Goal: Task Accomplishment & Management: Manage account settings

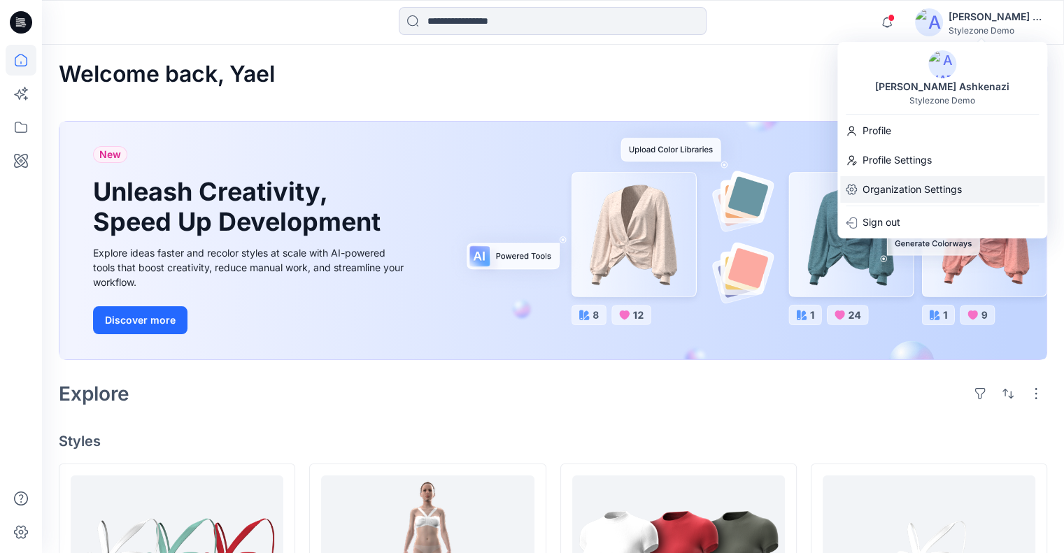
click at [911, 183] on p "Organization Settings" at bounding box center [912, 189] width 99 height 27
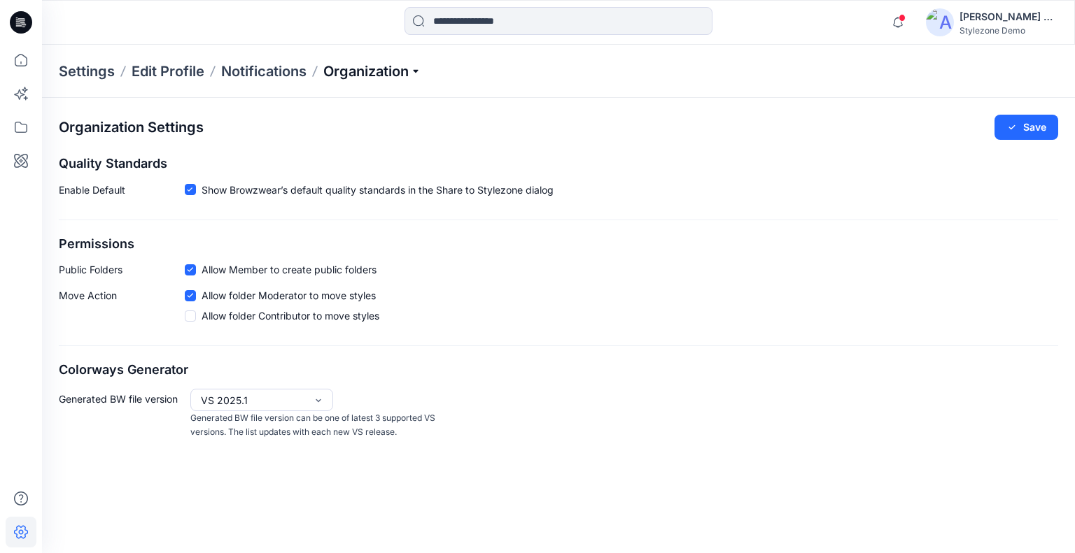
click at [381, 74] on p "Organization" at bounding box center [372, 72] width 98 height 20
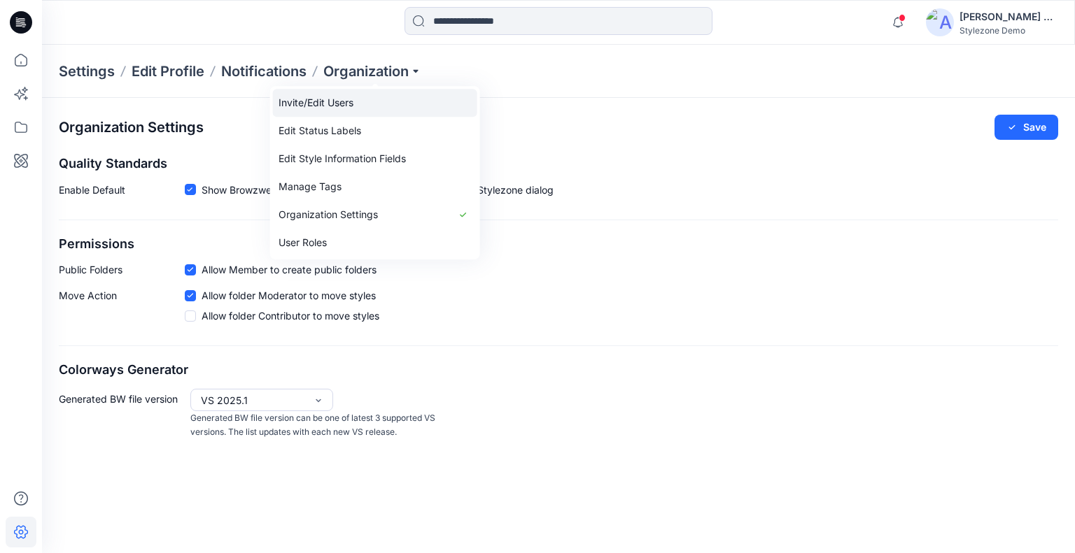
click at [362, 108] on link "Invite/Edit Users" at bounding box center [375, 103] width 204 height 28
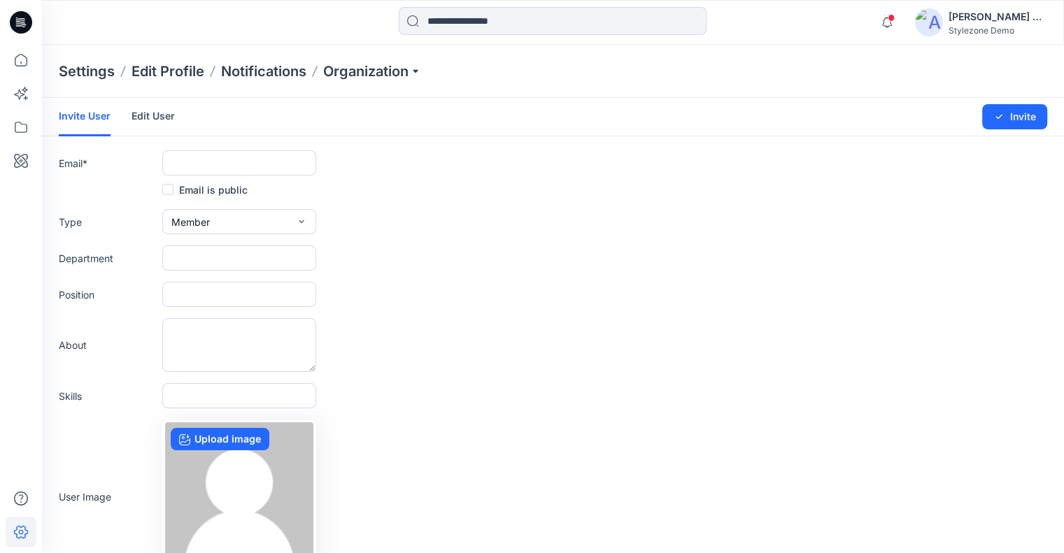
click at [113, 181] on div "Email is public" at bounding box center [553, 189] width 989 height 17
click at [195, 161] on input "text" at bounding box center [239, 162] width 154 height 25
paste input "**********"
type input "**********"
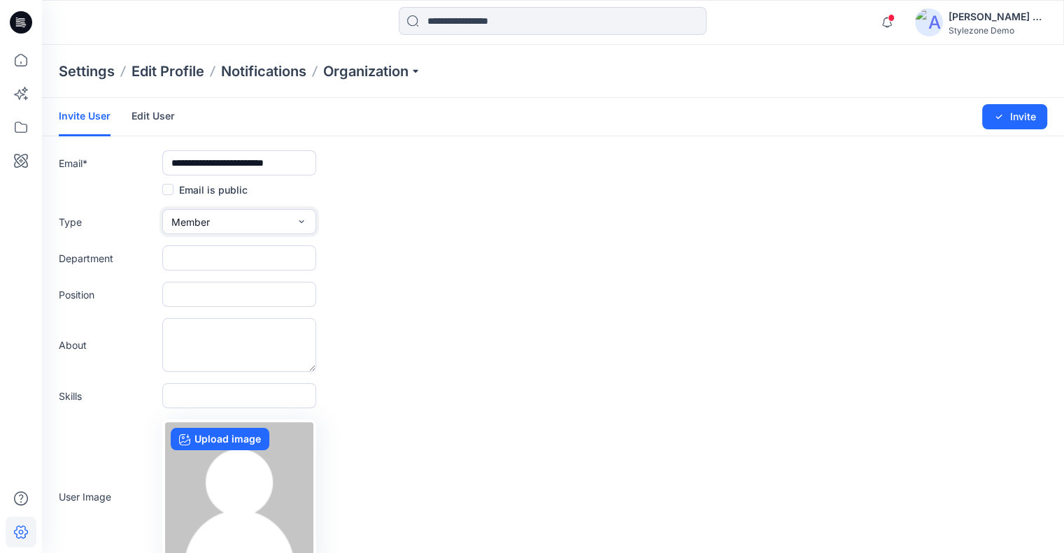
click at [227, 224] on button "Member" at bounding box center [239, 221] width 154 height 25
click at [223, 305] on button "Admin" at bounding box center [239, 310] width 148 height 28
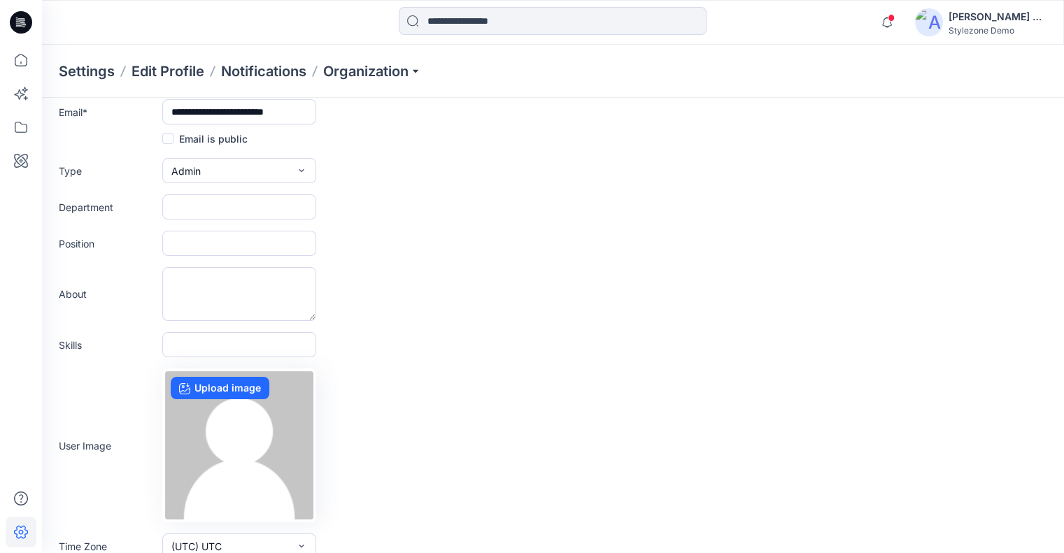
scroll to position [95, 0]
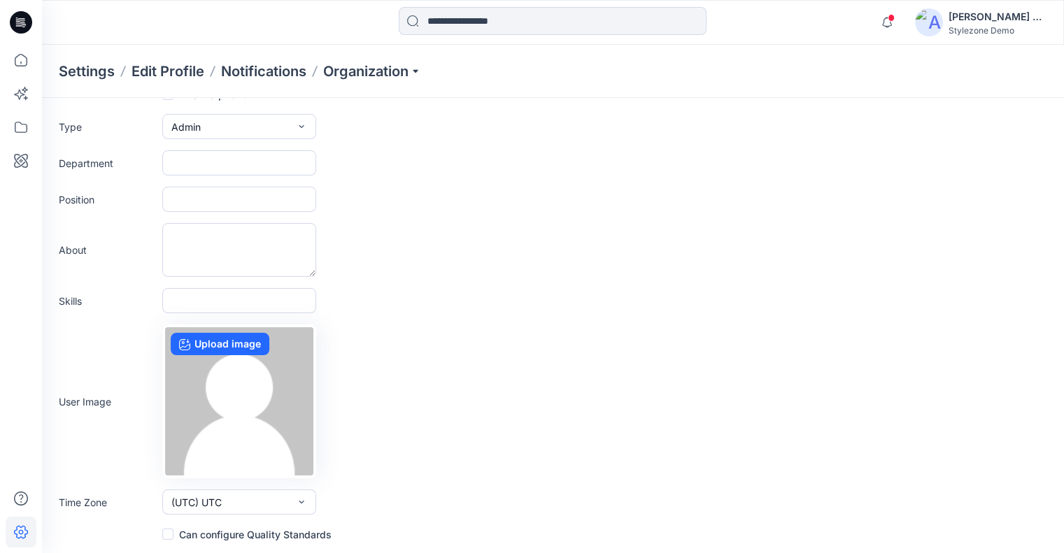
click at [247, 526] on label "Can configure Quality Standards" at bounding box center [246, 534] width 169 height 17
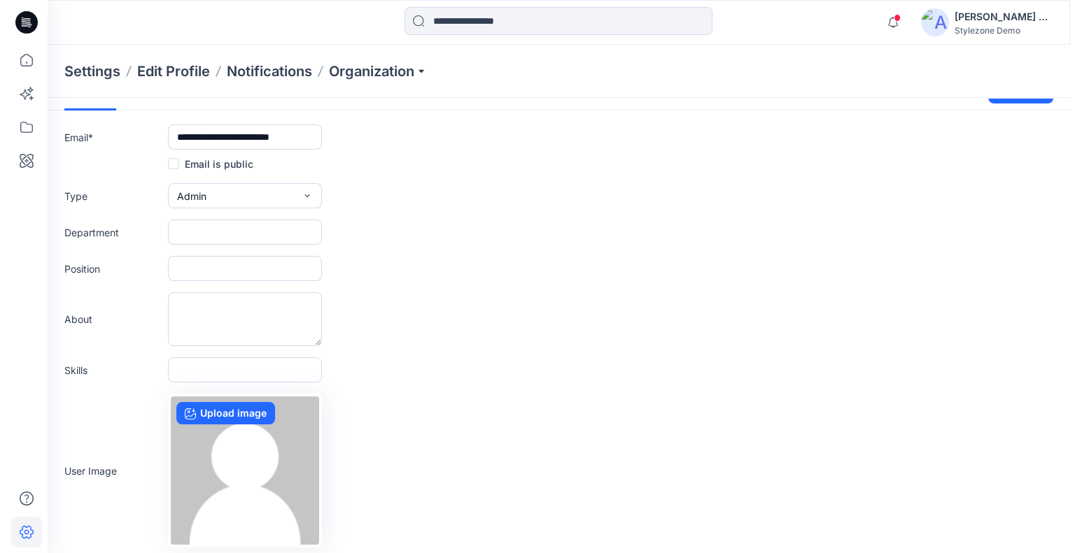
scroll to position [0, 0]
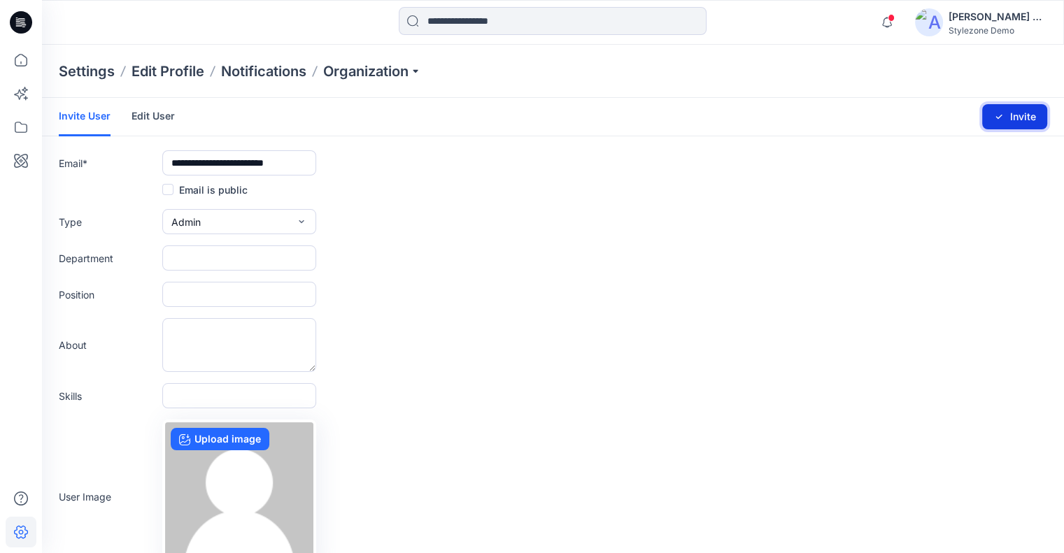
click at [994, 115] on icon "submit" at bounding box center [999, 116] width 11 height 11
click at [228, 157] on input "text" at bounding box center [239, 162] width 154 height 25
paste input "**********"
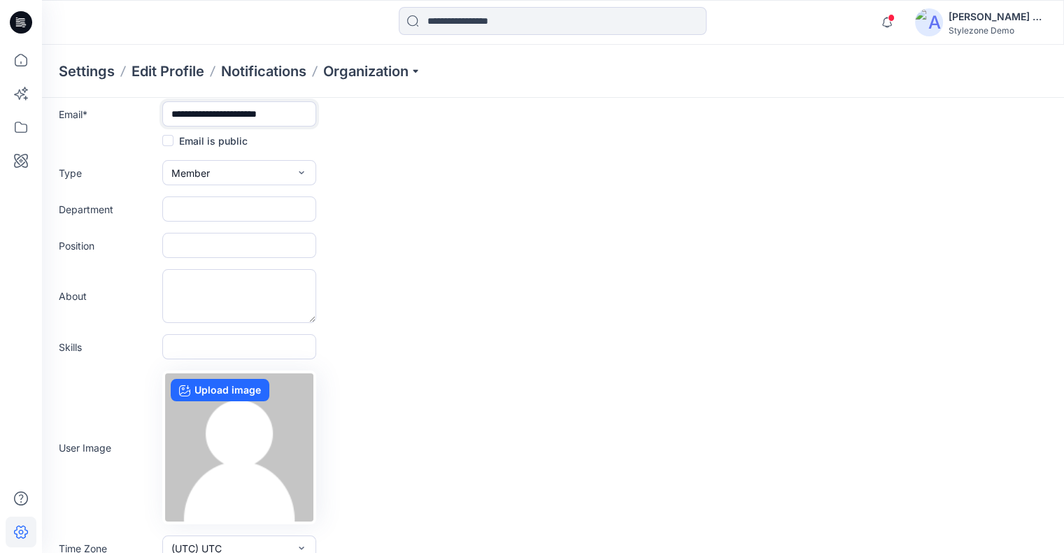
scroll to position [95, 0]
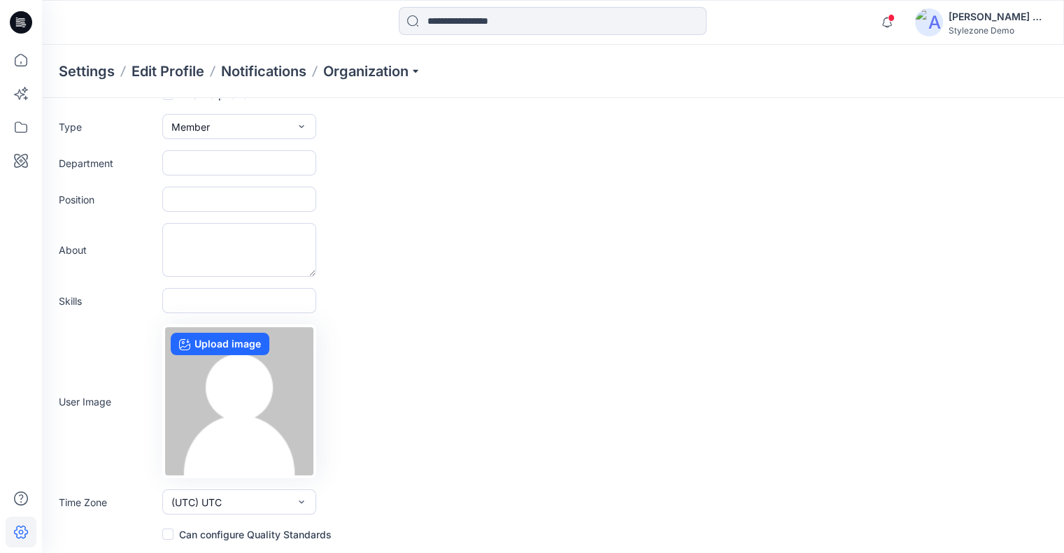
type input "**********"
click at [260, 536] on label "Can configure Quality Standards" at bounding box center [246, 534] width 169 height 17
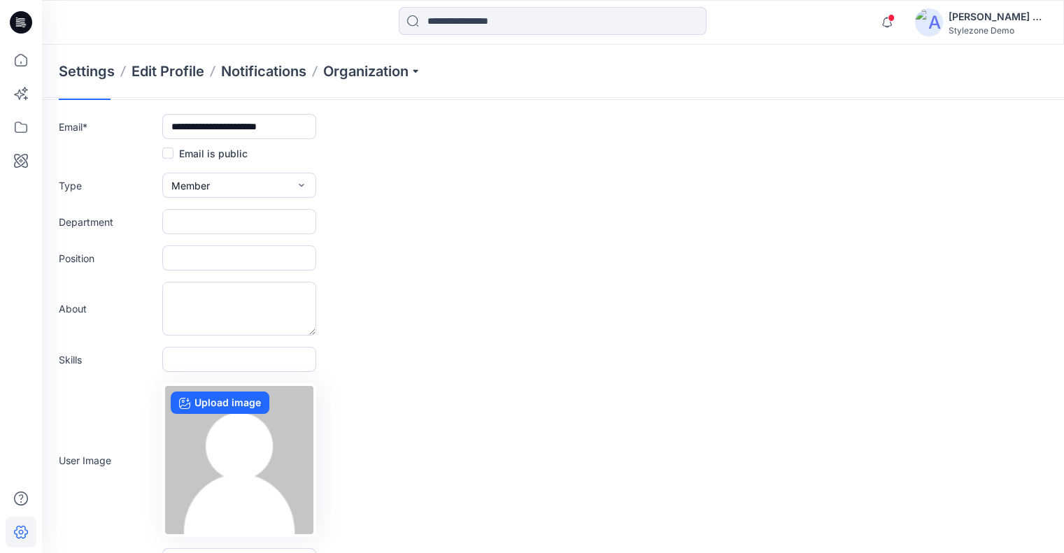
scroll to position [0, 0]
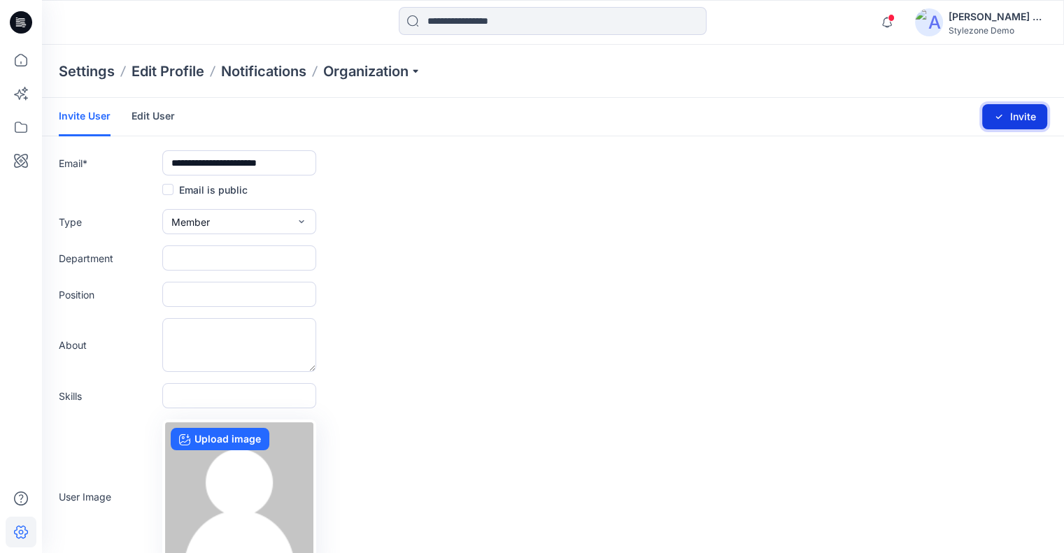
click at [1006, 106] on button "Invite" at bounding box center [1014, 116] width 65 height 25
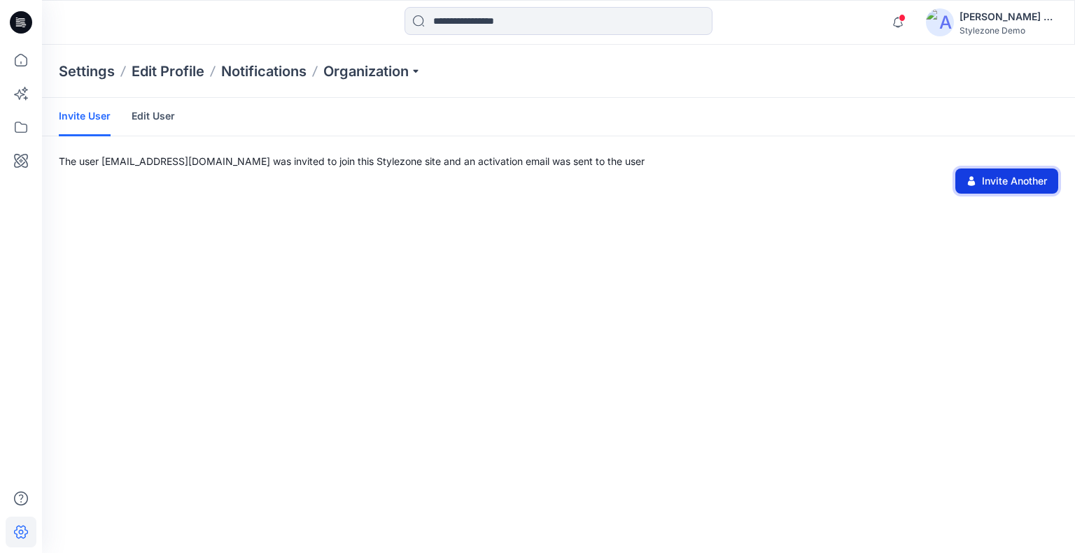
click at [994, 192] on button "Invite Another" at bounding box center [1006, 181] width 103 height 25
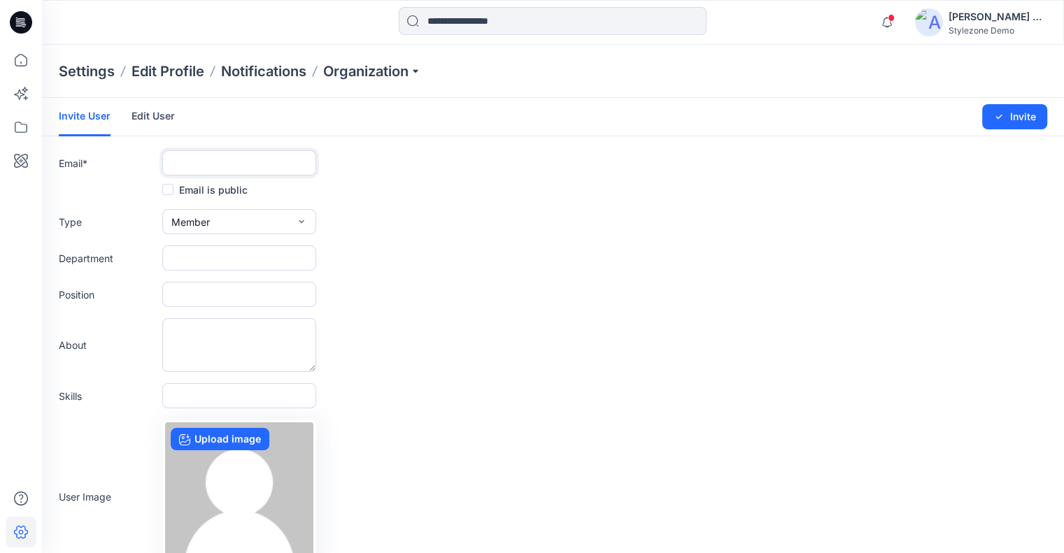
click at [199, 159] on input "text" at bounding box center [239, 162] width 154 height 25
paste input "**********"
type input "**********"
click at [199, 215] on span "Member" at bounding box center [190, 222] width 38 height 15
click at [213, 247] on button "External" at bounding box center [239, 254] width 148 height 28
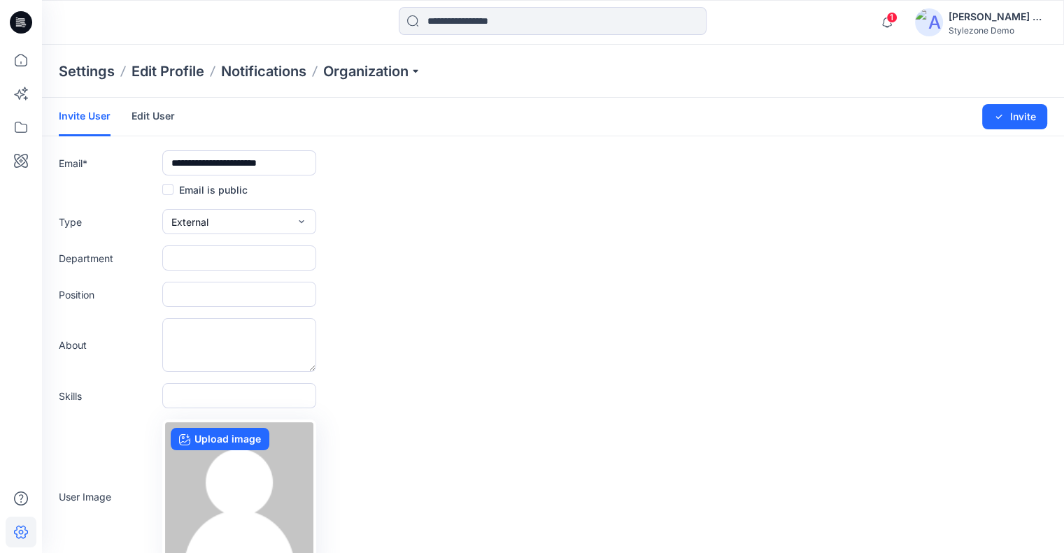
click at [443, 274] on form "**********" at bounding box center [553, 368] width 1022 height 540
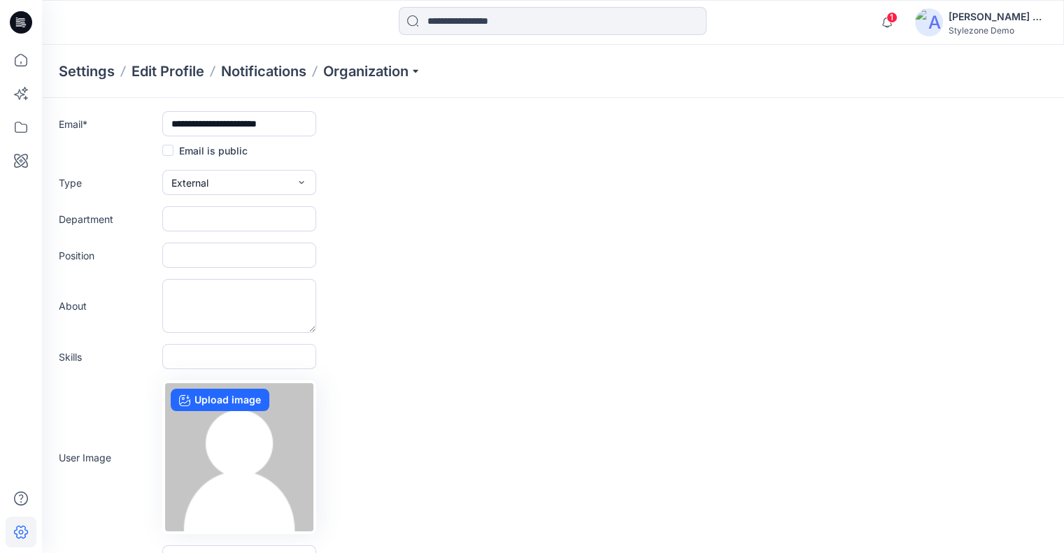
scroll to position [95, 0]
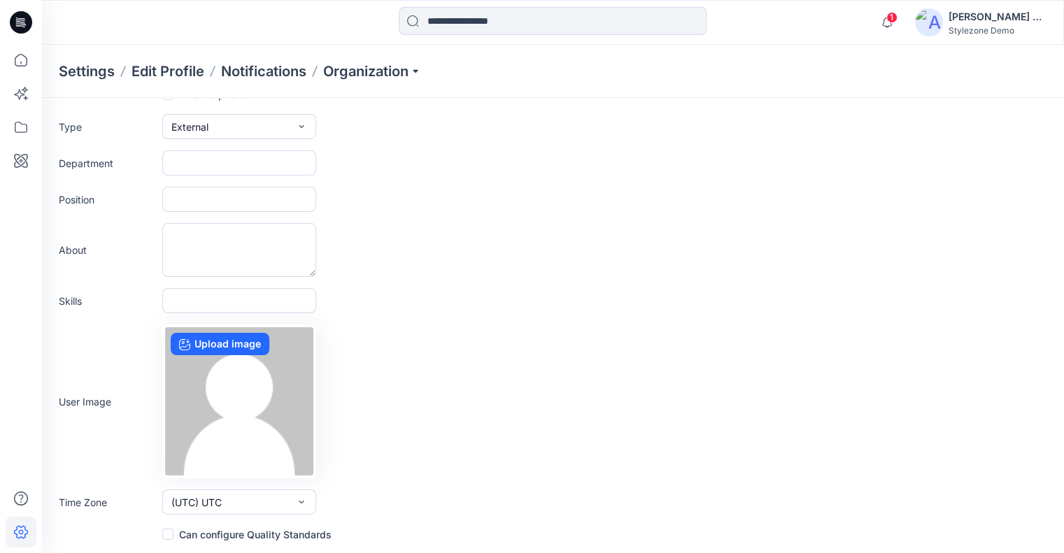
click at [307, 520] on form "**********" at bounding box center [553, 273] width 1022 height 540
click at [298, 535] on label "Can configure Quality Standards" at bounding box center [246, 534] width 169 height 17
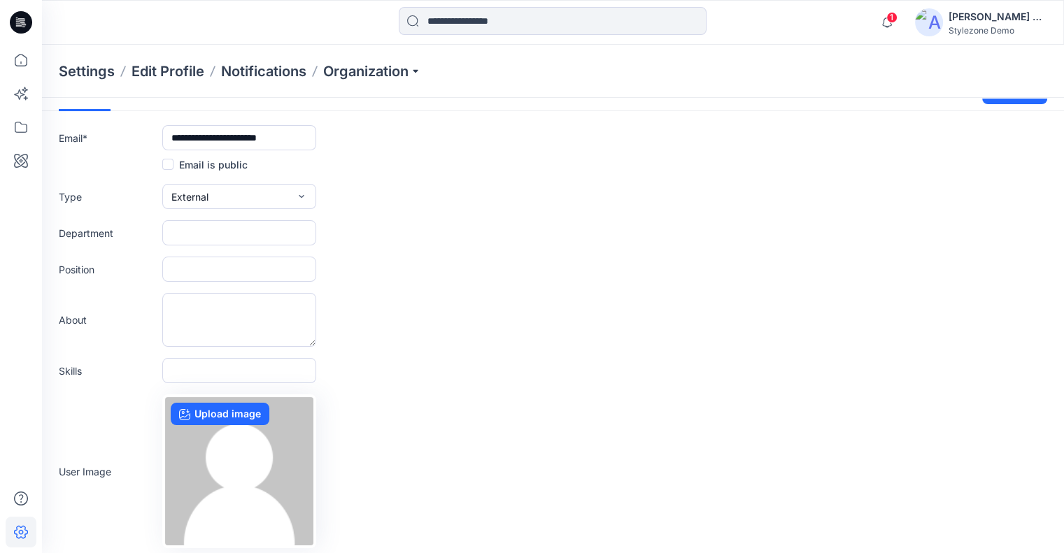
scroll to position [0, 0]
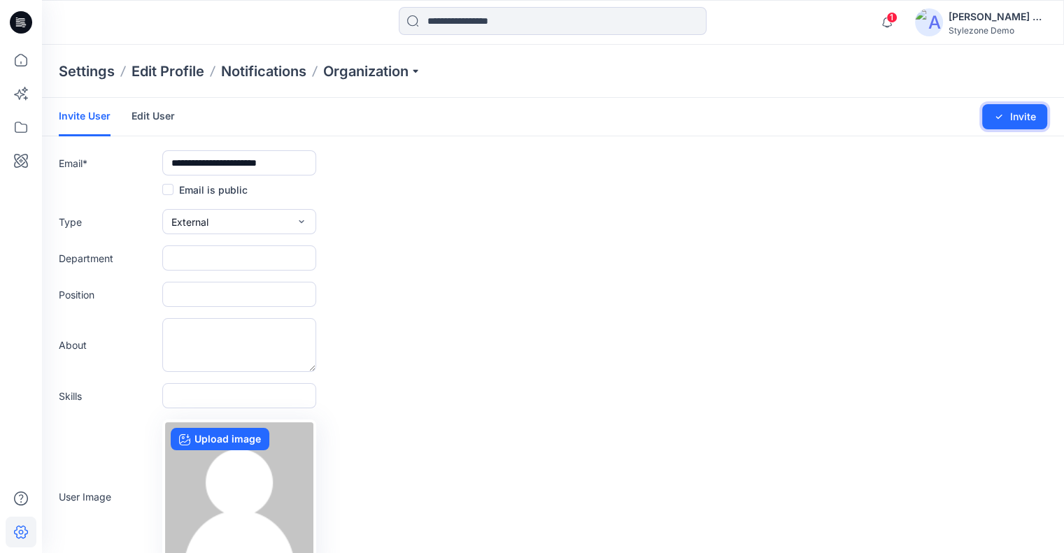
drag, startPoint x: 1016, startPoint y: 114, endPoint x: 860, endPoint y: 124, distance: 156.3
click at [1016, 113] on button "Invite" at bounding box center [1014, 116] width 65 height 25
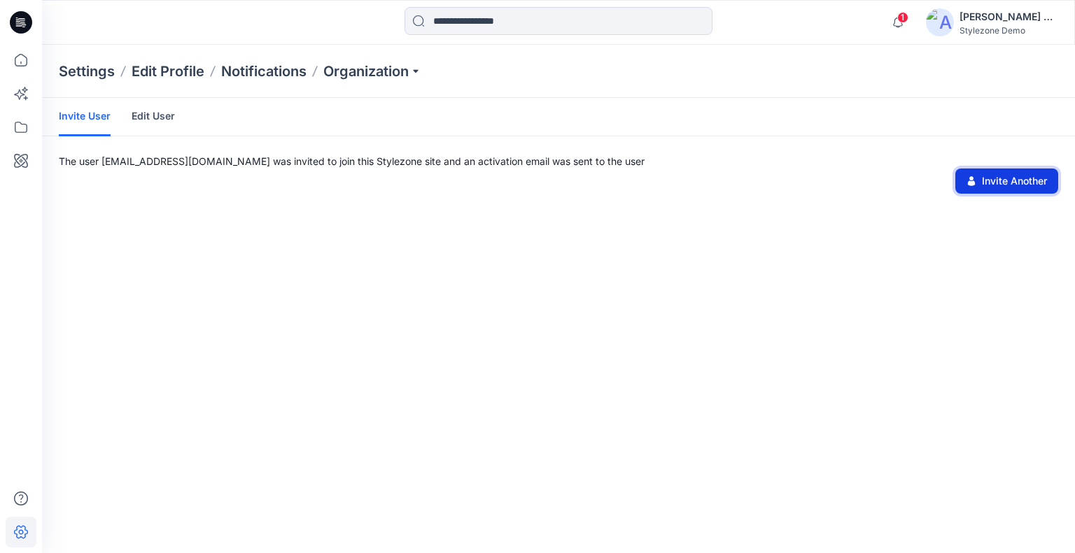
click at [1026, 182] on button "Invite Another" at bounding box center [1006, 181] width 103 height 25
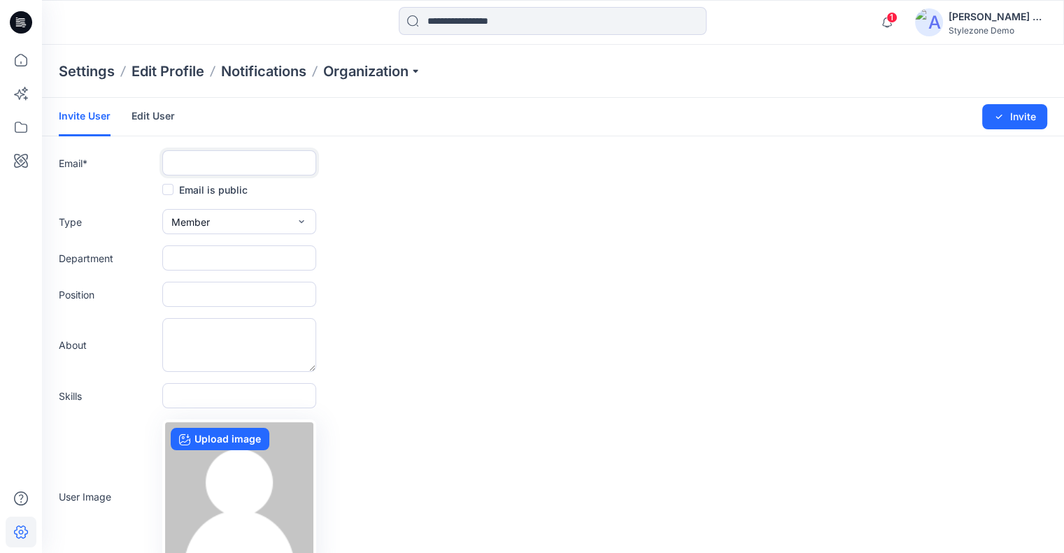
click at [191, 162] on input "text" at bounding box center [239, 162] width 154 height 25
paste input "**********"
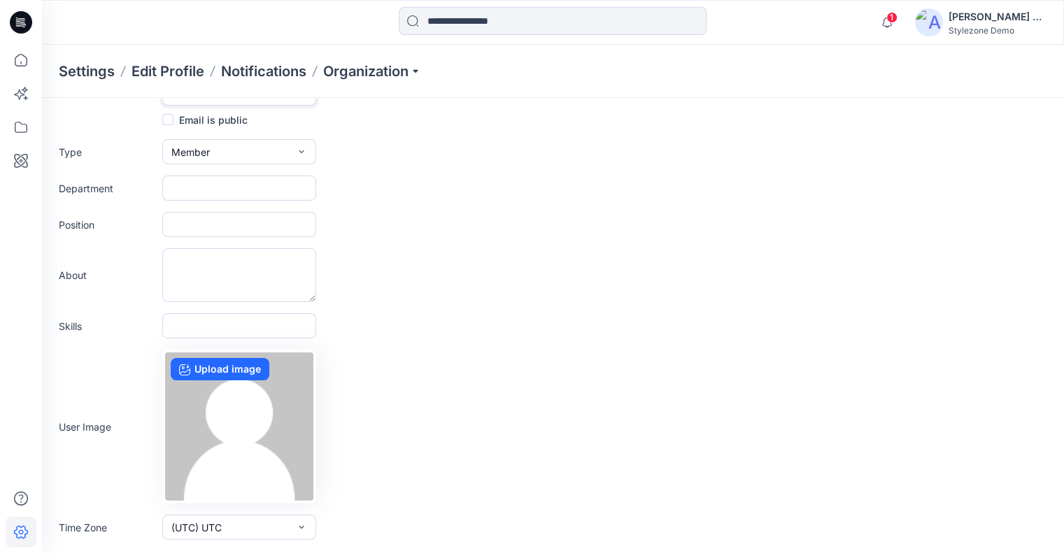
scroll to position [95, 0]
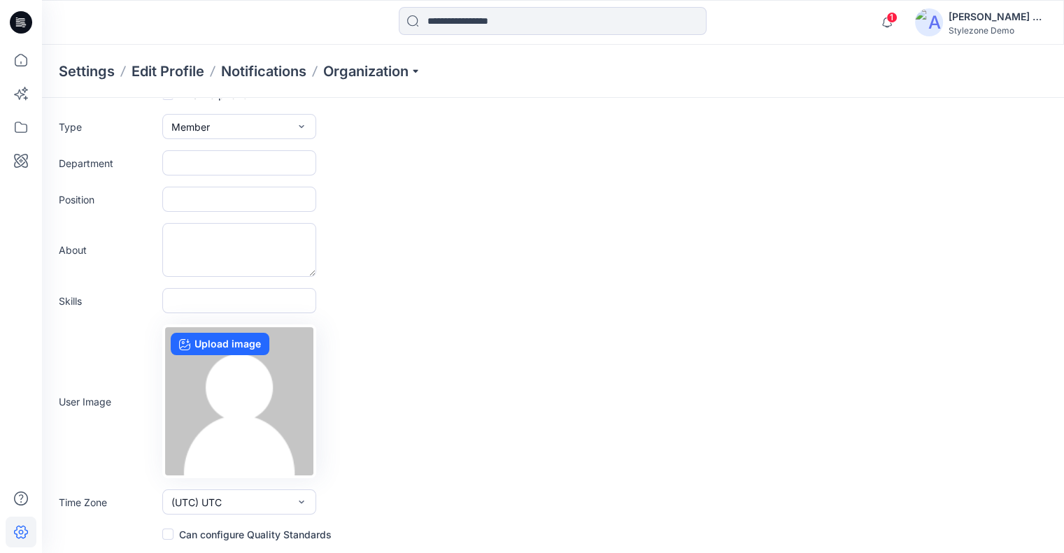
type input "**********"
click at [239, 542] on label "Can configure Quality Standards" at bounding box center [246, 534] width 169 height 17
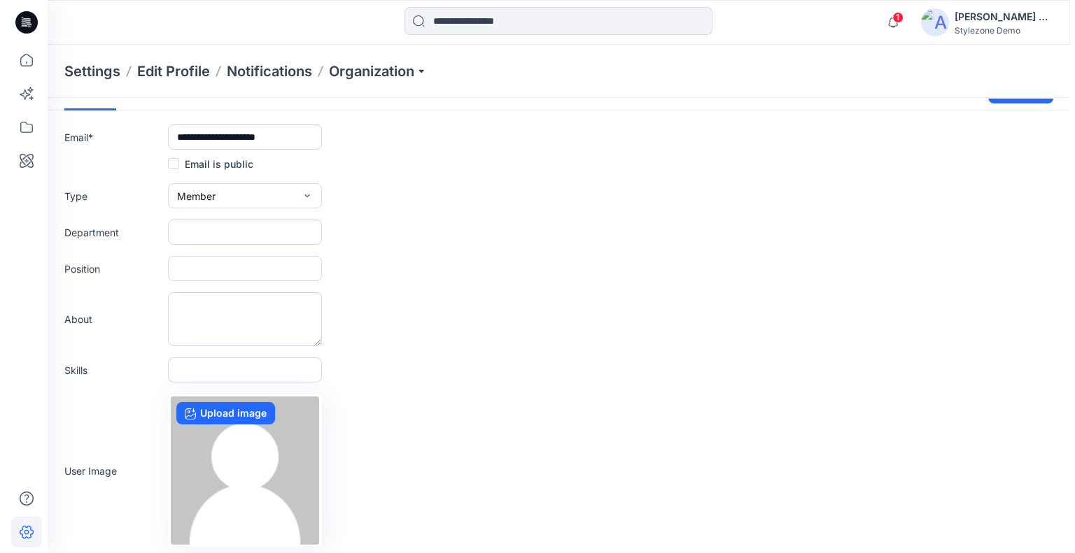
scroll to position [0, 0]
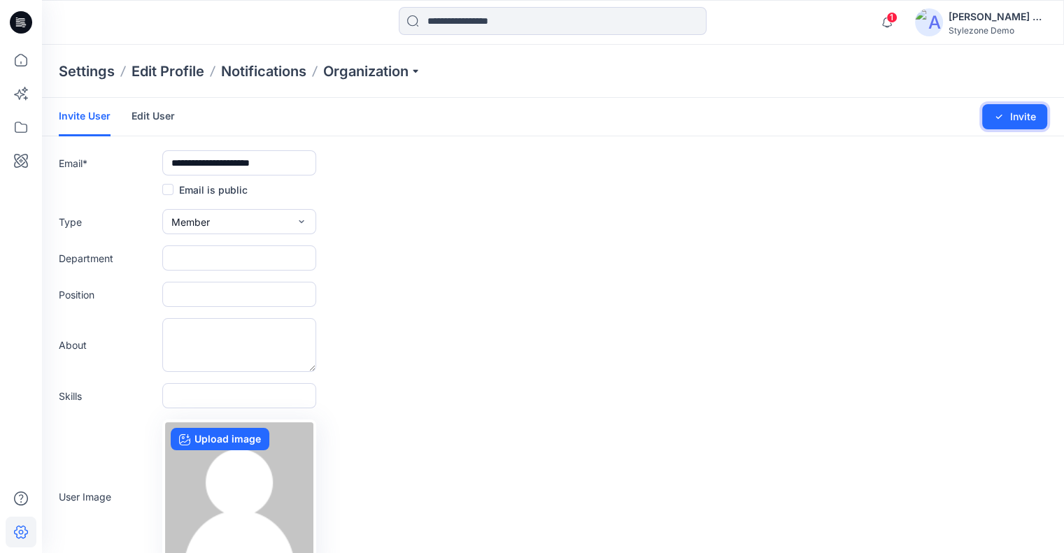
drag, startPoint x: 1022, startPoint y: 117, endPoint x: 1004, endPoint y: 114, distance: 17.7
click at [1022, 116] on button "Invite" at bounding box center [1014, 116] width 65 height 25
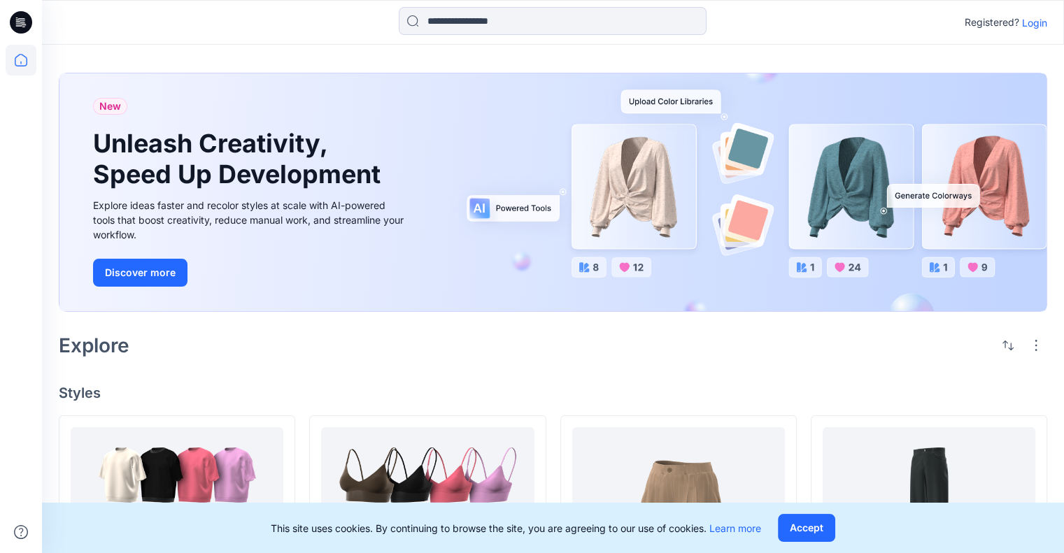
click at [1029, 20] on p "Login" at bounding box center [1034, 22] width 25 height 15
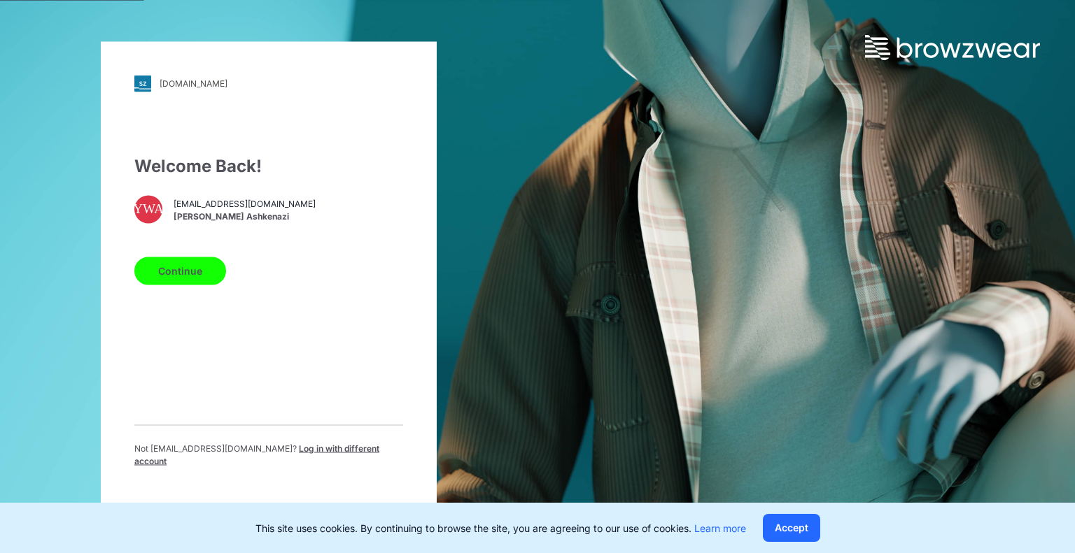
click at [188, 274] on button "Continue" at bounding box center [180, 271] width 92 height 28
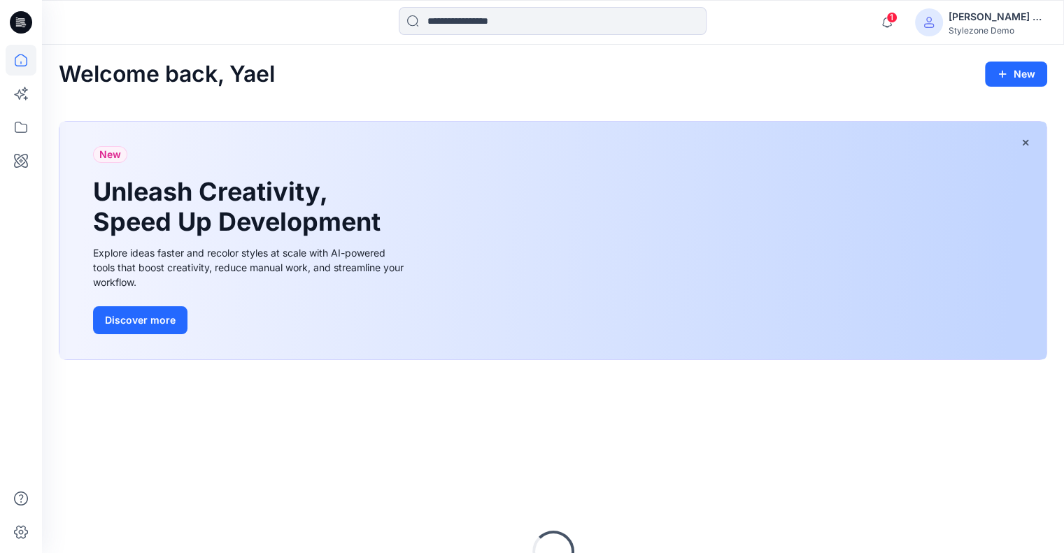
click at [974, 21] on div "[PERSON_NAME] Ashkenazi" at bounding box center [998, 16] width 98 height 17
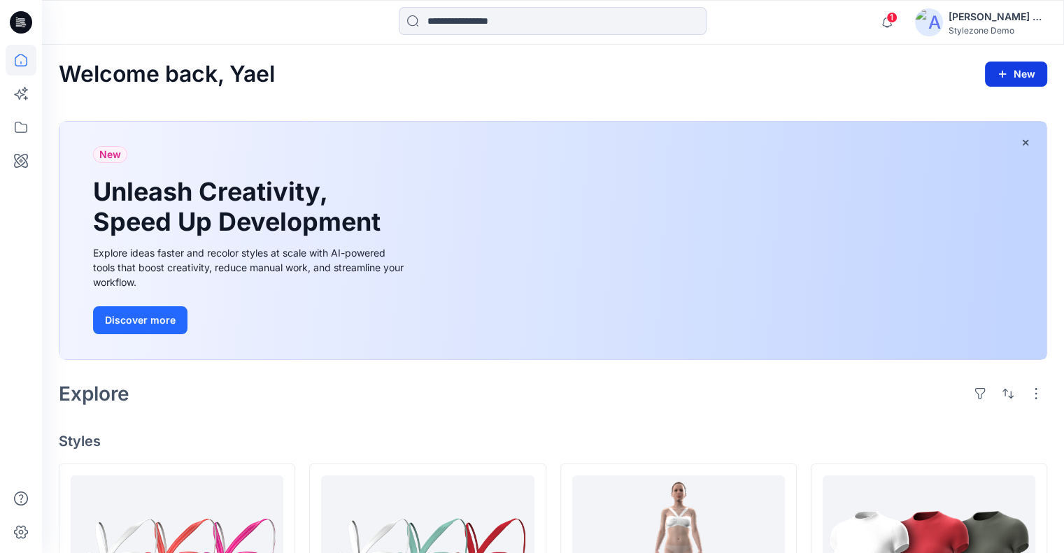
click at [991, 69] on button "New" at bounding box center [1016, 74] width 62 height 25
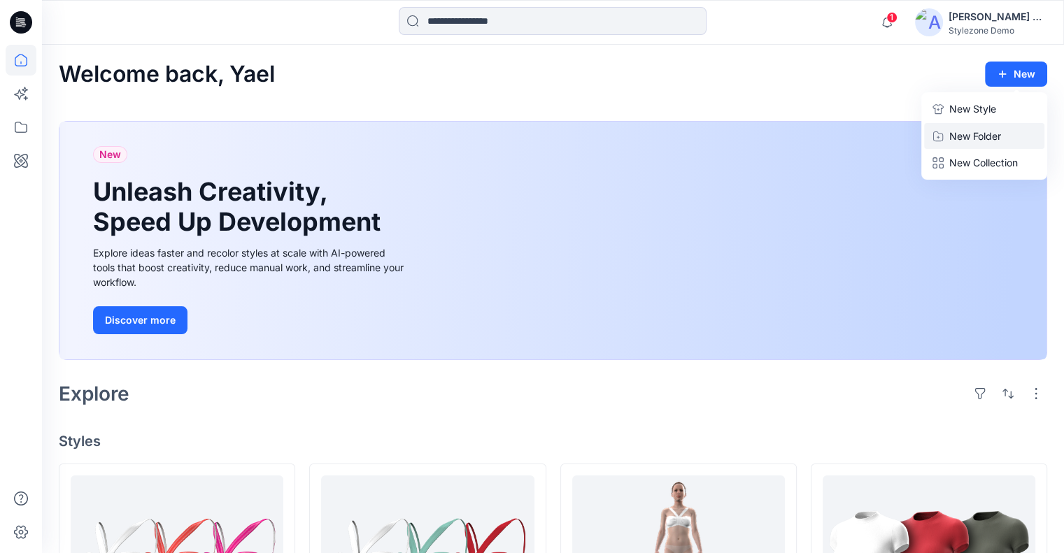
click at [970, 137] on p "New Folder" at bounding box center [975, 136] width 52 height 15
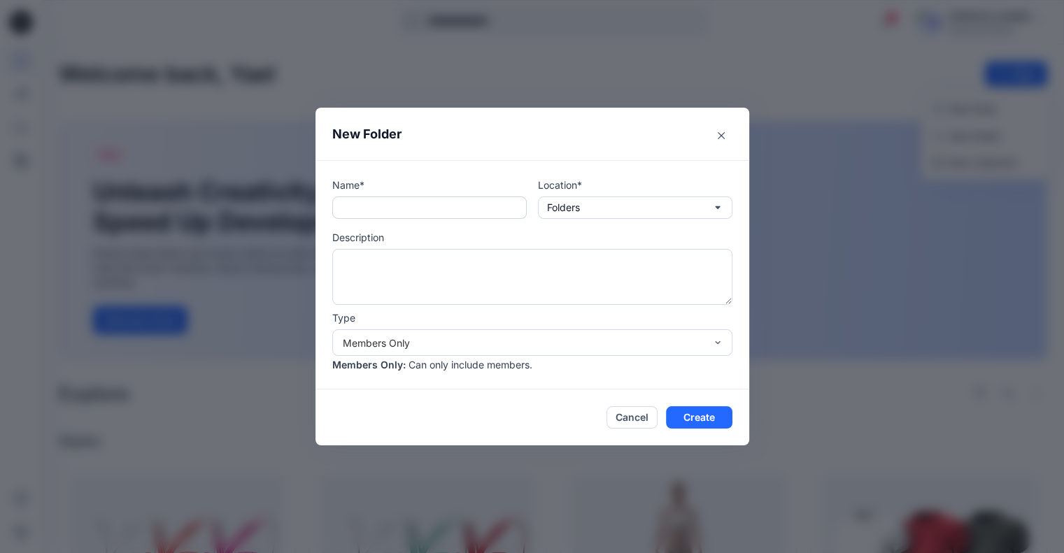
click at [397, 201] on input "text" at bounding box center [429, 208] width 195 height 22
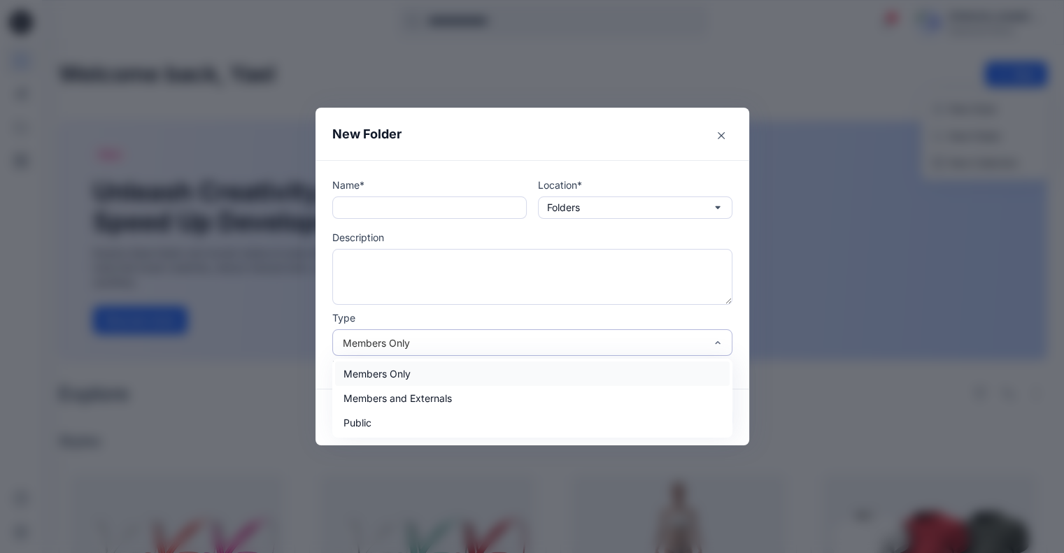
click at [396, 342] on div "Members Only" at bounding box center [524, 343] width 362 height 15
click at [412, 388] on div "Members and Externals" at bounding box center [532, 398] width 395 height 24
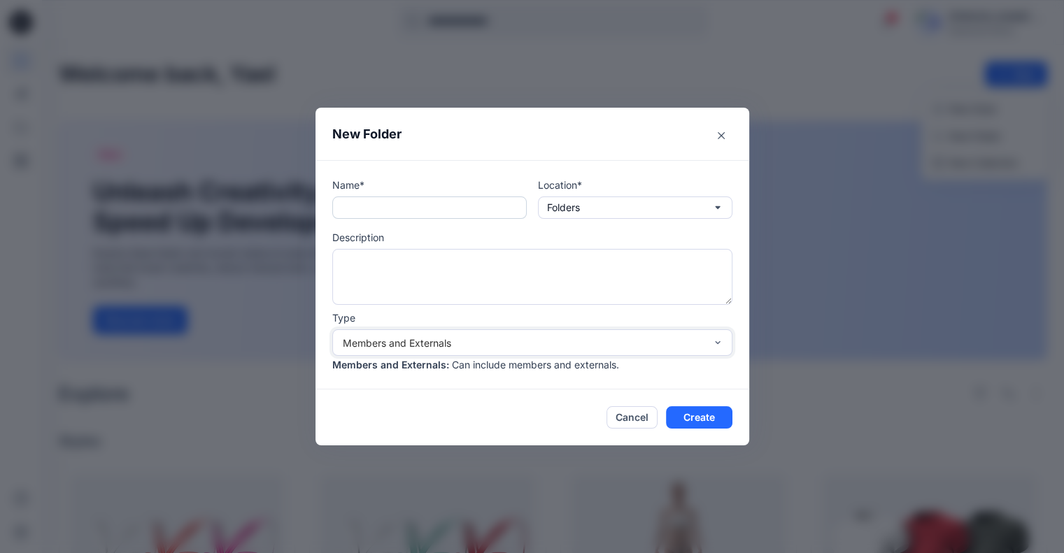
click at [411, 216] on input "text" at bounding box center [429, 208] width 195 height 22
type input "*******"
click at [723, 421] on button "Create" at bounding box center [699, 418] width 66 height 22
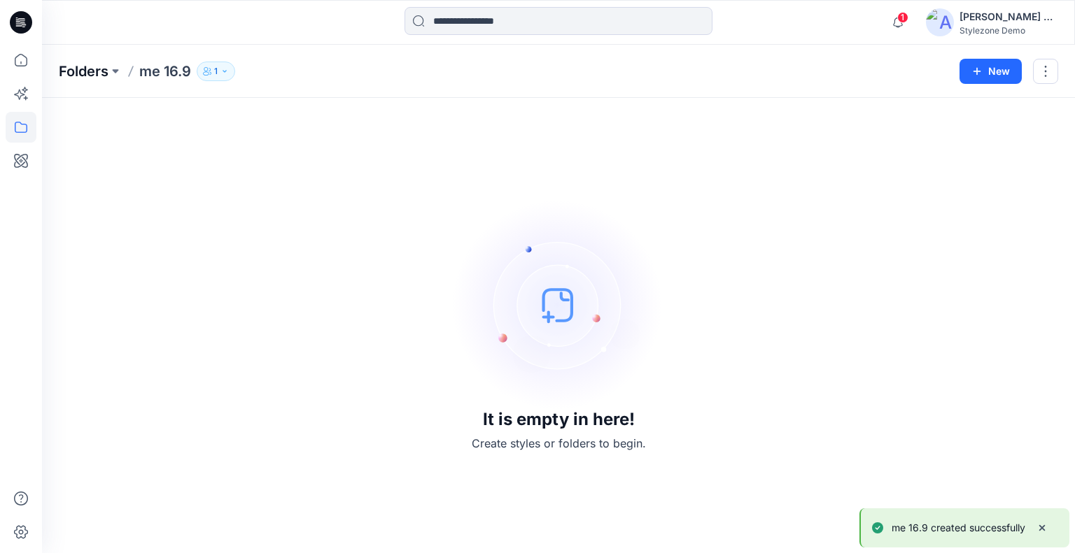
click at [78, 64] on p "Folders" at bounding box center [84, 72] width 50 height 20
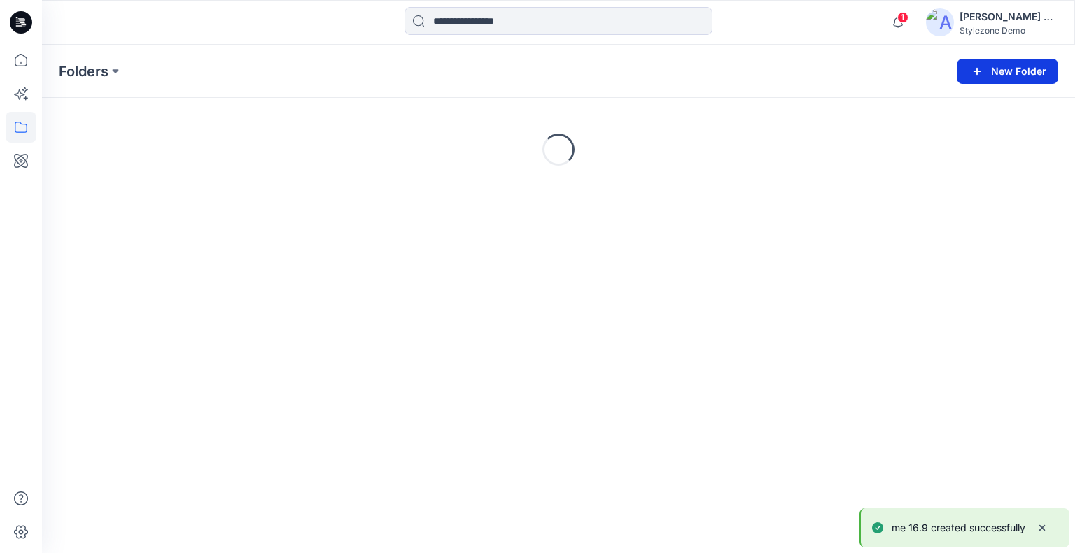
click at [985, 70] on icon "button" at bounding box center [976, 71] width 17 height 17
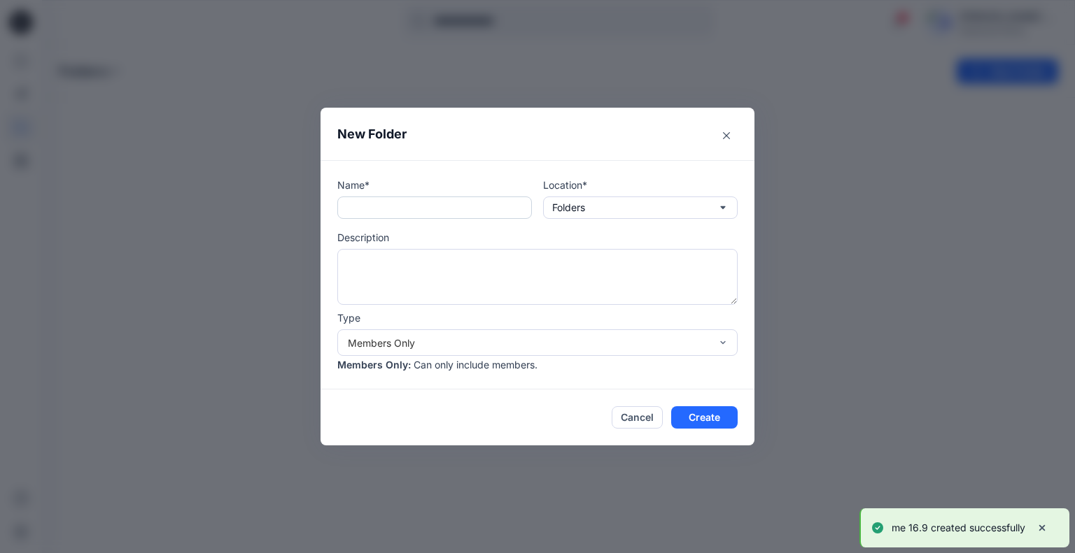
click at [356, 215] on input "text" at bounding box center [434, 208] width 195 height 22
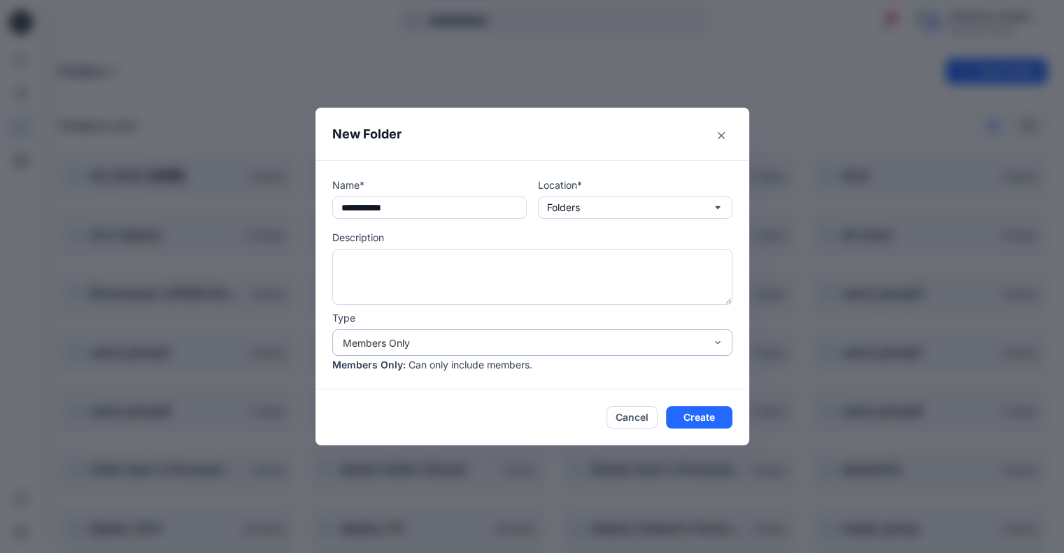
type input "**********"
click at [626, 346] on div "Members Only" at bounding box center [524, 343] width 362 height 15
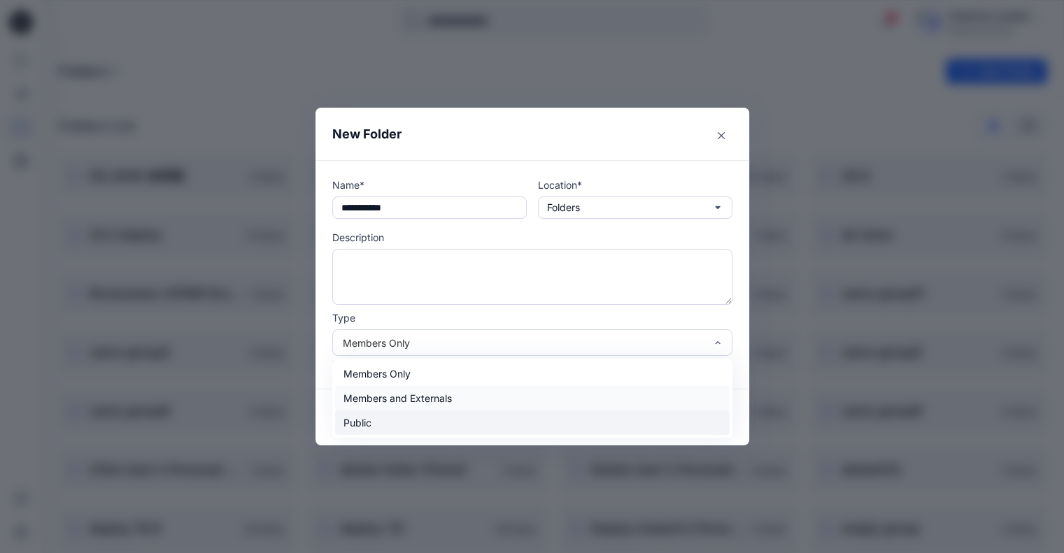
click at [459, 411] on div "Public" at bounding box center [532, 423] width 395 height 24
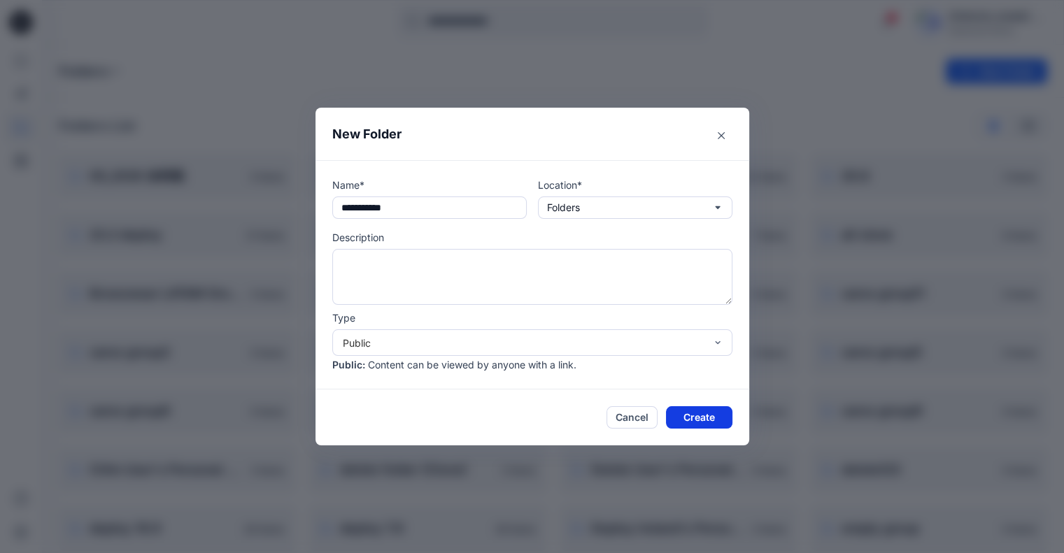
click at [717, 421] on button "Create" at bounding box center [699, 418] width 66 height 22
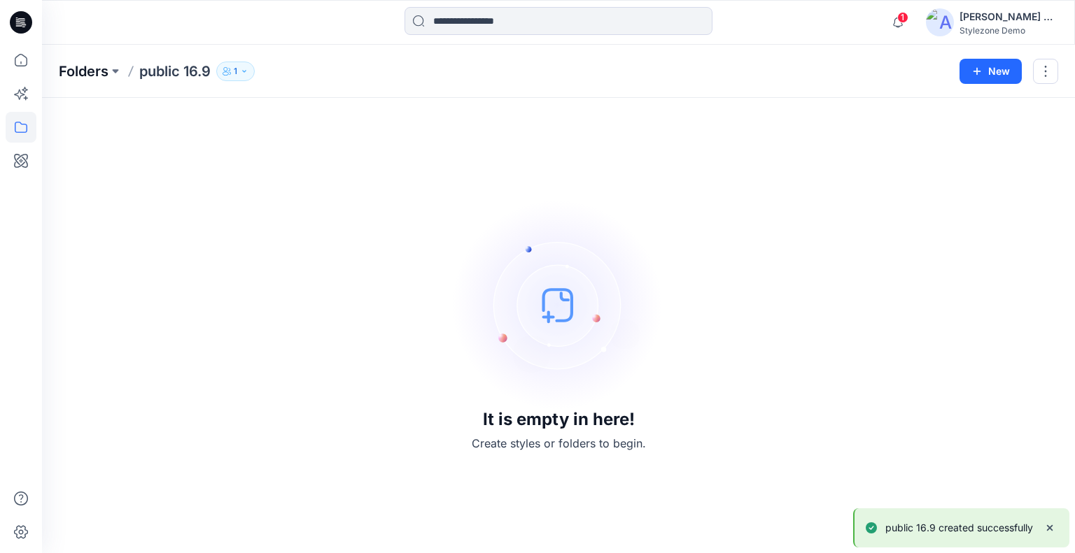
click at [93, 75] on p "Folders" at bounding box center [84, 72] width 50 height 20
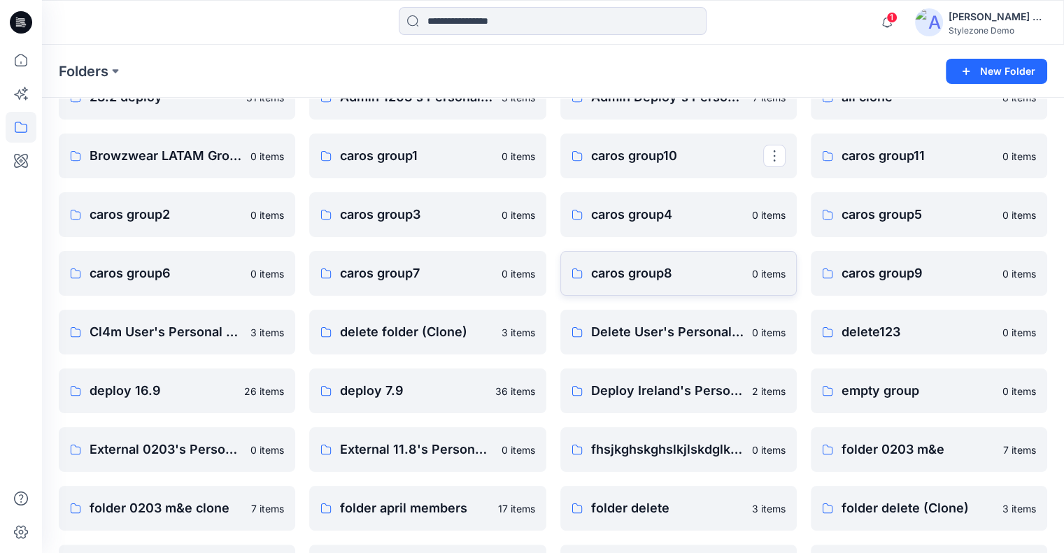
scroll to position [140, 0]
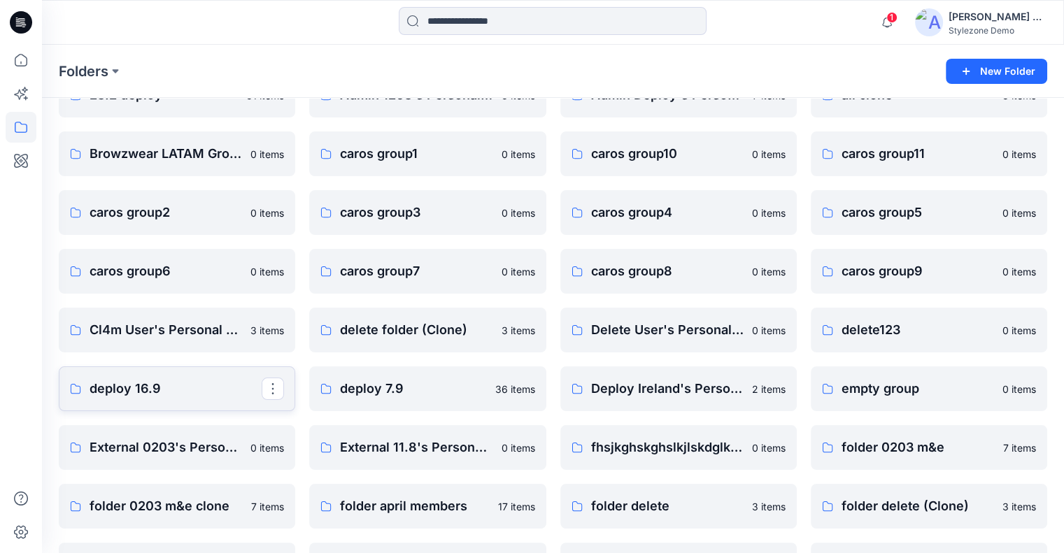
click at [181, 380] on p "deploy 16.9" at bounding box center [176, 389] width 172 height 20
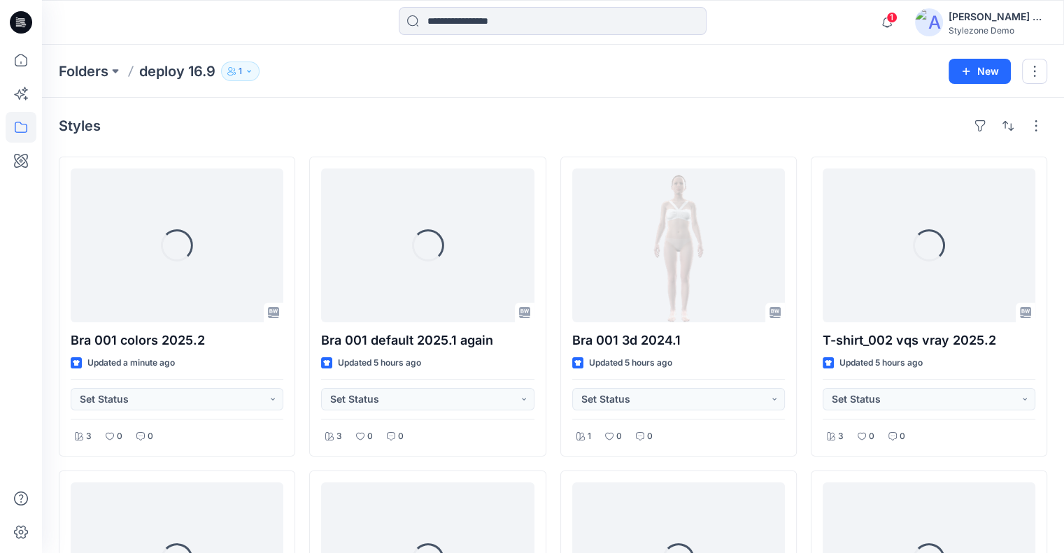
click at [235, 76] on button "1" at bounding box center [240, 72] width 38 height 20
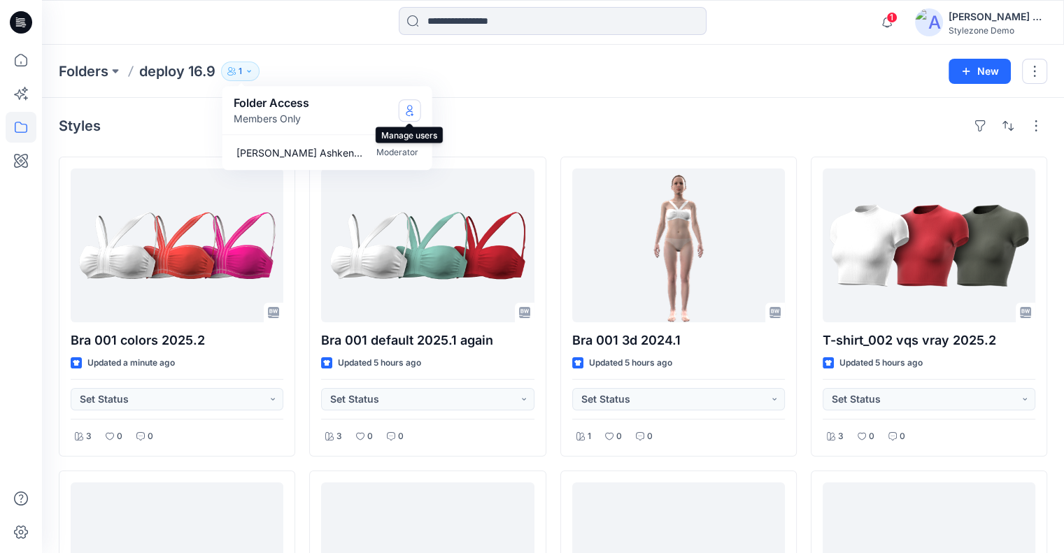
click at [409, 109] on icon "Manage Users" at bounding box center [410, 110] width 6 height 11
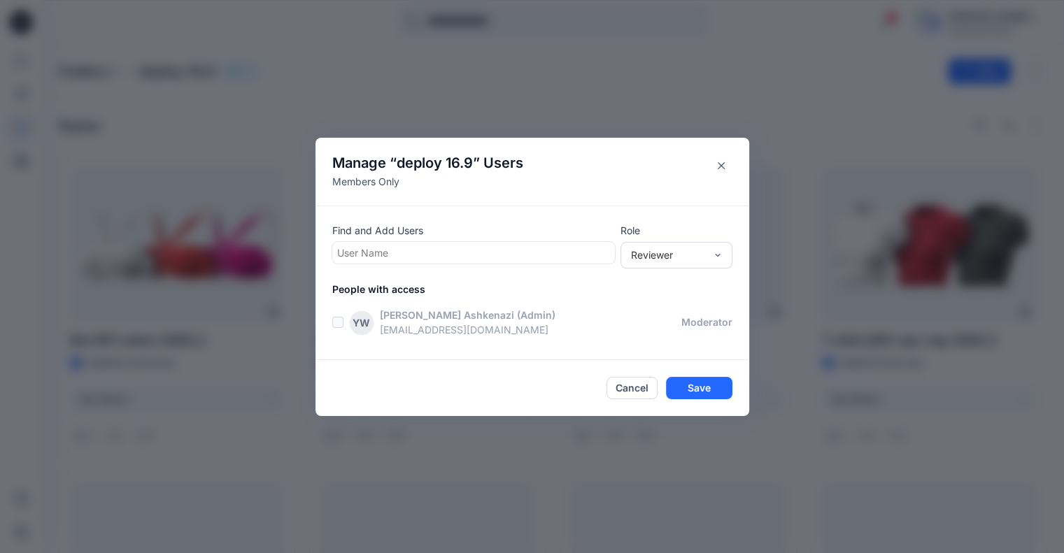
click at [409, 253] on div at bounding box center [473, 252] width 273 height 17
type input "*"
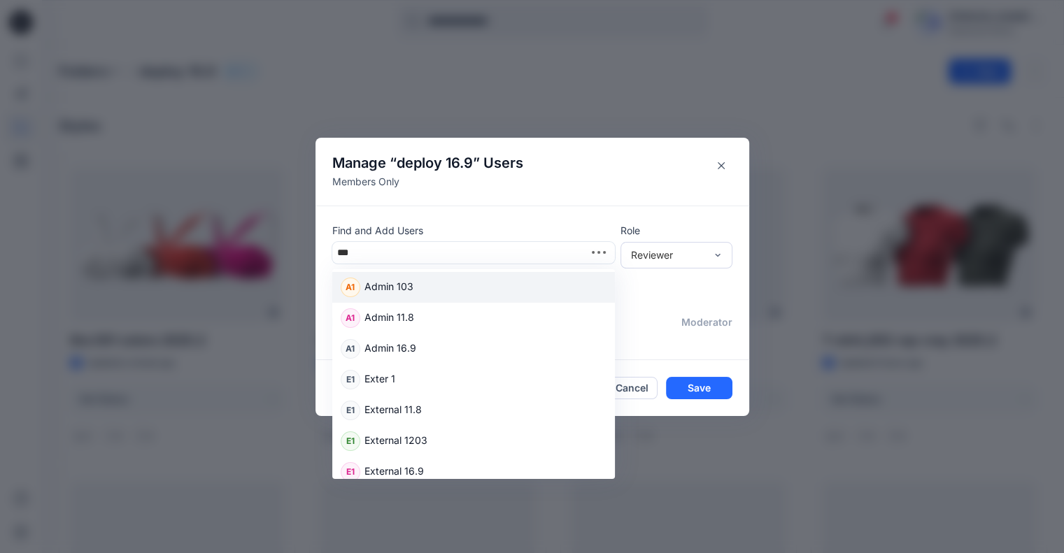
type input "****"
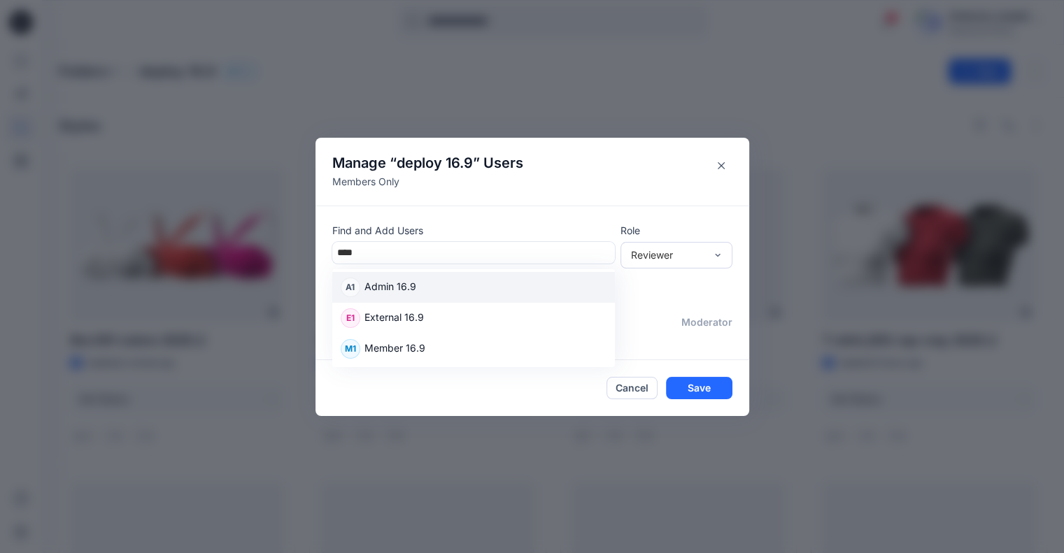
drag, startPoint x: 411, startPoint y: 288, endPoint x: 592, endPoint y: 257, distance: 183.1
click at [413, 286] on p "Admin 16.9" at bounding box center [391, 288] width 52 height 18
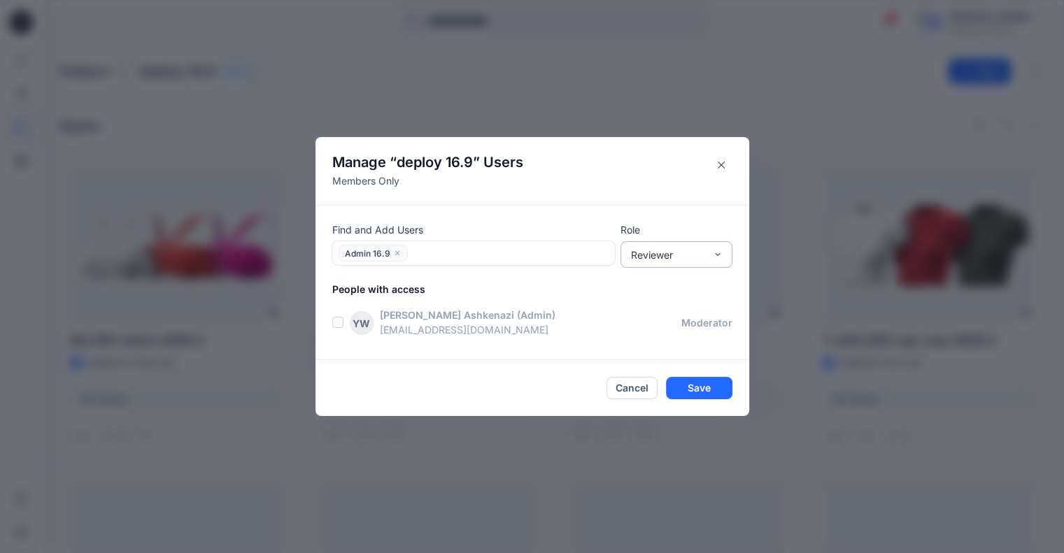
click at [714, 241] on div "Reviewer" at bounding box center [677, 254] width 112 height 27
click at [642, 334] on div "Moderator" at bounding box center [676, 330] width 106 height 24
click at [490, 239] on div "Find and Add Users Admin 16.9" at bounding box center [473, 244] width 283 height 43
click at [487, 253] on div at bounding box center [511, 253] width 198 height 17
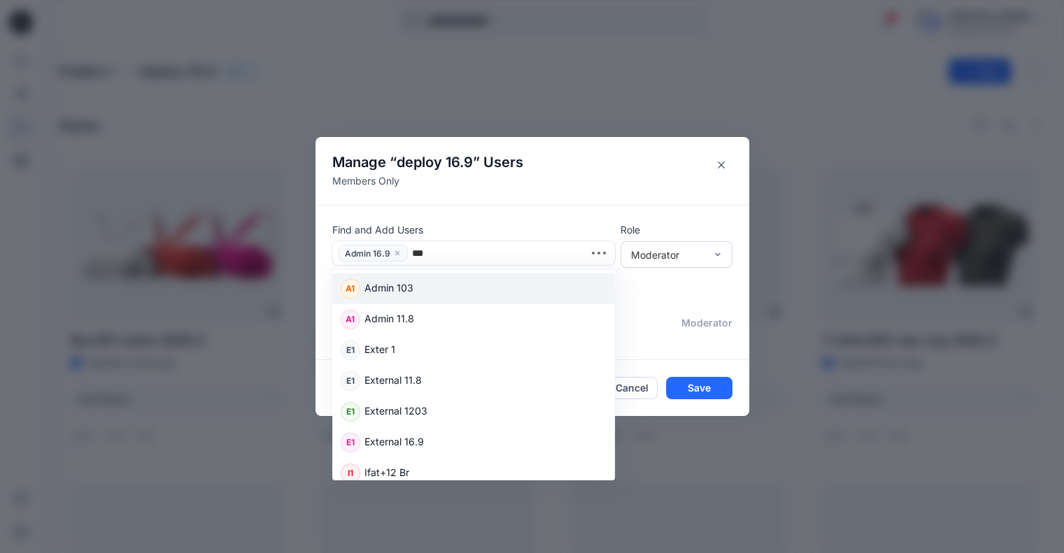
type input "****"
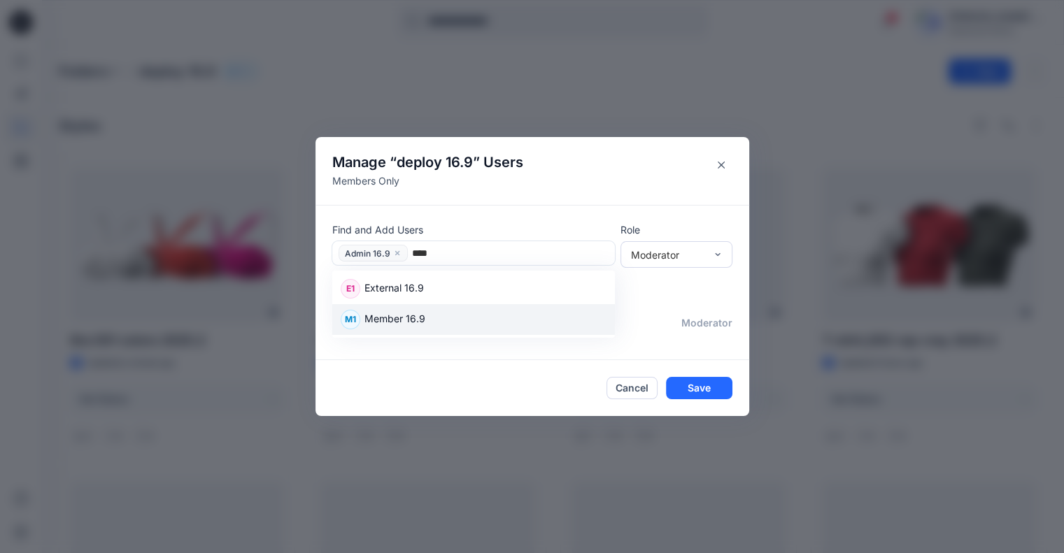
click at [425, 311] on p "Member 16.9" at bounding box center [395, 320] width 61 height 18
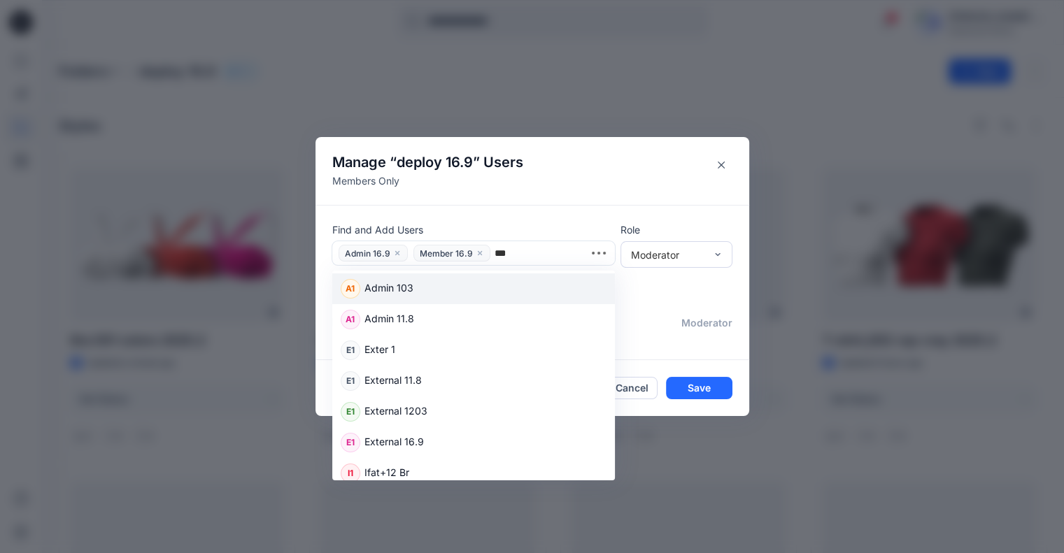
type input "****"
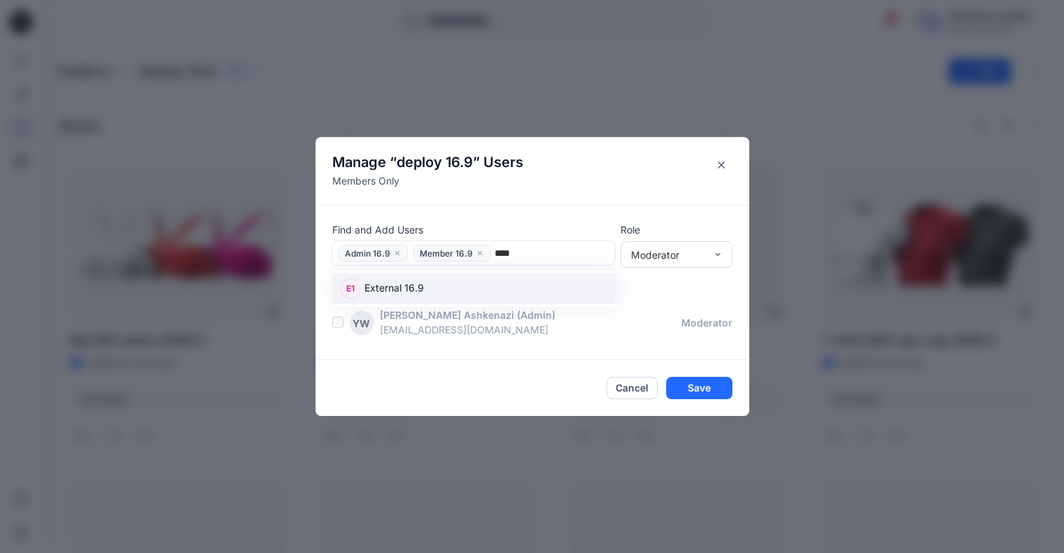
click at [467, 295] on div "E1 External 16.9" at bounding box center [474, 289] width 266 height 20
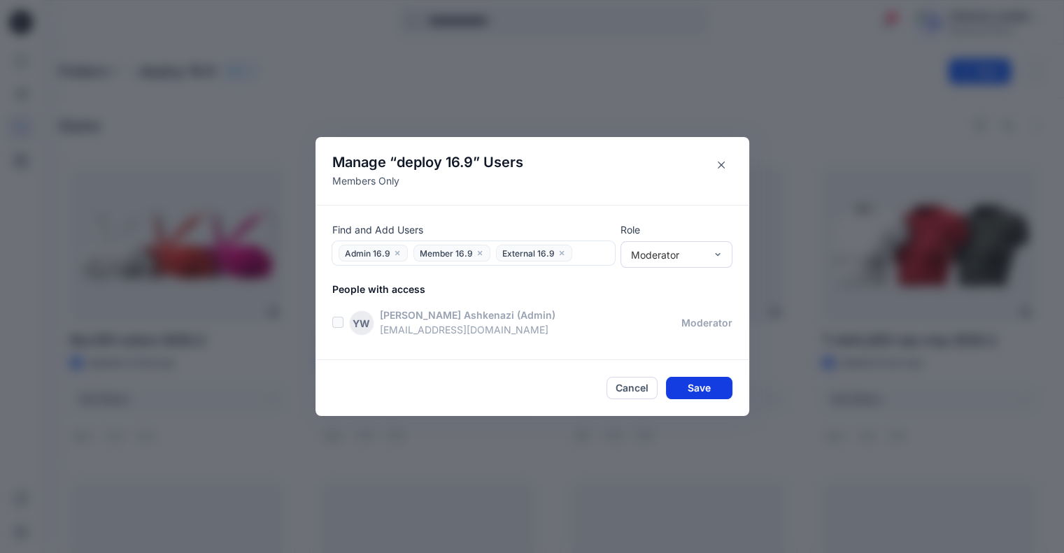
click at [720, 383] on button "Save" at bounding box center [699, 388] width 66 height 22
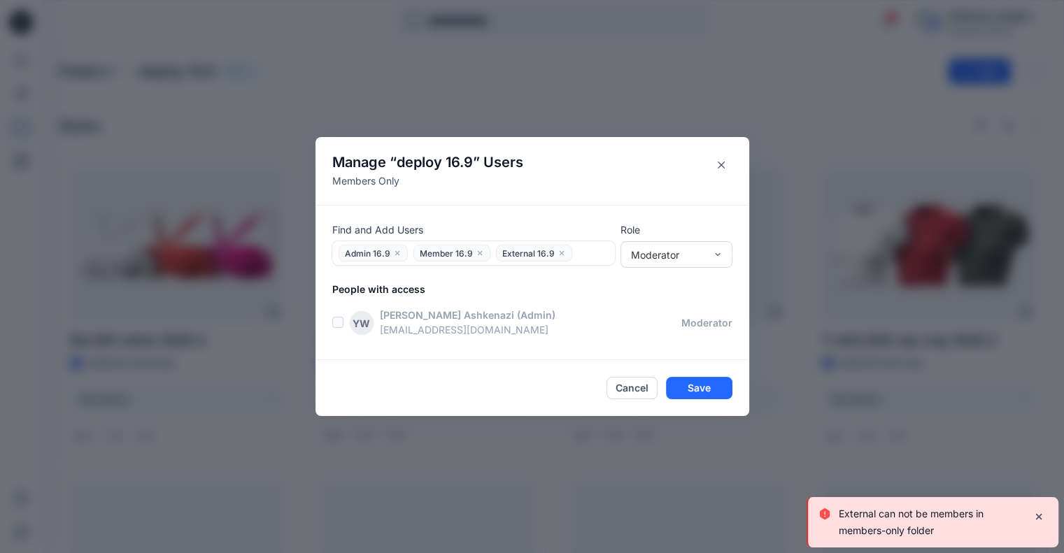
click at [563, 252] on icon "close" at bounding box center [561, 253] width 4 height 4
click at [704, 384] on button "Save" at bounding box center [699, 388] width 66 height 22
click at [690, 384] on button "Save" at bounding box center [699, 388] width 66 height 22
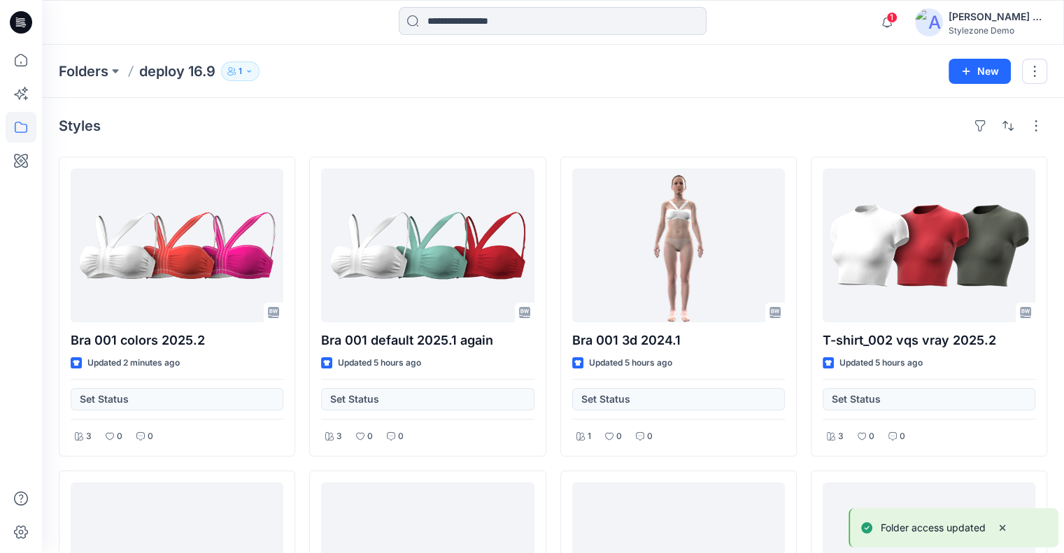
drag, startPoint x: 248, startPoint y: 73, endPoint x: 257, endPoint y: 106, distance: 34.1
click at [248, 73] on icon "button" at bounding box center [249, 71] width 8 height 8
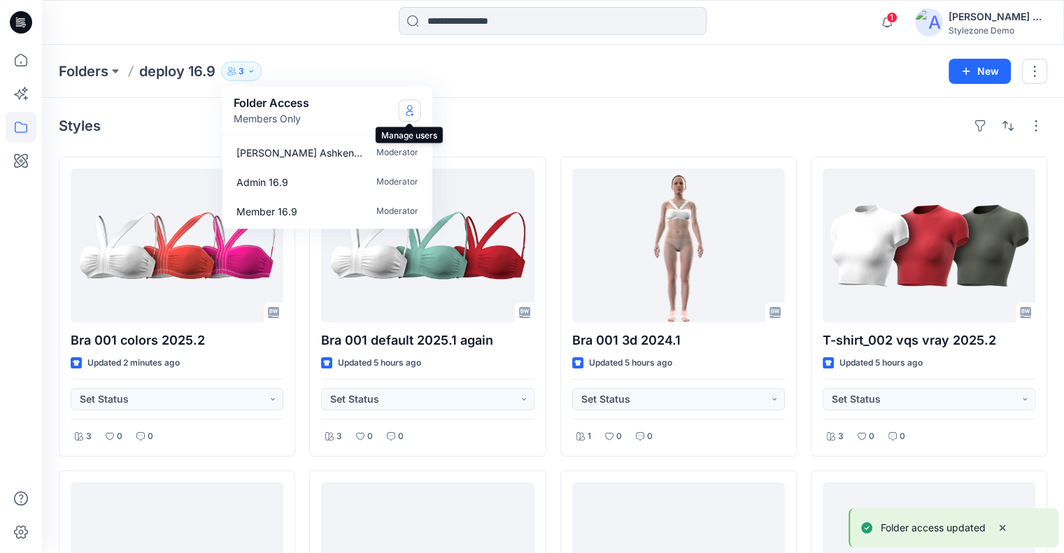
click at [414, 107] on icon "Manage Users" at bounding box center [409, 110] width 11 height 11
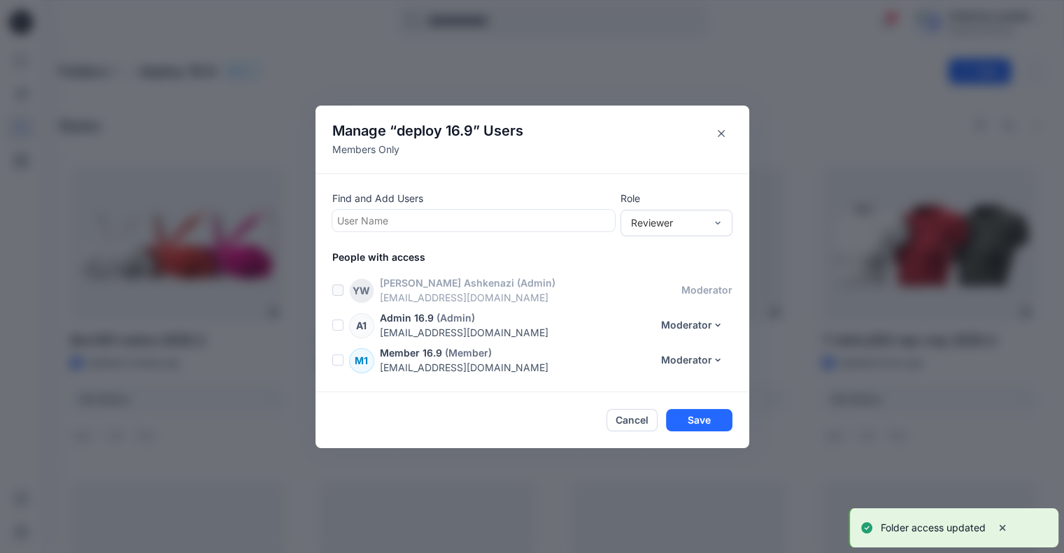
click at [510, 221] on div at bounding box center [473, 220] width 273 height 17
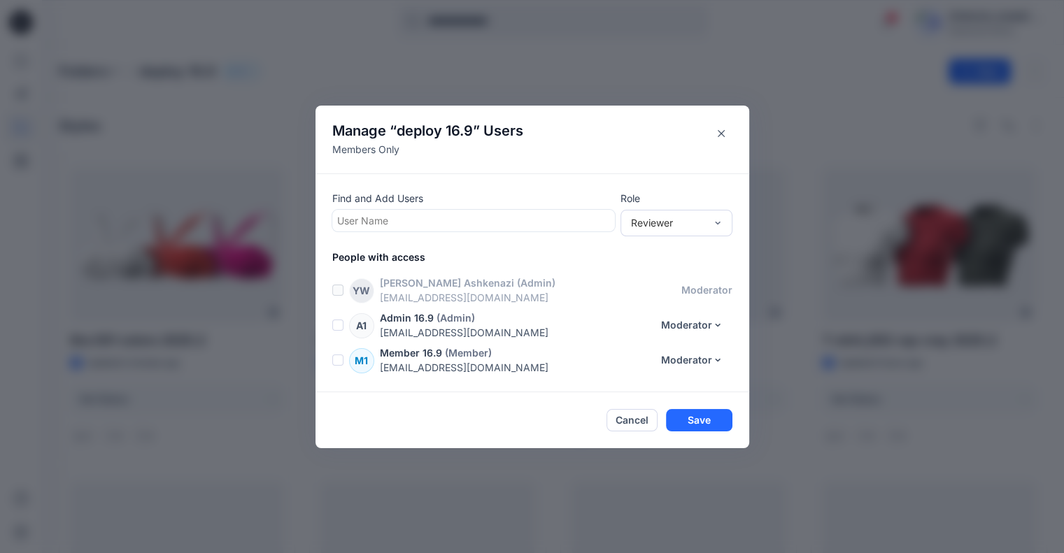
click at [649, 404] on footer "Cancel Save" at bounding box center [533, 421] width 434 height 56
click at [638, 418] on button "Cancel" at bounding box center [632, 420] width 51 height 22
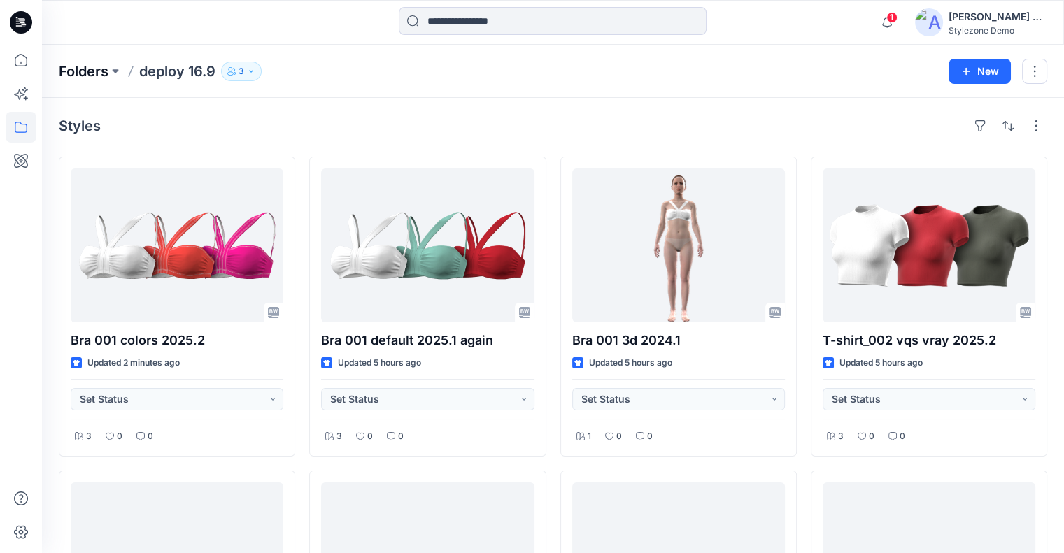
click at [96, 62] on p "Folders" at bounding box center [84, 72] width 50 height 20
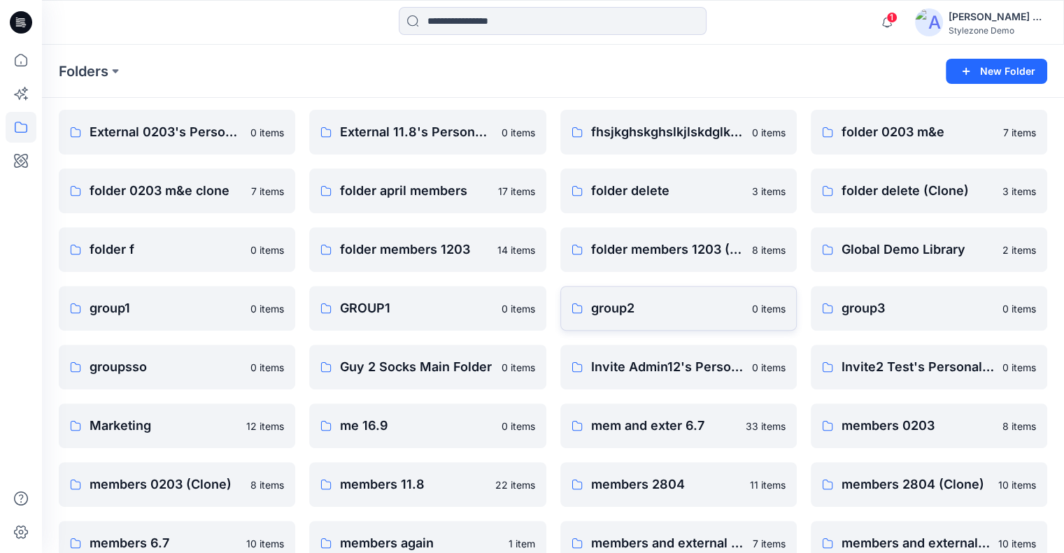
scroll to position [490, 0]
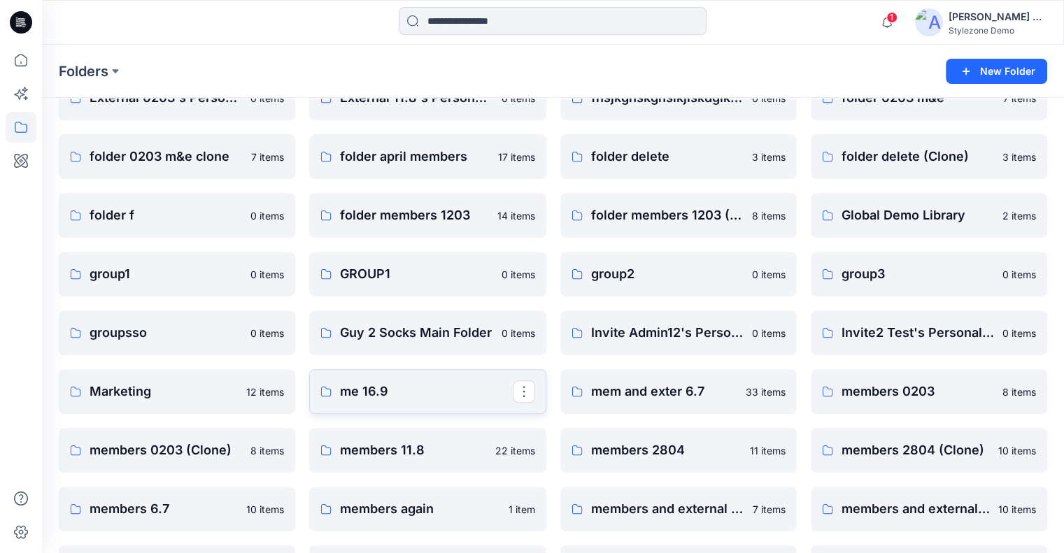
click at [419, 394] on p "me 16.9" at bounding box center [426, 392] width 172 height 20
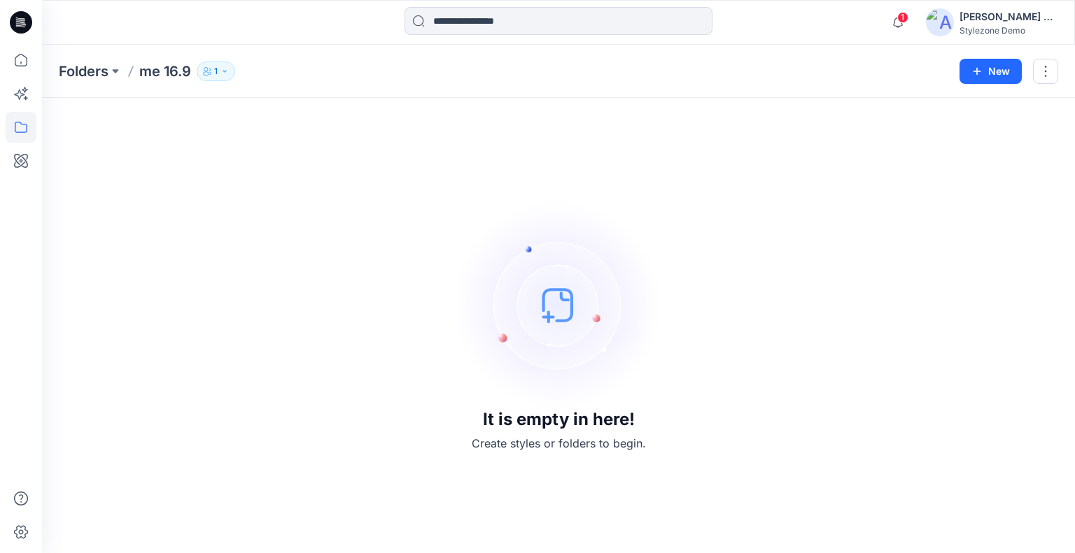
click at [230, 70] on button "1" at bounding box center [216, 72] width 38 height 20
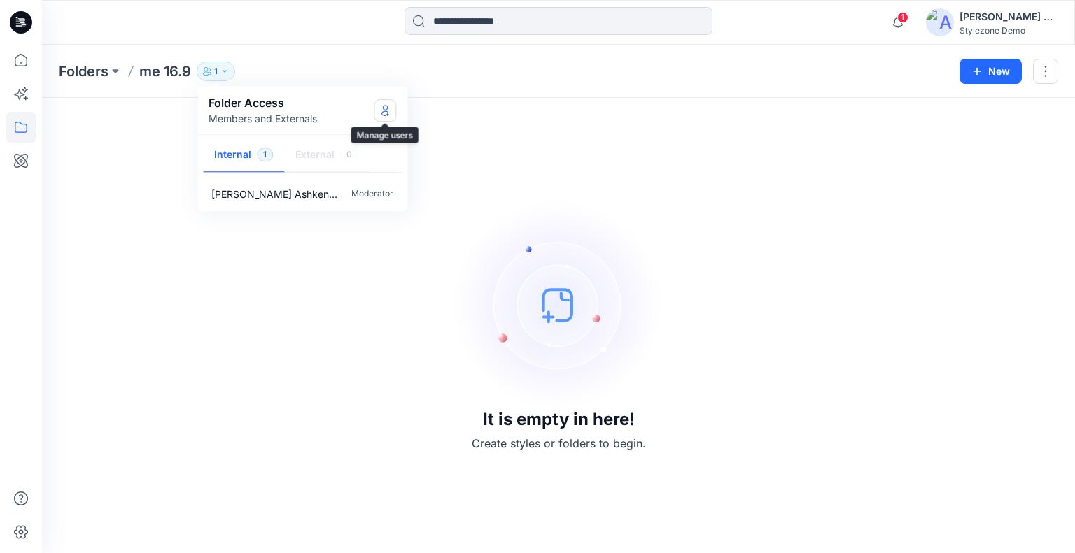
click at [379, 108] on button "Manage Users" at bounding box center [385, 110] width 22 height 22
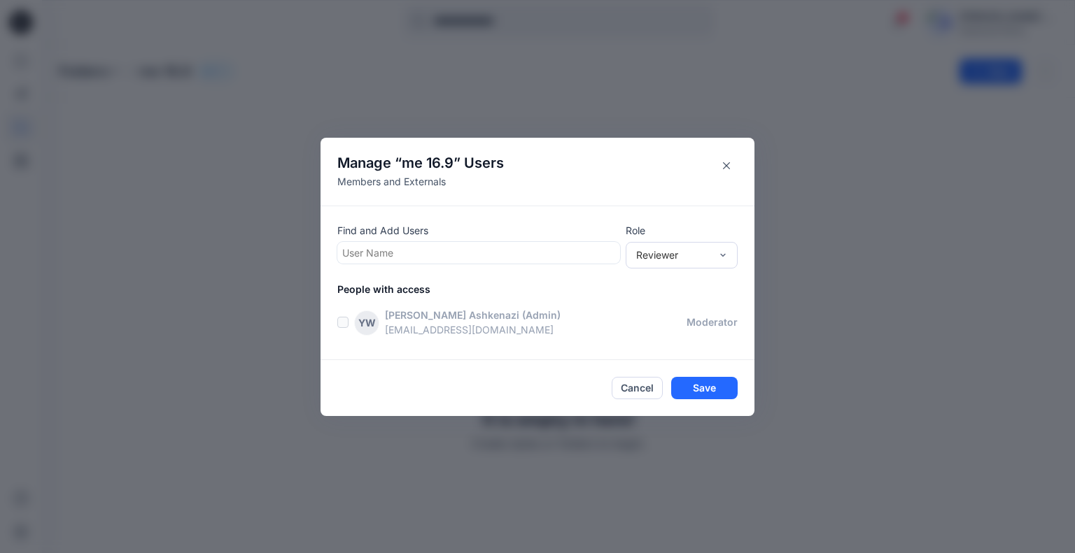
click at [428, 258] on div at bounding box center [478, 252] width 273 height 17
type input "****"
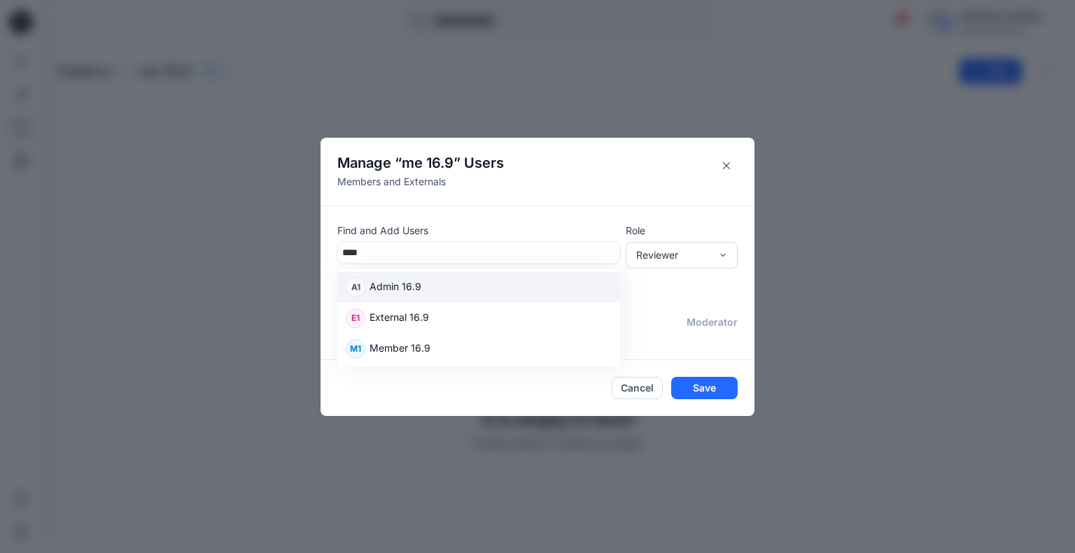
click at [397, 282] on p "Admin 16.9" at bounding box center [395, 288] width 52 height 18
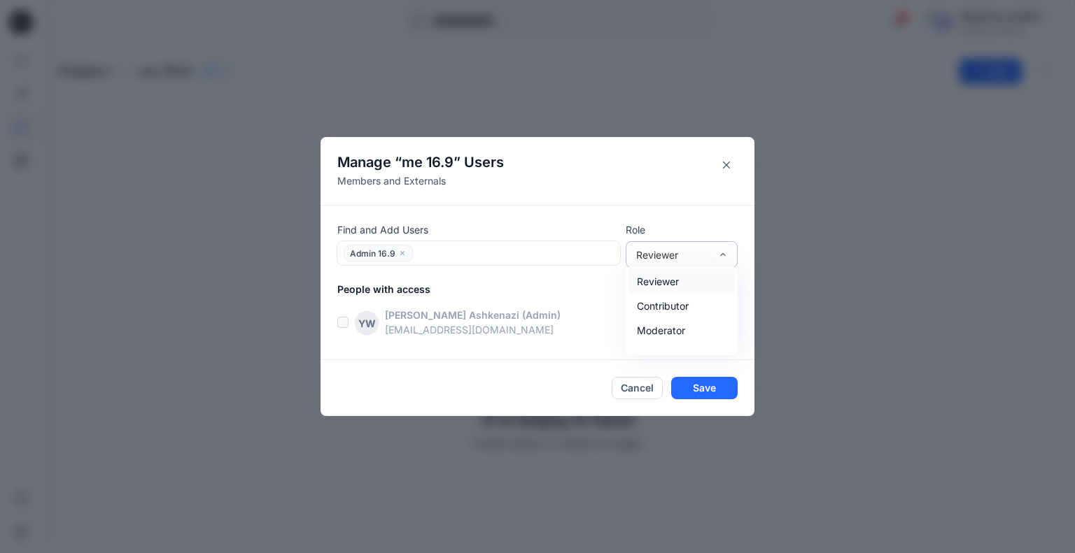
click at [661, 257] on div "Reviewer" at bounding box center [673, 255] width 74 height 15
click at [675, 330] on div "Moderator" at bounding box center [681, 330] width 106 height 24
drag, startPoint x: 463, startPoint y: 240, endPoint x: 459, endPoint y: 259, distance: 19.2
click at [463, 240] on div "Find and Add Users Admin 16.9" at bounding box center [478, 244] width 283 height 43
click at [459, 259] on div at bounding box center [516, 253] width 198 height 17
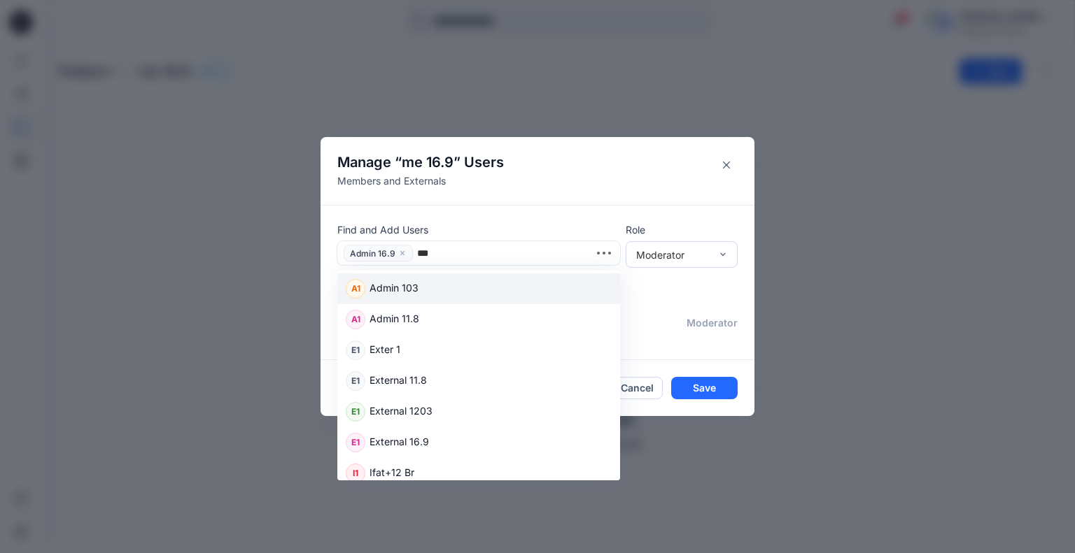
type input "****"
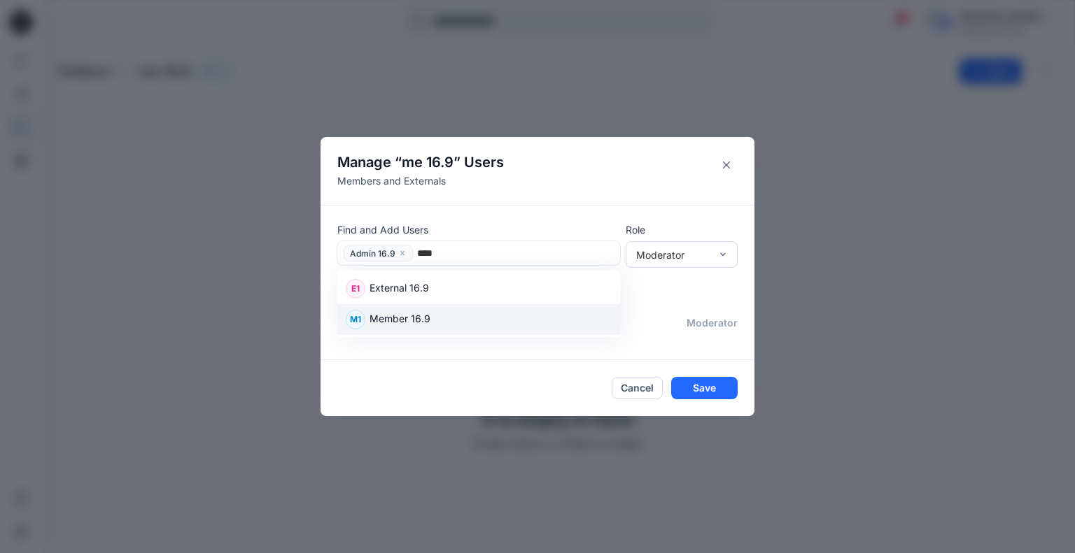
click at [444, 314] on div "M1 Member 16.9" at bounding box center [479, 320] width 266 height 20
type input "****"
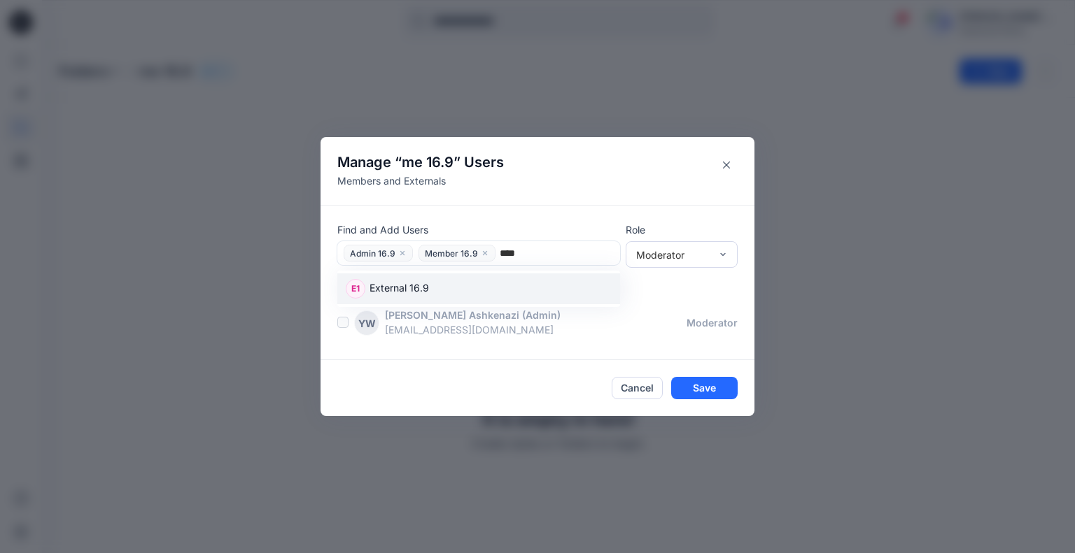
click at [500, 287] on div "E1 External 16.9" at bounding box center [479, 289] width 266 height 20
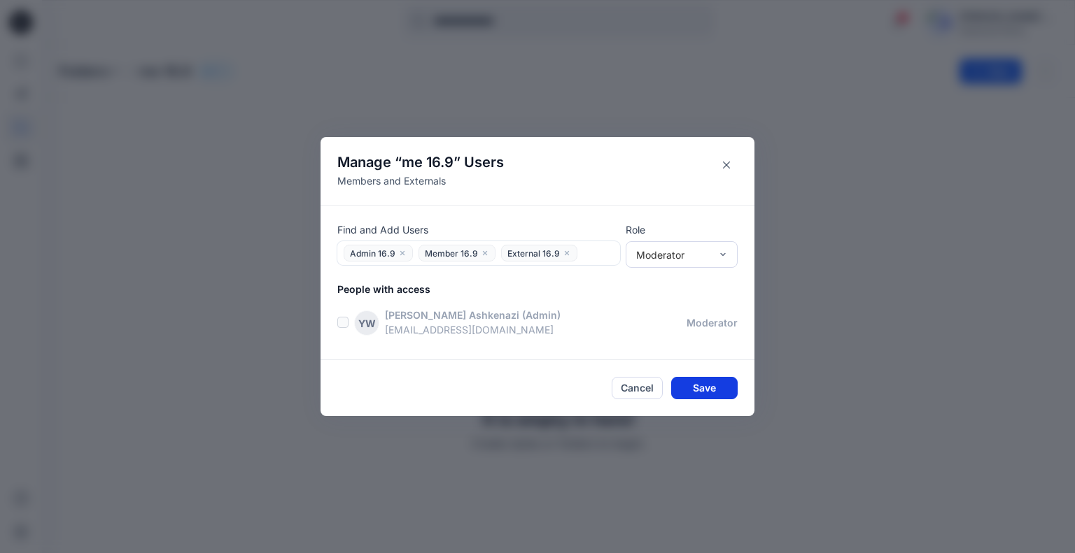
click at [705, 390] on button "Save" at bounding box center [704, 388] width 66 height 22
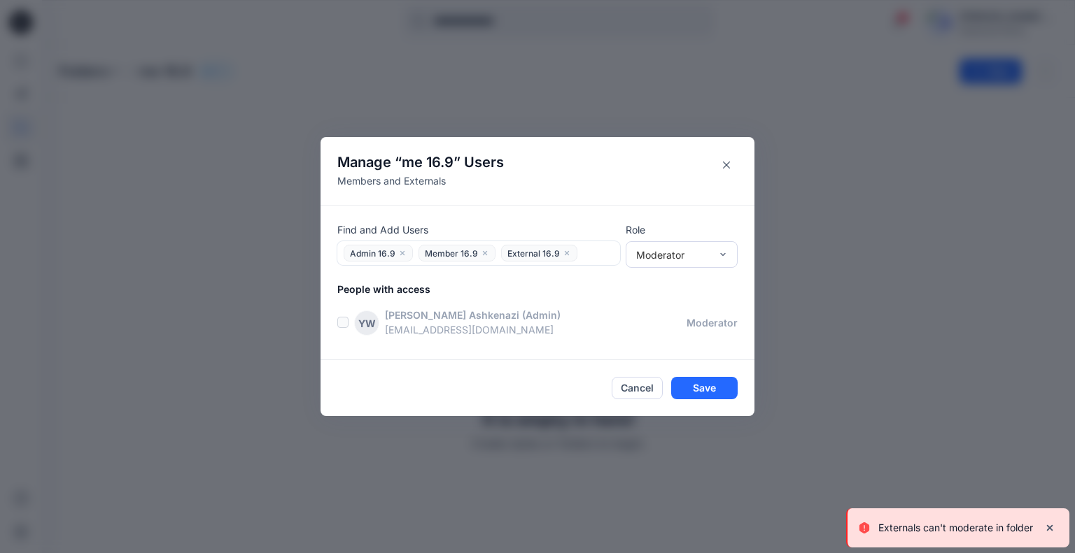
click at [563, 253] on icon "close" at bounding box center [567, 253] width 8 height 8
drag, startPoint x: 708, startPoint y: 384, endPoint x: 699, endPoint y: 387, distance: 9.5
click at [708, 383] on button "Save" at bounding box center [704, 388] width 66 height 22
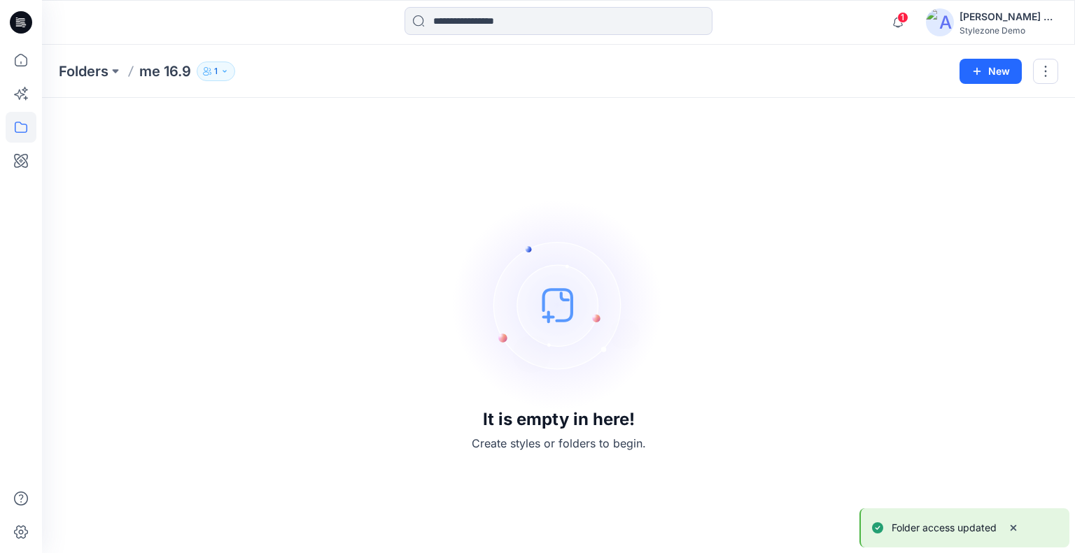
click at [211, 72] on icon "button" at bounding box center [207, 71] width 8 height 8
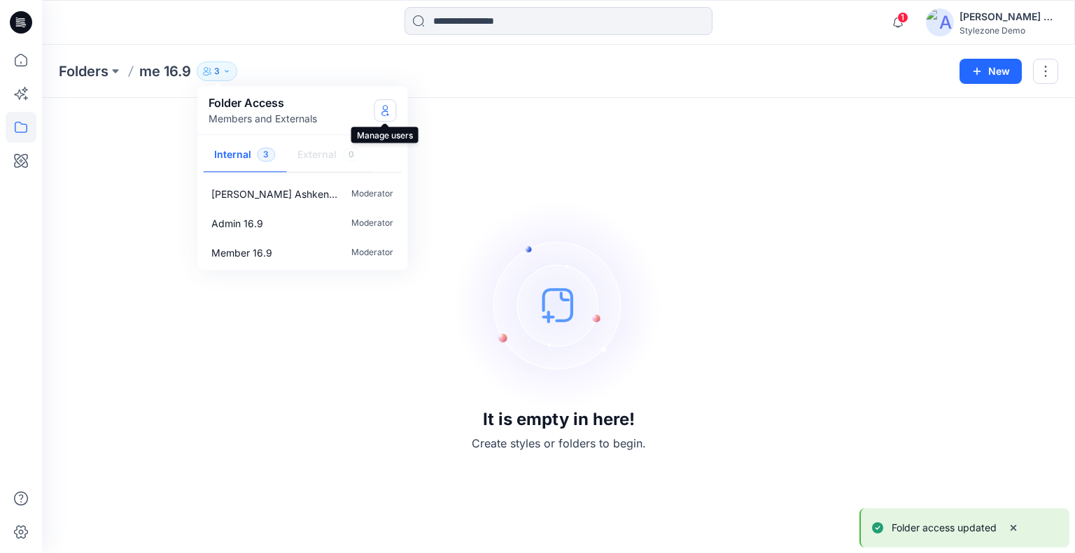
click at [384, 112] on icon "Manage Users" at bounding box center [384, 110] width 11 height 11
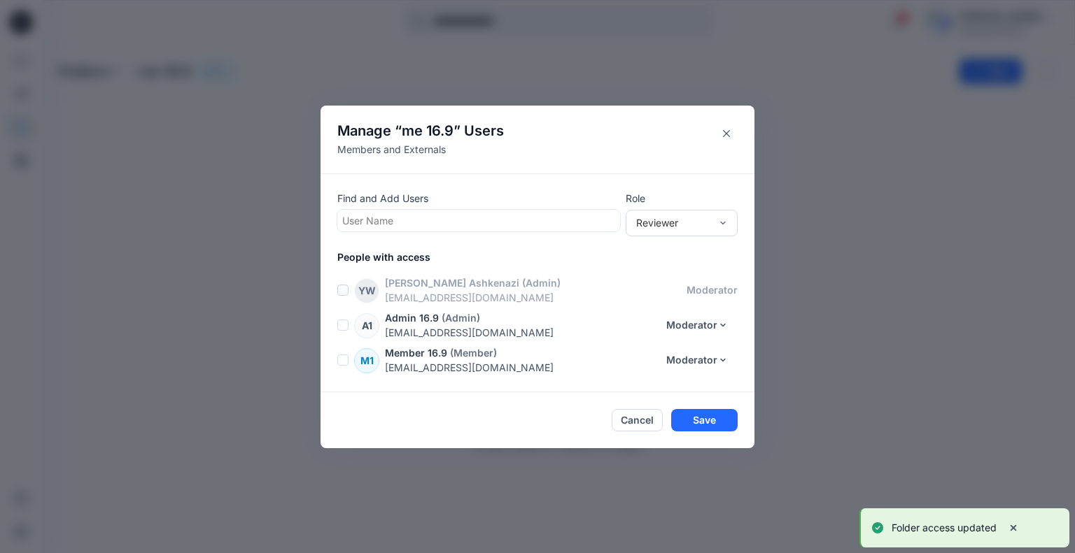
click at [411, 216] on div at bounding box center [478, 220] width 273 height 17
type input "*"
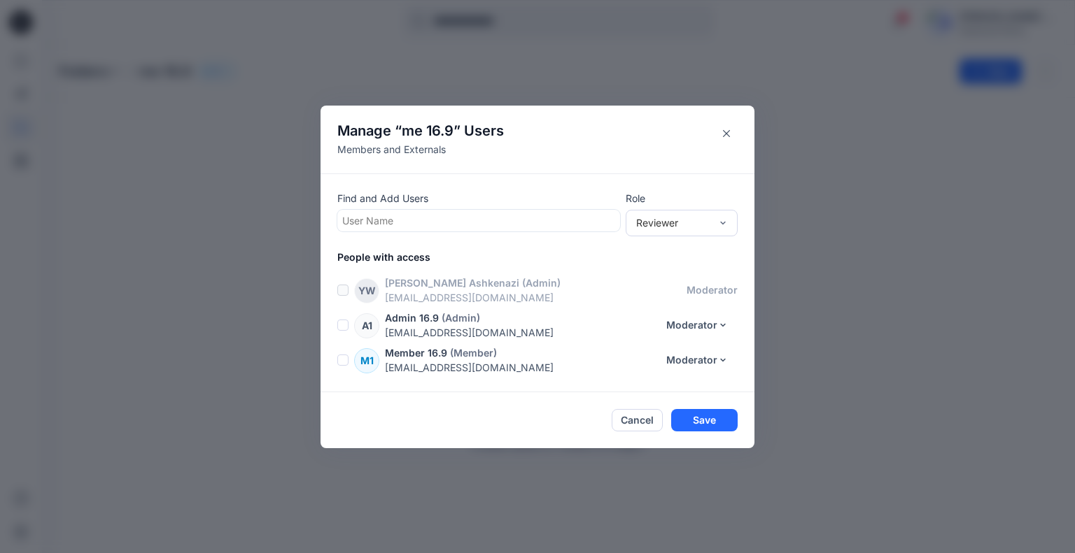
click at [515, 223] on div at bounding box center [478, 220] width 273 height 17
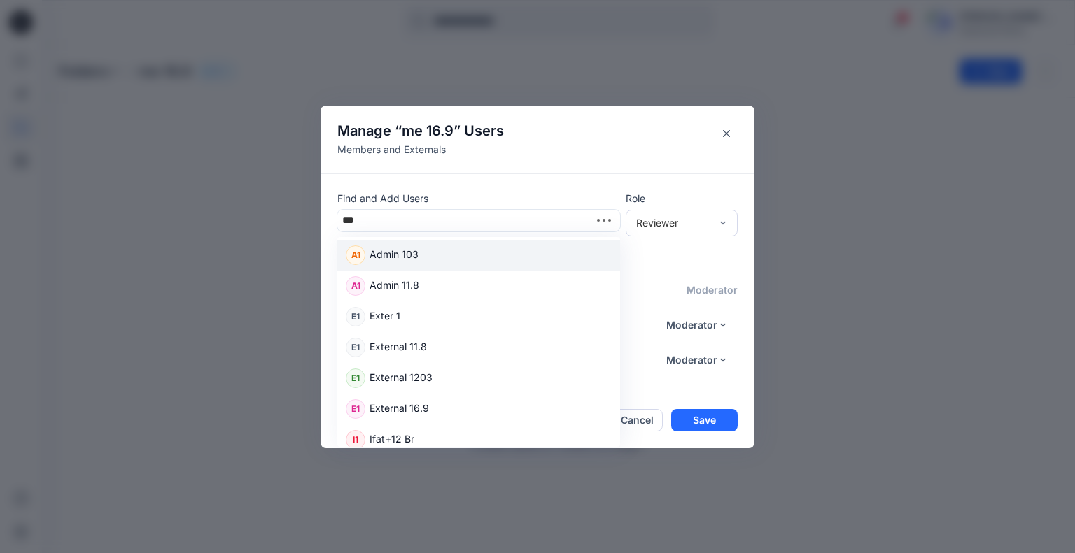
type input "****"
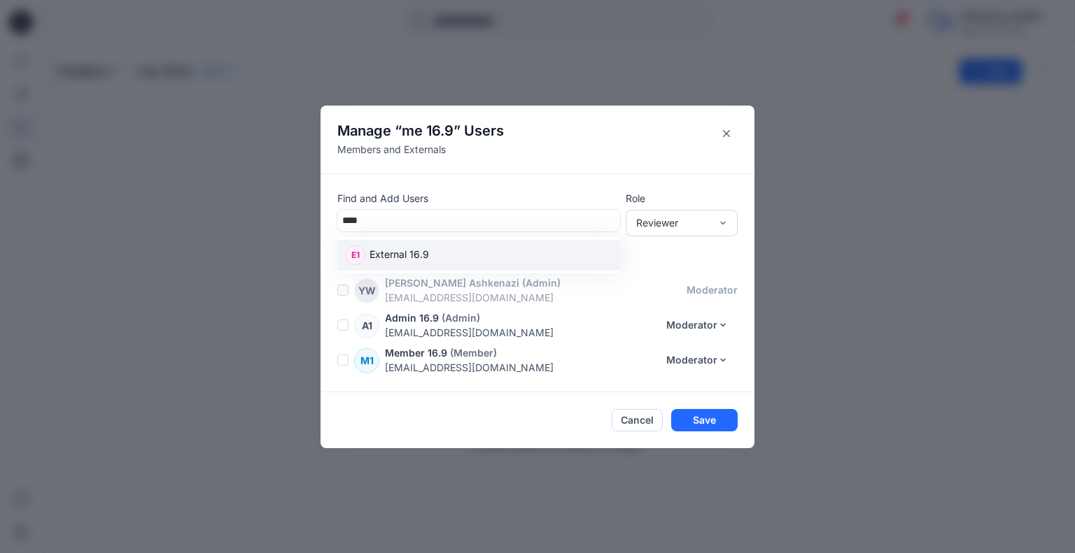
click at [450, 258] on div "E1 External 16.9" at bounding box center [479, 256] width 266 height 20
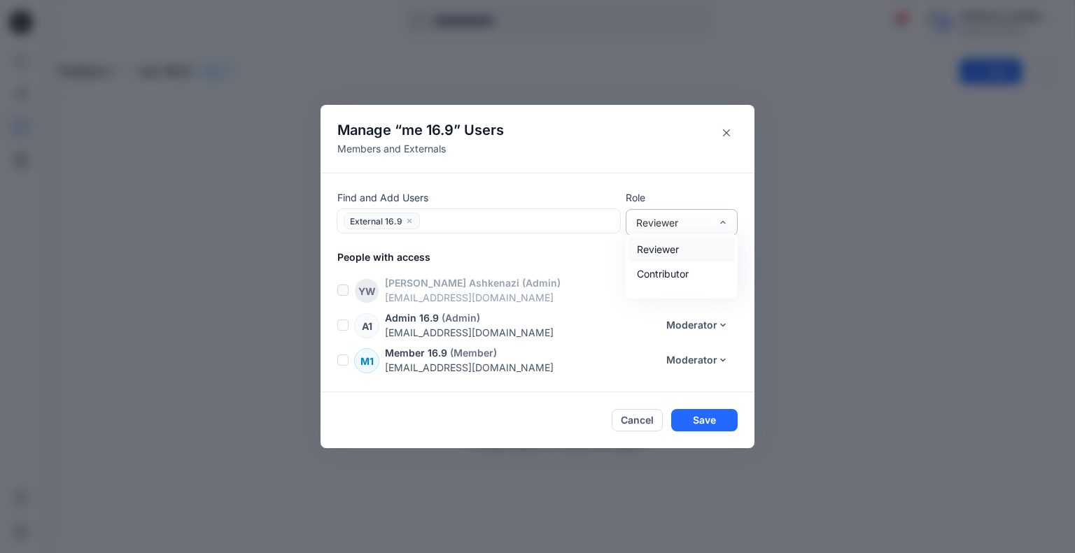
click at [691, 224] on div "Reviewer" at bounding box center [673, 223] width 74 height 15
click at [666, 276] on div "Contributor" at bounding box center [681, 274] width 106 height 24
click at [691, 422] on button "Save" at bounding box center [704, 420] width 66 height 22
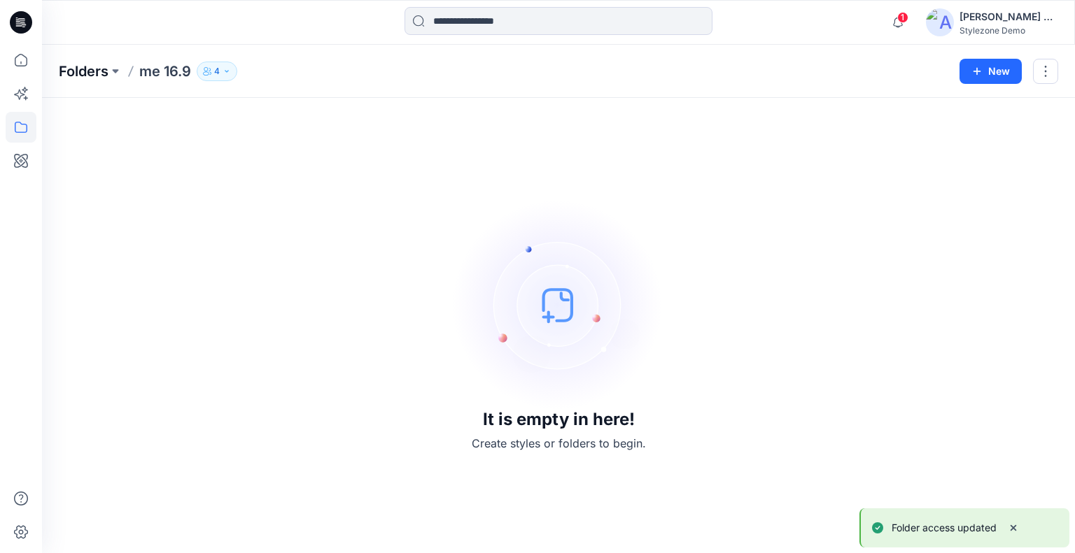
click at [82, 72] on p "Folders" at bounding box center [84, 72] width 50 height 20
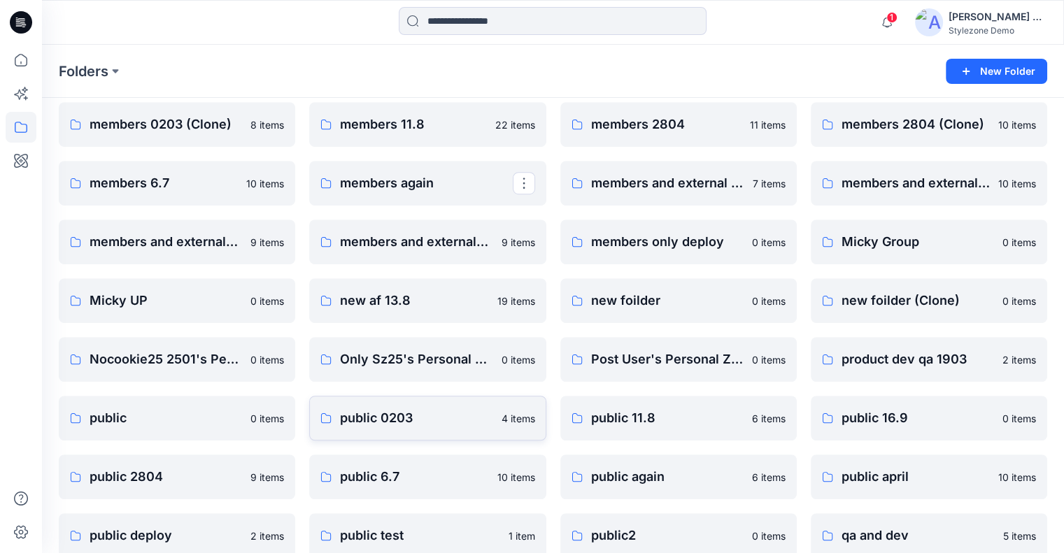
scroll to position [910, 0]
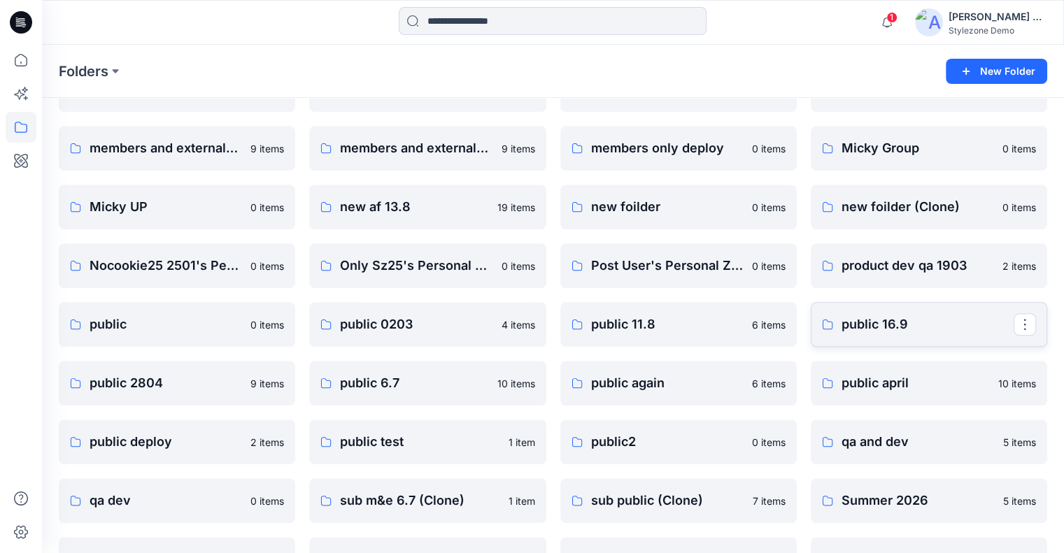
click at [891, 324] on p "public 16.9" at bounding box center [928, 325] width 172 height 20
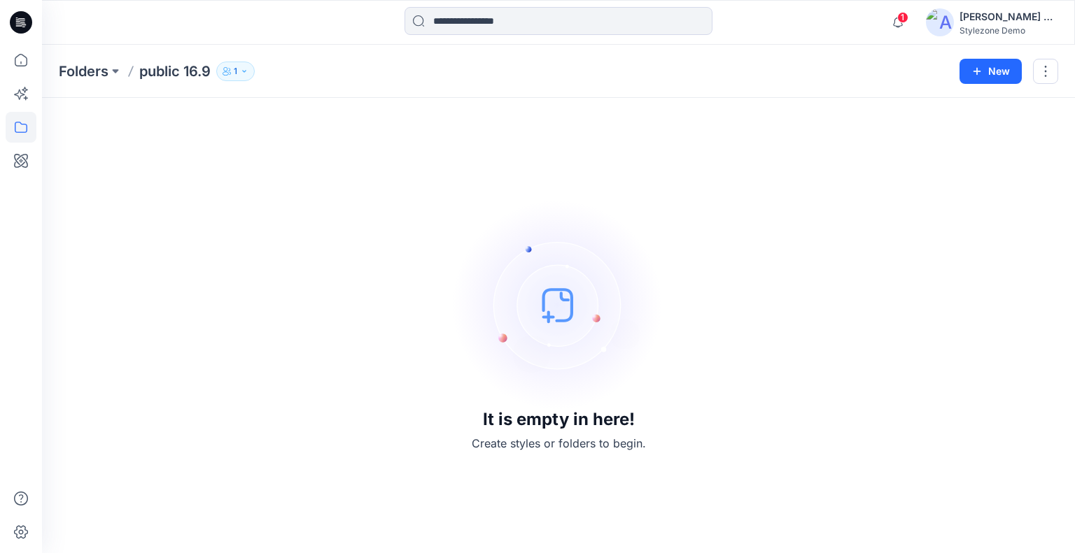
click at [244, 70] on icon "button" at bounding box center [243, 71] width 3 height 2
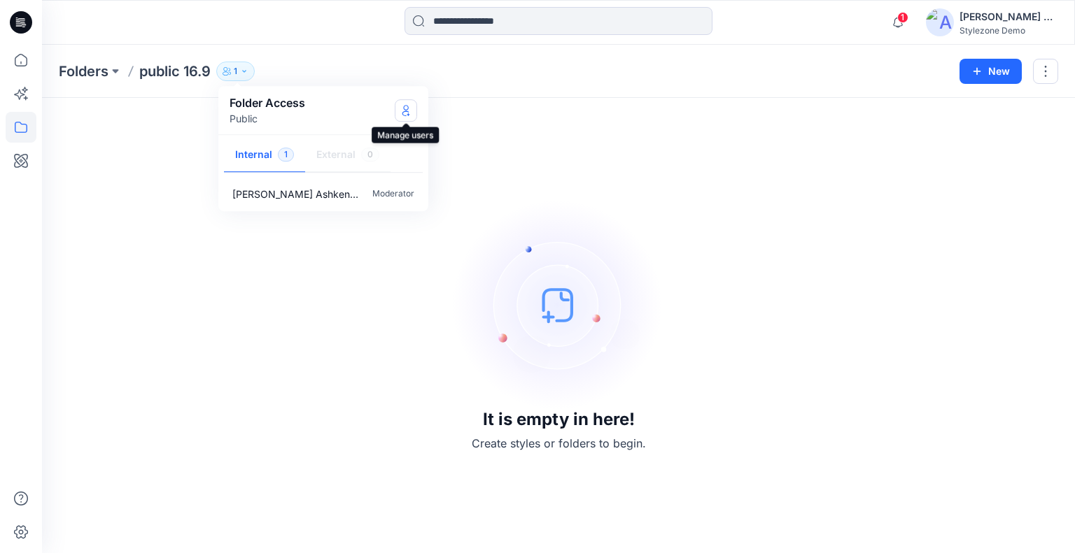
click at [402, 109] on icon "Manage Users" at bounding box center [405, 110] width 11 height 11
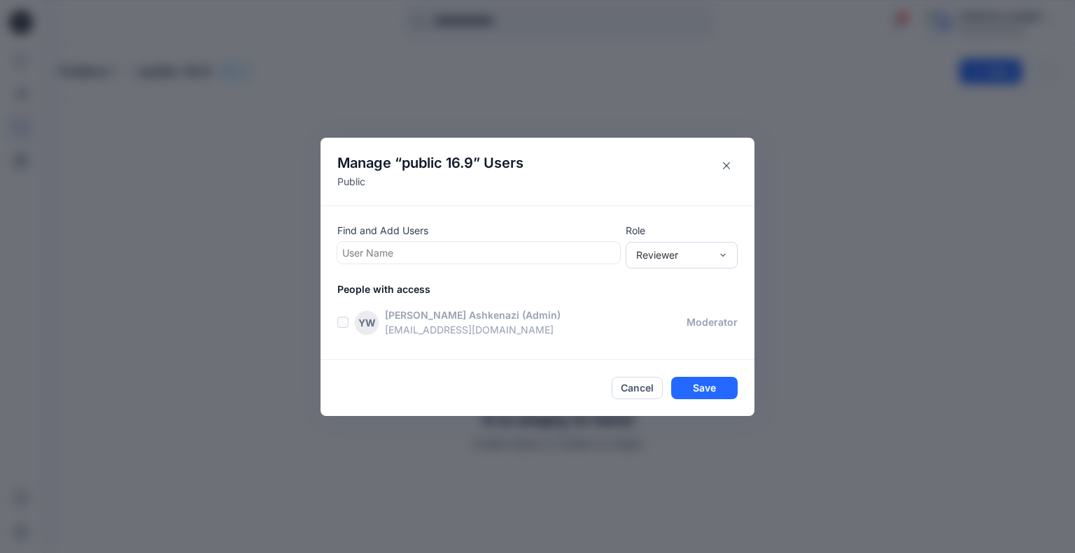
click at [435, 257] on div at bounding box center [478, 252] width 273 height 17
type input "****"
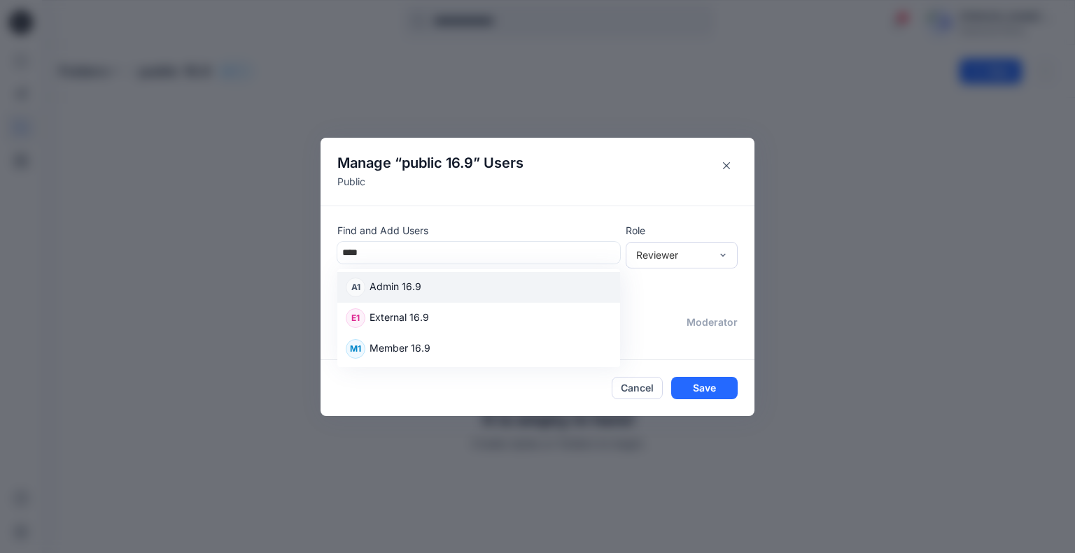
click at [425, 281] on div "A1 Admin 16.9" at bounding box center [479, 288] width 266 height 20
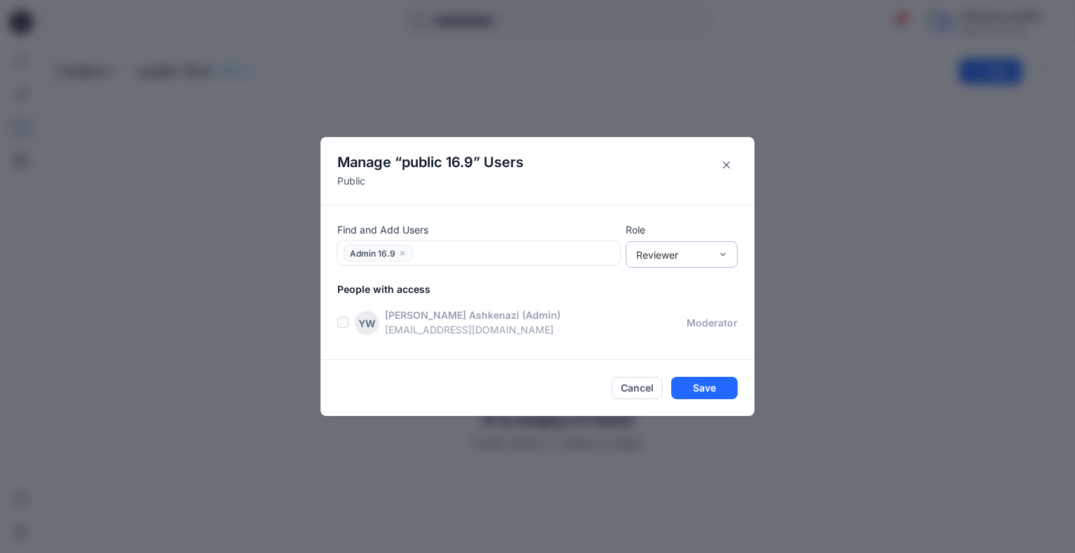
click at [661, 251] on div "Reviewer" at bounding box center [673, 255] width 74 height 15
click at [655, 330] on div "Moderator" at bounding box center [681, 330] width 106 height 24
click at [484, 254] on div at bounding box center [516, 253] width 198 height 17
type input "****"
click at [431, 319] on div "M1 Member 16.9" at bounding box center [479, 320] width 266 height 20
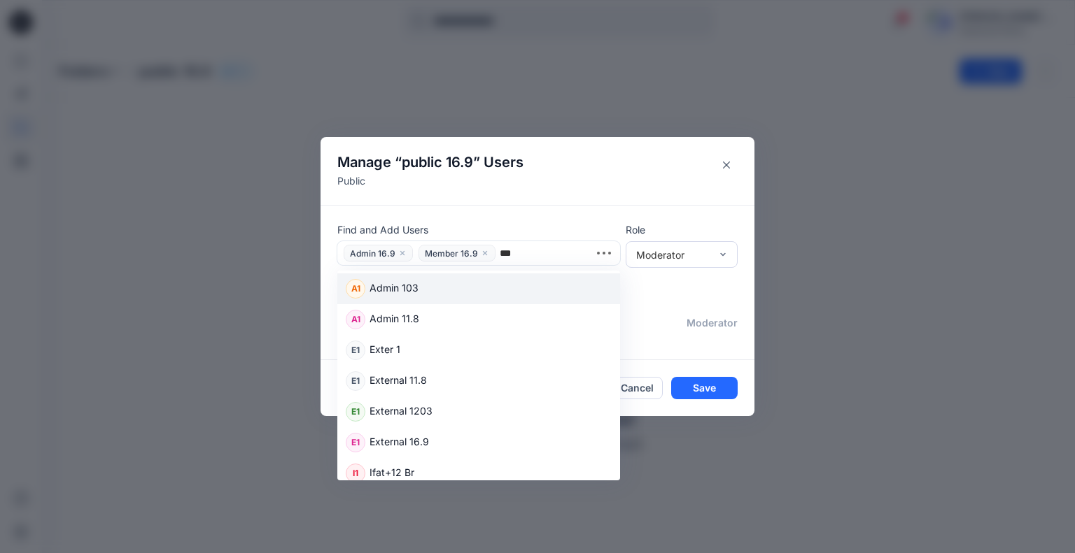
type input "****"
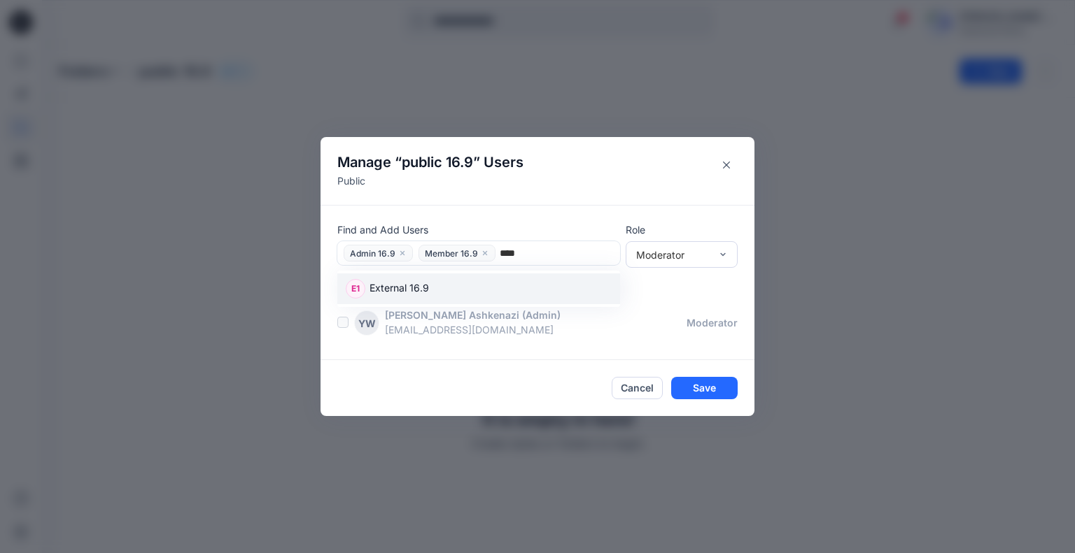
click at [538, 281] on div "E1 External 16.9" at bounding box center [479, 289] width 266 height 20
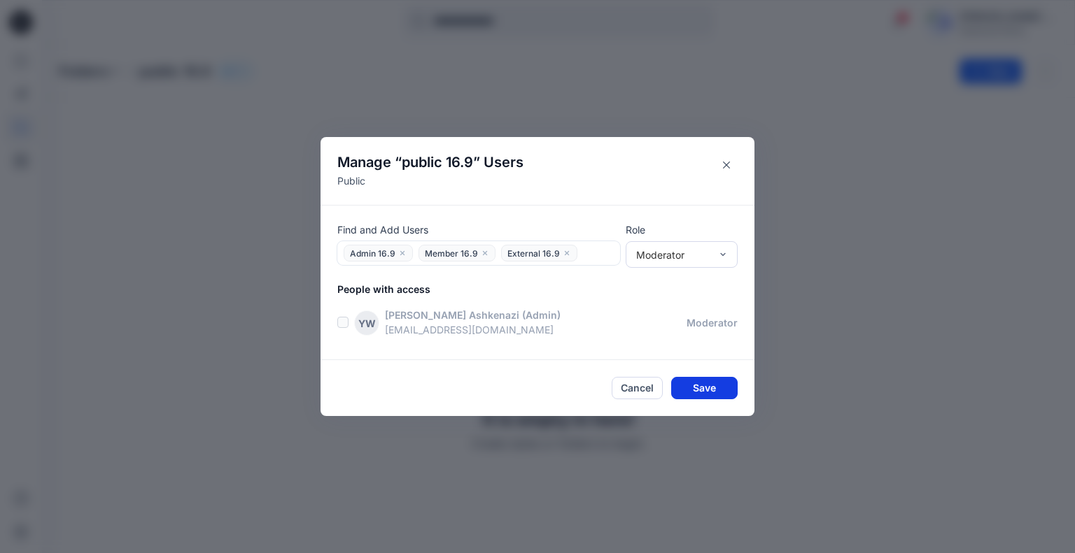
click at [695, 398] on button "Save" at bounding box center [704, 388] width 66 height 22
click at [700, 387] on button "Save" at bounding box center [704, 388] width 66 height 22
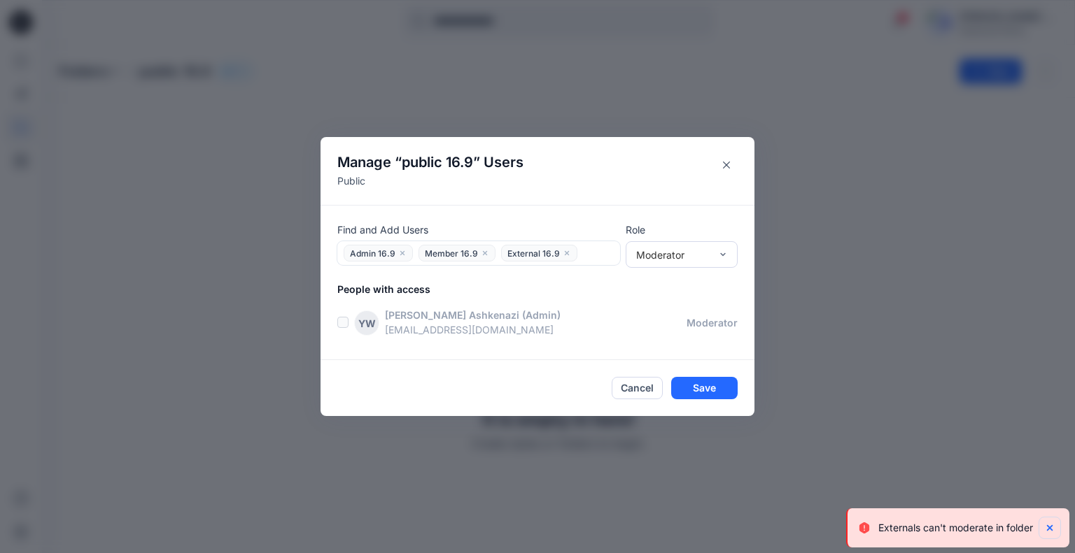
click at [1048, 528] on icon "Notifications-bottom-right" at bounding box center [1050, 528] width 6 height 6
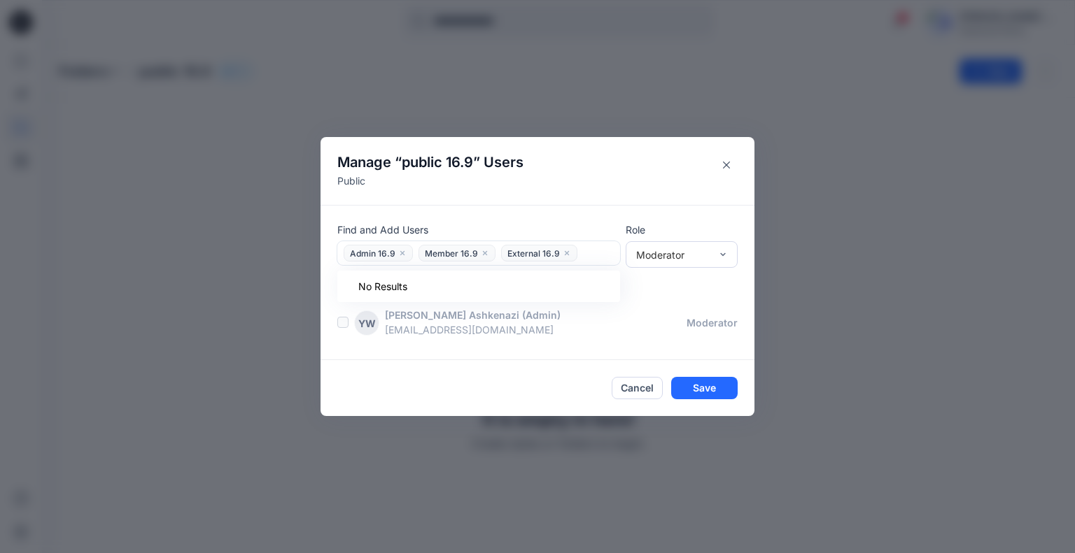
drag, startPoint x: 564, startPoint y: 254, endPoint x: 563, endPoint y: 271, distance: 17.5
click at [564, 253] on icon "close" at bounding box center [567, 253] width 8 height 8
click at [725, 382] on button "Save" at bounding box center [704, 388] width 66 height 22
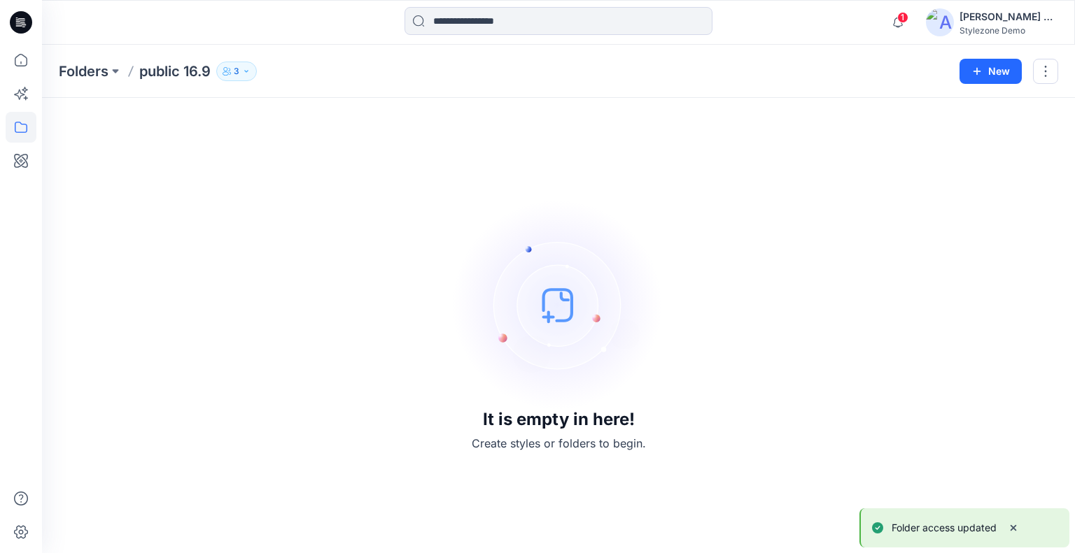
drag, startPoint x: 239, startPoint y: 75, endPoint x: 267, endPoint y: 98, distance: 36.3
click at [239, 75] on p "3" at bounding box center [237, 71] width 6 height 15
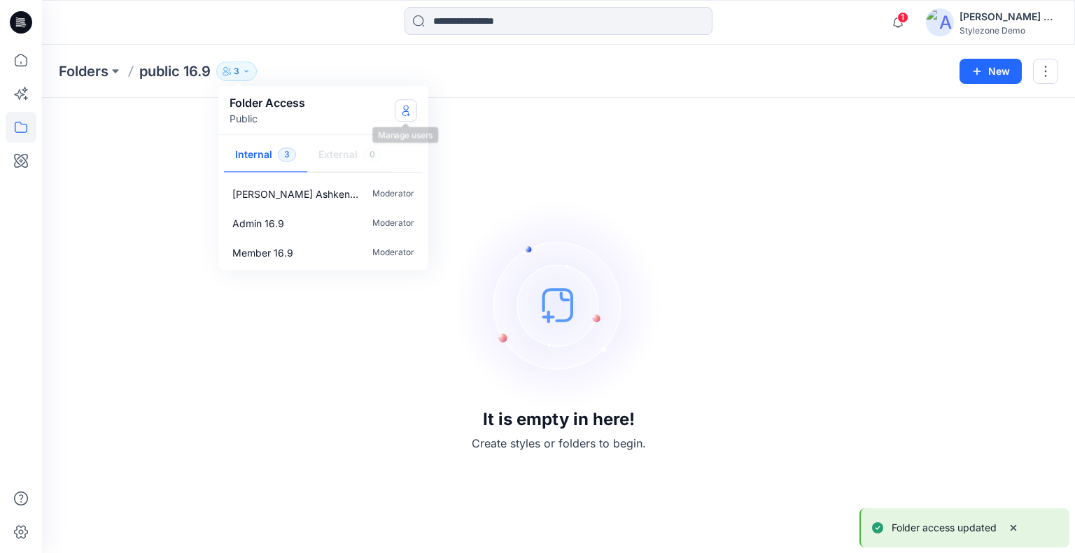
click at [404, 115] on icon "Manage Users" at bounding box center [405, 110] width 11 height 11
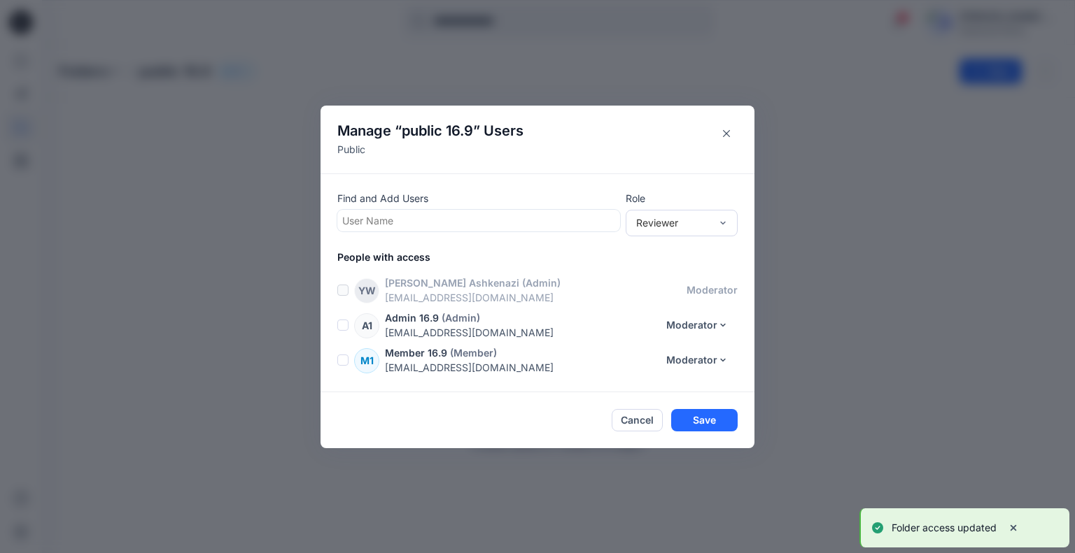
click at [413, 227] on div at bounding box center [478, 220] width 273 height 17
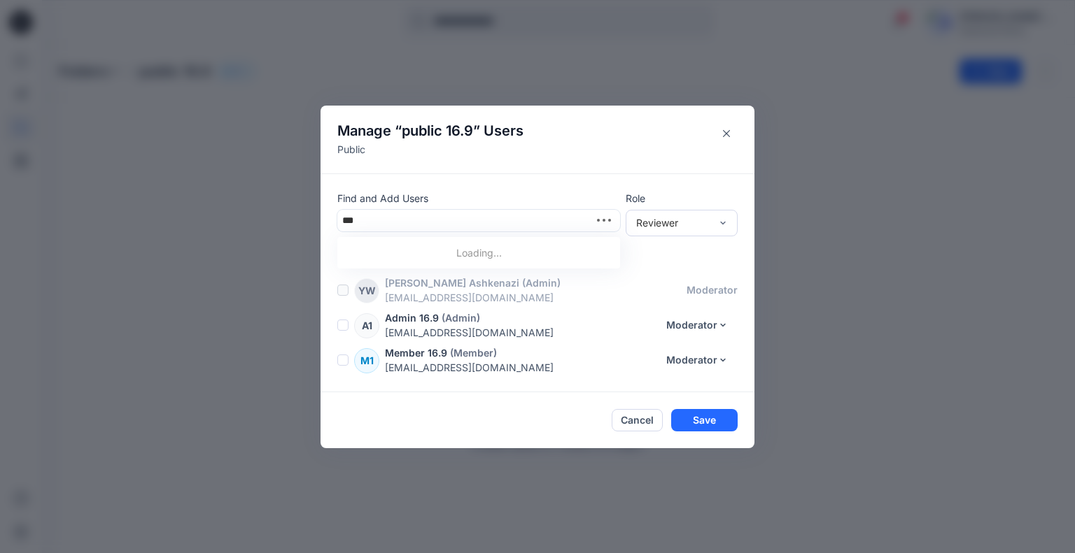
type input "****"
click at [416, 254] on p "External 16.9" at bounding box center [398, 256] width 59 height 18
click at [699, 223] on div "Reviewer" at bounding box center [673, 223] width 74 height 15
click at [682, 280] on div "Contributor" at bounding box center [681, 274] width 106 height 24
click at [714, 416] on button "Save" at bounding box center [704, 420] width 66 height 22
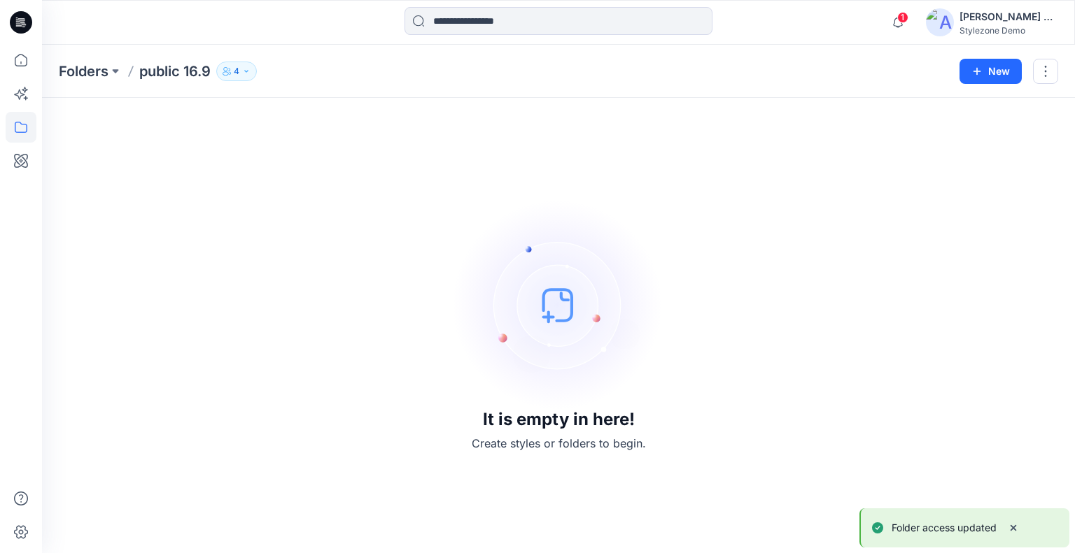
click at [234, 72] on button "4" at bounding box center [236, 72] width 41 height 20
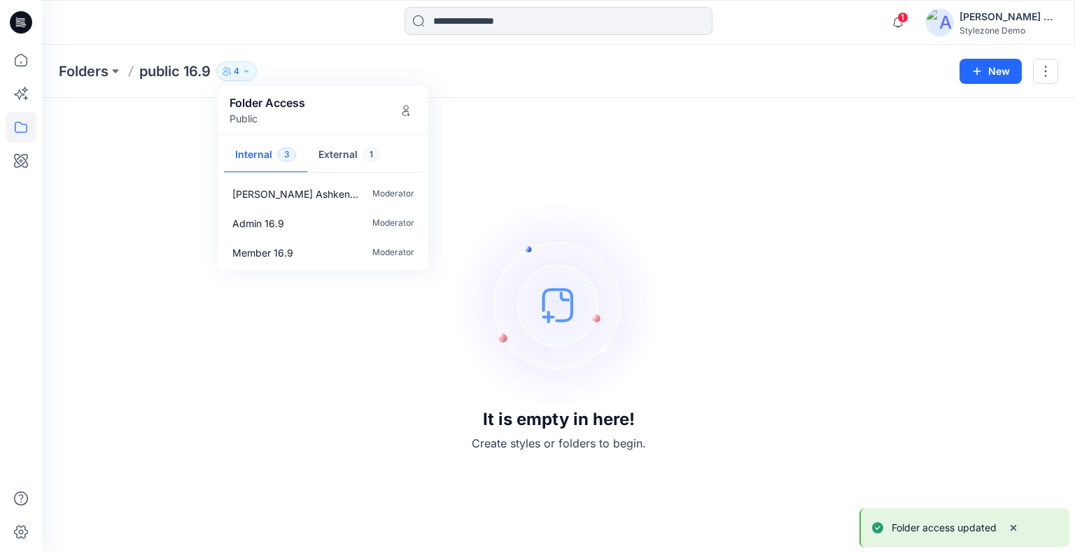
click at [167, 132] on div "It is empty in here! Create styles or folders to begin." at bounding box center [558, 326] width 999 height 422
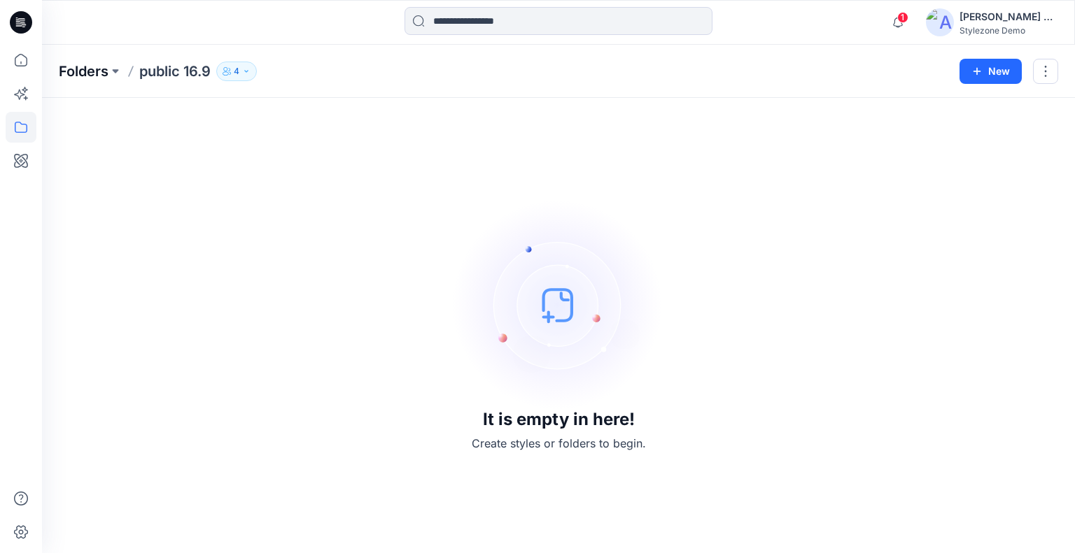
click at [89, 68] on p "Folders" at bounding box center [84, 72] width 50 height 20
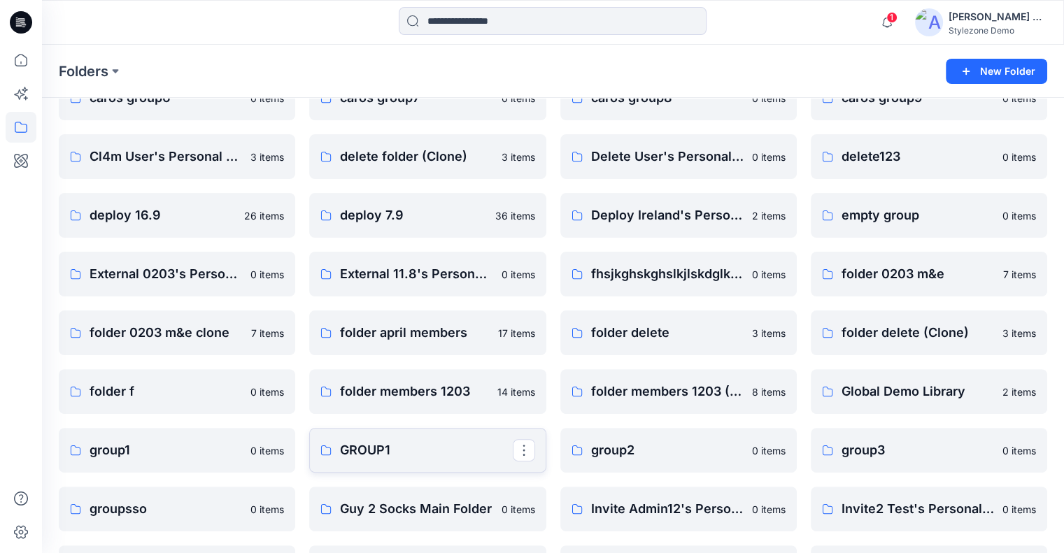
scroll to position [280, 0]
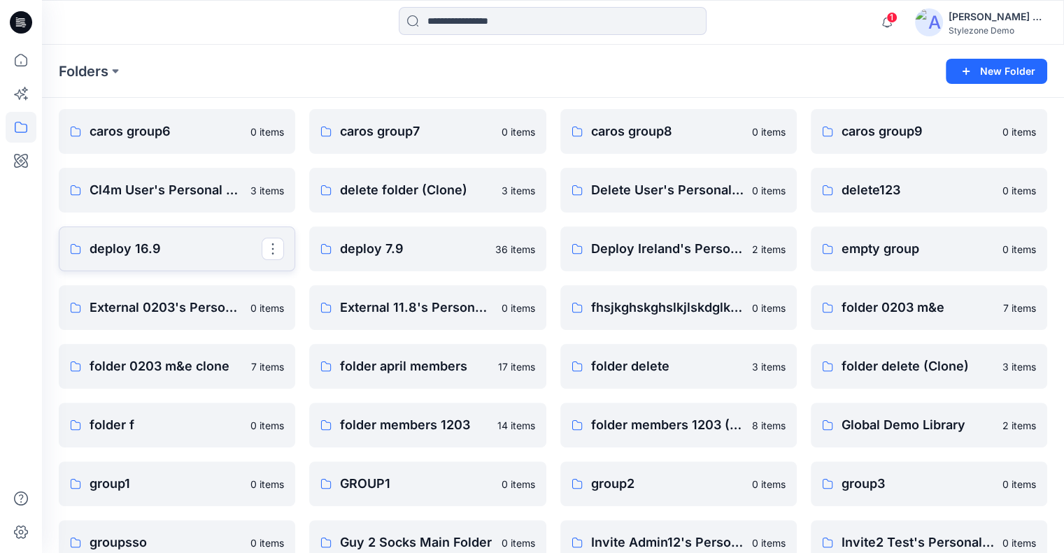
click at [134, 257] on p "deploy 16.9" at bounding box center [176, 249] width 172 height 20
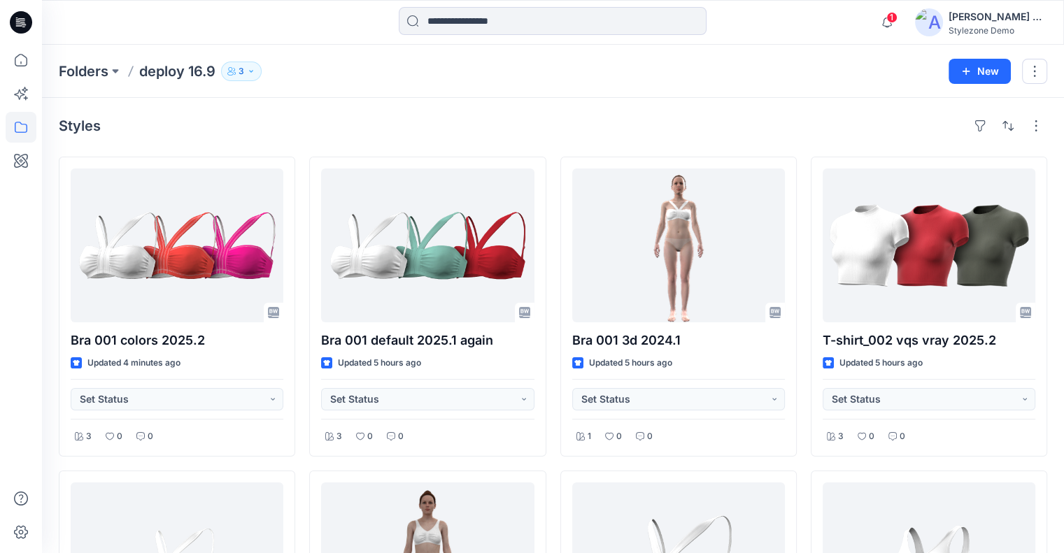
click at [994, 36] on div "Stylezone Demo" at bounding box center [998, 30] width 98 height 10
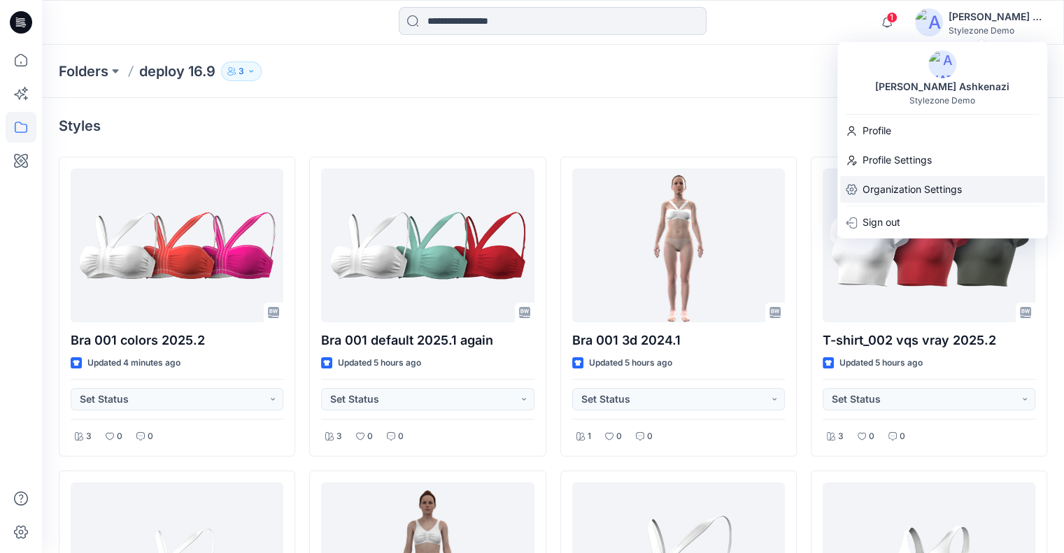
click at [902, 198] on p "Organization Settings" at bounding box center [912, 189] width 99 height 27
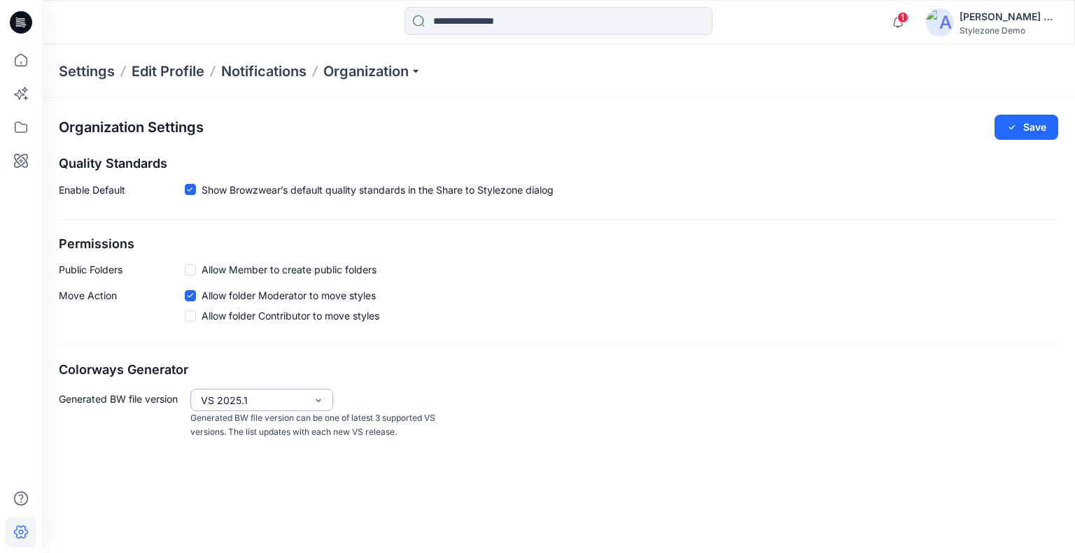
click at [284, 400] on div "VS 2025.1" at bounding box center [253, 400] width 105 height 15
click at [286, 431] on div "VS 2025.2" at bounding box center [261, 429] width 137 height 24
drag, startPoint x: 1009, startPoint y: 124, endPoint x: 999, endPoint y: 125, distance: 9.8
click at [1009, 122] on icon "button" at bounding box center [1011, 127] width 11 height 11
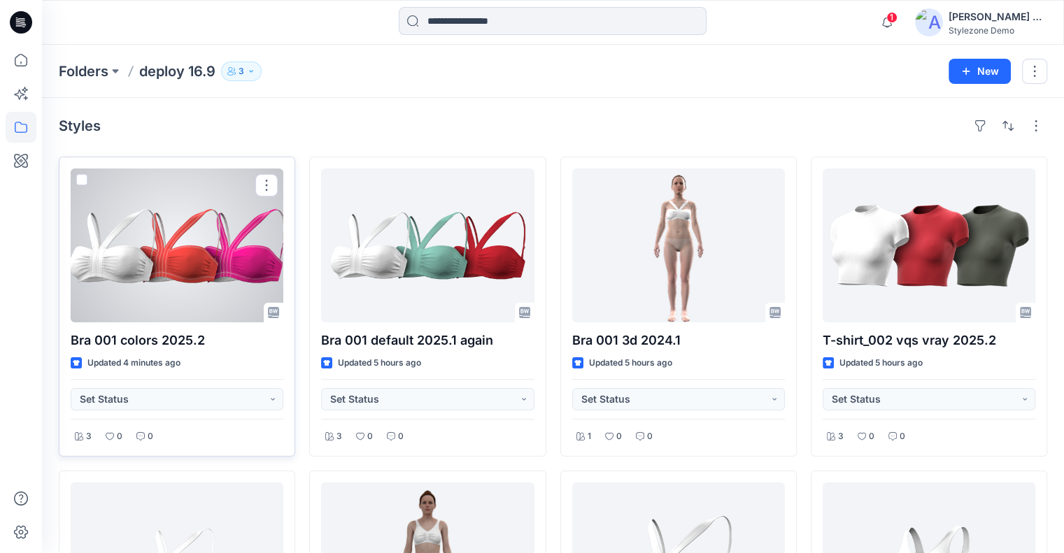
drag, startPoint x: 78, startPoint y: 180, endPoint x: 191, endPoint y: 169, distance: 113.2
click at [78, 179] on span at bounding box center [81, 179] width 11 height 11
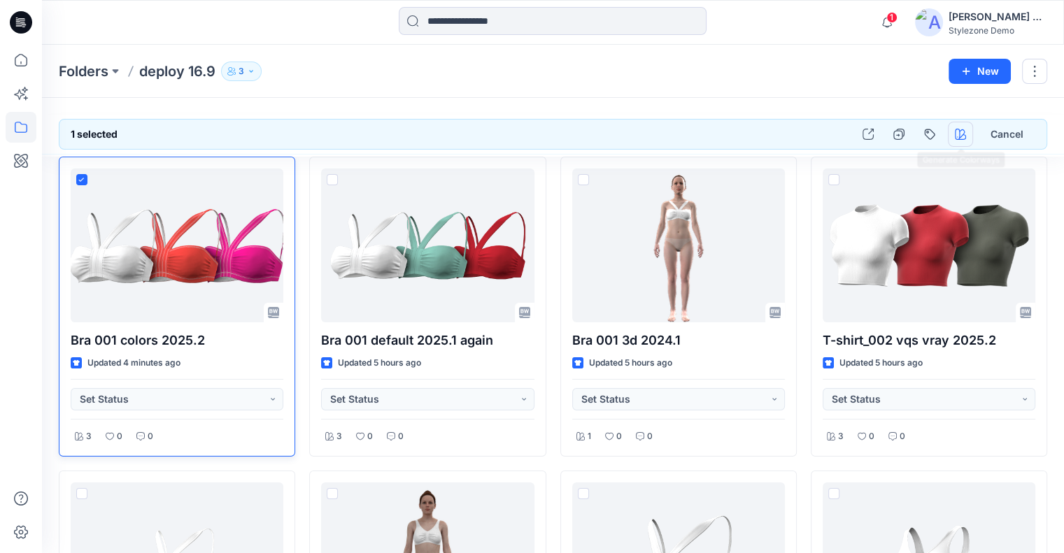
click at [963, 131] on icon "button" at bounding box center [960, 134] width 11 height 11
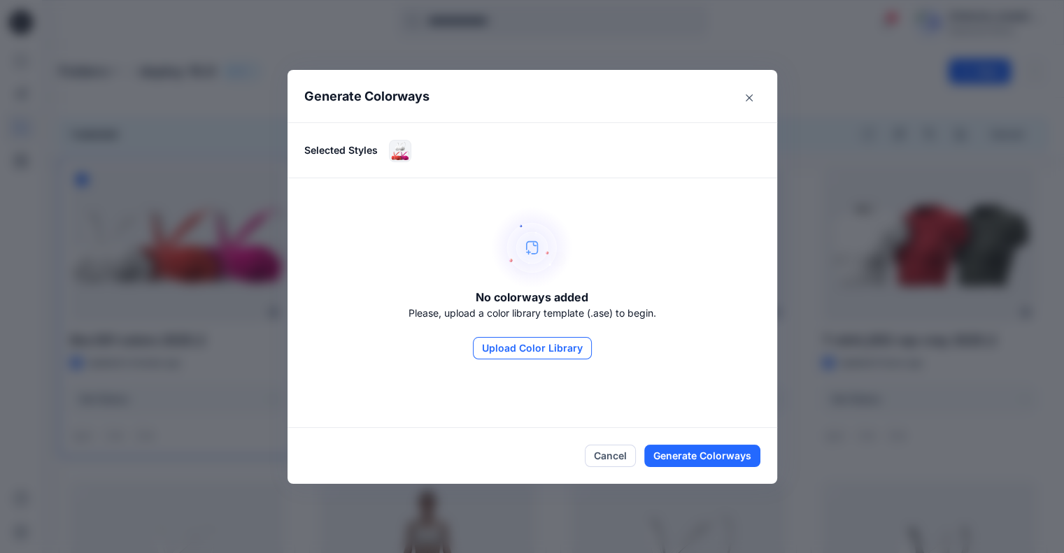
click at [517, 348] on button "Upload Color Library" at bounding box center [532, 348] width 119 height 22
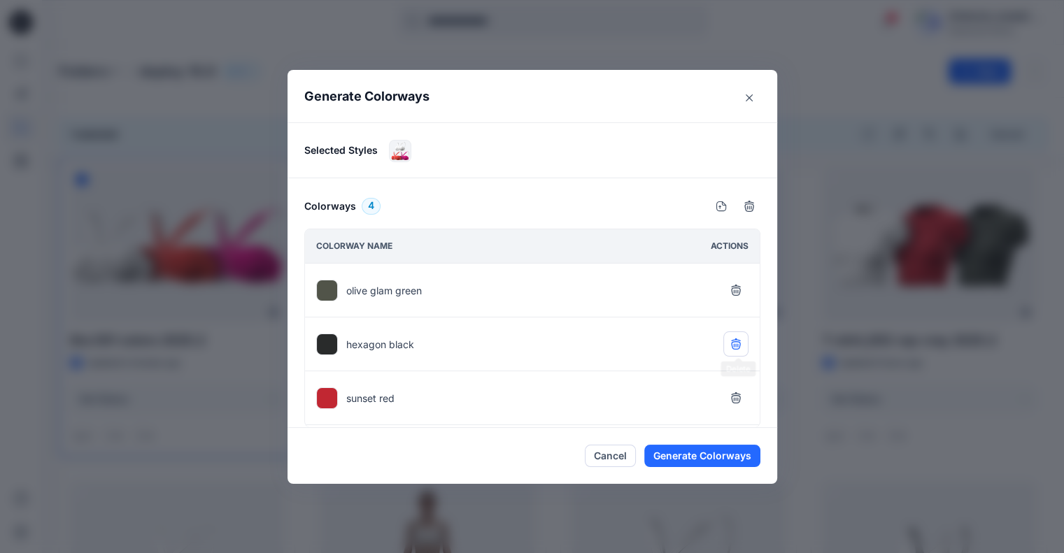
click at [739, 346] on icon "button" at bounding box center [735, 344] width 11 height 11
click at [740, 290] on icon "button" at bounding box center [735, 289] width 9 height 9
drag, startPoint x: 747, startPoint y: 282, endPoint x: 747, endPoint y: 298, distance: 16.1
click at [747, 282] on button "button" at bounding box center [735, 290] width 25 height 25
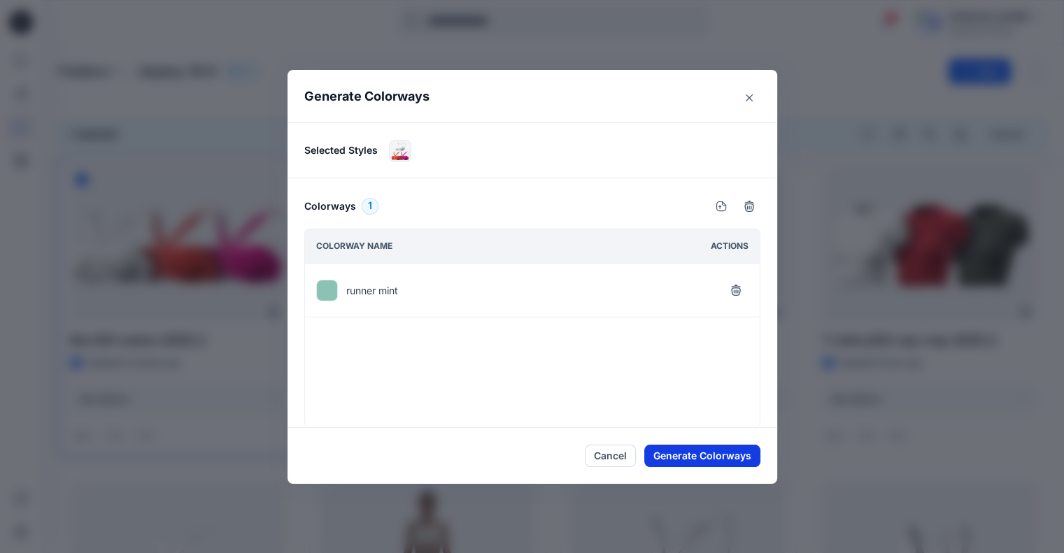
click at [734, 454] on button "Generate Colorways" at bounding box center [702, 456] width 116 height 22
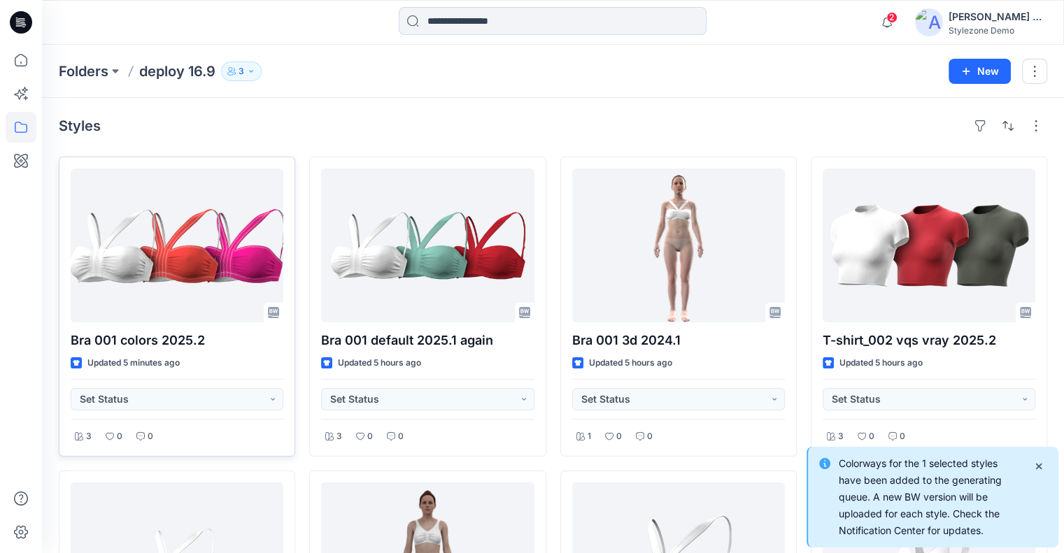
drag, startPoint x: 1039, startPoint y: 463, endPoint x: 980, endPoint y: 451, distance: 60.0
click at [1039, 463] on icon "Notifications-bottom-right" at bounding box center [1038, 466] width 11 height 11
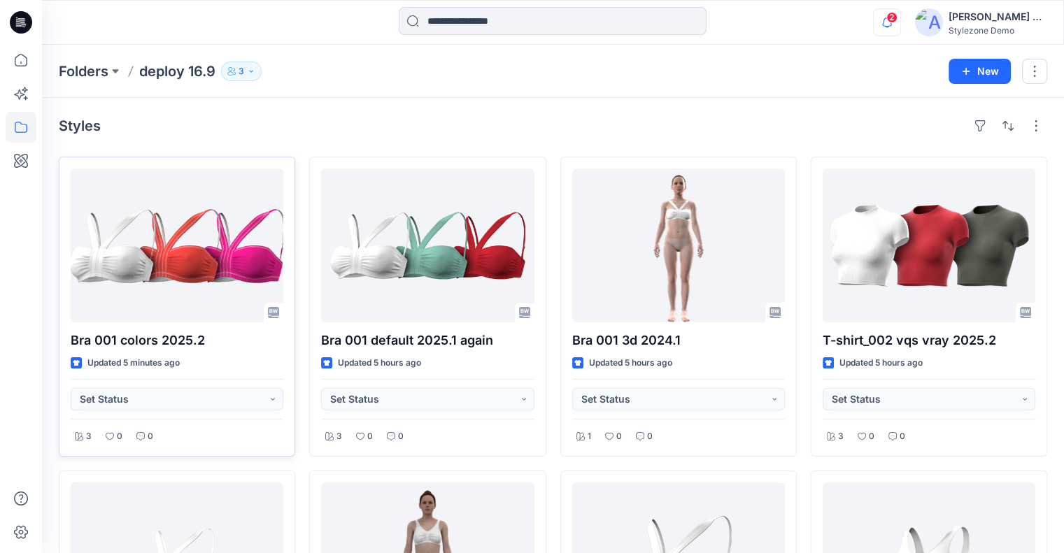
click at [893, 26] on icon "button" at bounding box center [887, 22] width 27 height 28
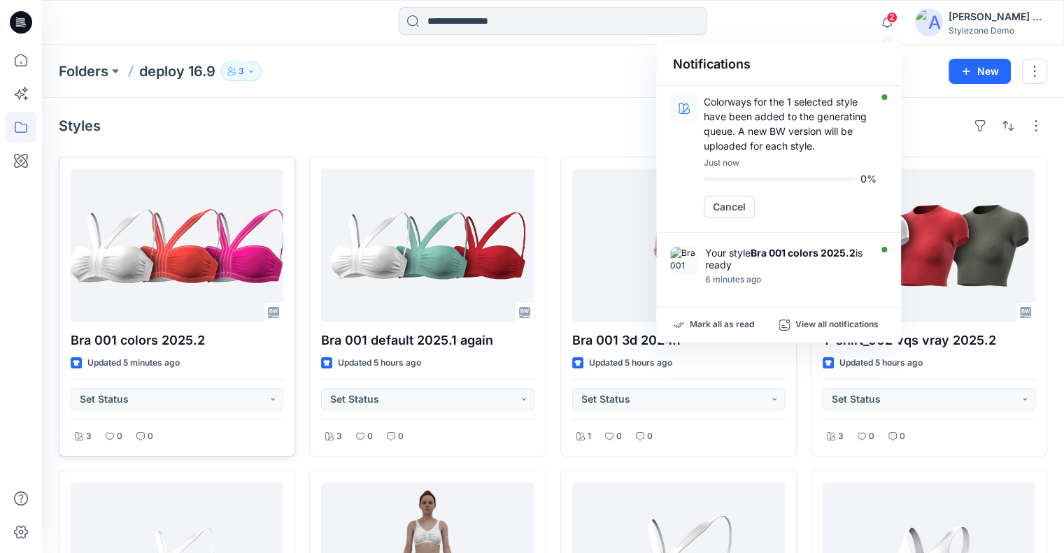
click at [565, 86] on div "Folders deploy 16.9 3 New" at bounding box center [553, 71] width 1022 height 53
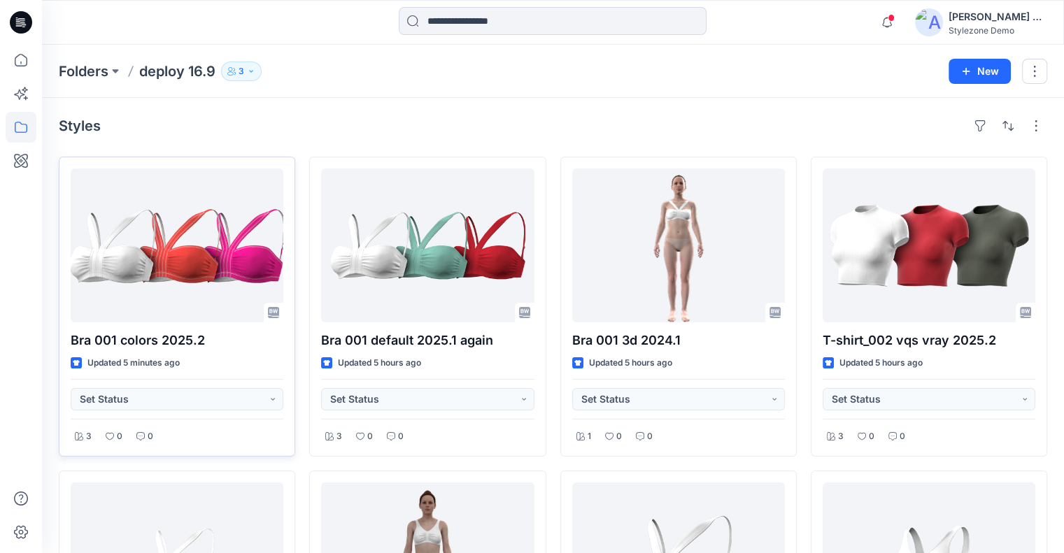
click at [246, 65] on button "3" at bounding box center [241, 72] width 41 height 20
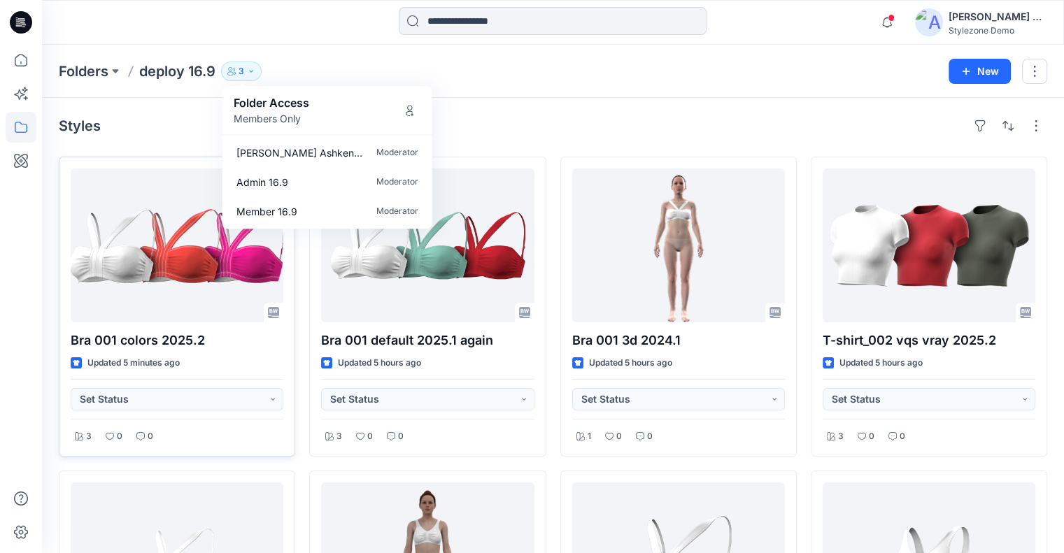
click at [994, 13] on div "[PERSON_NAME] Ashkenazi" at bounding box center [998, 16] width 98 height 17
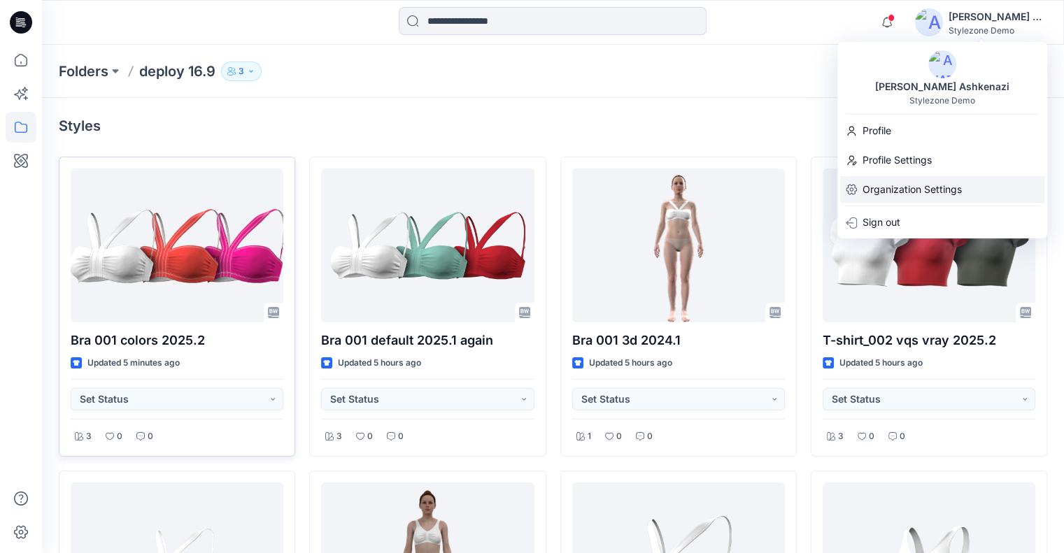
click at [923, 185] on p "Organization Settings" at bounding box center [912, 189] width 99 height 27
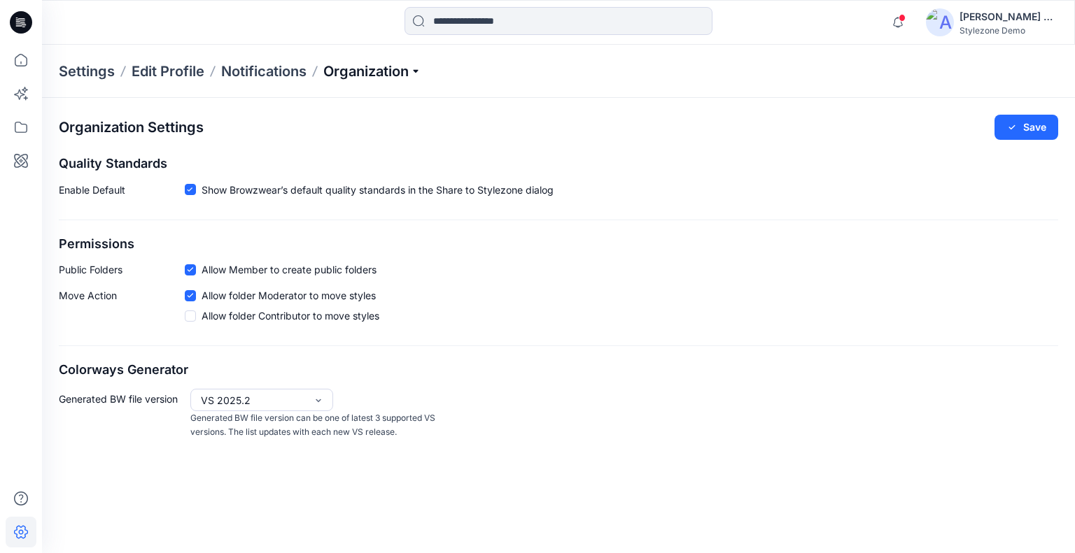
click at [351, 69] on p "Organization" at bounding box center [372, 72] width 98 height 20
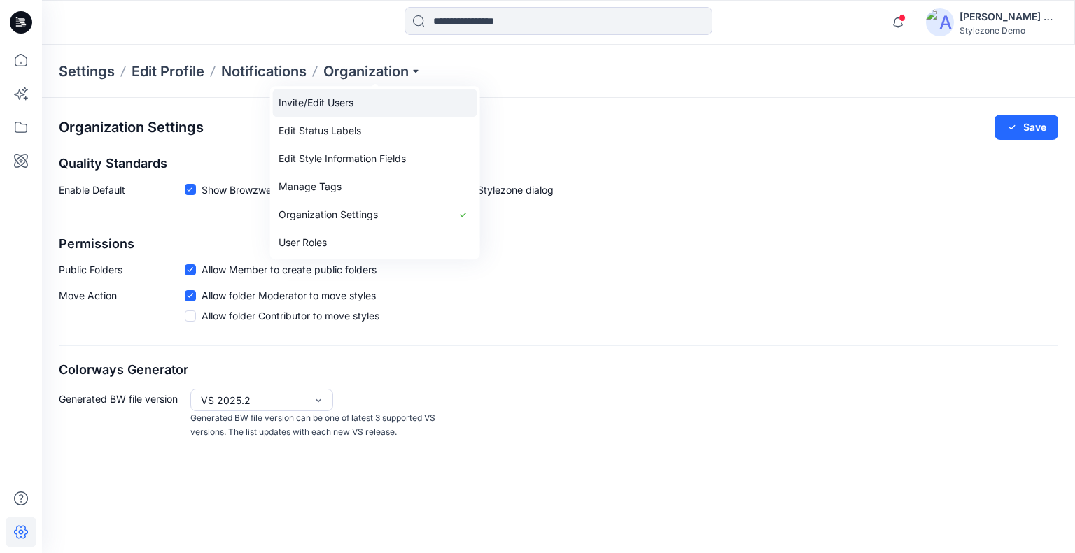
click at [347, 101] on link "Invite/Edit Users" at bounding box center [375, 103] width 204 height 28
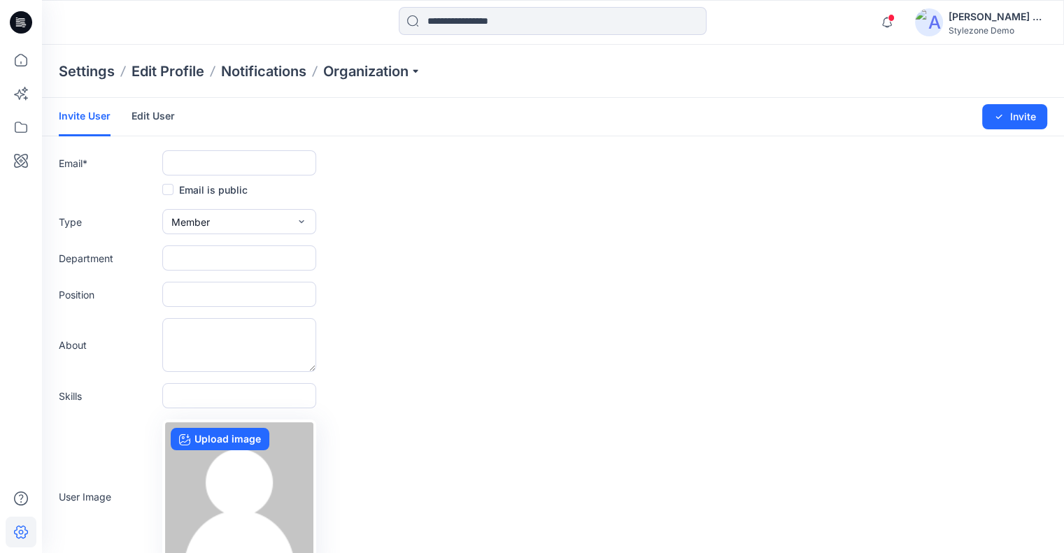
click at [162, 117] on link "Edit User" at bounding box center [153, 116] width 43 height 36
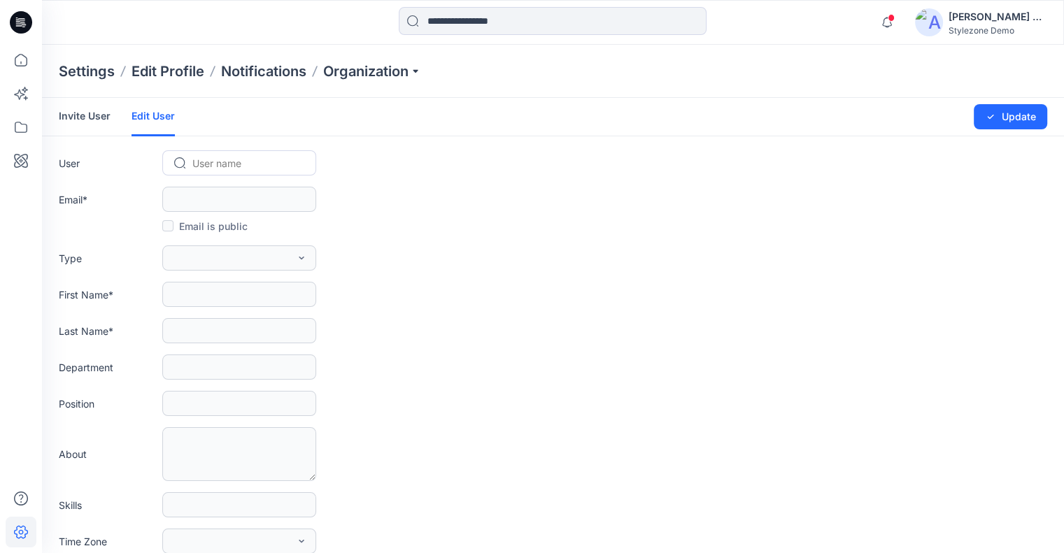
click at [223, 167] on div at bounding box center [247, 163] width 111 height 17
paste input "**********"
type input "**********"
click at [254, 195] on span "delete1609@yopmail.com" at bounding box center [251, 192] width 113 height 15
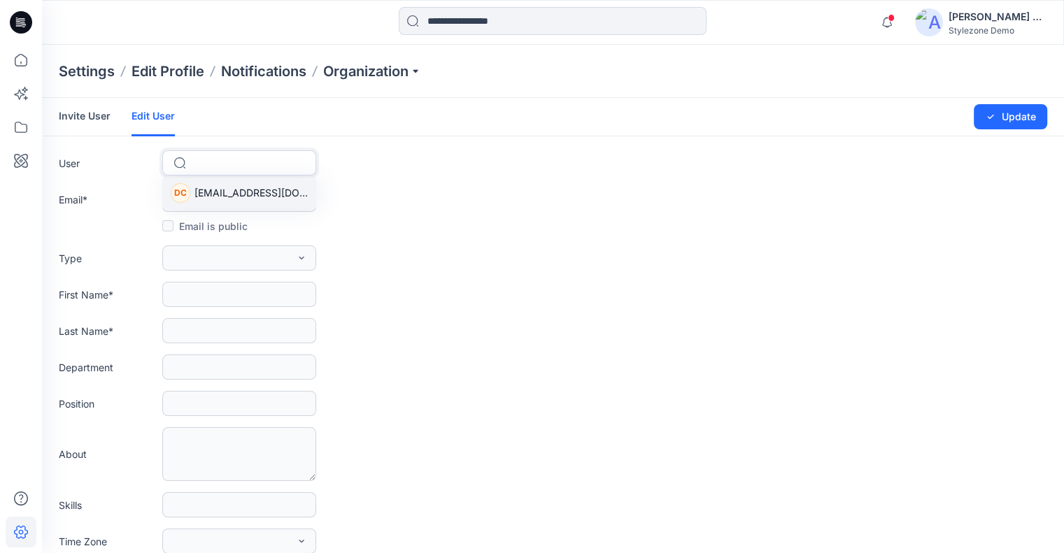
scroll to position [0, 0]
type input "**********"
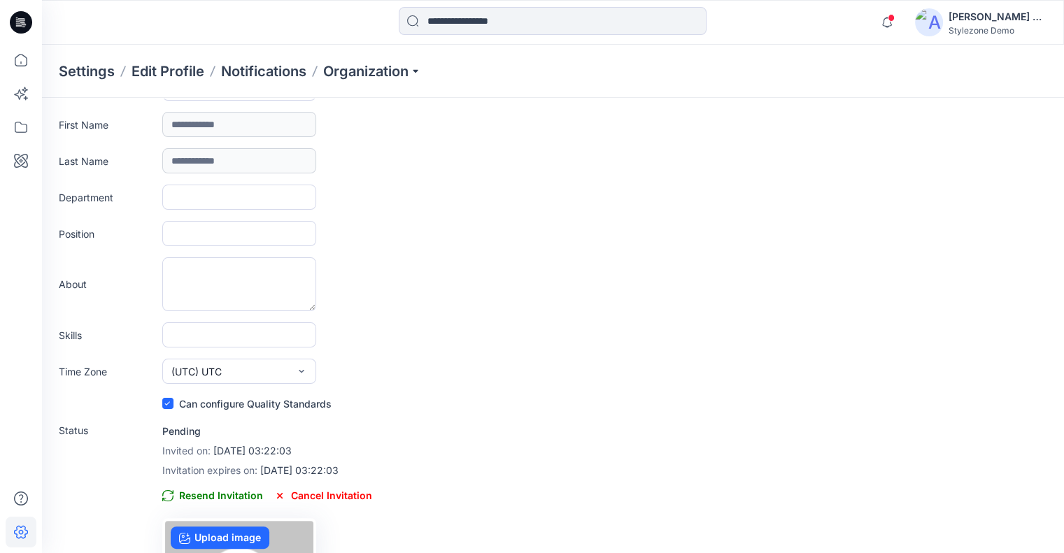
scroll to position [210, 0]
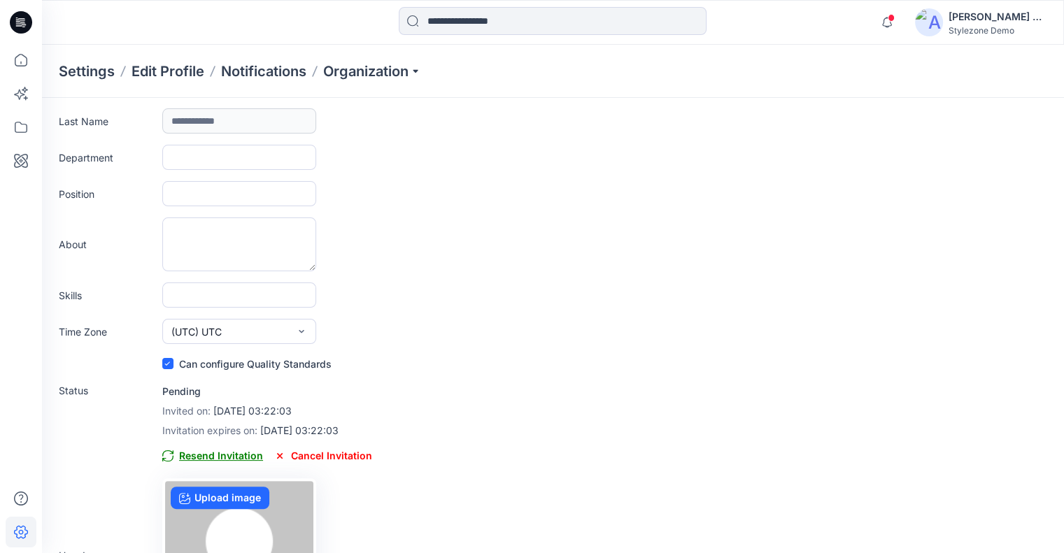
click at [211, 457] on span "Resend Invitation" at bounding box center [212, 456] width 101 height 17
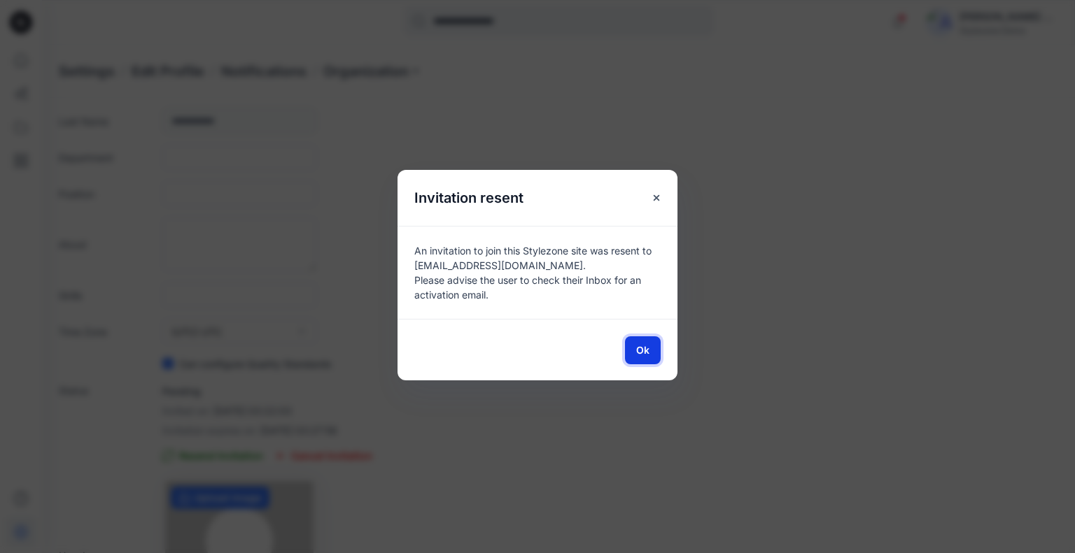
click at [635, 350] on button "Ok" at bounding box center [643, 351] width 36 height 28
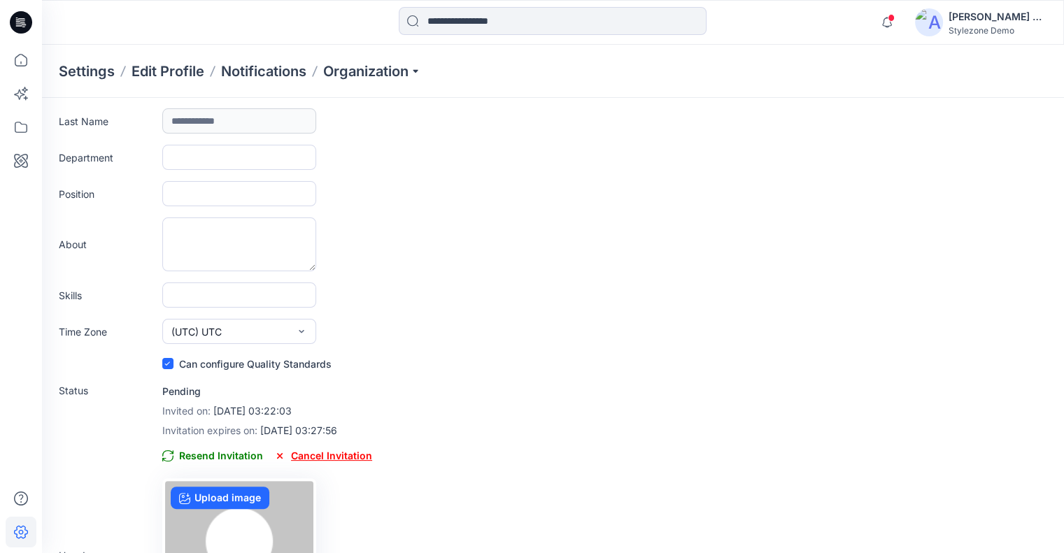
click at [339, 451] on span "Cancel Invitation" at bounding box center [323, 456] width 98 height 17
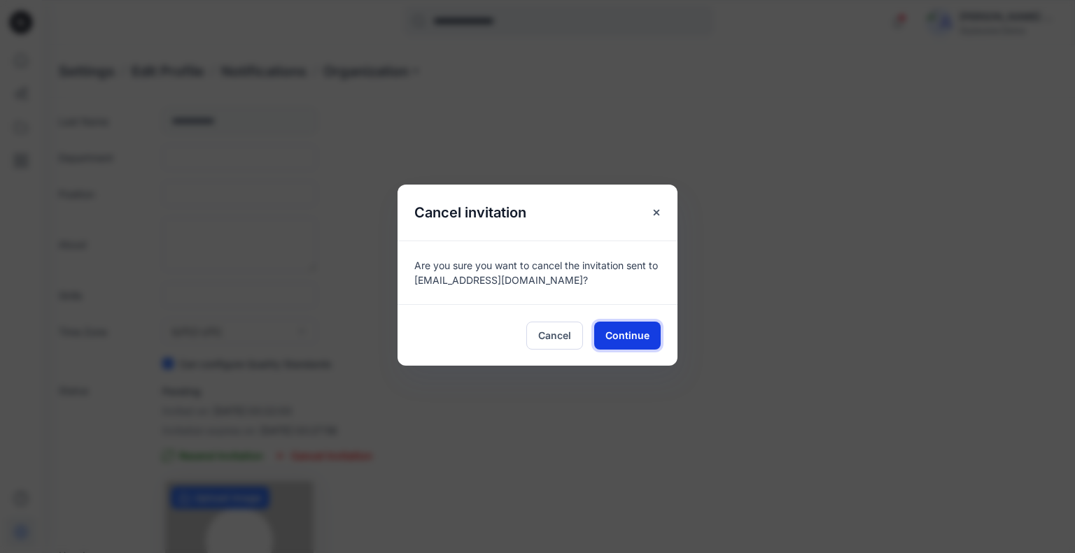
click at [636, 332] on span "Continue" at bounding box center [627, 335] width 44 height 15
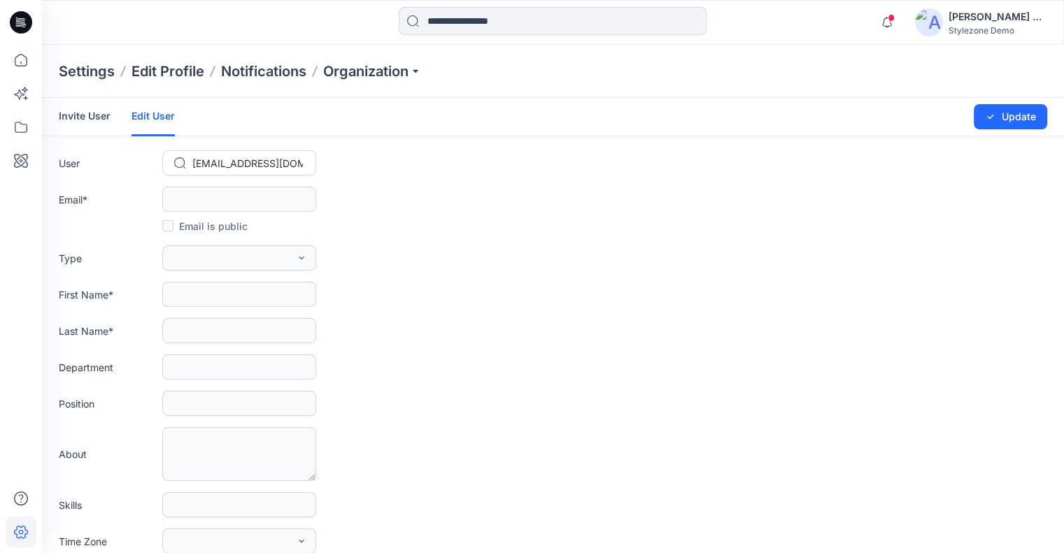
scroll to position [0, 0]
click at [88, 122] on link "Invite User" at bounding box center [85, 116] width 52 height 36
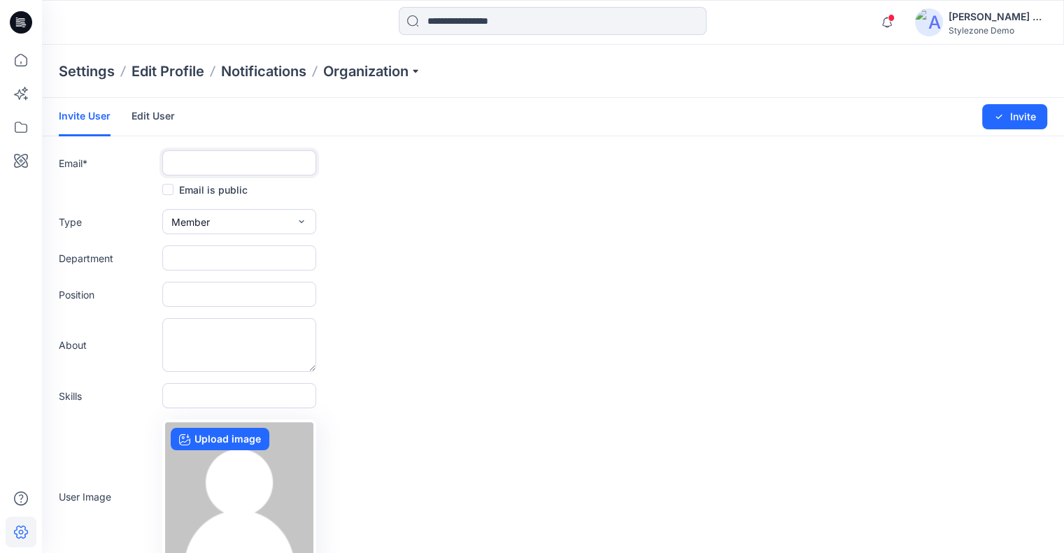
click at [214, 164] on input "text" at bounding box center [239, 162] width 154 height 25
paste input "**********"
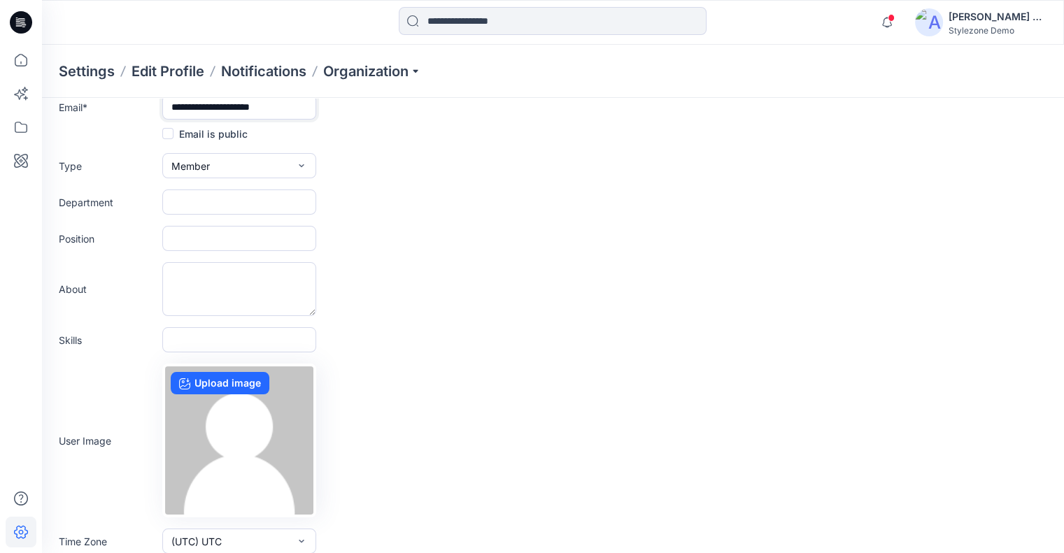
scroll to position [95, 0]
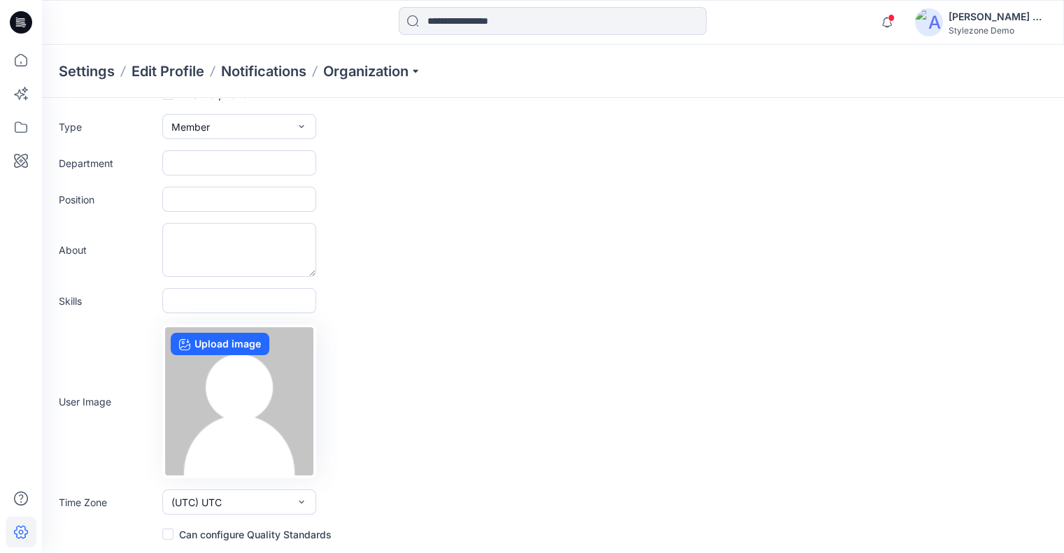
type input "**********"
click at [212, 532] on label "Can configure Quality Standards" at bounding box center [246, 534] width 169 height 17
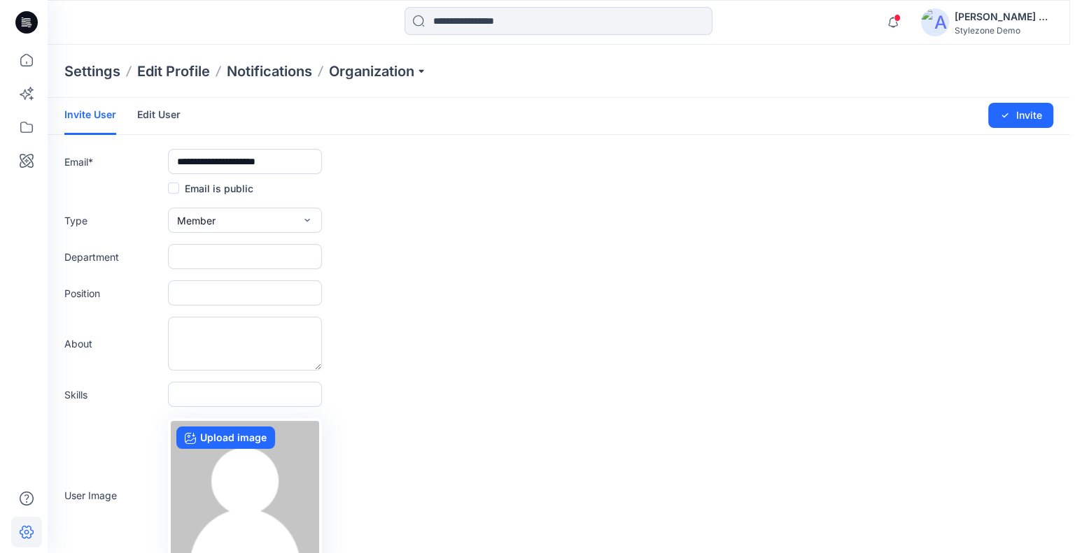
scroll to position [0, 0]
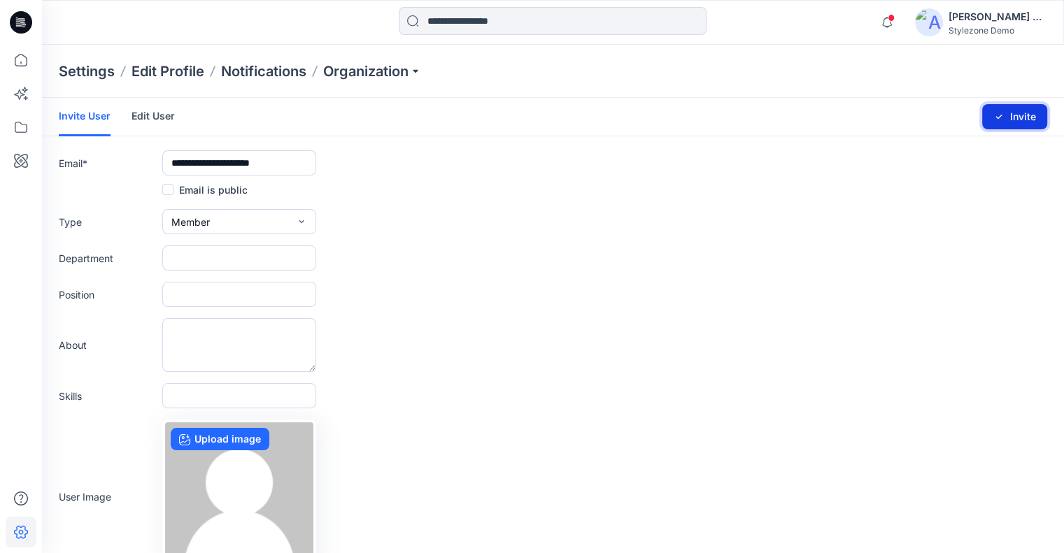
click at [1003, 123] on button "Invite" at bounding box center [1014, 116] width 65 height 25
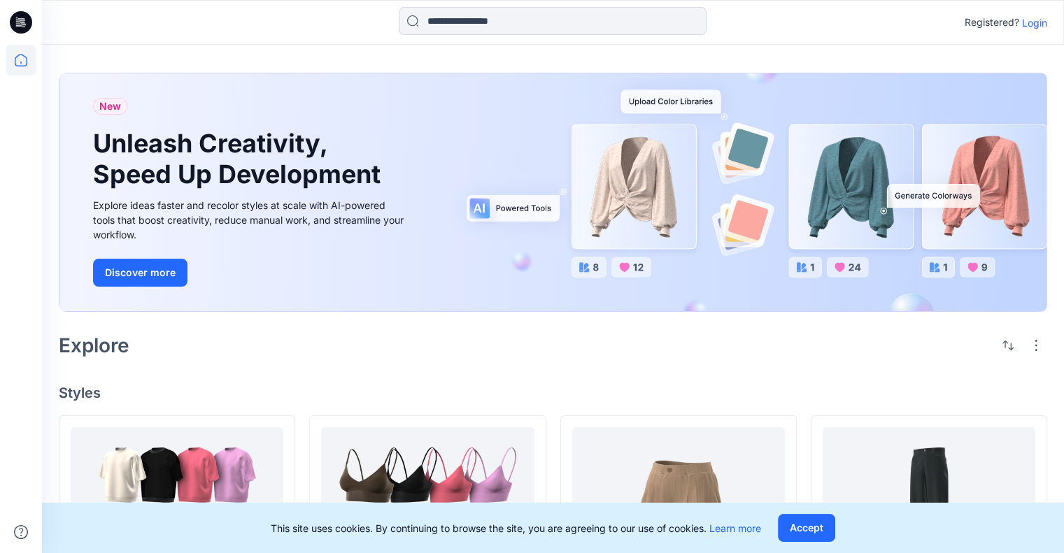
click at [1030, 23] on p "Login" at bounding box center [1034, 22] width 25 height 15
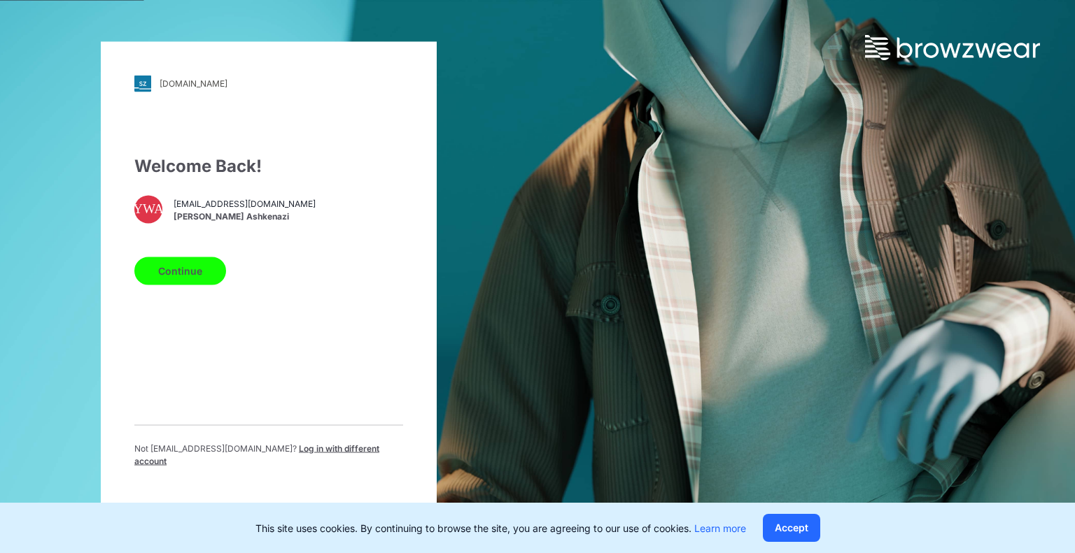
click at [193, 279] on button "Continue" at bounding box center [180, 271] width 92 height 28
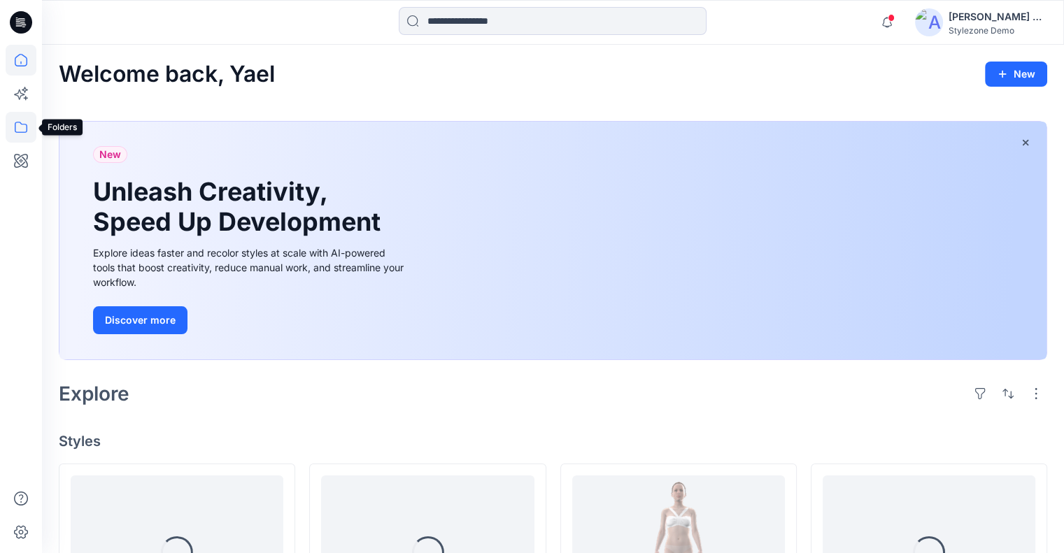
click at [22, 125] on icon at bounding box center [21, 127] width 31 height 31
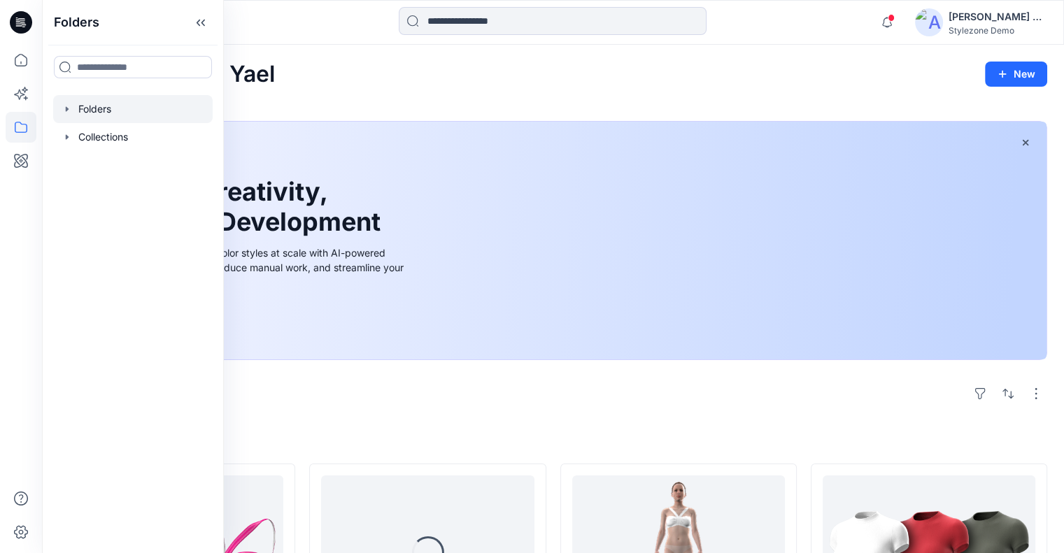
click at [132, 103] on div at bounding box center [133, 109] width 160 height 28
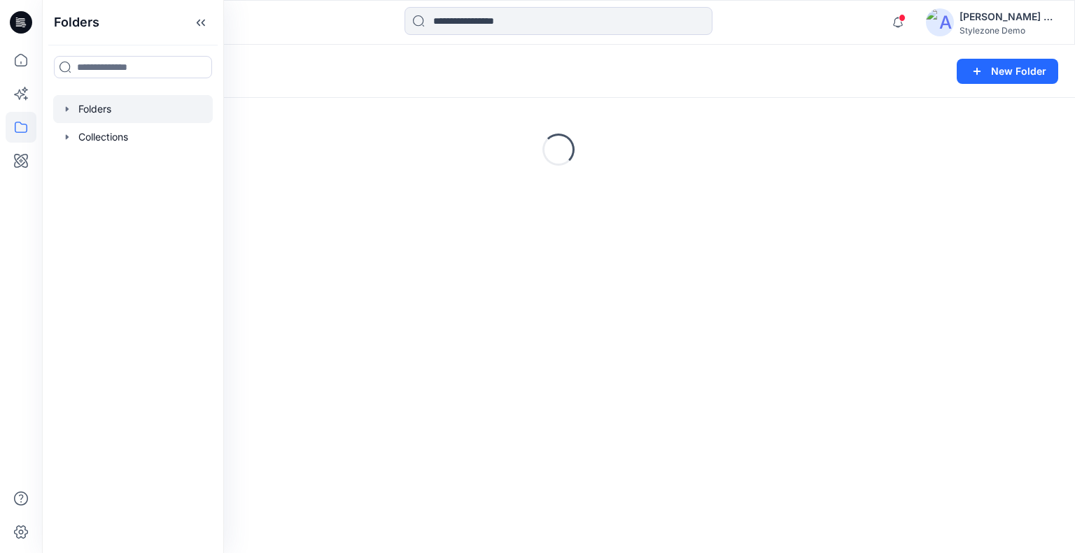
click at [211, 35] on div "Folders" at bounding box center [133, 22] width 181 height 45
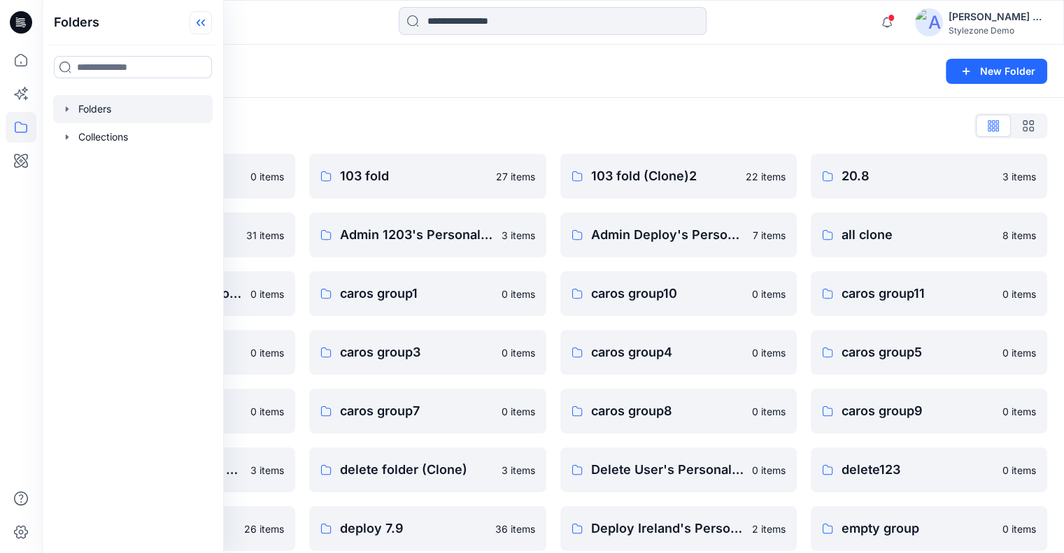
click at [205, 22] on icon at bounding box center [203, 23] width 3 height 7
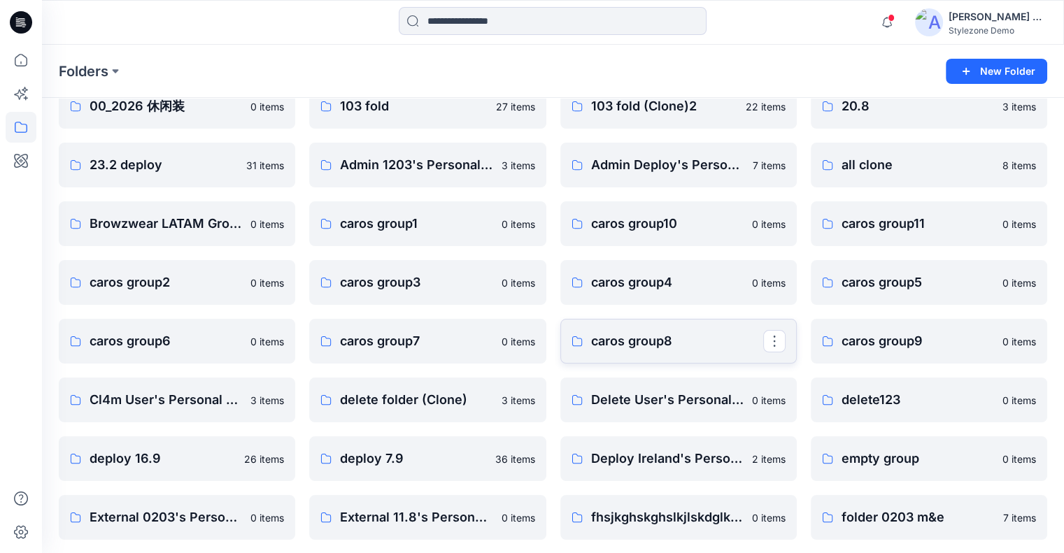
scroll to position [140, 0]
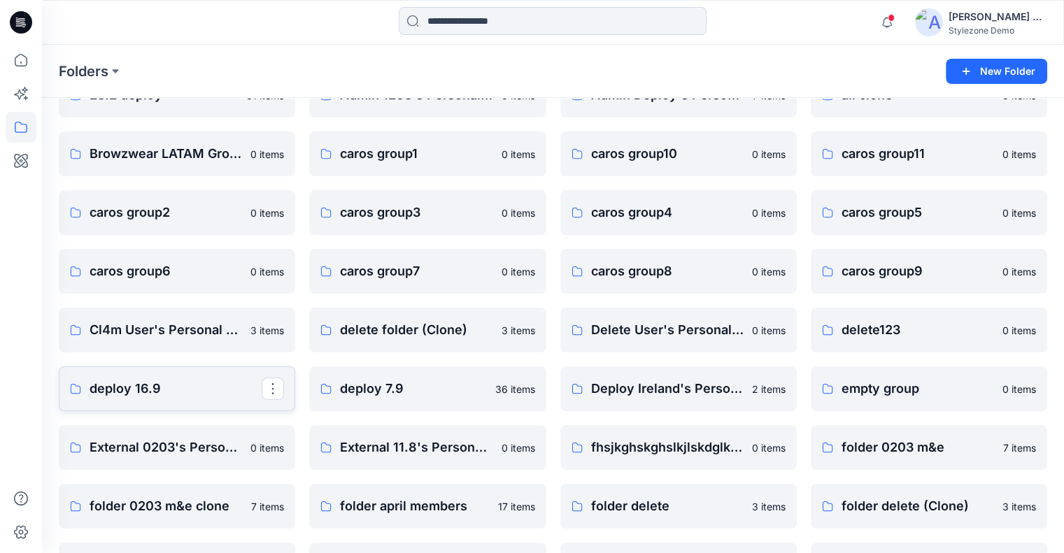
click at [143, 386] on p "deploy 16.9" at bounding box center [176, 389] width 172 height 20
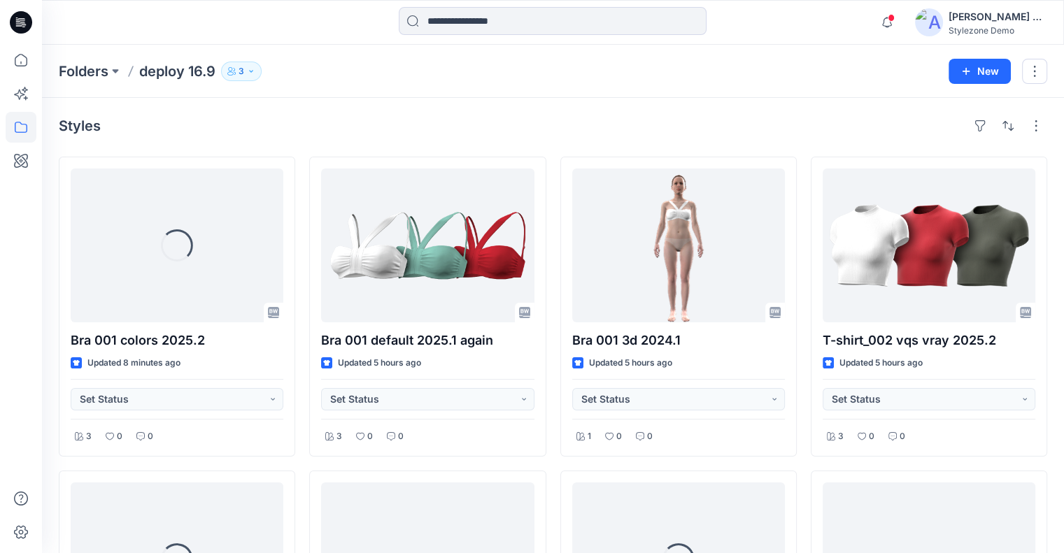
click at [240, 66] on p "3" at bounding box center [242, 71] width 6 height 15
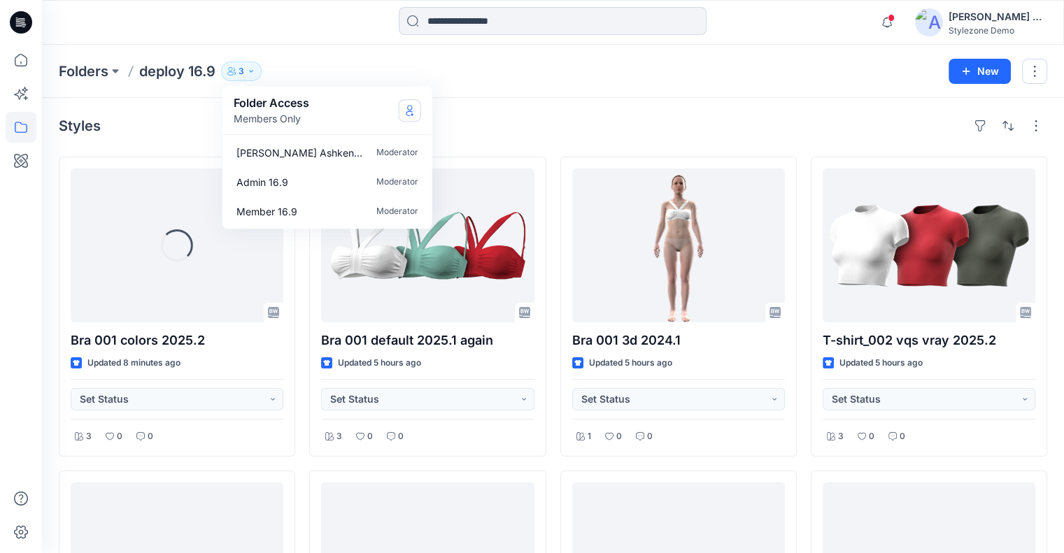
click at [409, 106] on icon "Manage Users" at bounding box center [410, 110] width 6 height 11
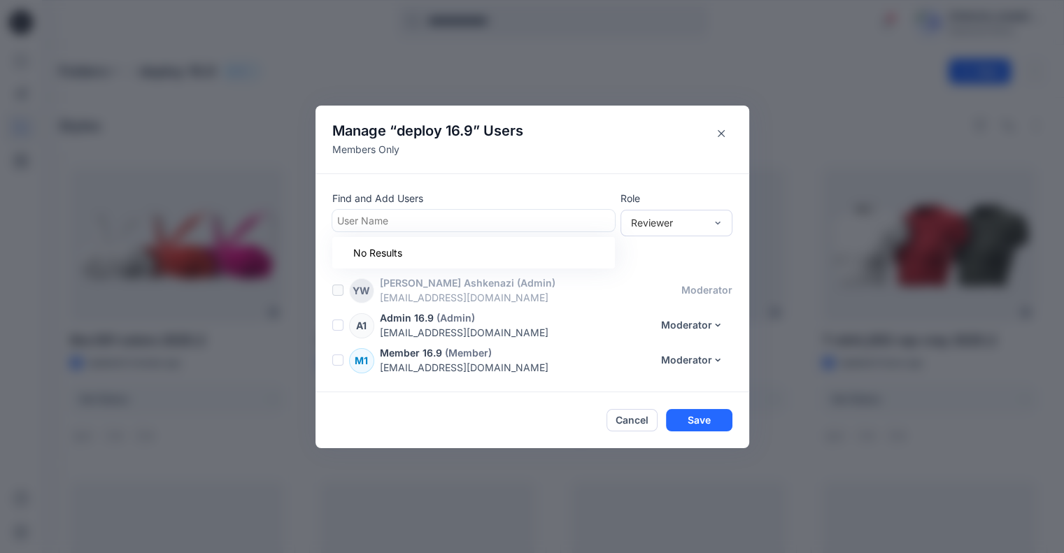
click at [446, 223] on div at bounding box center [473, 220] width 273 height 17
paste input "**********"
click at [404, 223] on input "**********" at bounding box center [398, 220] width 122 height 15
click at [404, 222] on input "**********" at bounding box center [398, 220] width 122 height 15
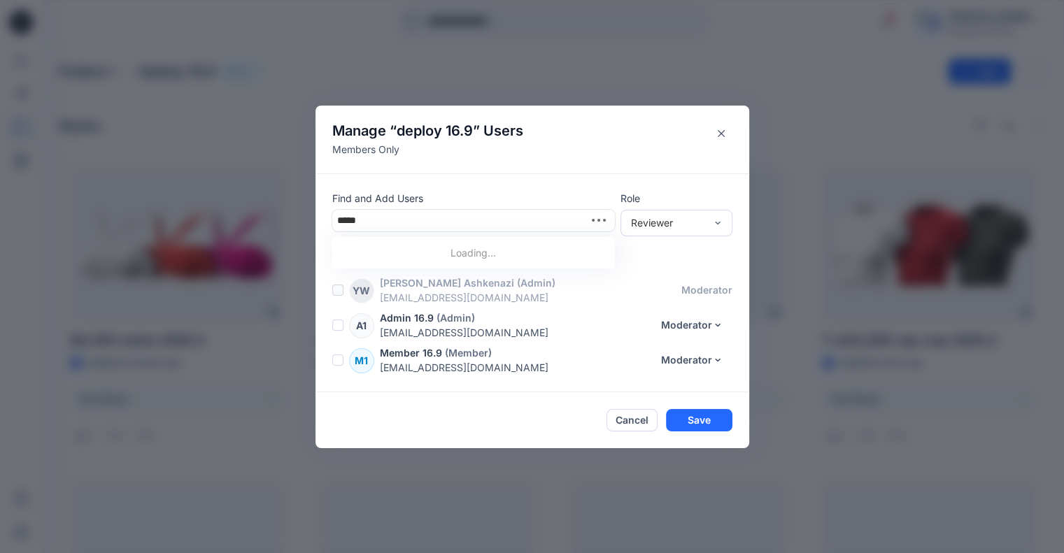
type input "******"
click at [416, 254] on p "Delete 16.9" at bounding box center [391, 256] width 52 height 18
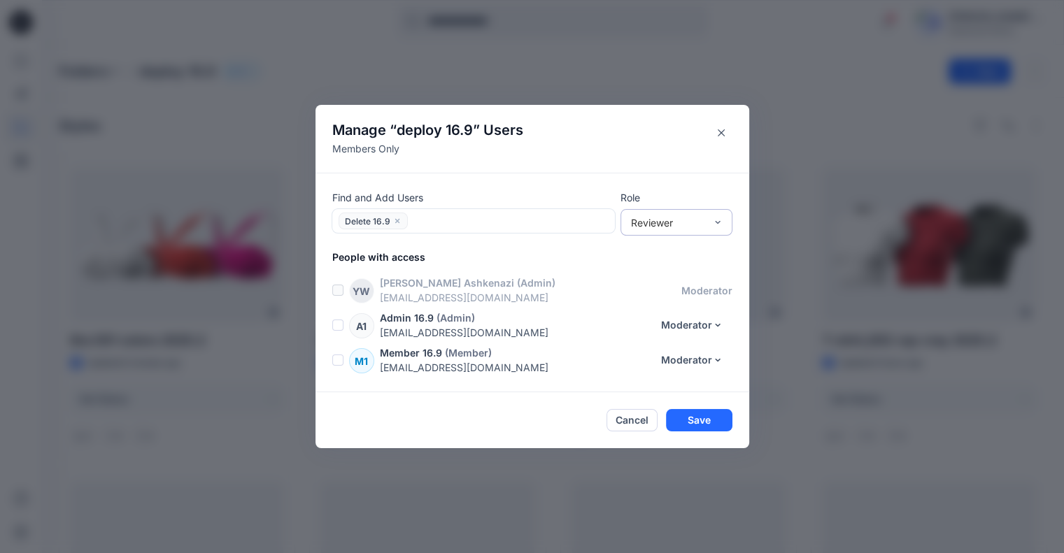
click at [686, 227] on div "Reviewer" at bounding box center [668, 223] width 74 height 15
click at [666, 296] on div "Moderator" at bounding box center [676, 298] width 106 height 24
click at [702, 420] on button "Save" at bounding box center [699, 420] width 66 height 22
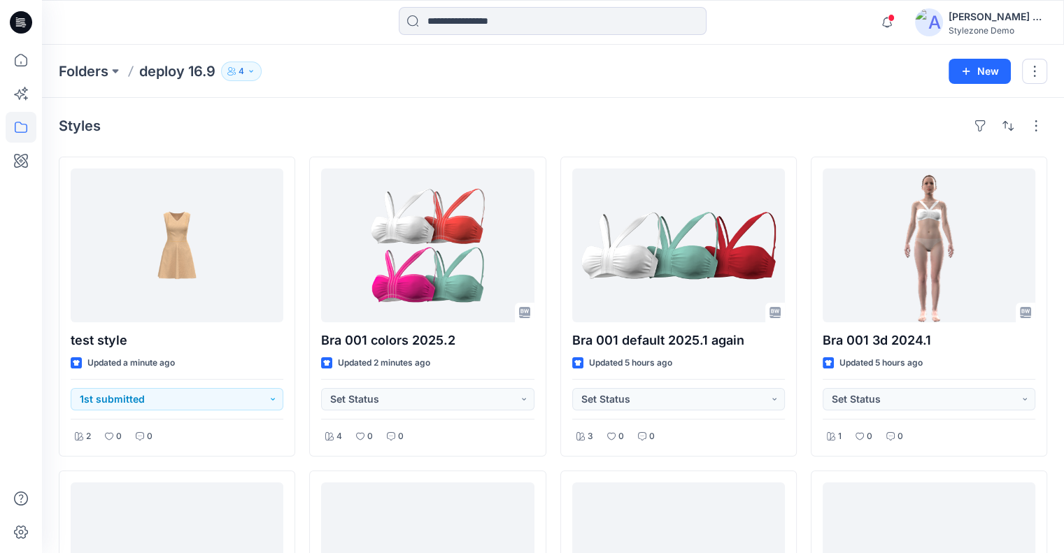
click at [987, 20] on div "[PERSON_NAME] Ashkenazi" at bounding box center [998, 16] width 98 height 17
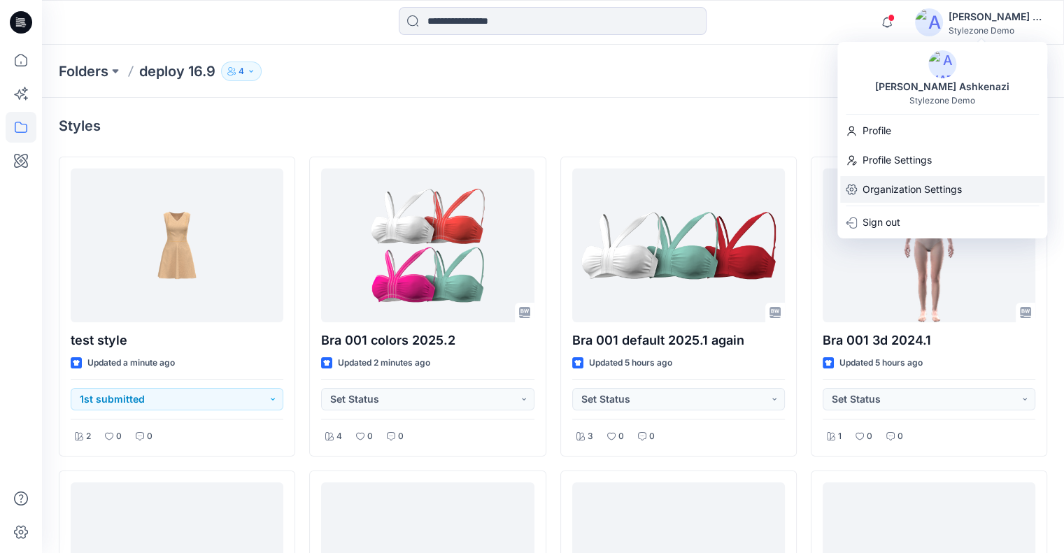
click at [921, 191] on p "Organization Settings" at bounding box center [912, 189] width 99 height 27
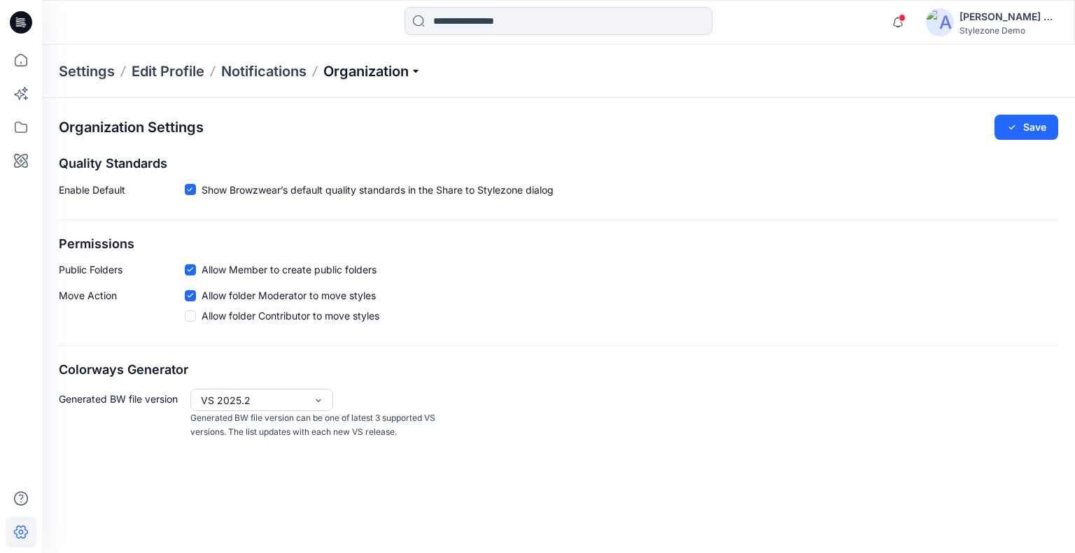
click at [397, 64] on p "Organization" at bounding box center [372, 72] width 98 height 20
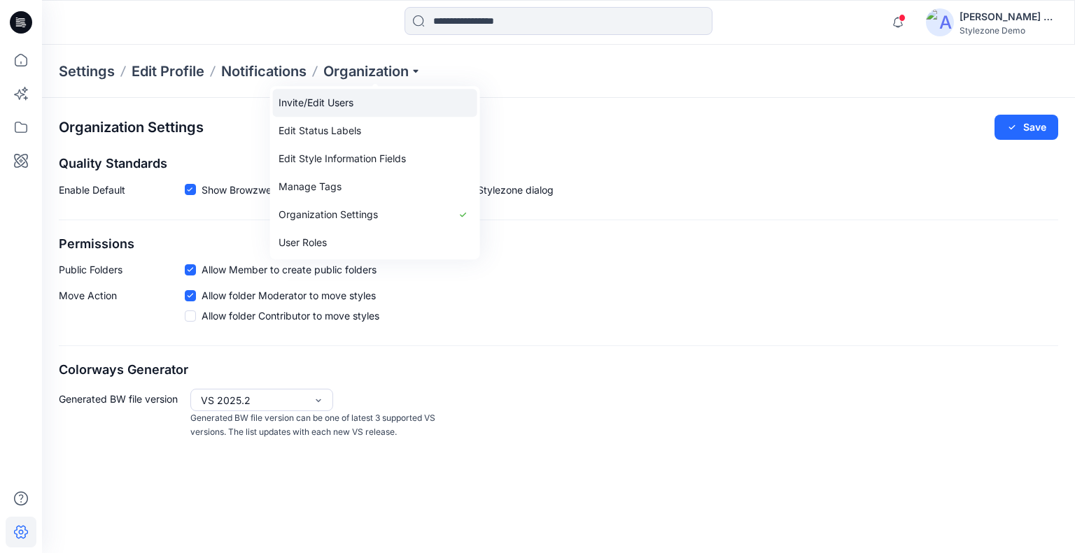
click at [358, 102] on link "Invite/Edit Users" at bounding box center [375, 103] width 204 height 28
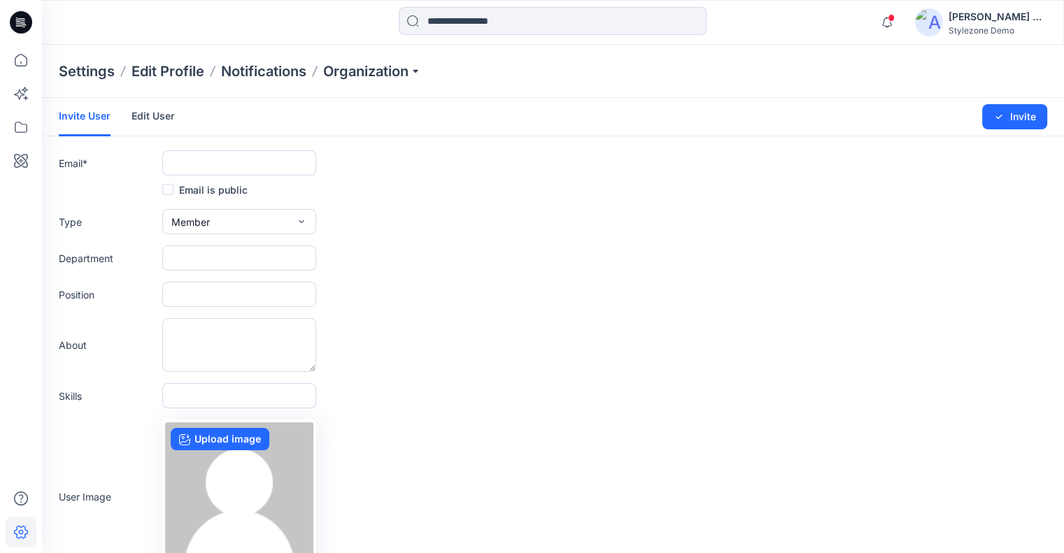
click at [148, 118] on link "Edit User" at bounding box center [153, 116] width 43 height 36
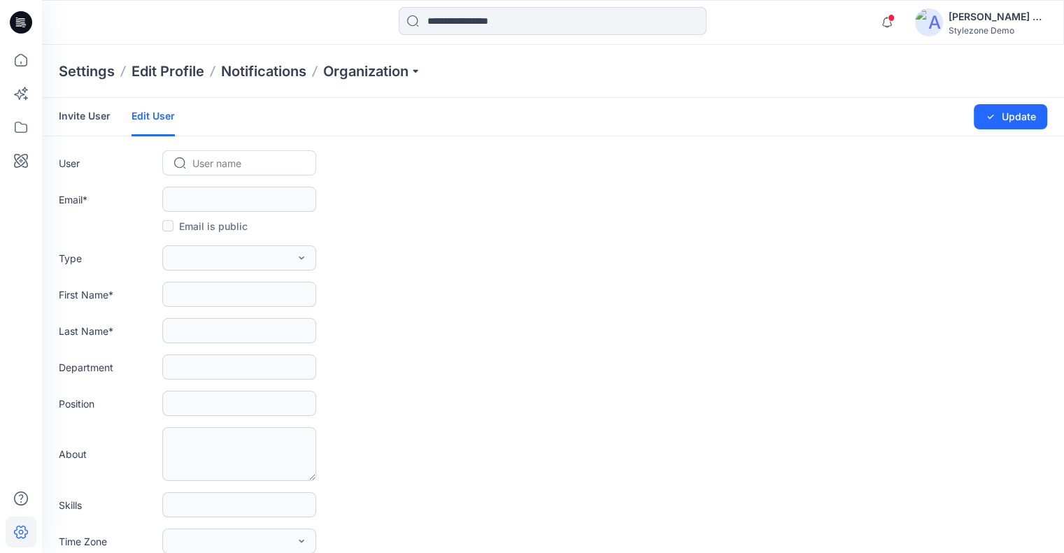
click at [216, 156] on div at bounding box center [247, 163] width 111 height 17
paste input "**********"
type input "**********"
click at [211, 184] on div "D1 Delete 16.9" at bounding box center [239, 193] width 154 height 31
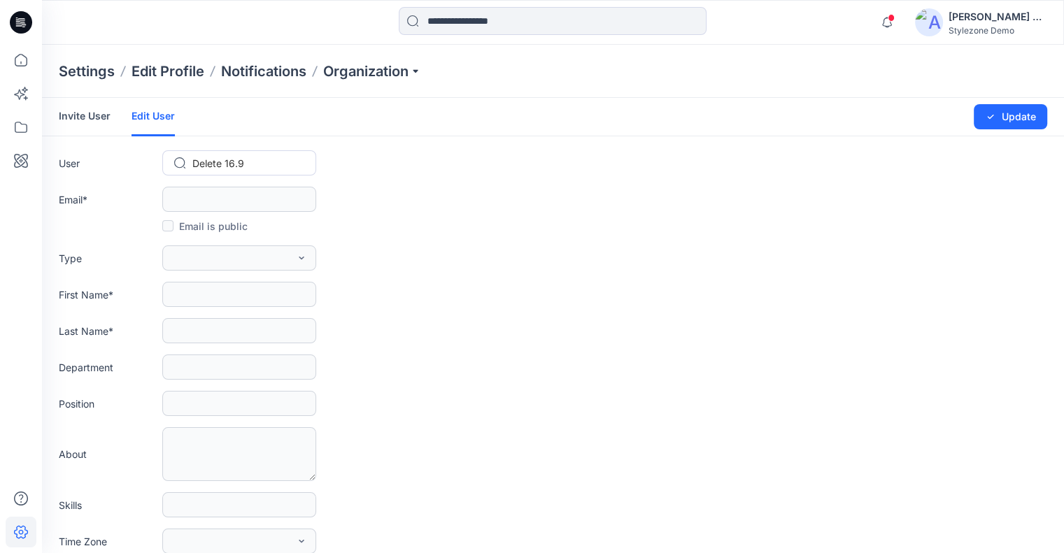
scroll to position [0, 0]
type input "**********"
type input "******"
type input "****"
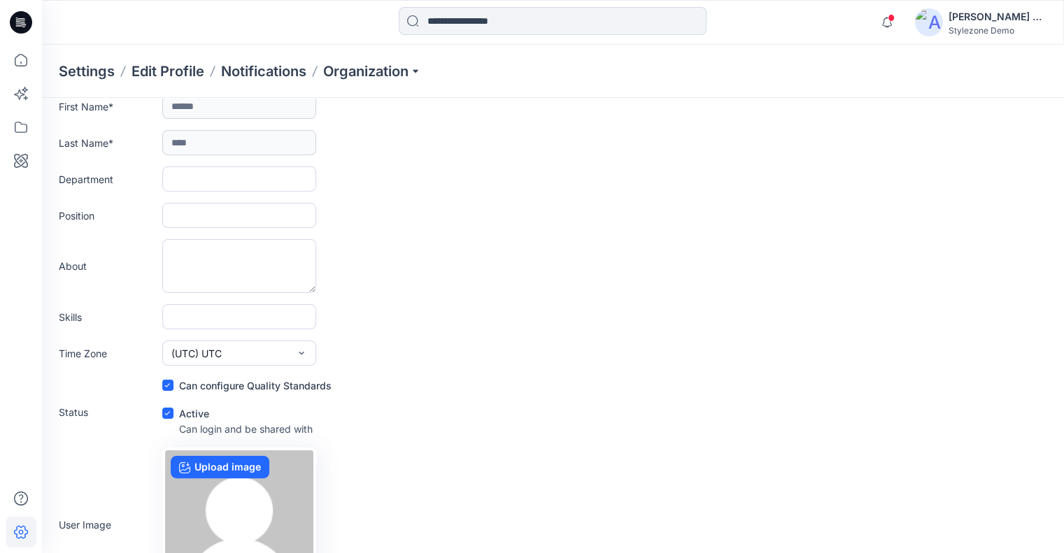
scroll to position [283, 0]
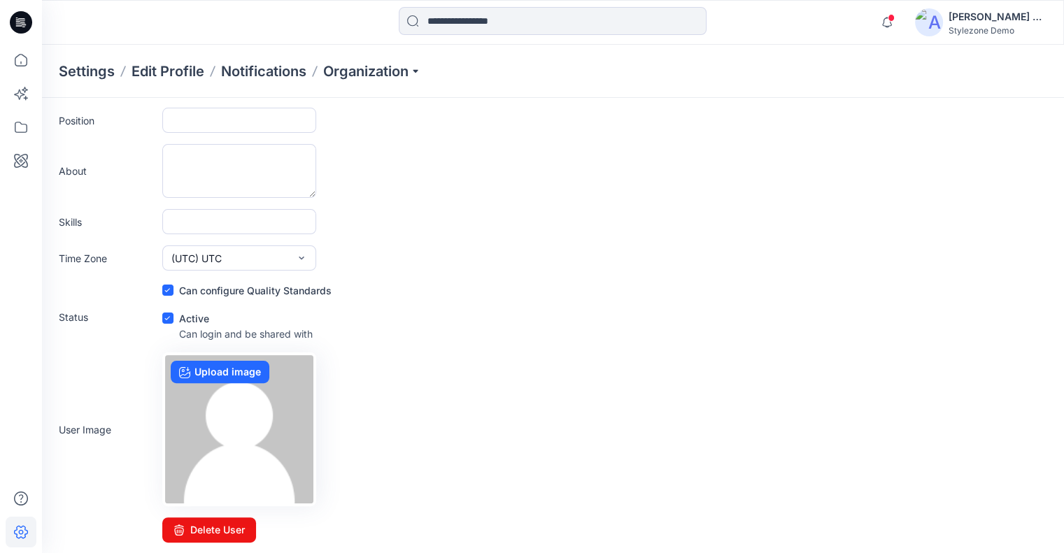
click at [167, 313] on span at bounding box center [167, 318] width 11 height 11
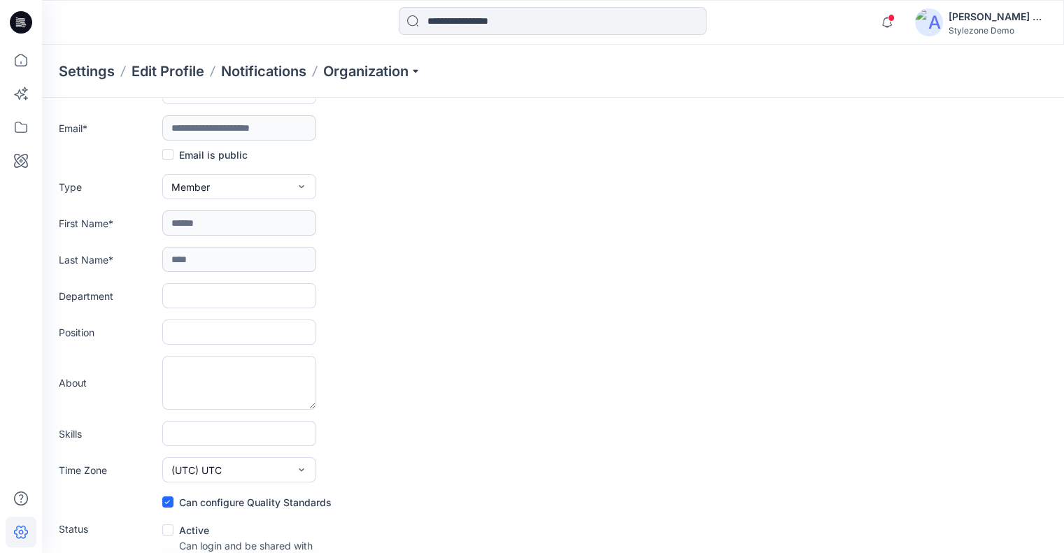
scroll to position [0, 0]
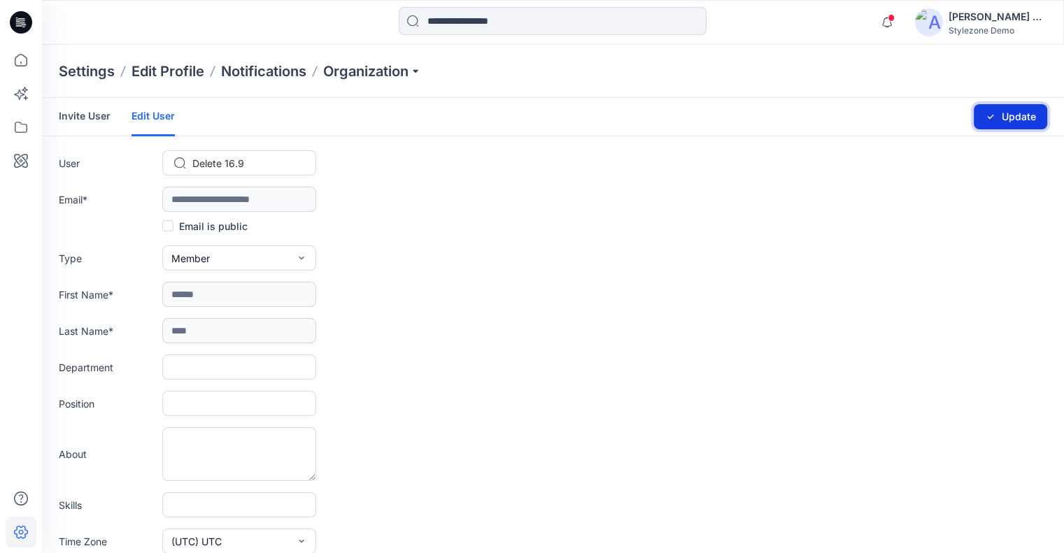
click at [1036, 115] on button "Update" at bounding box center [1010, 116] width 73 height 25
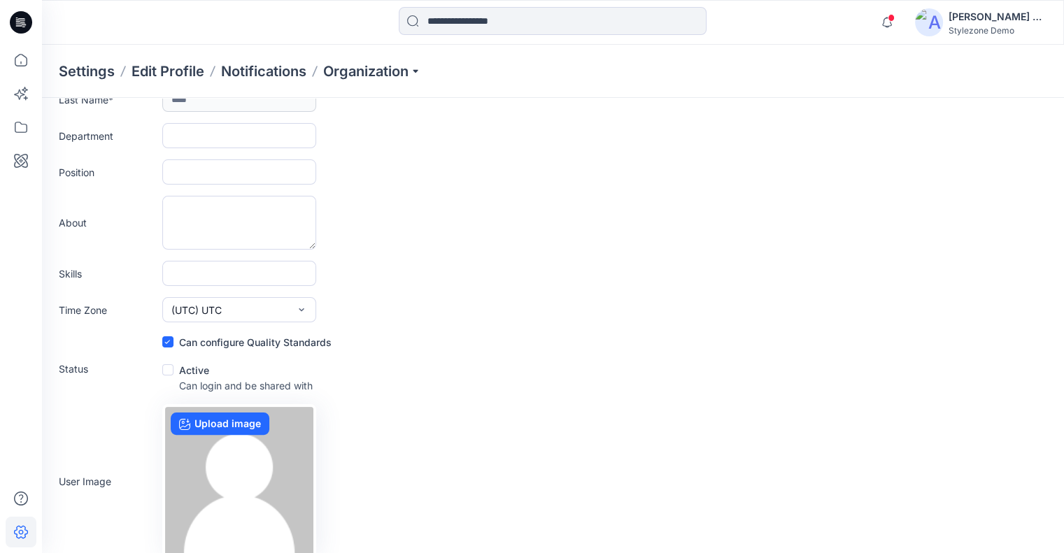
scroll to position [283, 0]
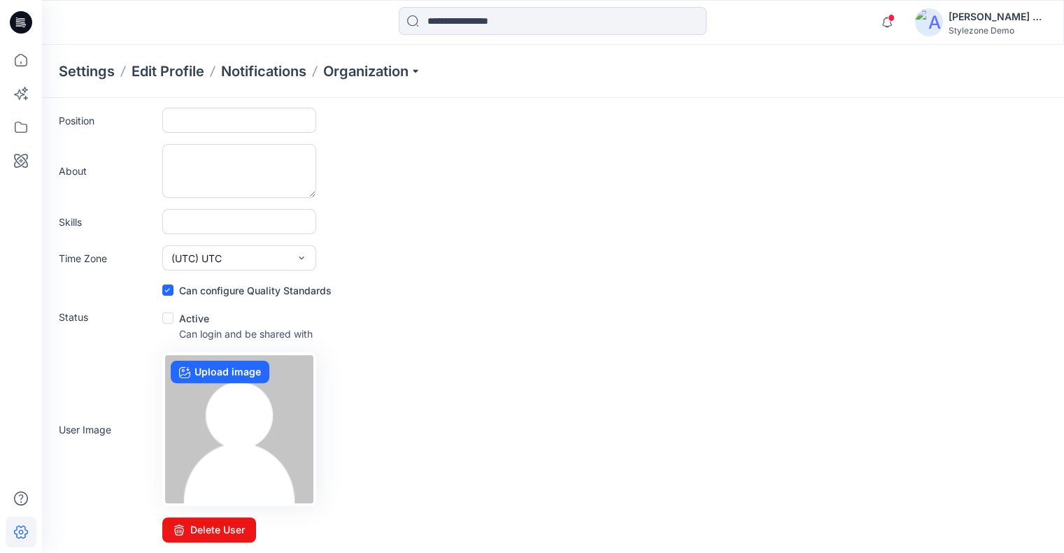
click at [173, 316] on span at bounding box center [167, 318] width 11 height 11
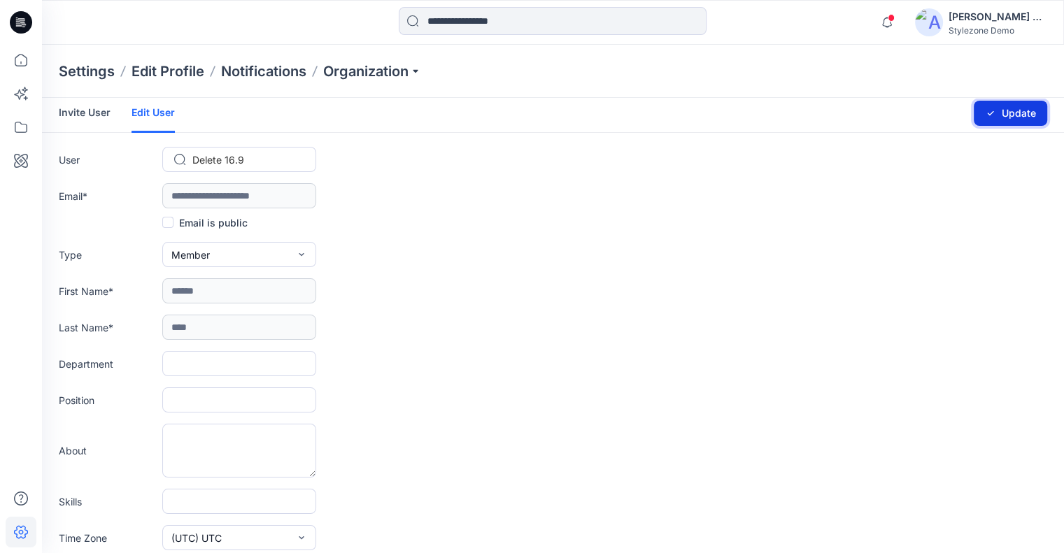
click at [1008, 120] on button "Update" at bounding box center [1010, 113] width 73 height 25
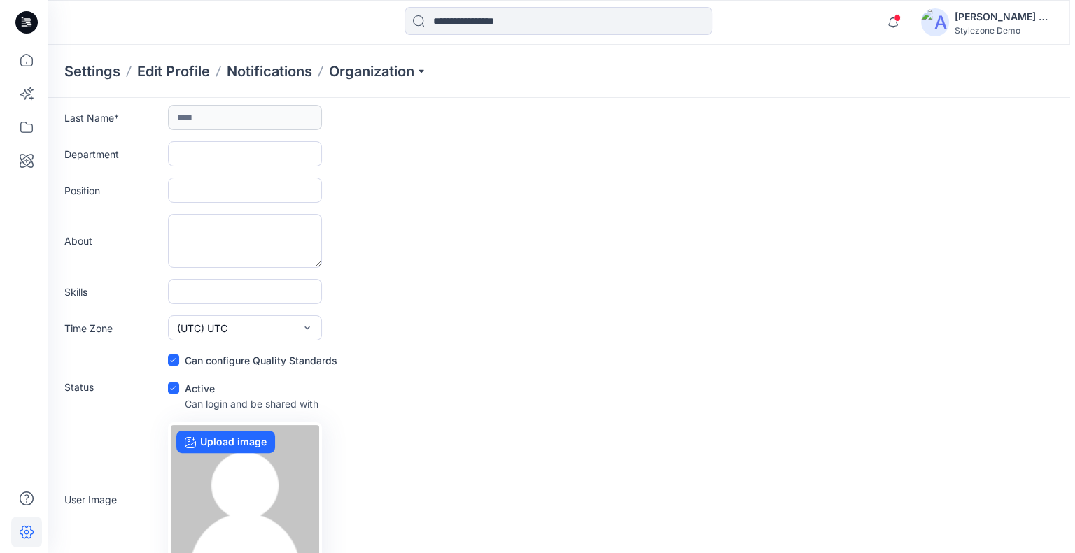
scroll to position [283, 0]
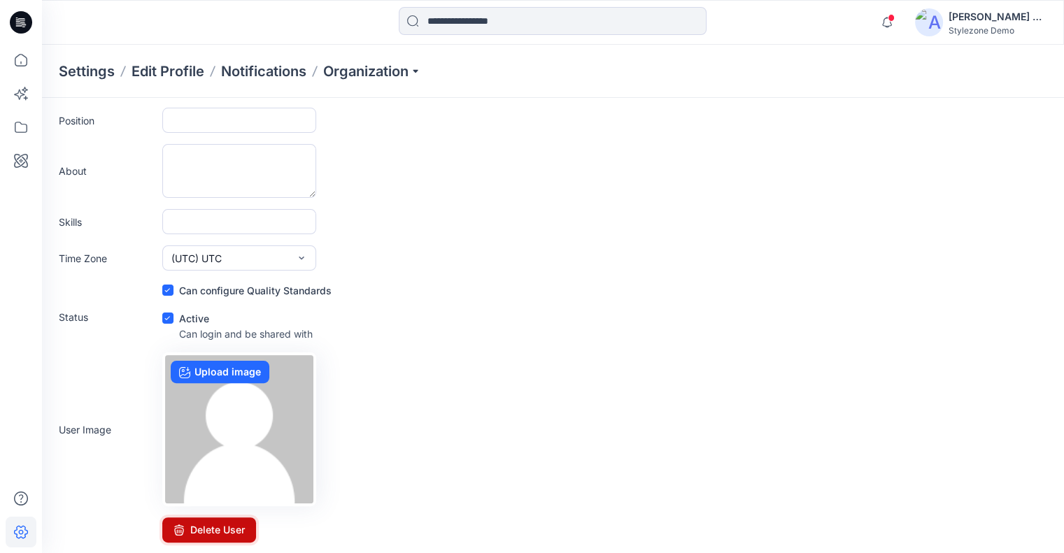
click at [211, 528] on button "Delete User" at bounding box center [209, 530] width 94 height 25
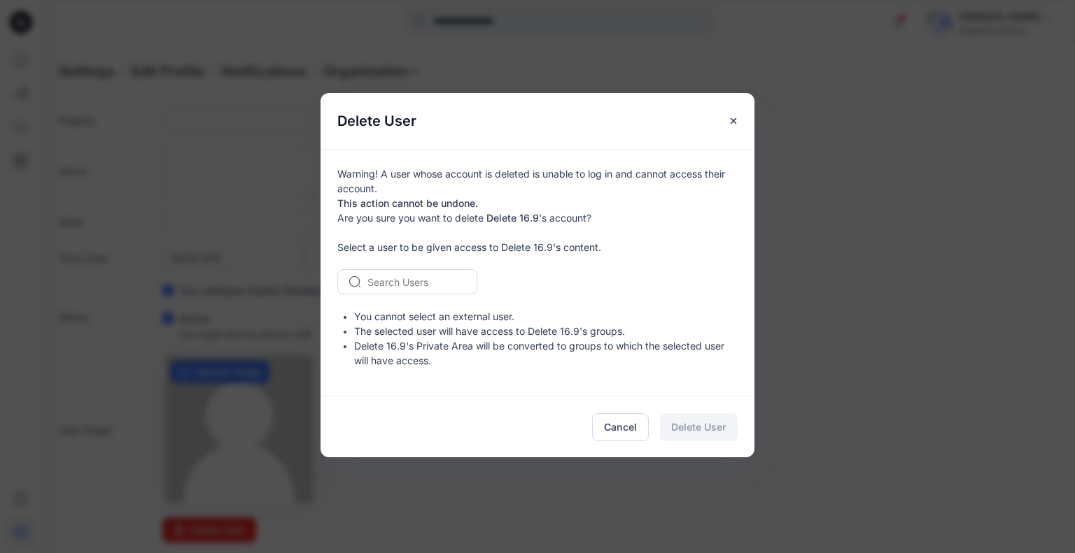
click at [405, 271] on div "Search Users" at bounding box center [407, 281] width 140 height 25
type input "****"
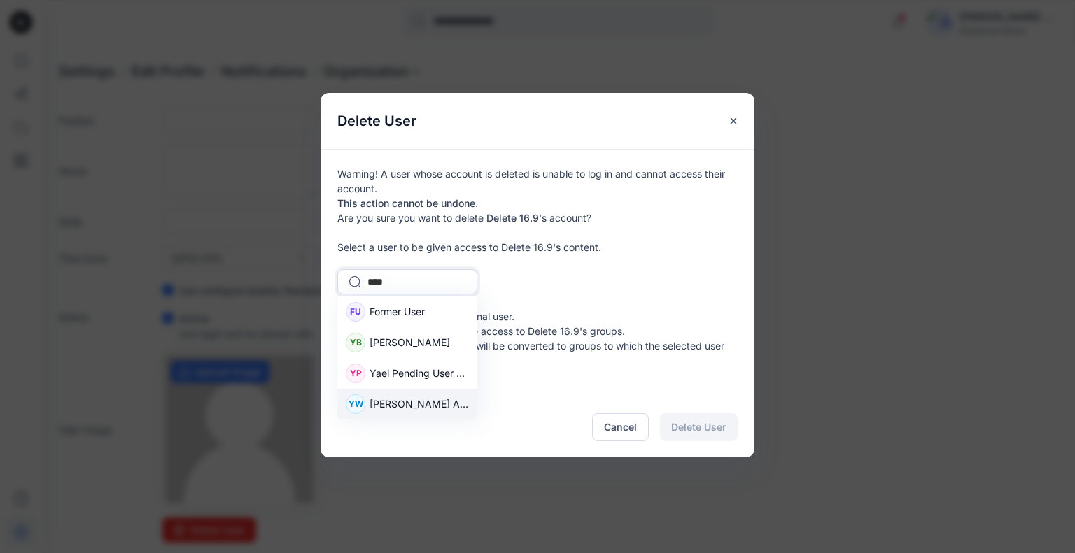
click at [425, 402] on span "[PERSON_NAME] Ashkenazi" at bounding box center [418, 404] width 99 height 15
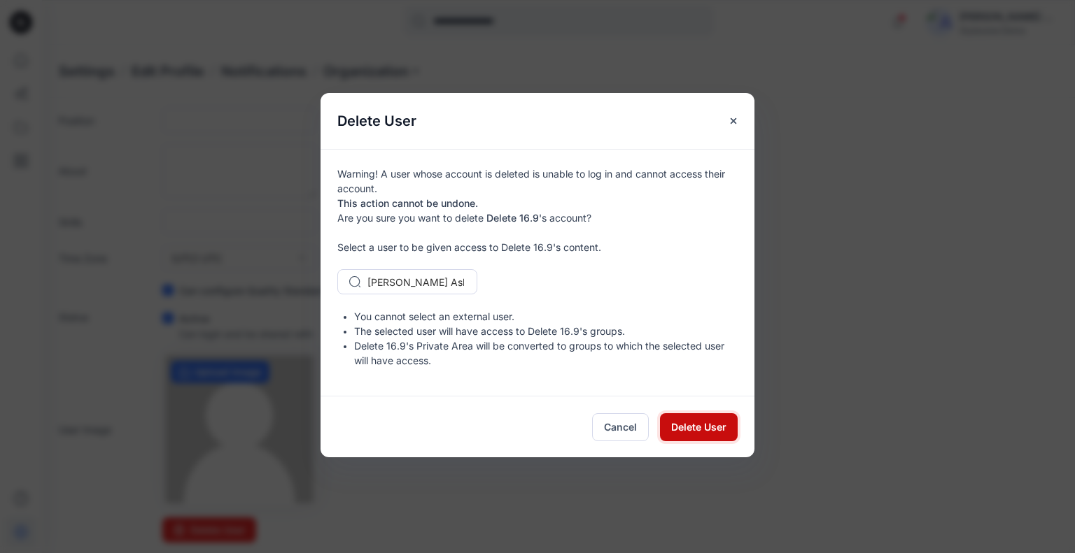
click at [698, 425] on span "Delete User" at bounding box center [698, 427] width 55 height 15
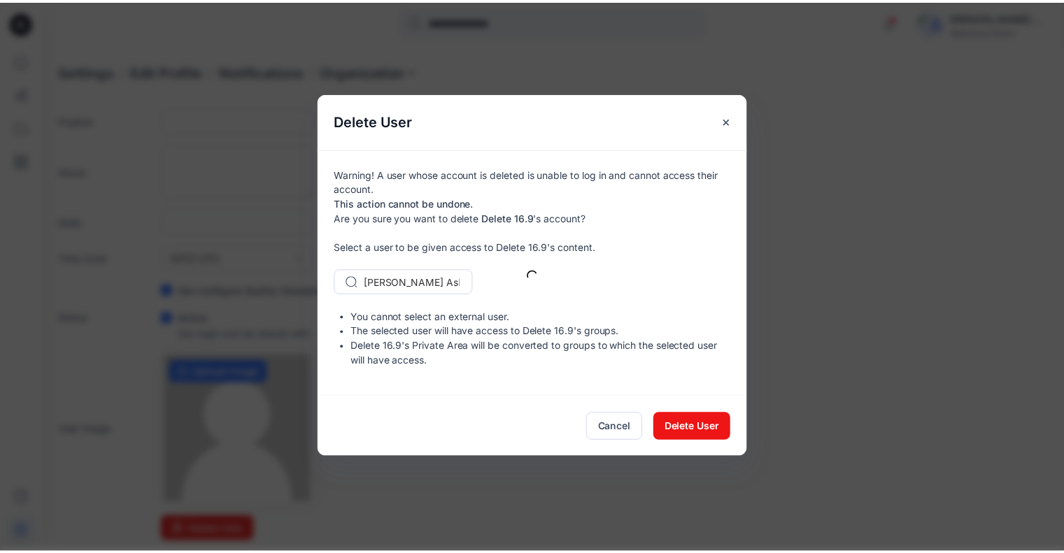
scroll to position [82, 0]
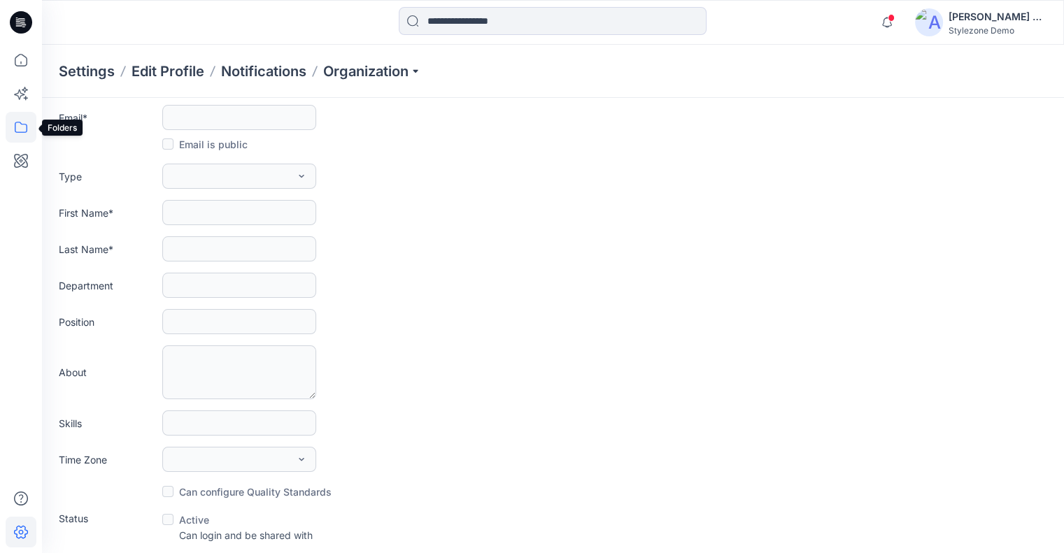
click at [24, 120] on icon at bounding box center [21, 127] width 31 height 31
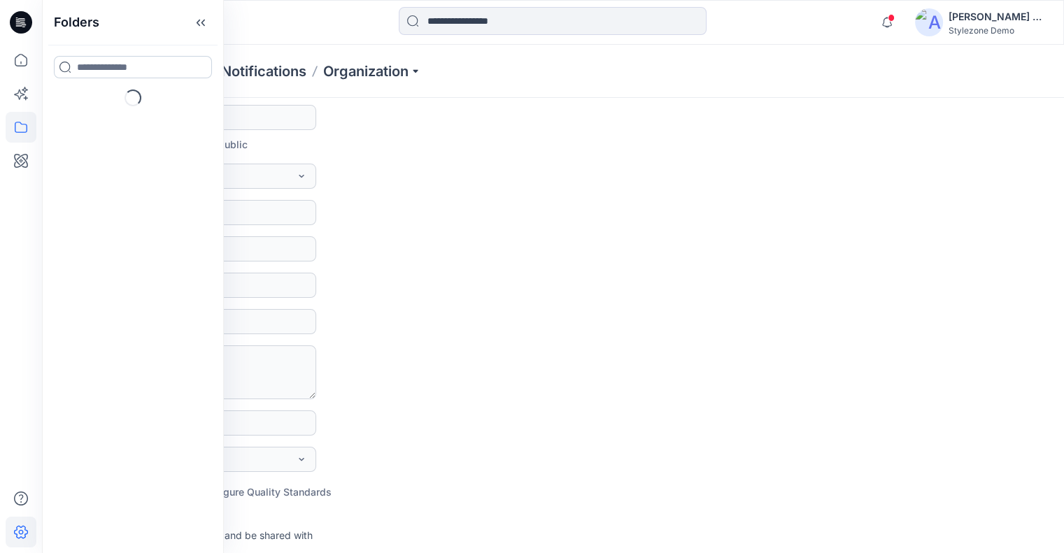
click at [106, 71] on input at bounding box center [133, 67] width 158 height 22
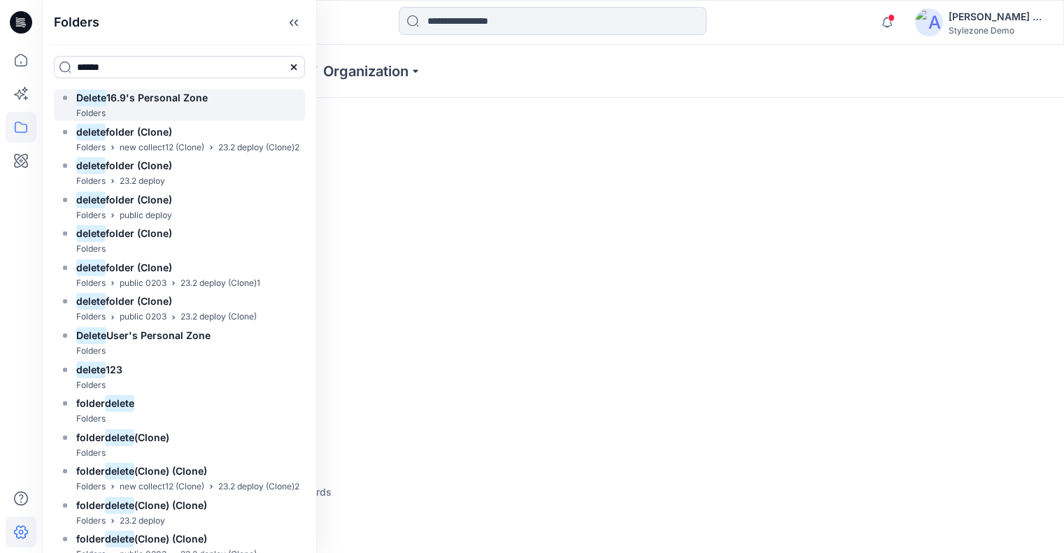
type input "******"
click at [151, 103] on span "16.9's Personal Zone" at bounding box center [156, 98] width 101 height 12
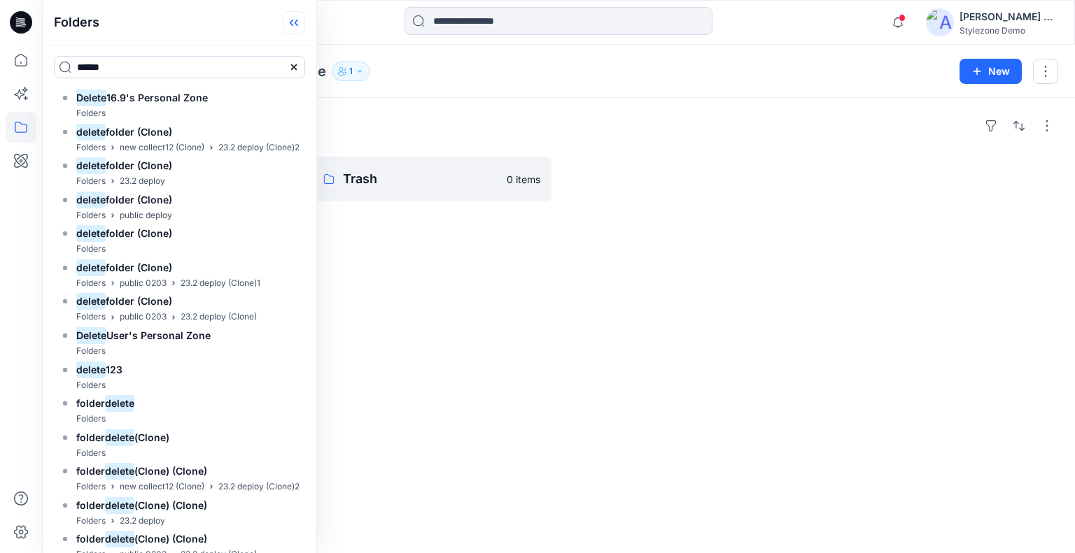
click at [302, 27] on icon at bounding box center [294, 22] width 22 height 23
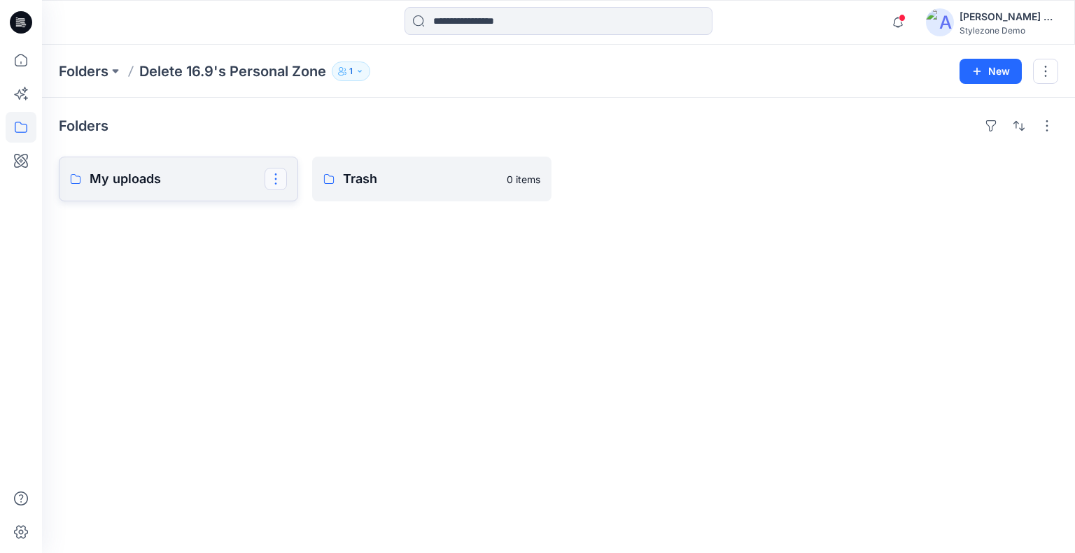
click at [276, 179] on button "button" at bounding box center [275, 179] width 22 height 22
click at [323, 268] on p "Delete Folder" at bounding box center [333, 269] width 80 height 15
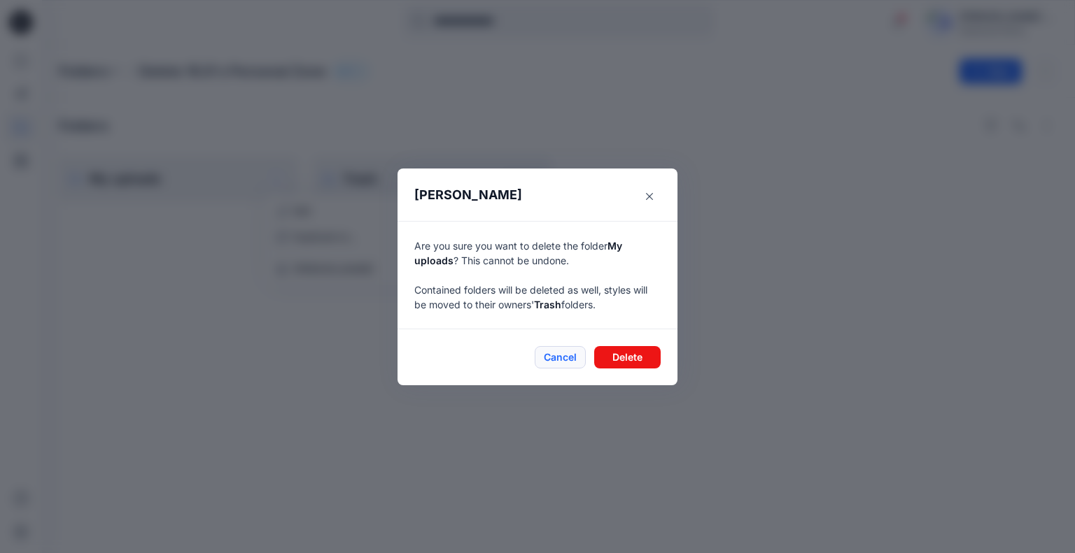
drag, startPoint x: 627, startPoint y: 358, endPoint x: 543, endPoint y: 365, distance: 84.3
click at [627, 356] on button "Delete" at bounding box center [627, 357] width 66 height 22
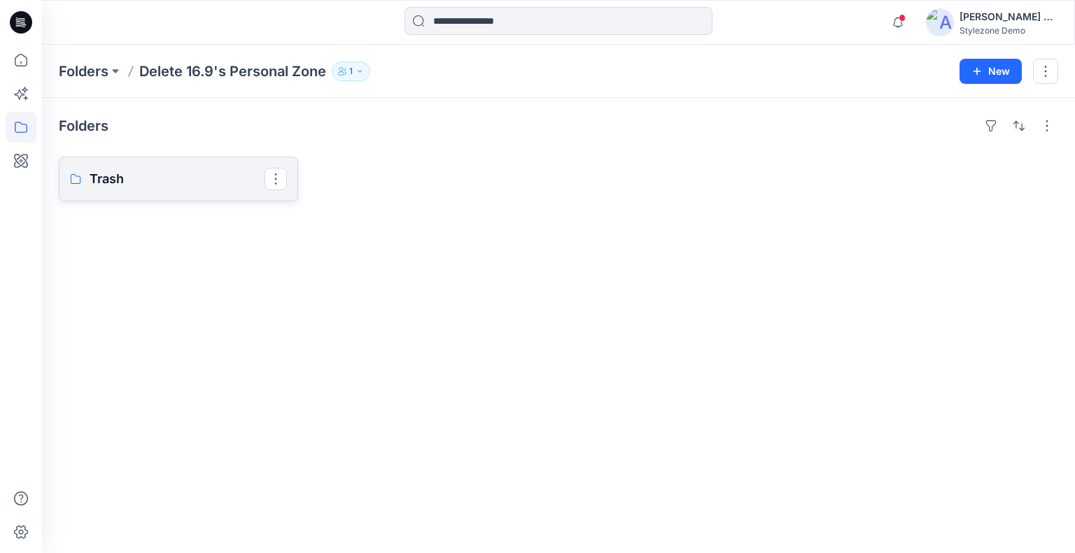
click at [280, 181] on button "button" at bounding box center [275, 179] width 22 height 22
click at [742, 235] on div "Folders Trash Edit Duplicate to... Delete Folder" at bounding box center [558, 326] width 1033 height 456
click at [1053, 73] on button "button" at bounding box center [1045, 71] width 25 height 25
click at [958, 185] on p "Delete Folder" at bounding box center [969, 188] width 80 height 15
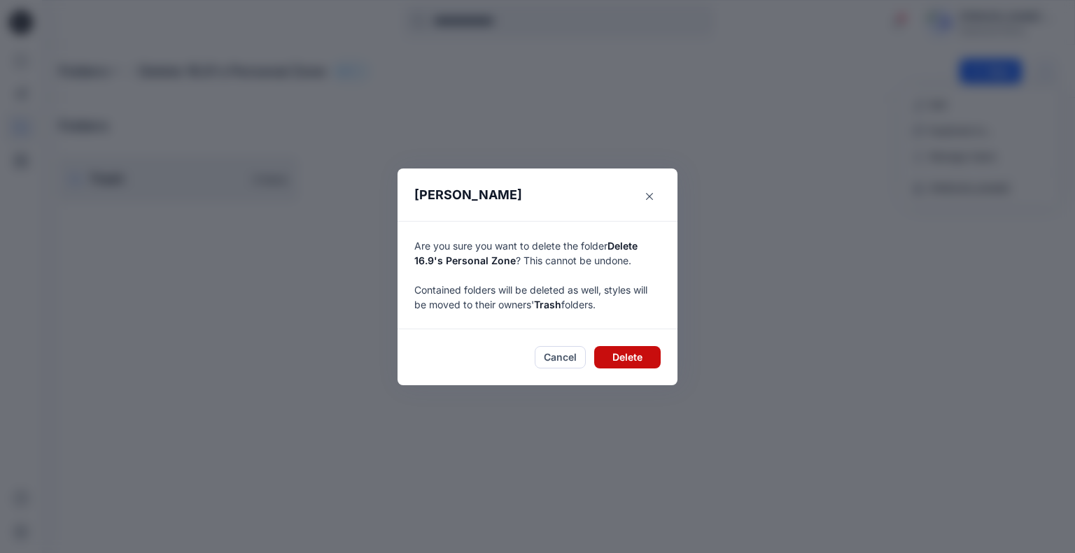
click at [633, 353] on button "Delete" at bounding box center [627, 357] width 66 height 22
click at [615, 356] on button "Delete" at bounding box center [627, 357] width 66 height 22
click at [628, 355] on button "Delete" at bounding box center [627, 357] width 66 height 22
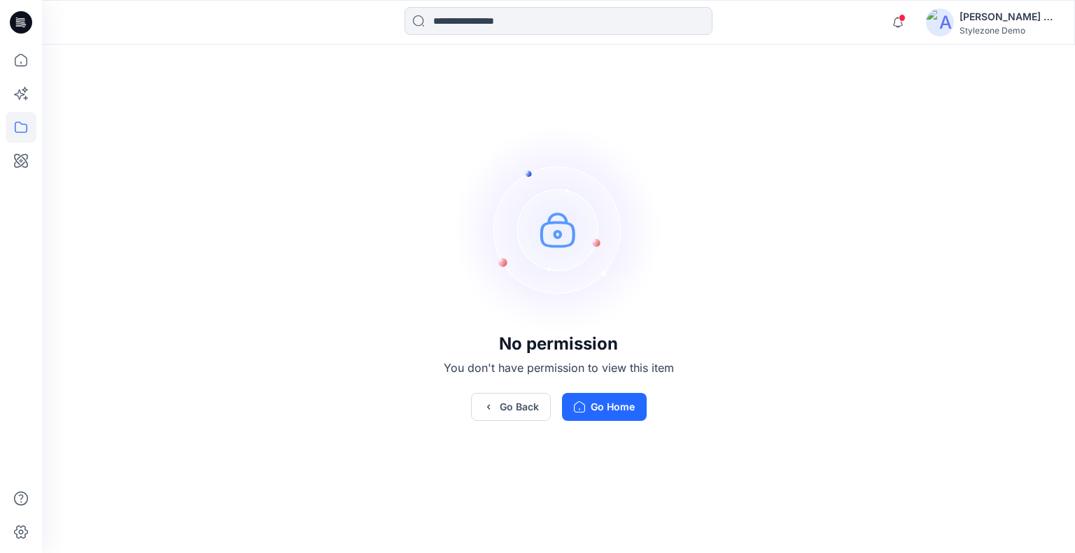
click at [980, 19] on div "[PERSON_NAME] Ashkenazi" at bounding box center [1008, 16] width 98 height 17
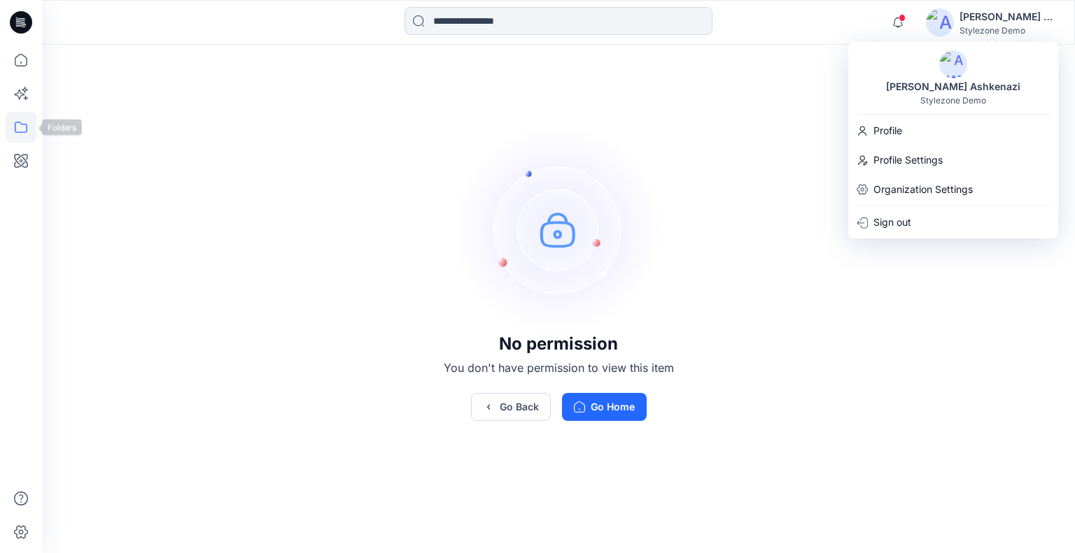
click at [24, 127] on icon at bounding box center [21, 127] width 31 height 31
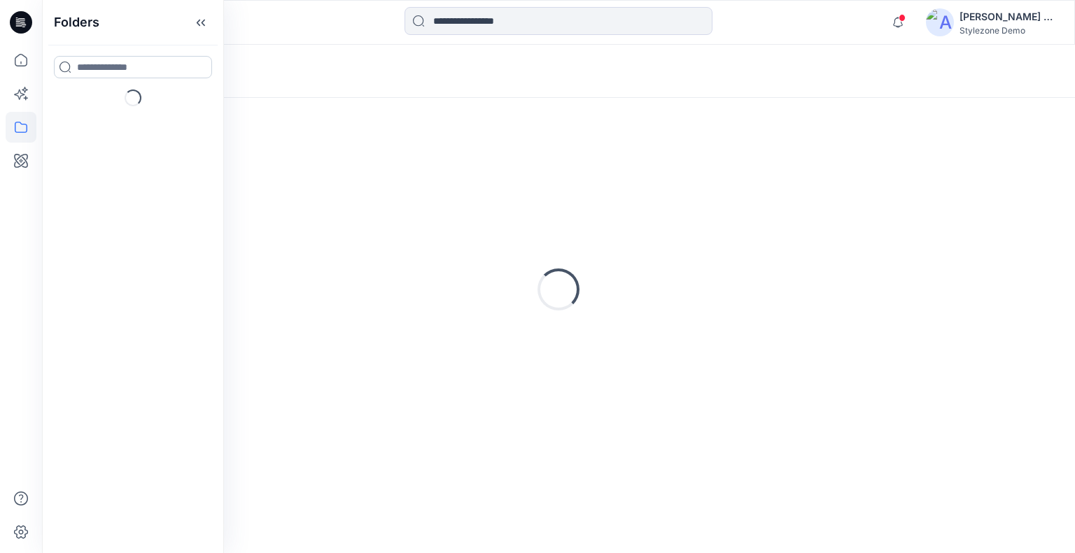
click at [126, 69] on input at bounding box center [133, 67] width 158 height 22
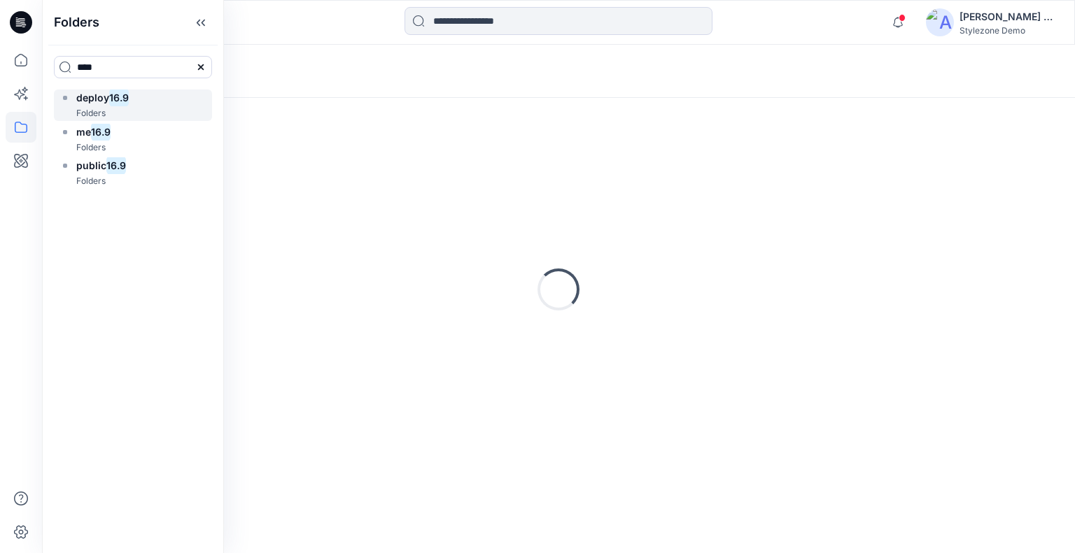
type input "****"
click at [132, 93] on div "deploy 16.9 Folders" at bounding box center [133, 105] width 158 height 31
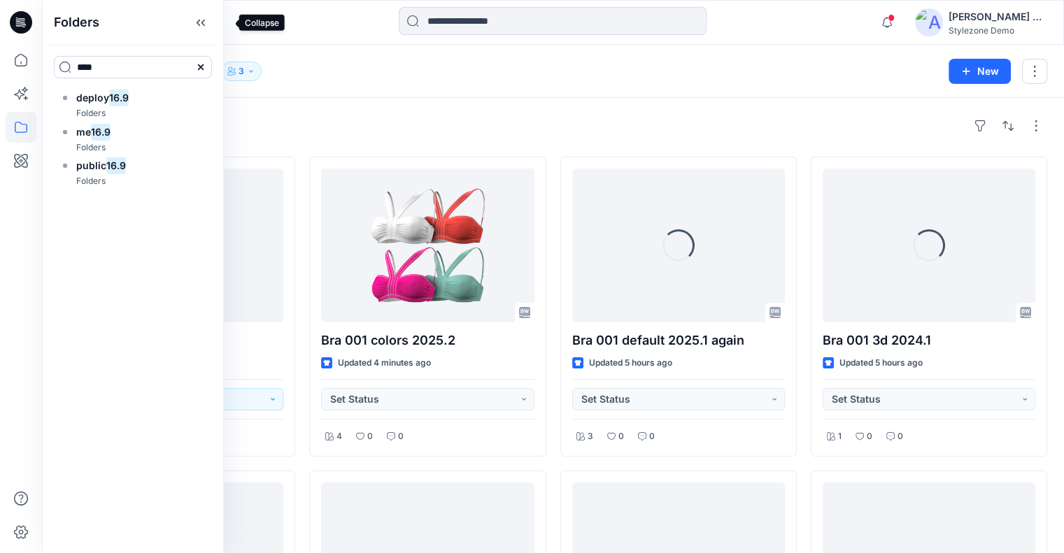
click at [212, 25] on icon at bounding box center [201, 22] width 22 height 23
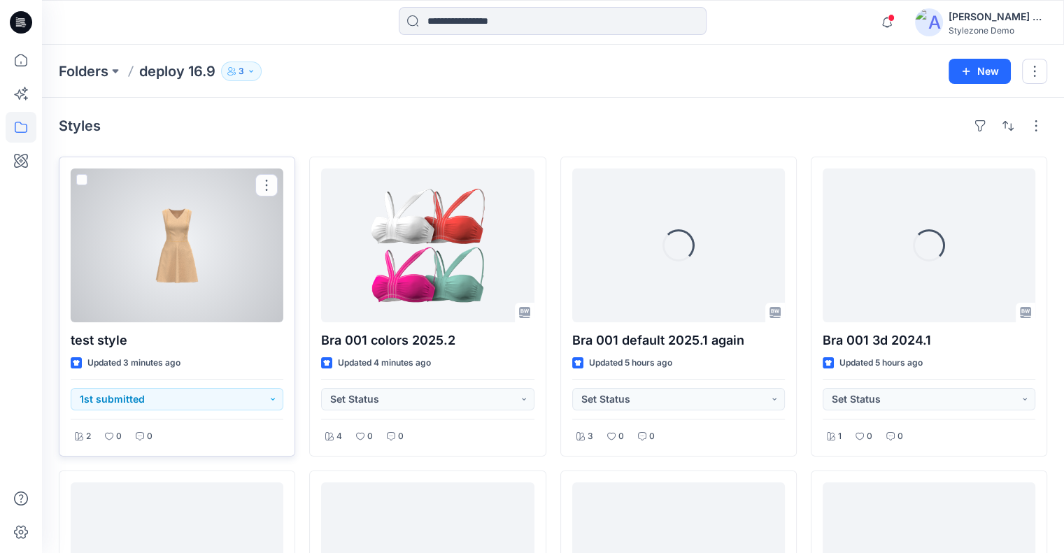
click at [204, 237] on div at bounding box center [177, 246] width 213 height 154
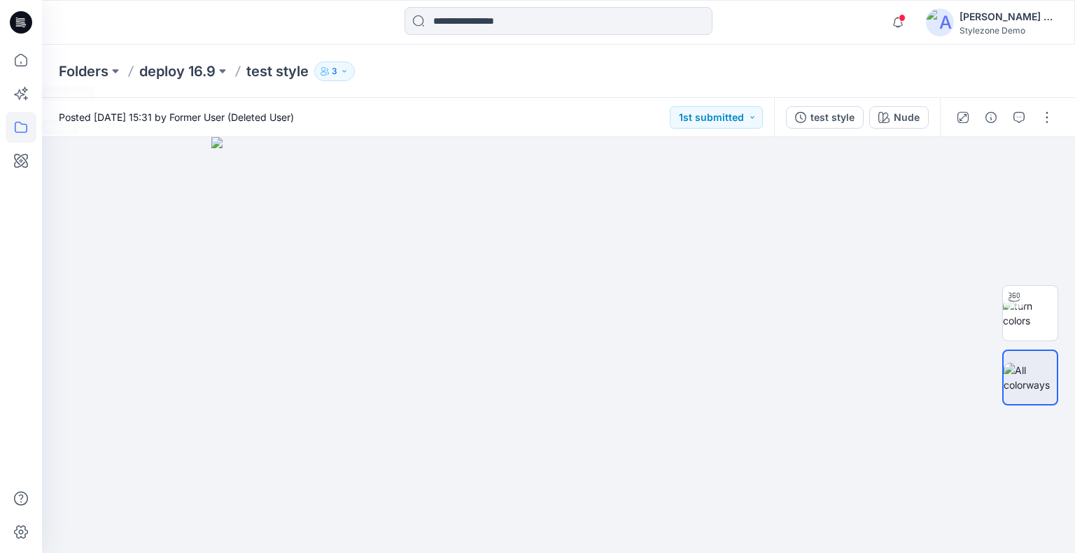
click at [31, 125] on icon at bounding box center [21, 127] width 31 height 31
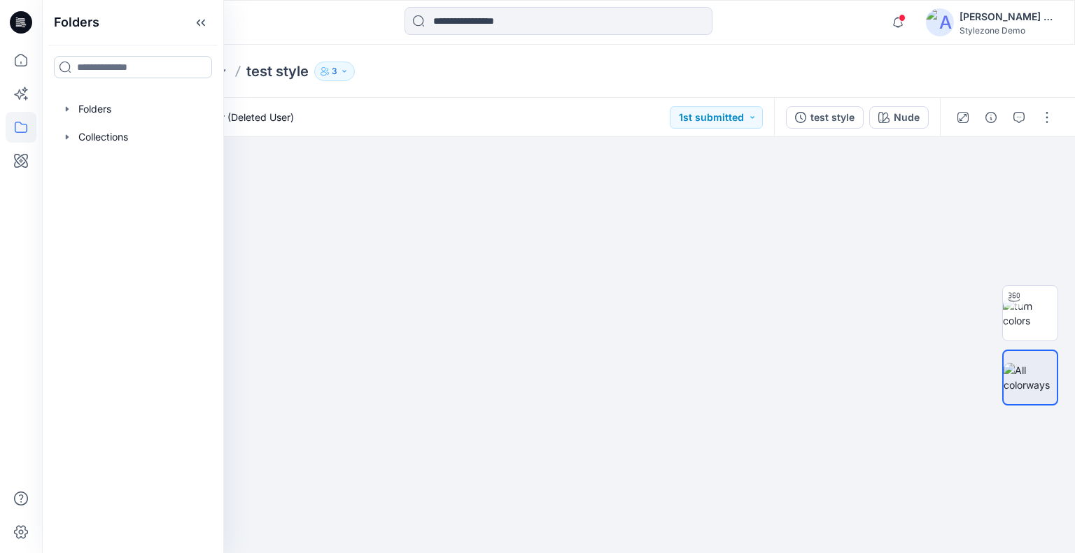
click at [104, 66] on input at bounding box center [133, 67] width 158 height 22
drag, startPoint x: 111, startPoint y: 67, endPoint x: 50, endPoint y: 67, distance: 60.2
click at [50, 67] on div "****" at bounding box center [133, 67] width 181 height 45
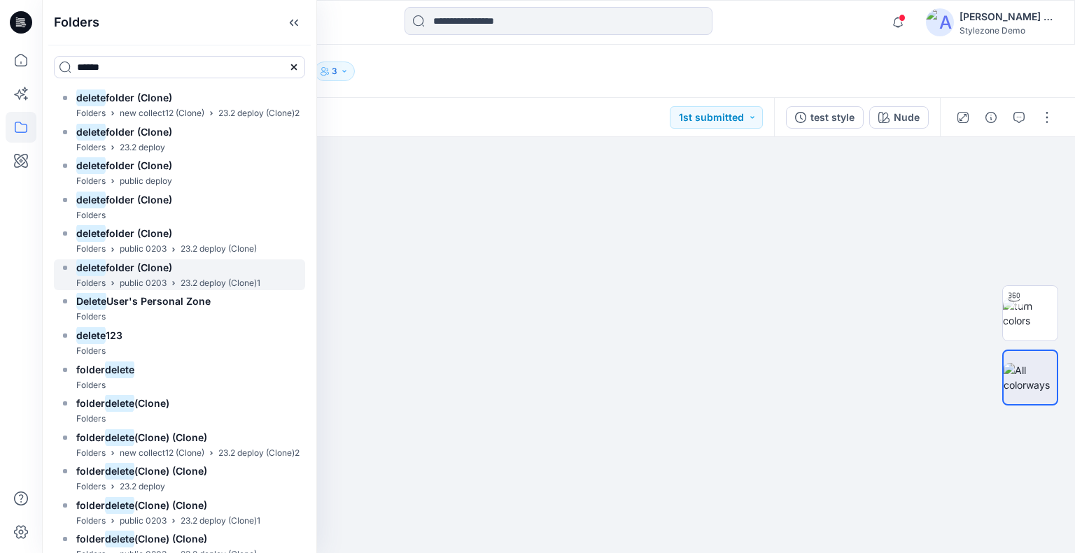
scroll to position [43, 0]
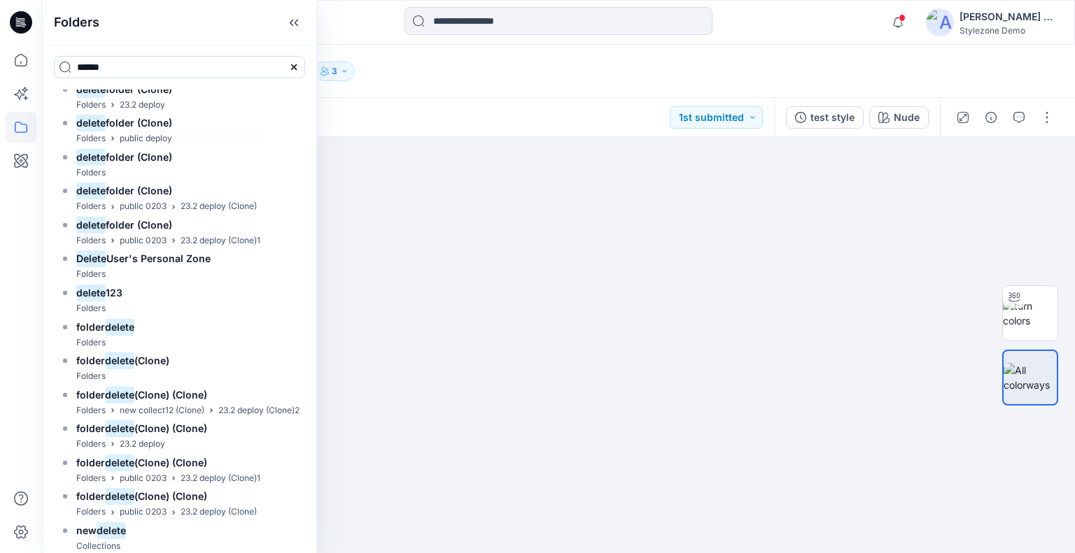
type input "******"
click at [428, 78] on div "Folders deploy 16.9 test style 3" at bounding box center [504, 72] width 890 height 20
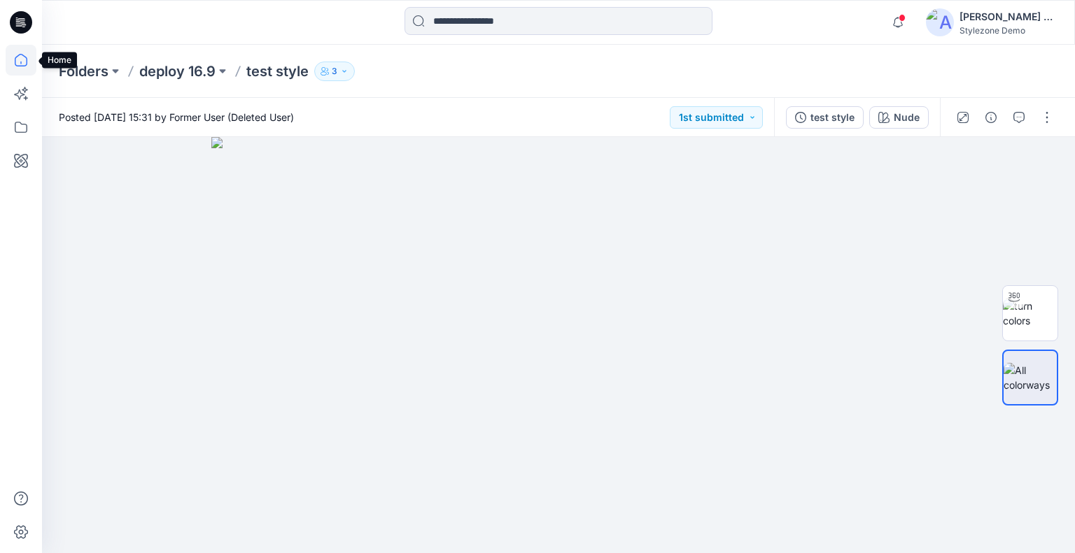
click at [22, 64] on icon at bounding box center [21, 60] width 31 height 31
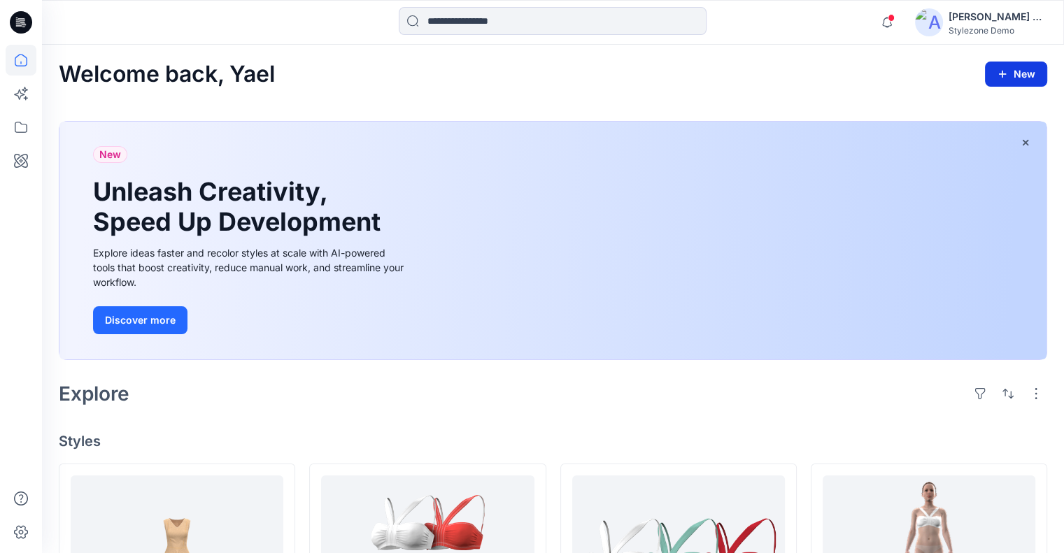
drag, startPoint x: 1007, startPoint y: 72, endPoint x: 1003, endPoint y: 86, distance: 14.6
click at [1007, 72] on icon "button" at bounding box center [1002, 74] width 11 height 11
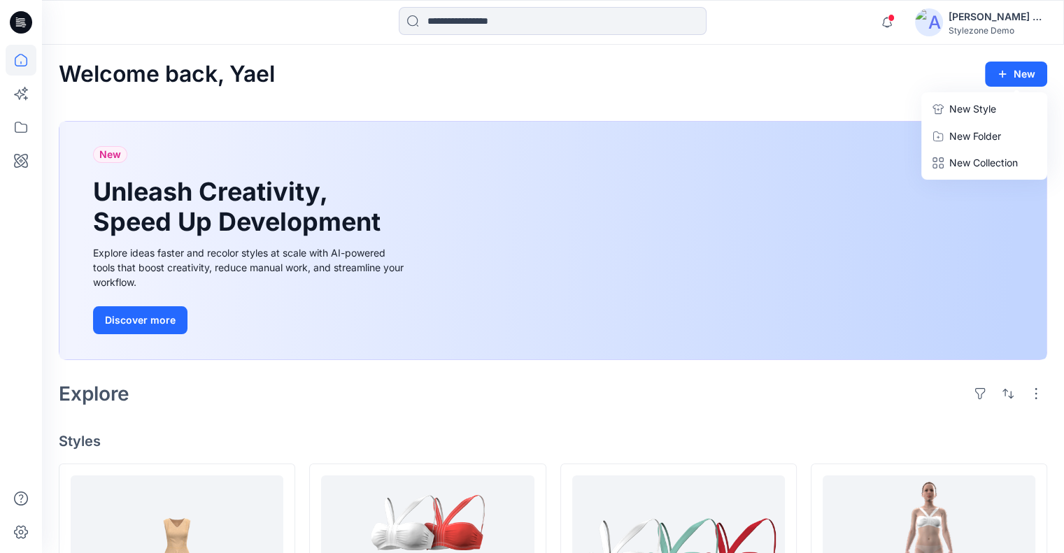
click at [963, 112] on p "New Style" at bounding box center [972, 109] width 47 height 17
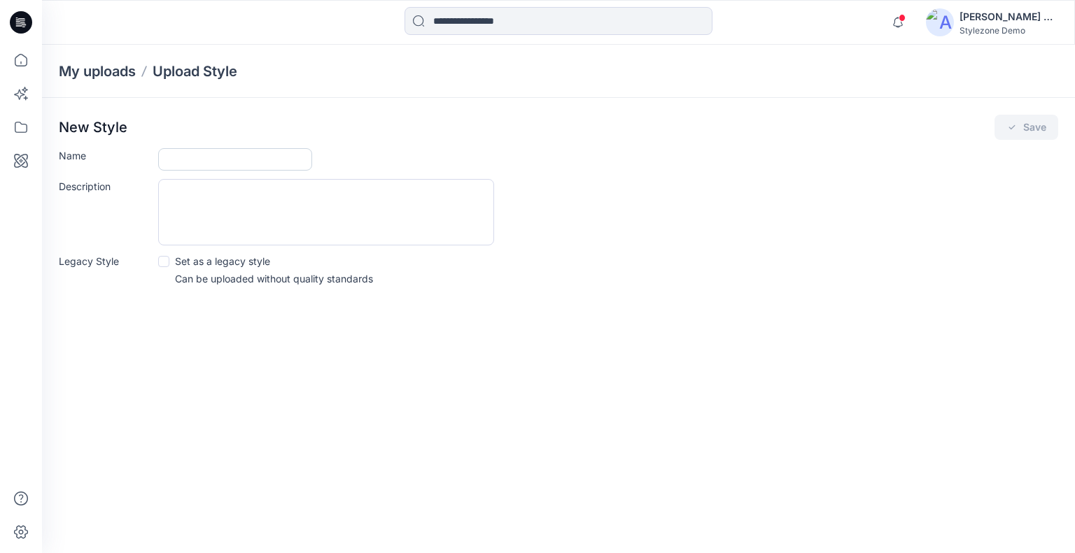
click at [179, 156] on input "Name" at bounding box center [235, 159] width 154 height 22
type input "********"
click at [337, 229] on textarea "Description" at bounding box center [326, 212] width 336 height 66
drag, startPoint x: 167, startPoint y: 260, endPoint x: 223, endPoint y: 257, distance: 56.0
click at [165, 260] on span at bounding box center [163, 261] width 11 height 11
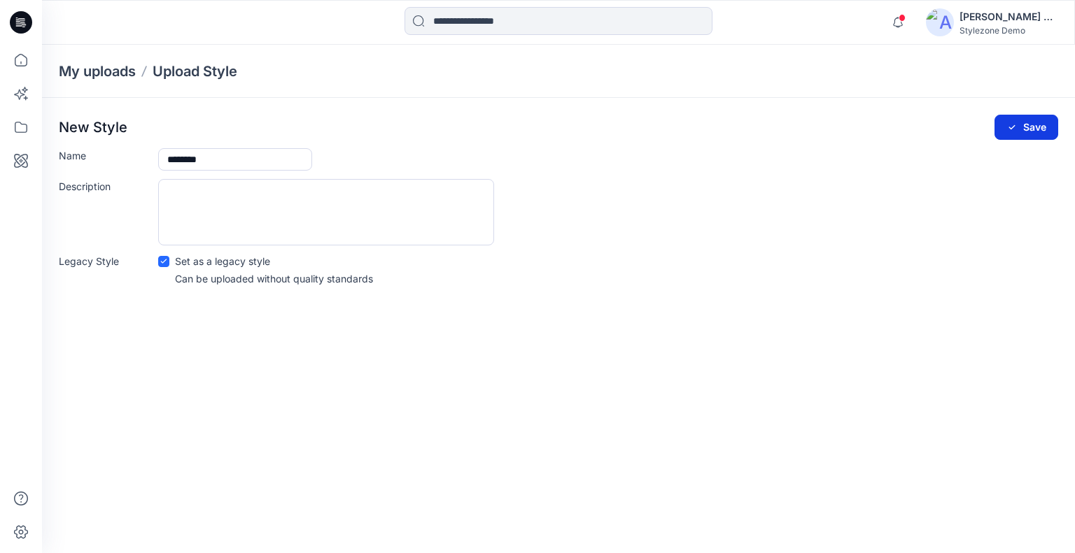
click at [1029, 128] on button "Save" at bounding box center [1026, 127] width 64 height 25
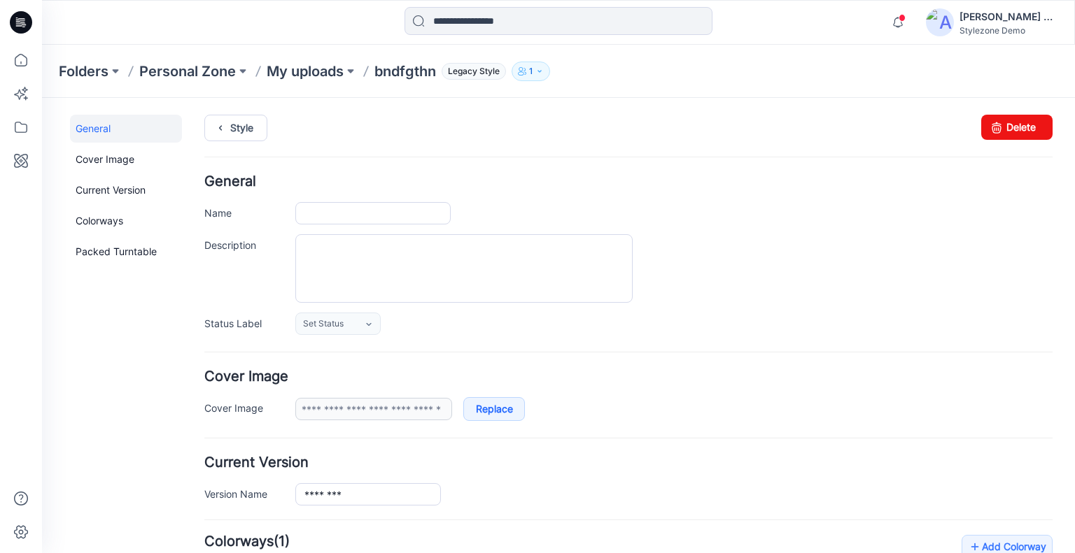
type input "********"
type input "**********"
drag, startPoint x: 996, startPoint y: 120, endPoint x: 647, endPoint y: 151, distance: 351.3
click at [996, 120] on link "Delete" at bounding box center [1016, 127] width 71 height 25
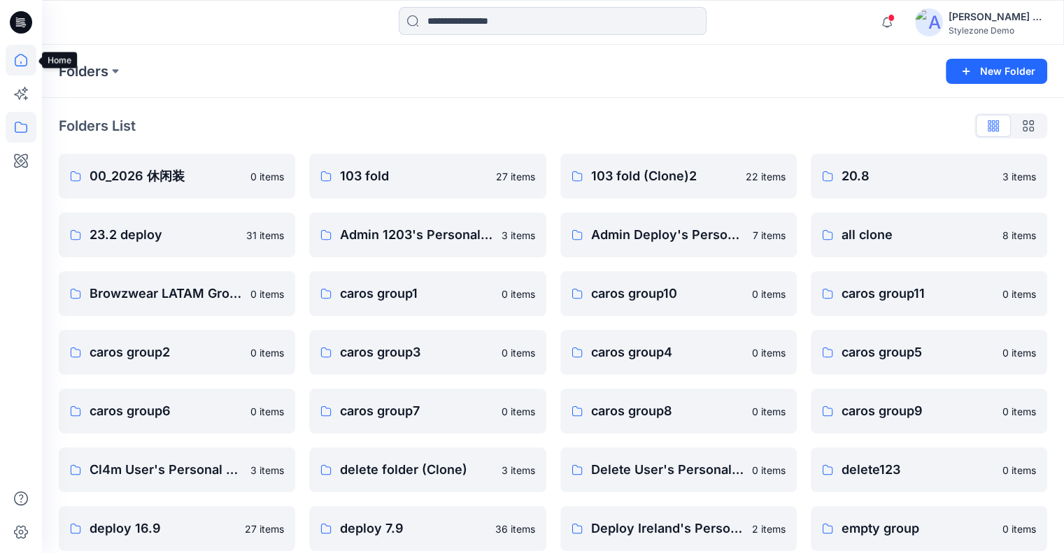
click at [23, 64] on icon at bounding box center [21, 60] width 31 height 31
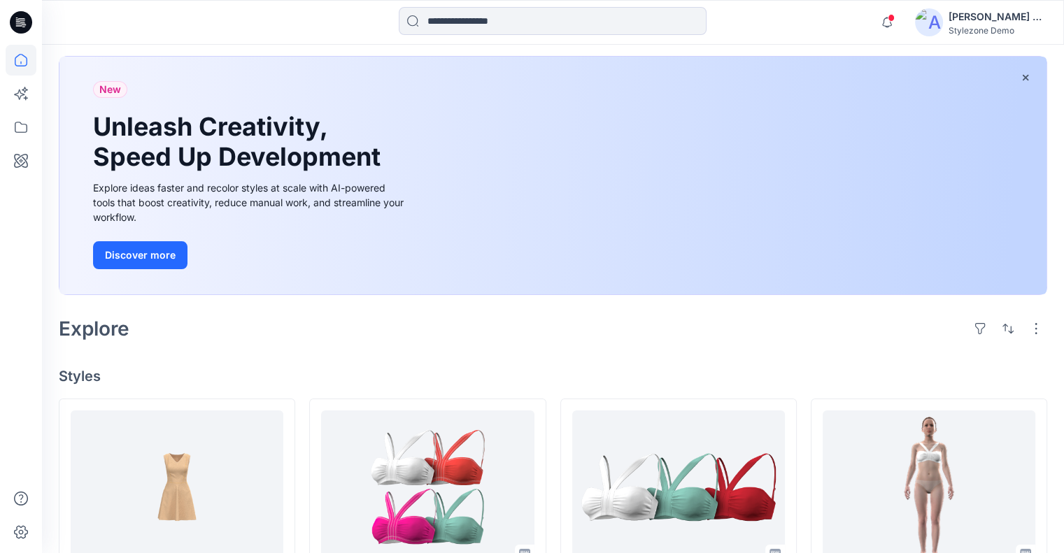
scroll to position [140, 0]
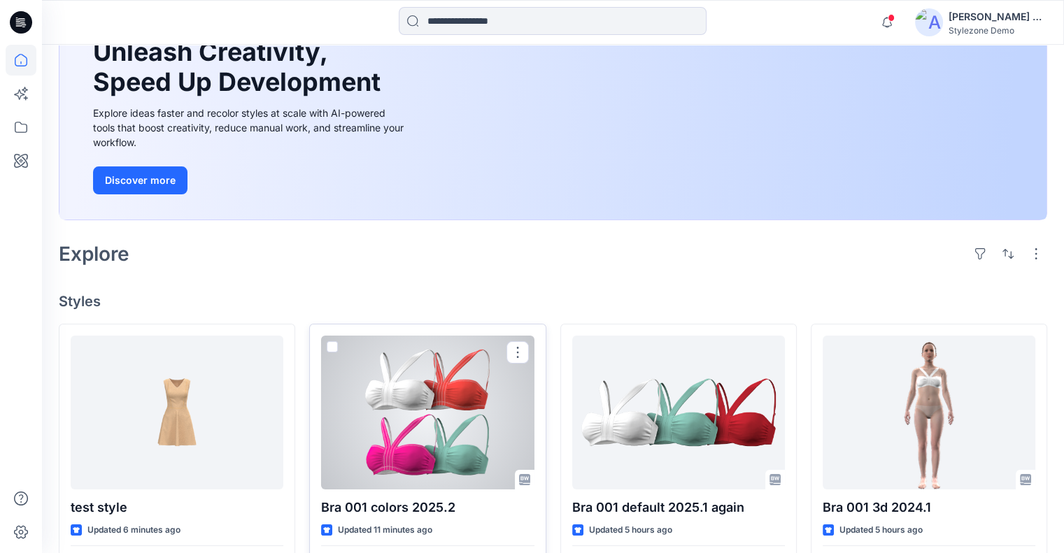
click at [395, 428] on div at bounding box center [427, 413] width 213 height 154
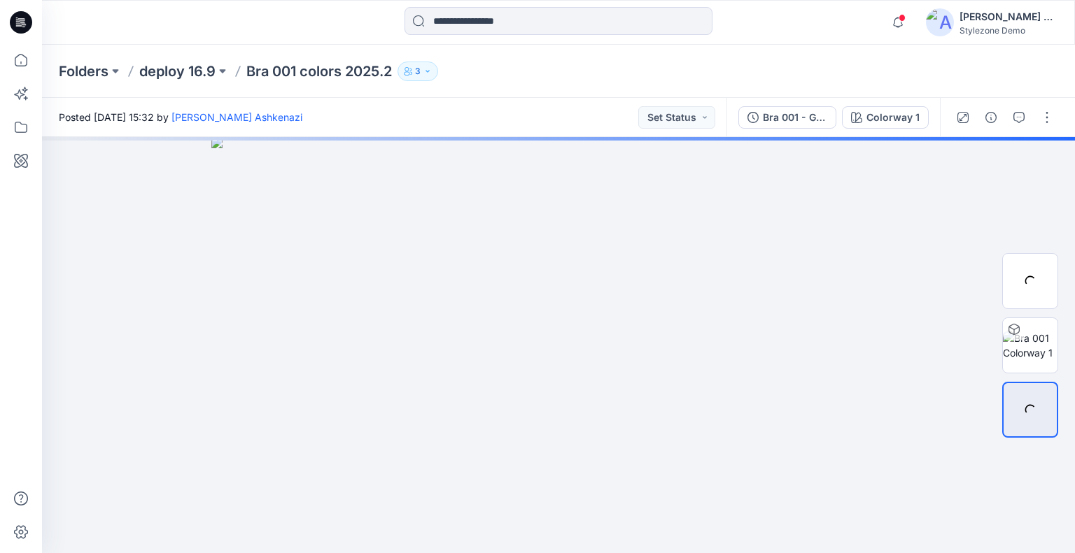
click at [815, 122] on div "Bra 001 - Generated Colorways" at bounding box center [795, 117] width 64 height 15
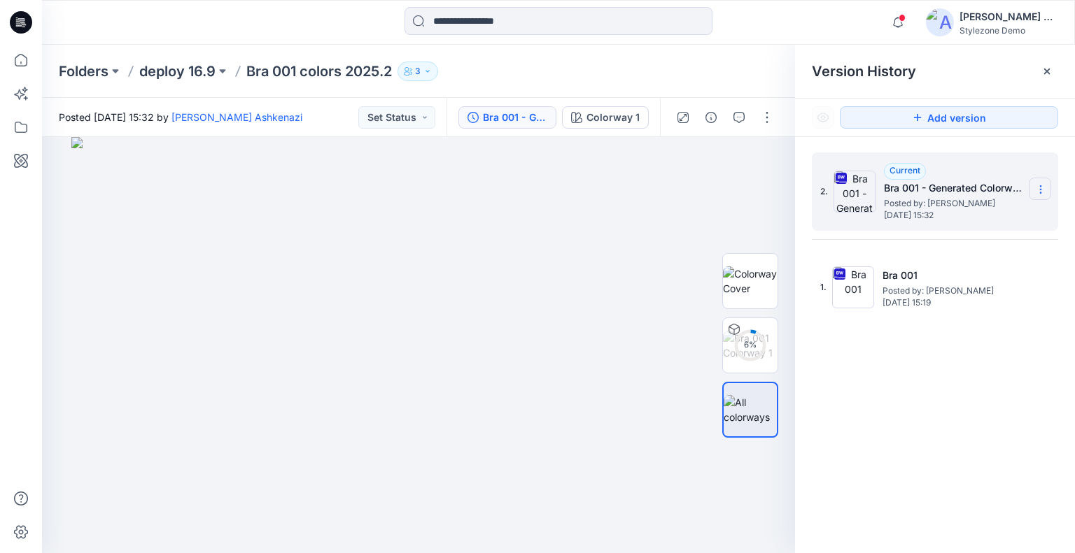
click at [1033, 190] on section at bounding box center [1040, 189] width 22 height 22
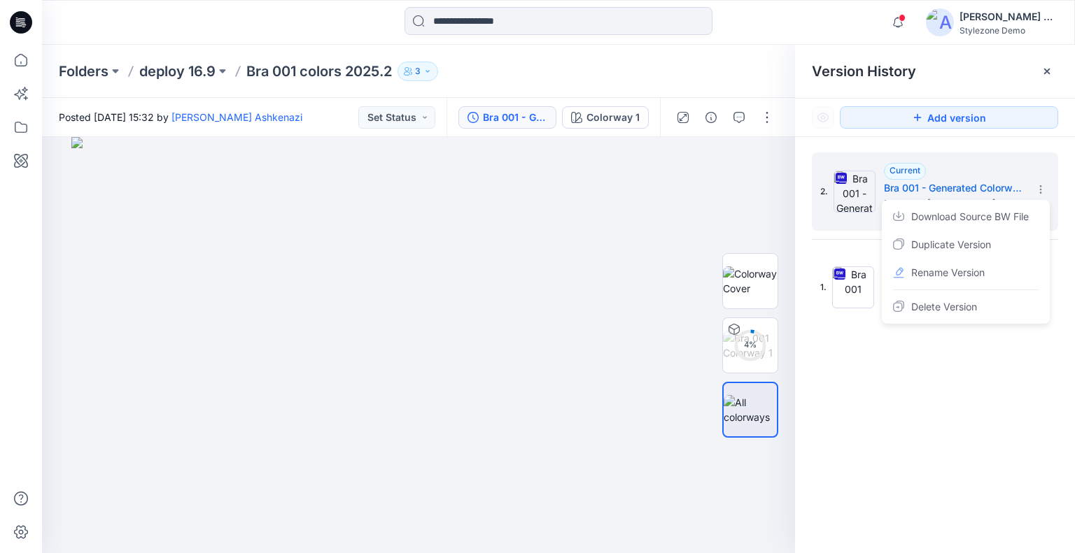
click at [922, 403] on div "2. Current Bra 001 - Generated Colorways Posted by: Yael Waitz Ashkenazi Tuesda…" at bounding box center [935, 355] width 280 height 437
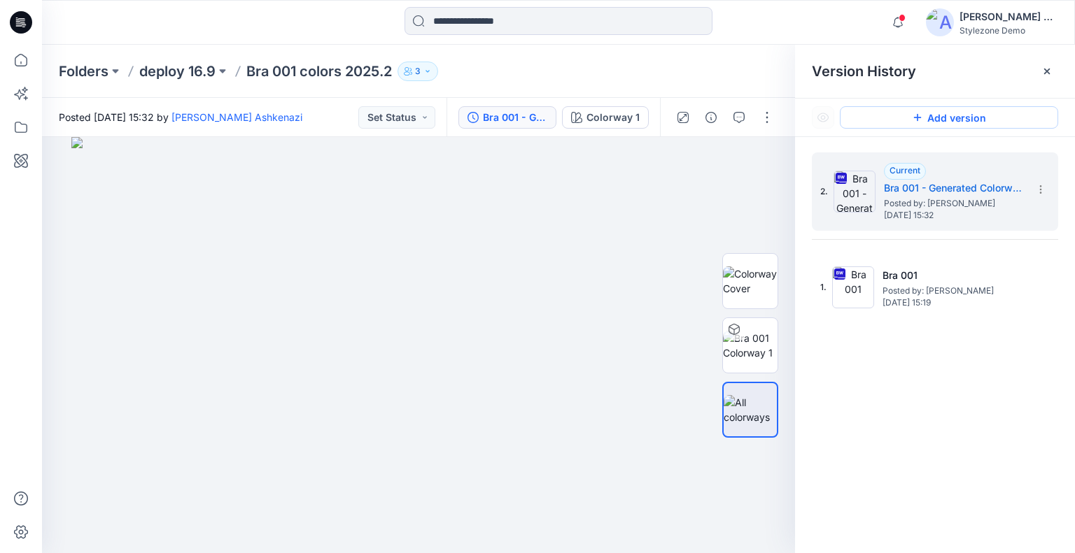
click at [947, 115] on button "Add version" at bounding box center [949, 117] width 218 height 22
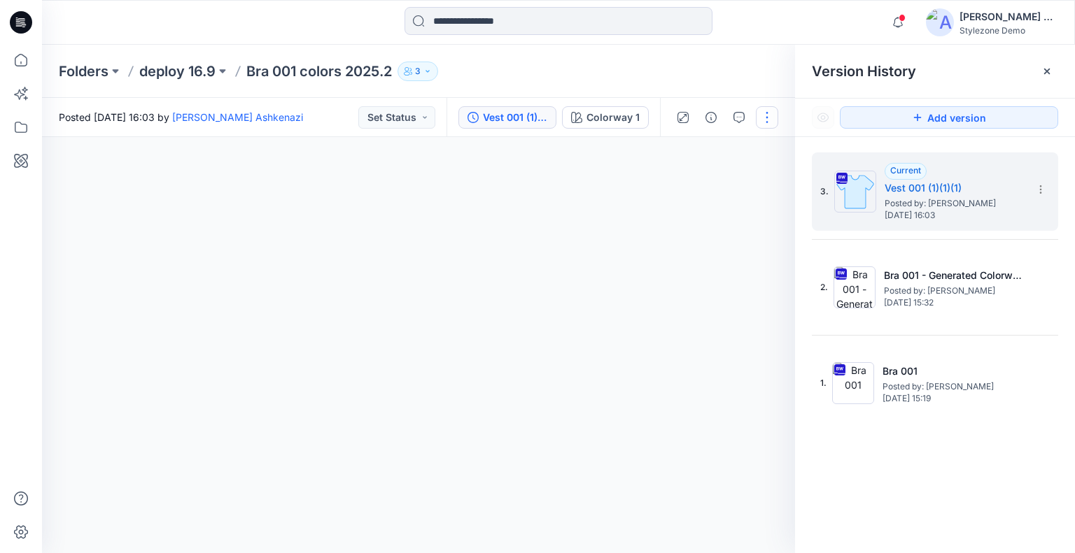
click at [769, 121] on button "button" at bounding box center [767, 117] width 22 height 22
click at [725, 234] on p "Add to Collection" at bounding box center [708, 241] width 79 height 15
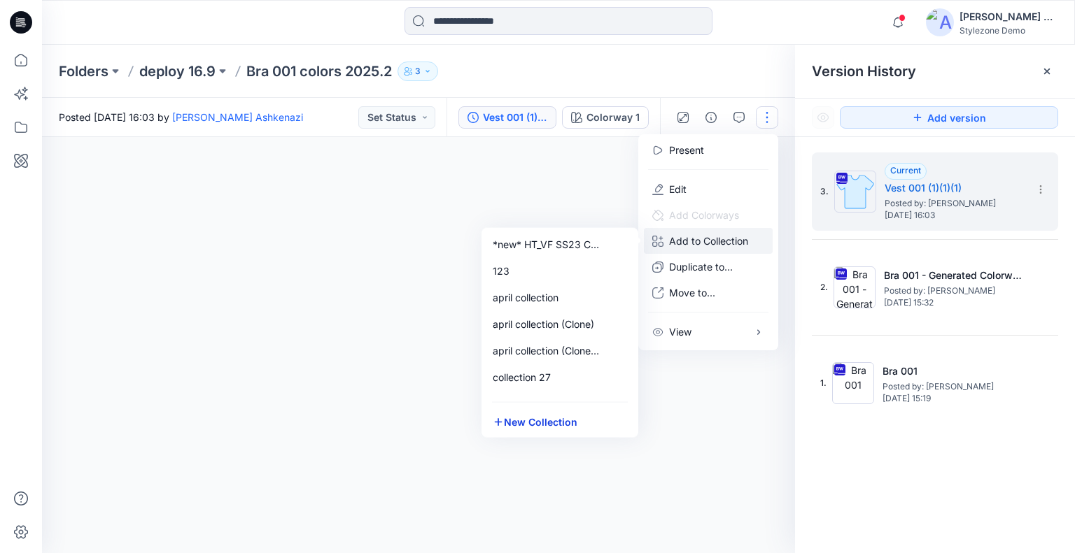
click at [567, 425] on button "New Collection" at bounding box center [559, 422] width 151 height 26
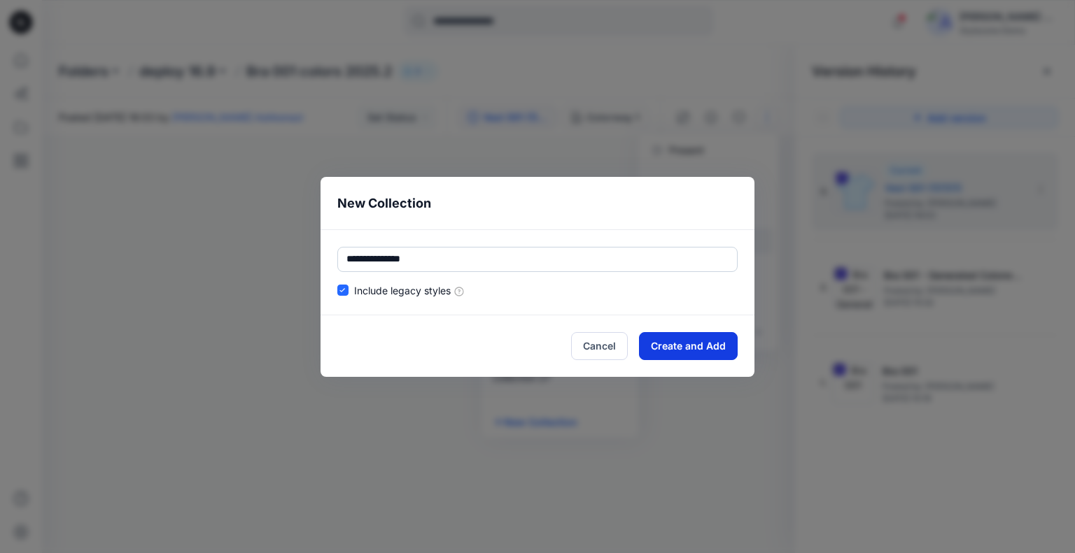
type input "**********"
click at [686, 345] on button "Create and Add" at bounding box center [688, 346] width 99 height 28
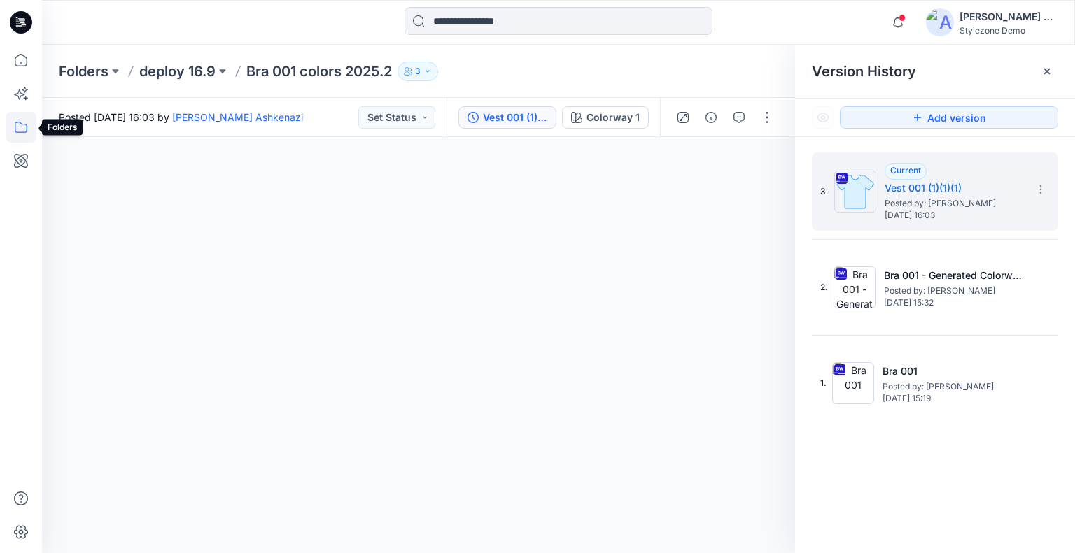
click at [27, 126] on icon at bounding box center [21, 127] width 13 height 11
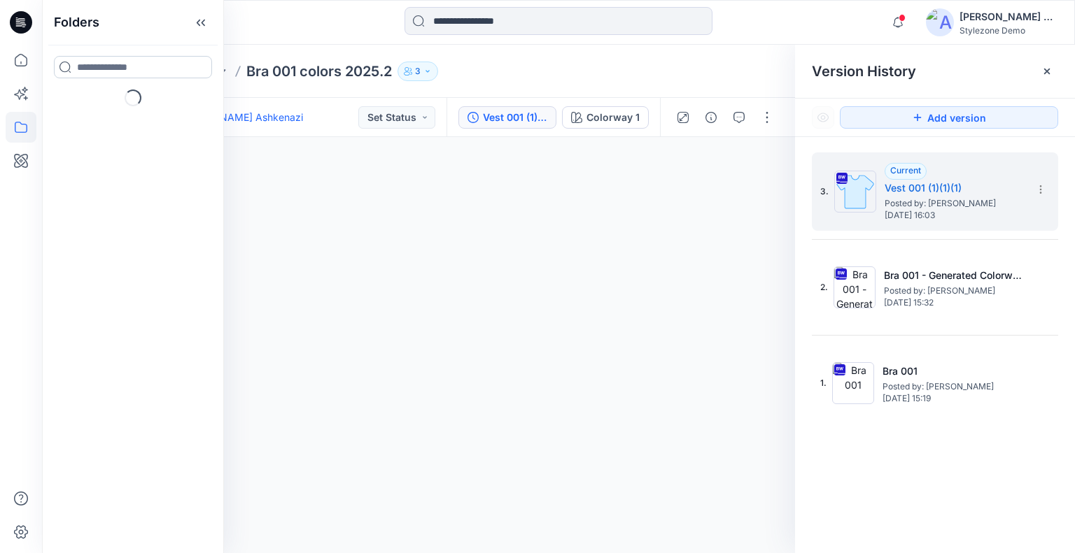
click at [130, 68] on input at bounding box center [133, 67] width 158 height 22
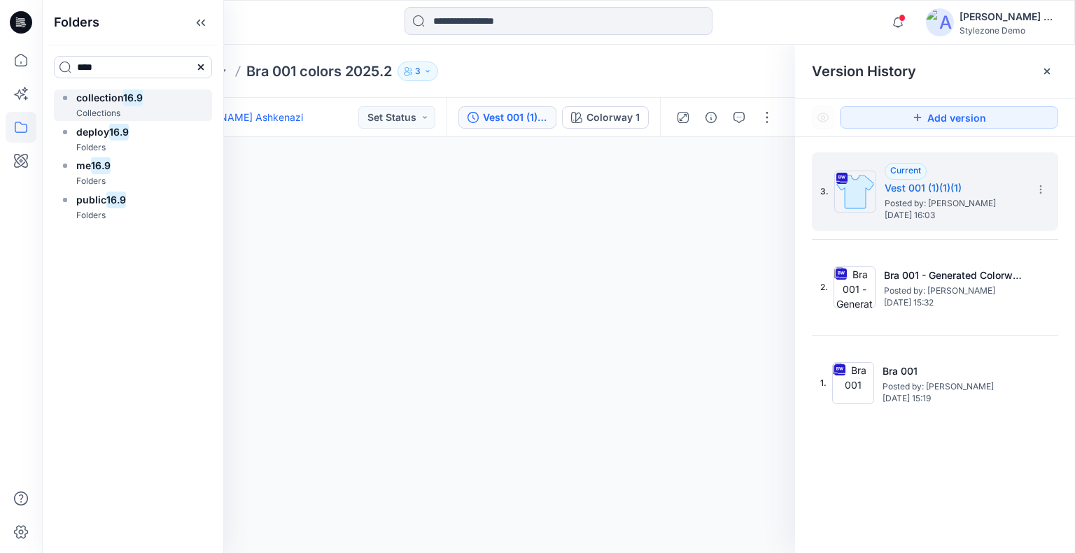
type input "****"
click at [134, 95] on mark "16.9" at bounding box center [133, 97] width 20 height 19
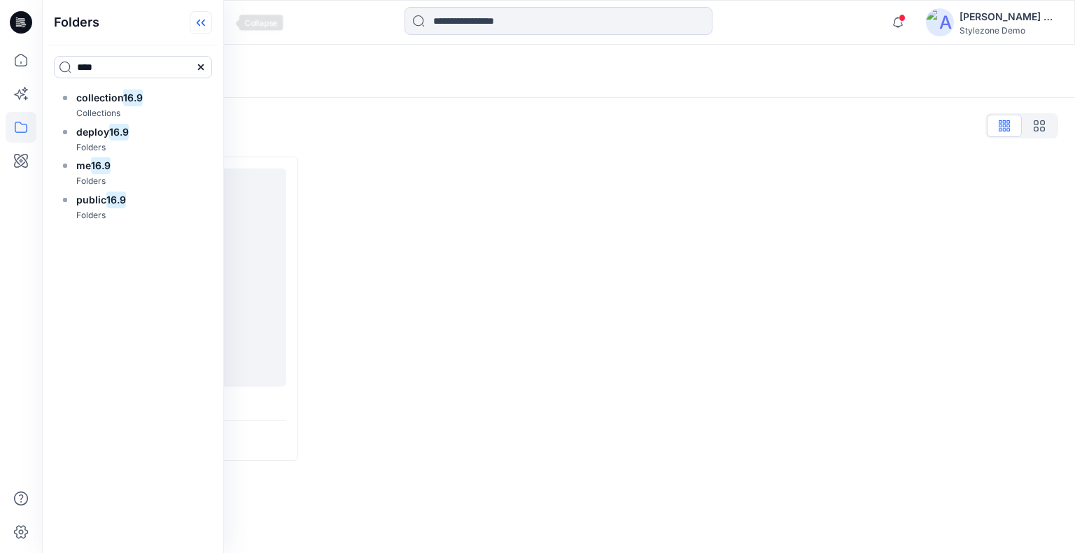
click at [212, 24] on icon at bounding box center [201, 22] width 22 height 23
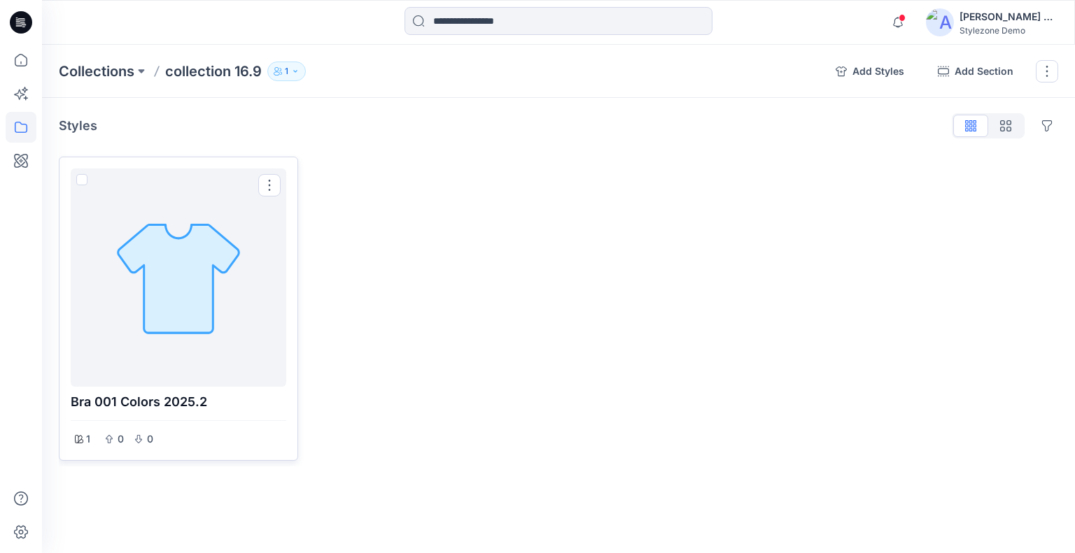
click at [193, 211] on div at bounding box center [178, 277] width 204 height 207
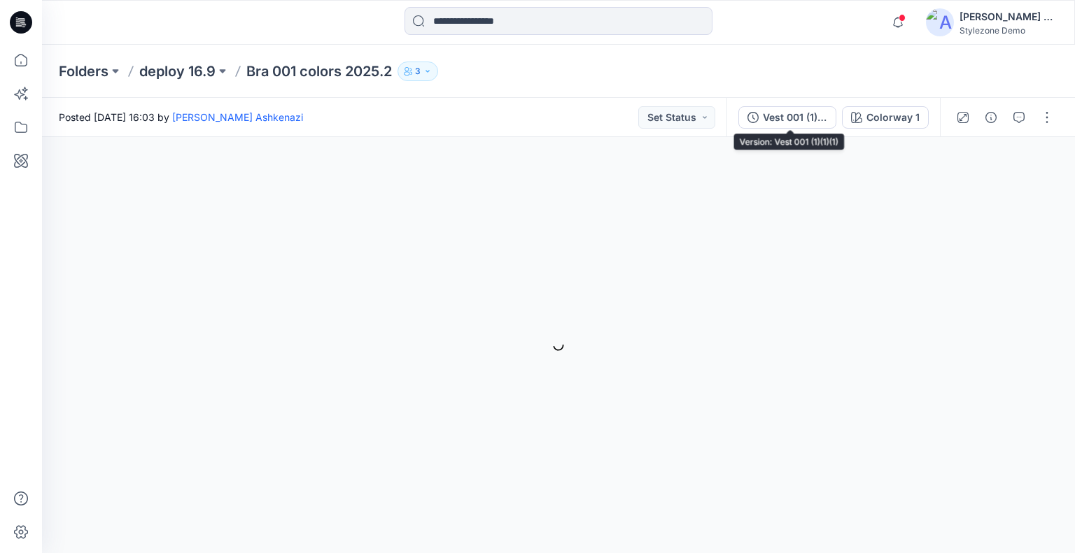
click at [823, 120] on div "Vest 001 (1)(1)(1)" at bounding box center [795, 117] width 64 height 15
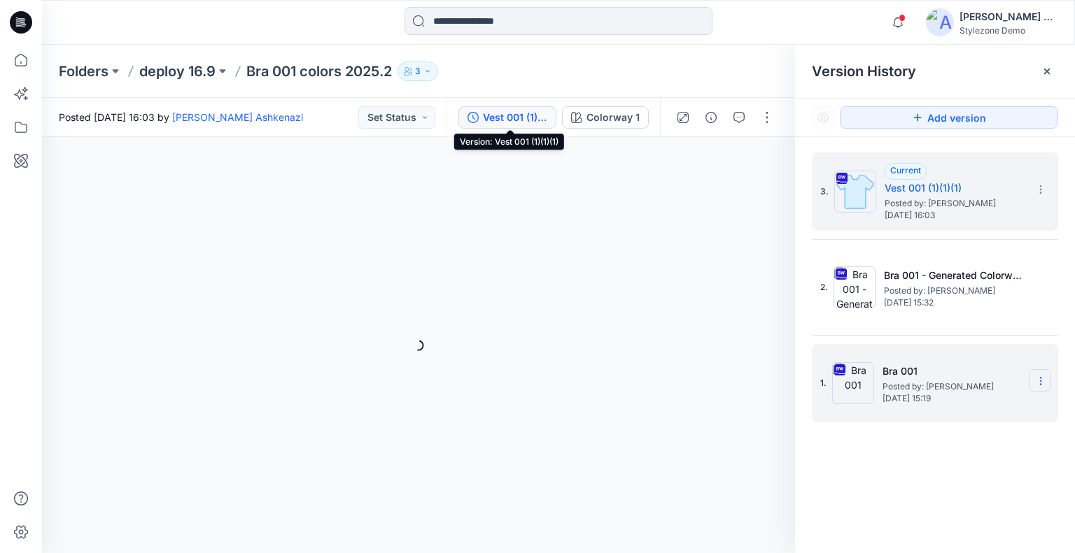
click at [1044, 377] on icon at bounding box center [1040, 381] width 11 height 11
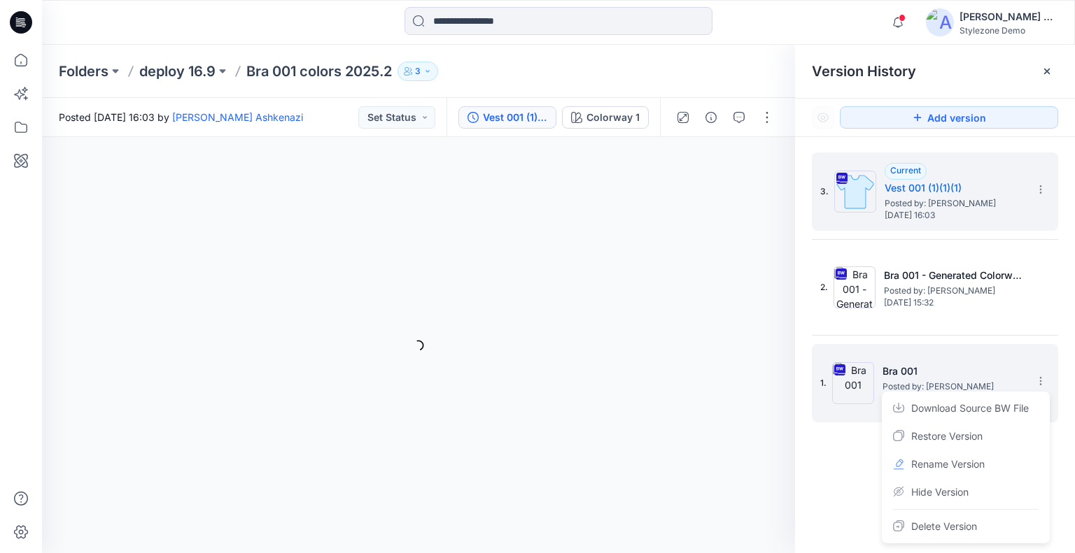
click at [996, 437] on div "Restore Version" at bounding box center [965, 437] width 162 height 28
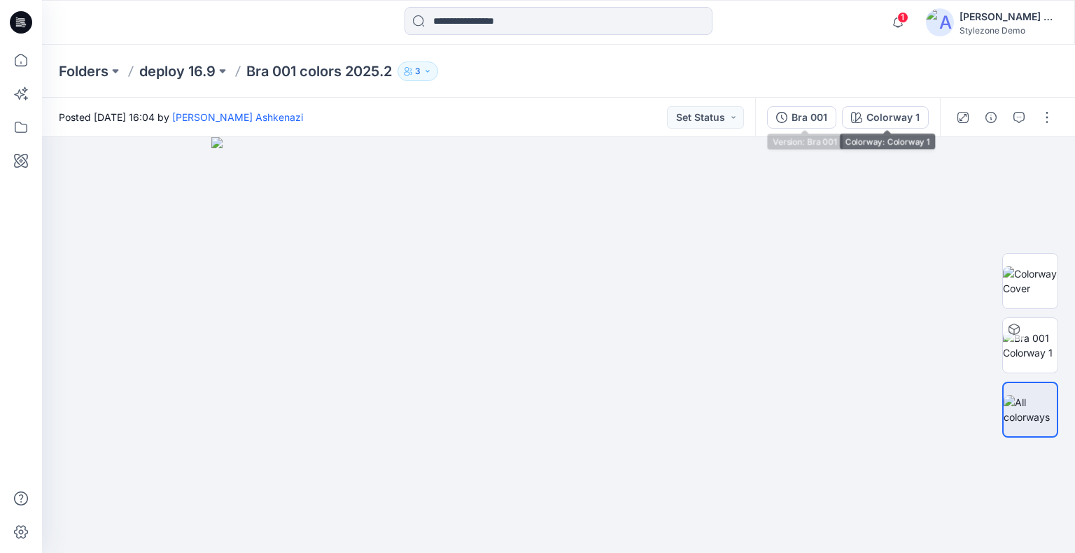
click at [815, 116] on div "Bra 001" at bounding box center [809, 117] width 36 height 15
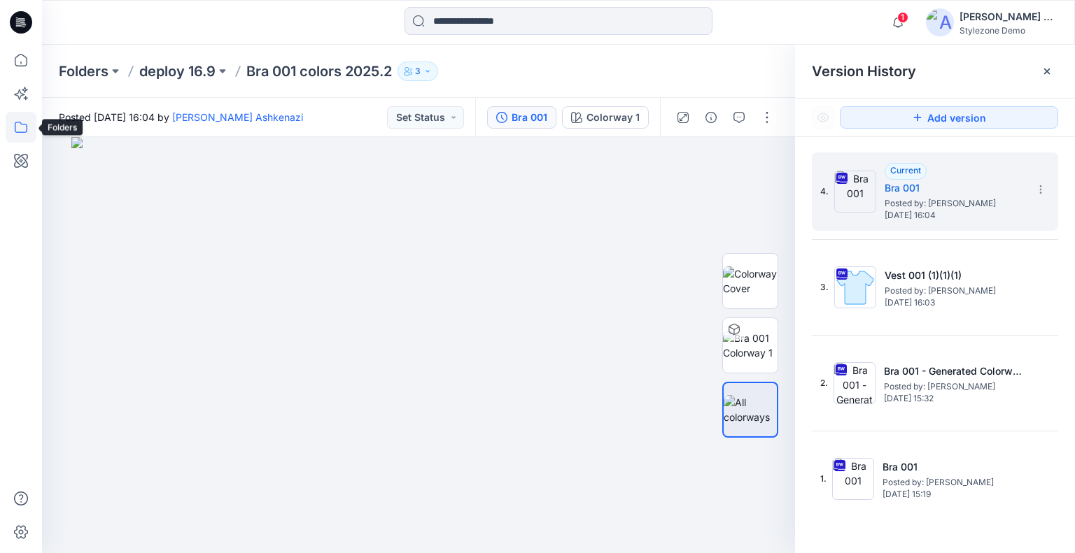
click at [28, 132] on icon at bounding box center [21, 127] width 31 height 31
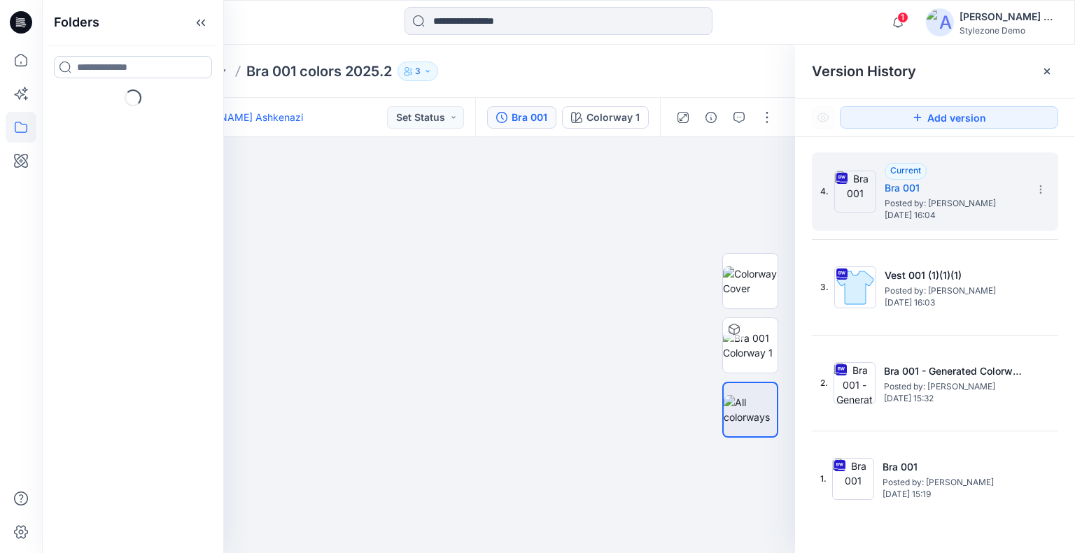
click at [124, 59] on input at bounding box center [133, 67] width 158 height 22
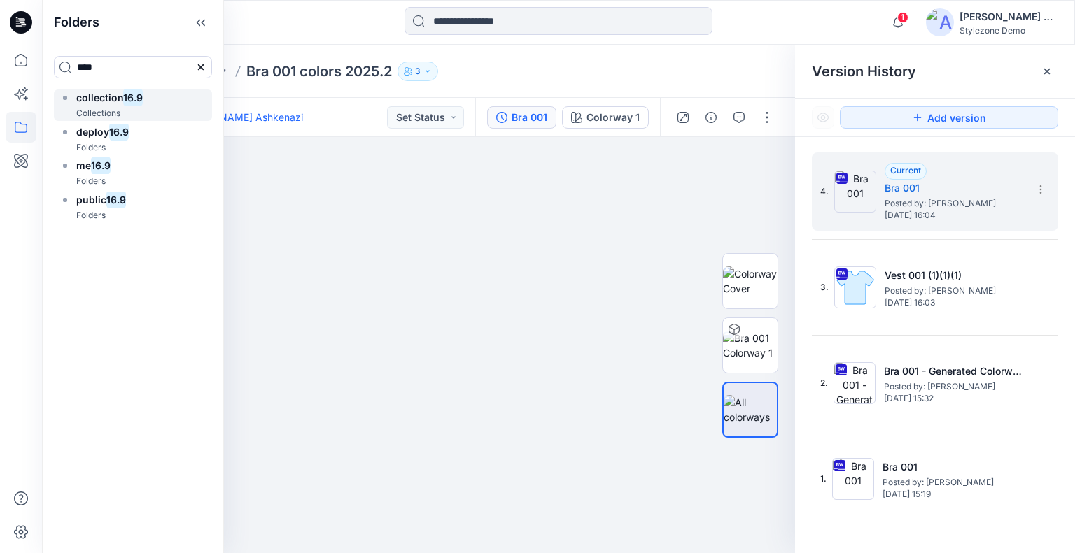
type input "****"
click at [118, 102] on span "collection" at bounding box center [99, 98] width 47 height 12
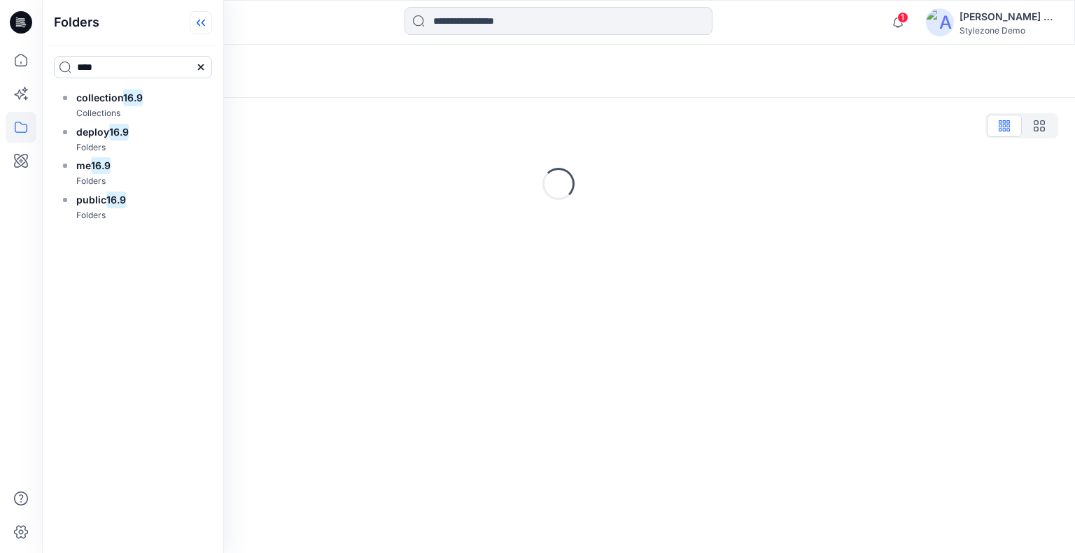
click at [212, 22] on icon at bounding box center [201, 22] width 22 height 23
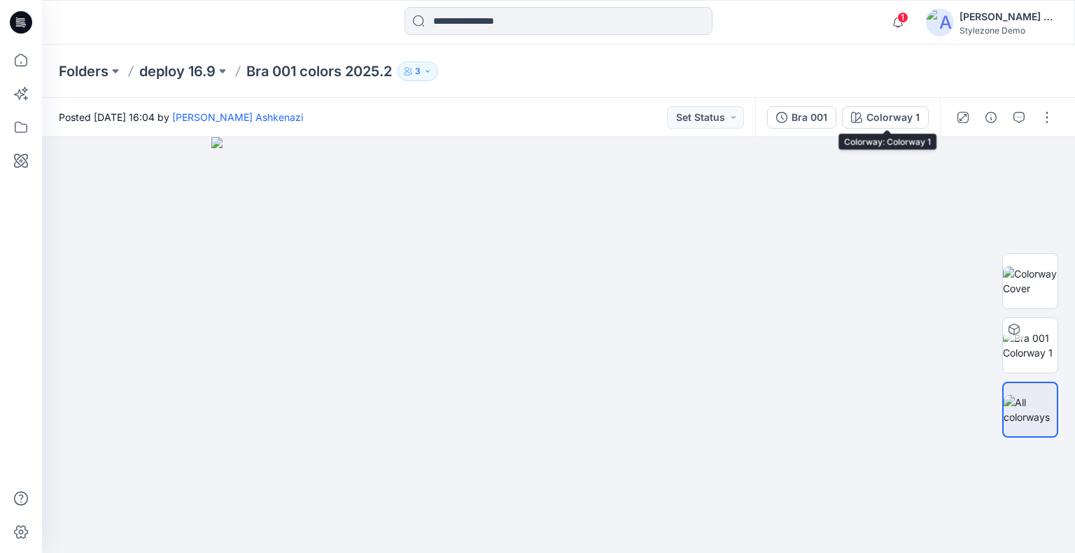
click at [821, 116] on div "Bra 001" at bounding box center [809, 117] width 36 height 15
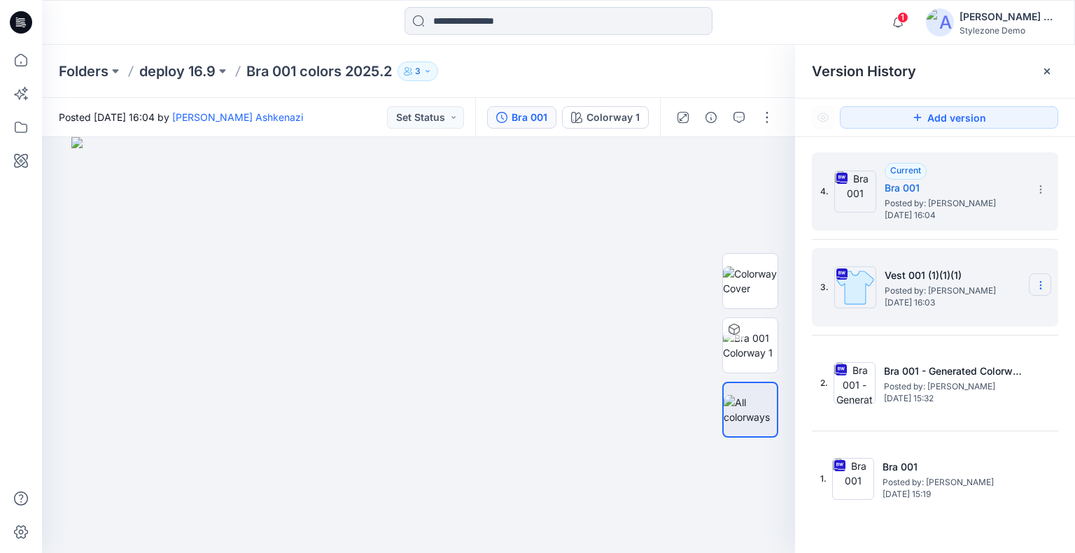
click at [1039, 288] on icon at bounding box center [1040, 285] width 11 height 11
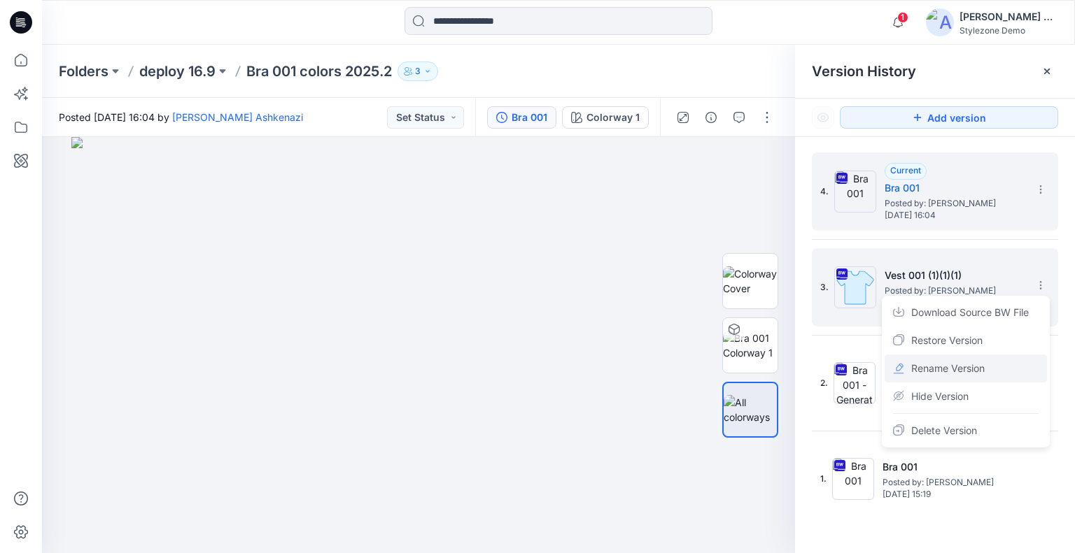
click at [938, 369] on span "Rename Version" at bounding box center [947, 368] width 73 height 17
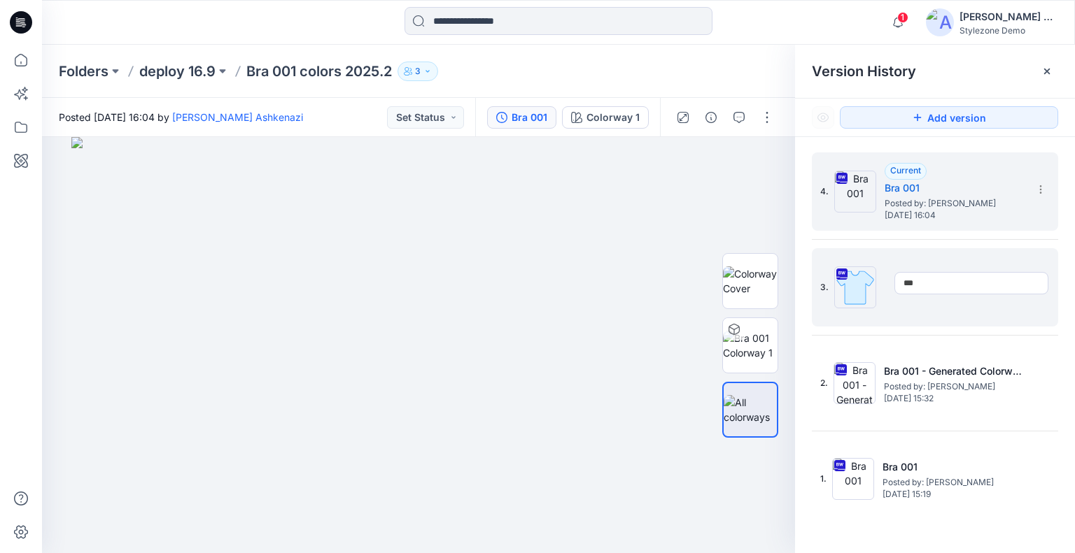
type input "***"
click at [1037, 285] on icon at bounding box center [1040, 285] width 11 height 11
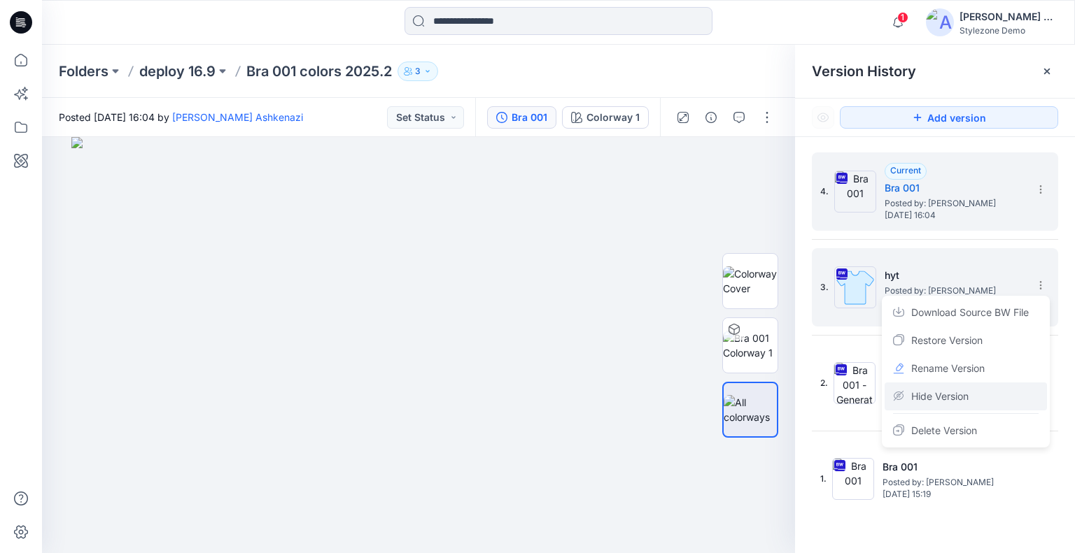
click at [932, 393] on span "Hide Version" at bounding box center [939, 396] width 57 height 17
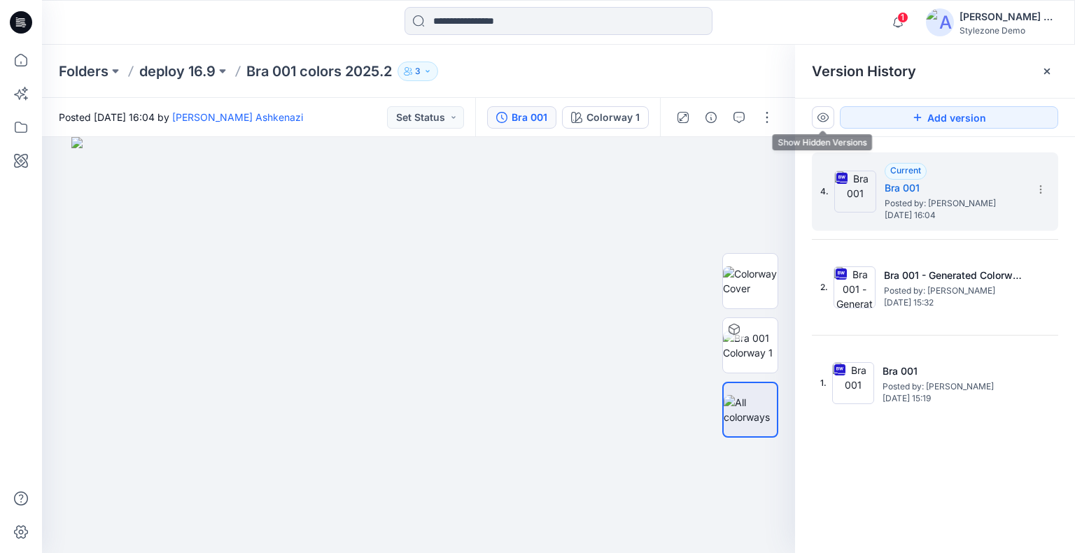
click at [825, 117] on icon at bounding box center [822, 117] width 11 height 11
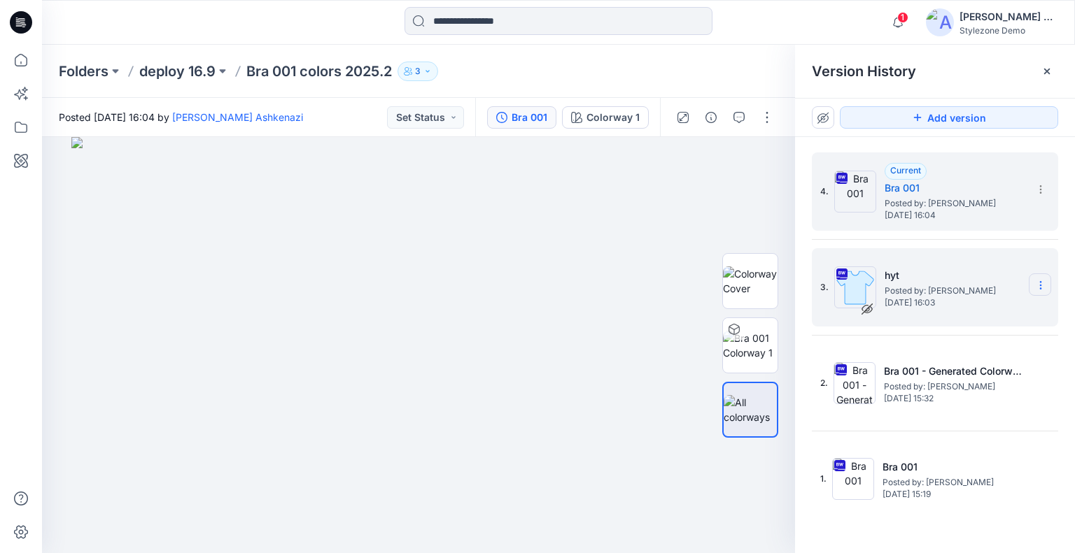
click at [1040, 284] on icon at bounding box center [1040, 285] width 11 height 11
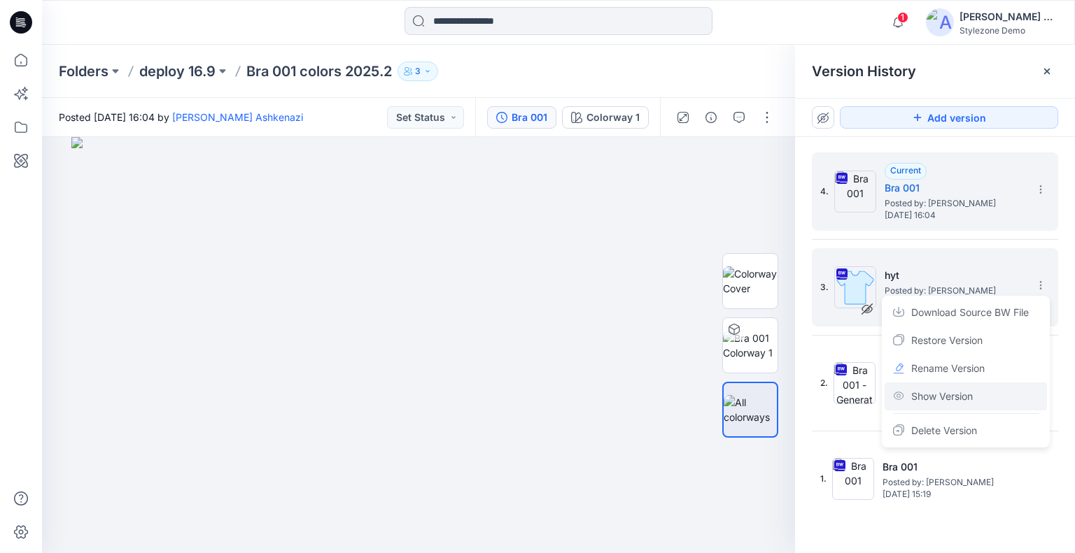
click at [947, 398] on span "Show Version" at bounding box center [942, 396] width 62 height 17
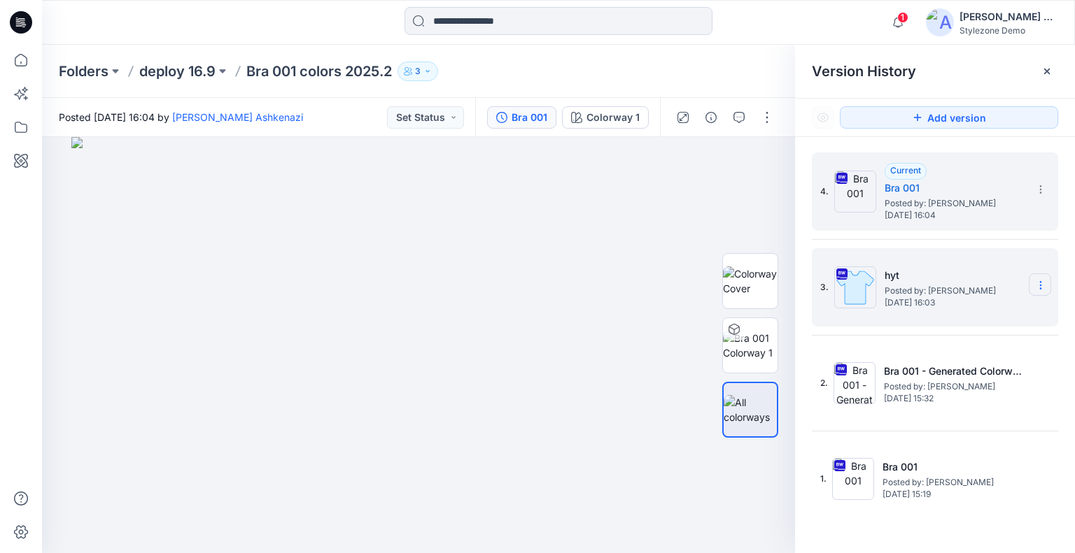
click at [1036, 285] on icon at bounding box center [1040, 285] width 11 height 11
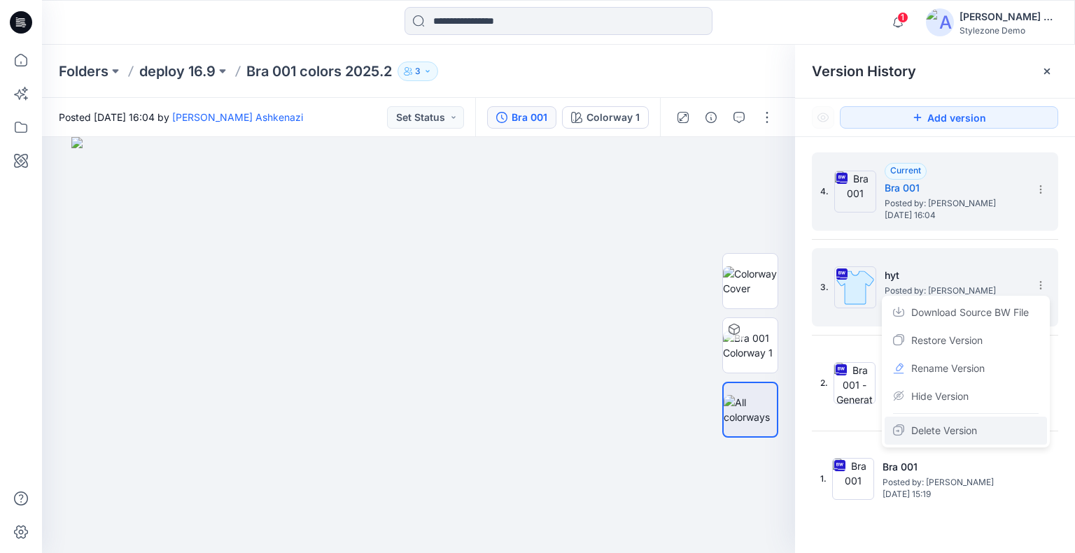
click at [943, 428] on span "Delete Version" at bounding box center [944, 431] width 66 height 17
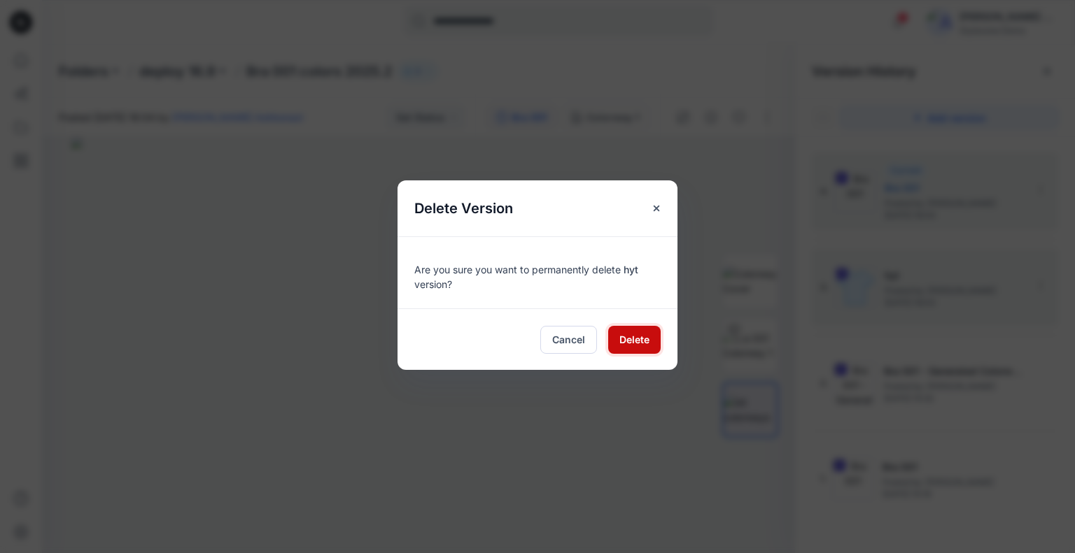
click at [646, 332] on span "Delete" at bounding box center [634, 339] width 30 height 15
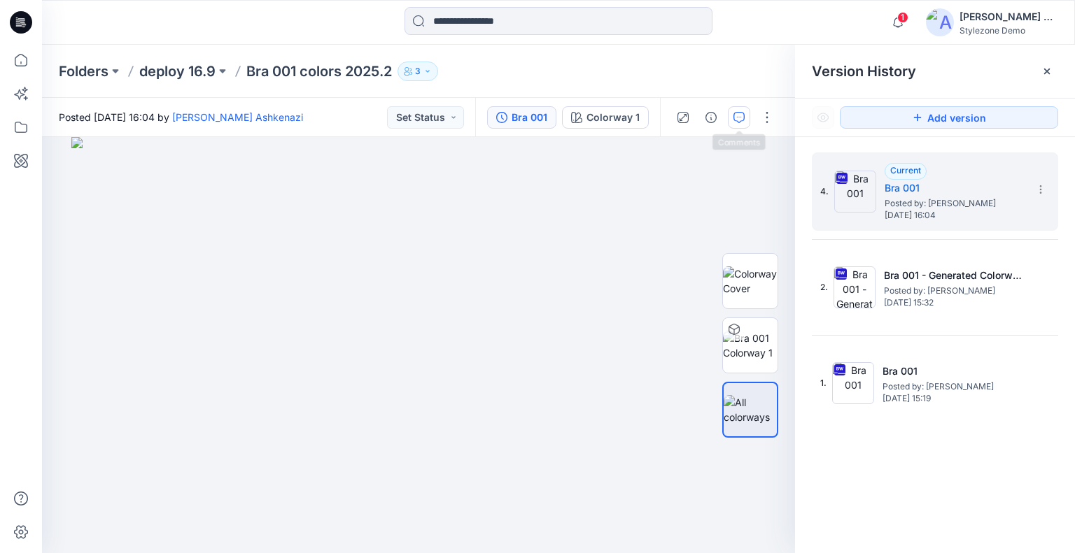
click at [744, 114] on icon "button" at bounding box center [738, 117] width 11 height 11
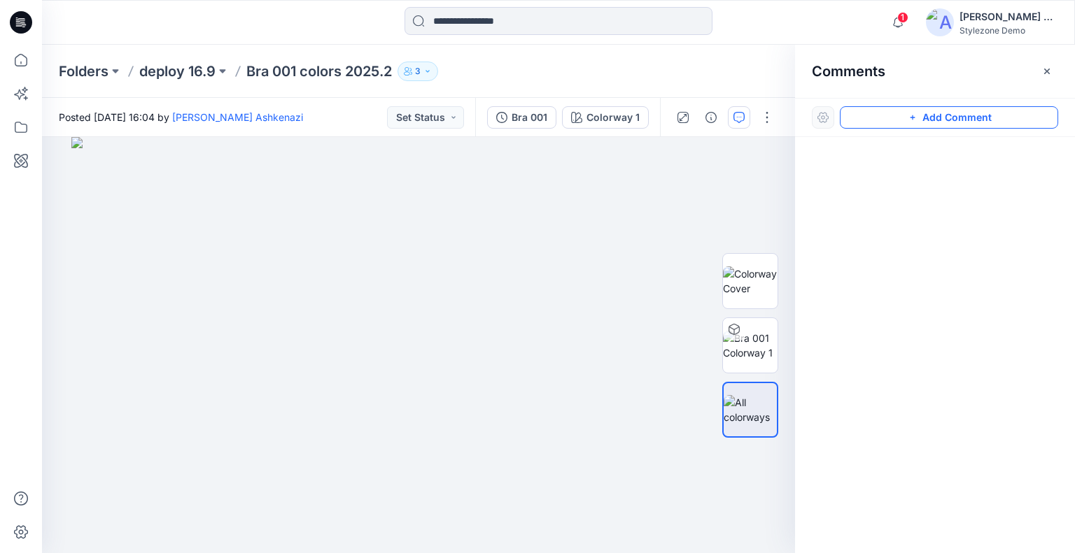
click at [926, 120] on button "Add Comment" at bounding box center [949, 117] width 218 height 22
click at [143, 209] on div "1" at bounding box center [418, 345] width 753 height 416
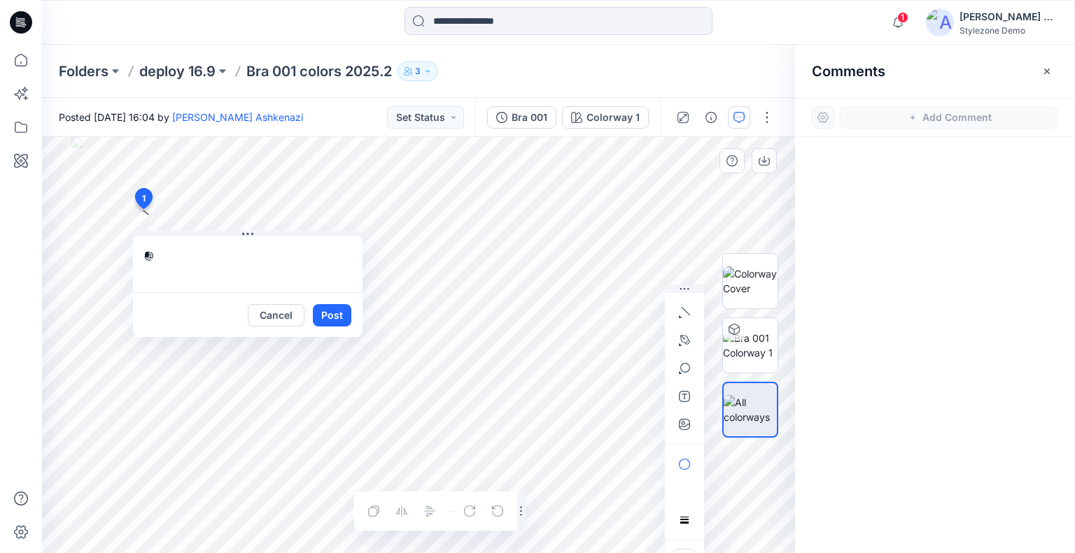
click at [168, 243] on textarea "*" at bounding box center [248, 264] width 230 height 56
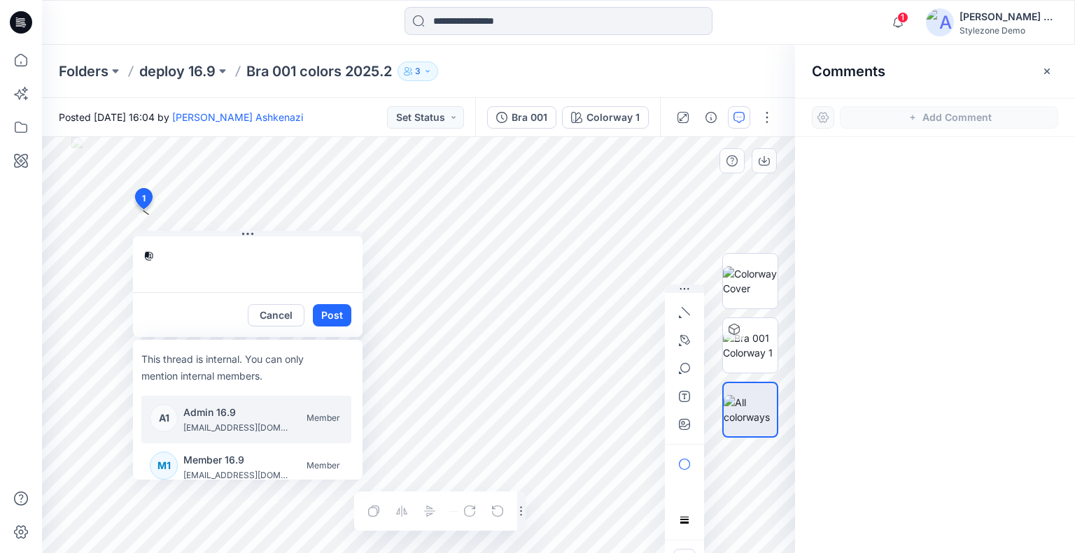
click at [210, 422] on p "[EMAIL_ADDRESS][DOMAIN_NAME]" at bounding box center [235, 428] width 105 height 14
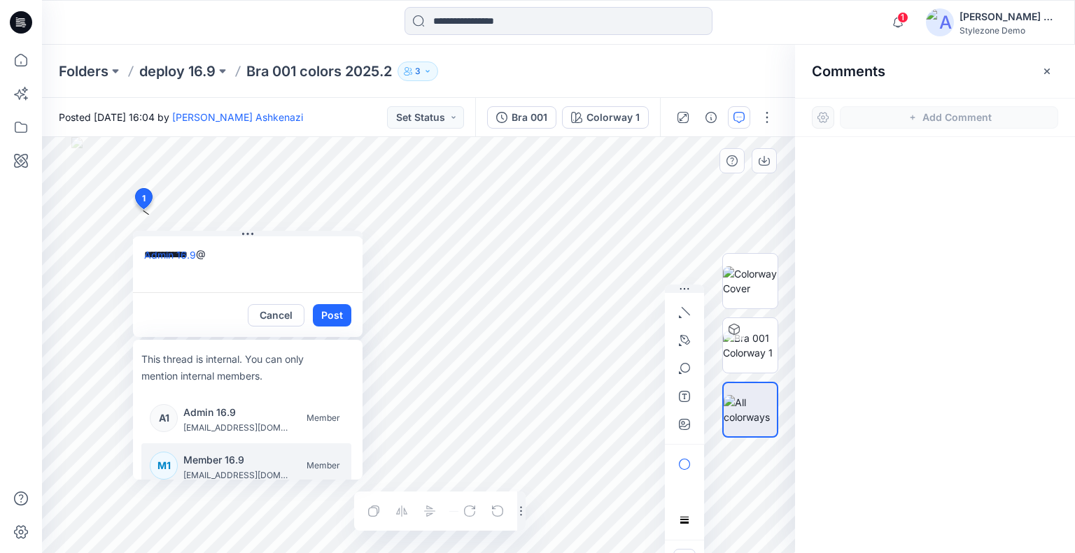
click at [213, 458] on p "Member 16.9" at bounding box center [235, 460] width 105 height 17
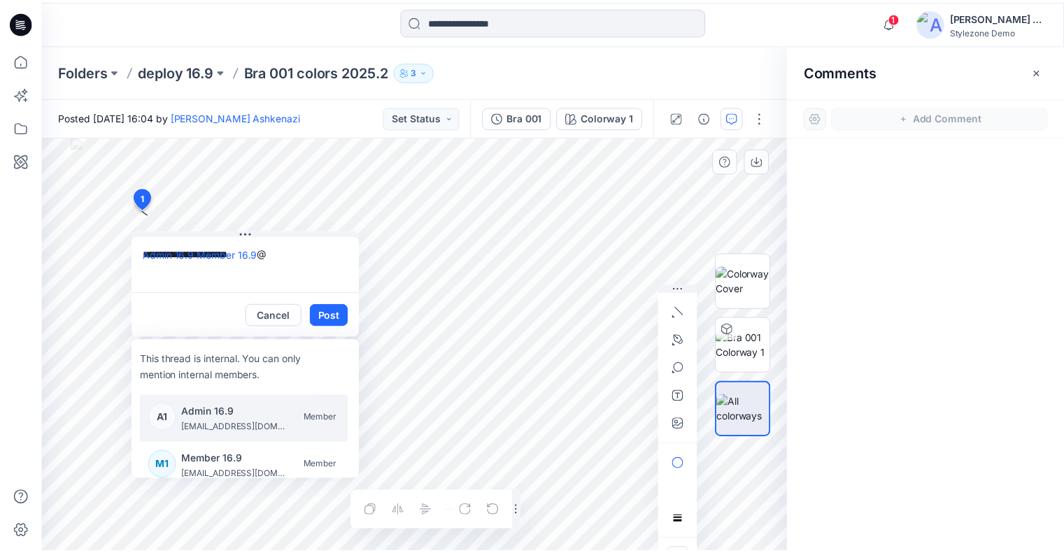
scroll to position [11, 0]
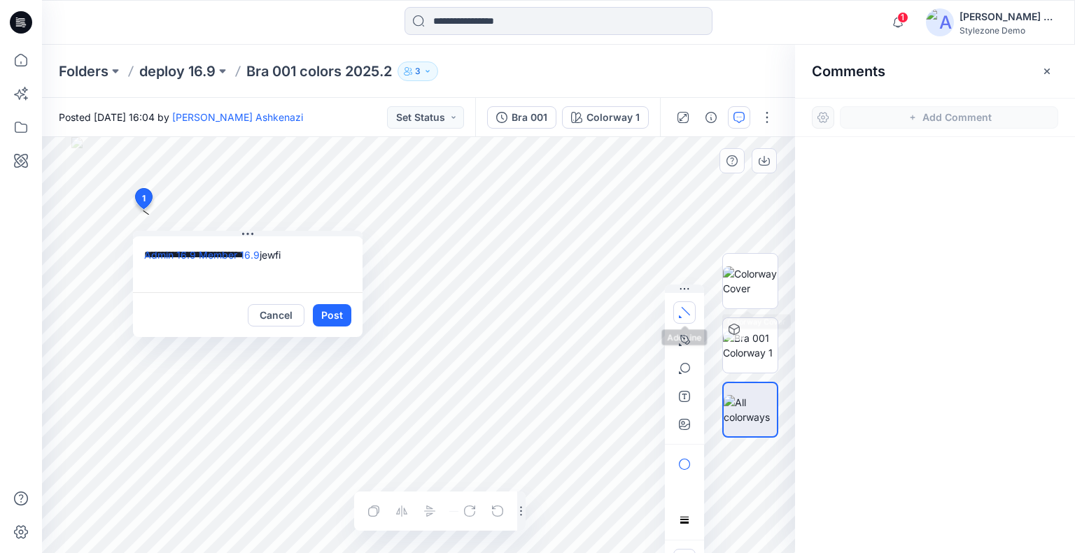
type textarea "**********"
click at [689, 316] on icon "button" at bounding box center [684, 312] width 11 height 11
click at [337, 316] on button "Post" at bounding box center [332, 315] width 38 height 22
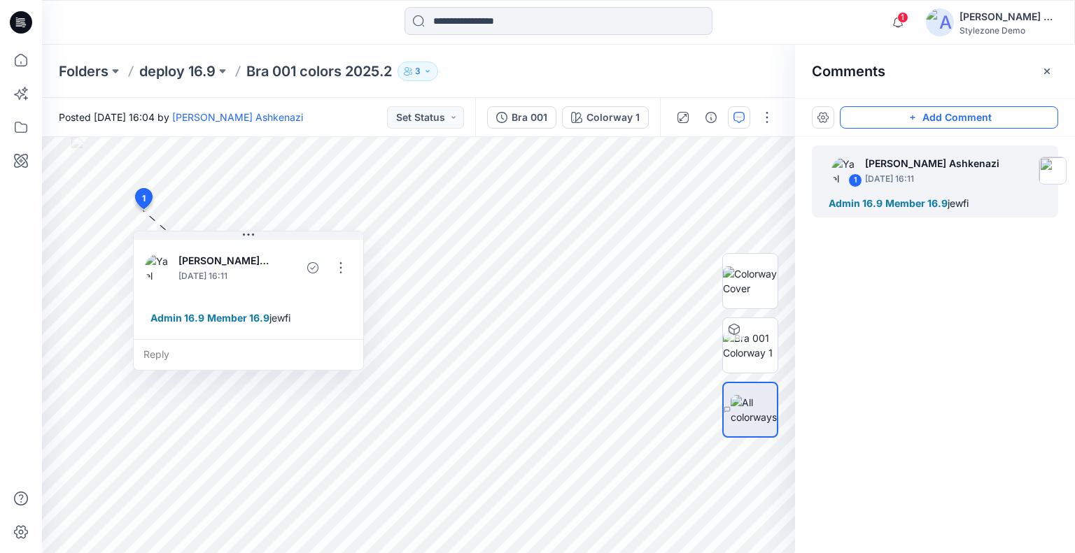
click at [893, 118] on button "Add Comment" at bounding box center [949, 117] width 218 height 22
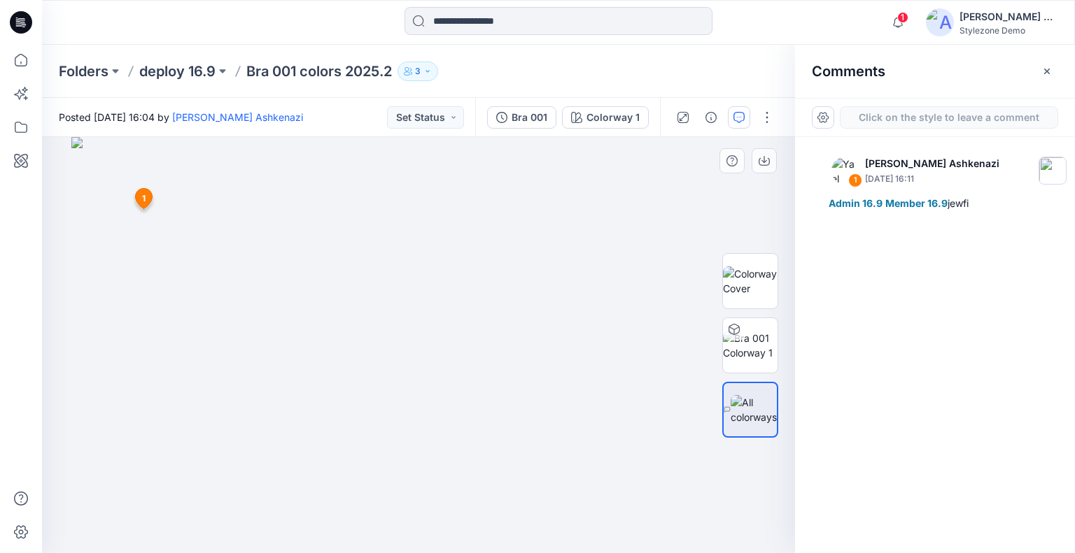
click at [202, 223] on div "2 1 Yael Waitz Ashkenazi September 16, 2025 16:11 Admin 16.9 Member 16.9 jewfi …" at bounding box center [418, 345] width 753 height 416
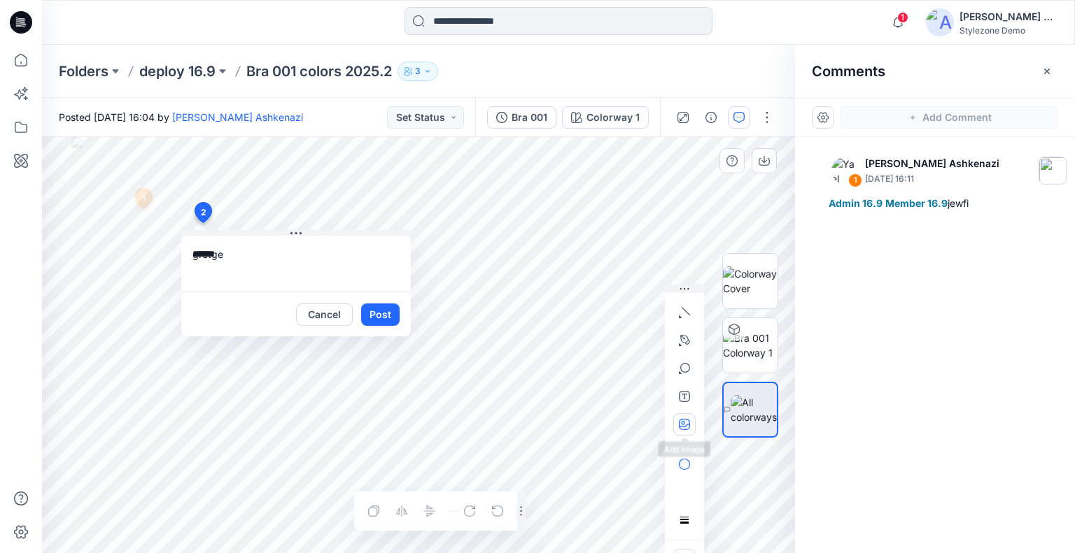
type textarea "******"
click at [685, 424] on icon "button" at bounding box center [684, 424] width 11 height 11
type input"] "**********"
click at [381, 313] on button "Post" at bounding box center [380, 315] width 38 height 22
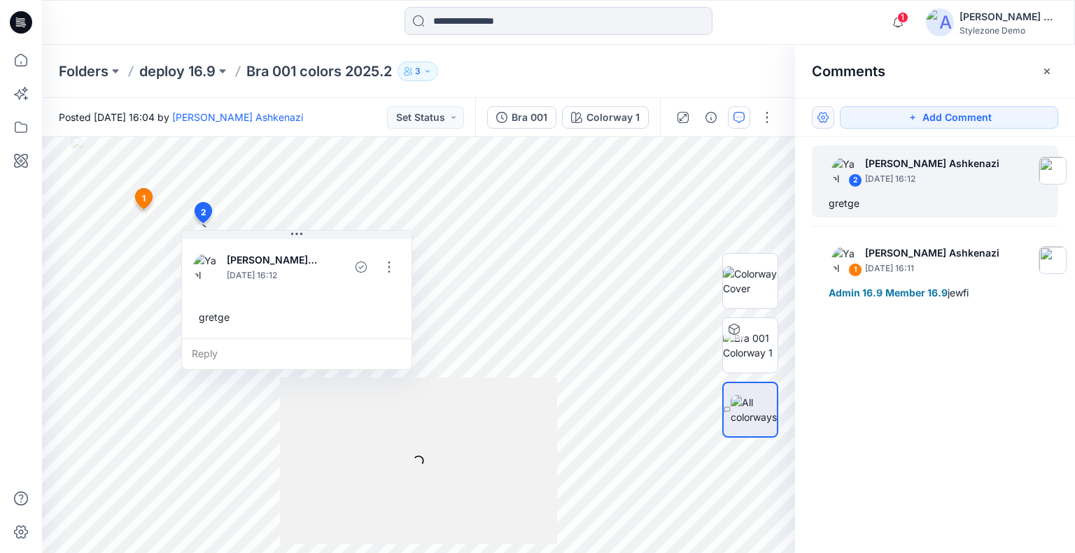
click at [819, 119] on button "button" at bounding box center [823, 117] width 22 height 22
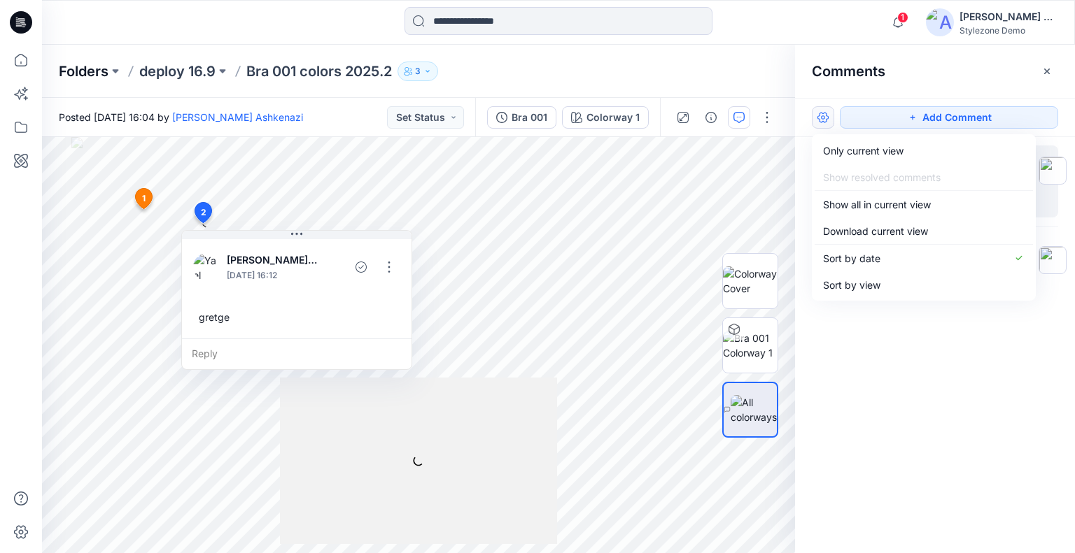
click at [83, 71] on p "Folders" at bounding box center [84, 72] width 50 height 20
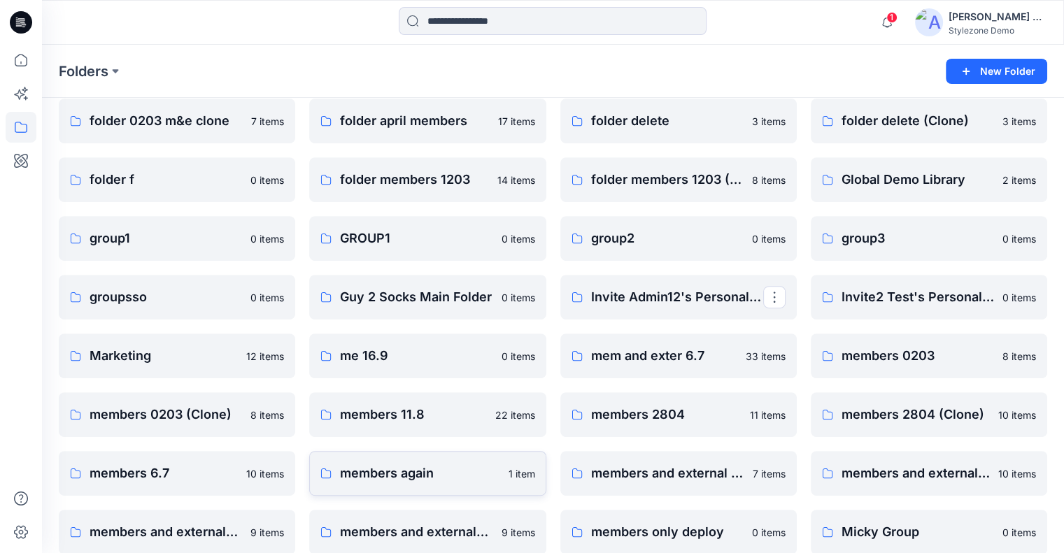
scroll to position [560, 0]
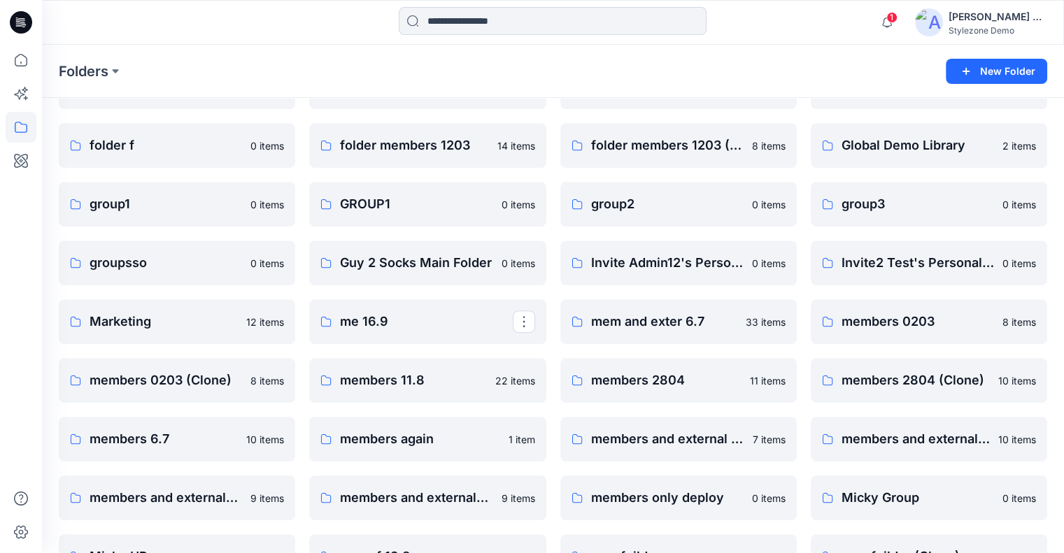
click at [390, 322] on p "me 16.9" at bounding box center [426, 322] width 172 height 20
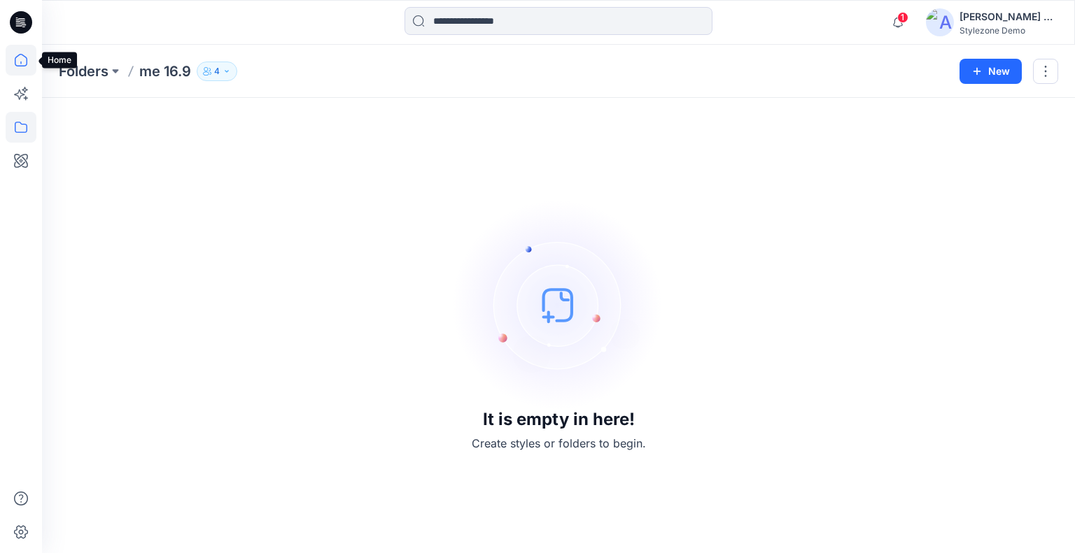
click at [27, 61] on icon at bounding box center [21, 60] width 13 height 13
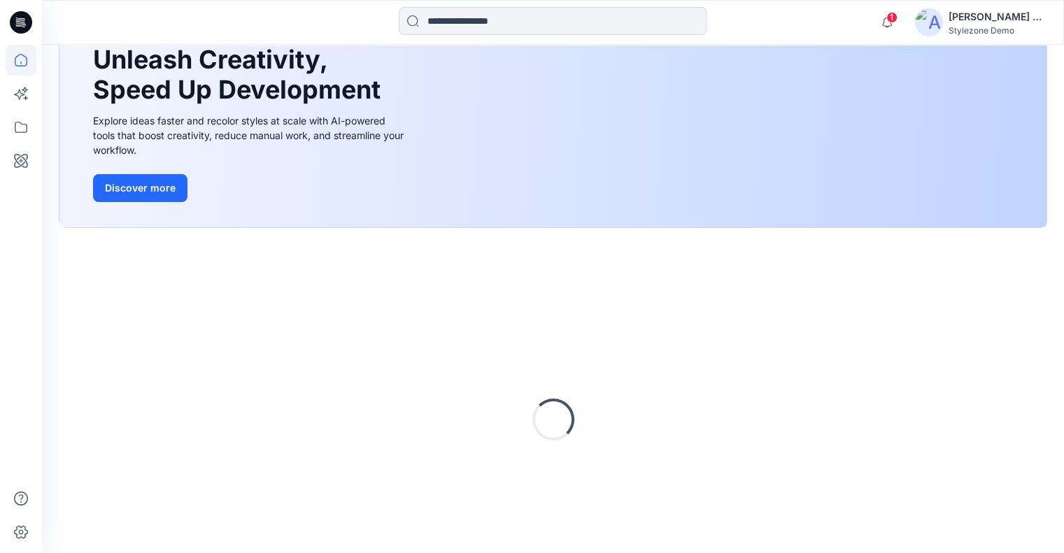
scroll to position [190, 0]
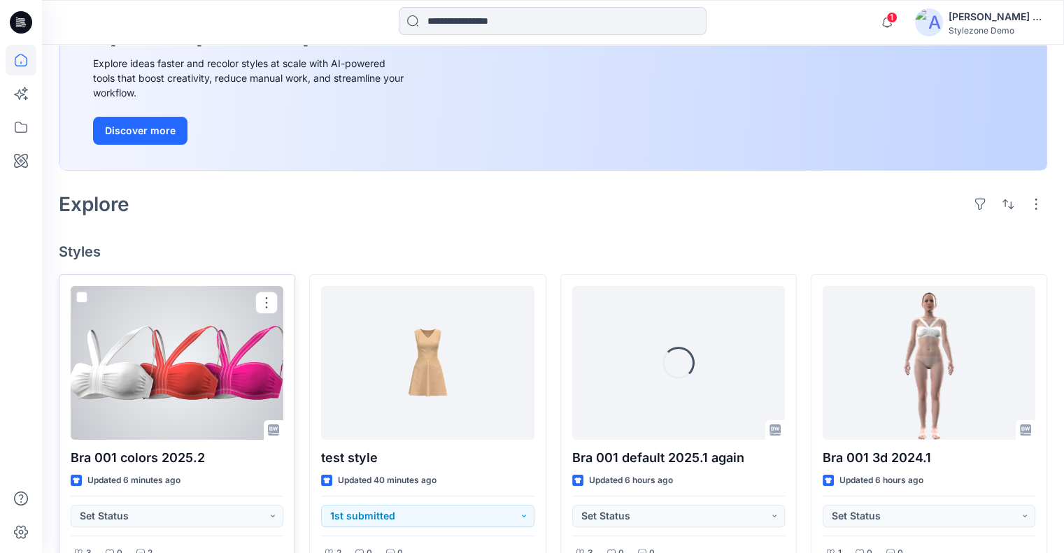
click at [83, 299] on span at bounding box center [81, 297] width 11 height 11
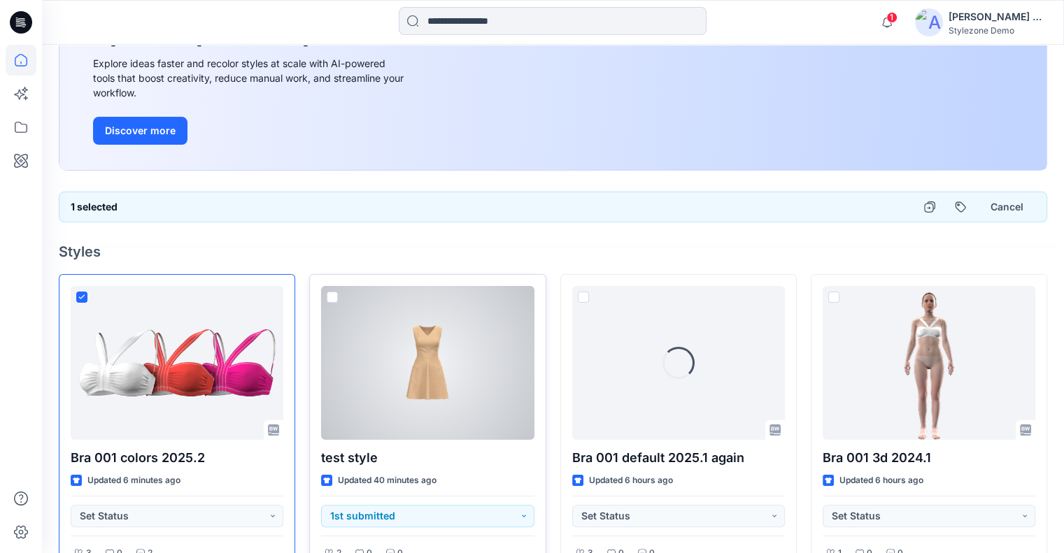
click at [333, 297] on span at bounding box center [332, 297] width 11 height 11
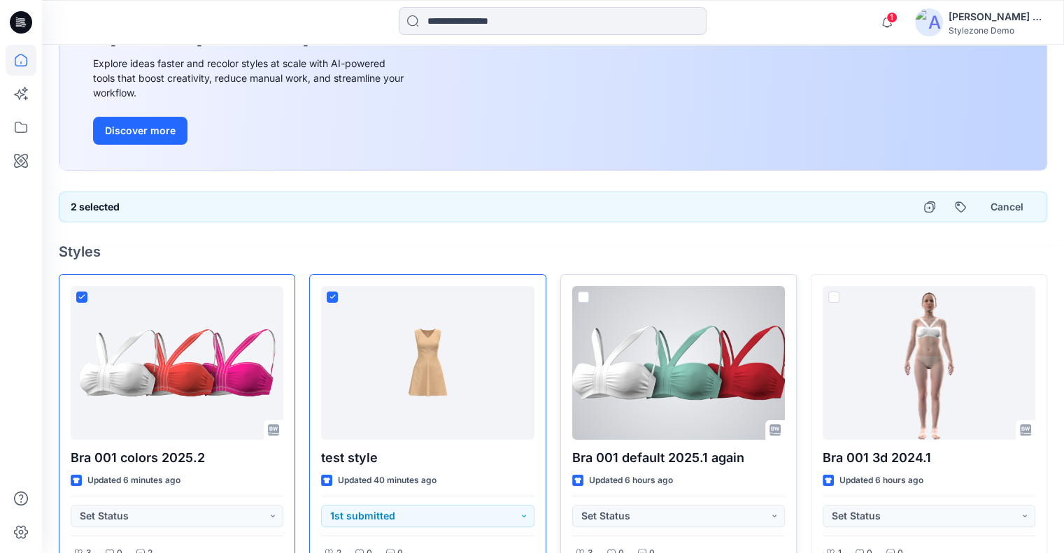
click at [587, 293] on span at bounding box center [583, 297] width 11 height 11
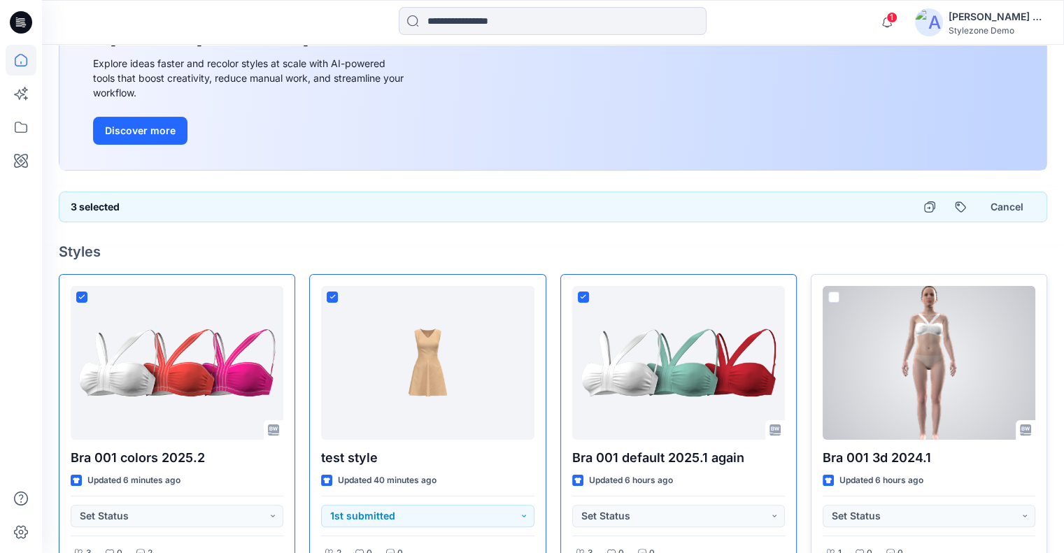
click at [834, 293] on span at bounding box center [833, 297] width 11 height 11
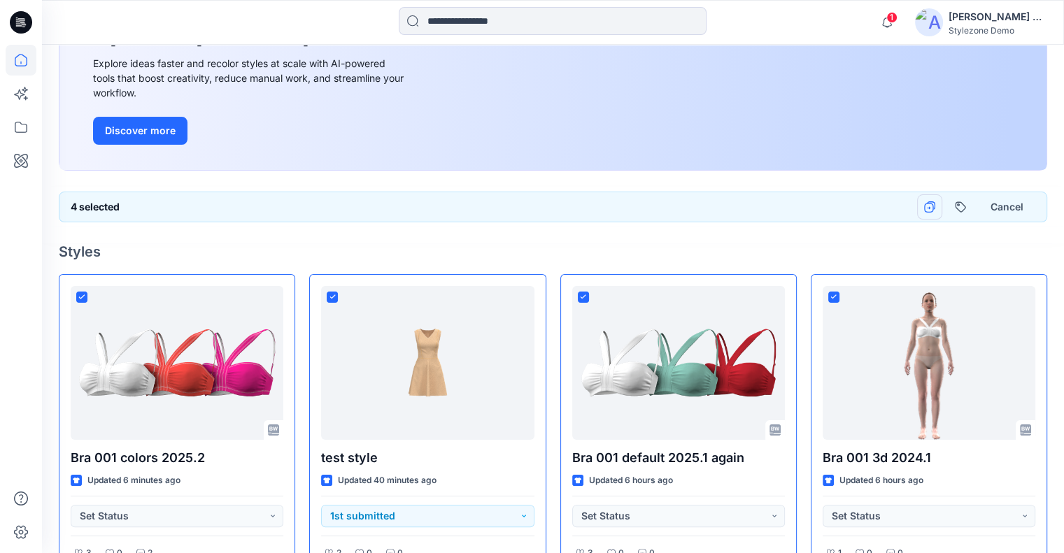
click at [928, 203] on icon "button" at bounding box center [929, 208] width 10 height 10
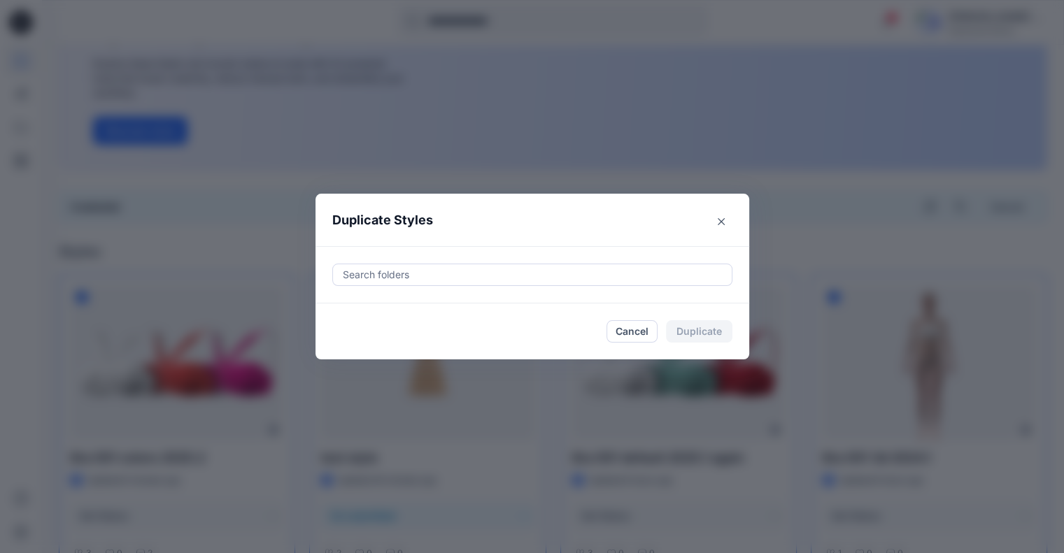
click at [428, 274] on div at bounding box center [532, 275] width 382 height 17
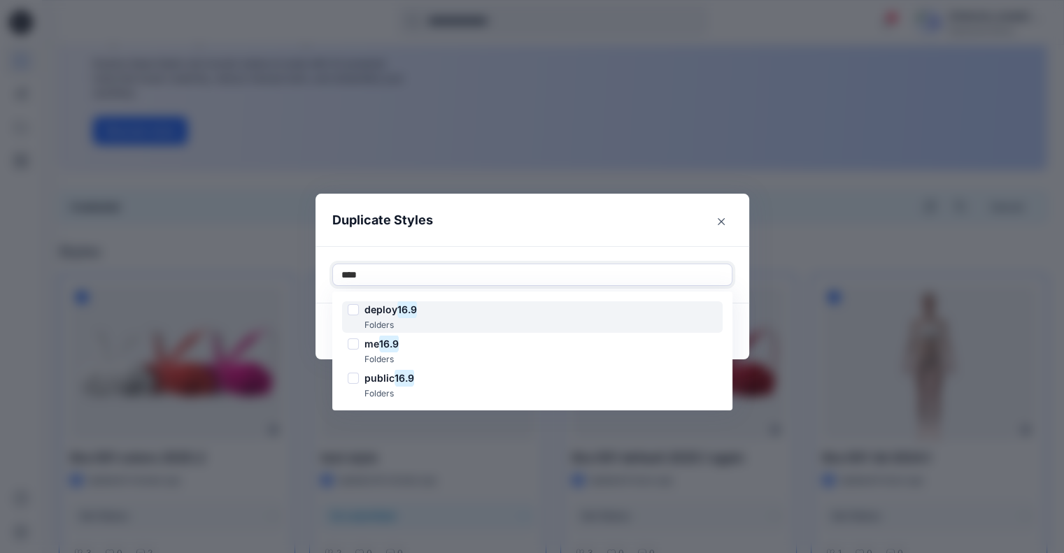
click at [353, 313] on div at bounding box center [353, 309] width 11 height 11
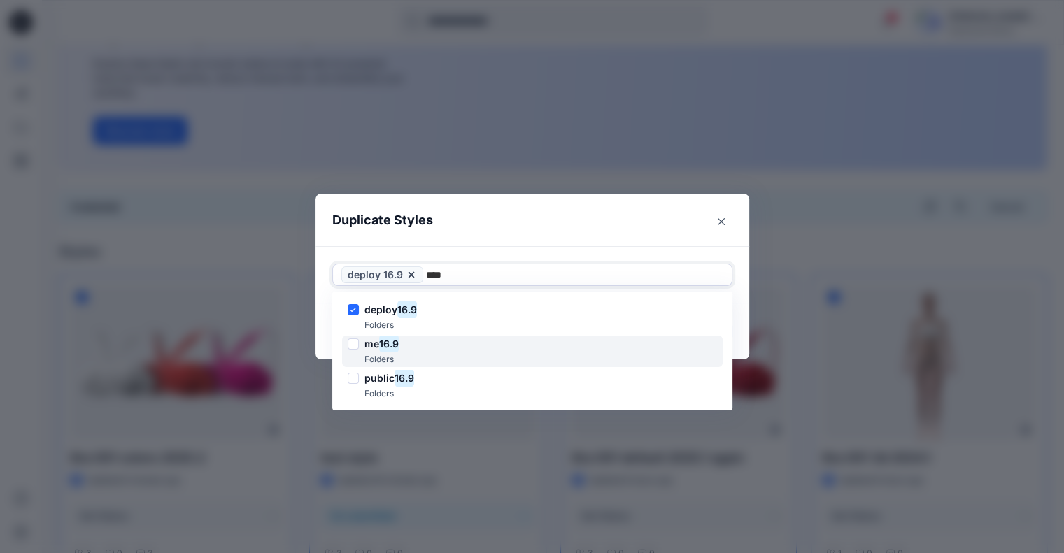
click at [358, 344] on div at bounding box center [353, 344] width 11 height 11
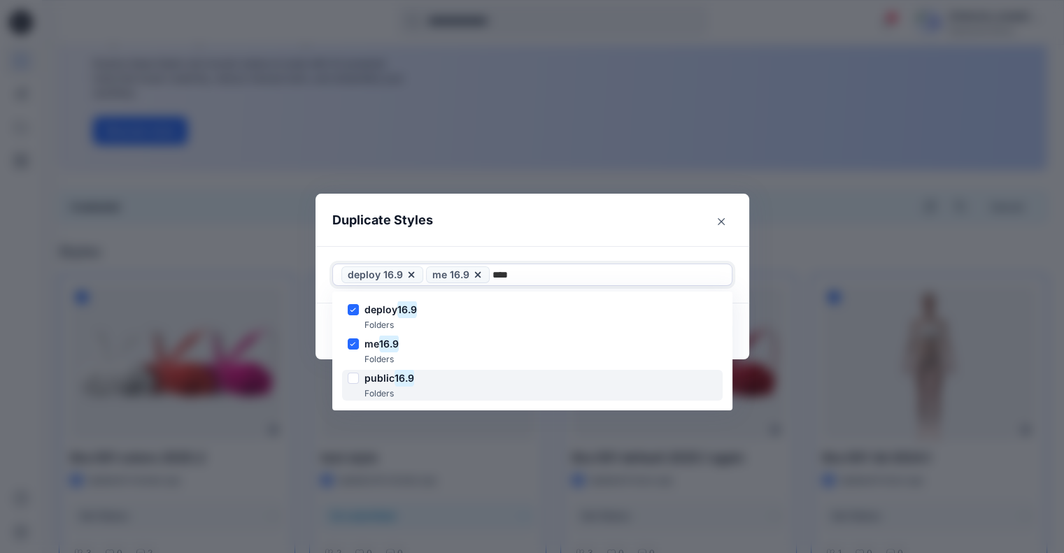
click at [359, 377] on div at bounding box center [353, 378] width 11 height 11
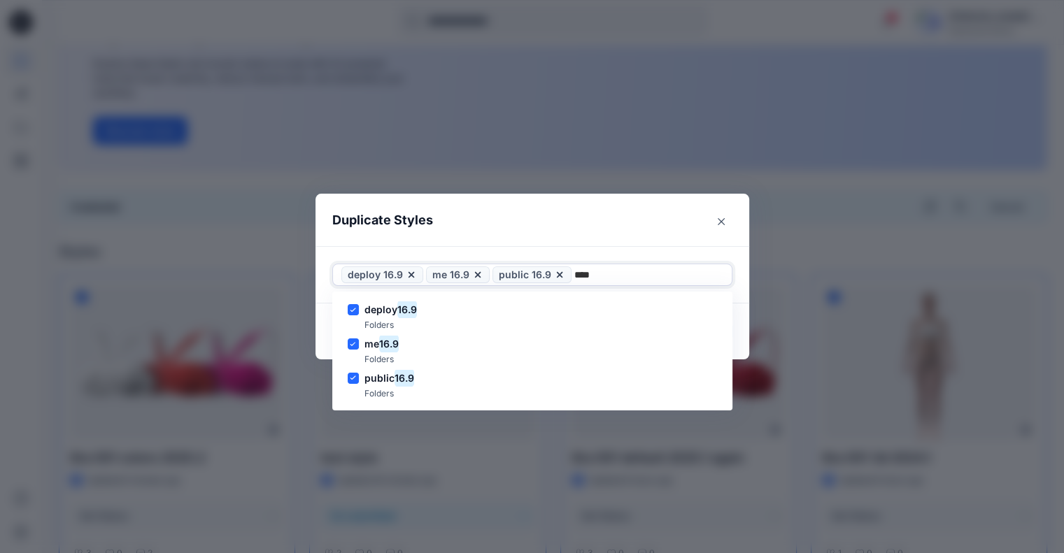
type input "****"
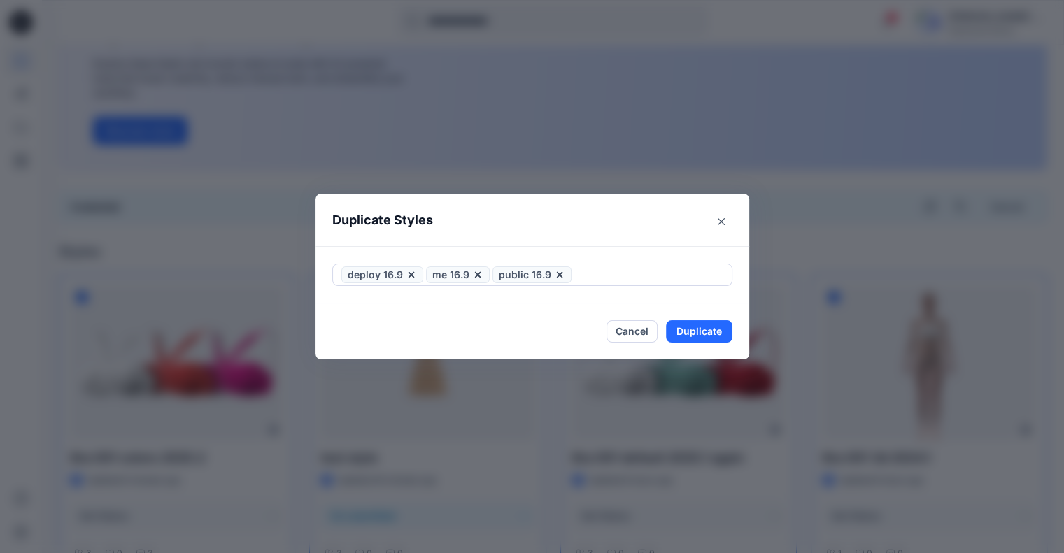
click at [669, 229] on header "Duplicate Styles" at bounding box center [519, 220] width 406 height 53
click at [682, 332] on button "Duplicate" at bounding box center [699, 331] width 66 height 22
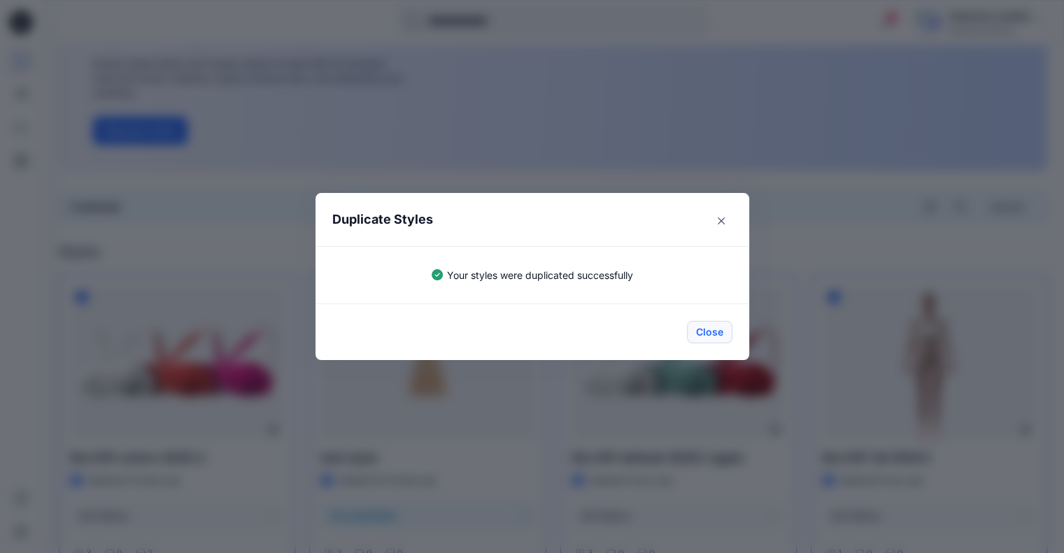
click at [709, 332] on button "Close" at bounding box center [709, 332] width 45 height 22
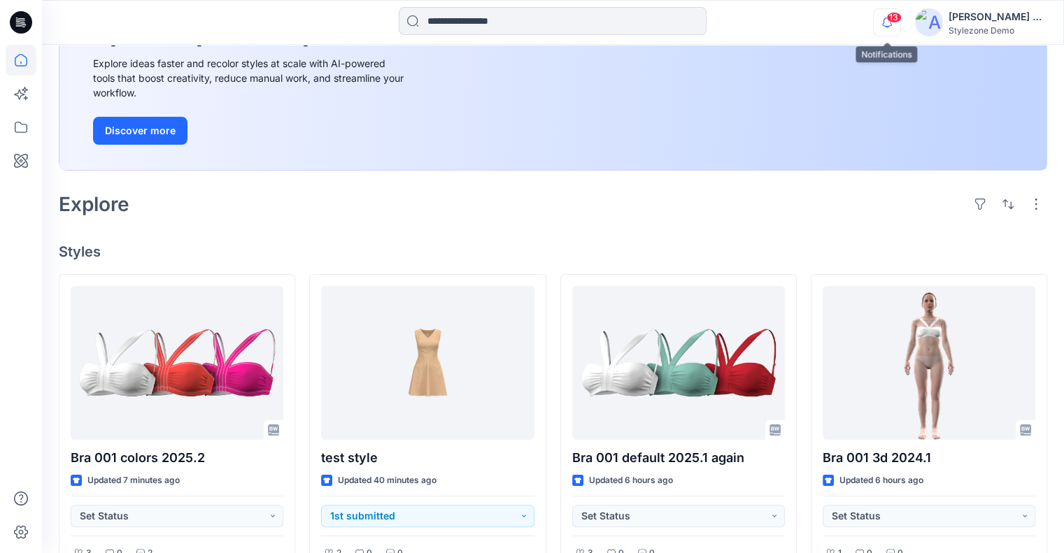
click at [885, 20] on icon "button" at bounding box center [887, 22] width 27 height 28
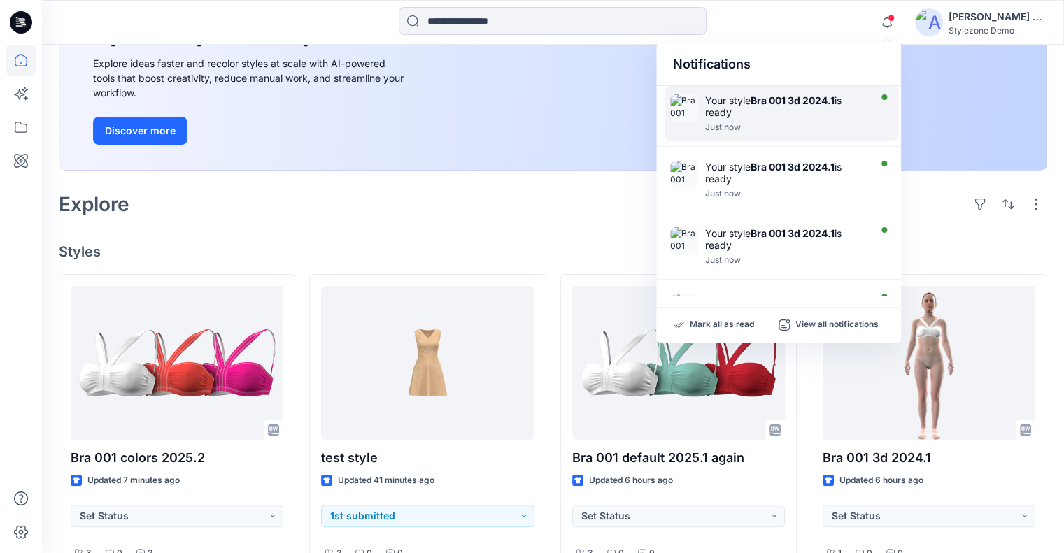
click at [812, 115] on div "Your style Bra 001 3d 2024.1 is ready" at bounding box center [785, 106] width 161 height 24
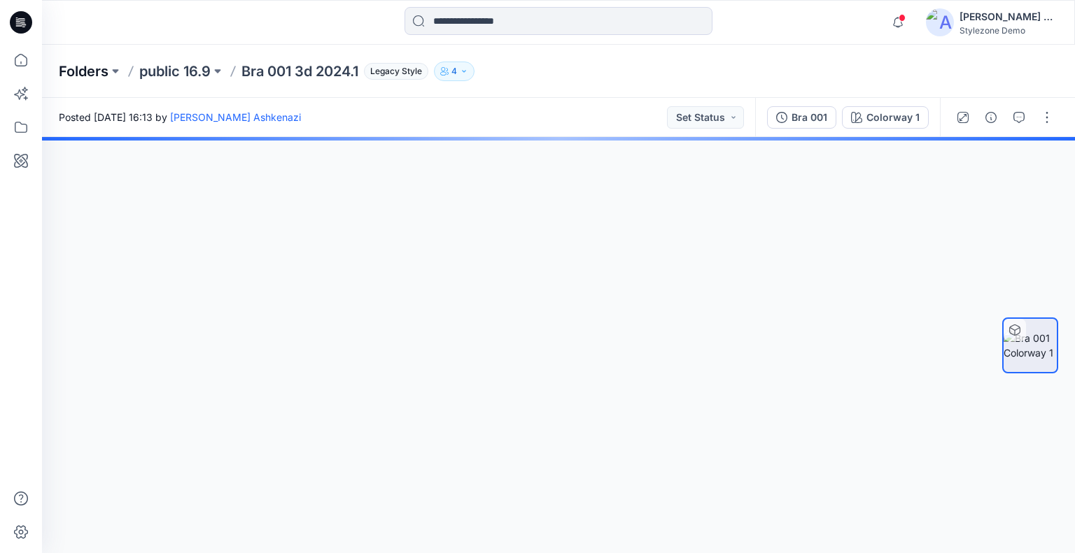
click at [78, 74] on p "Folders" at bounding box center [84, 72] width 50 height 20
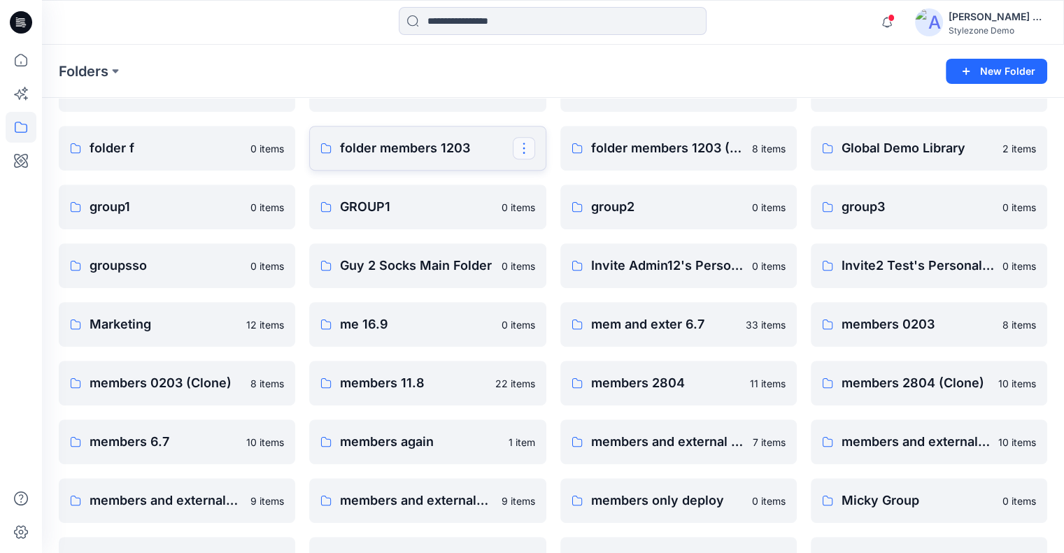
scroll to position [560, 0]
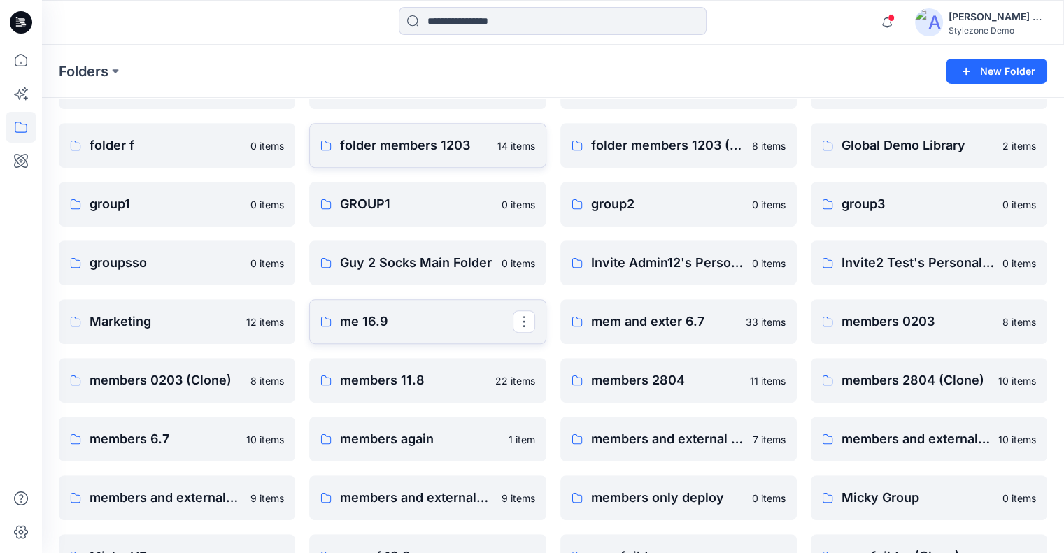
click at [386, 320] on p "me 16.9" at bounding box center [426, 322] width 172 height 20
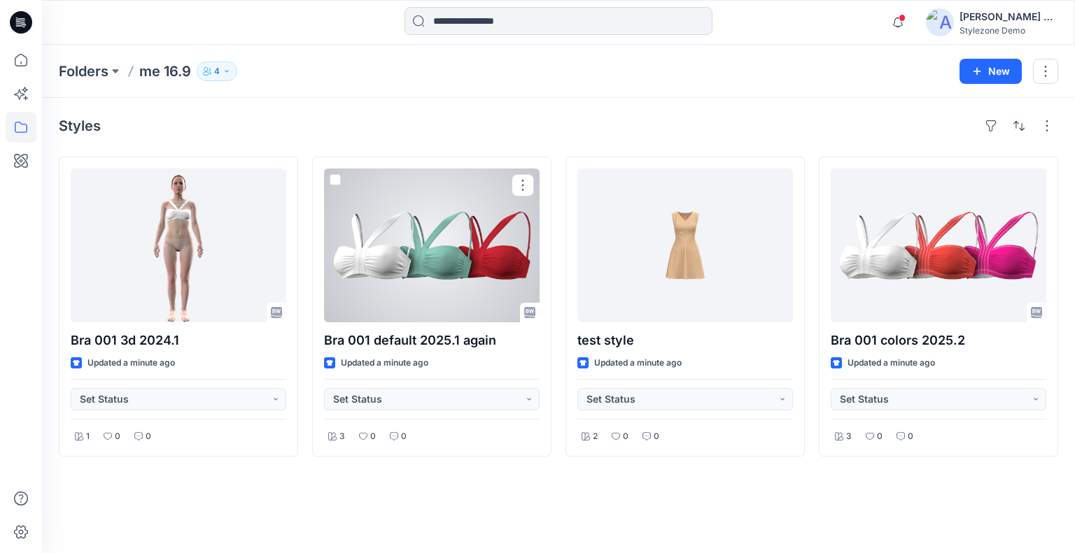
drag, startPoint x: 375, startPoint y: 226, endPoint x: 474, endPoint y: 216, distance: 99.2
click at [376, 226] on div at bounding box center [432, 246] width 216 height 154
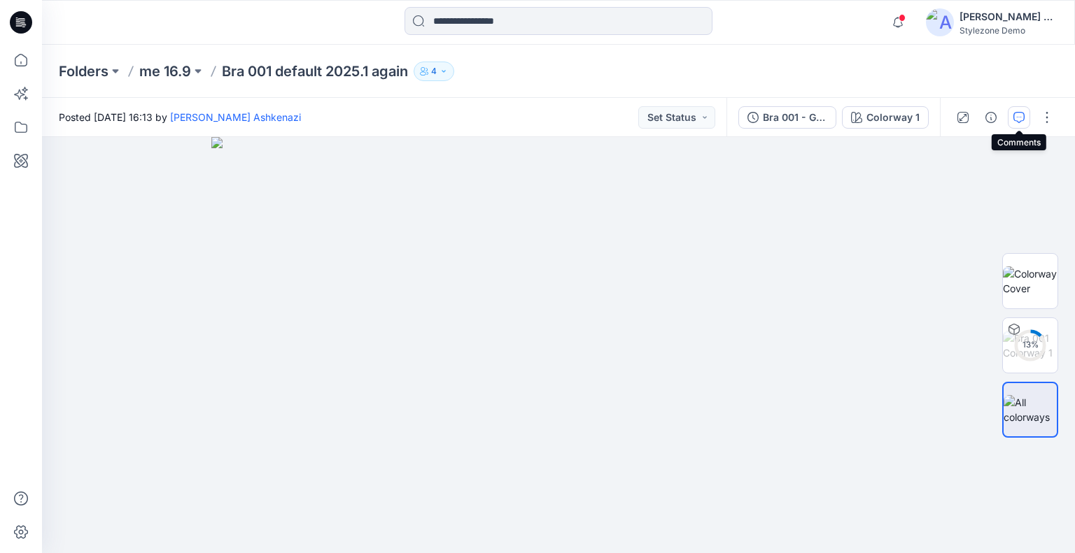
click at [1013, 118] on icon "button" at bounding box center [1018, 117] width 11 height 11
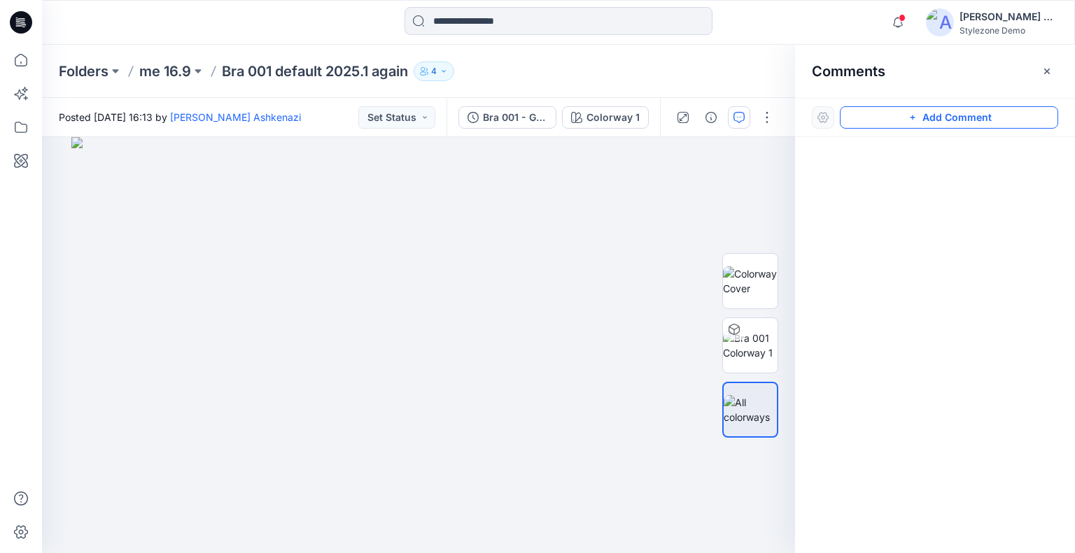
click at [933, 119] on button "Add Comment" at bounding box center [949, 117] width 218 height 22
click at [323, 213] on div "1" at bounding box center [418, 345] width 753 height 416
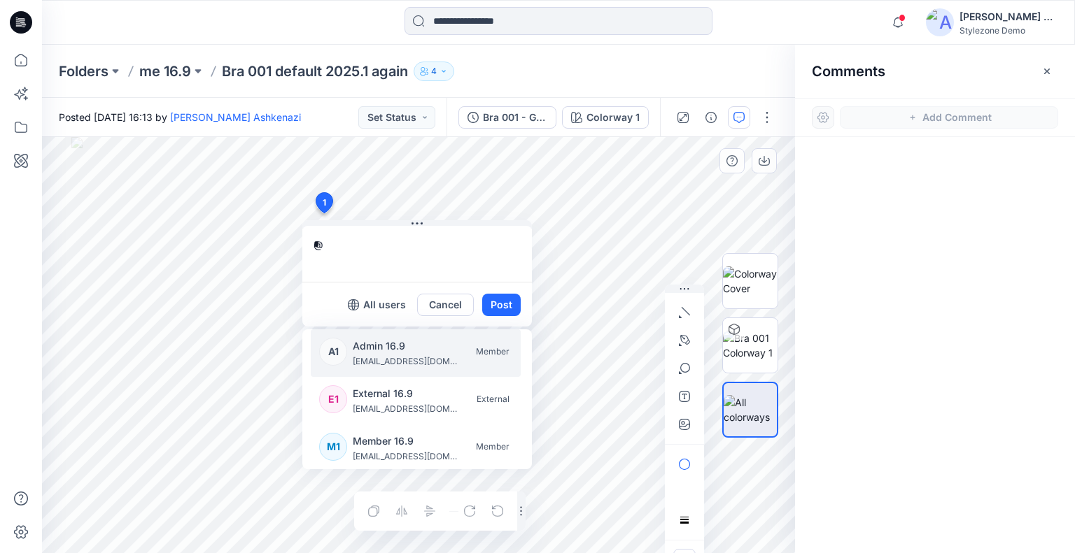
click at [386, 352] on p "Admin 16.9" at bounding box center [405, 346] width 105 height 17
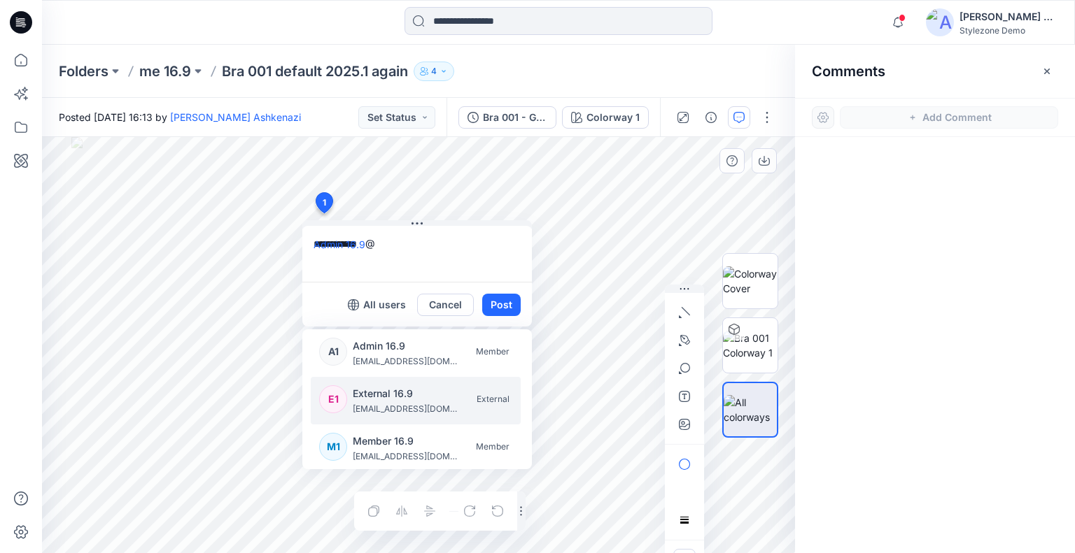
click at [395, 400] on p "External 16.9" at bounding box center [405, 394] width 105 height 17
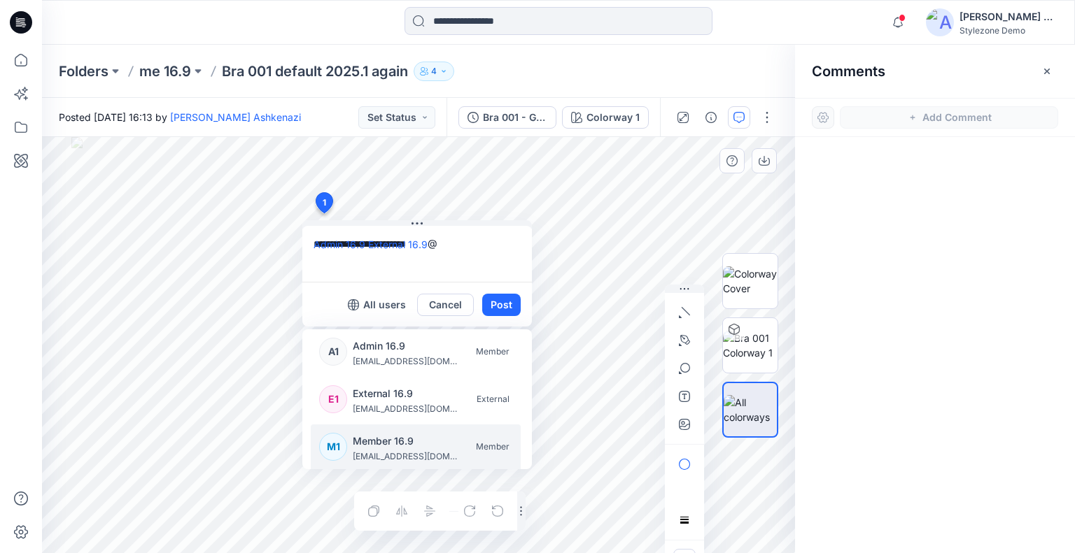
click at [412, 444] on p "Member 16.9" at bounding box center [405, 441] width 105 height 17
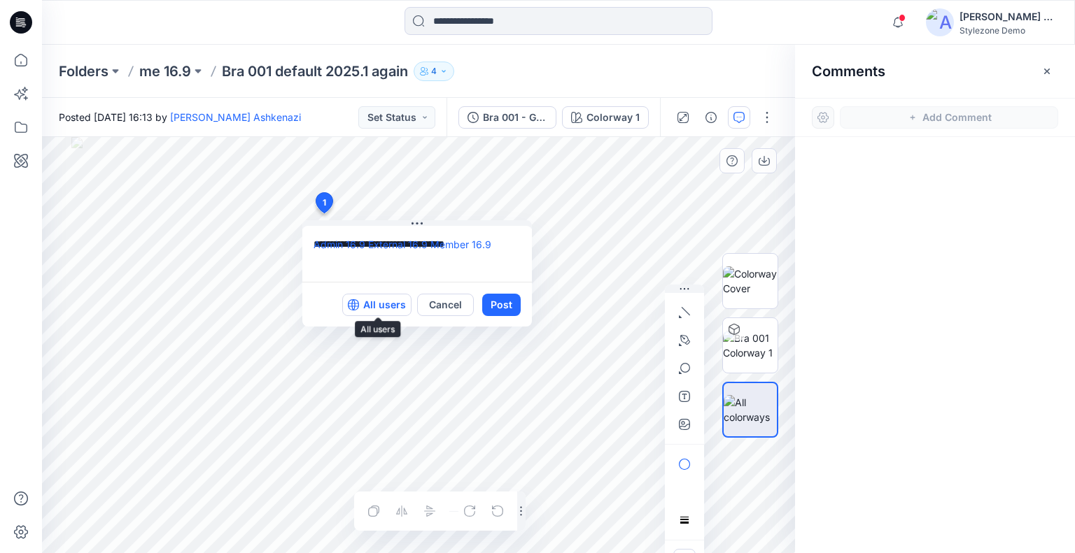
click at [386, 304] on p "All users" at bounding box center [384, 305] width 43 height 17
click at [496, 253] on textarea "**********" at bounding box center [417, 254] width 230 height 56
type textarea "**********"
click at [501, 307] on button "Post" at bounding box center [501, 305] width 38 height 22
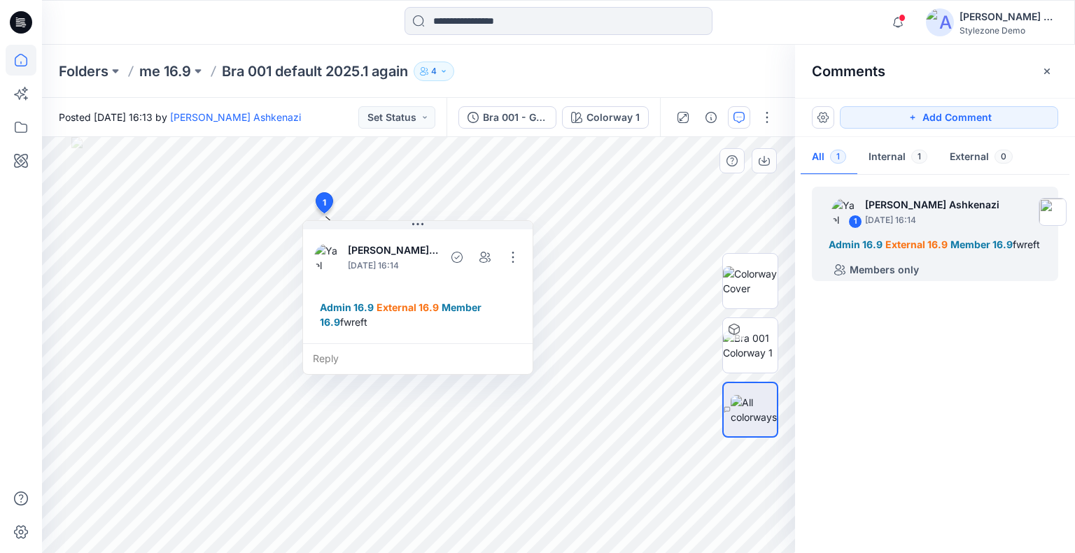
click at [16, 57] on icon at bounding box center [21, 60] width 31 height 31
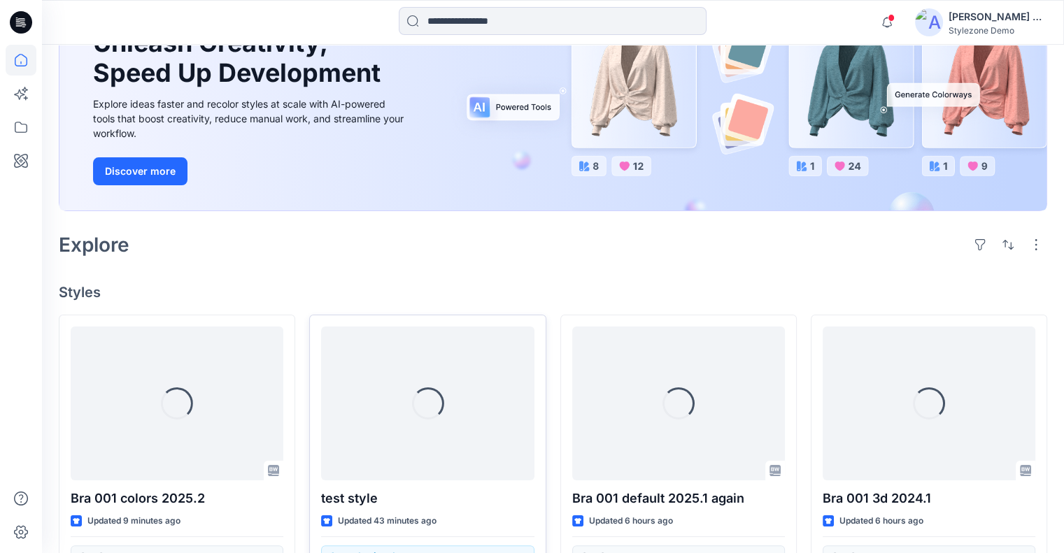
scroll to position [280, 0]
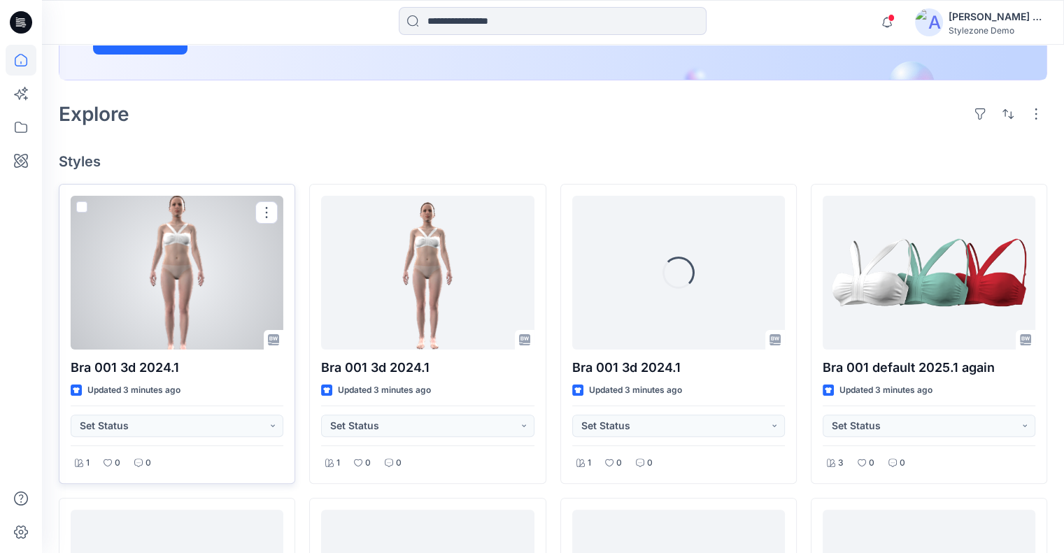
drag, startPoint x: 83, startPoint y: 204, endPoint x: 335, endPoint y: 220, distance: 252.4
click at [84, 204] on span at bounding box center [81, 207] width 11 height 11
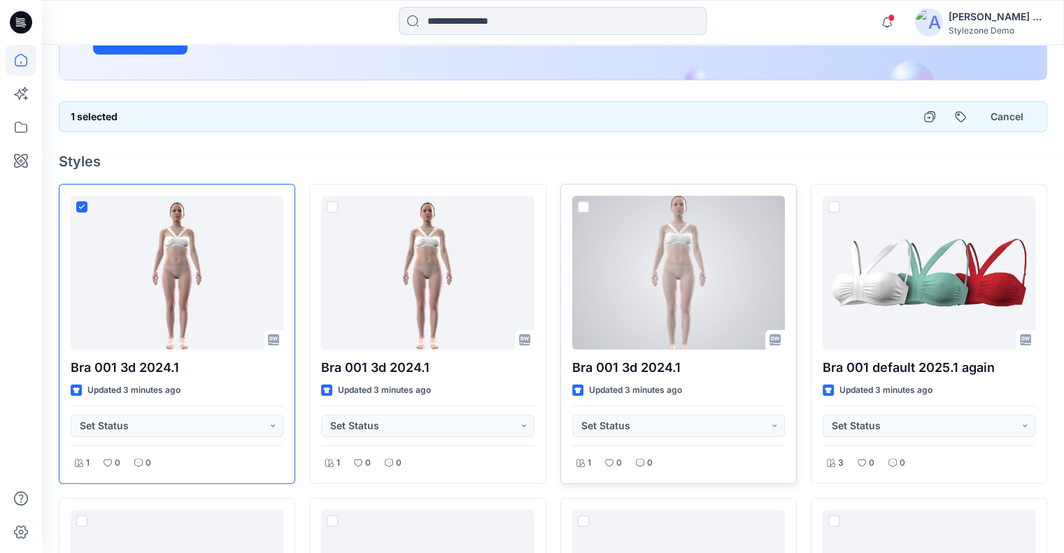
click at [583, 206] on span at bounding box center [583, 207] width 11 height 11
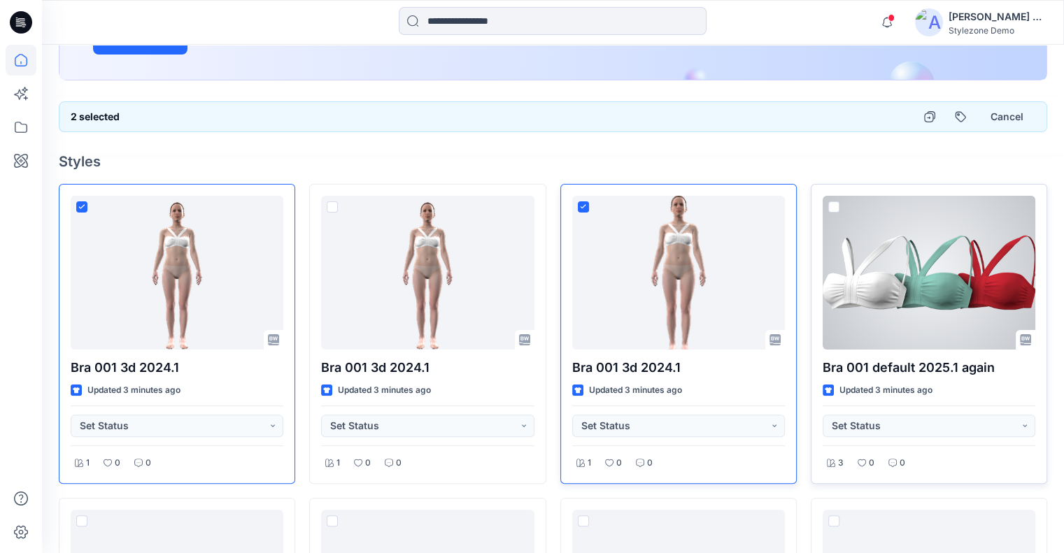
click at [833, 203] on span at bounding box center [833, 207] width 11 height 11
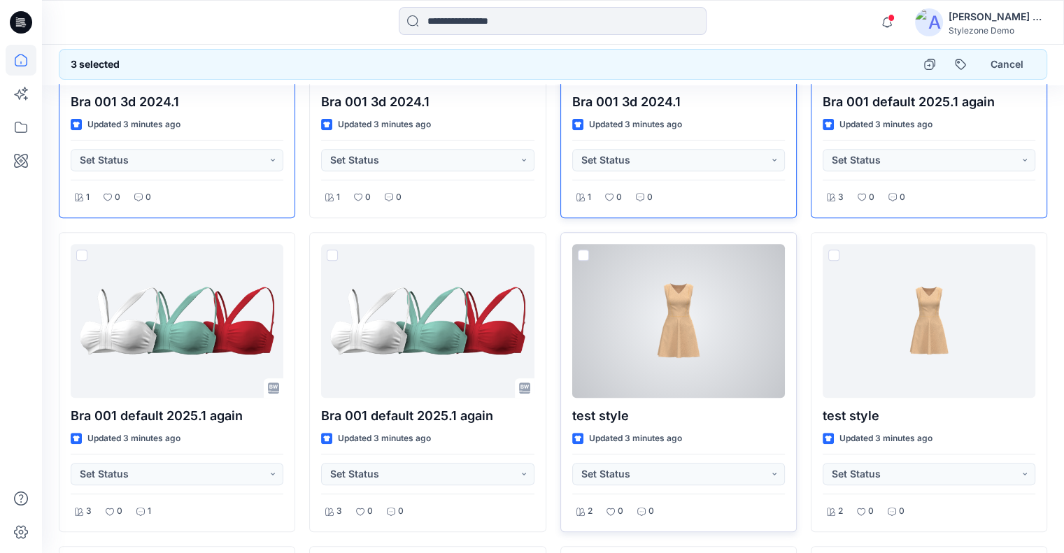
scroll to position [560, 0]
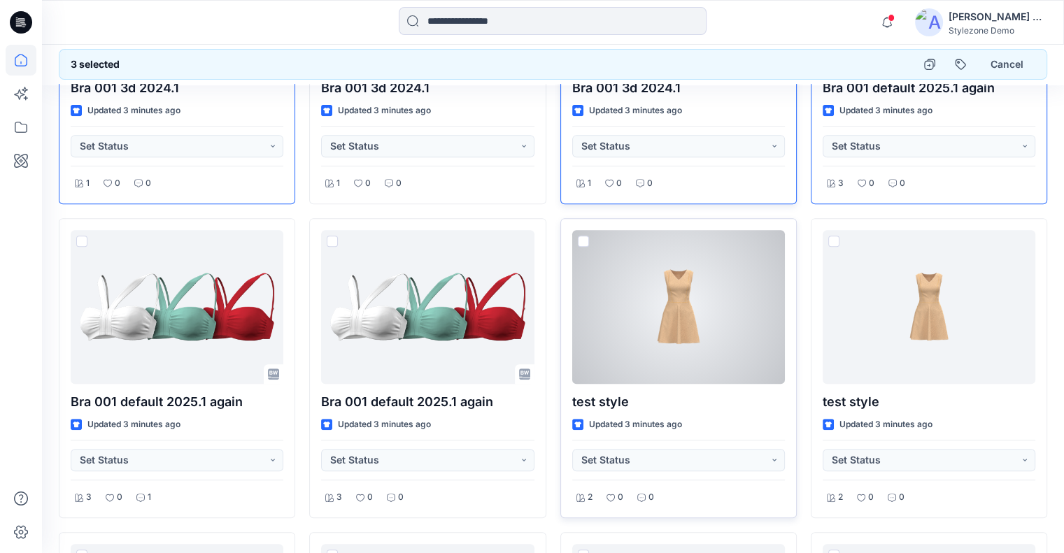
click at [584, 241] on span at bounding box center [583, 241] width 11 height 11
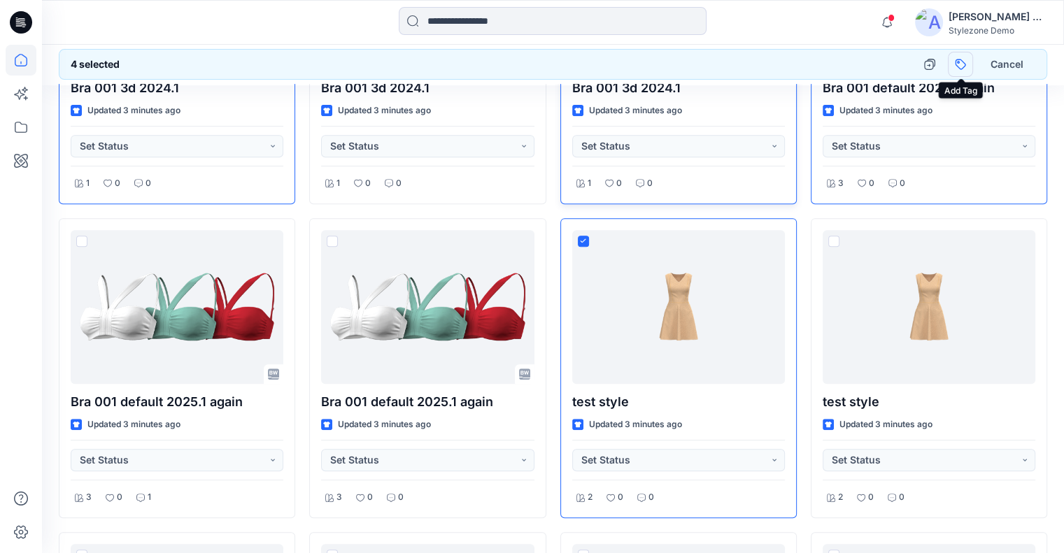
click at [963, 67] on button "button" at bounding box center [960, 64] width 25 height 25
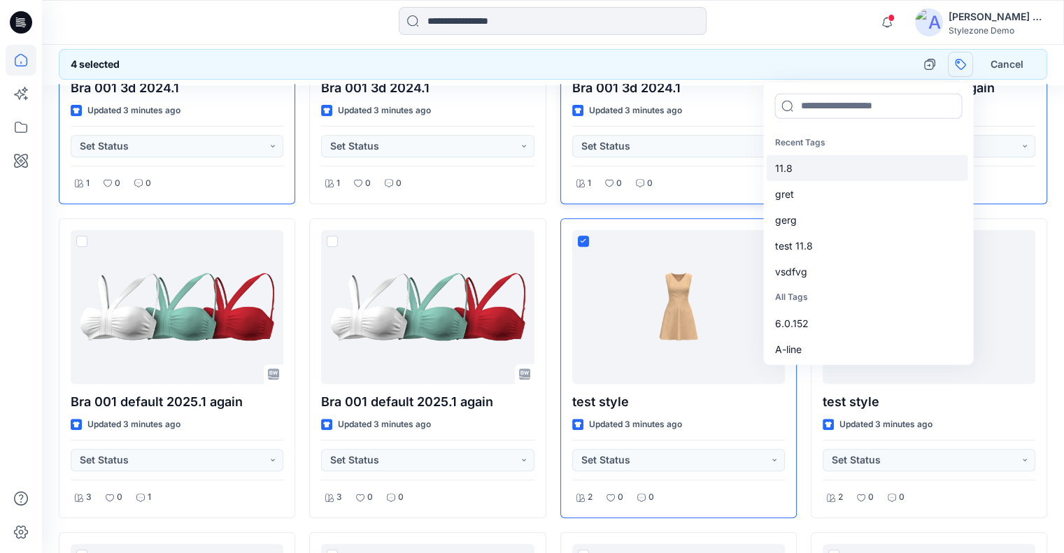
click at [849, 173] on div "11.8" at bounding box center [867, 168] width 202 height 26
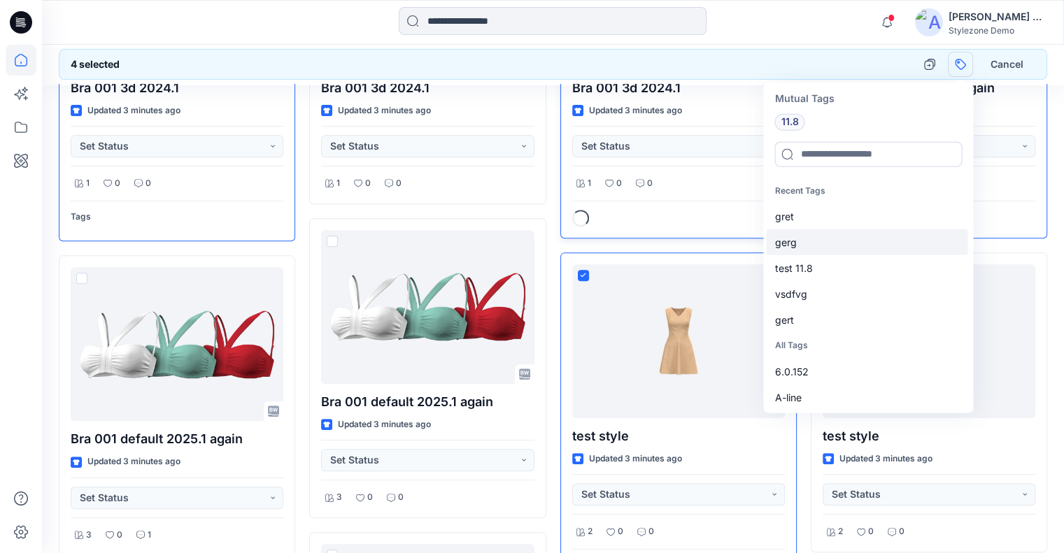
click at [840, 230] on div "gerg" at bounding box center [867, 243] width 202 height 26
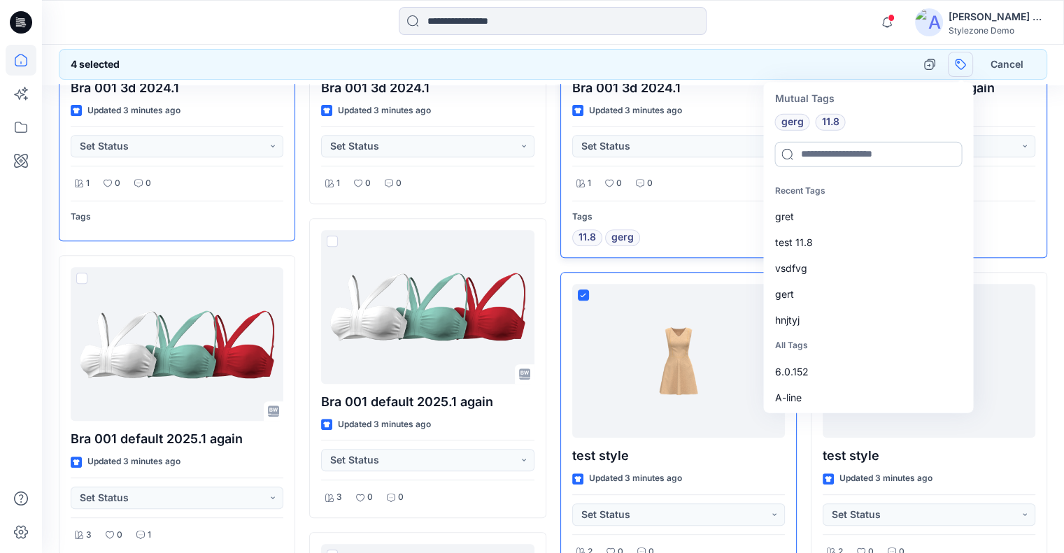
click at [847, 159] on input at bounding box center [869, 154] width 188 height 25
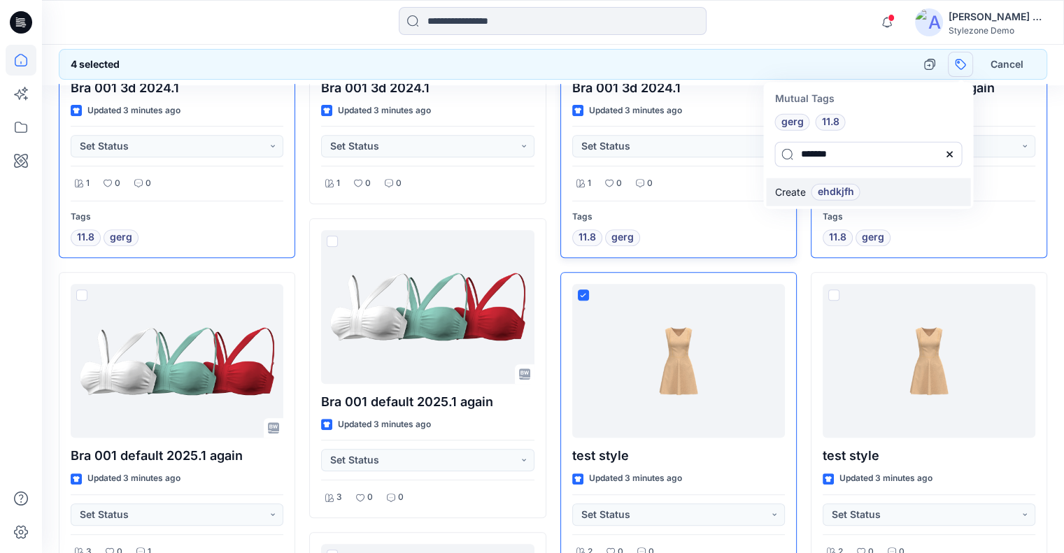
type input "*******"
click at [842, 186] on span "ehdkjfh" at bounding box center [835, 192] width 36 height 17
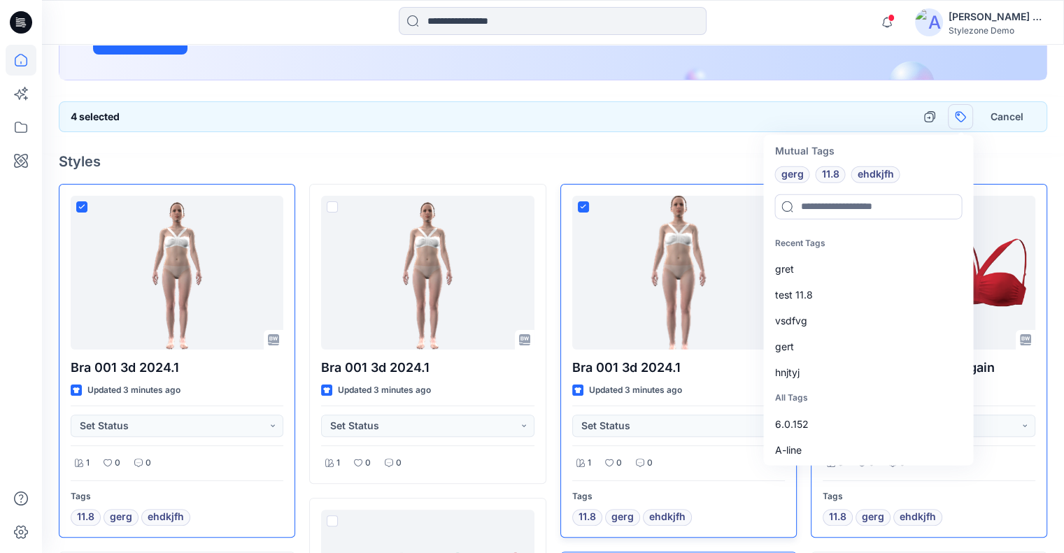
scroll to position [210, 0]
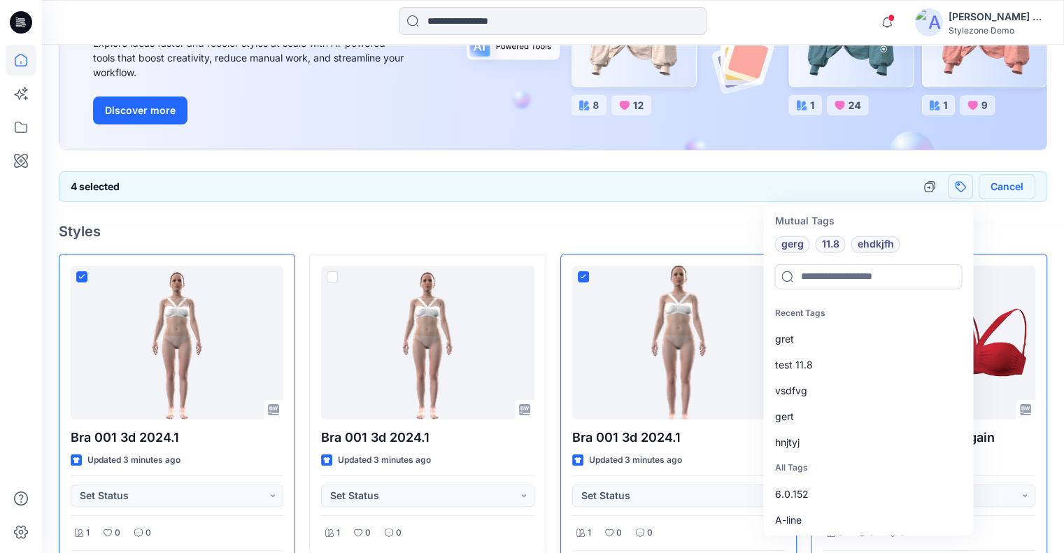
click at [1013, 191] on button "Cancel" at bounding box center [1007, 186] width 57 height 25
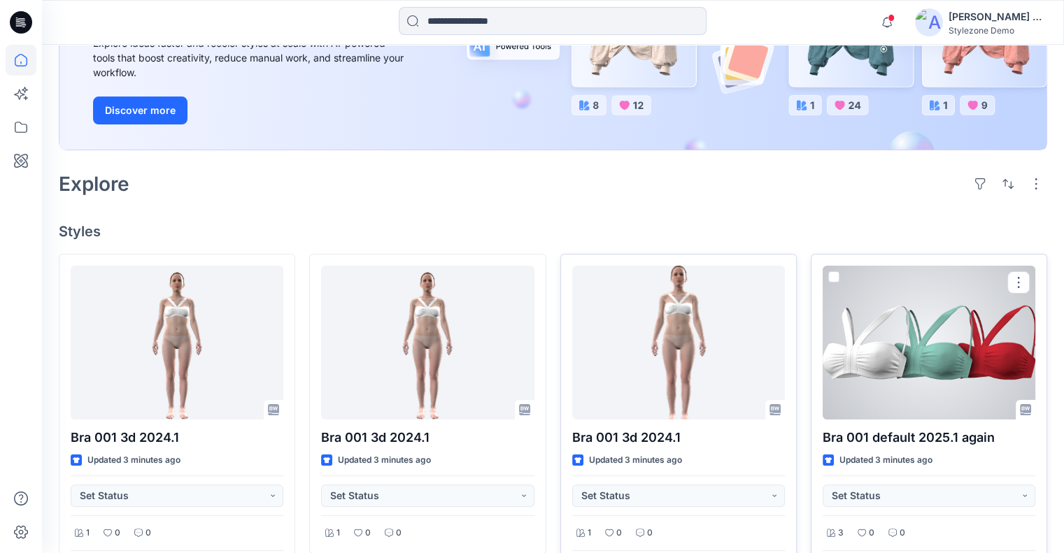
drag, startPoint x: 1019, startPoint y: 283, endPoint x: 1011, endPoint y: 296, distance: 14.8
click at [1019, 283] on button "button" at bounding box center [1019, 282] width 22 height 22
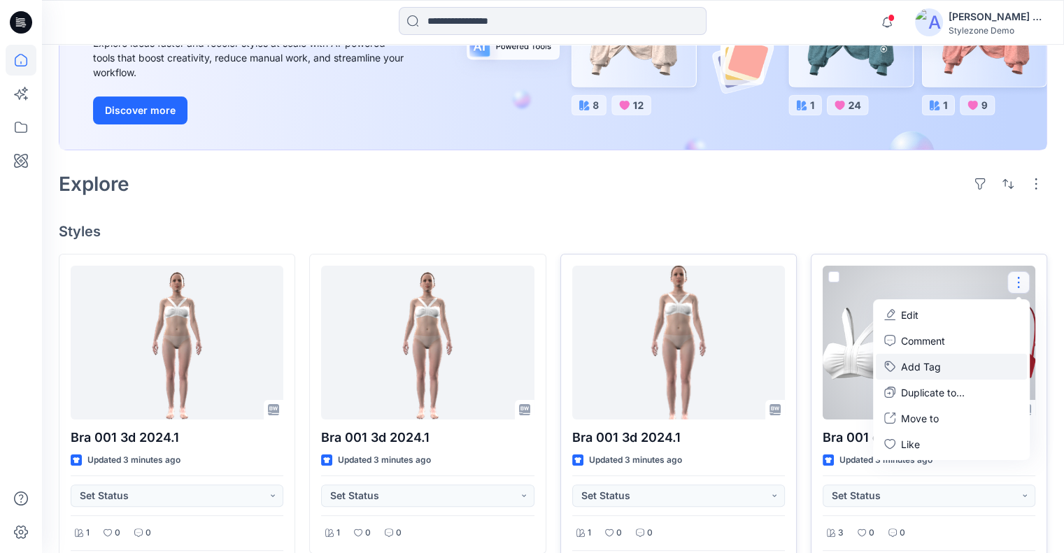
click at [969, 369] on button "Add Tag" at bounding box center [951, 367] width 151 height 26
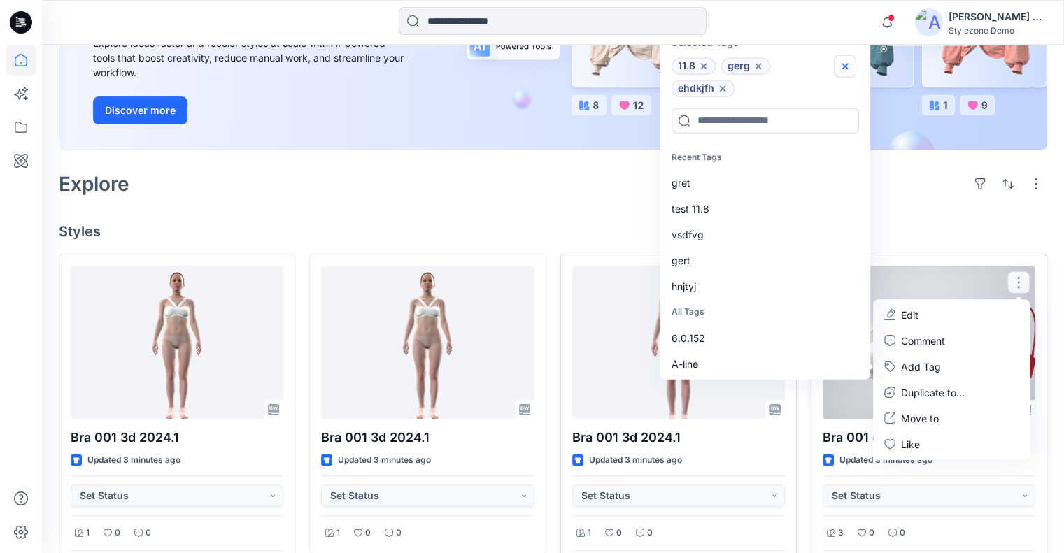
click at [844, 66] on icon "button" at bounding box center [845, 66] width 6 height 6
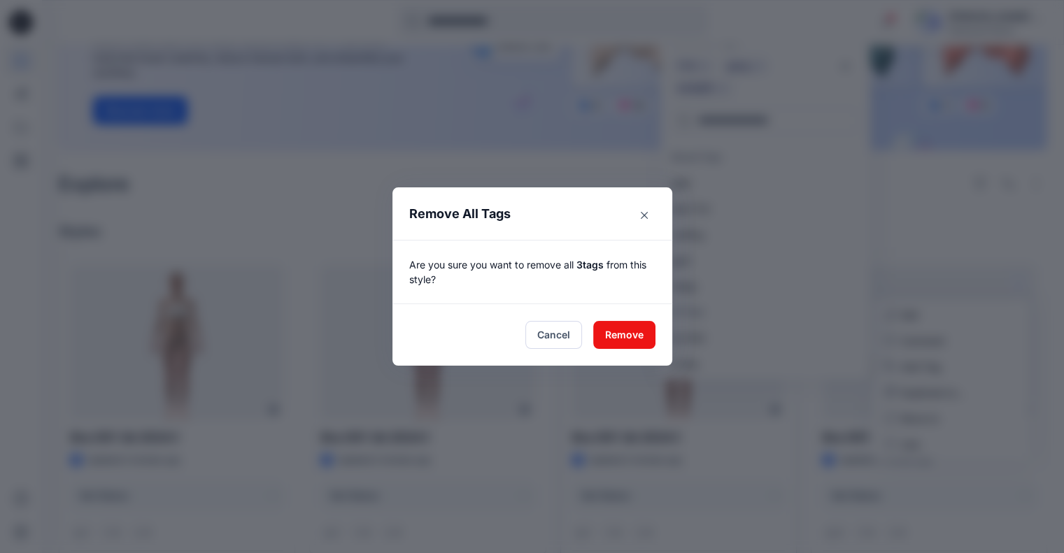
drag, startPoint x: 640, startPoint y: 329, endPoint x: 711, endPoint y: 332, distance: 71.4
click at [640, 330] on button "Remove" at bounding box center [624, 335] width 62 height 28
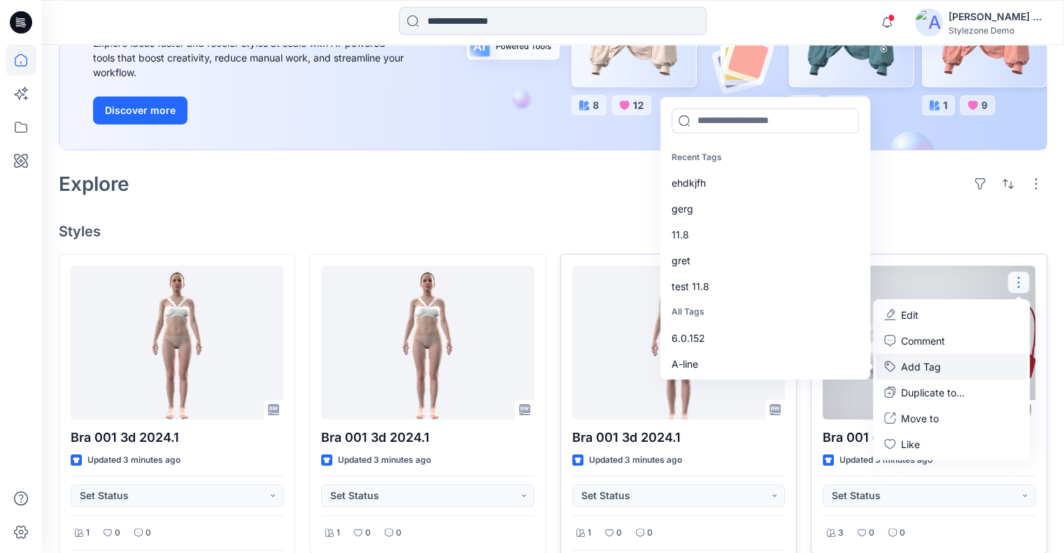
click at [935, 363] on button "Add Tag" at bounding box center [951, 367] width 151 height 26
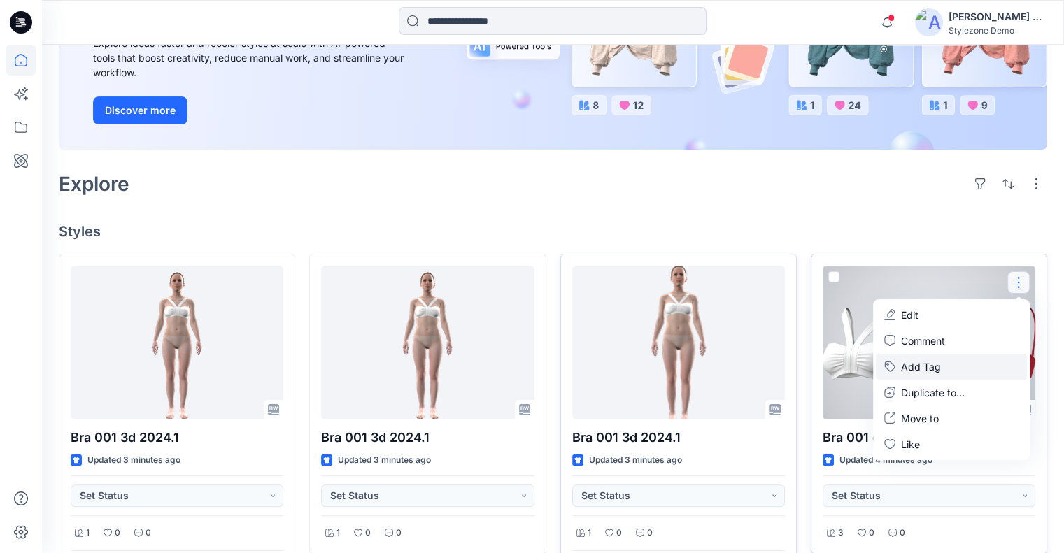
click at [917, 367] on button "Add Tag" at bounding box center [951, 367] width 151 height 26
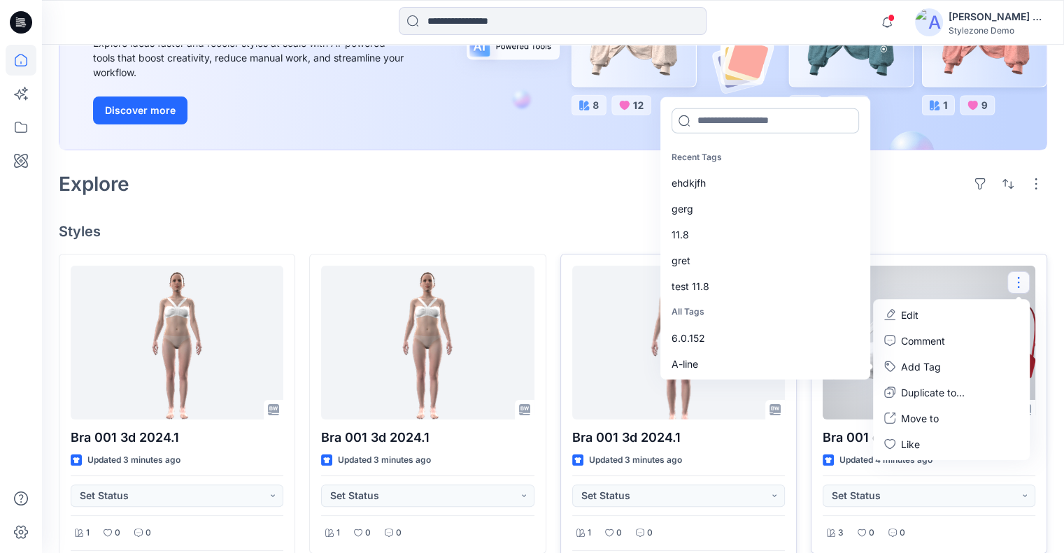
click at [757, 115] on input at bounding box center [766, 120] width 188 height 25
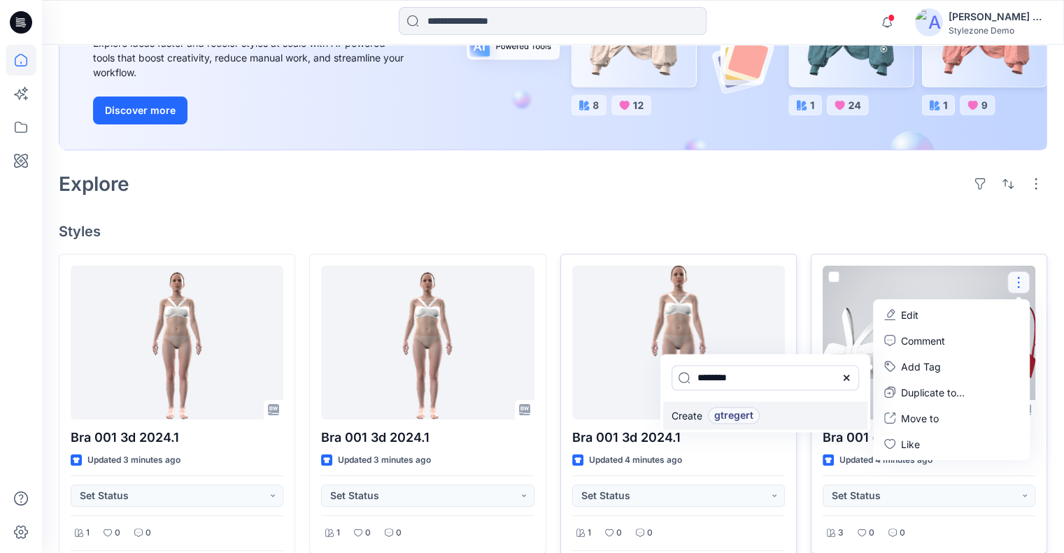
type input "********"
click at [747, 414] on span "gtregert" at bounding box center [733, 415] width 39 height 17
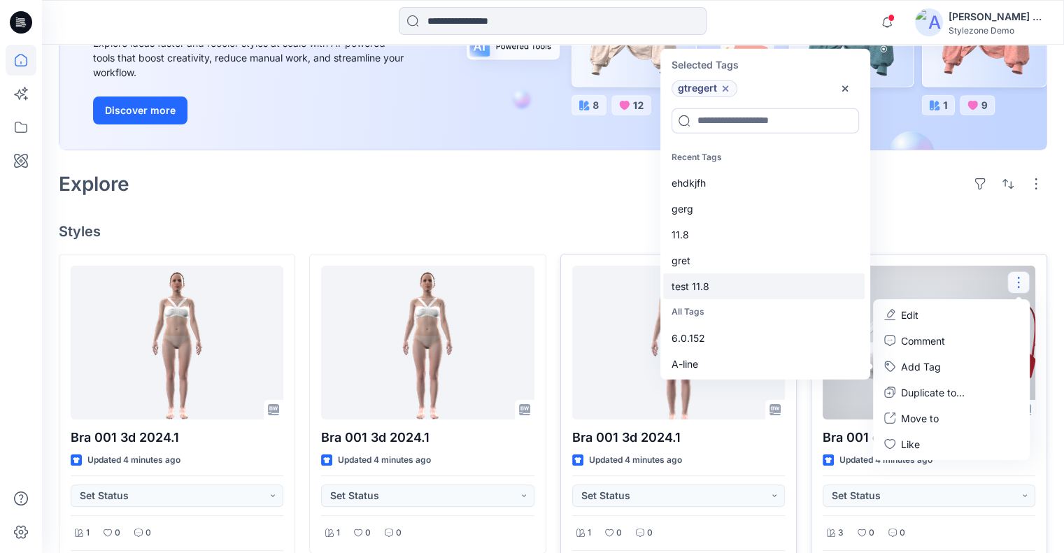
drag, startPoint x: 730, startPoint y: 253, endPoint x: 730, endPoint y: 272, distance: 18.9
click at [730, 253] on div "gret" at bounding box center [764, 261] width 202 height 26
click at [732, 292] on div "vsdfvg" at bounding box center [764, 287] width 202 height 26
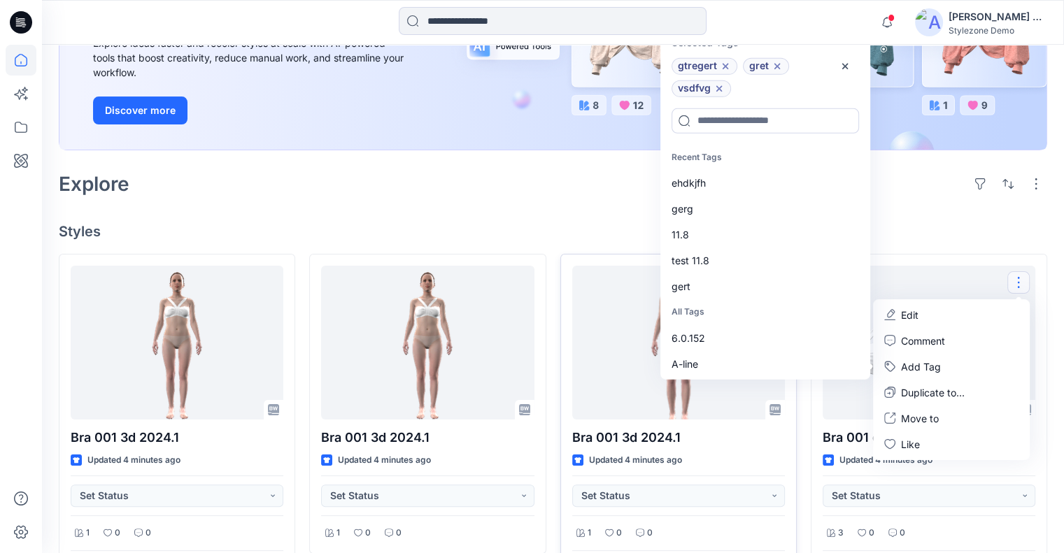
click at [580, 198] on div "Explore" at bounding box center [553, 184] width 989 height 34
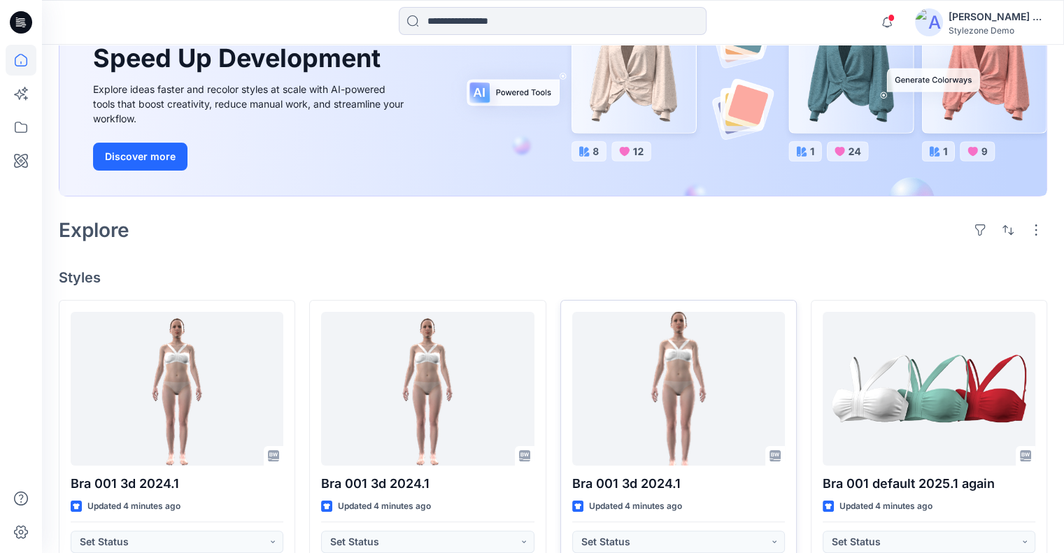
scroll to position [140, 0]
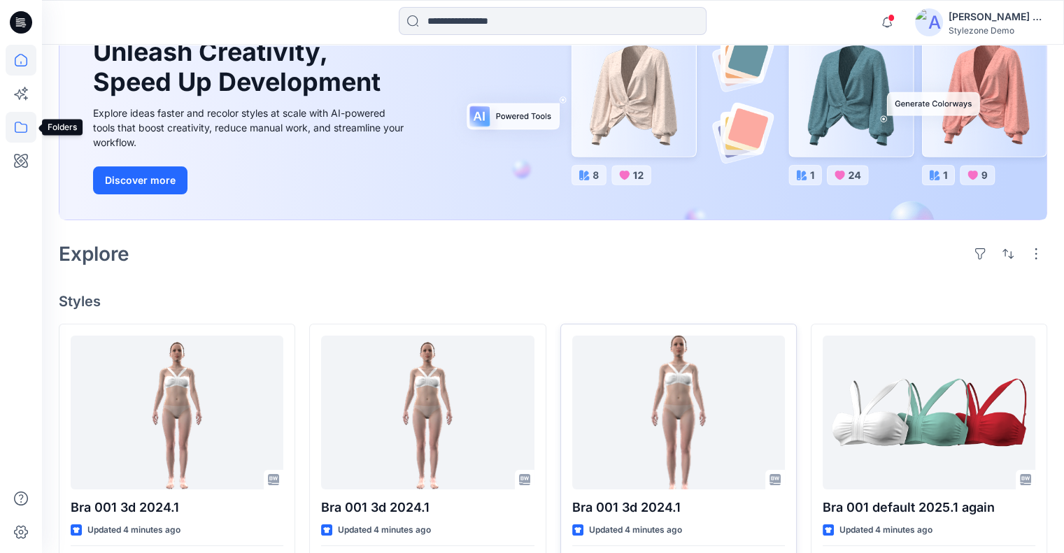
drag, startPoint x: 25, startPoint y: 131, endPoint x: 34, endPoint y: 128, distance: 8.9
click at [25, 130] on icon at bounding box center [21, 127] width 31 height 31
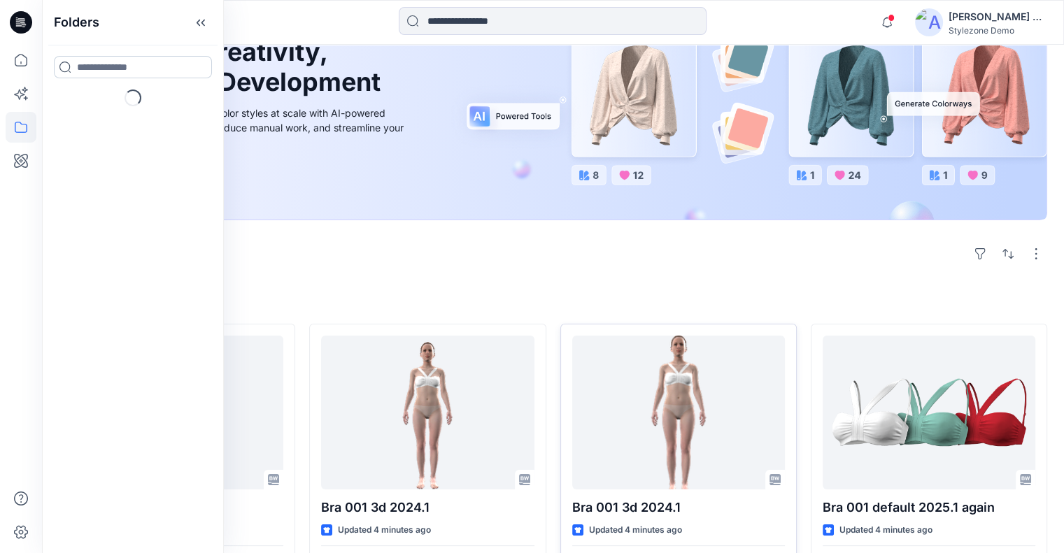
click at [127, 66] on input at bounding box center [133, 67] width 158 height 22
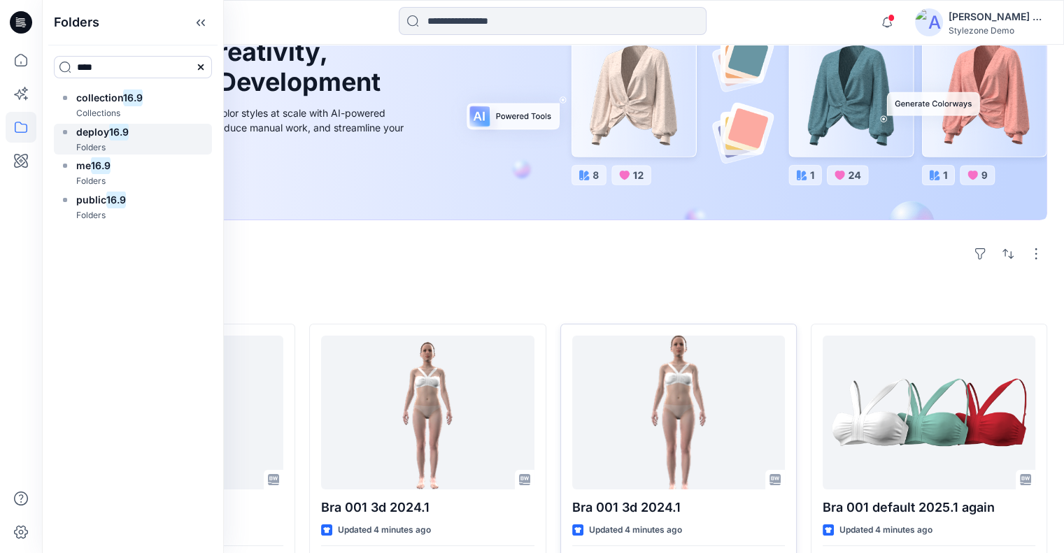
type input "****"
click at [114, 134] on mark "16.9" at bounding box center [119, 131] width 20 height 19
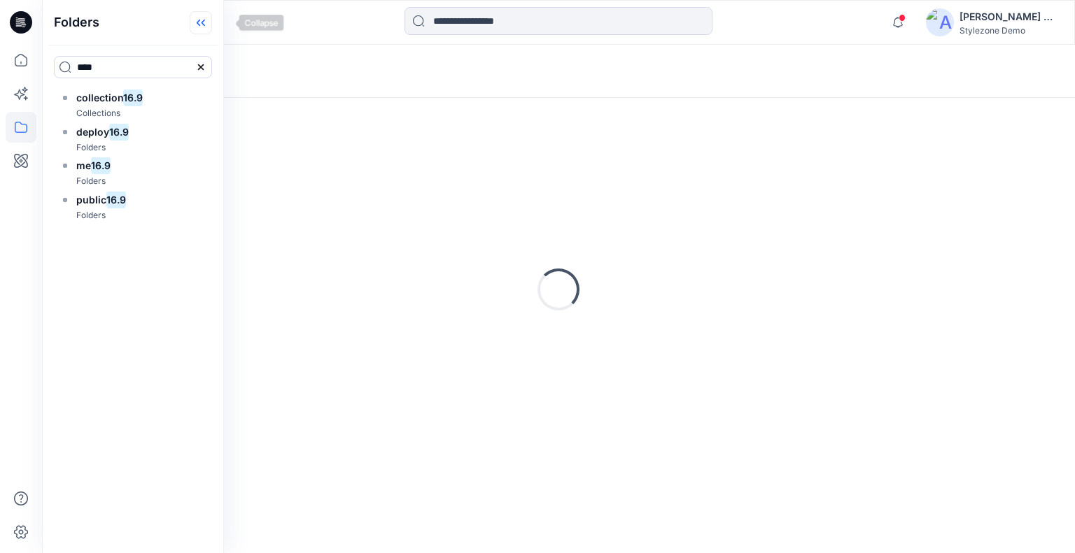
click at [212, 24] on icon at bounding box center [201, 22] width 22 height 23
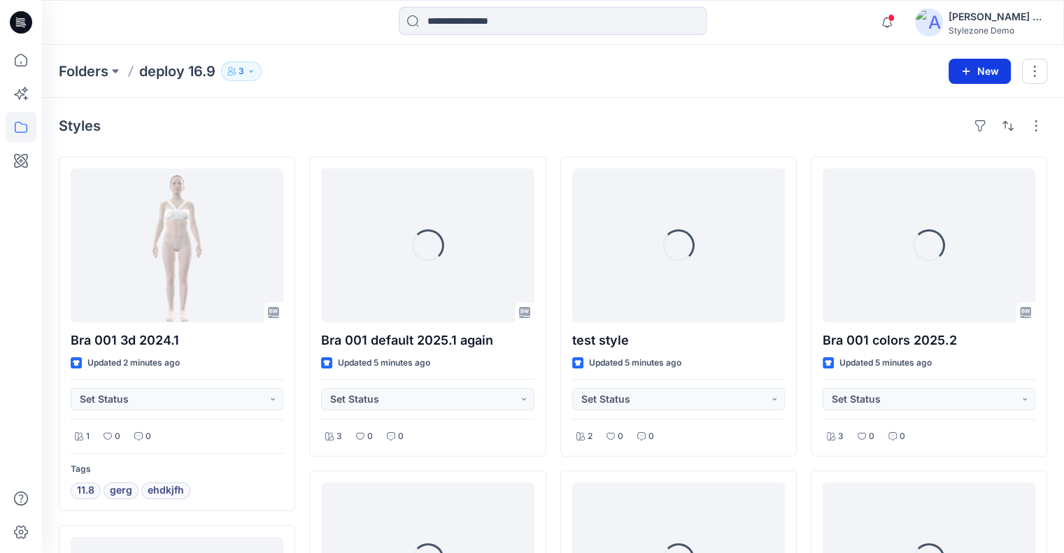
click at [996, 72] on button "New" at bounding box center [980, 71] width 62 height 25
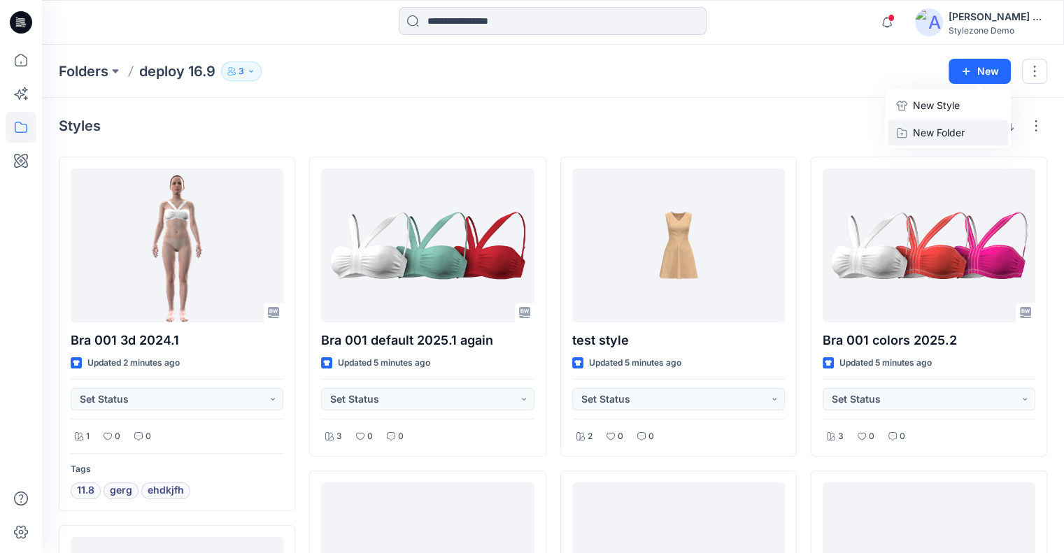
click at [946, 132] on p "New Folder" at bounding box center [939, 132] width 52 height 15
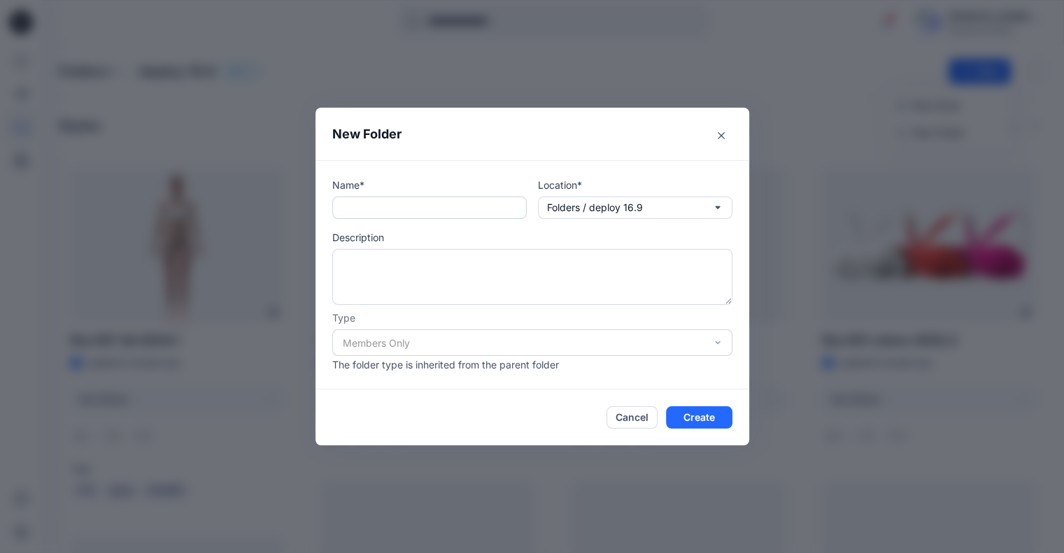
click at [389, 205] on input "text" at bounding box center [429, 208] width 195 height 22
click at [412, 203] on input "**********" at bounding box center [429, 208] width 195 height 22
click at [412, 202] on input "**********" at bounding box center [429, 208] width 195 height 22
type input "**********"
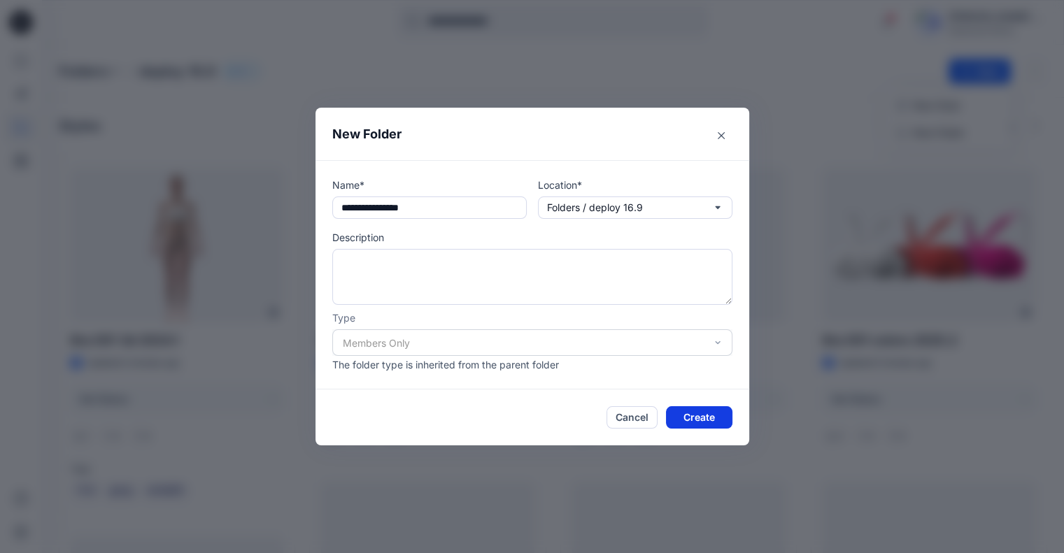
click at [693, 415] on button "Create" at bounding box center [699, 418] width 66 height 22
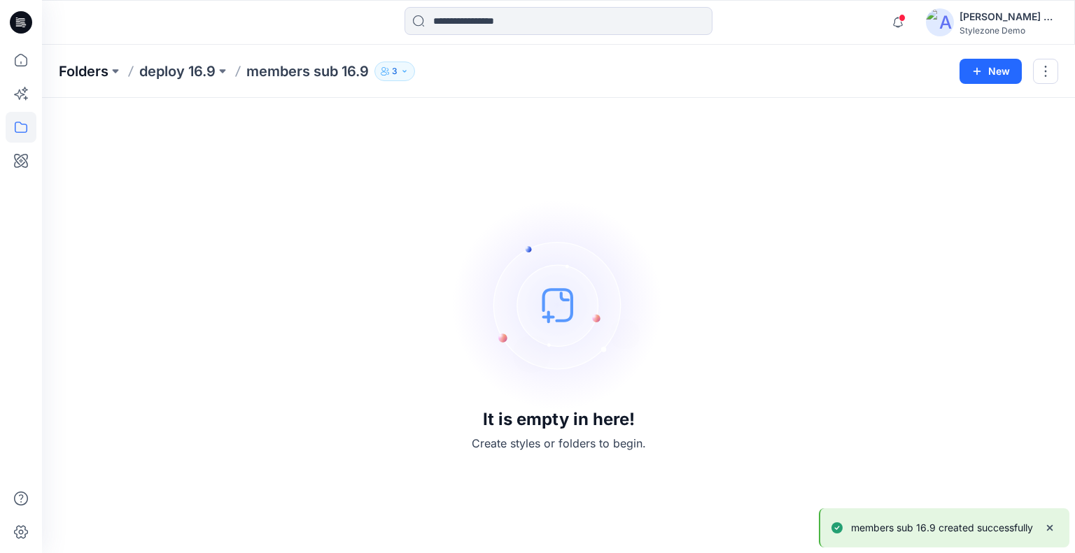
click at [83, 62] on p "Folders" at bounding box center [84, 72] width 50 height 20
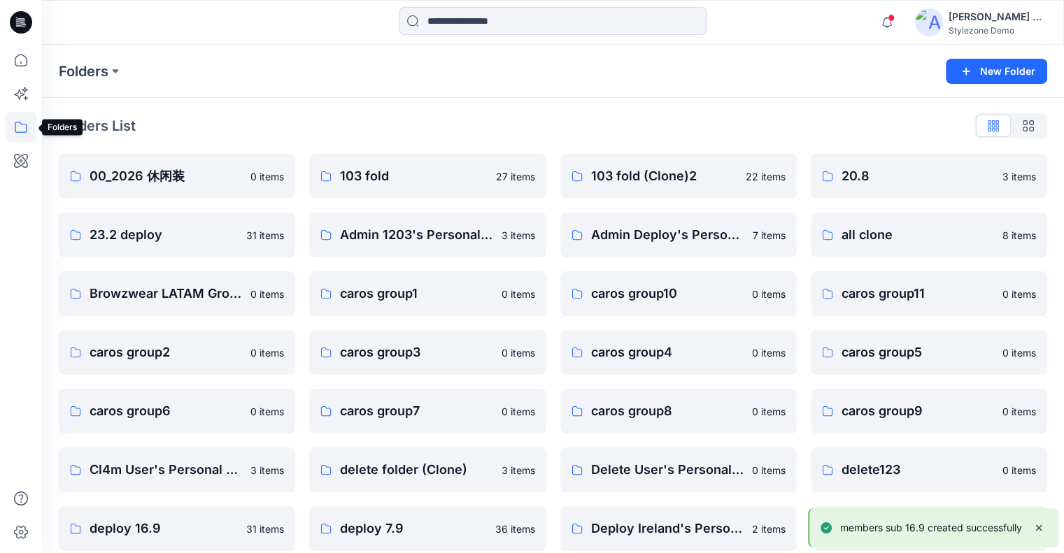
click at [19, 132] on icon at bounding box center [21, 127] width 31 height 31
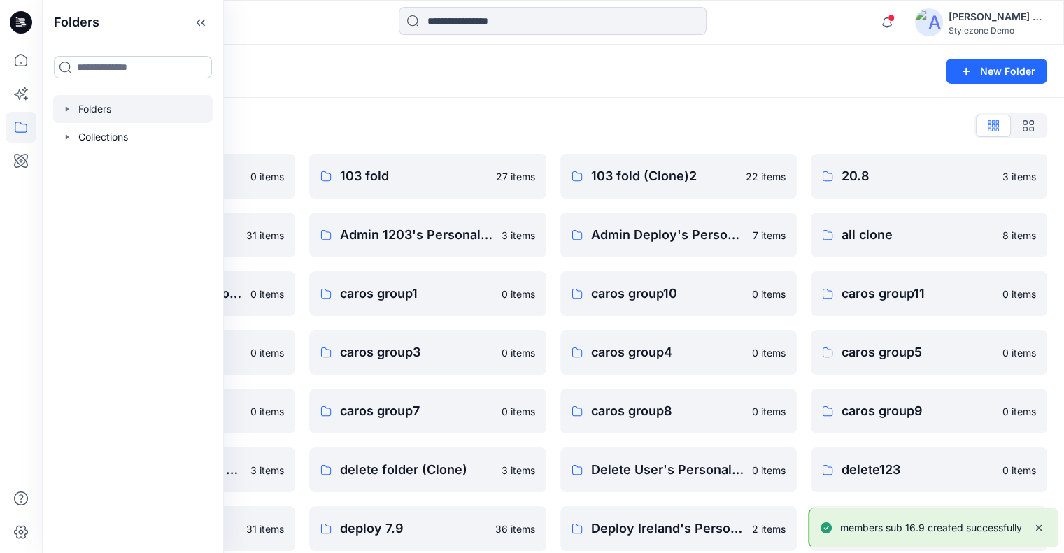
click at [129, 71] on input at bounding box center [133, 67] width 158 height 22
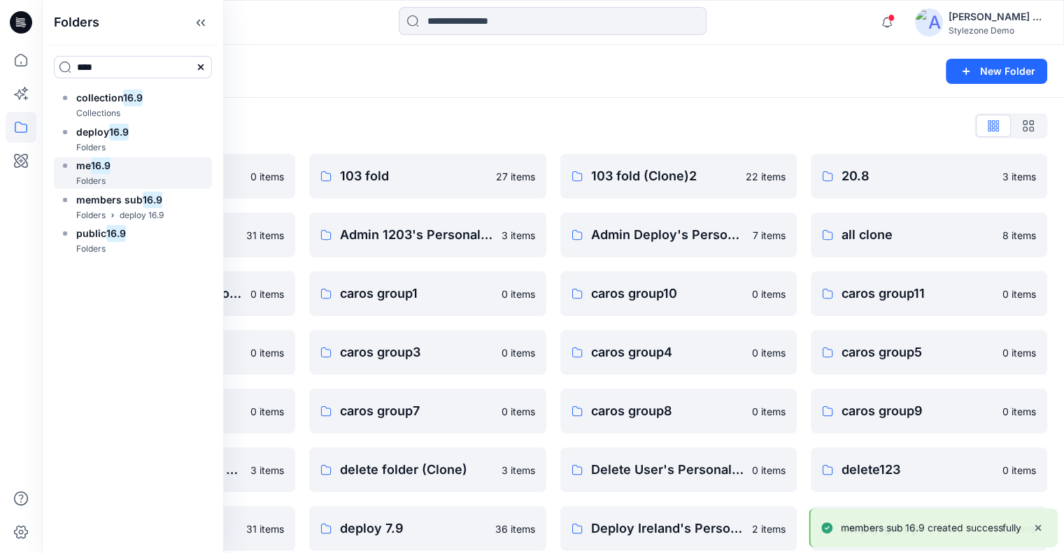
type input "****"
click at [107, 167] on mark "16.9" at bounding box center [101, 165] width 20 height 19
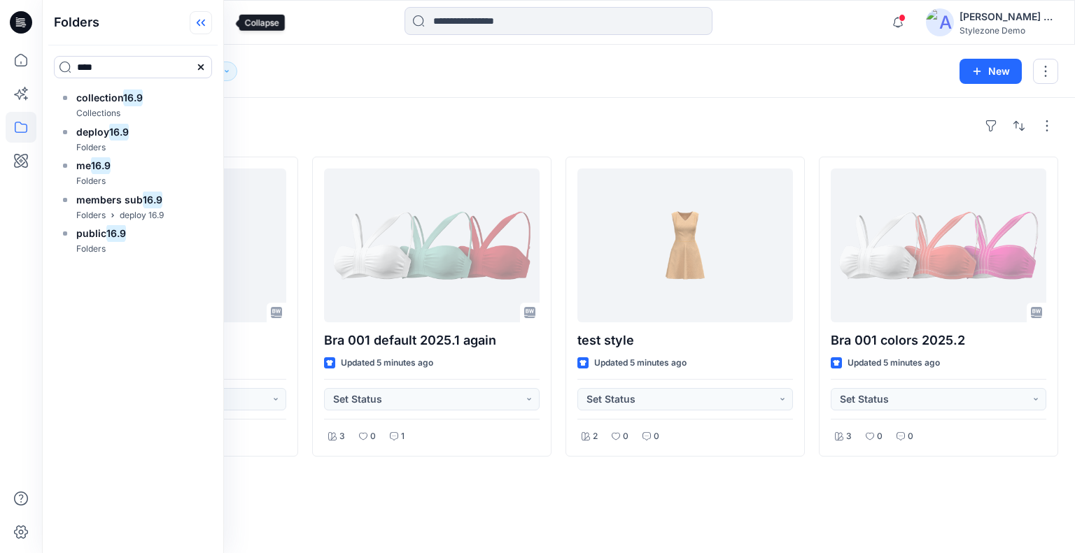
click at [212, 24] on icon at bounding box center [201, 22] width 22 height 23
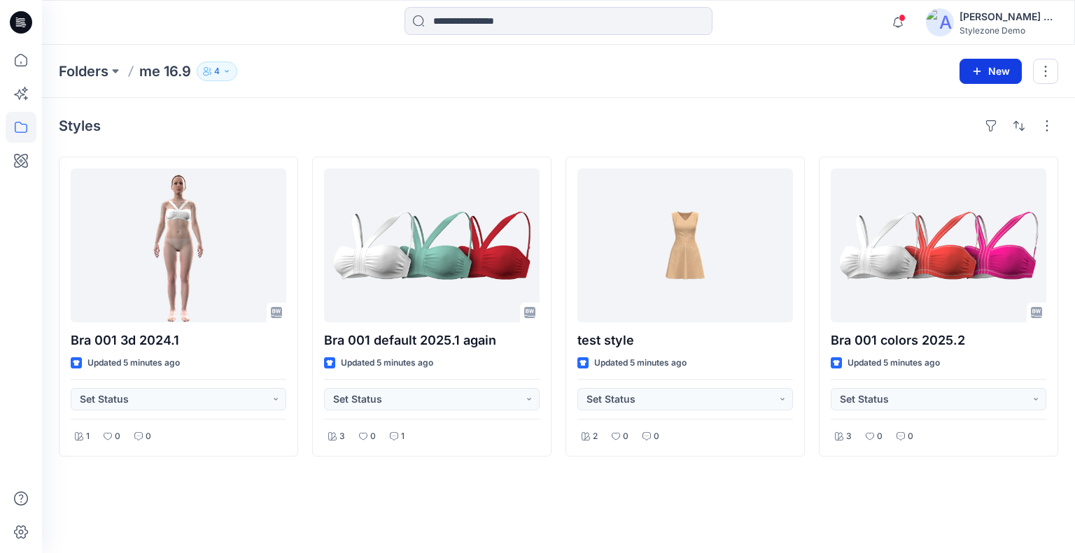
click at [984, 64] on button "New" at bounding box center [990, 71] width 62 height 25
click at [963, 133] on p "New Folder" at bounding box center [950, 132] width 52 height 15
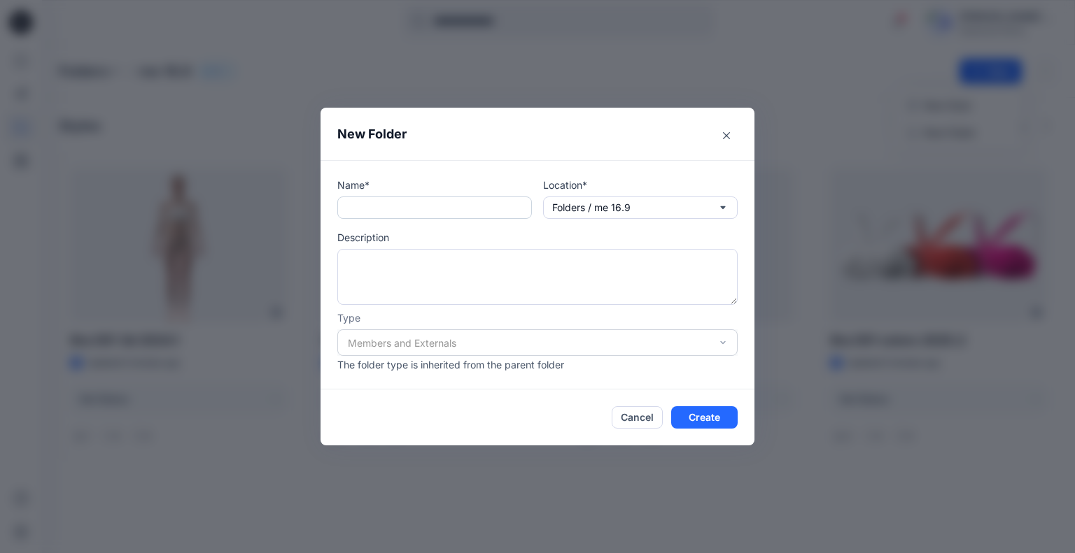
click at [442, 202] on input "text" at bounding box center [434, 208] width 195 height 22
paste input "**********"
drag, startPoint x: 390, startPoint y: 206, endPoint x: 360, endPoint y: 212, distance: 30.7
click at [360, 212] on input "**********" at bounding box center [434, 208] width 195 height 22
type input "**********"
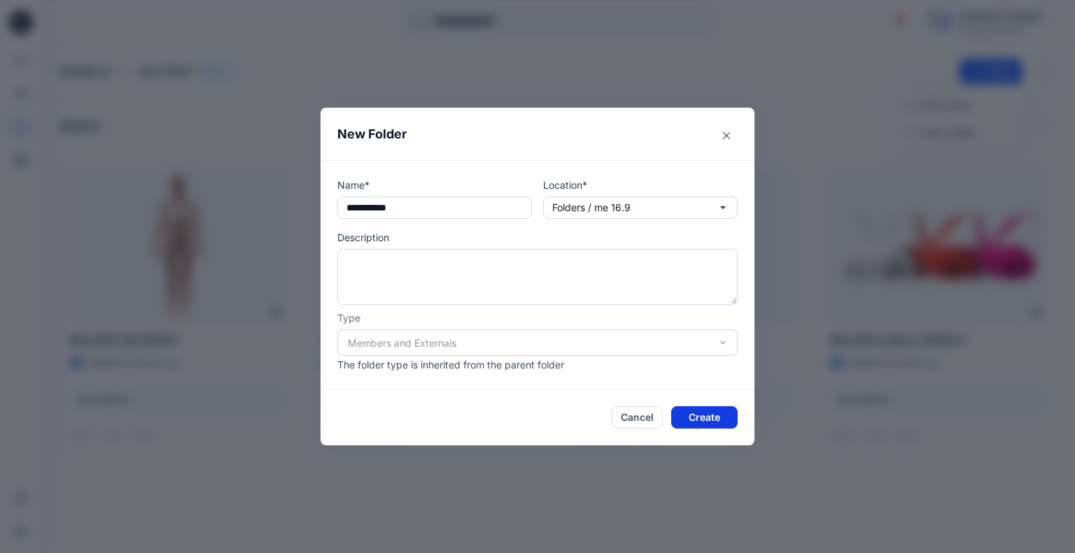
drag, startPoint x: 703, startPoint y: 421, endPoint x: 689, endPoint y: 415, distance: 15.7
click at [703, 419] on button "Create" at bounding box center [704, 418] width 66 height 22
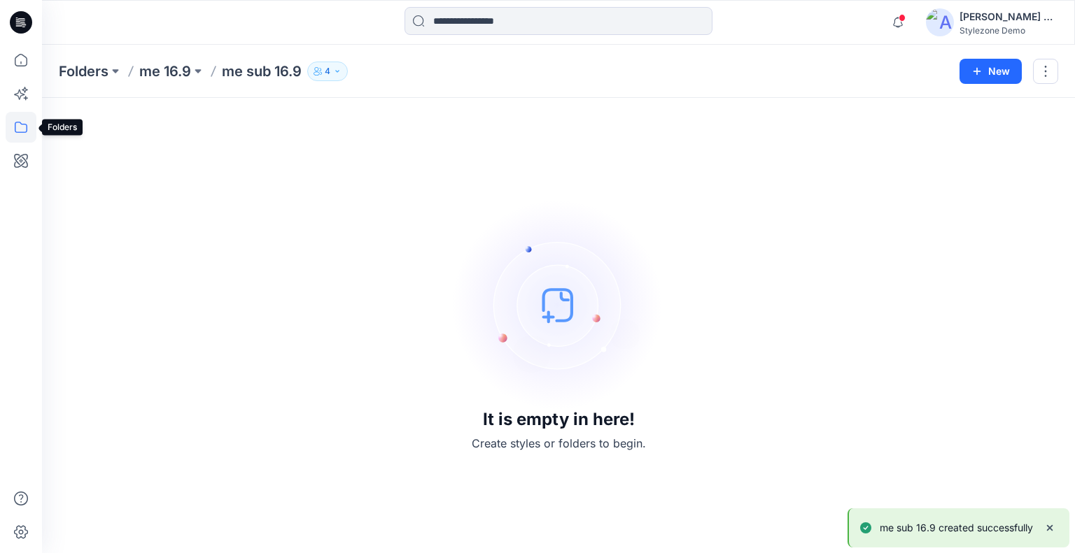
click at [20, 129] on icon at bounding box center [21, 127] width 31 height 31
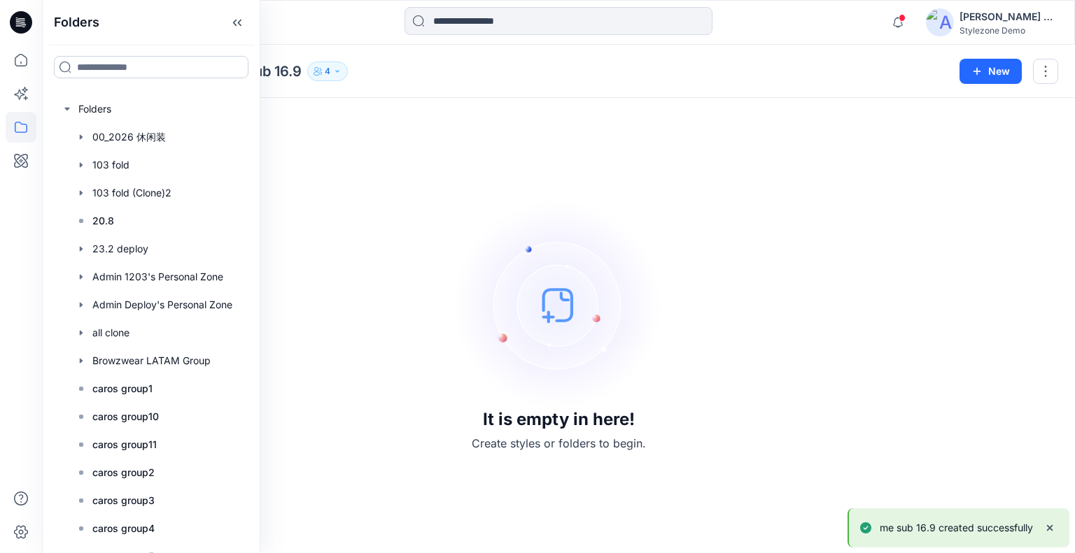
click at [101, 69] on input at bounding box center [151, 67] width 195 height 22
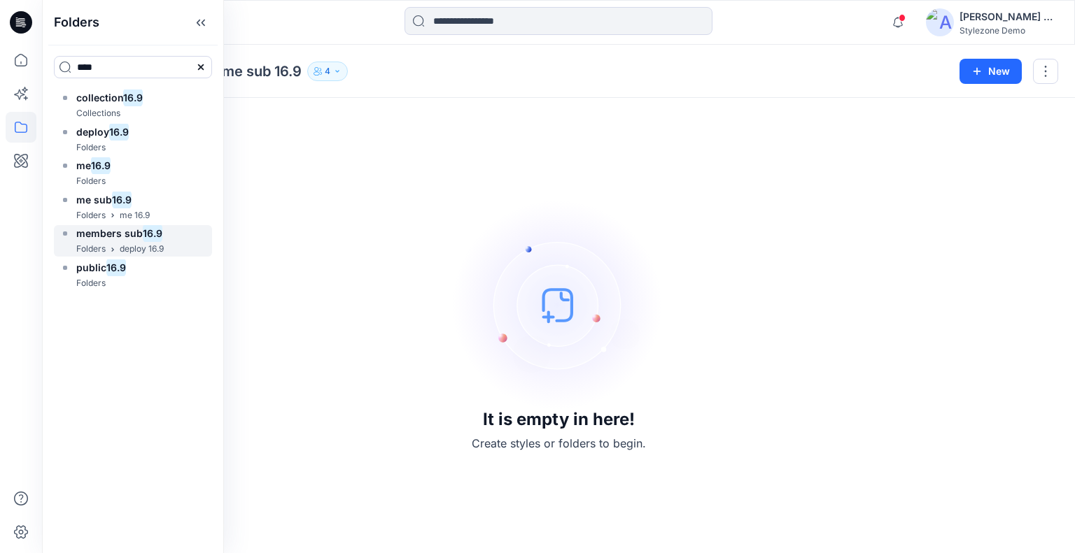
type input "****"
click at [130, 268] on div "public 16.9 Folders" at bounding box center [133, 275] width 158 height 31
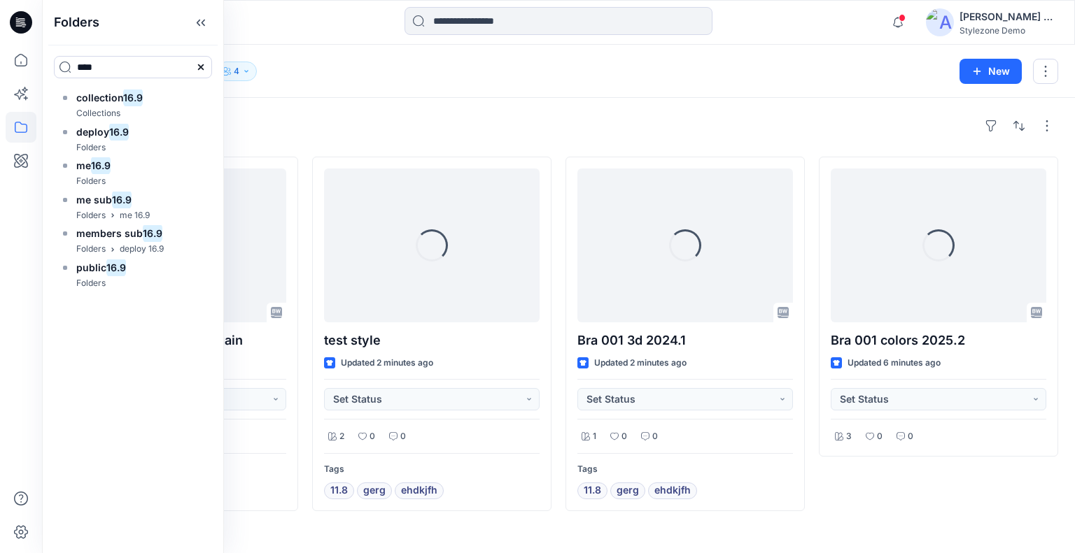
drag, startPoint x: 225, startPoint y: 5, endPoint x: 224, endPoint y: 12, distance: 7.1
click at [223, 6] on div "Folders" at bounding box center [133, 22] width 181 height 45
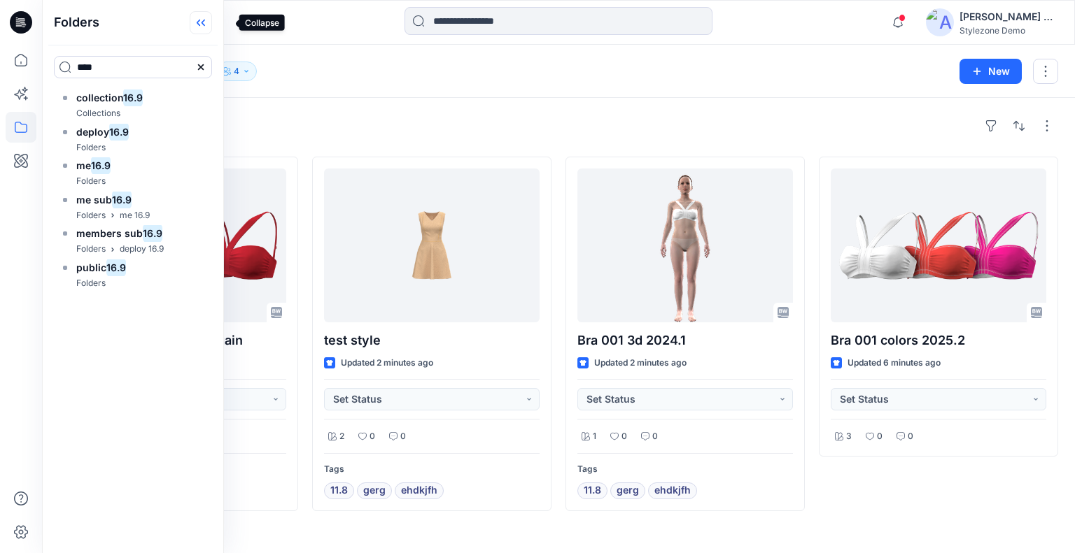
click at [212, 17] on icon at bounding box center [201, 22] width 22 height 23
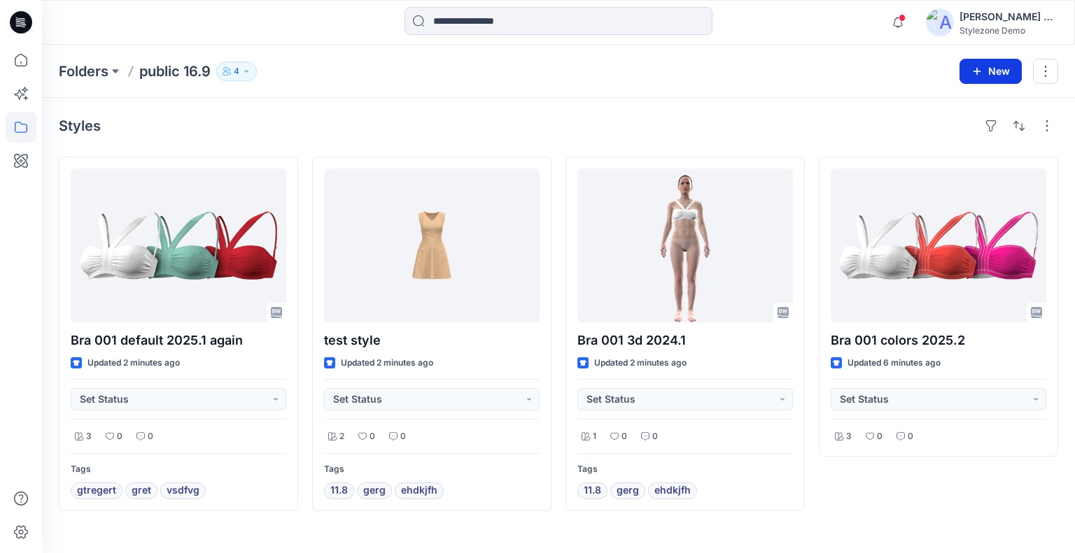
click at [984, 69] on button "New" at bounding box center [990, 71] width 62 height 25
click at [935, 135] on p "New Folder" at bounding box center [950, 132] width 52 height 15
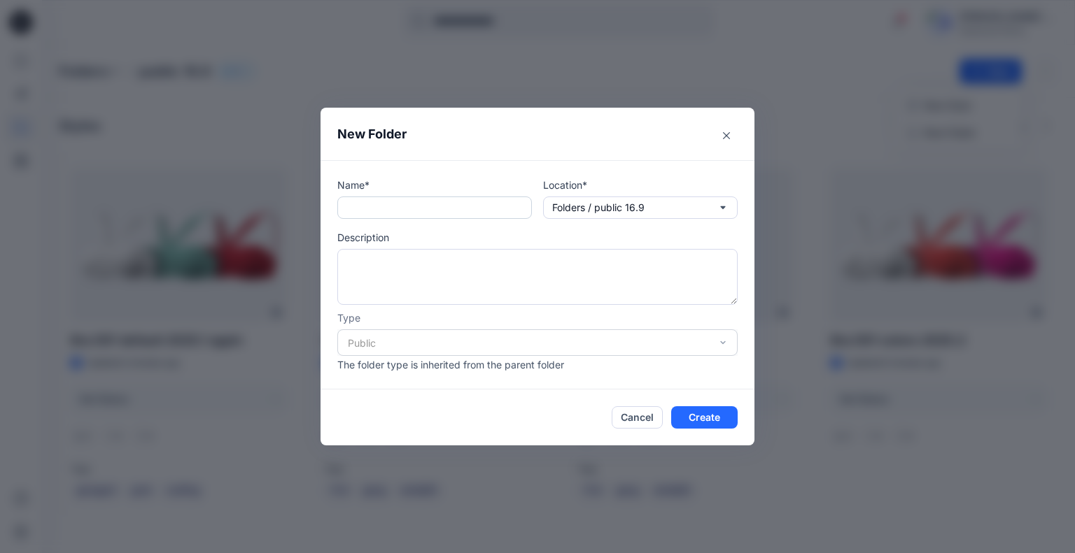
click at [431, 207] on input "text" at bounding box center [434, 208] width 195 height 22
paste input "**********"
drag, startPoint x: 387, startPoint y: 213, endPoint x: 297, endPoint y: 206, distance: 90.5
click at [297, 206] on div "**********" at bounding box center [537, 276] width 1075 height 553
type input "**********"
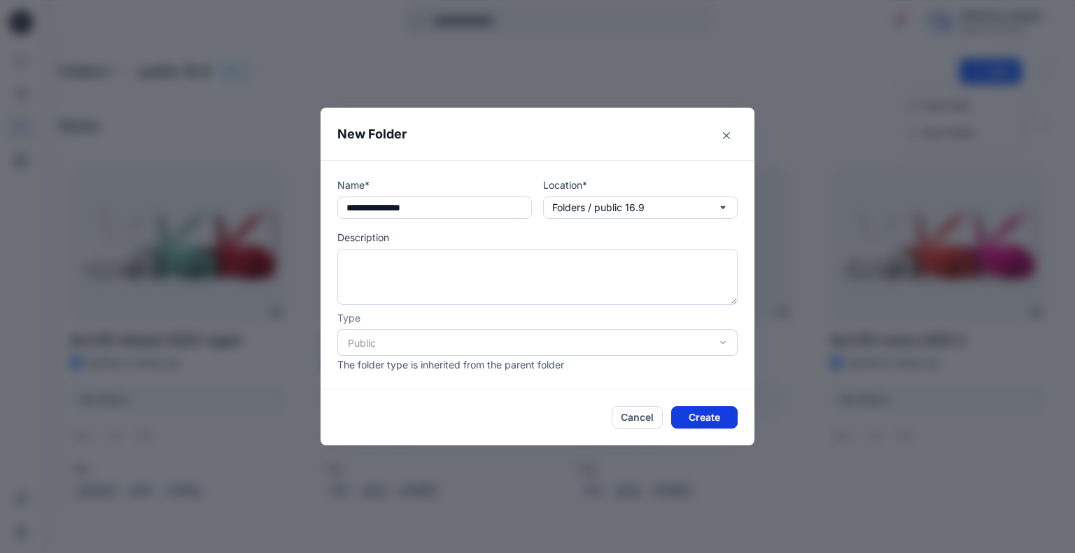
click at [710, 419] on button "Create" at bounding box center [704, 418] width 66 height 22
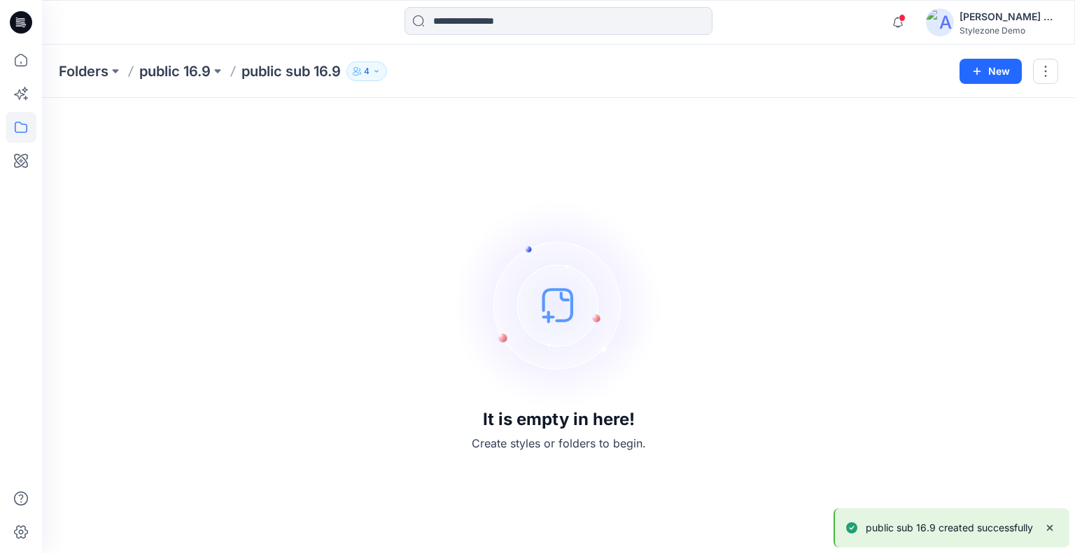
click at [168, 70] on p "public 16.9" at bounding box center [174, 72] width 71 height 20
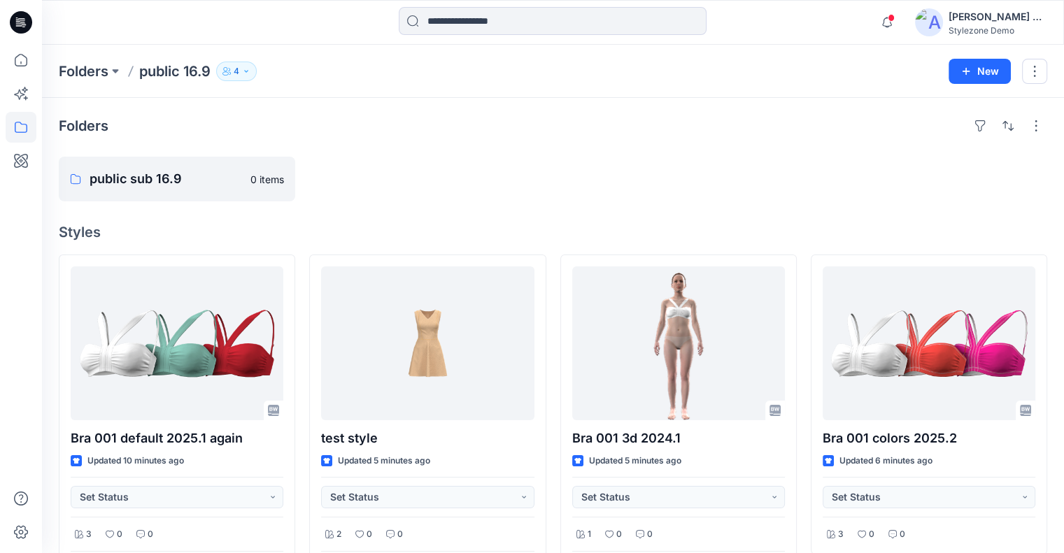
click at [92, 75] on p "Folders" at bounding box center [84, 72] width 50 height 20
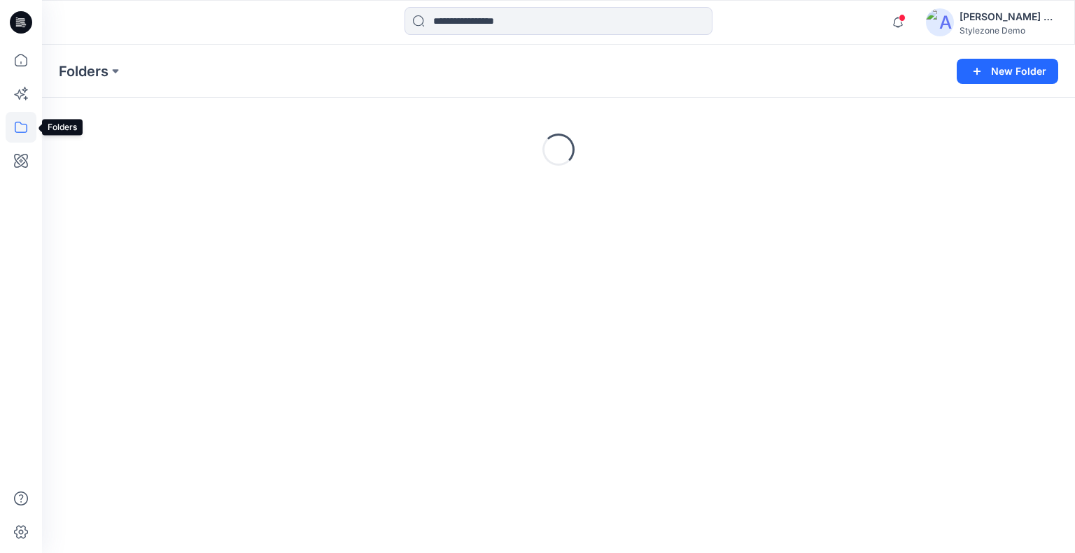
click at [24, 122] on icon at bounding box center [21, 127] width 31 height 31
click at [120, 69] on input at bounding box center [133, 67] width 158 height 22
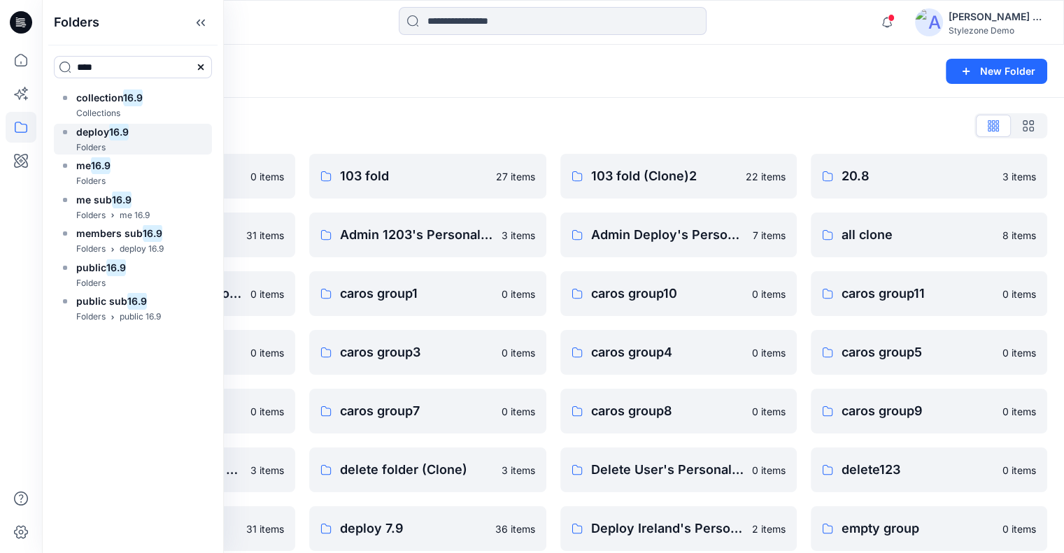
type input "****"
click at [117, 130] on mark "16.9" at bounding box center [119, 131] width 20 height 19
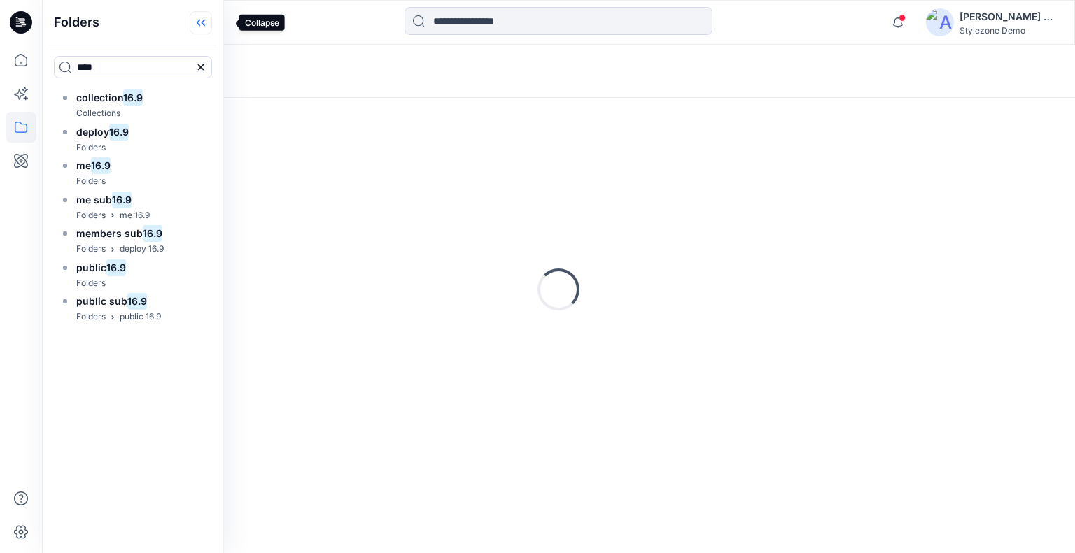
click at [212, 17] on icon at bounding box center [201, 22] width 22 height 23
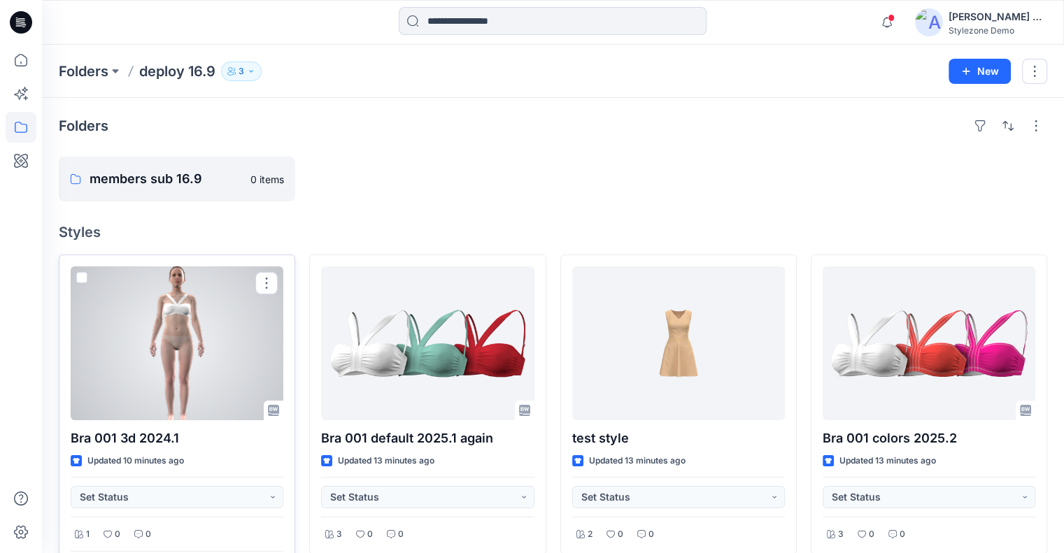
click at [84, 278] on span at bounding box center [81, 277] width 11 height 11
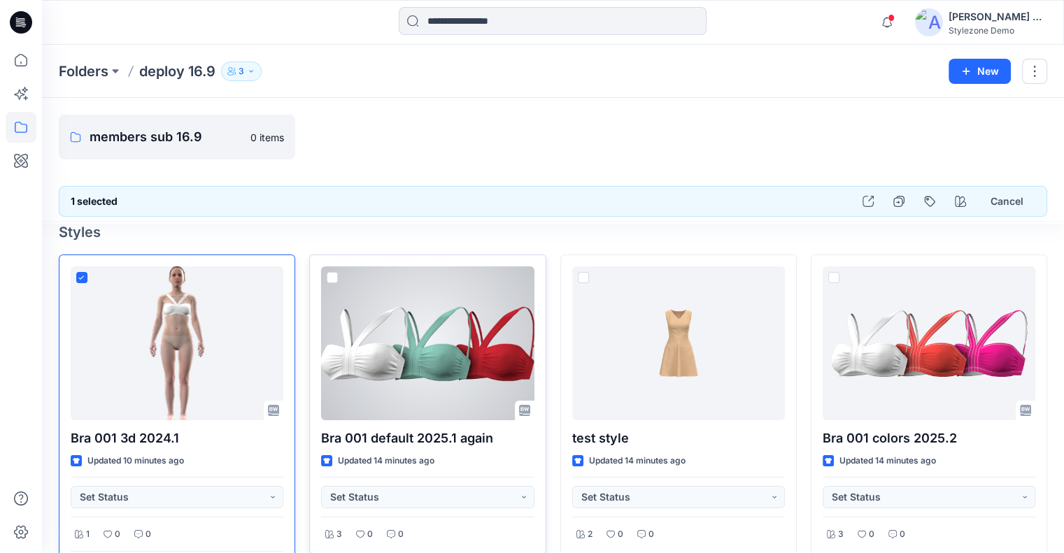
click at [327, 272] on span at bounding box center [332, 277] width 11 height 11
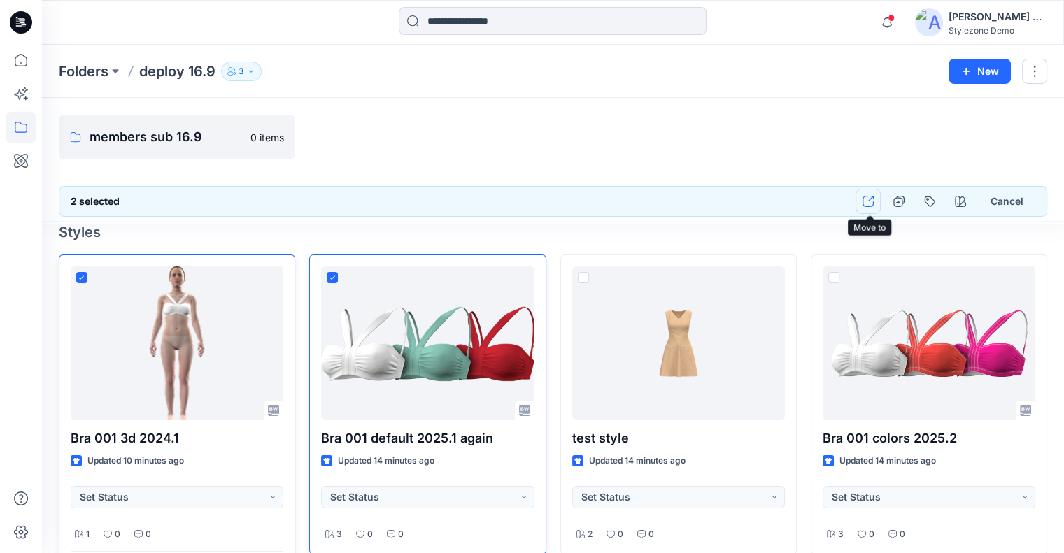
click at [868, 201] on icon "button" at bounding box center [868, 201] width 11 height 11
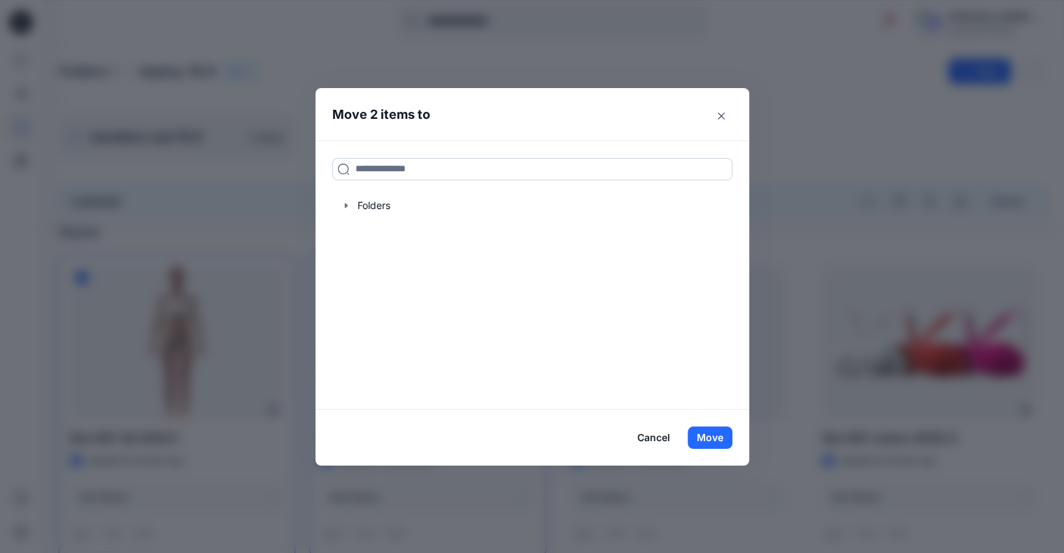
click at [411, 170] on input at bounding box center [532, 169] width 400 height 22
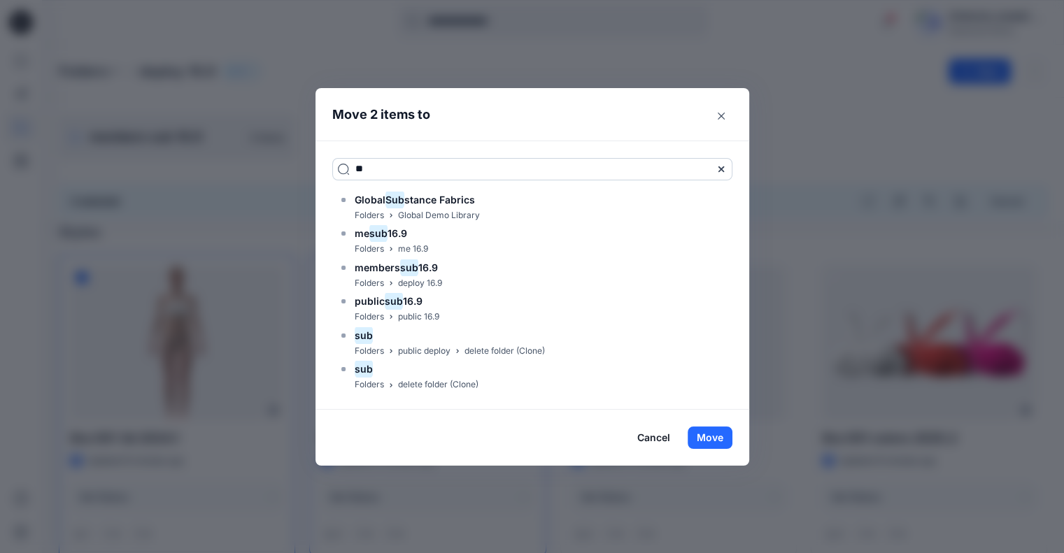
type input "*"
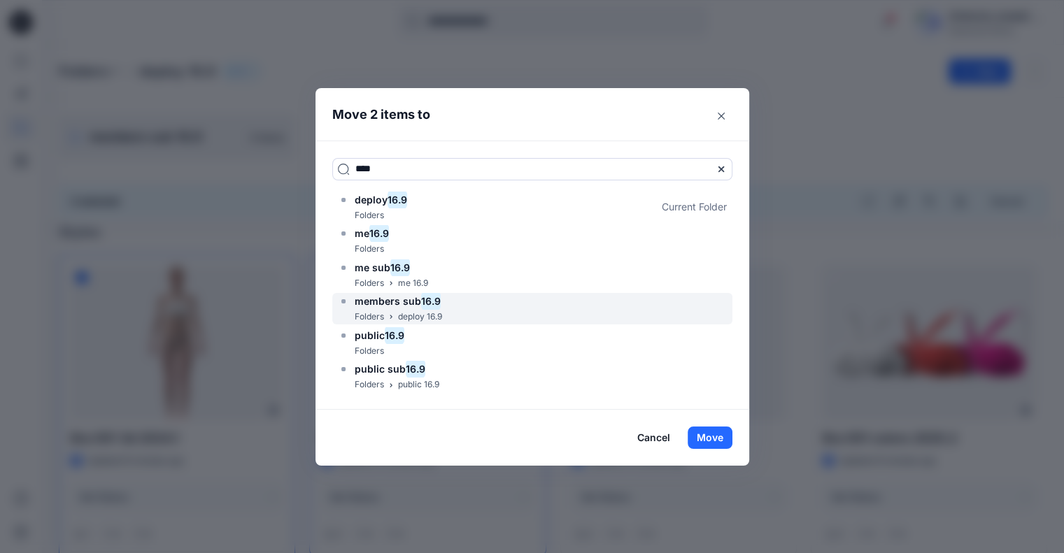
type input "****"
click at [454, 302] on div "members sub 16.9 Folders deploy 16.9" at bounding box center [532, 308] width 400 height 31
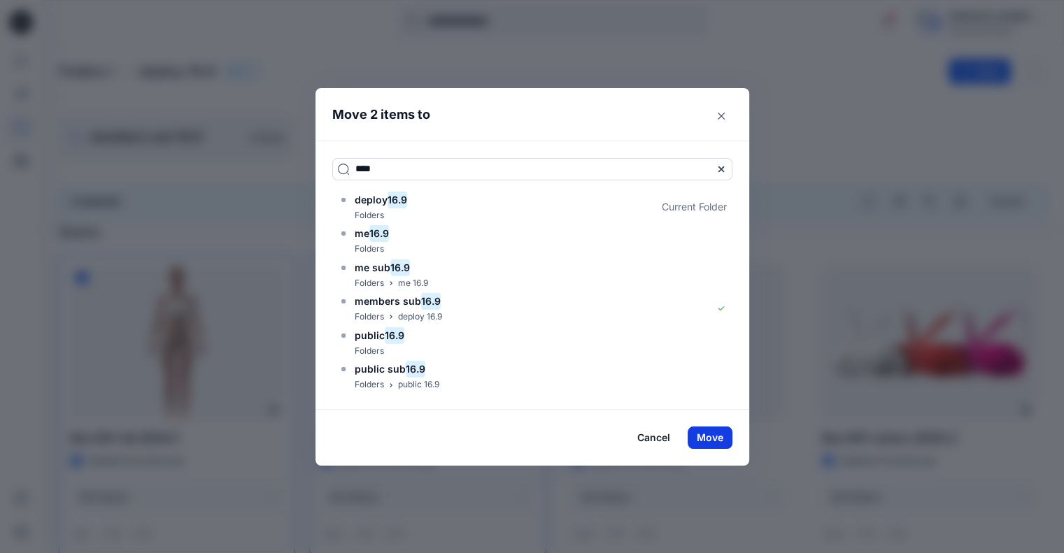
click at [719, 439] on button "Move" at bounding box center [710, 438] width 45 height 22
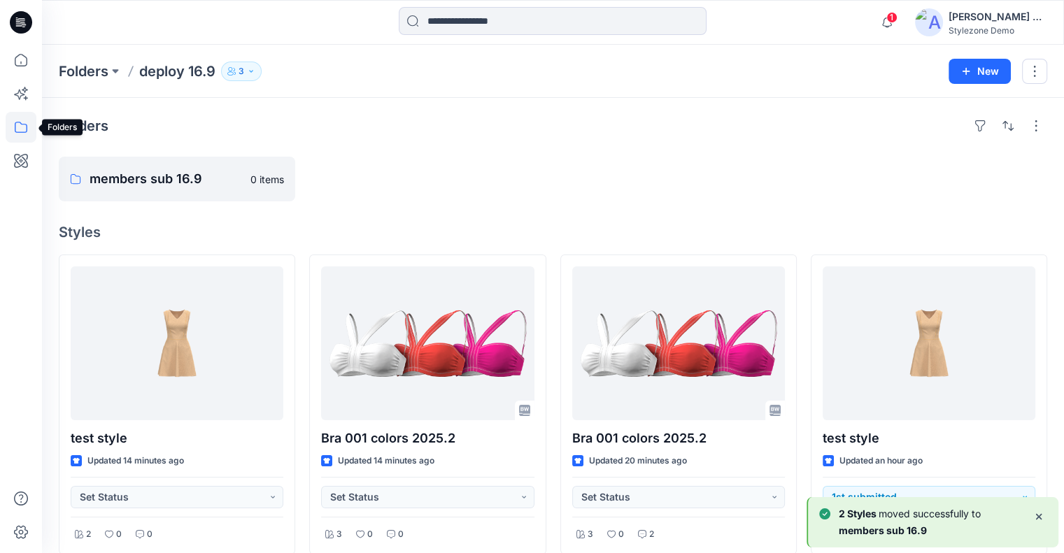
click at [18, 130] on icon at bounding box center [21, 127] width 31 height 31
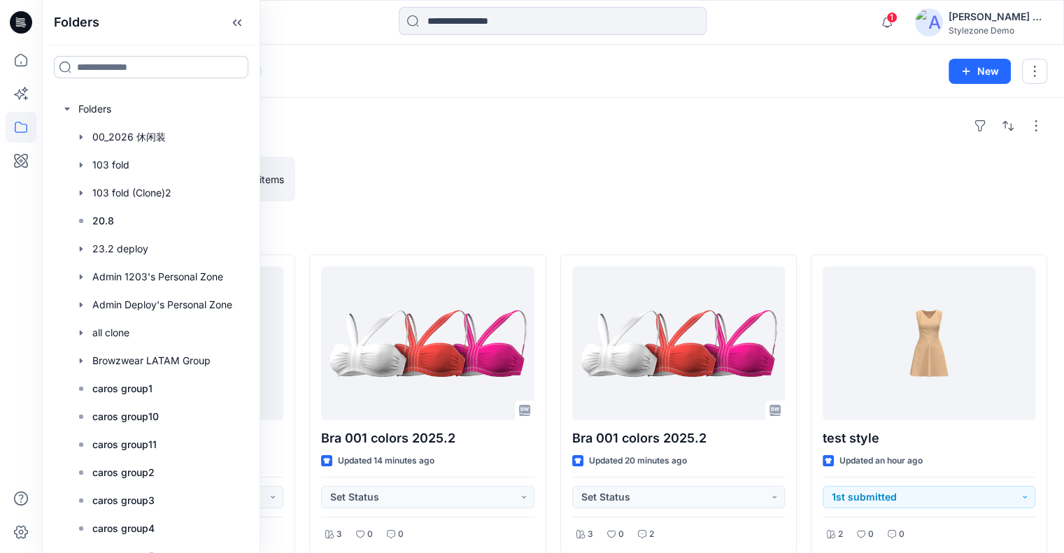
click at [154, 66] on input at bounding box center [151, 67] width 195 height 22
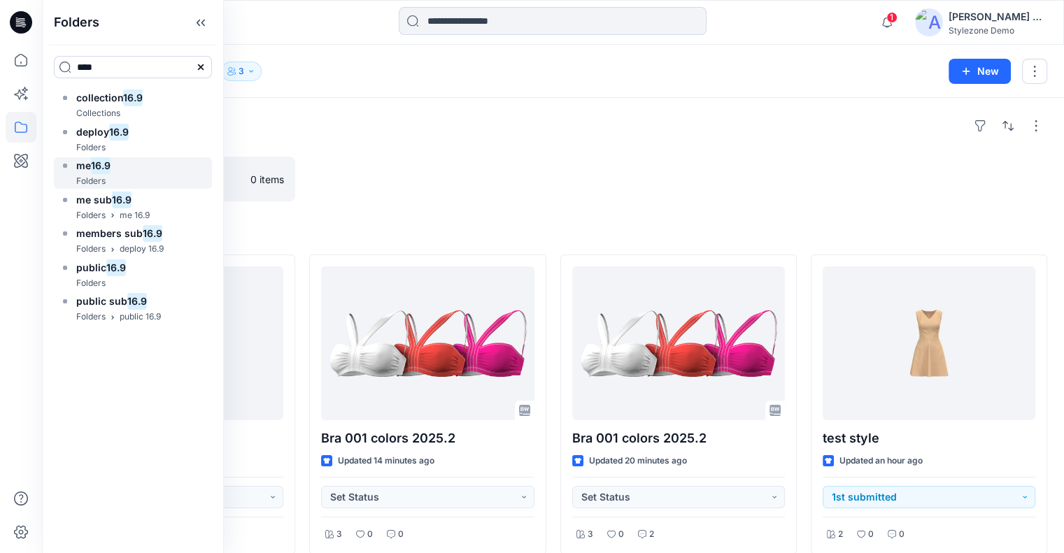
type input "****"
click at [118, 164] on div "me 16.9 Folders" at bounding box center [133, 172] width 158 height 31
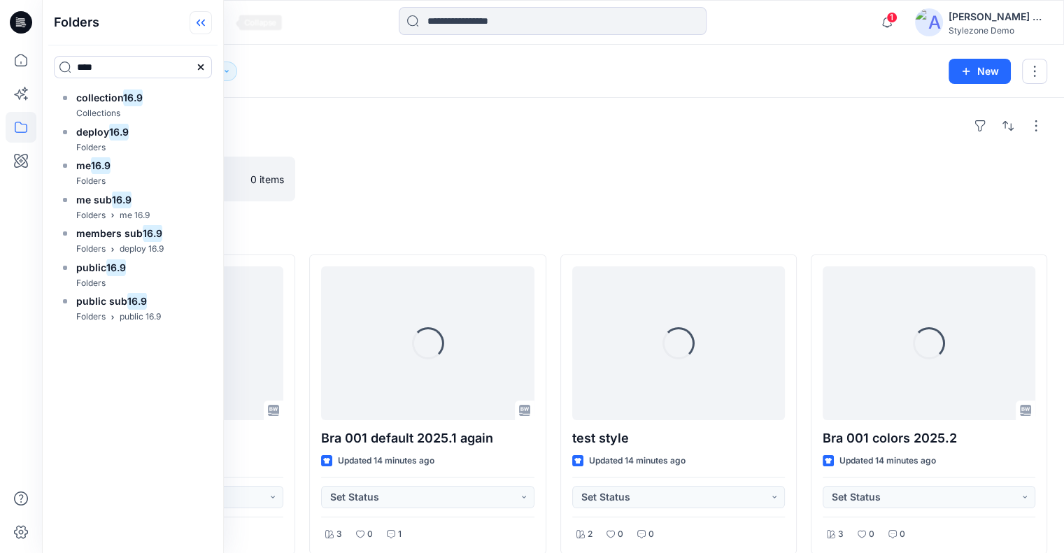
click at [200, 24] on icon at bounding box center [198, 23] width 3 height 7
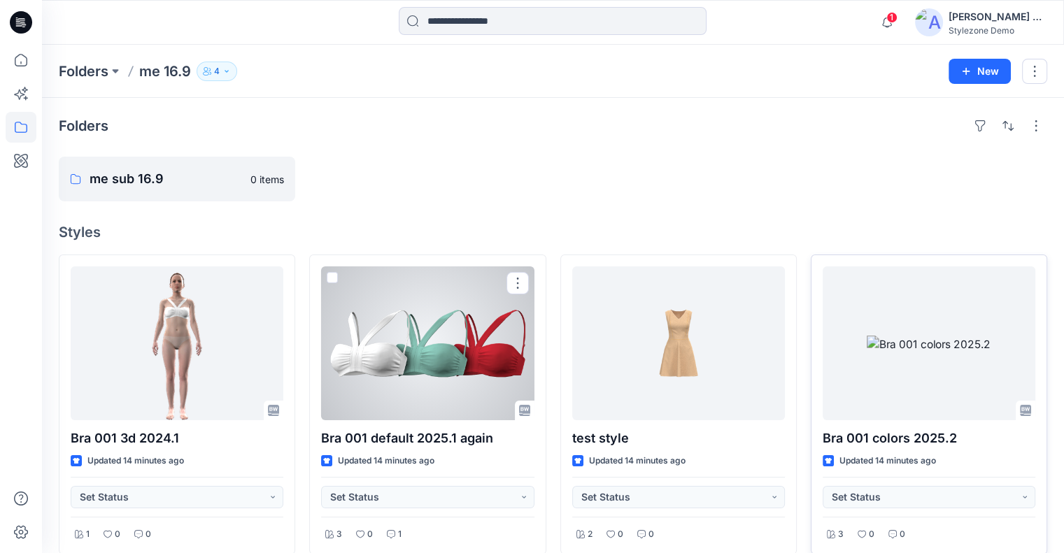
drag, startPoint x: 332, startPoint y: 278, endPoint x: 870, endPoint y: 283, distance: 538.1
click at [332, 278] on span at bounding box center [332, 277] width 11 height 11
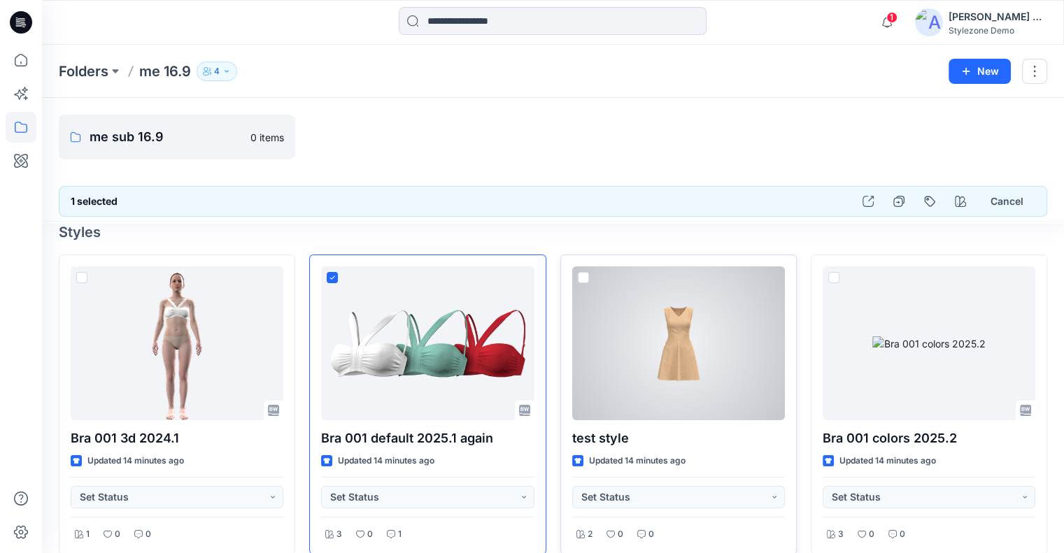
click at [585, 276] on span at bounding box center [583, 277] width 11 height 11
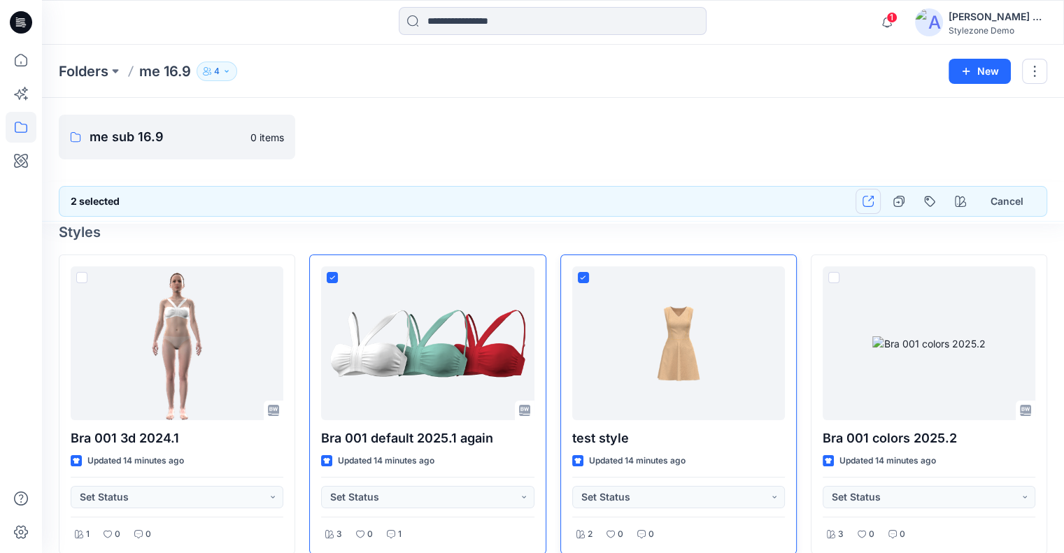
click at [873, 200] on icon "button" at bounding box center [868, 201] width 11 height 11
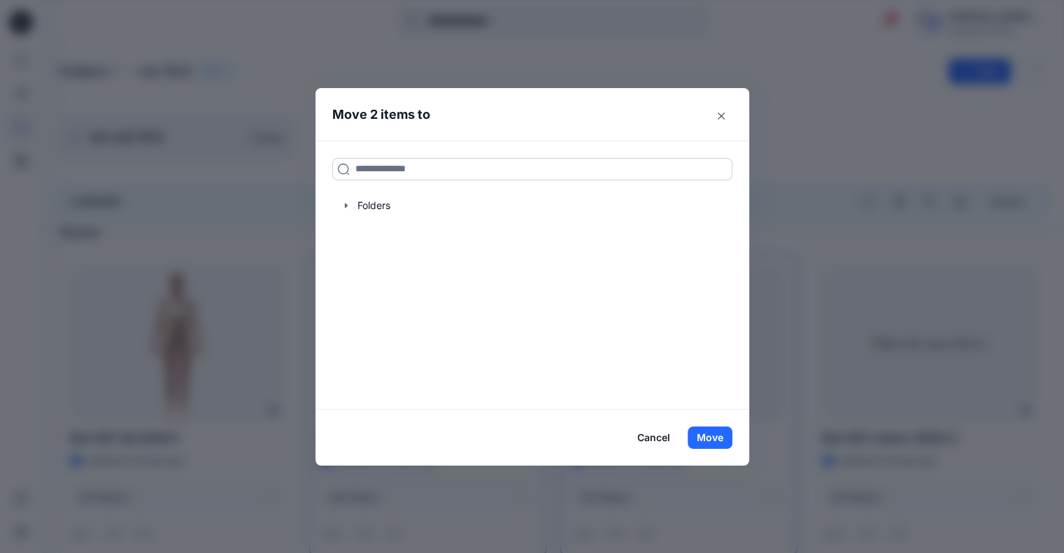
click at [450, 168] on input at bounding box center [532, 169] width 400 height 22
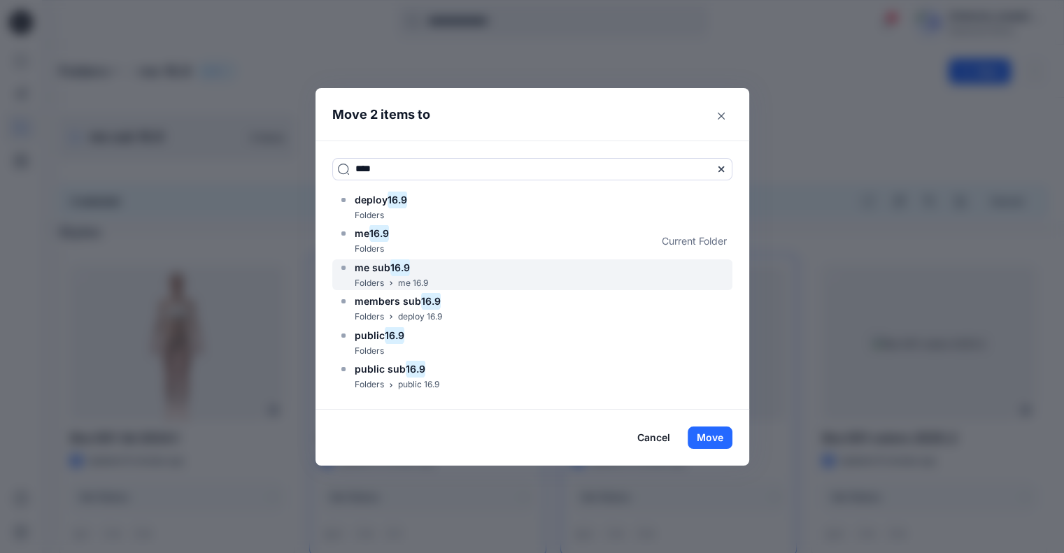
type input "****"
click at [425, 274] on div "me sub 16.9" at bounding box center [383, 268] width 90 height 17
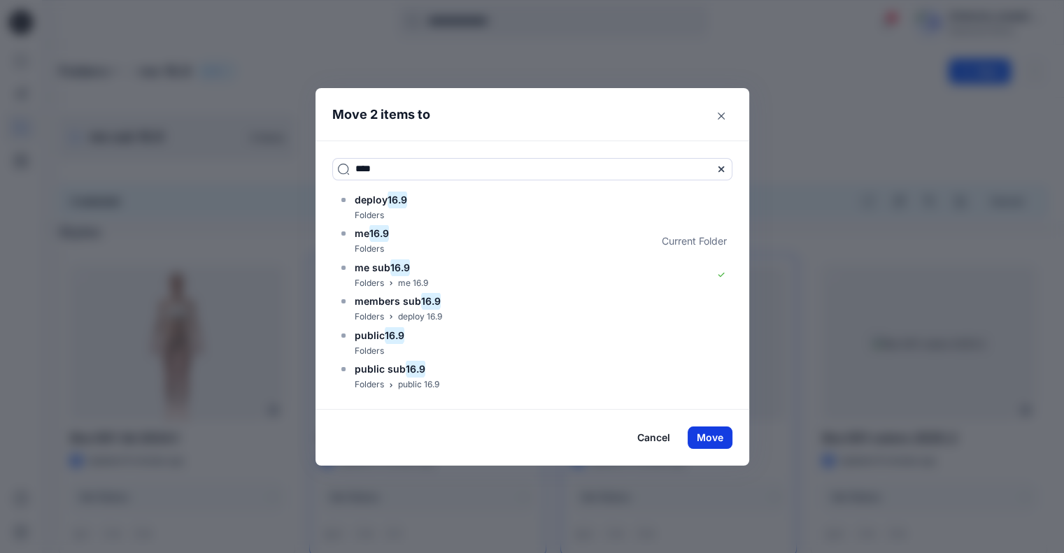
click at [711, 434] on button "Move" at bounding box center [710, 438] width 45 height 22
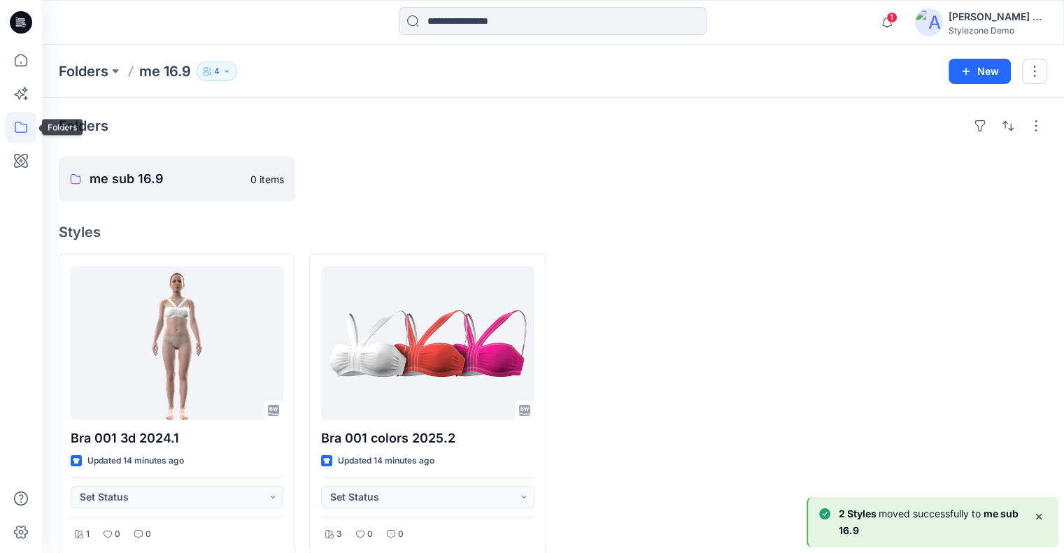
click at [24, 123] on icon at bounding box center [21, 127] width 31 height 31
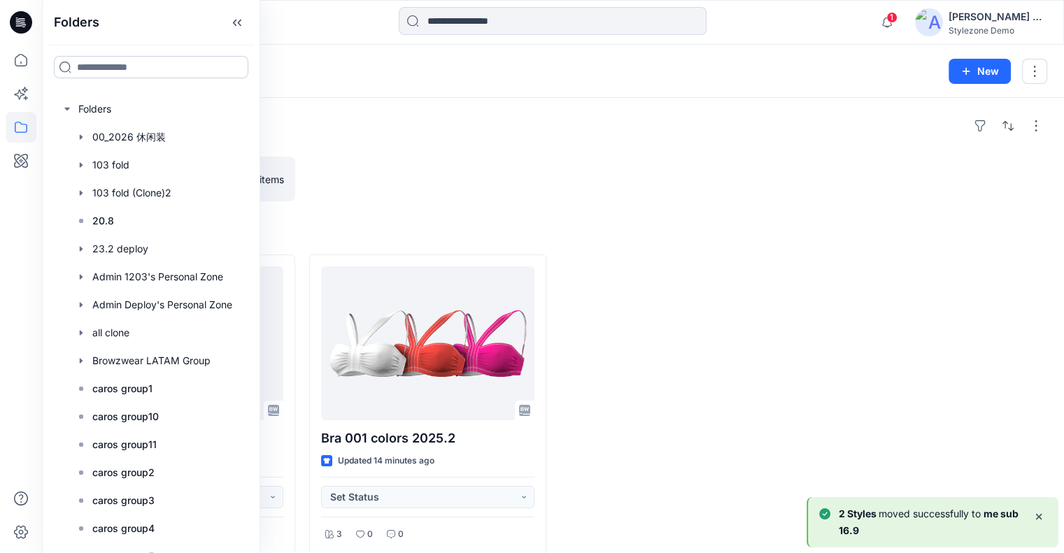
click at [124, 64] on input at bounding box center [151, 67] width 195 height 22
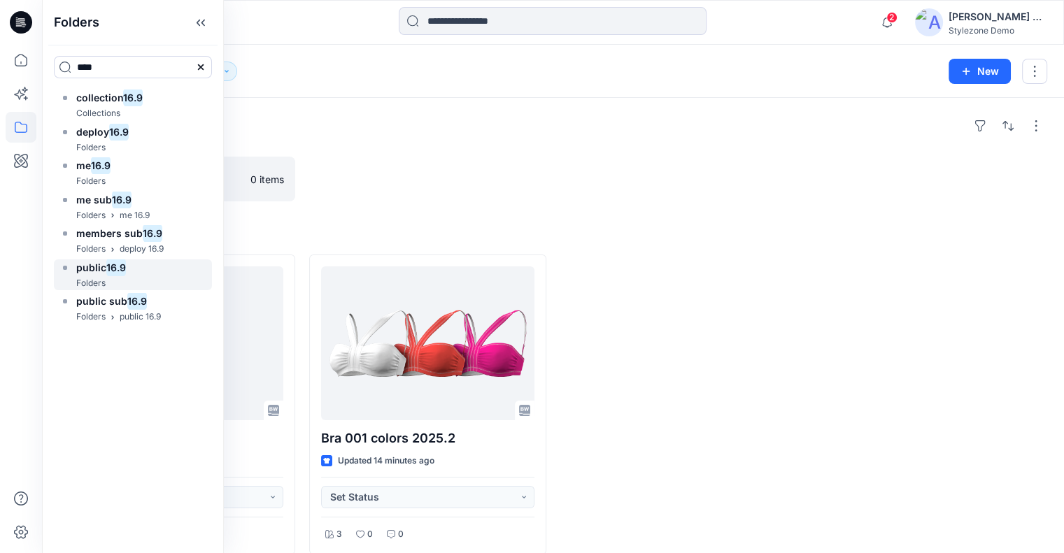
type input "****"
click at [118, 267] on mark "16.9" at bounding box center [116, 267] width 20 height 19
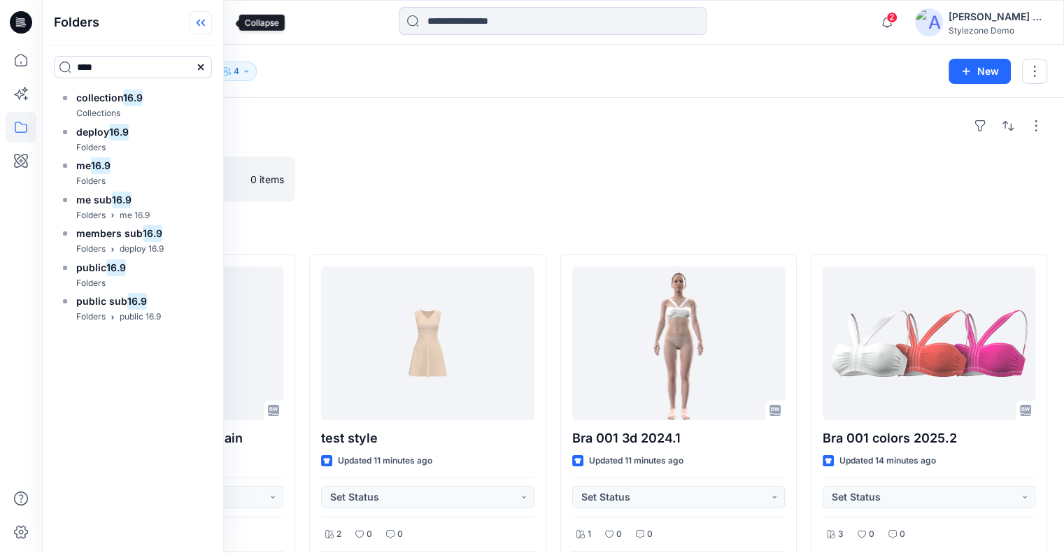
click at [212, 23] on icon at bounding box center [201, 22] width 22 height 23
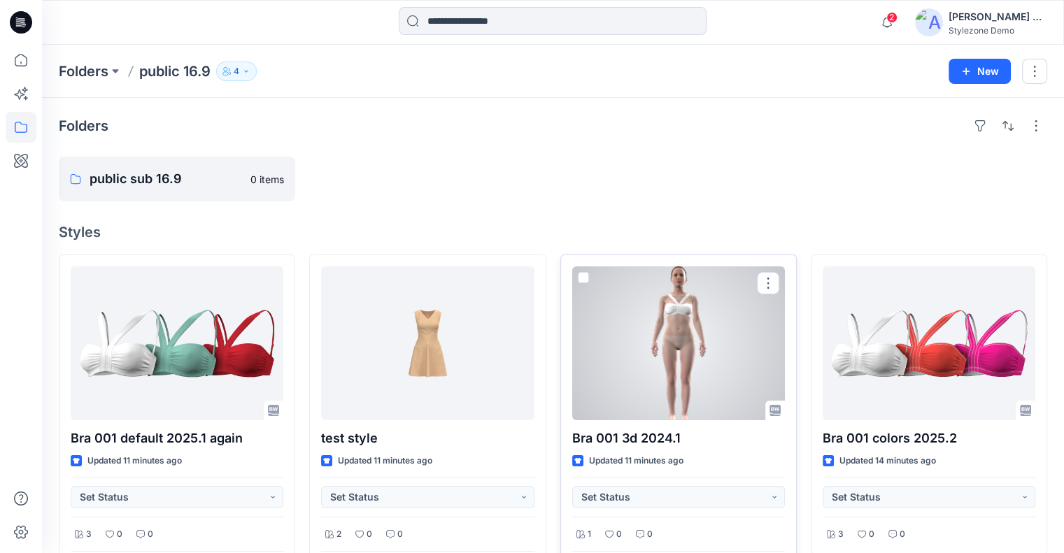
click at [580, 274] on span at bounding box center [583, 277] width 11 height 11
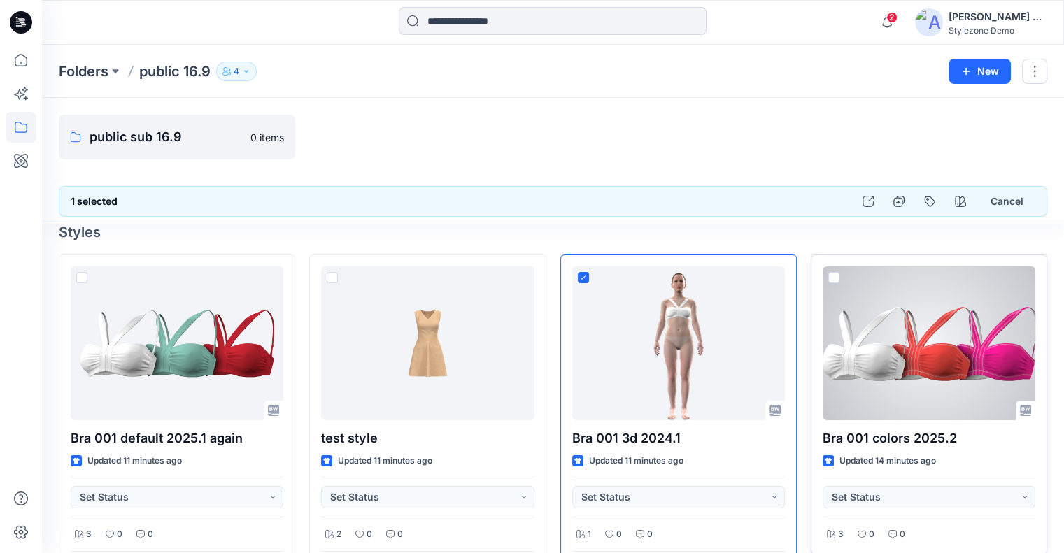
click at [838, 275] on span at bounding box center [833, 277] width 11 height 11
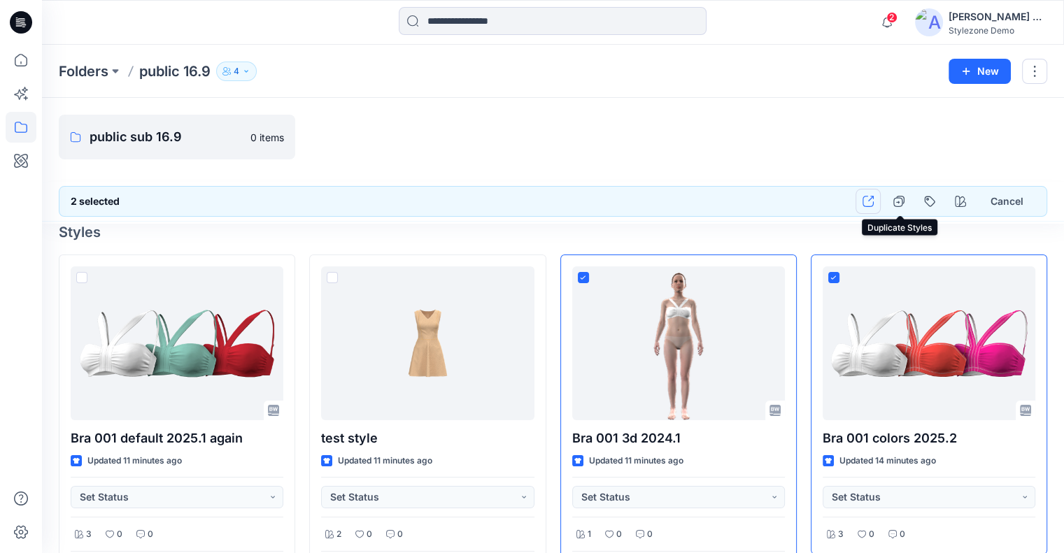
click at [880, 204] on button "button" at bounding box center [868, 201] width 25 height 25
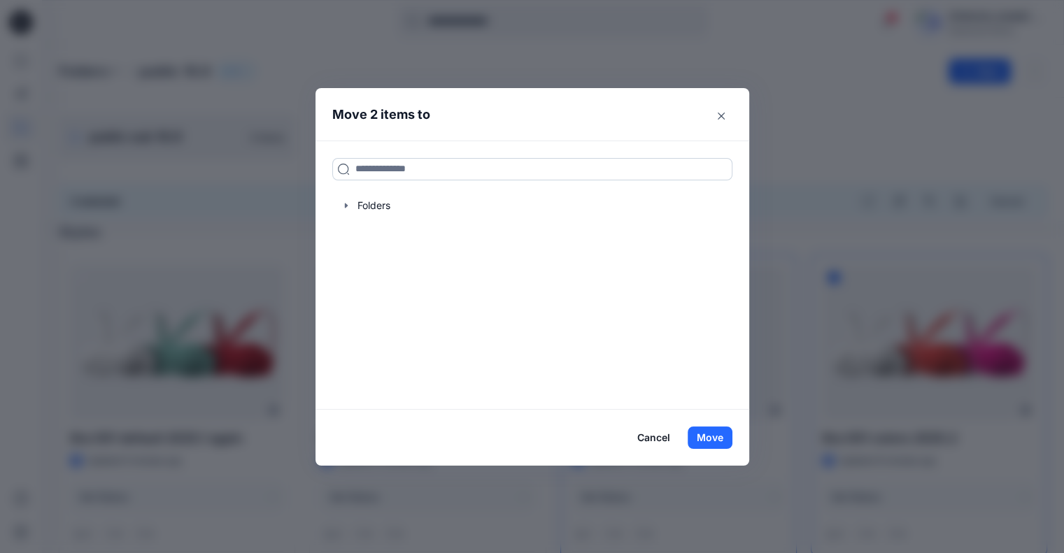
click at [440, 162] on input at bounding box center [532, 169] width 400 height 22
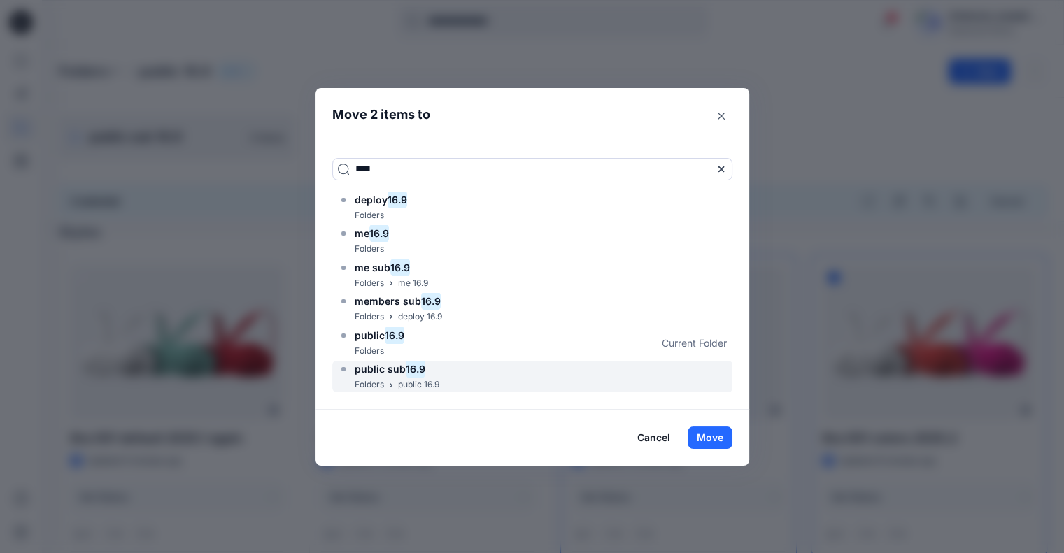
type input "****"
click at [436, 369] on div "public sub 16.9" at bounding box center [388, 369] width 101 height 17
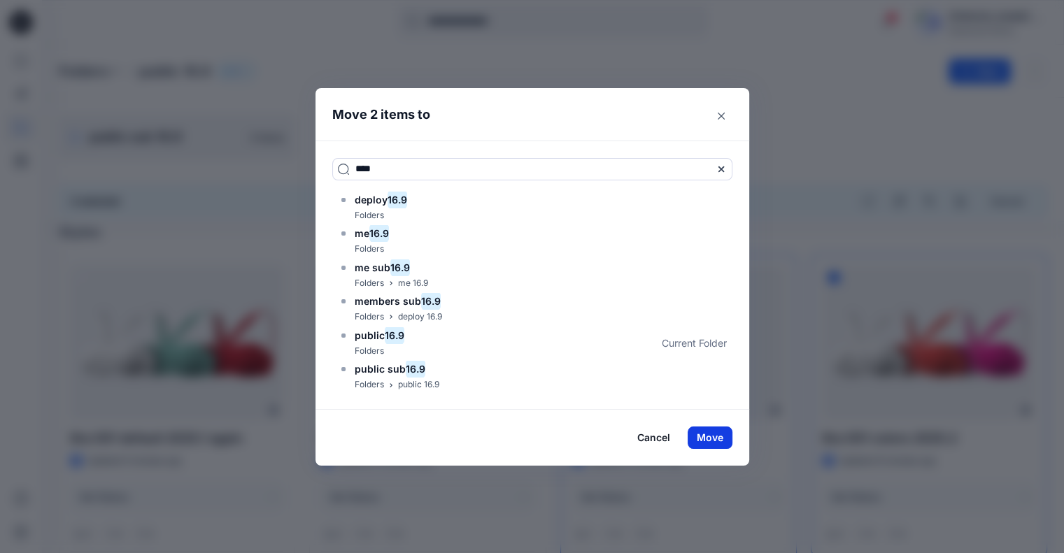
click at [715, 437] on button "Move" at bounding box center [710, 438] width 45 height 22
click at [712, 441] on button "Move" at bounding box center [710, 438] width 45 height 22
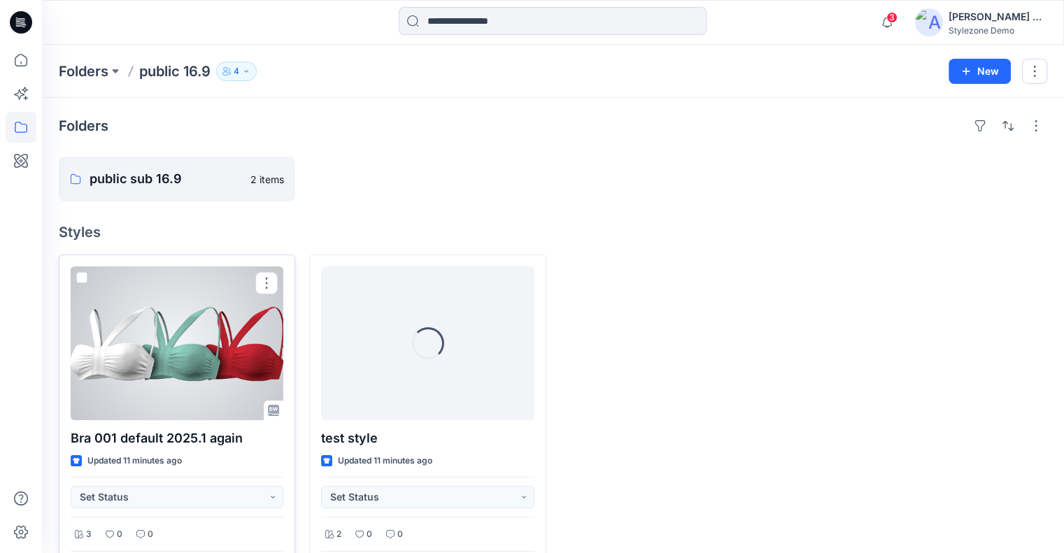
click at [84, 277] on span at bounding box center [81, 277] width 11 height 11
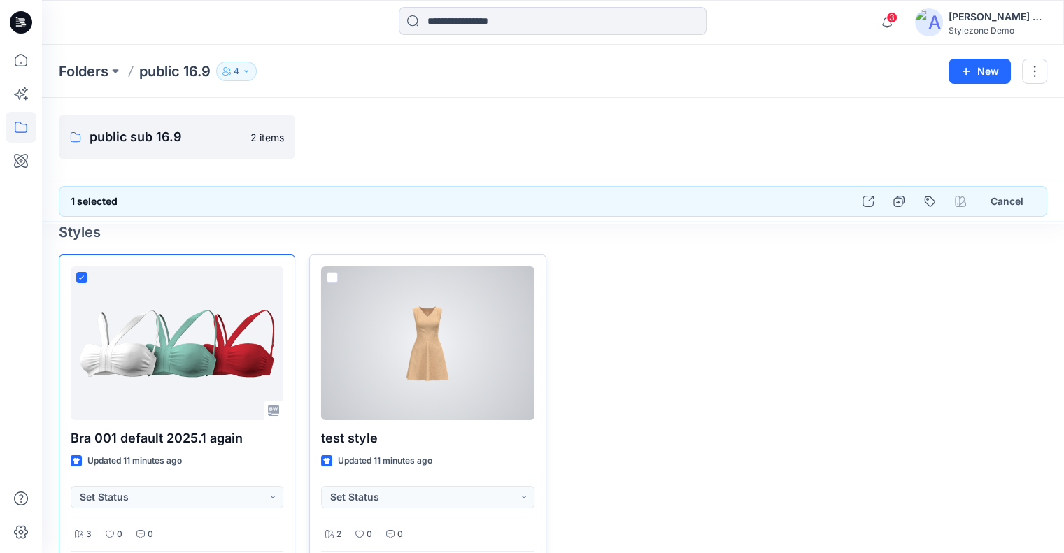
click at [330, 275] on span at bounding box center [332, 277] width 11 height 11
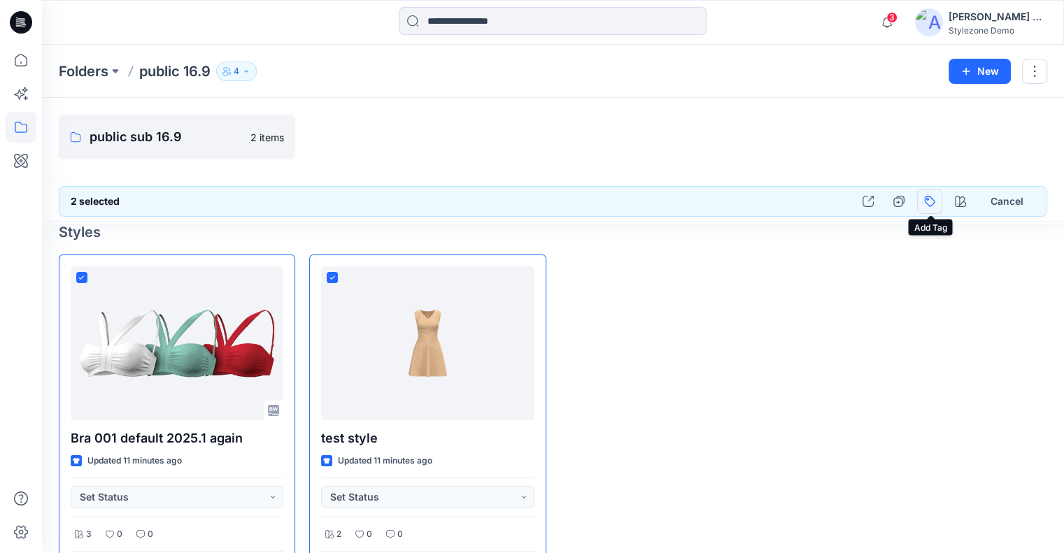
click at [934, 206] on button "button" at bounding box center [929, 201] width 25 height 25
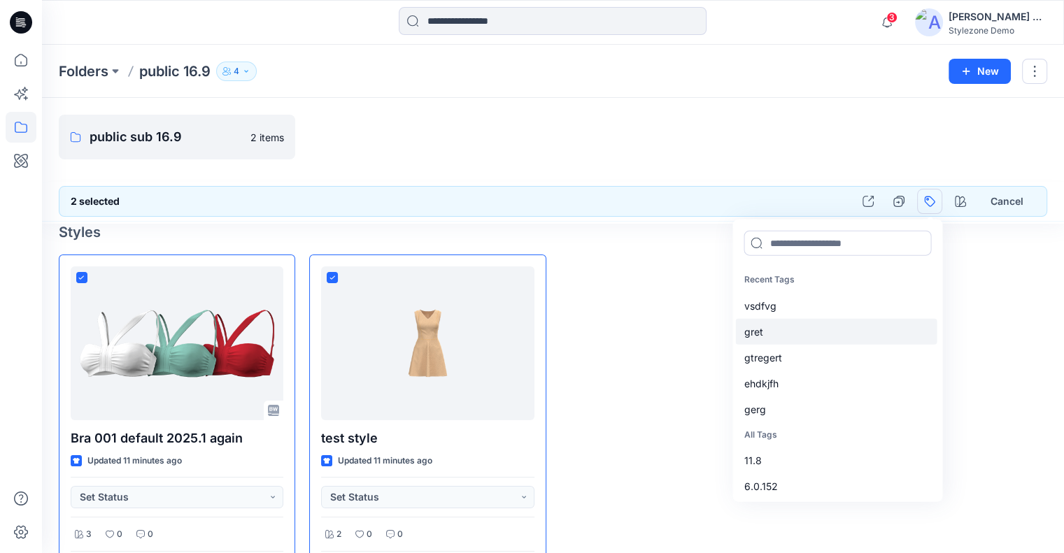
click at [806, 327] on div "gret" at bounding box center [836, 331] width 202 height 26
click at [790, 419] on div "gerg" at bounding box center [836, 409] width 202 height 26
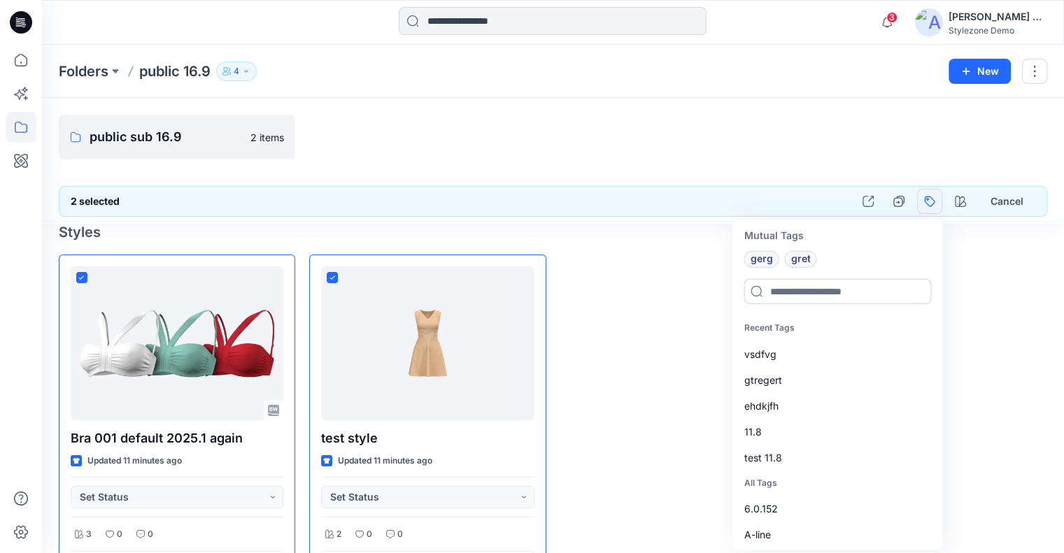
click at [838, 296] on input at bounding box center [838, 291] width 188 height 25
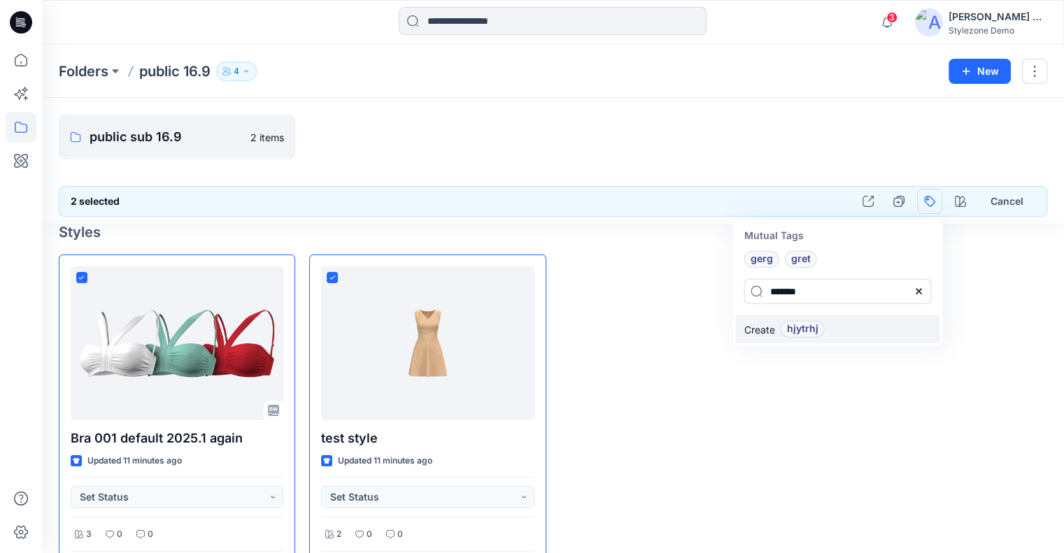
type input "*******"
click at [812, 331] on span "hjytrhj" at bounding box center [801, 329] width 31 height 17
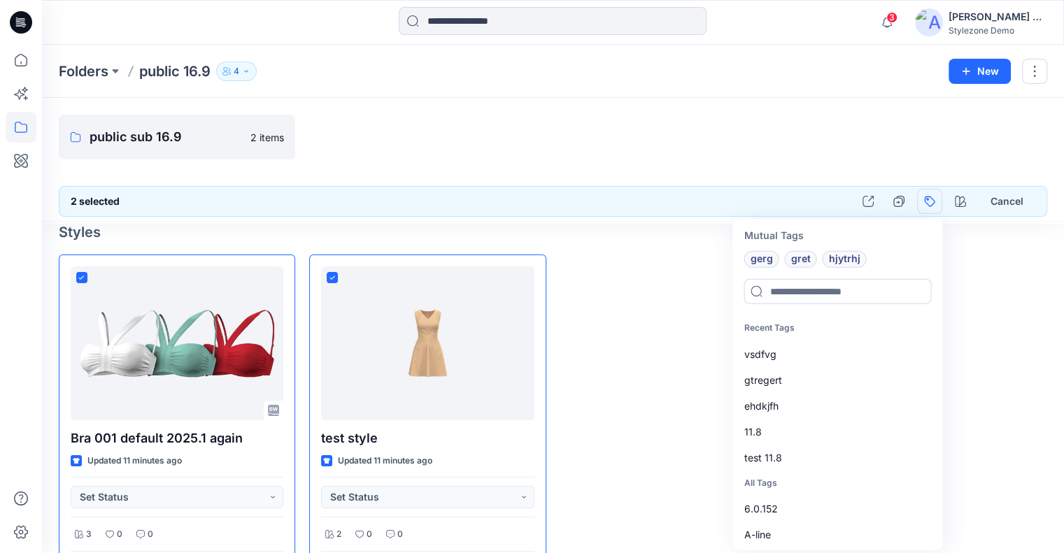
click at [974, 265] on div at bounding box center [929, 442] width 236 height 374
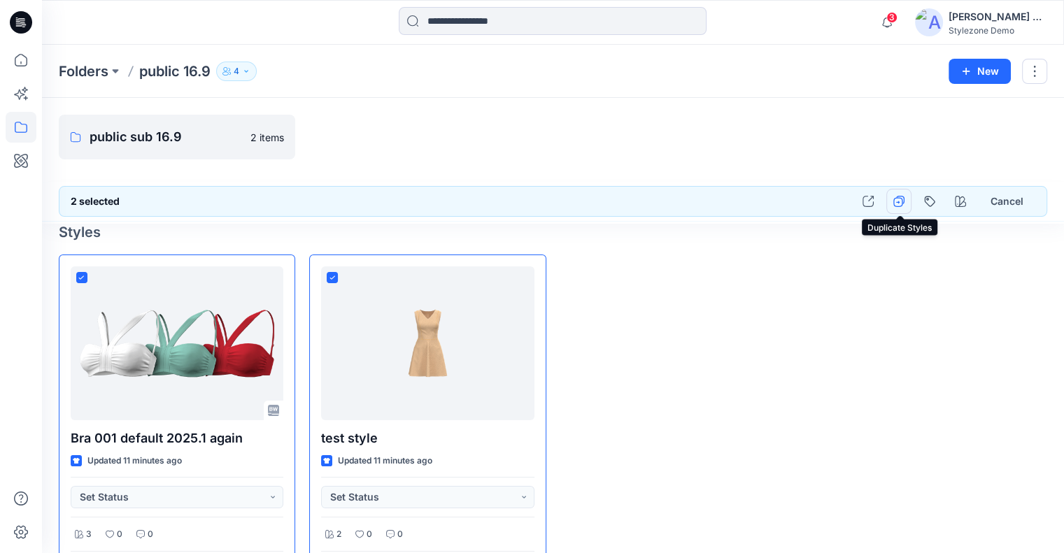
click at [901, 204] on icon "button" at bounding box center [899, 201] width 11 height 11
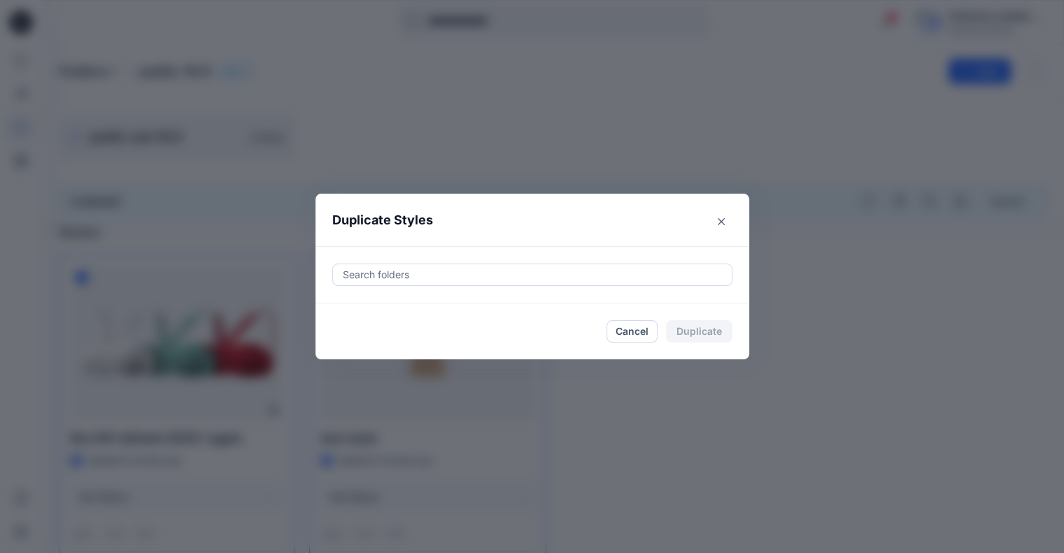
click at [416, 268] on div at bounding box center [532, 275] width 382 height 17
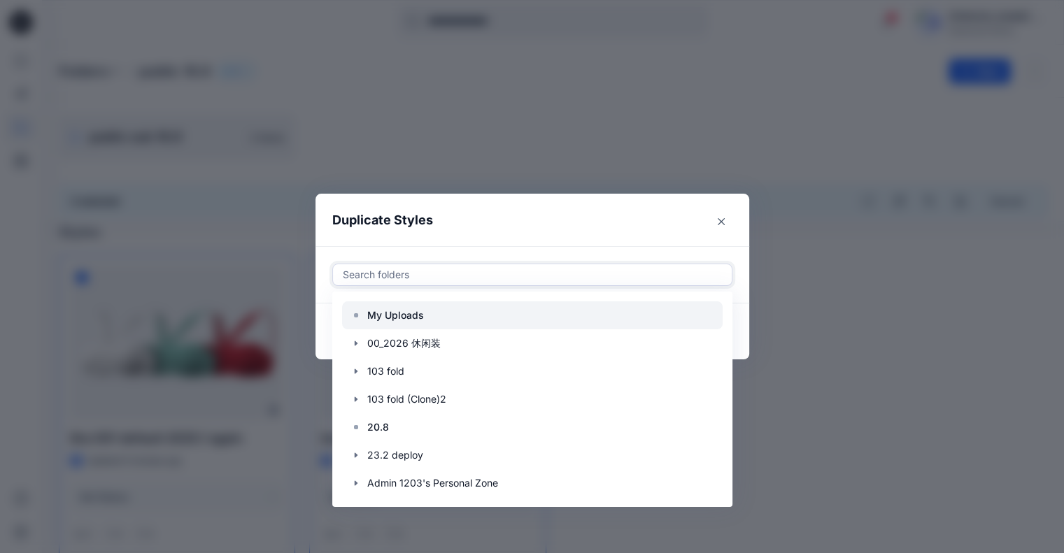
click at [418, 313] on p "My Uploads" at bounding box center [395, 315] width 57 height 17
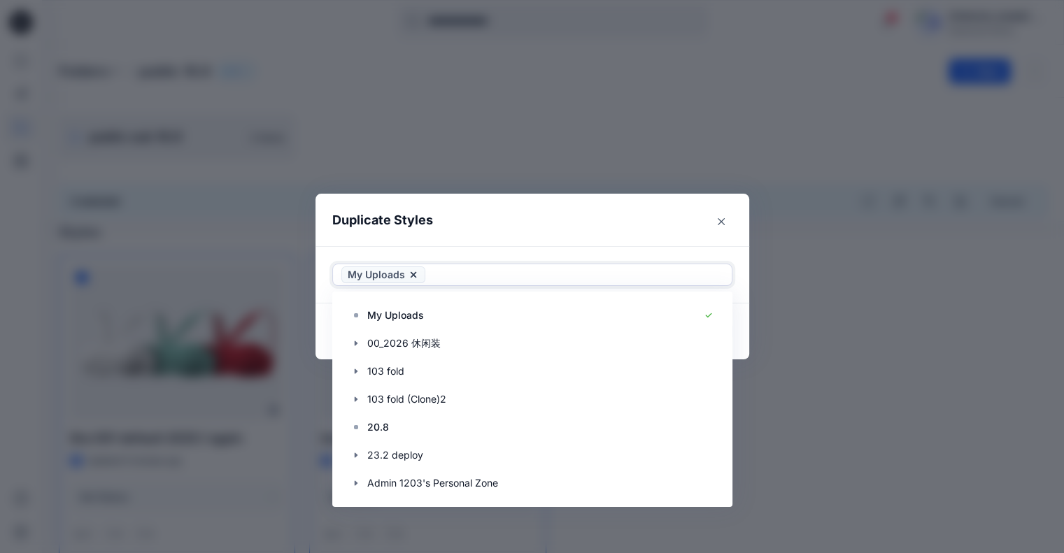
click at [635, 234] on header "Duplicate Styles" at bounding box center [519, 220] width 406 height 53
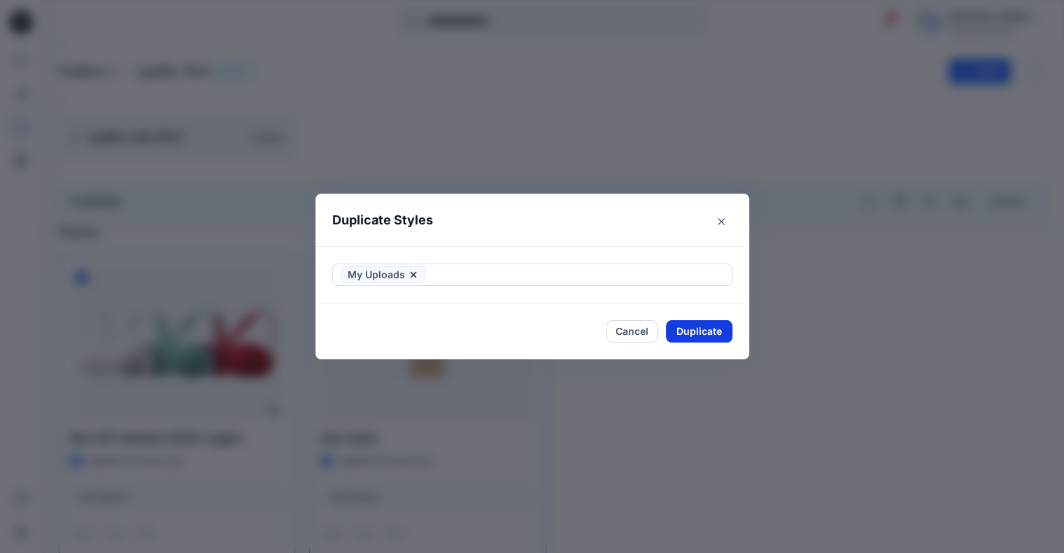
click at [705, 332] on button "Duplicate" at bounding box center [699, 331] width 66 height 22
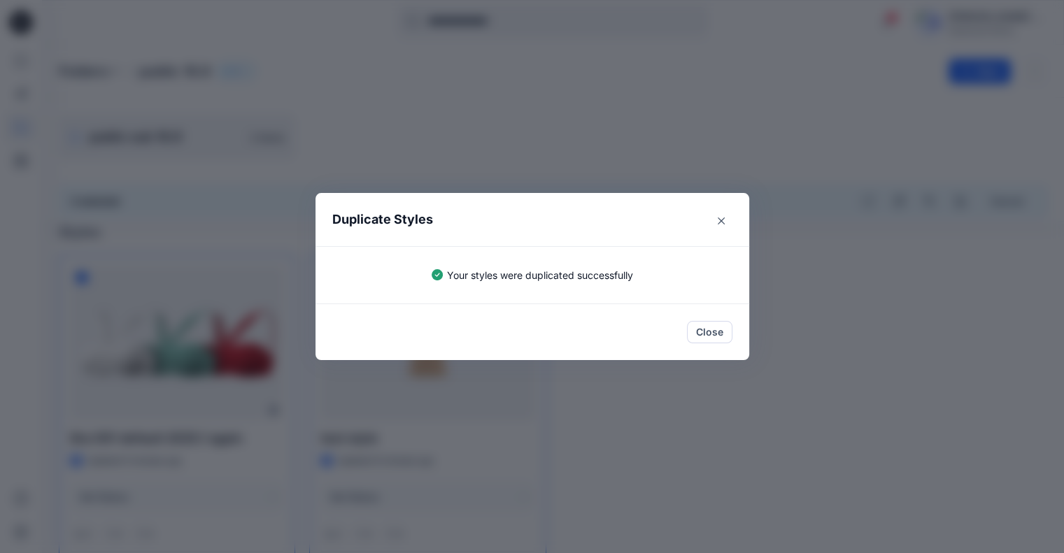
drag, startPoint x: 709, startPoint y: 334, endPoint x: 691, endPoint y: 346, distance: 21.7
click at [709, 333] on button "Close" at bounding box center [709, 332] width 45 height 22
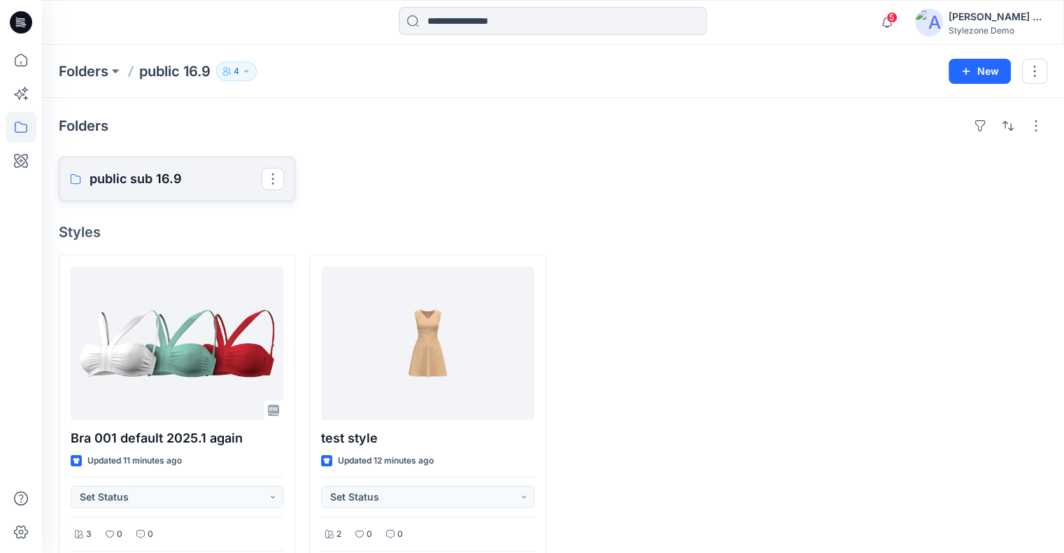
click at [140, 172] on p "public sub 16.9" at bounding box center [176, 179] width 172 height 20
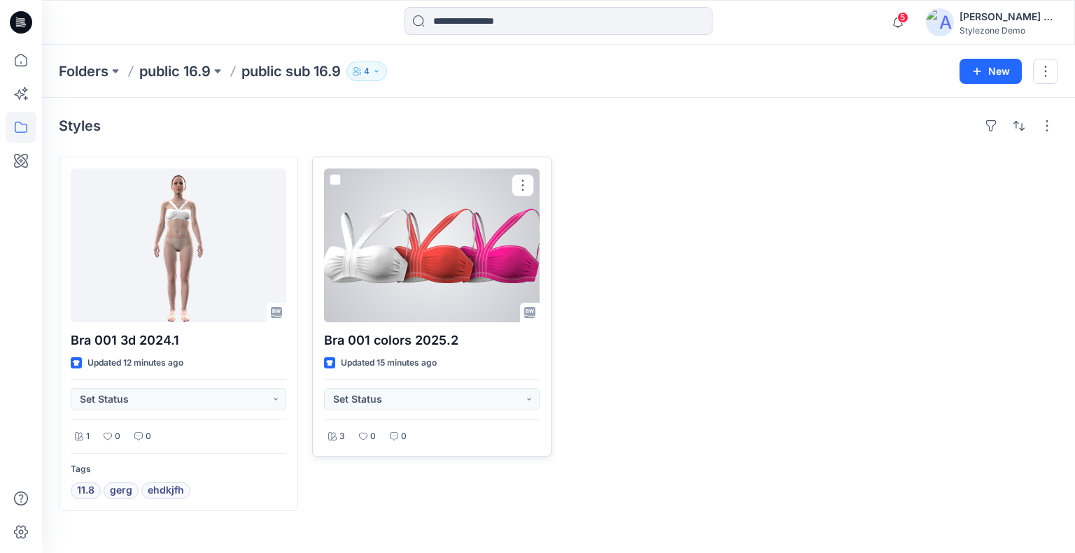
click at [334, 176] on span at bounding box center [335, 179] width 11 height 11
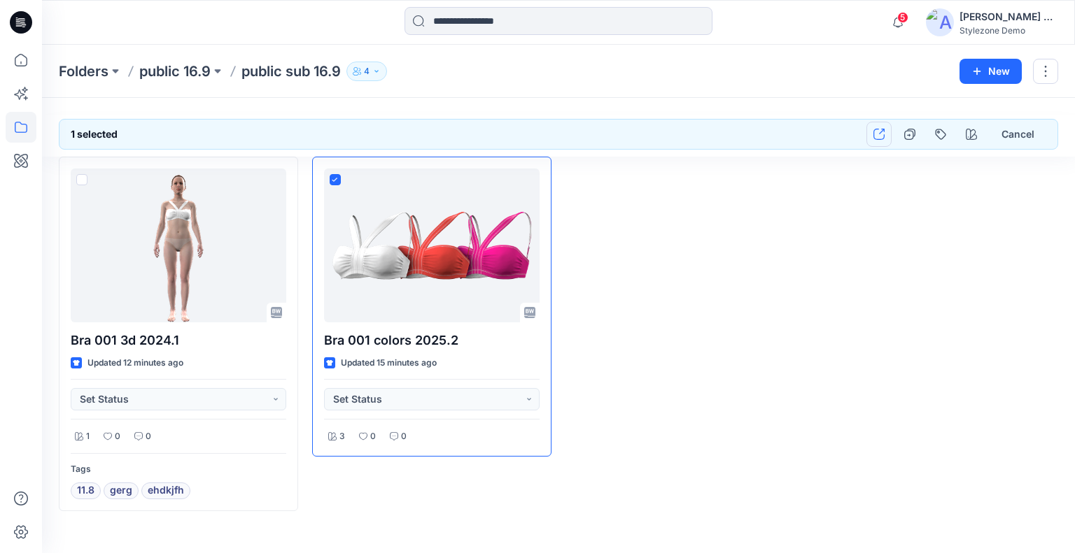
click at [873, 134] on button "button" at bounding box center [878, 134] width 25 height 25
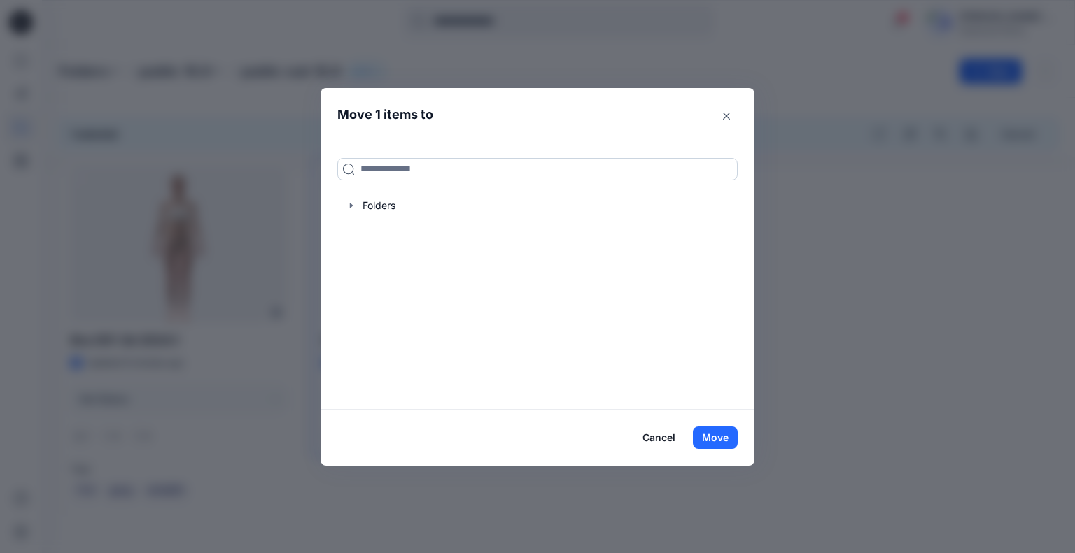
click at [433, 169] on input at bounding box center [537, 169] width 400 height 22
type input "*"
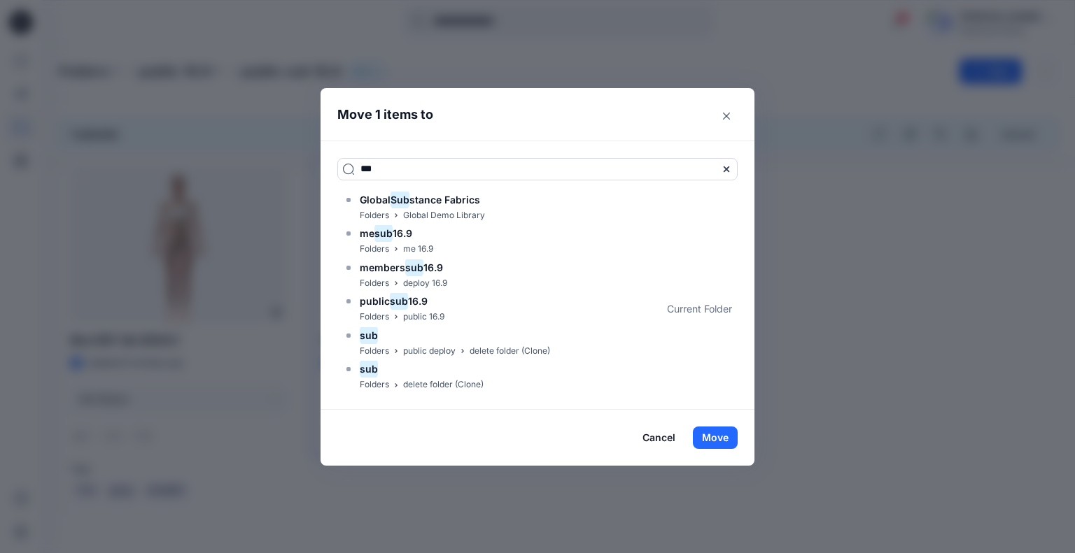
type input "***"
click at [561, 123] on header "Move 1 items to" at bounding box center [526, 114] width 412 height 52
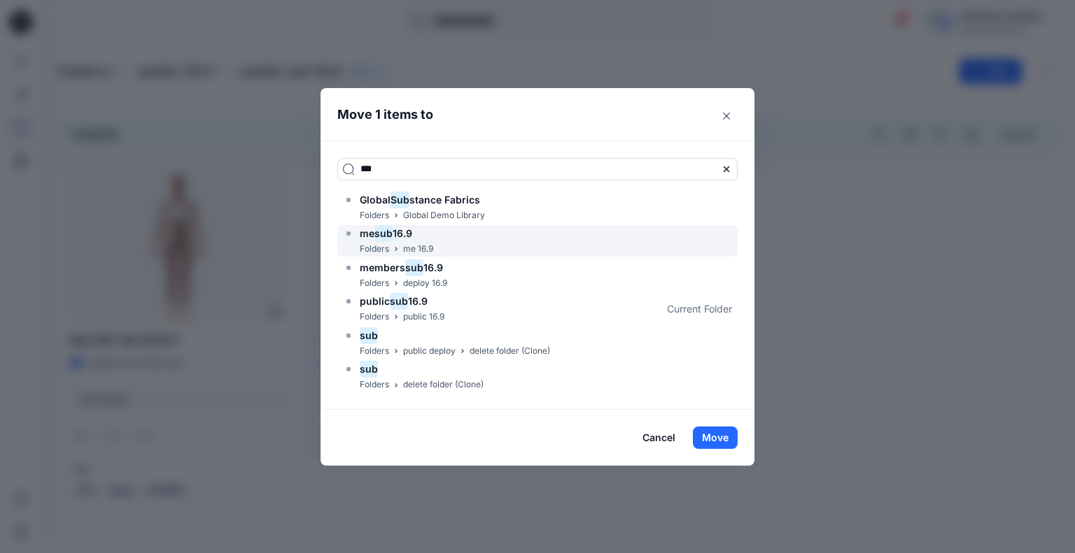
click at [457, 230] on div "me sub 16.9 Folders me 16.9" at bounding box center [537, 240] width 400 height 31
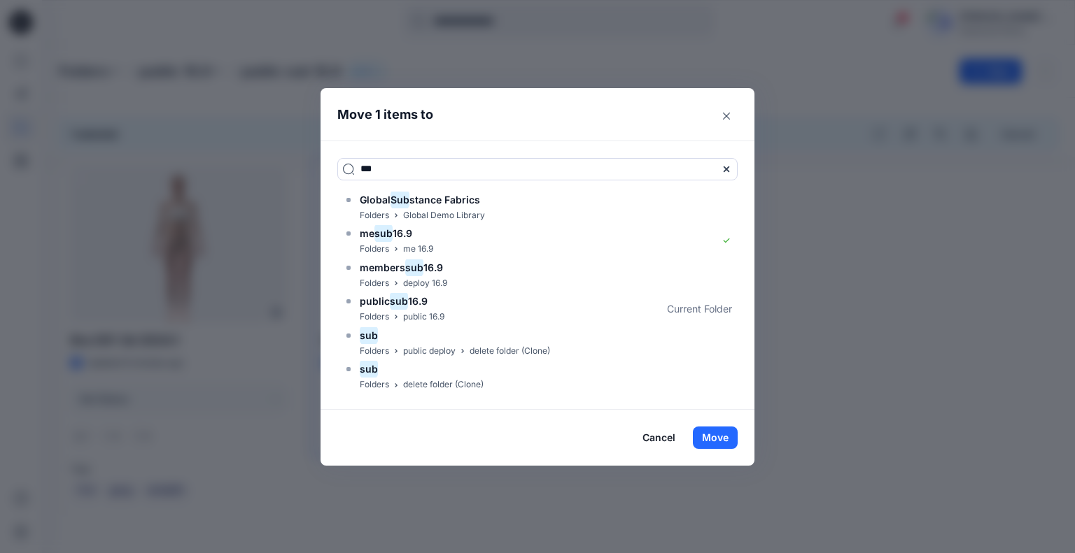
drag, startPoint x: 725, startPoint y: 441, endPoint x: 702, endPoint y: 431, distance: 25.1
click at [726, 441] on button "Move" at bounding box center [715, 438] width 45 height 22
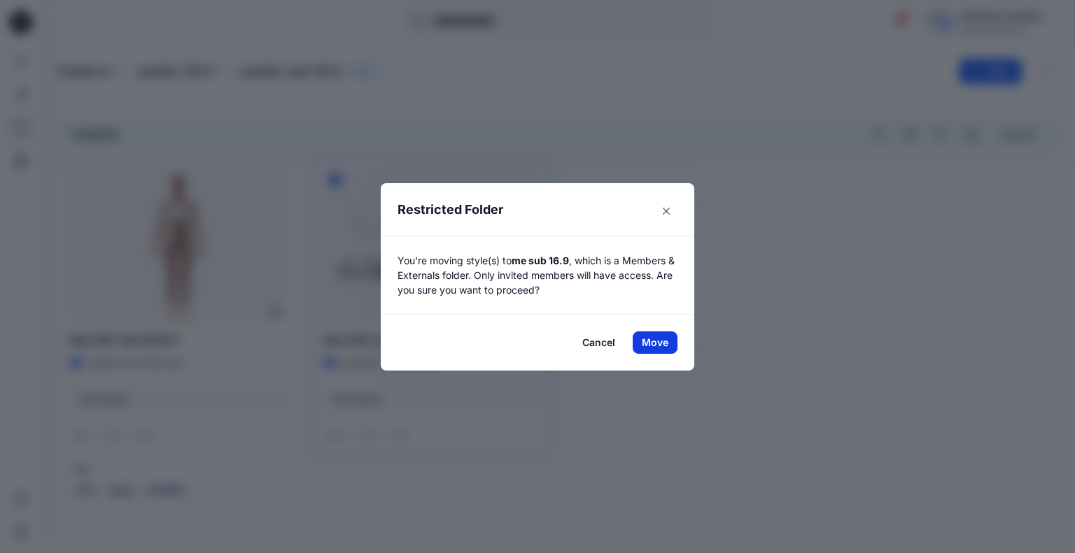
click at [662, 341] on button "Move" at bounding box center [655, 343] width 45 height 22
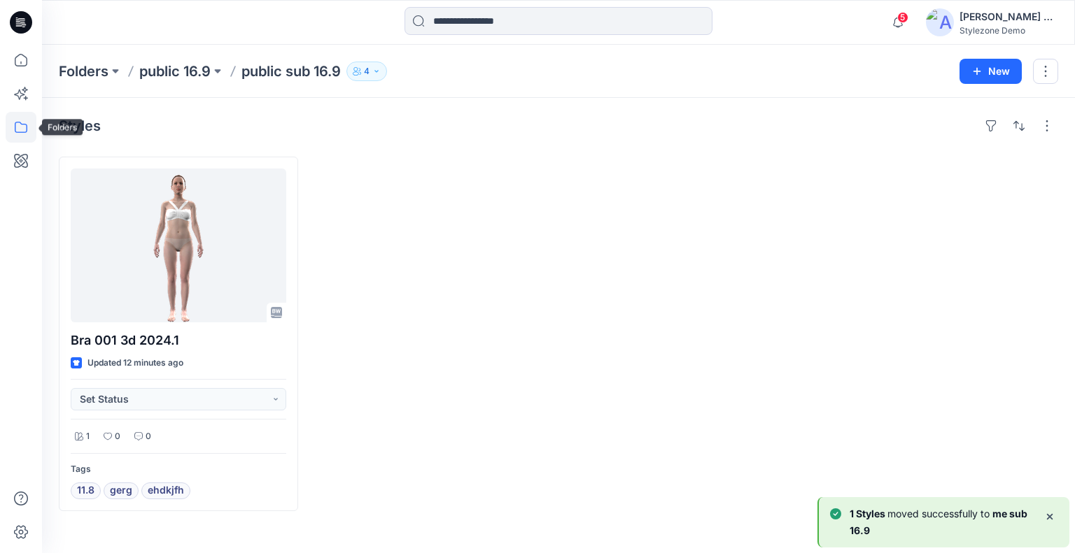
drag, startPoint x: 11, startPoint y: 128, endPoint x: 22, endPoint y: 127, distance: 10.6
click at [11, 128] on icon at bounding box center [21, 127] width 31 height 31
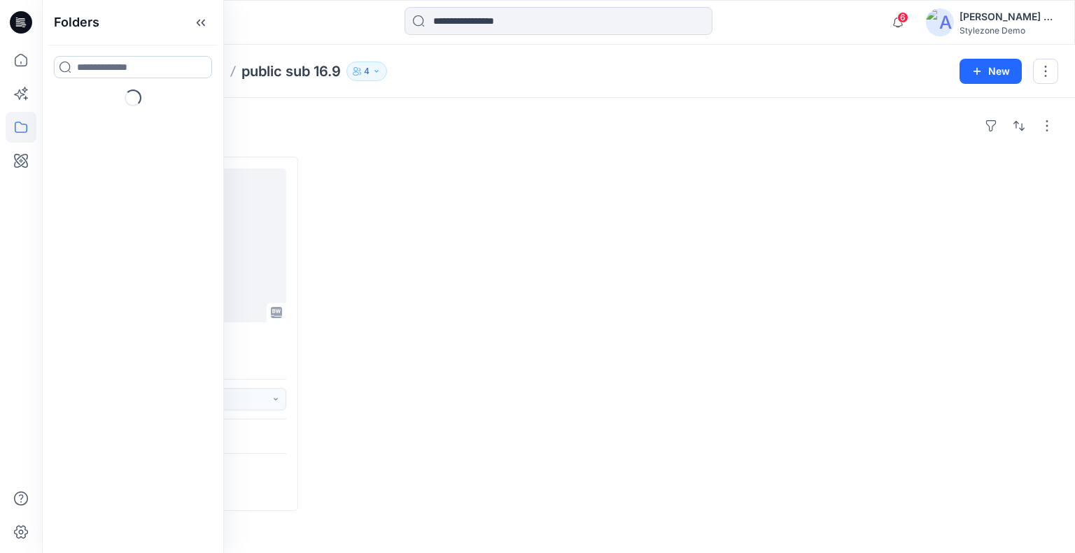
click at [129, 67] on input at bounding box center [133, 67] width 158 height 22
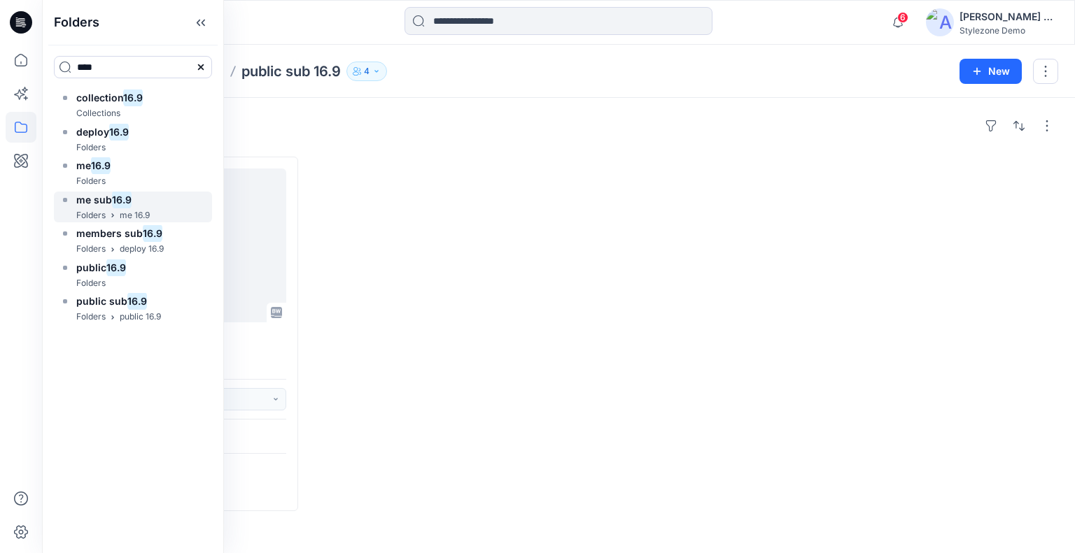
type input "****"
click at [125, 202] on mark "16.9" at bounding box center [122, 199] width 20 height 19
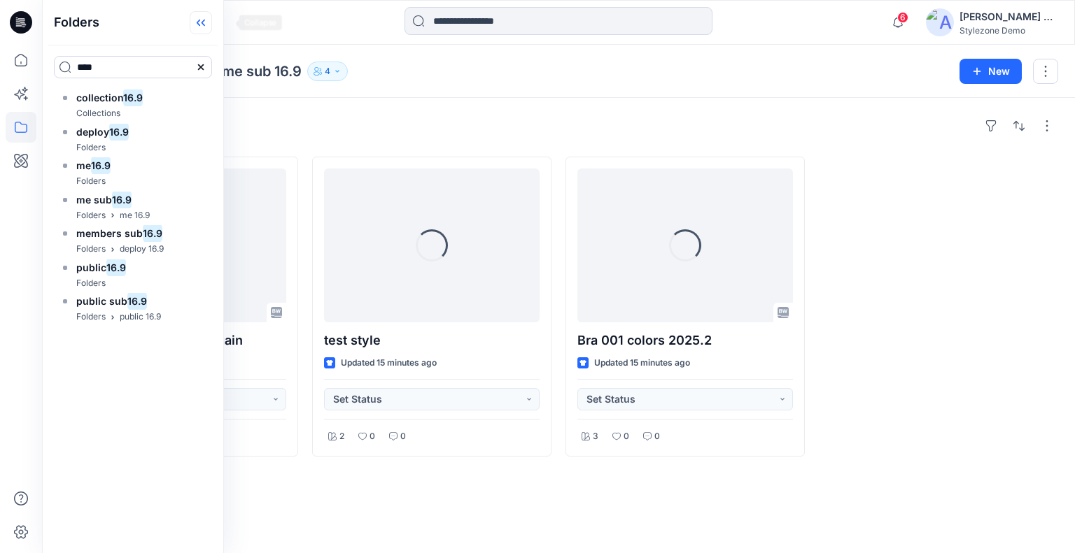
click at [212, 24] on icon at bounding box center [201, 22] width 22 height 23
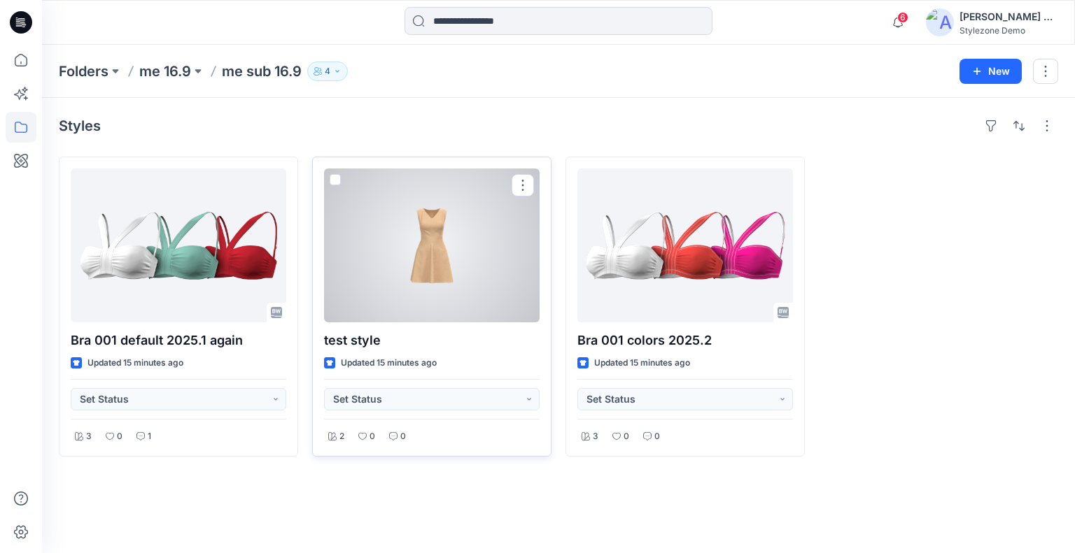
click at [336, 181] on span at bounding box center [335, 179] width 11 height 11
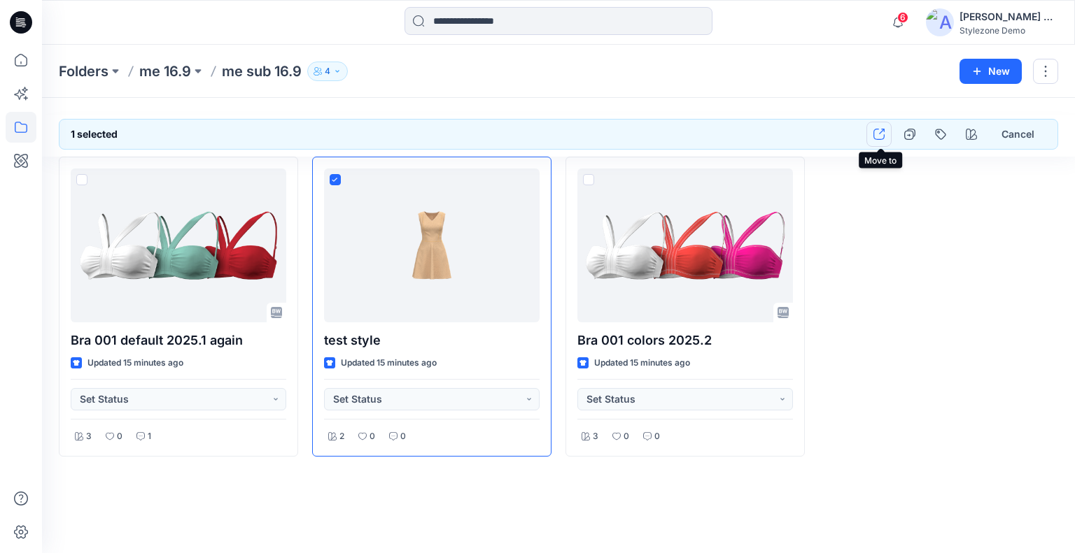
click at [884, 132] on icon "button" at bounding box center [878, 134] width 11 height 11
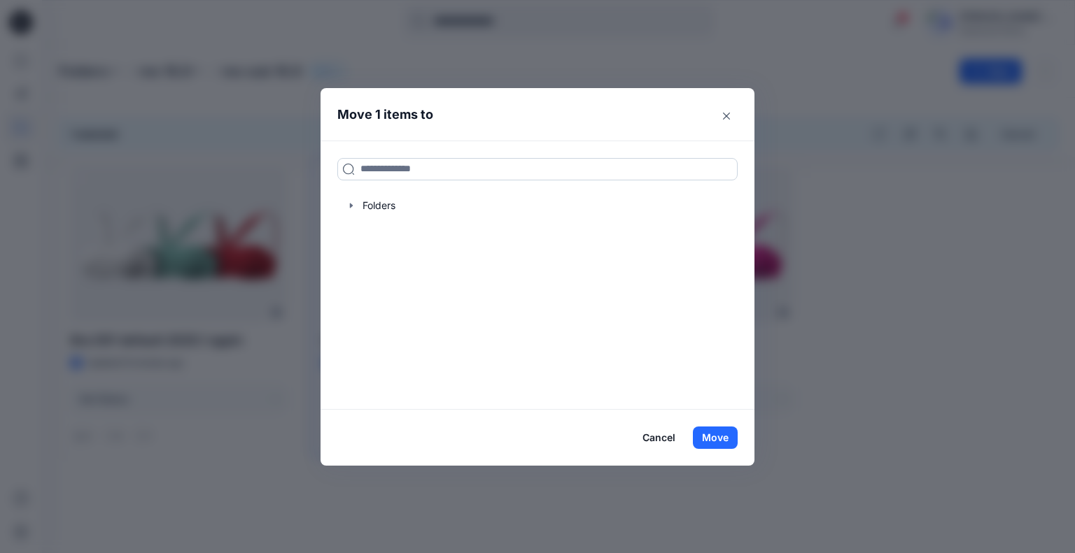
click at [425, 173] on input at bounding box center [537, 169] width 400 height 22
click at [457, 327] on div "******* sub mem bers Folders members again sub mem bers 11.8 Folders members 11…" at bounding box center [537, 275] width 434 height 269
drag, startPoint x: 387, startPoint y: 167, endPoint x: 346, endPoint y: 164, distance: 41.4
click at [344, 166] on input "*******" at bounding box center [537, 169] width 400 height 22
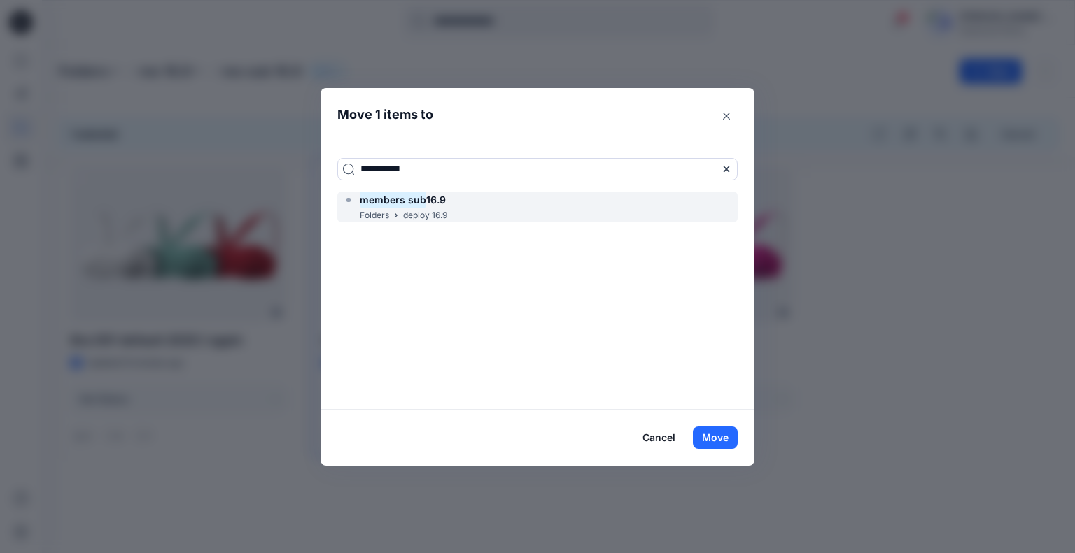
type input "**********"
click at [418, 202] on mark "members sub" at bounding box center [393, 199] width 66 height 19
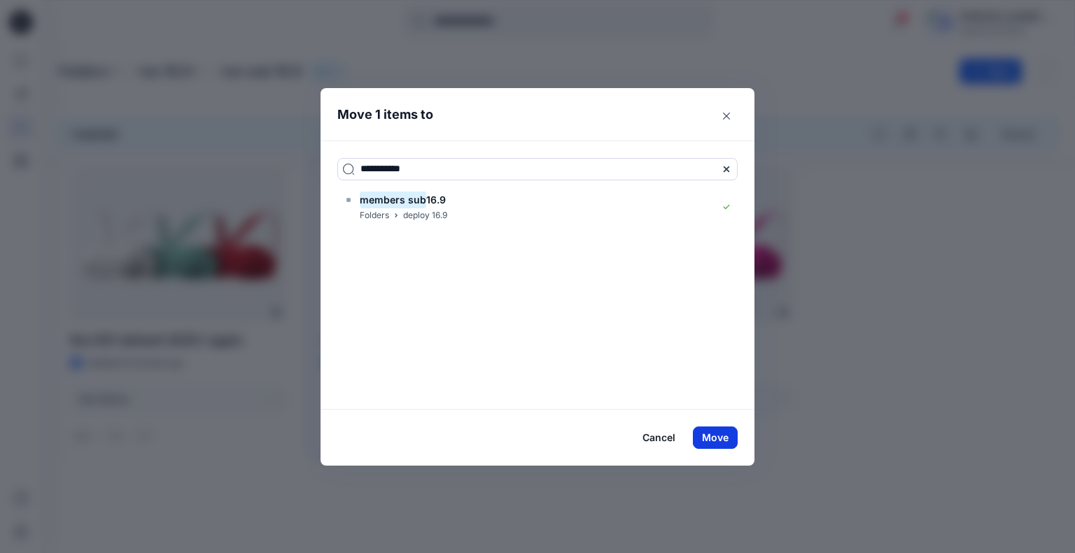
click at [716, 436] on button "Move" at bounding box center [715, 438] width 45 height 22
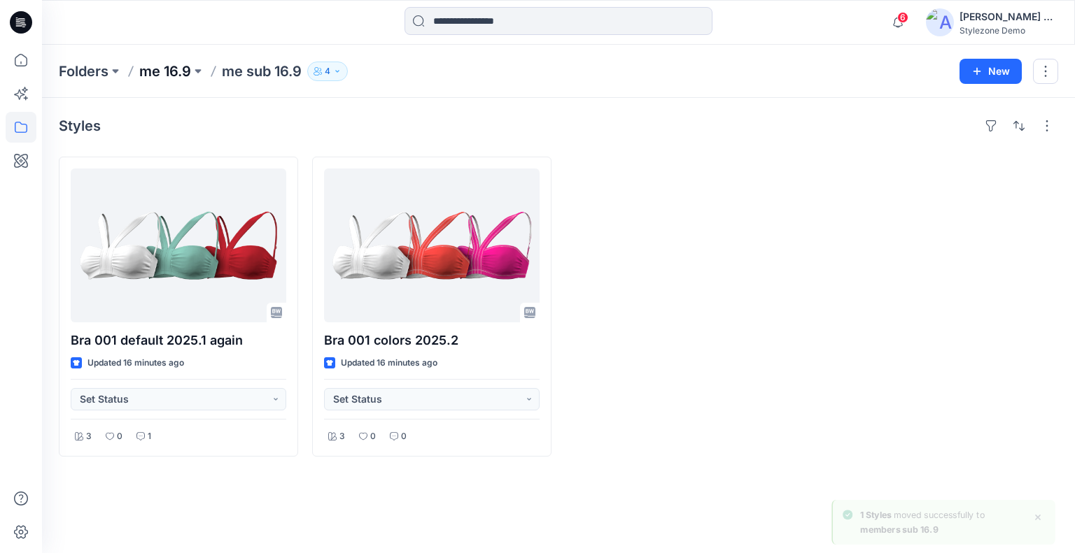
click at [172, 71] on p "me 16.9" at bounding box center [165, 72] width 52 height 20
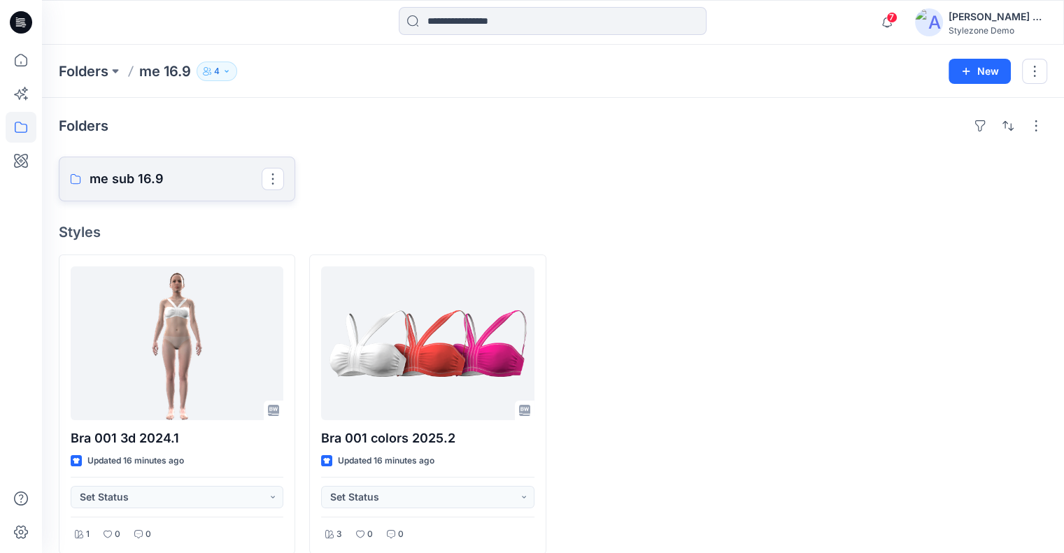
click at [178, 173] on p "me sub 16.9" at bounding box center [176, 179] width 172 height 20
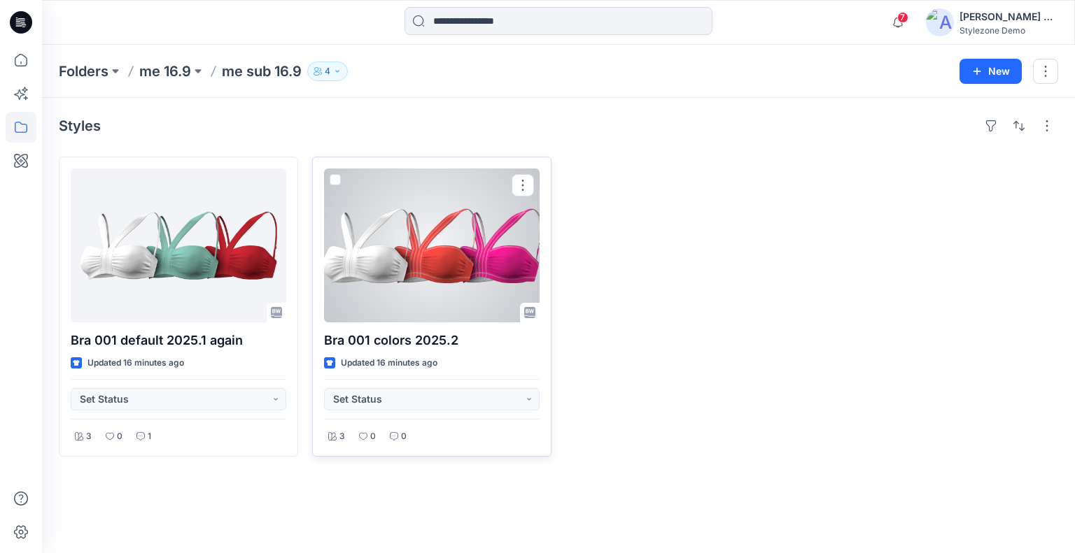
click at [339, 181] on span at bounding box center [335, 179] width 11 height 11
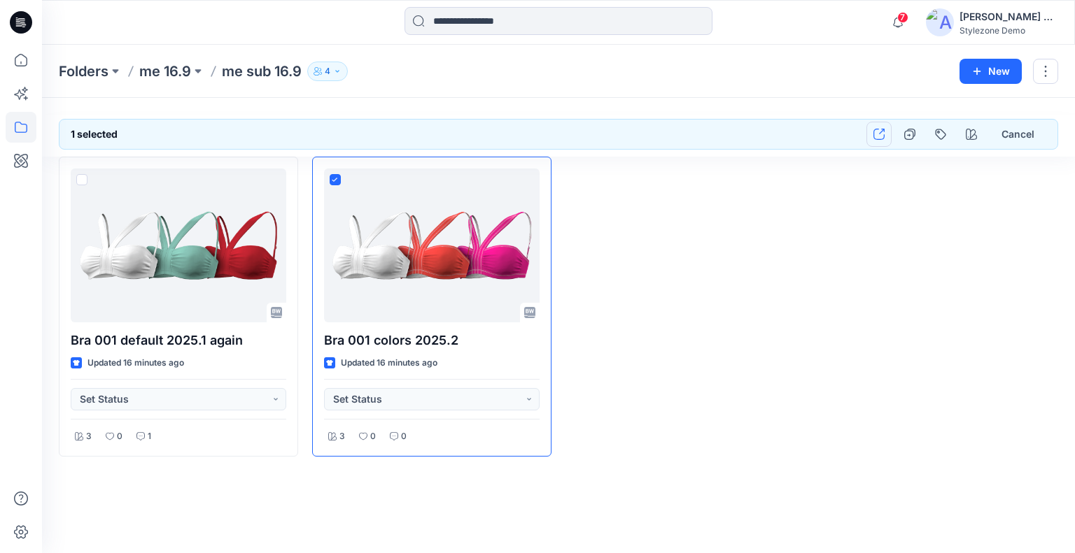
click at [884, 131] on icon "button" at bounding box center [878, 134] width 11 height 11
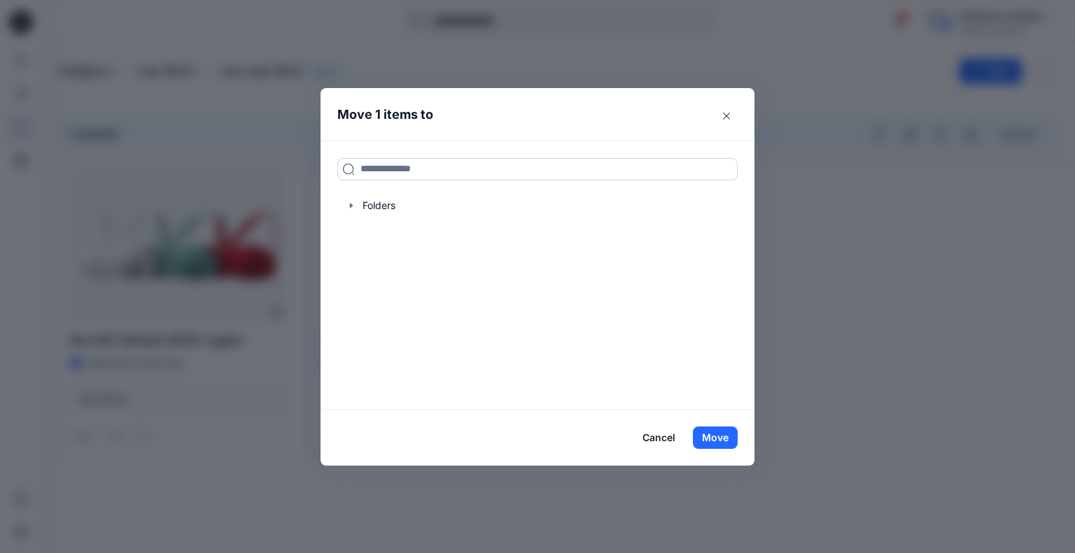
click at [435, 174] on input at bounding box center [537, 169] width 400 height 22
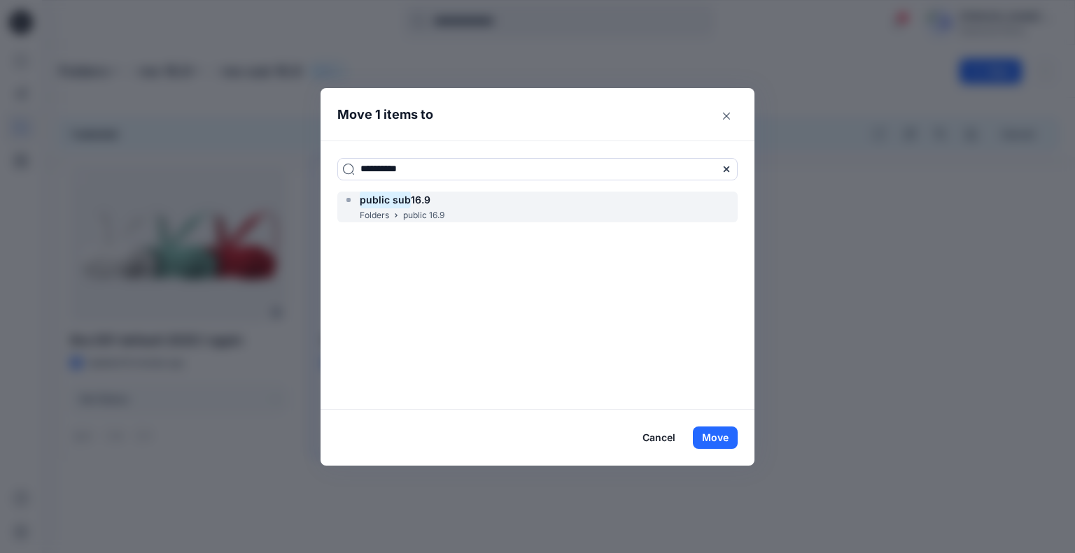
type input "**********"
click at [437, 203] on div "public sub 16.9" at bounding box center [393, 200] width 101 height 17
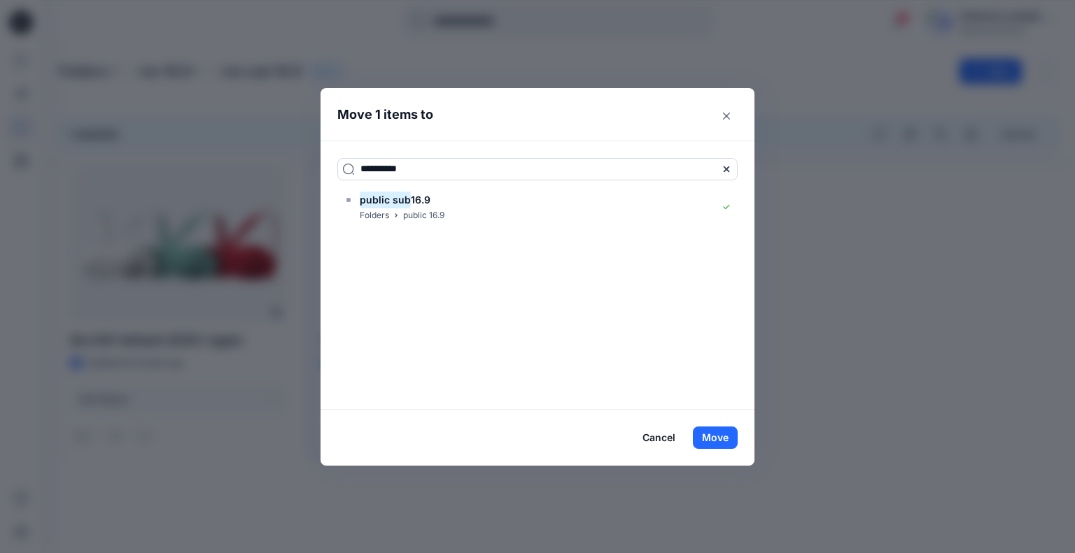
click at [718, 434] on button "Move" at bounding box center [715, 438] width 45 height 22
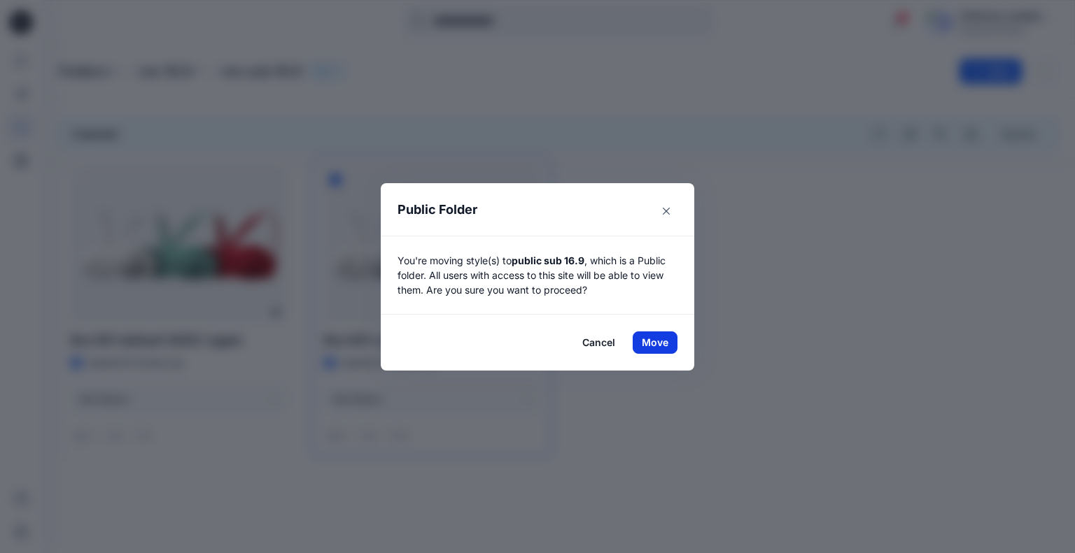
click at [649, 337] on button "Move" at bounding box center [655, 343] width 45 height 22
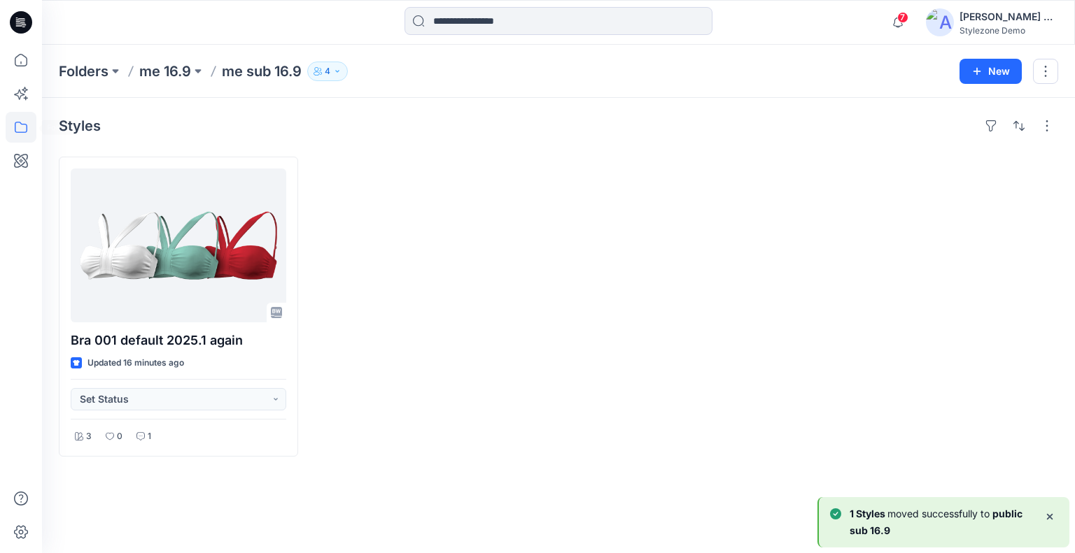
click at [22, 129] on icon at bounding box center [21, 127] width 31 height 31
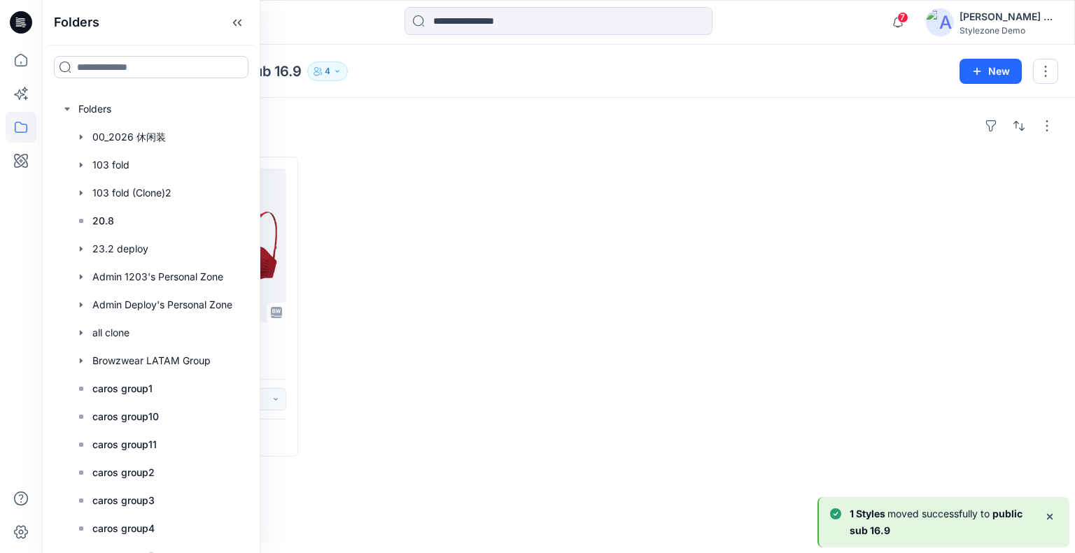
click at [101, 69] on input at bounding box center [151, 67] width 195 height 22
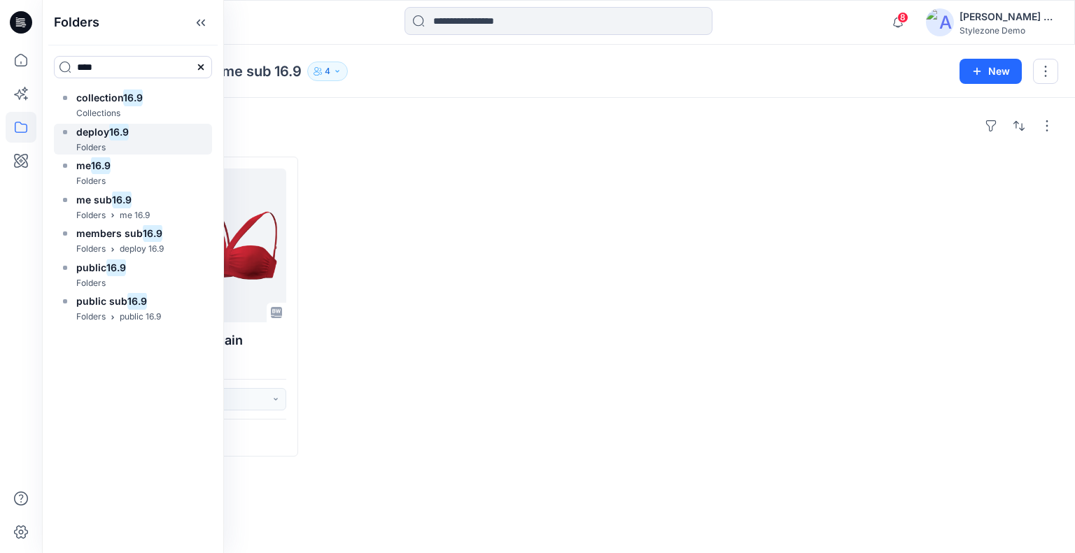
type input "****"
click at [119, 134] on mark "16.9" at bounding box center [119, 131] width 20 height 19
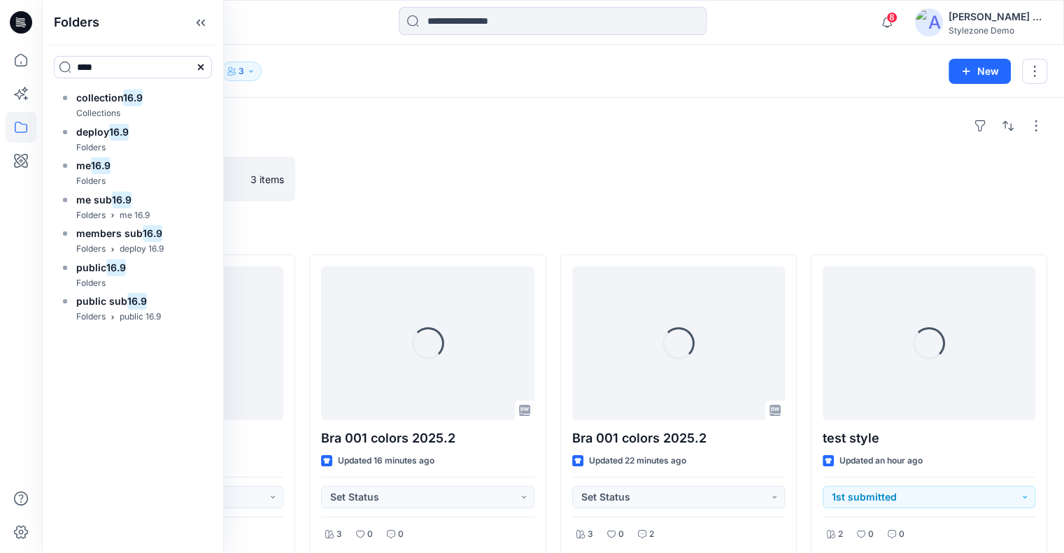
click at [212, 24] on icon at bounding box center [201, 22] width 22 height 23
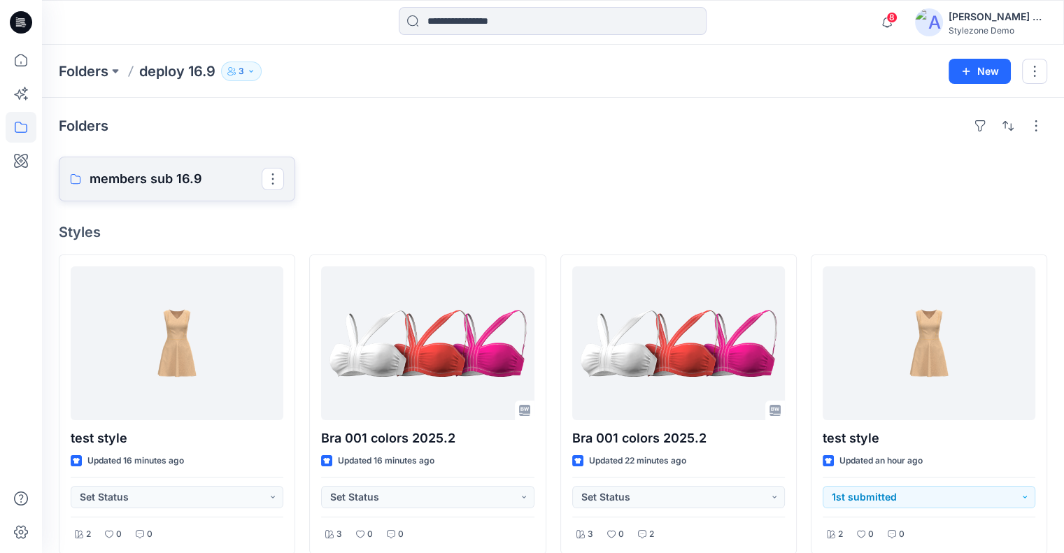
click at [198, 178] on p "members sub 16.9" at bounding box center [176, 179] width 172 height 20
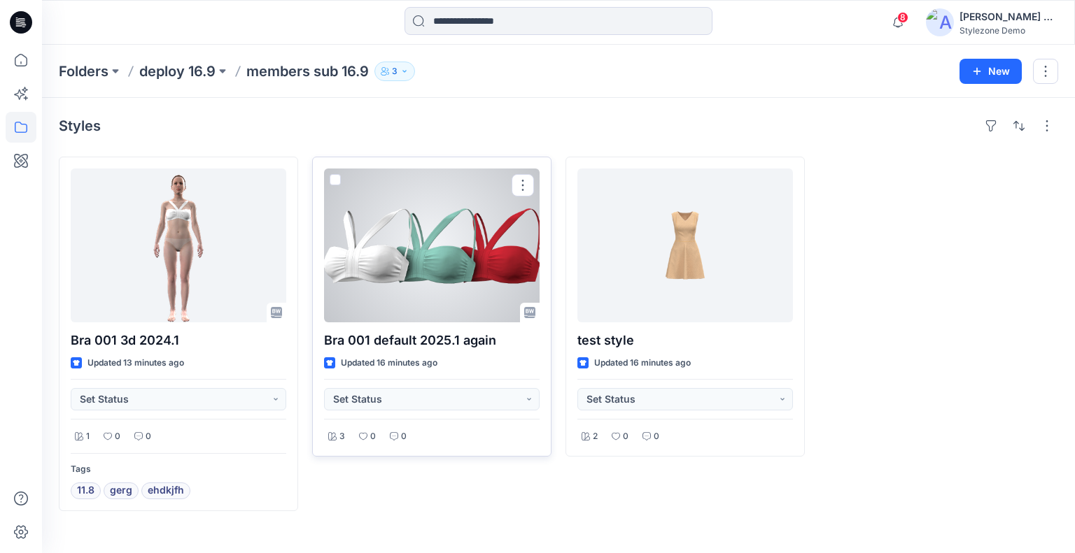
drag, startPoint x: 337, startPoint y: 178, endPoint x: 453, endPoint y: 178, distance: 116.8
click at [337, 178] on span at bounding box center [335, 179] width 11 height 11
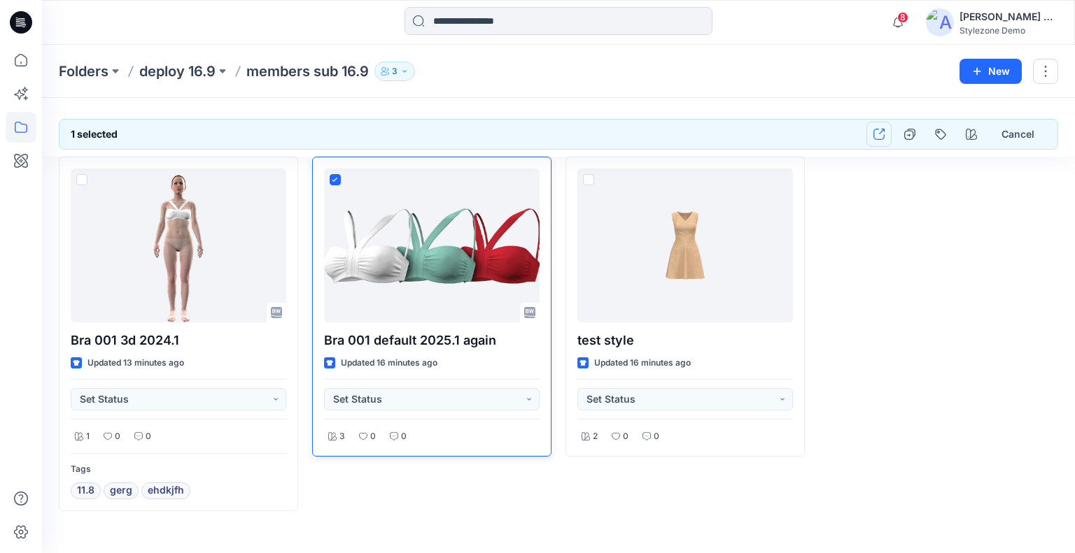
click at [873, 133] on button "button" at bounding box center [878, 134] width 25 height 25
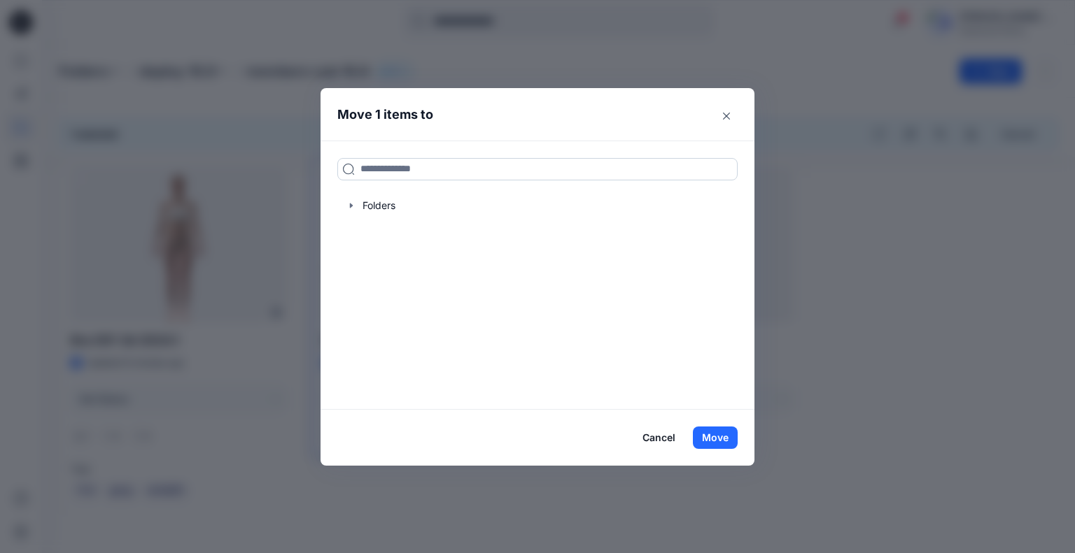
click at [398, 175] on input at bounding box center [537, 169] width 400 height 22
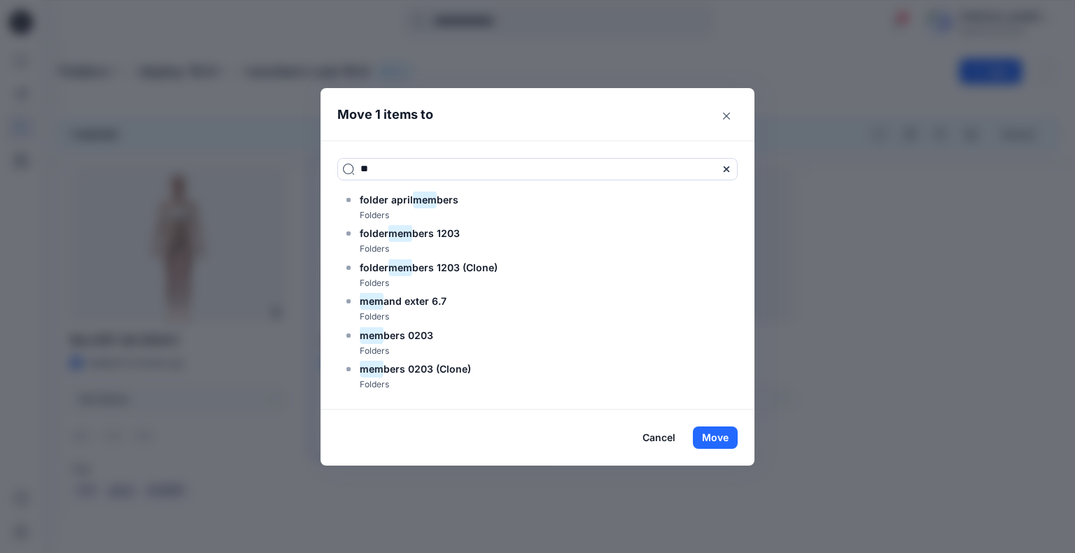
type input "*"
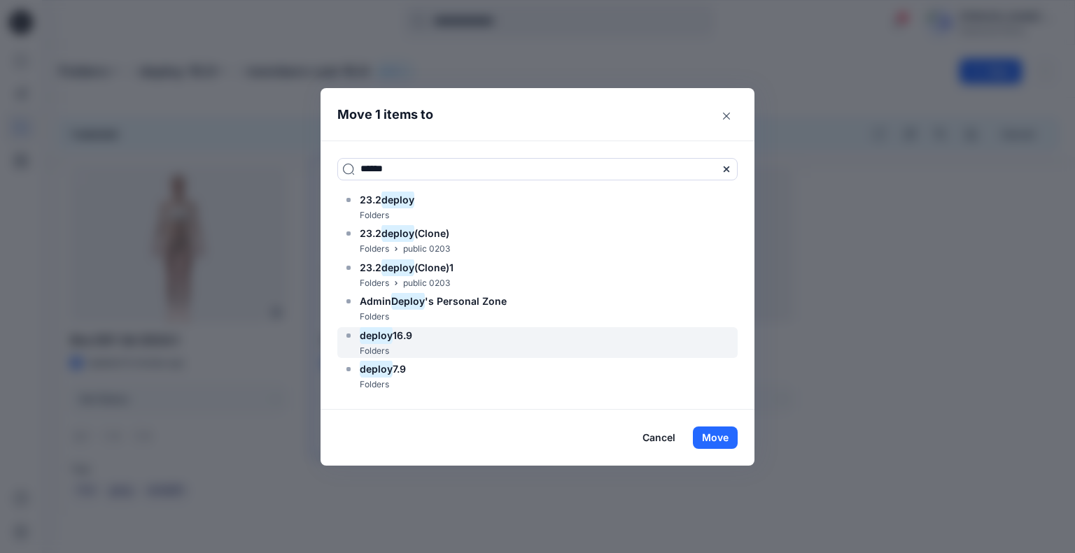
type input "******"
click at [427, 343] on div "deploy 16.9 Folders" at bounding box center [537, 342] width 400 height 31
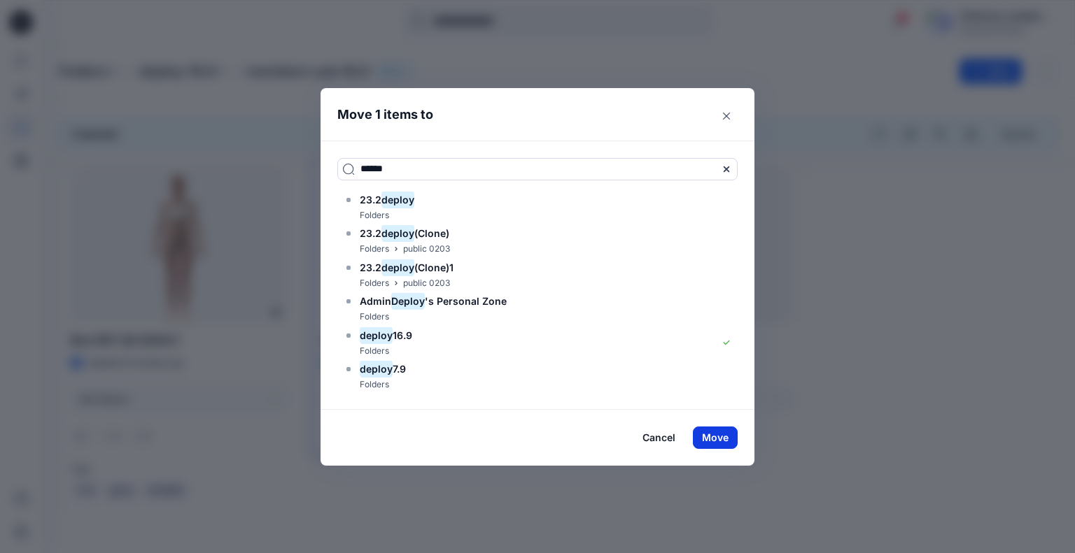
click at [713, 437] on button "Move" at bounding box center [715, 438] width 45 height 22
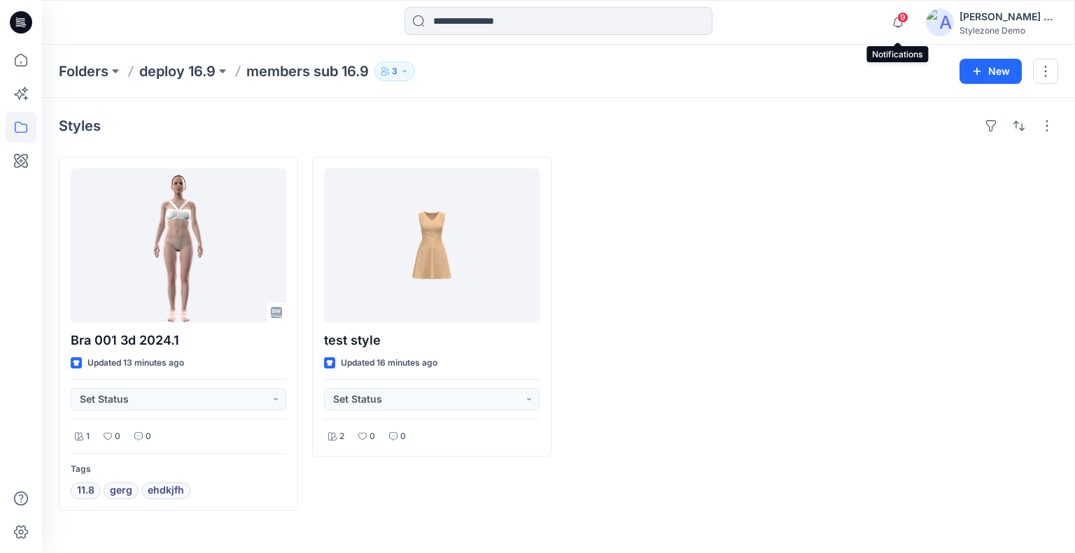
click at [901, 16] on span "9" at bounding box center [902, 17] width 11 height 11
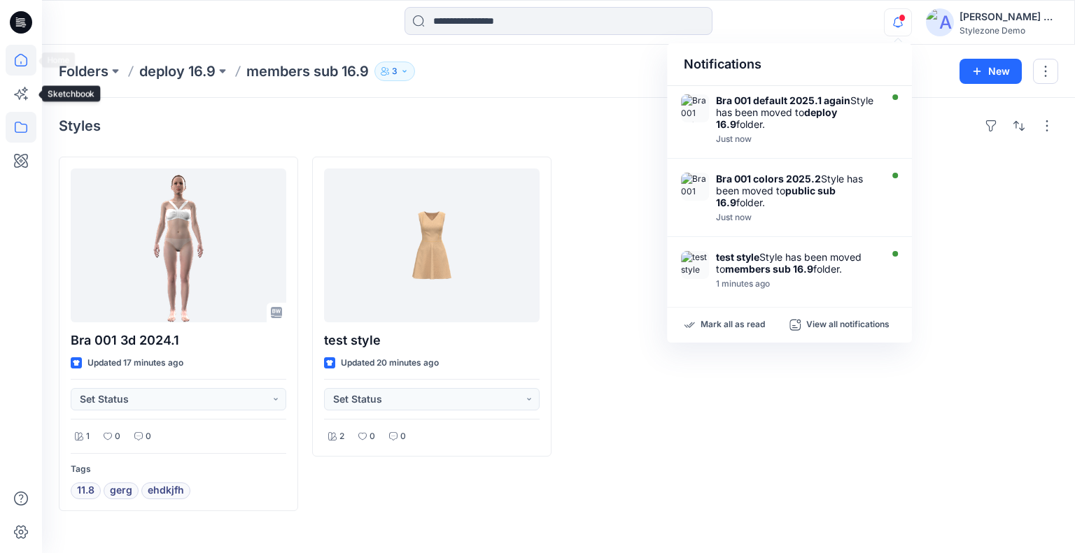
click at [29, 50] on icon at bounding box center [21, 60] width 31 height 31
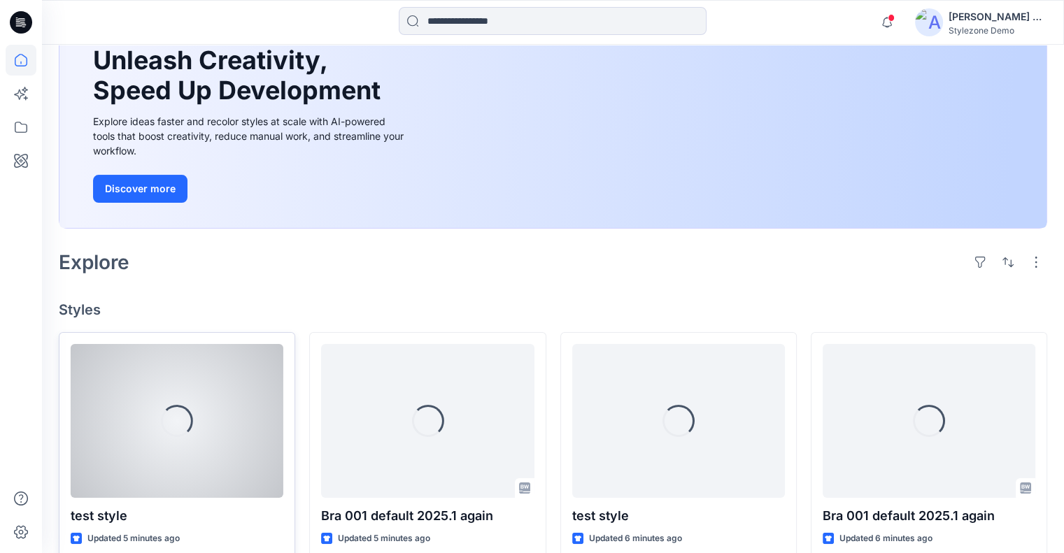
scroll to position [190, 0]
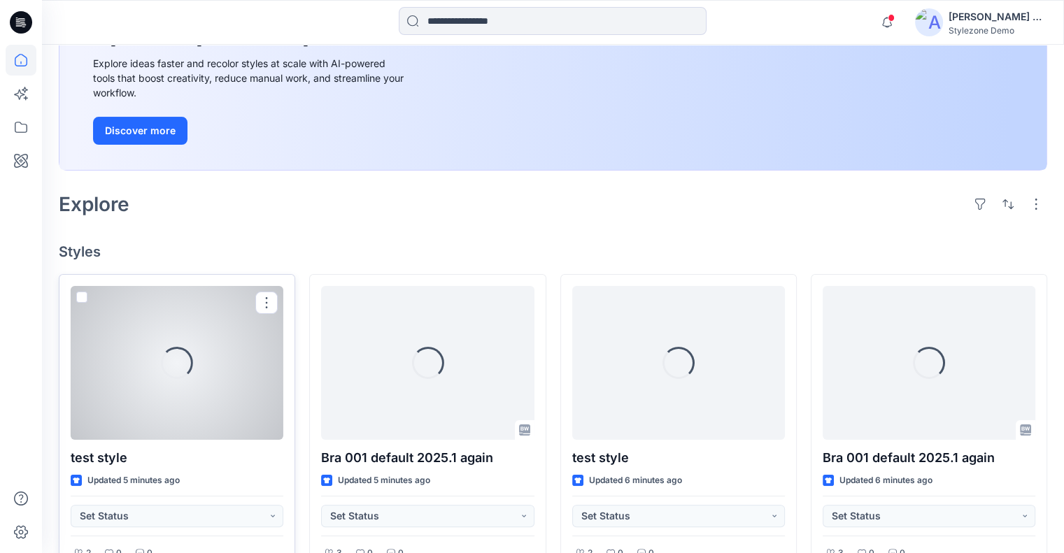
click at [80, 294] on span at bounding box center [81, 297] width 11 height 11
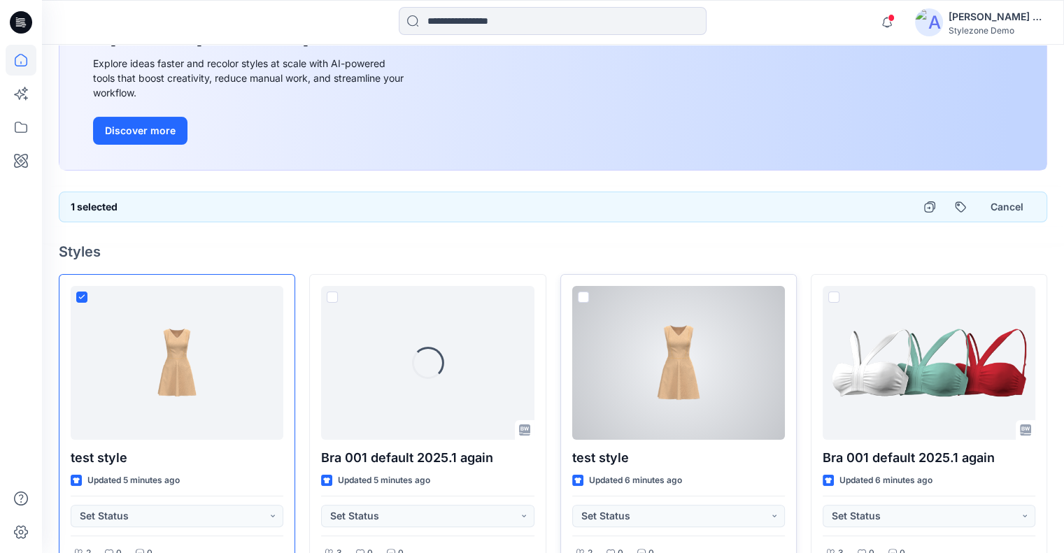
click at [586, 295] on span at bounding box center [583, 297] width 11 height 11
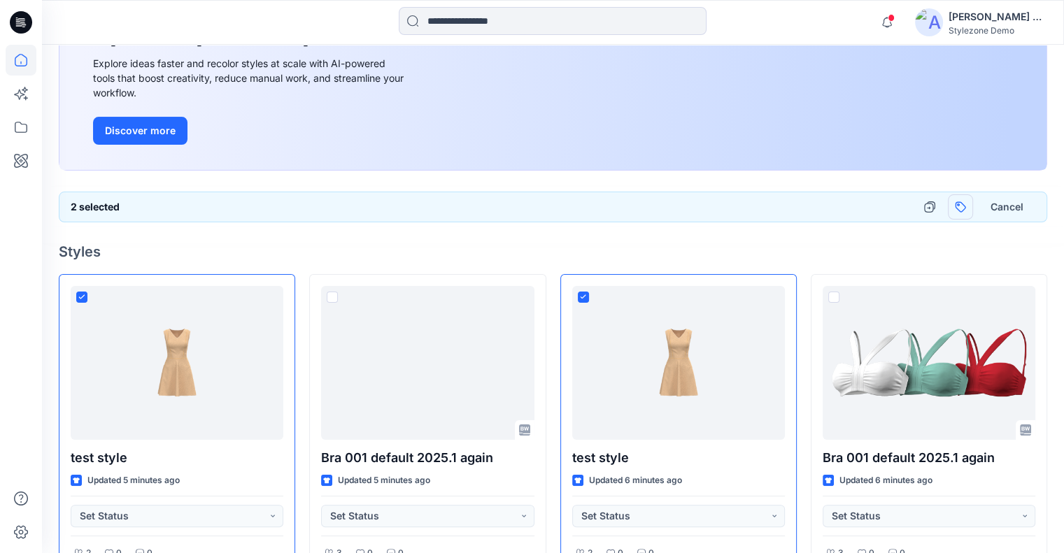
click at [970, 205] on button "button" at bounding box center [960, 207] width 25 height 25
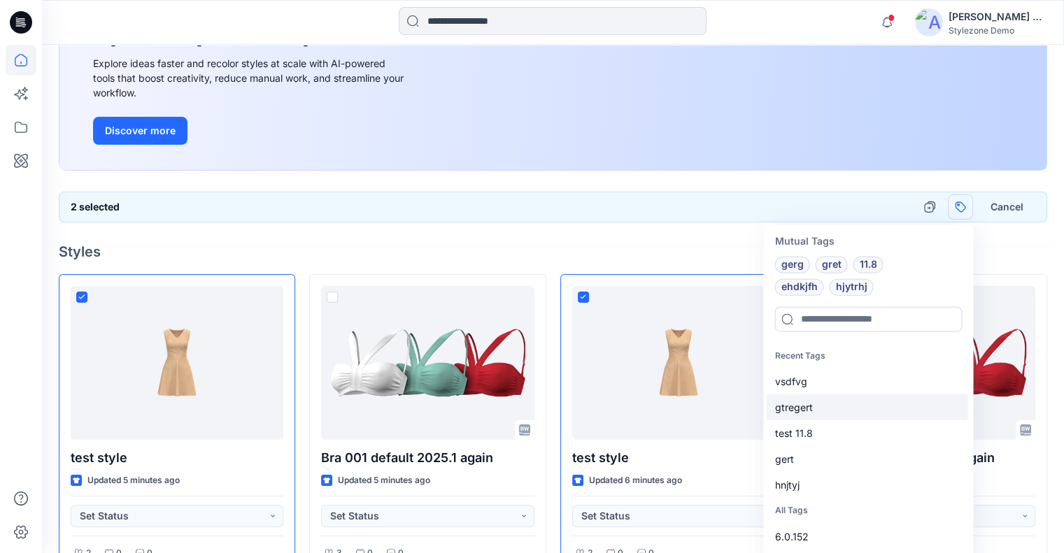
click at [810, 398] on div "gtregert" at bounding box center [867, 408] width 202 height 26
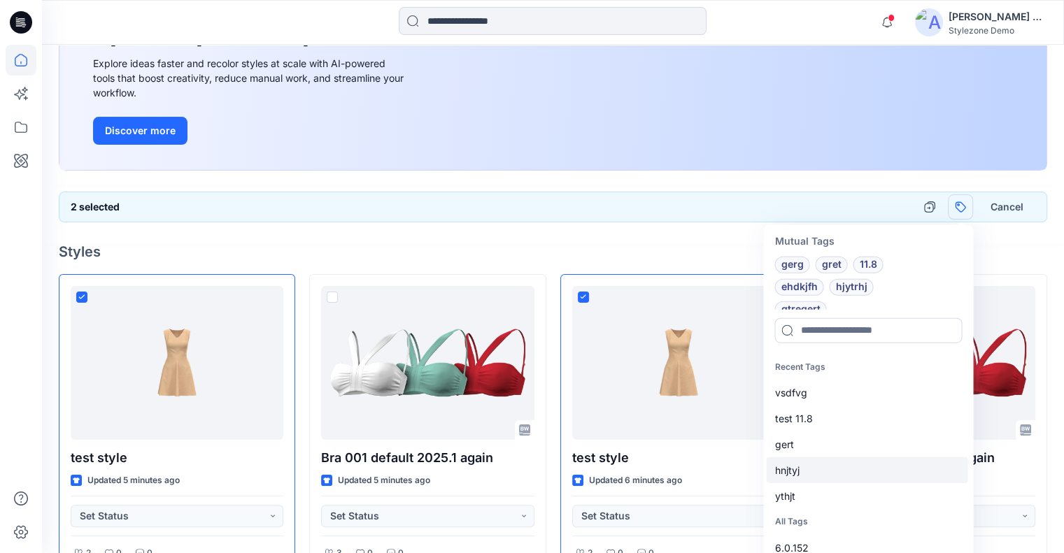
click at [840, 459] on div "hnjtyj" at bounding box center [867, 471] width 202 height 26
click at [1005, 253] on h4 "Styles" at bounding box center [553, 251] width 989 height 17
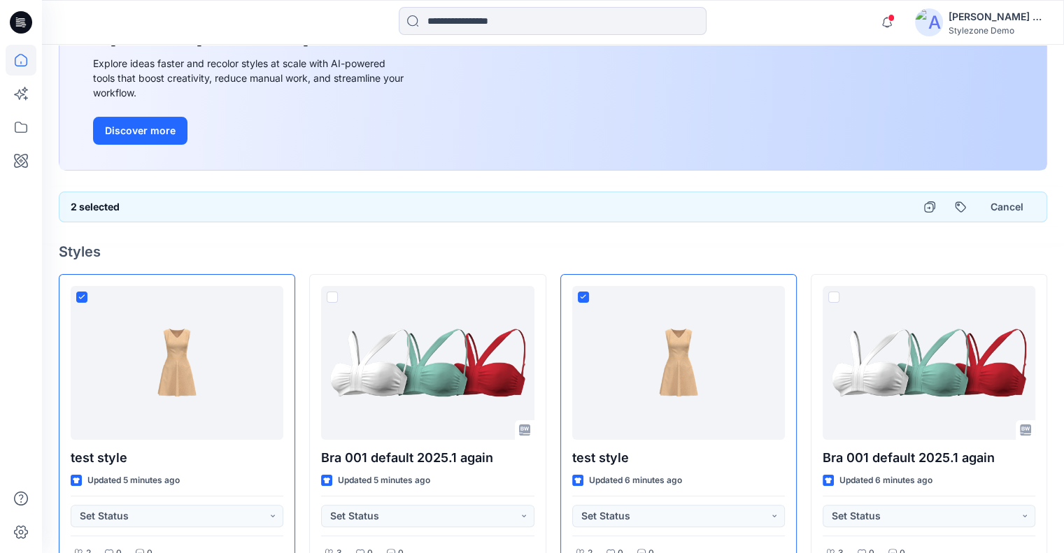
click at [999, 205] on button "Cancel" at bounding box center [1007, 207] width 57 height 25
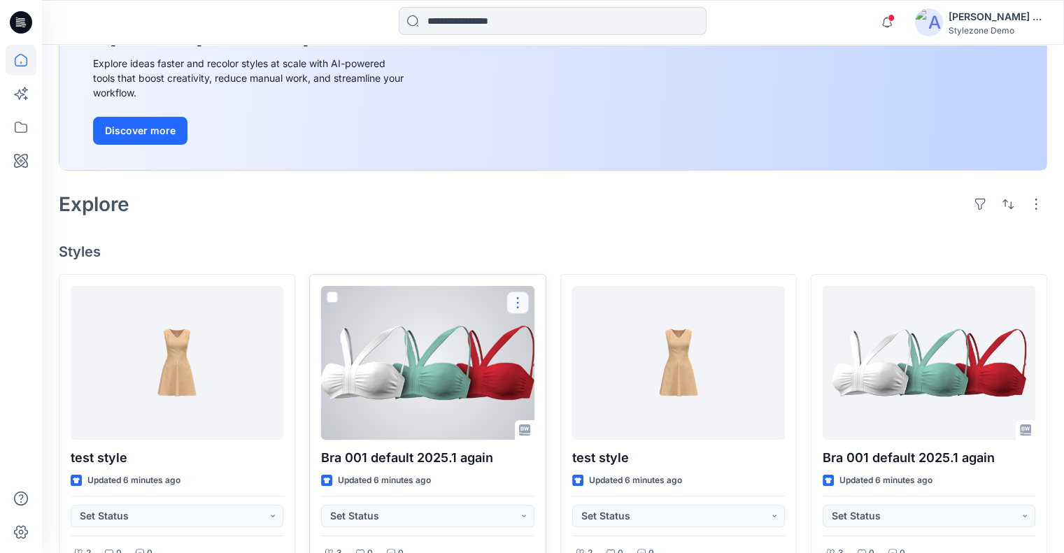
click at [516, 302] on button "button" at bounding box center [518, 303] width 22 height 22
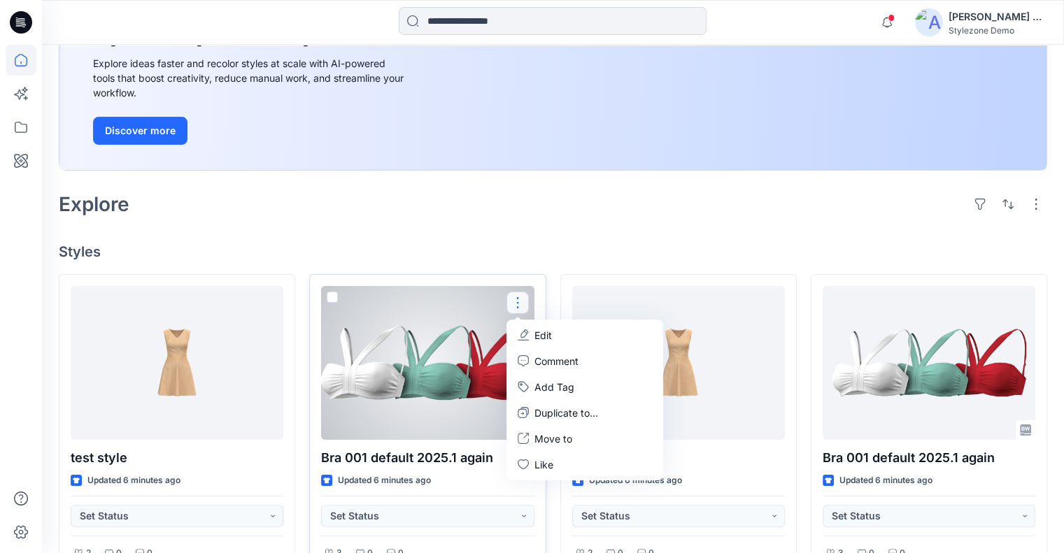
click at [539, 332] on p "Edit" at bounding box center [543, 335] width 17 height 15
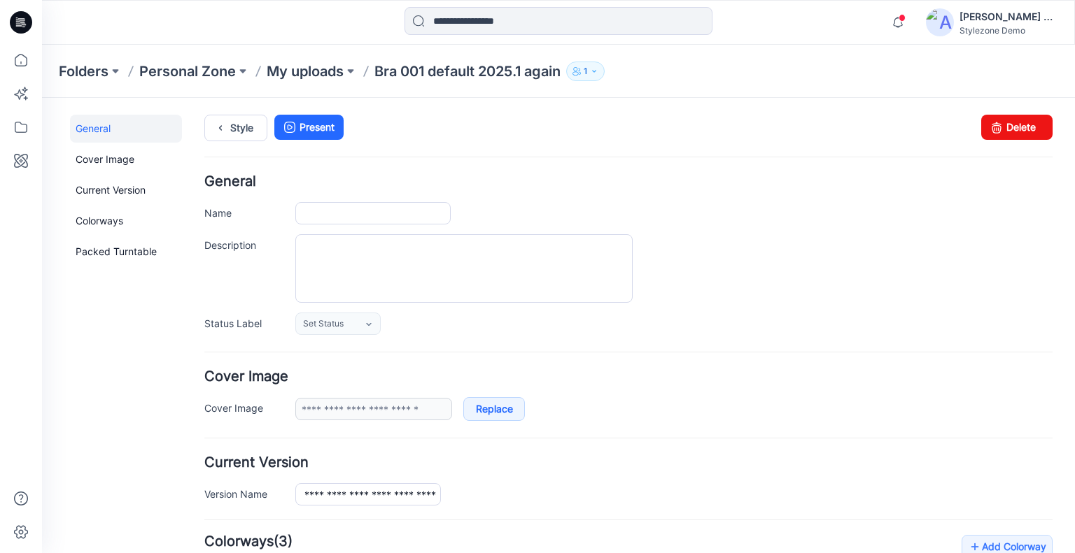
type input "**********"
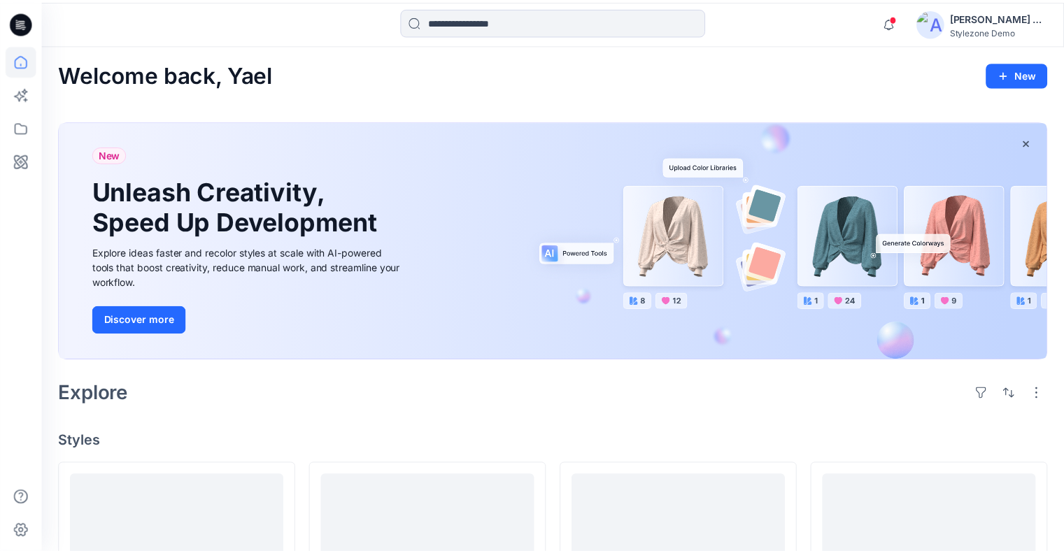
scroll to position [190, 0]
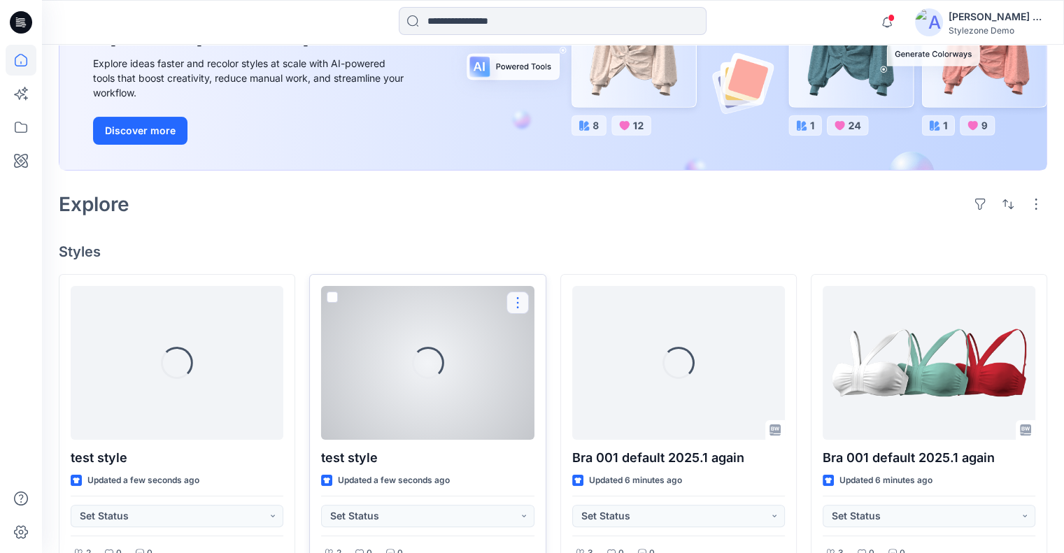
click at [519, 303] on button "button" at bounding box center [518, 303] width 22 height 22
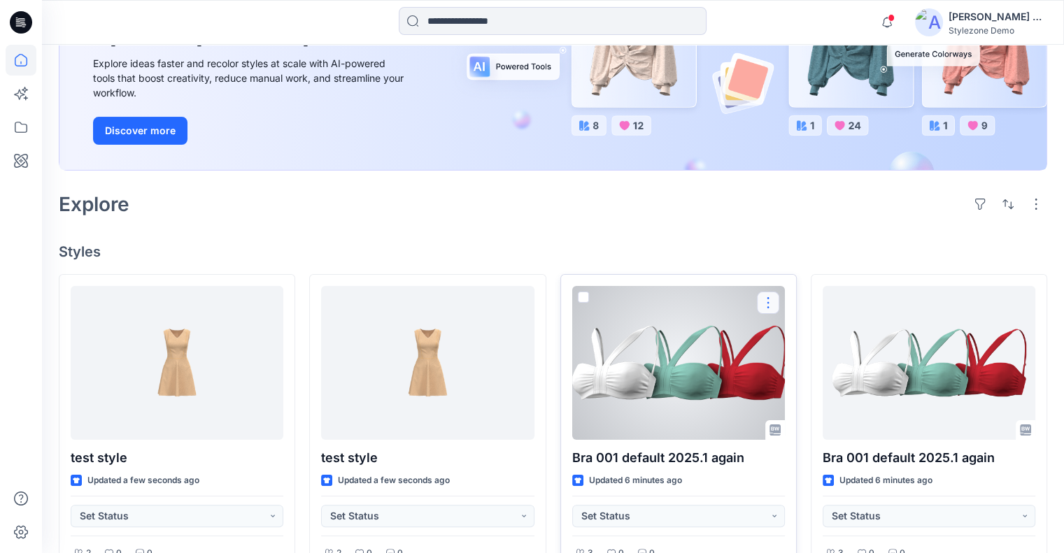
click at [775, 299] on button "button" at bounding box center [768, 303] width 22 height 22
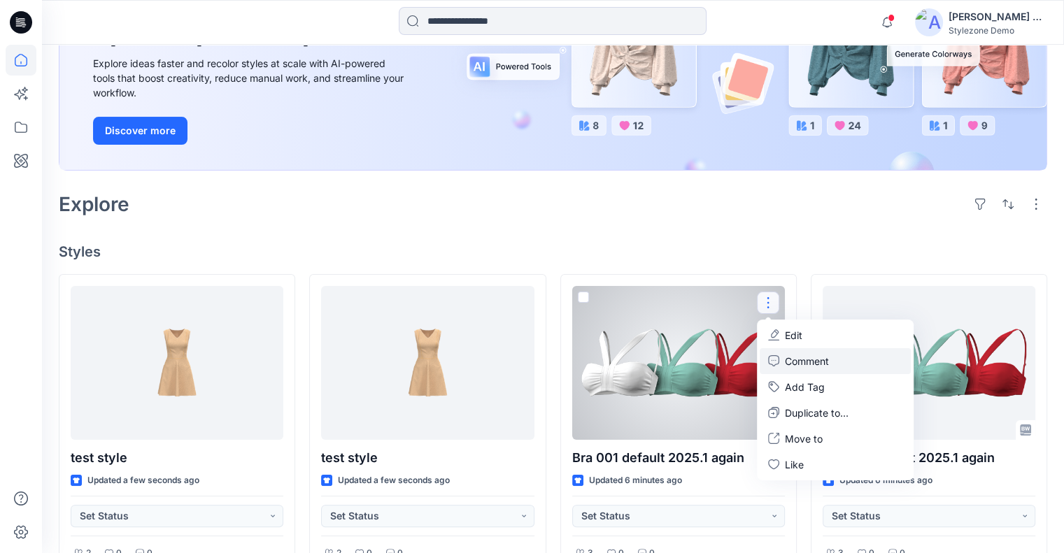
click at [815, 362] on p "Comment" at bounding box center [807, 361] width 44 height 15
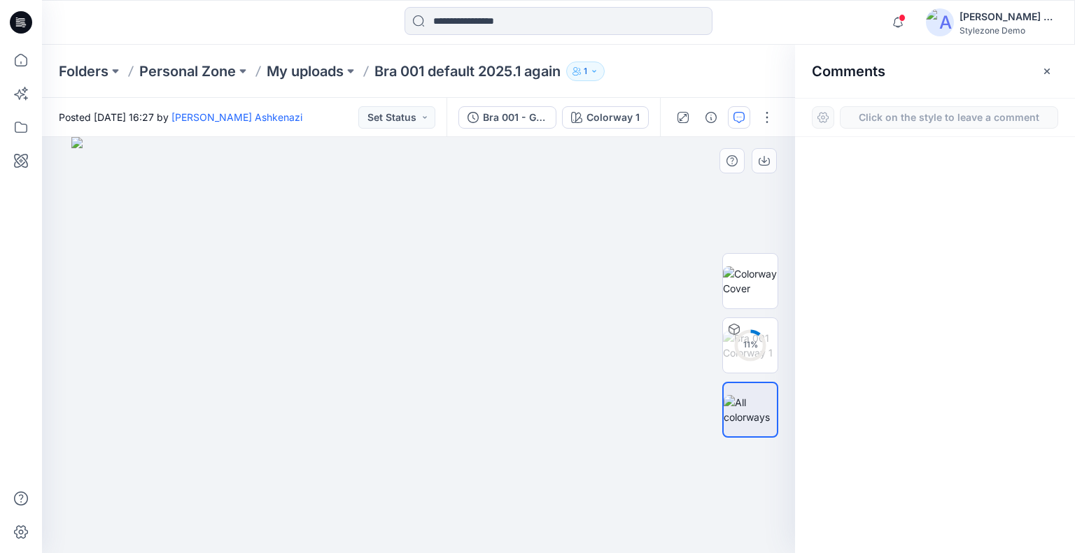
click at [382, 246] on div "1" at bounding box center [418, 345] width 753 height 416
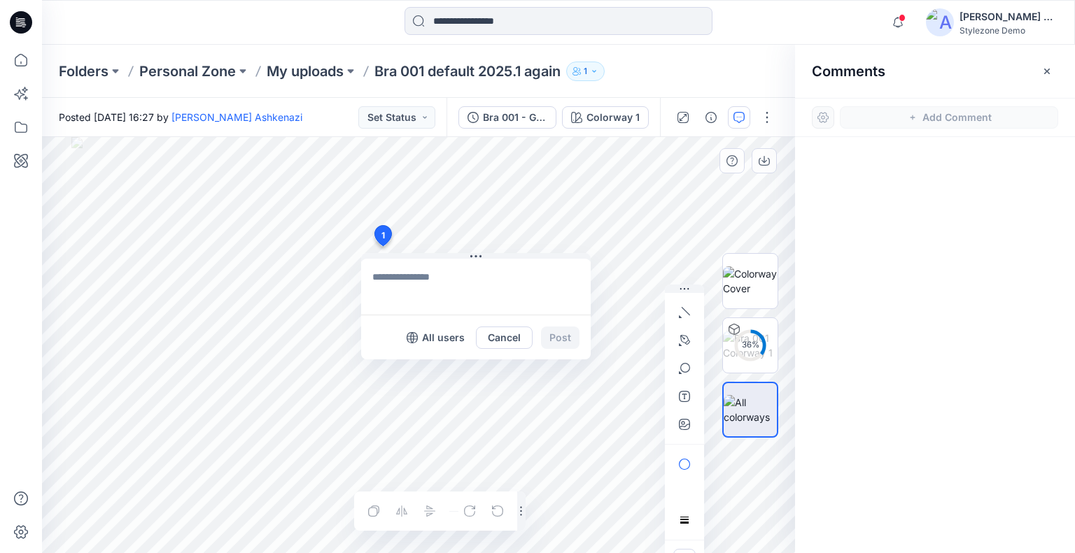
click at [411, 271] on textarea at bounding box center [476, 287] width 230 height 56
type textarea "*******"
click at [565, 345] on button "Post" at bounding box center [560, 338] width 38 height 22
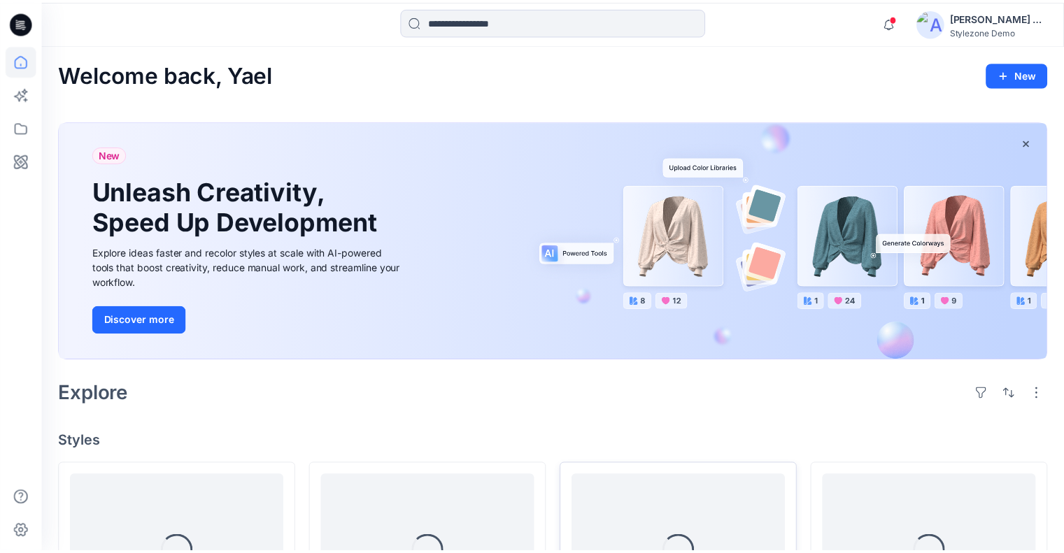
scroll to position [190, 0]
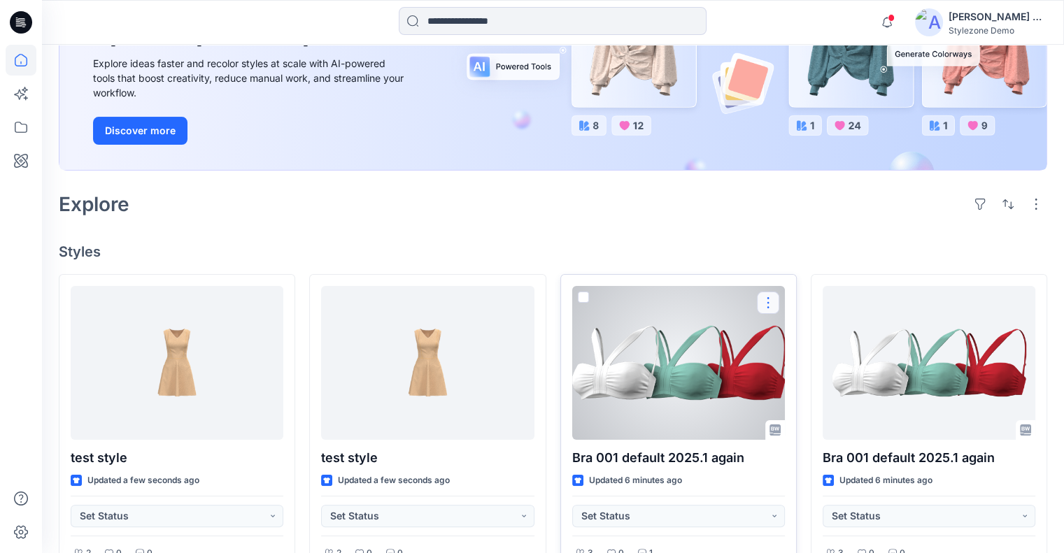
click at [767, 297] on button "button" at bounding box center [768, 303] width 22 height 22
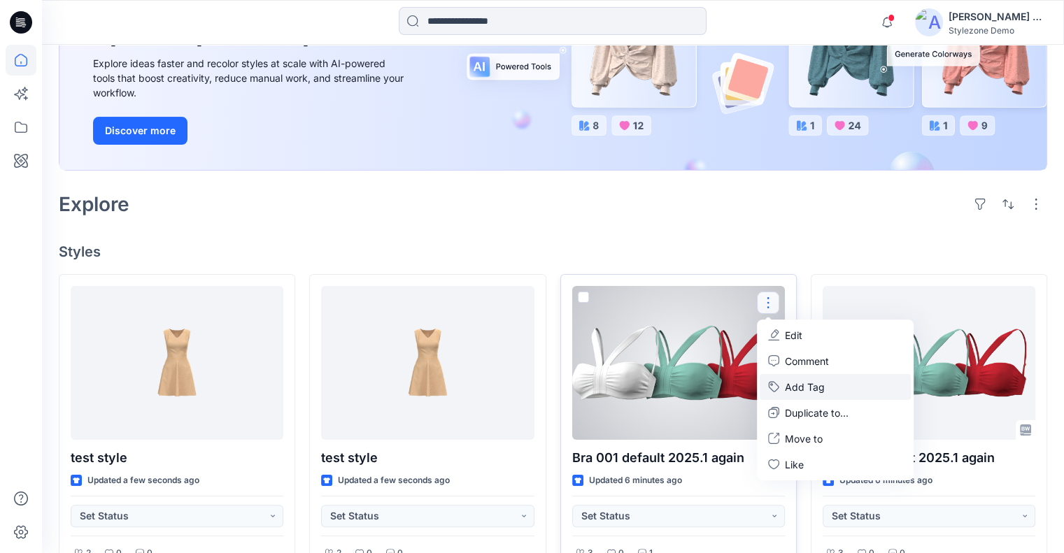
click at [796, 383] on button "Add Tag" at bounding box center [835, 387] width 151 height 26
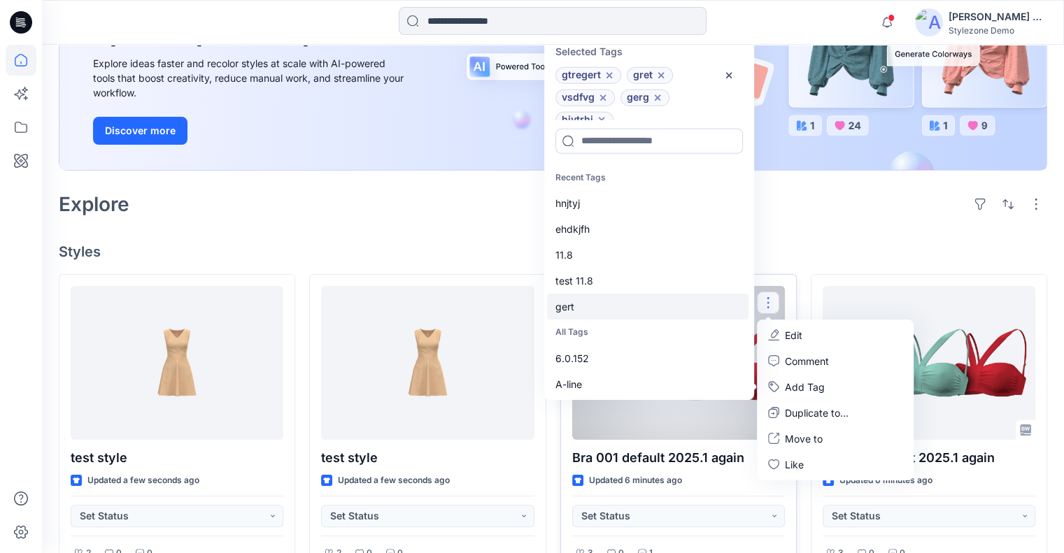
drag, startPoint x: 693, startPoint y: 262, endPoint x: 681, endPoint y: 287, distance: 27.5
click at [693, 262] on div "11.8" at bounding box center [648, 255] width 202 height 26
click at [652, 329] on p "All Tags" at bounding box center [648, 333] width 202 height 26
click at [729, 72] on icon "button" at bounding box center [728, 74] width 11 height 11
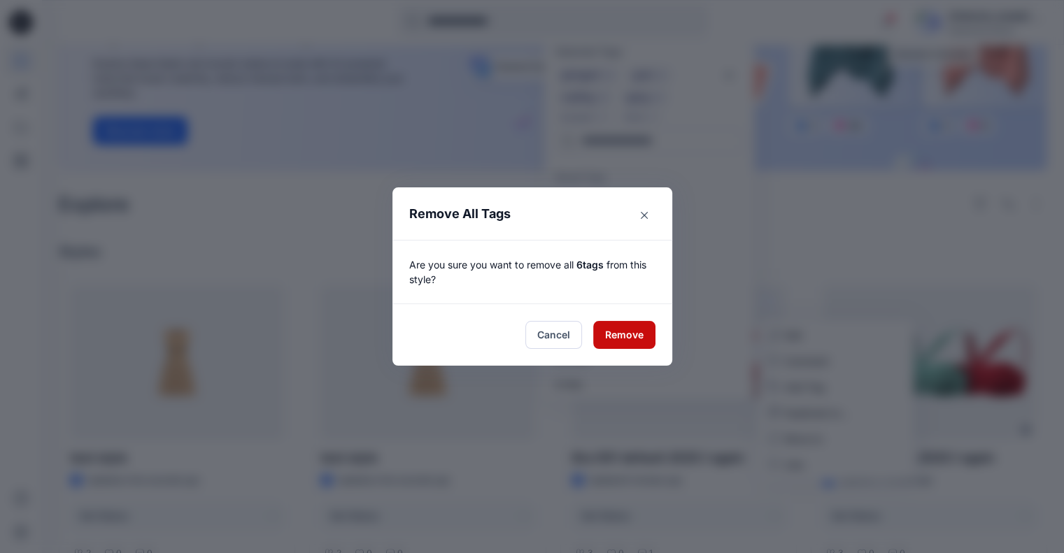
drag, startPoint x: 645, startPoint y: 327, endPoint x: 659, endPoint y: 328, distance: 14.0
click at [645, 328] on button "Remove" at bounding box center [624, 335] width 62 height 28
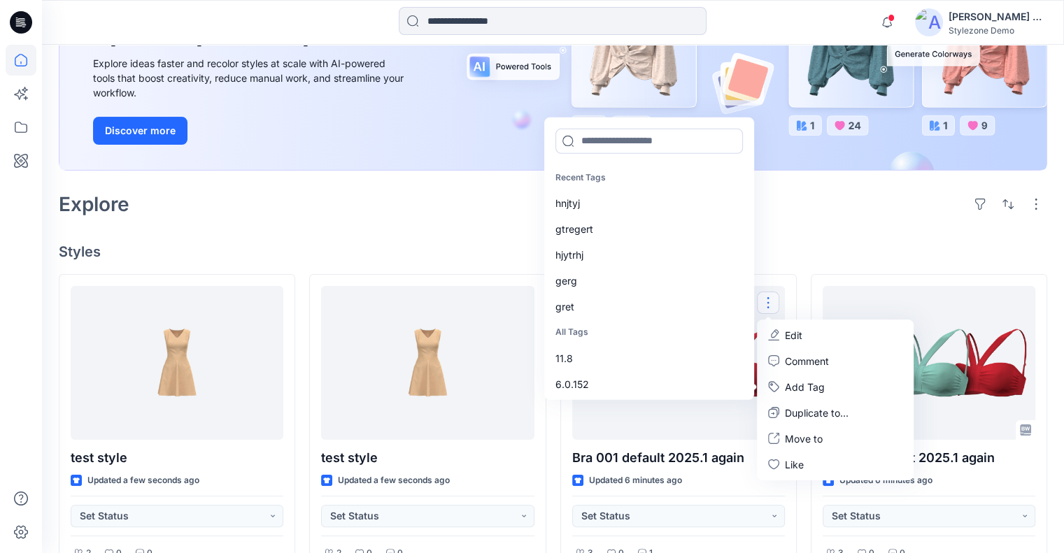
click at [840, 246] on h4 "Styles" at bounding box center [553, 251] width 989 height 17
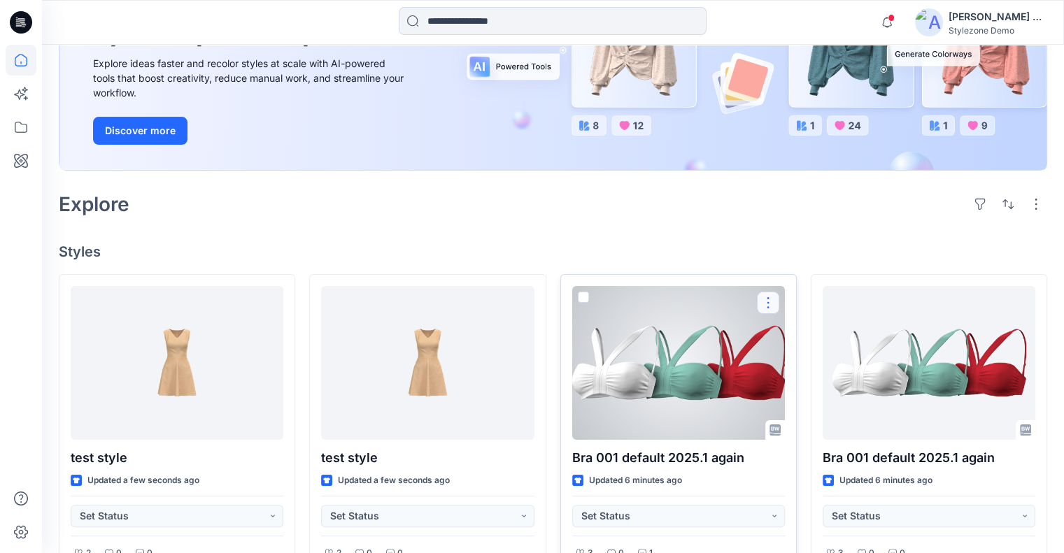
click at [765, 296] on button "button" at bounding box center [768, 303] width 22 height 22
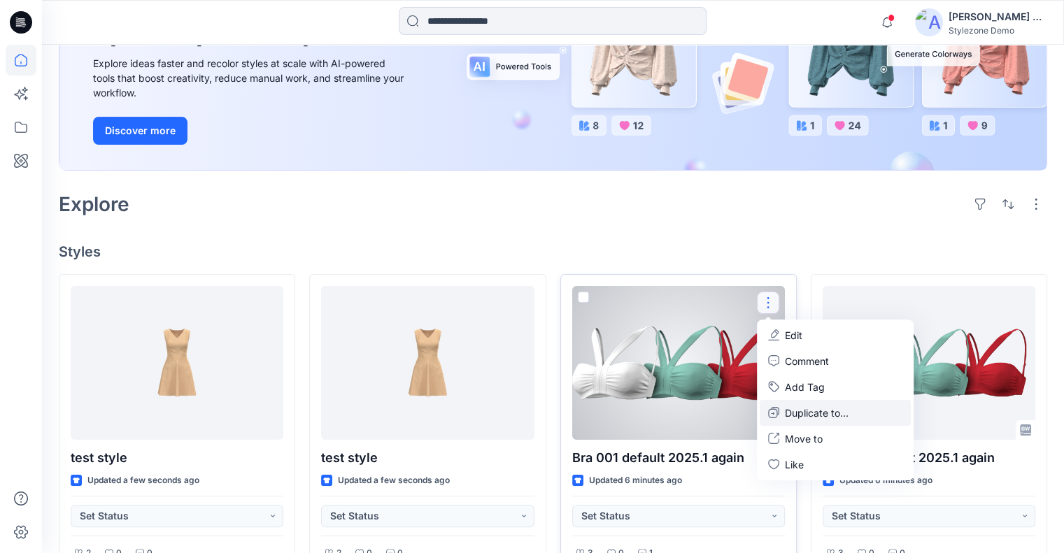
click at [790, 413] on p "Duplicate to..." at bounding box center [817, 413] width 64 height 15
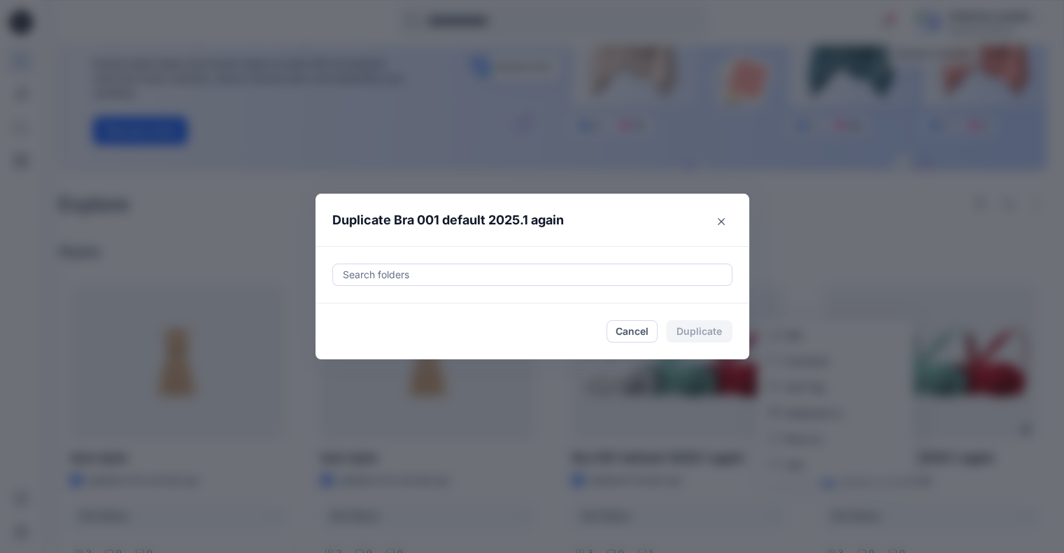
click at [564, 276] on div at bounding box center [532, 275] width 382 height 17
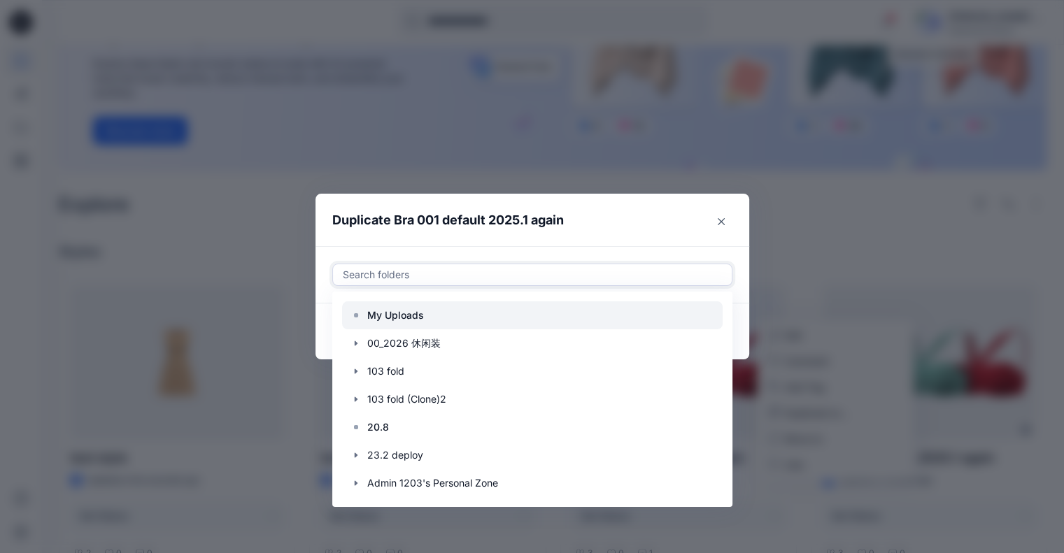
click at [465, 321] on div at bounding box center [532, 316] width 381 height 28
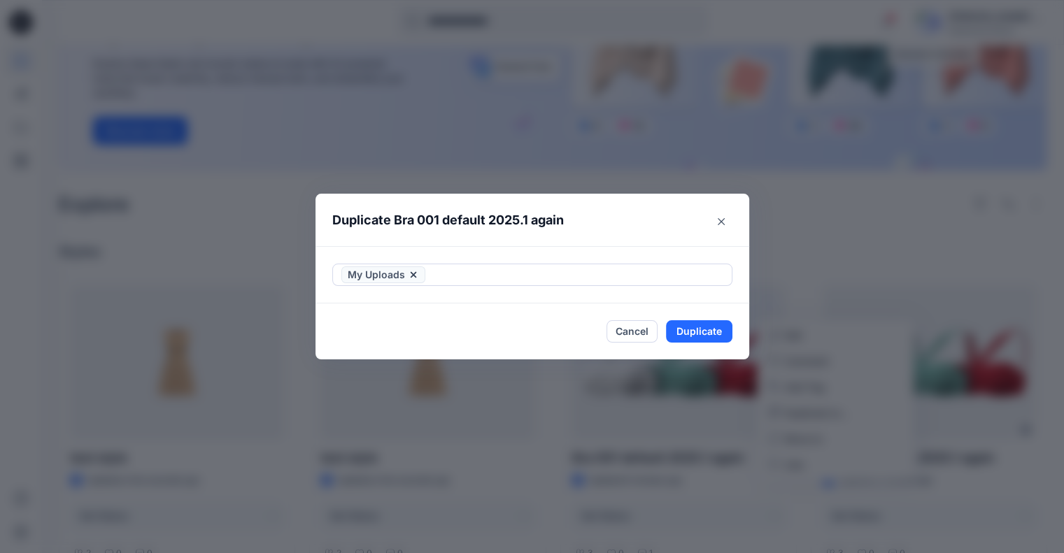
click at [658, 241] on header "Duplicate Bra 001 default 2025.1 again" at bounding box center [519, 220] width 406 height 53
click at [707, 334] on button "Duplicate" at bounding box center [699, 331] width 66 height 22
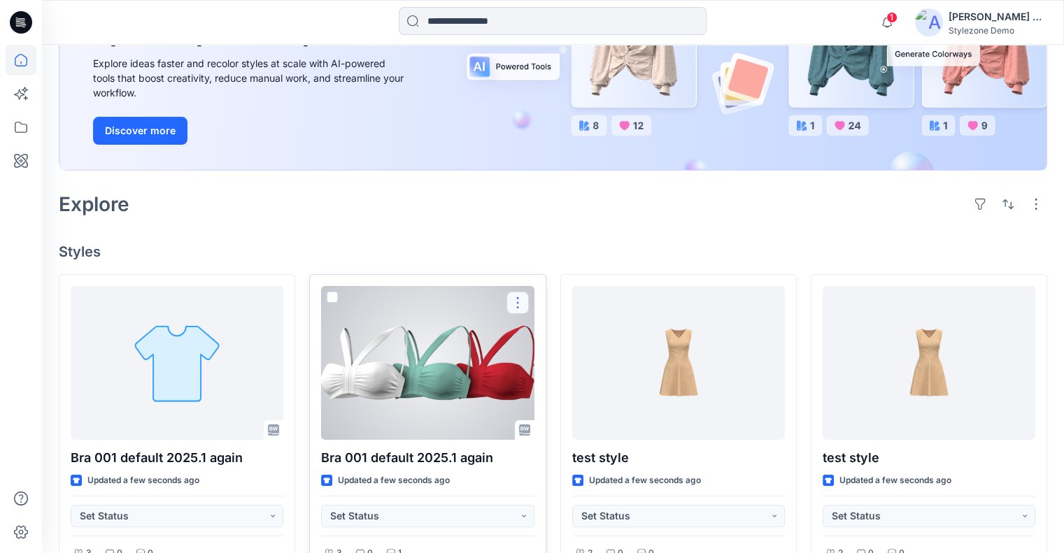
click at [509, 300] on button "button" at bounding box center [518, 303] width 22 height 22
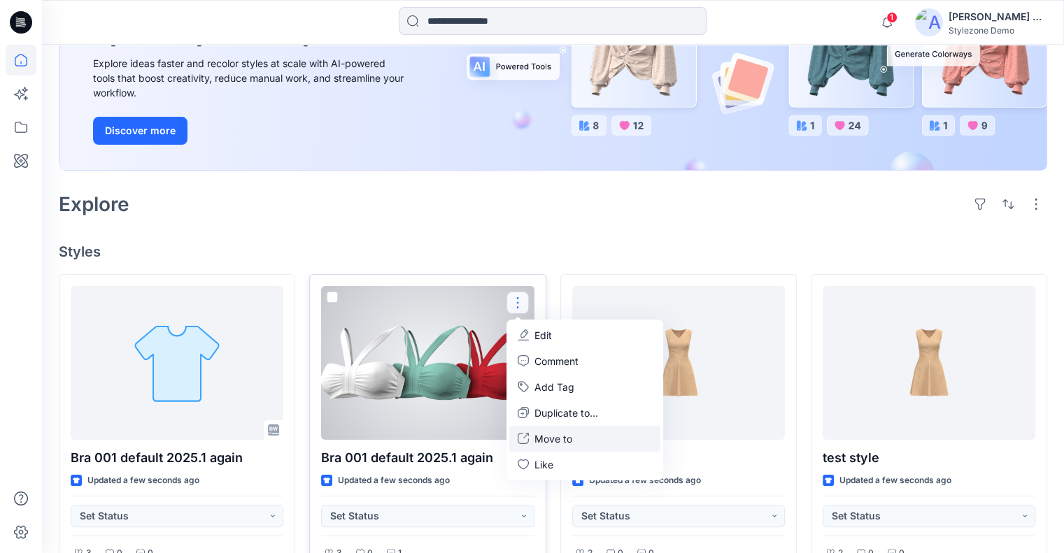
click at [588, 434] on button "Move to" at bounding box center [584, 439] width 151 height 26
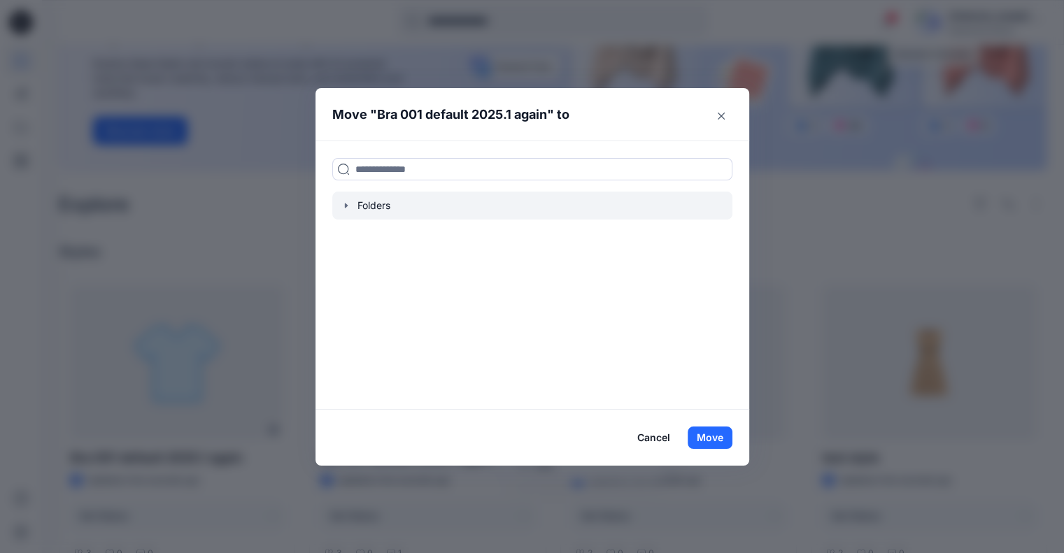
click at [352, 205] on icon "button" at bounding box center [346, 205] width 11 height 11
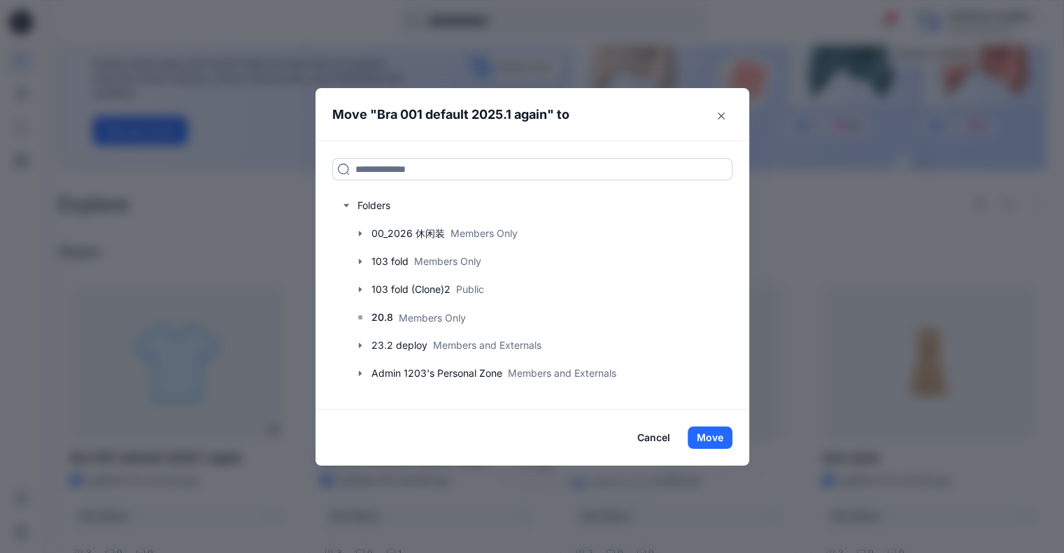
click at [482, 176] on input at bounding box center [532, 169] width 400 height 22
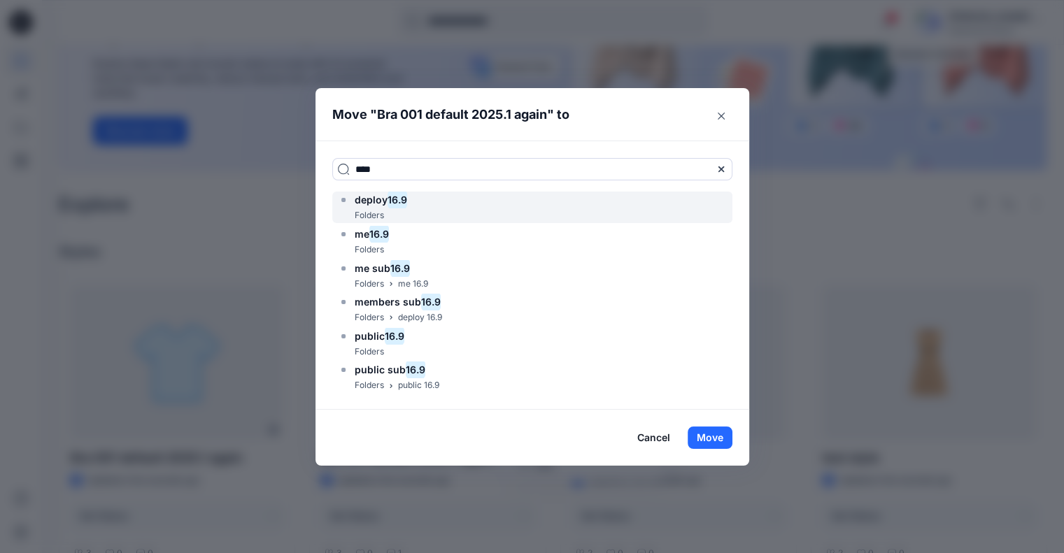
type input "****"
click at [482, 202] on div "deploy 16.9 Folders" at bounding box center [532, 207] width 400 height 31
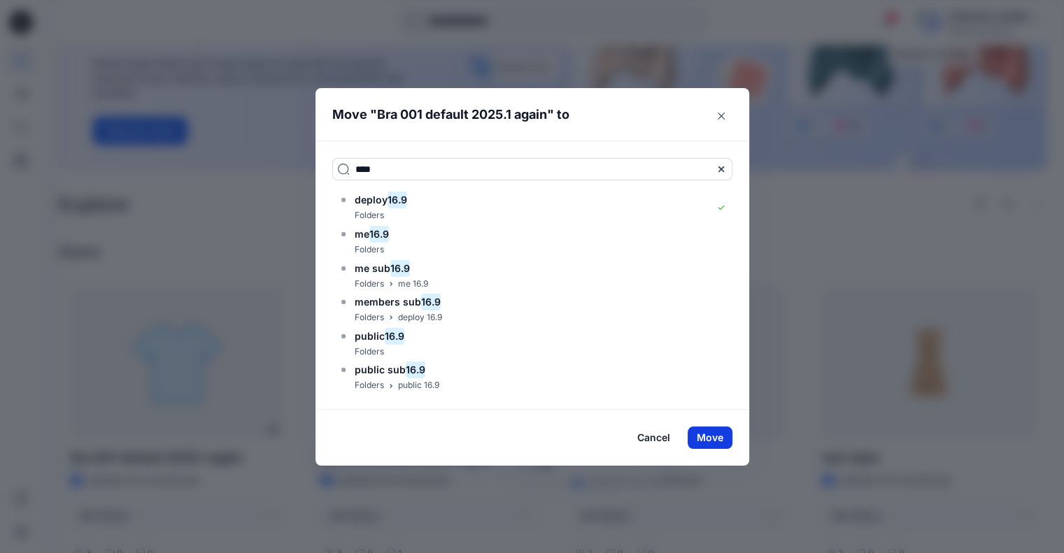
click at [716, 432] on button "Move" at bounding box center [710, 438] width 45 height 22
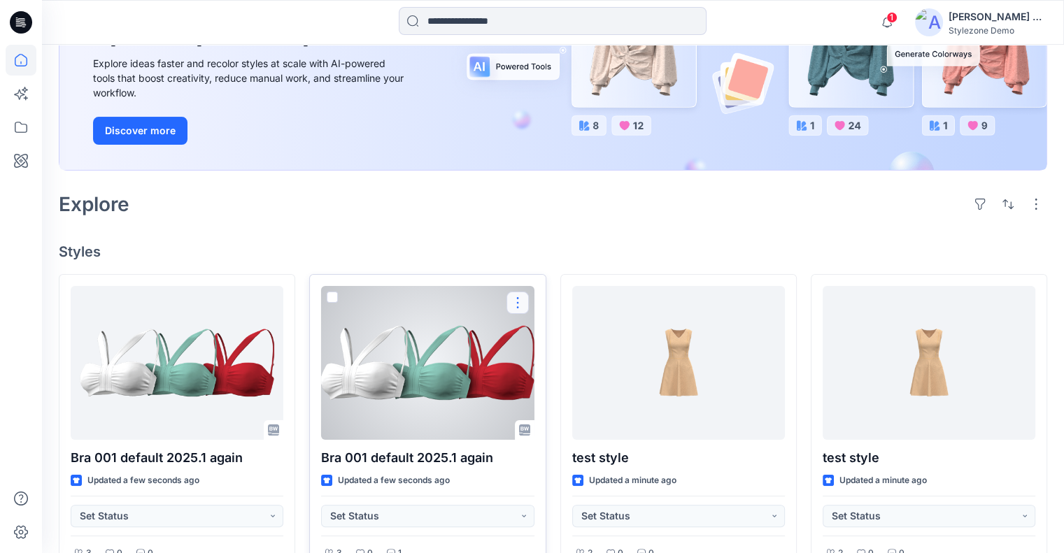
click at [515, 303] on button "button" at bounding box center [518, 303] width 22 height 22
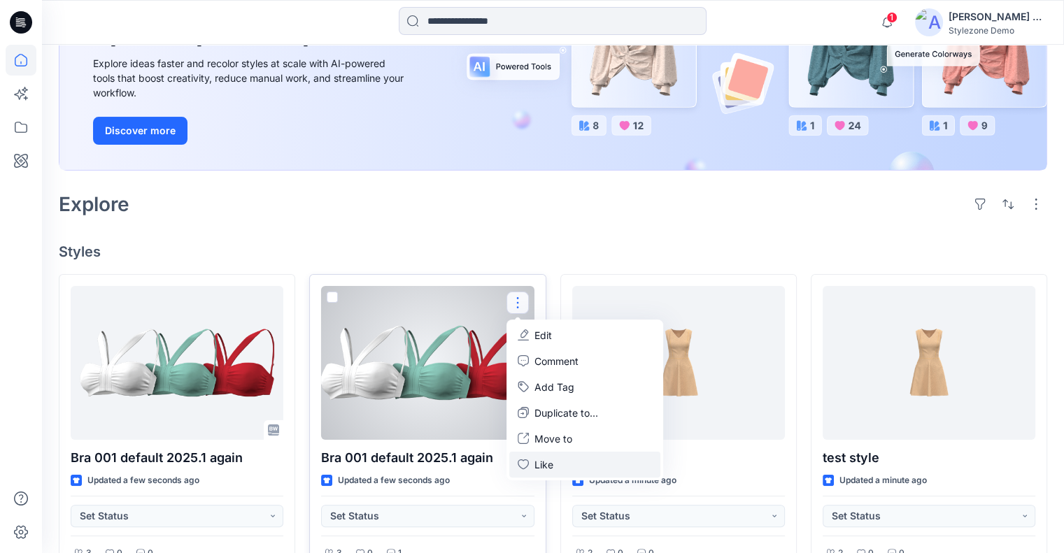
click at [538, 463] on p "Like" at bounding box center [544, 465] width 19 height 15
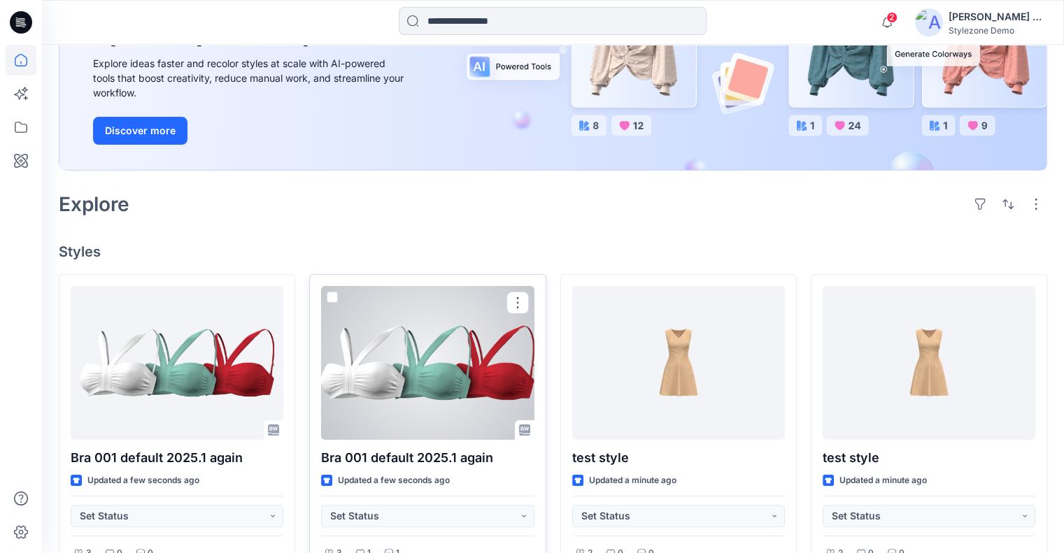
click at [376, 354] on div at bounding box center [427, 363] width 213 height 154
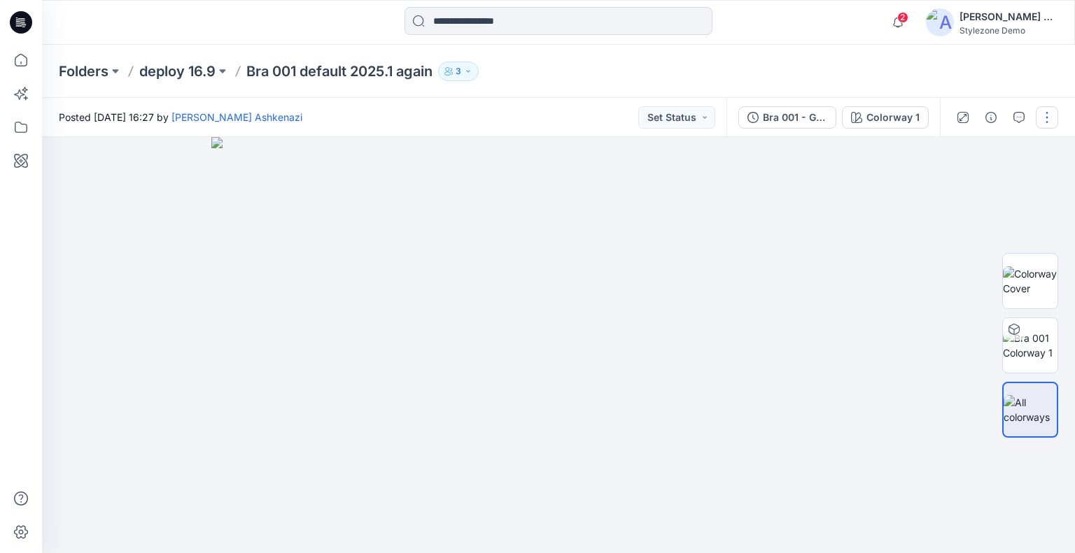
click at [1052, 124] on button "button" at bounding box center [1047, 117] width 22 height 22
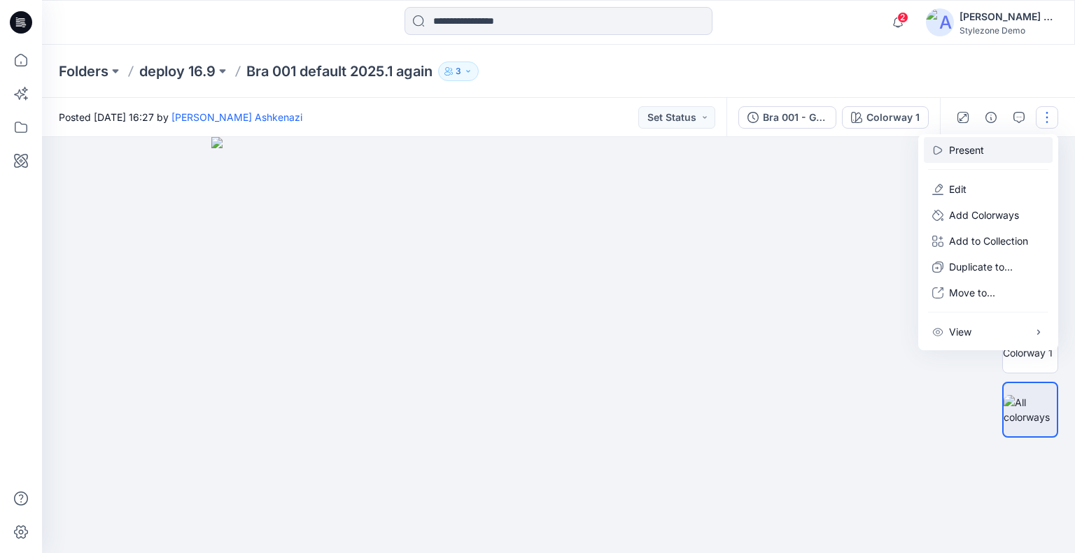
click at [1005, 153] on button "Present" at bounding box center [988, 150] width 129 height 26
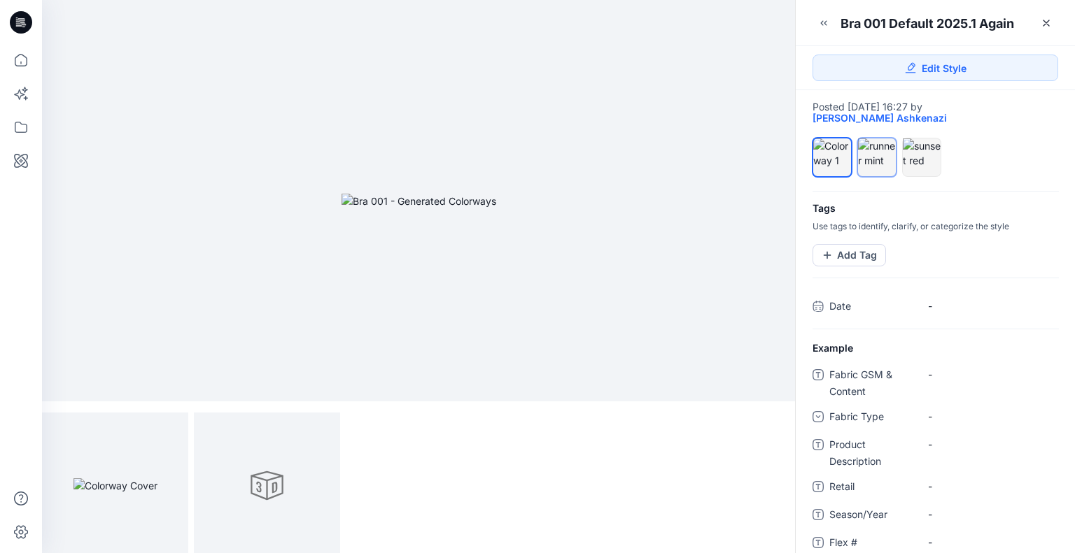
click at [877, 149] on div at bounding box center [877, 153] width 38 height 29
click at [921, 154] on div at bounding box center [922, 153] width 38 height 29
click at [834, 160] on div at bounding box center [832, 153] width 38 height 29
click at [868, 245] on button "Add Tag" at bounding box center [848, 255] width 73 height 22
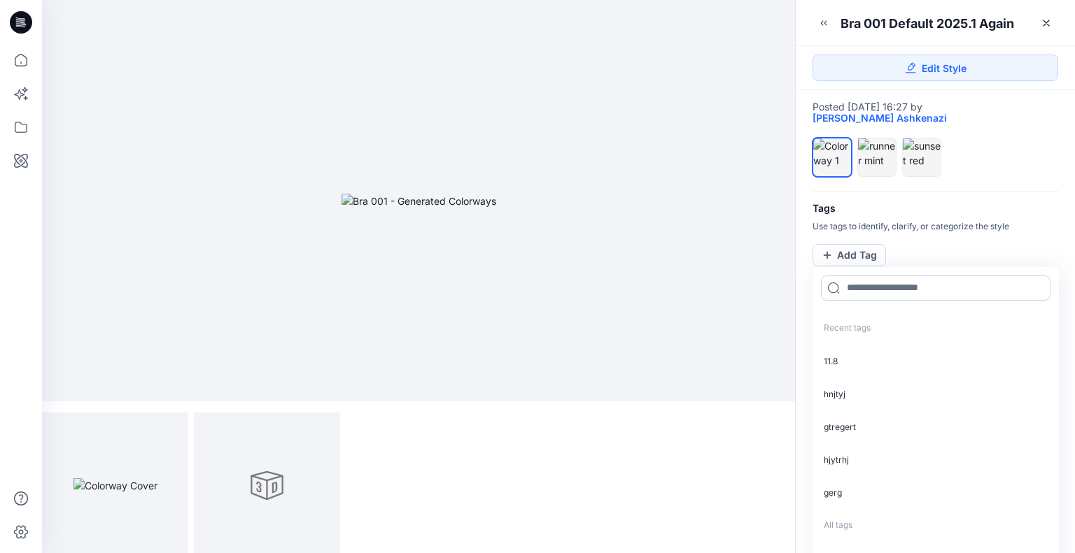
click at [886, 291] on input at bounding box center [936, 288] width 230 height 25
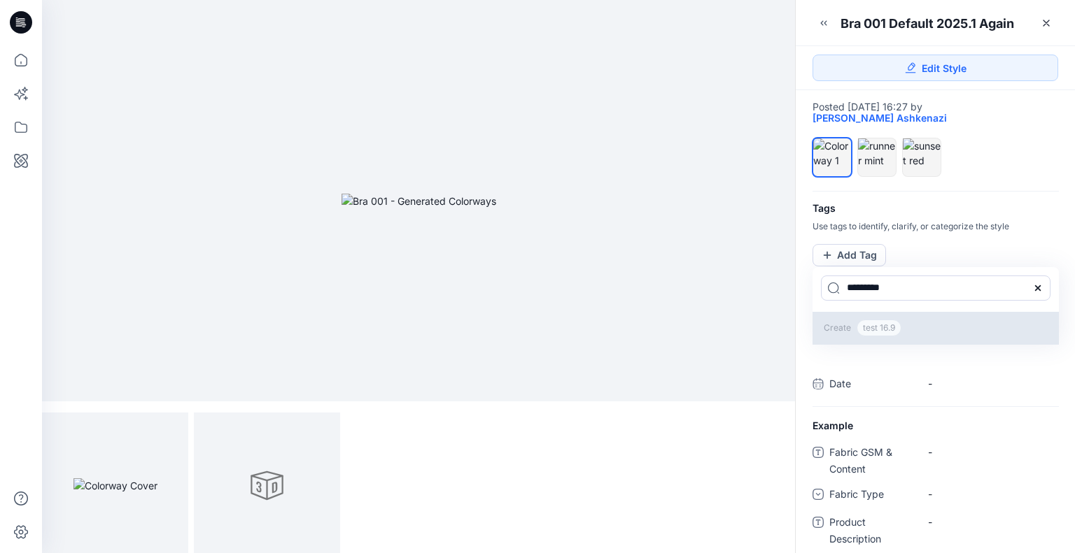
type input "*********"
click at [881, 327] on span "test 16.9" at bounding box center [878, 328] width 45 height 17
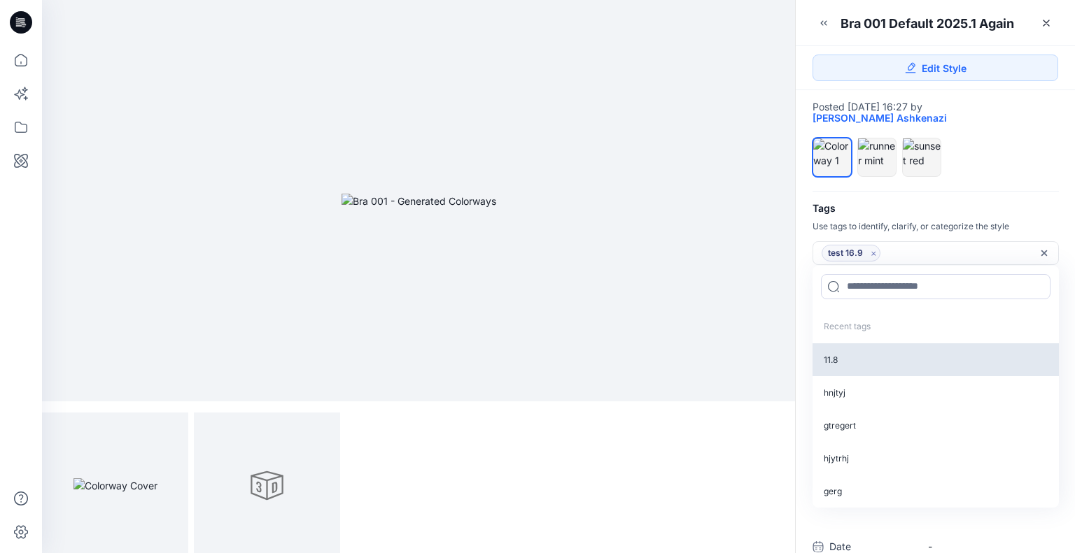
click at [877, 358] on p "11.8" at bounding box center [935, 360] width 246 height 33
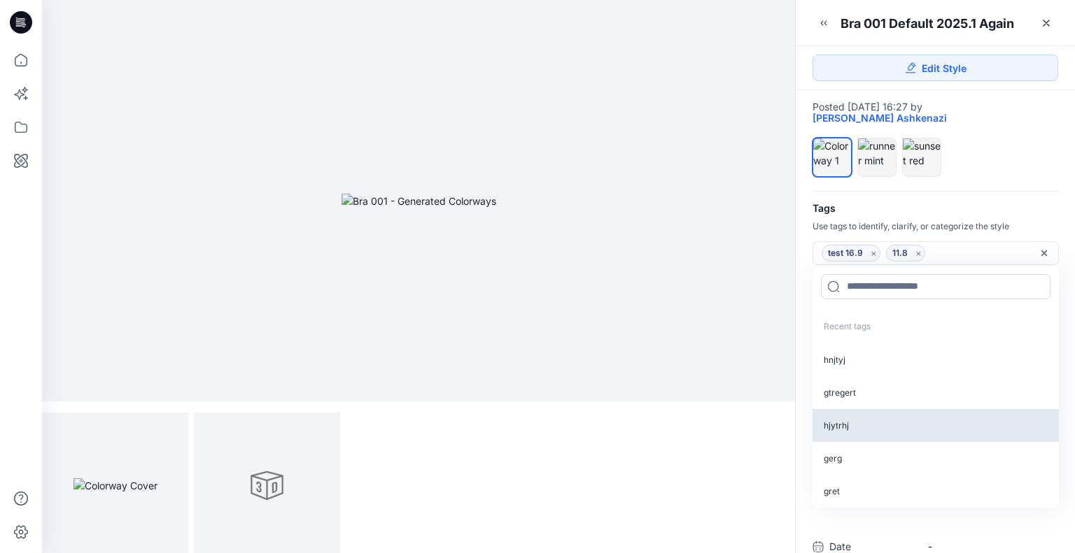
click at [872, 409] on p "hjytrhj" at bounding box center [935, 425] width 246 height 33
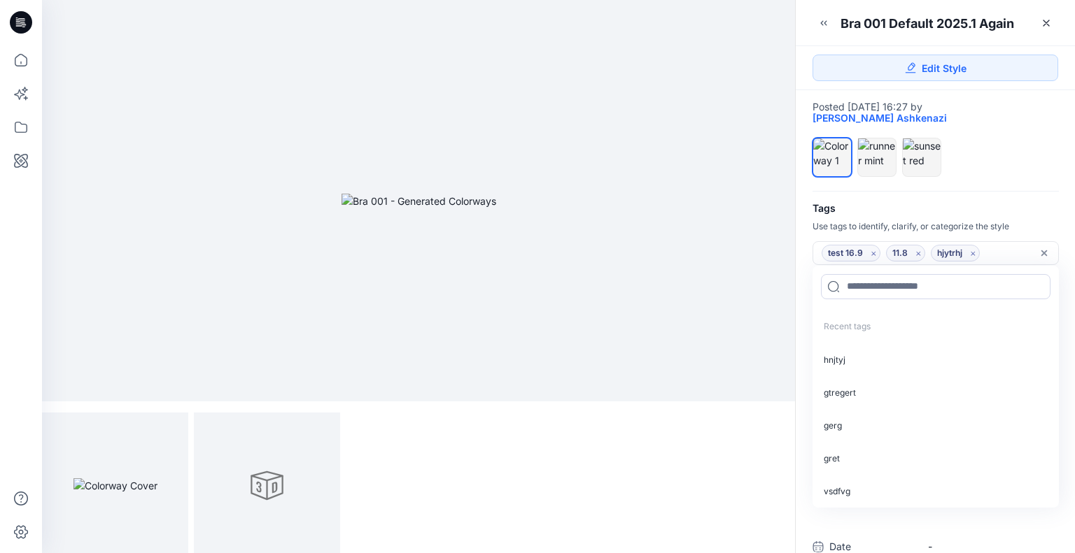
click at [1044, 252] on icon "Remove all tags" at bounding box center [1044, 253] width 6 height 6
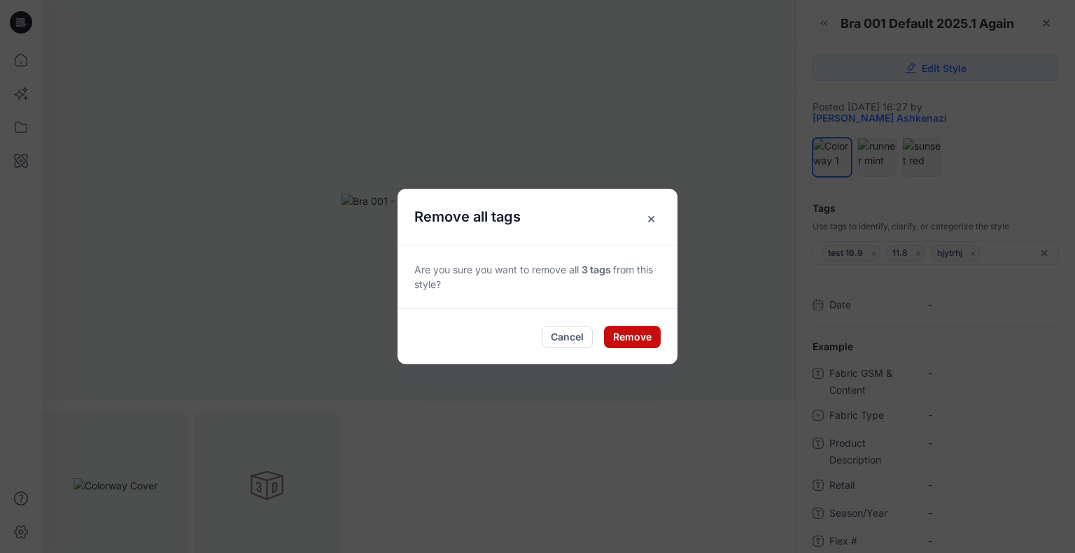
click at [626, 339] on button "Remove" at bounding box center [632, 337] width 57 height 22
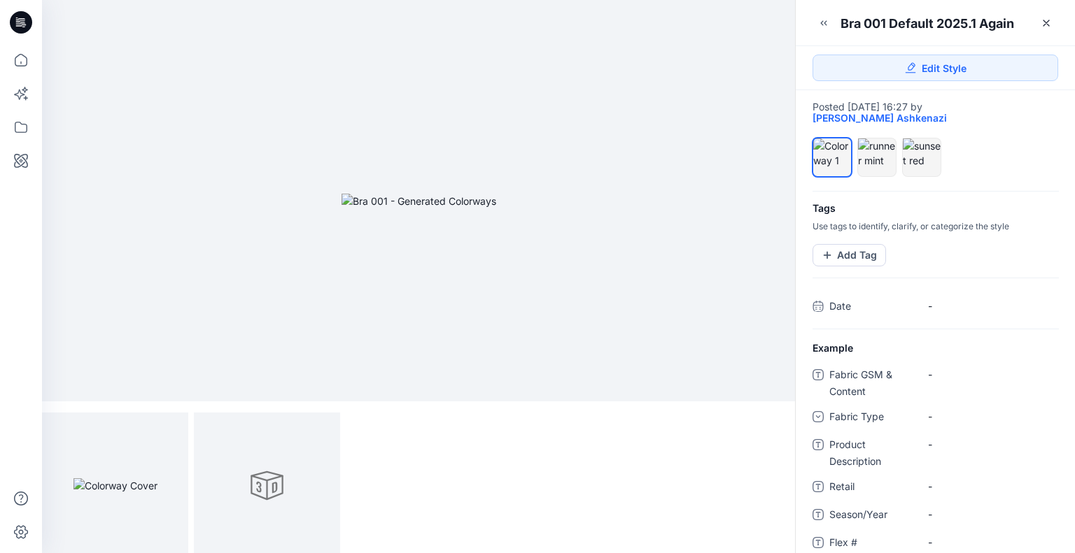
click at [819, 24] on icon "button" at bounding box center [823, 22] width 11 height 11
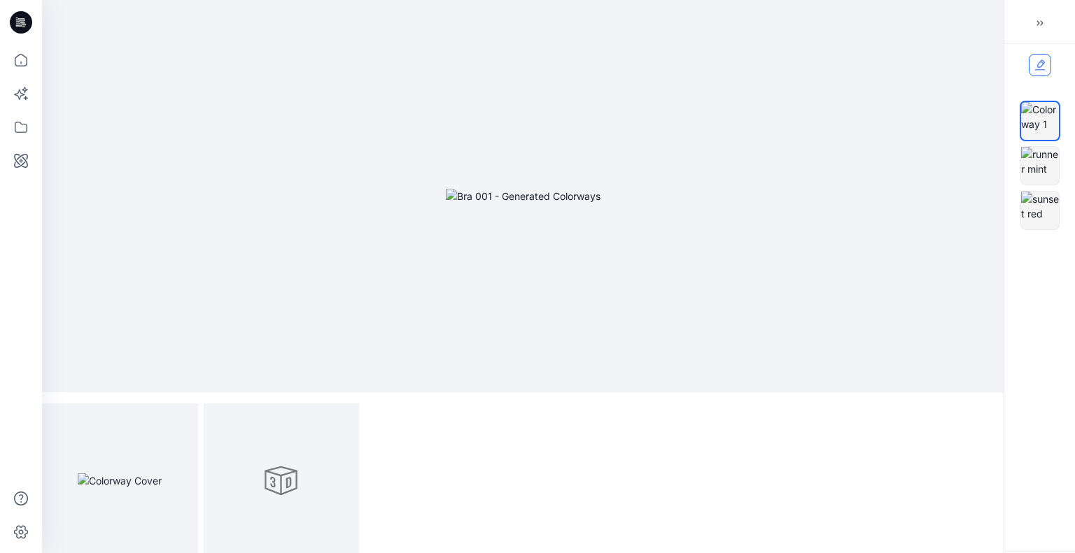
click at [1043, 62] on icon at bounding box center [1039, 64] width 11 height 11
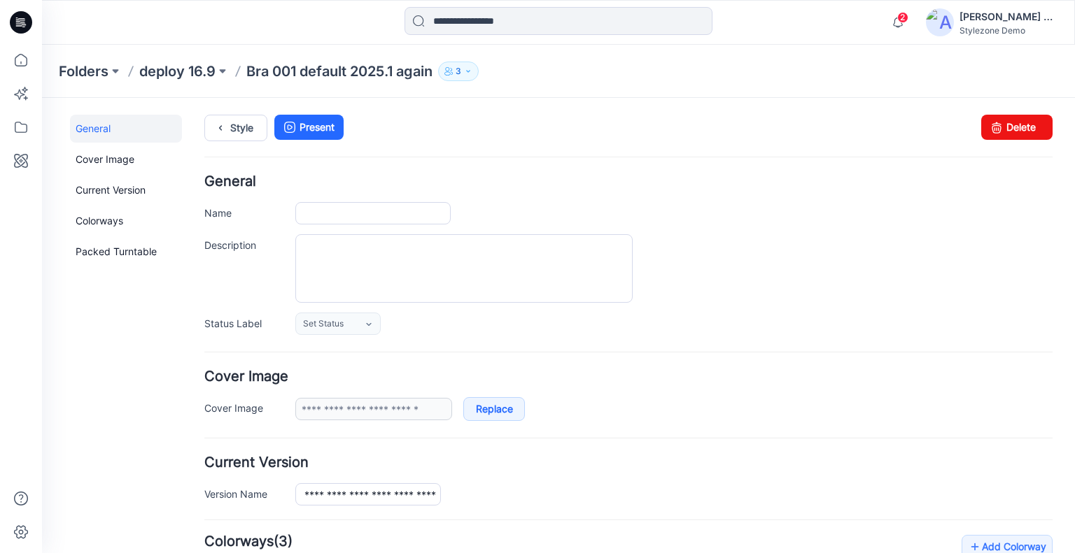
type input "**********"
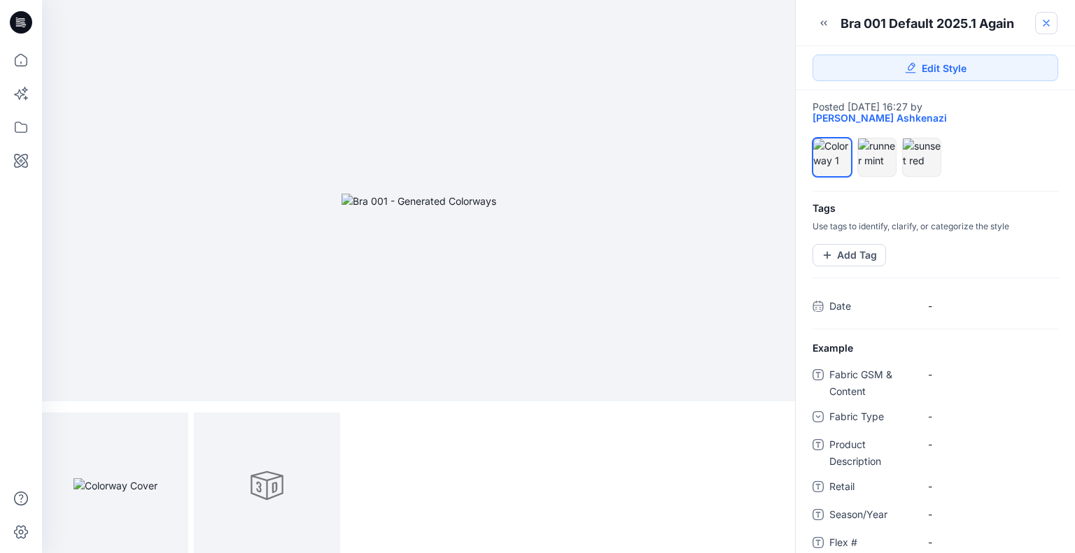
click at [1038, 17] on link at bounding box center [1046, 23] width 22 height 22
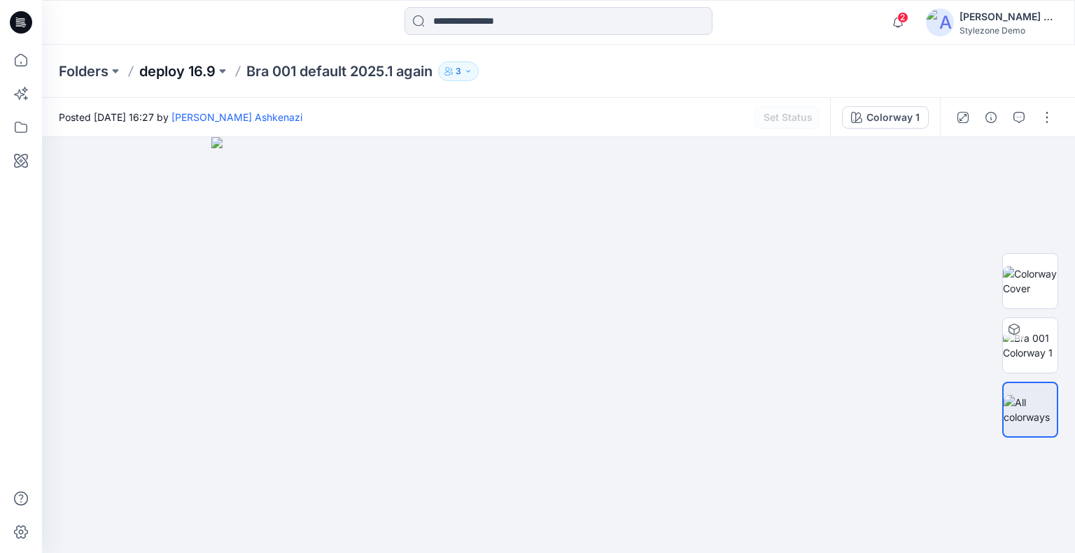
click at [186, 66] on p "deploy 16.9" at bounding box center [177, 72] width 76 height 20
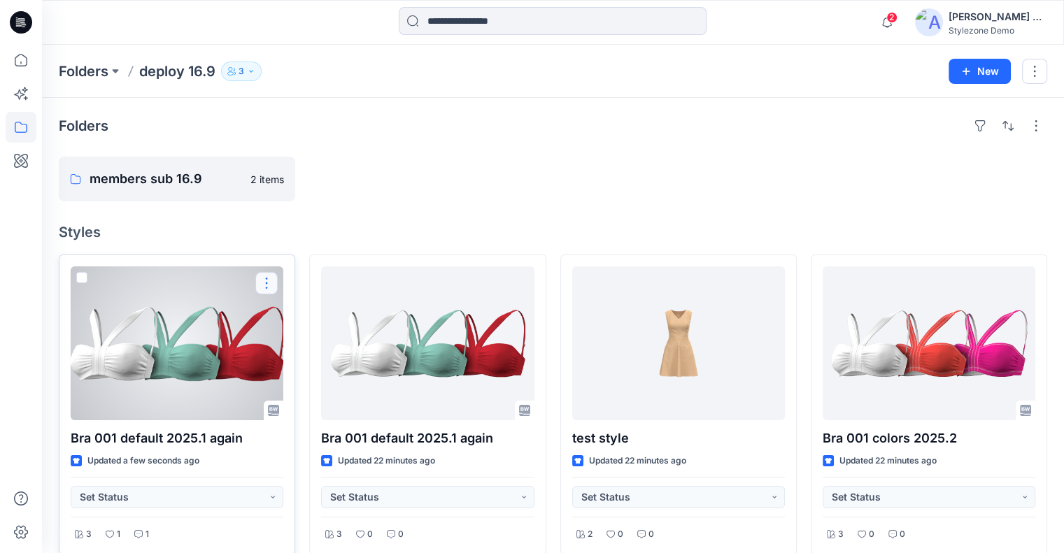
click at [266, 282] on button "button" at bounding box center [266, 283] width 22 height 22
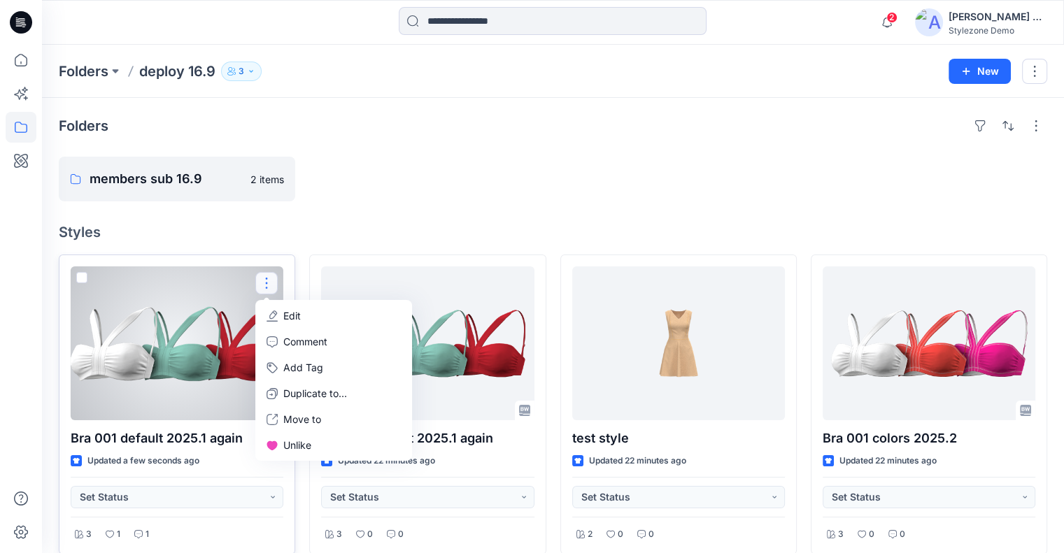
click at [298, 313] on p "Edit" at bounding box center [291, 316] width 17 height 15
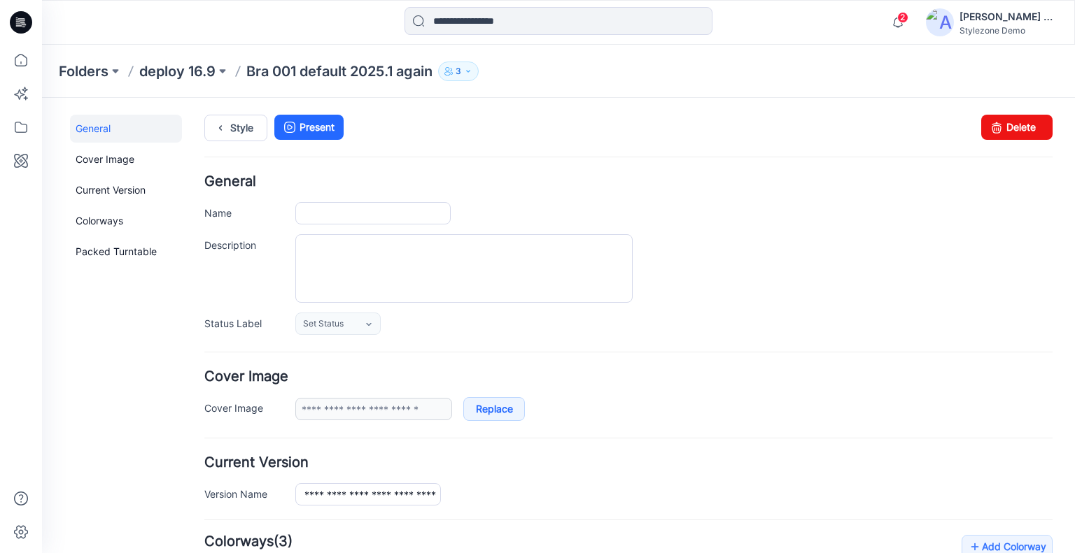
type input "**********"
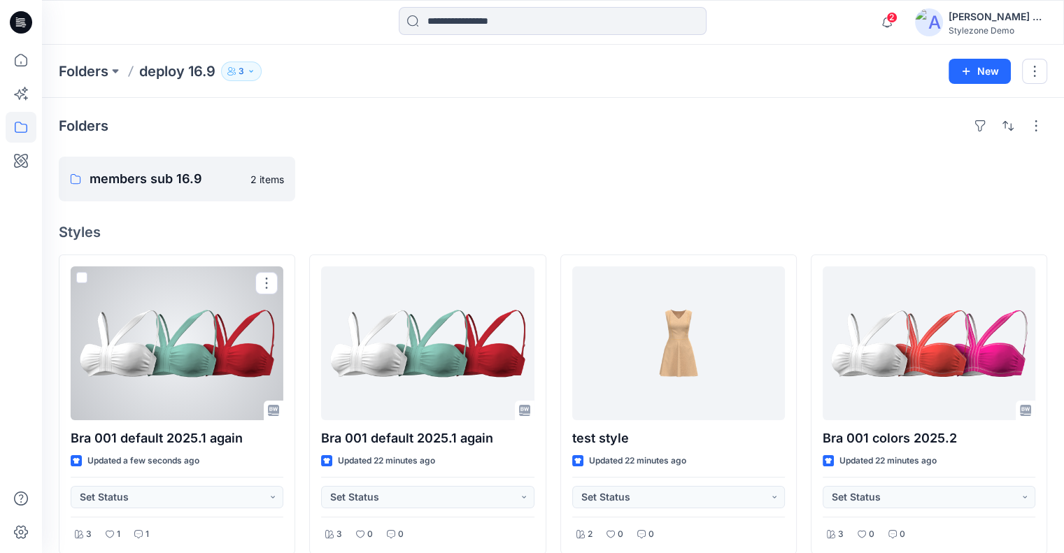
drag, startPoint x: 279, startPoint y: 285, endPoint x: 272, endPoint y: 288, distance: 7.8
click at [279, 284] on div at bounding box center [177, 344] width 213 height 154
click at [264, 282] on button "button" at bounding box center [266, 283] width 22 height 22
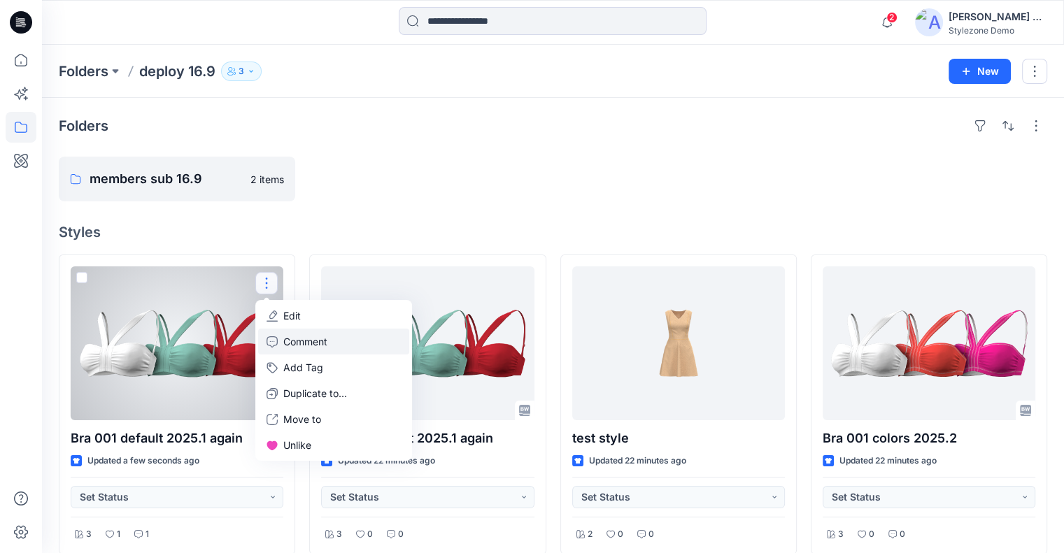
drag, startPoint x: 283, startPoint y: 341, endPoint x: 318, endPoint y: 335, distance: 35.4
click at [283, 341] on link "Comment" at bounding box center [333, 342] width 151 height 26
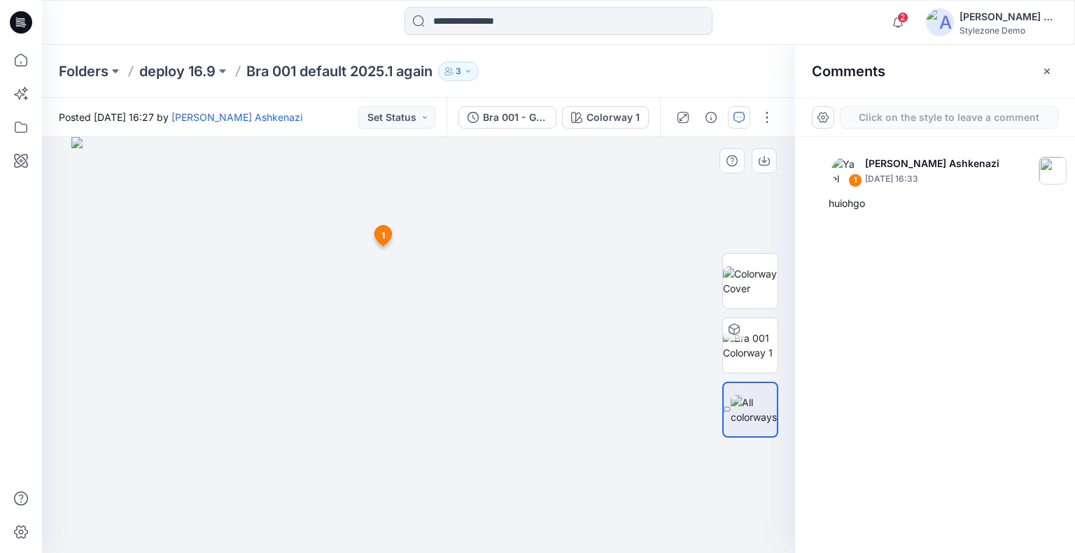
click at [351, 264] on div "2 1 Yael Waitz Ashkenazi September 16, 2025 16:33 huiohgo Reply" at bounding box center [418, 345] width 753 height 416
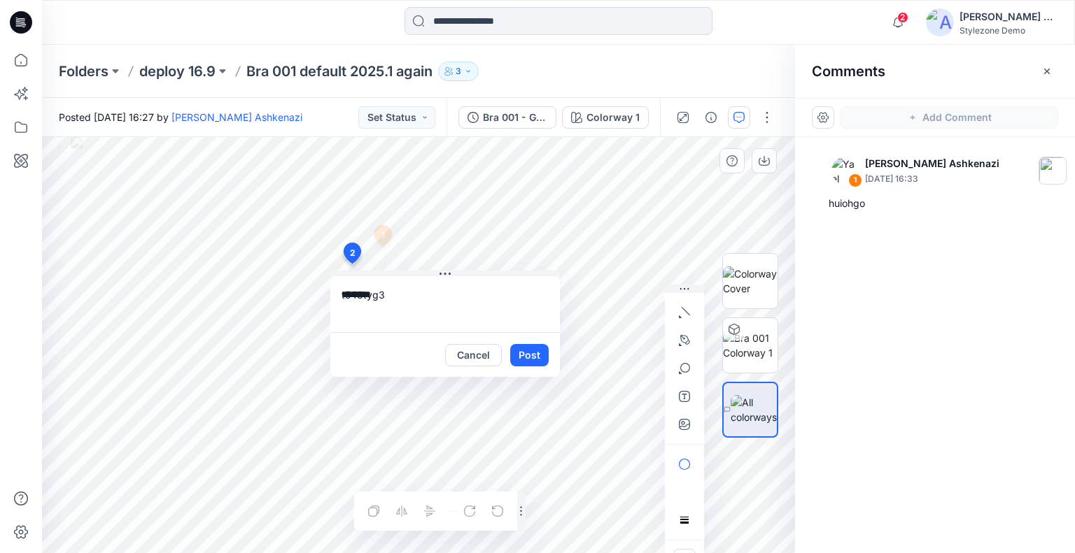
type textarea "********"
click at [538, 357] on button "Post" at bounding box center [529, 355] width 38 height 22
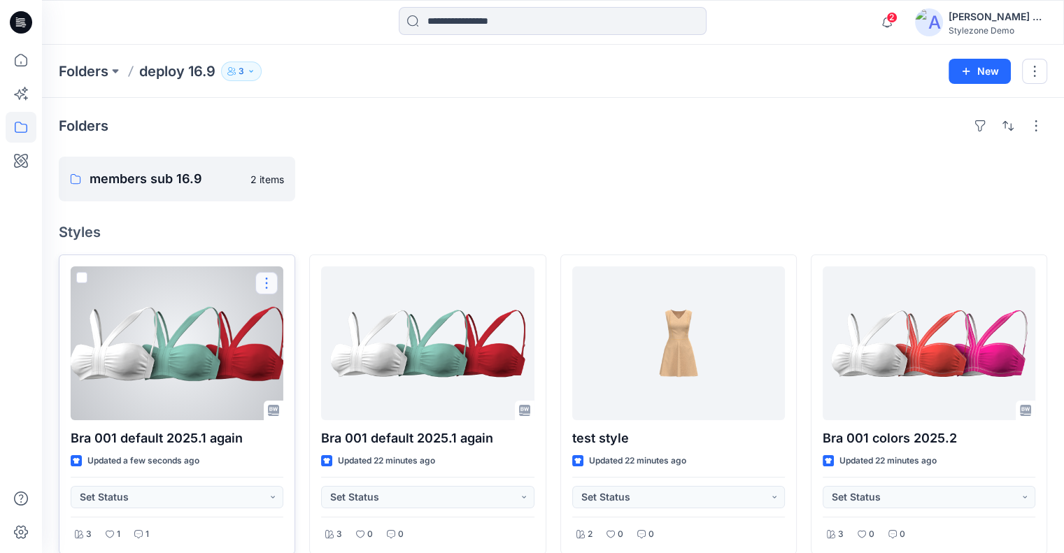
click at [264, 286] on button "button" at bounding box center [266, 283] width 22 height 22
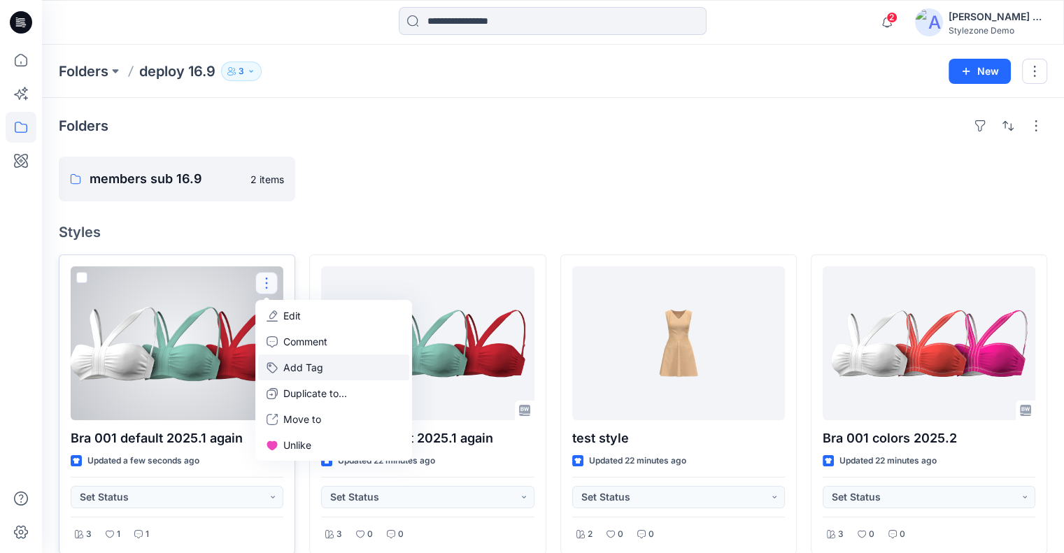
click at [312, 369] on button "Add Tag" at bounding box center [333, 368] width 151 height 26
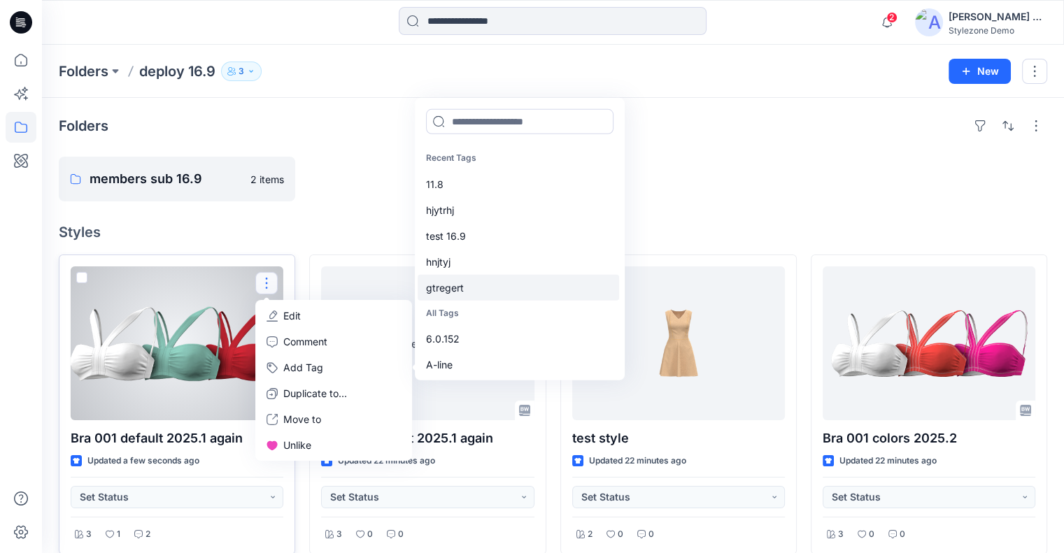
click at [483, 288] on div "gtregert" at bounding box center [519, 287] width 202 height 26
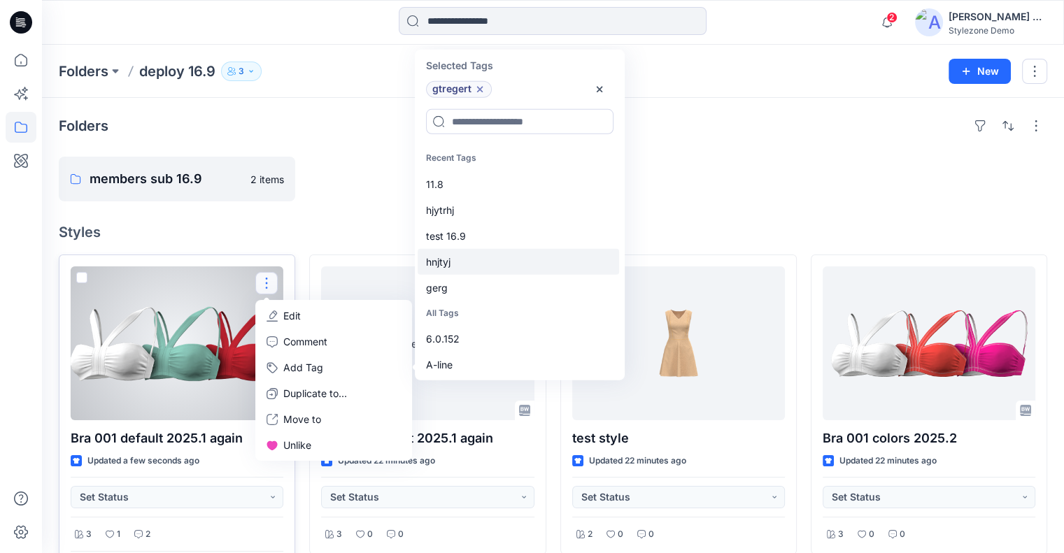
click at [497, 254] on div "hnjtyj" at bounding box center [519, 261] width 202 height 26
click at [597, 90] on icon "button" at bounding box center [599, 89] width 11 height 11
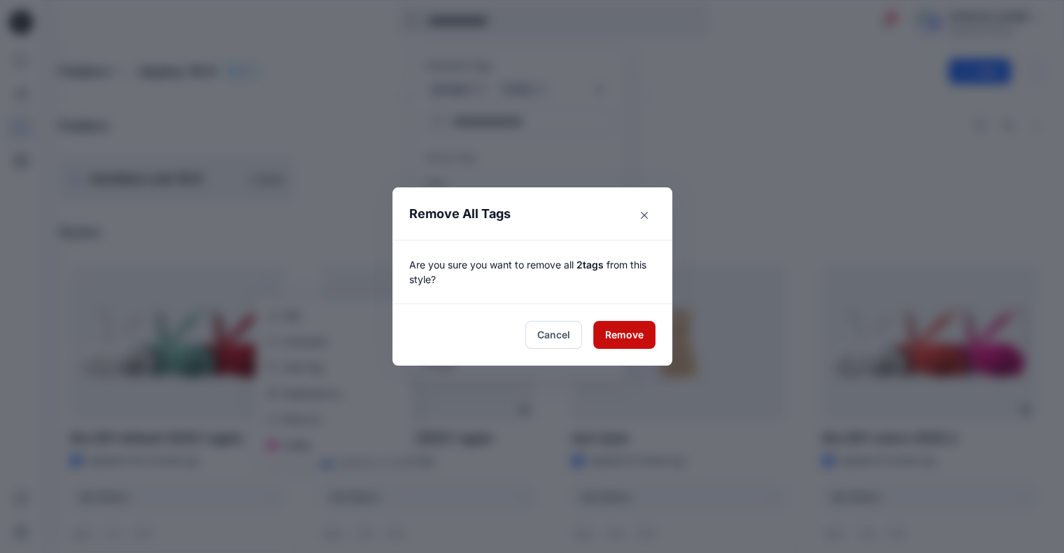
click at [626, 328] on button "Remove" at bounding box center [624, 335] width 62 height 28
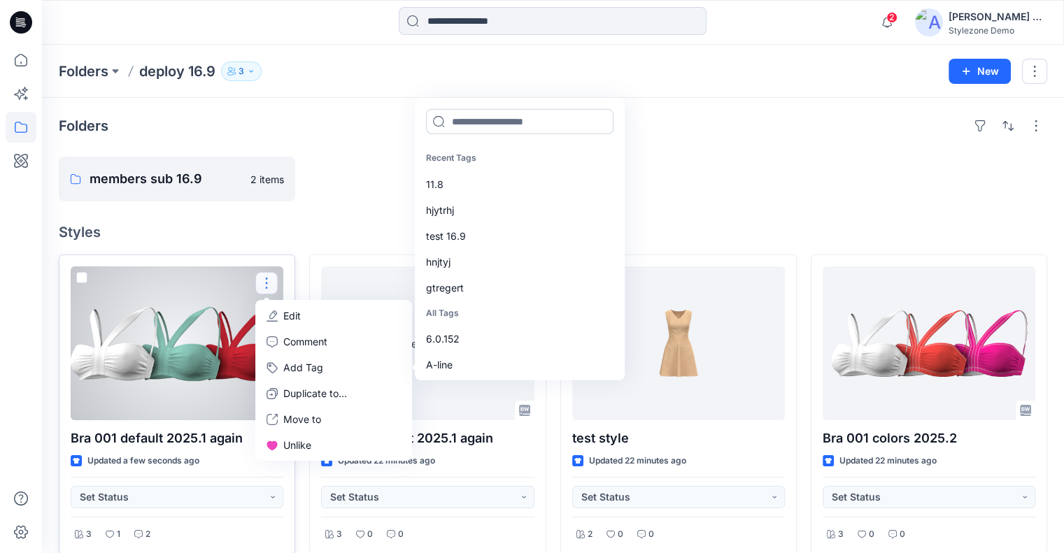
click at [484, 119] on input at bounding box center [520, 121] width 188 height 25
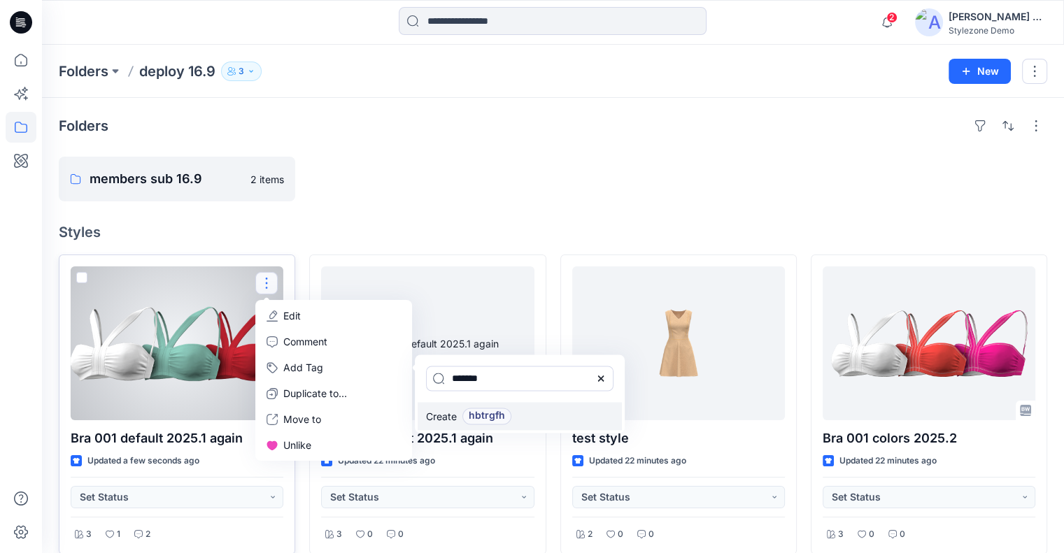
type input "*******"
click at [493, 415] on span "hbtrgfh" at bounding box center [487, 416] width 36 height 17
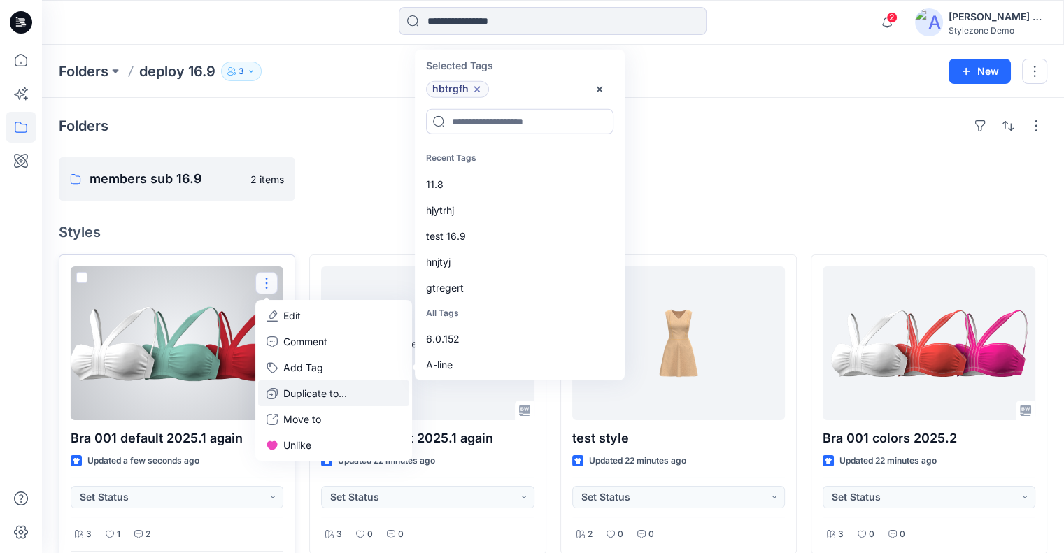
click at [308, 388] on p "Duplicate to..." at bounding box center [315, 393] width 64 height 15
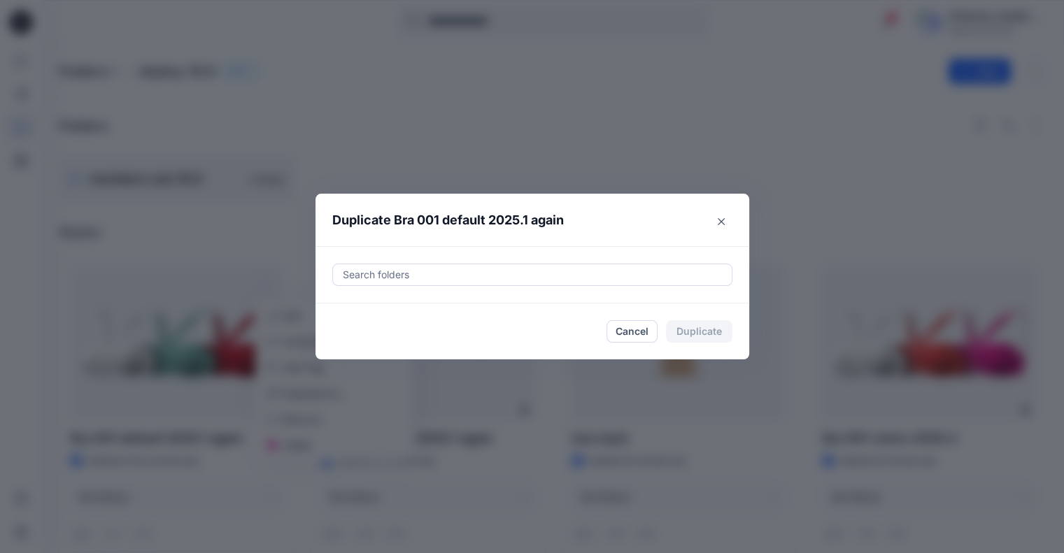
click at [456, 275] on div at bounding box center [532, 275] width 382 height 17
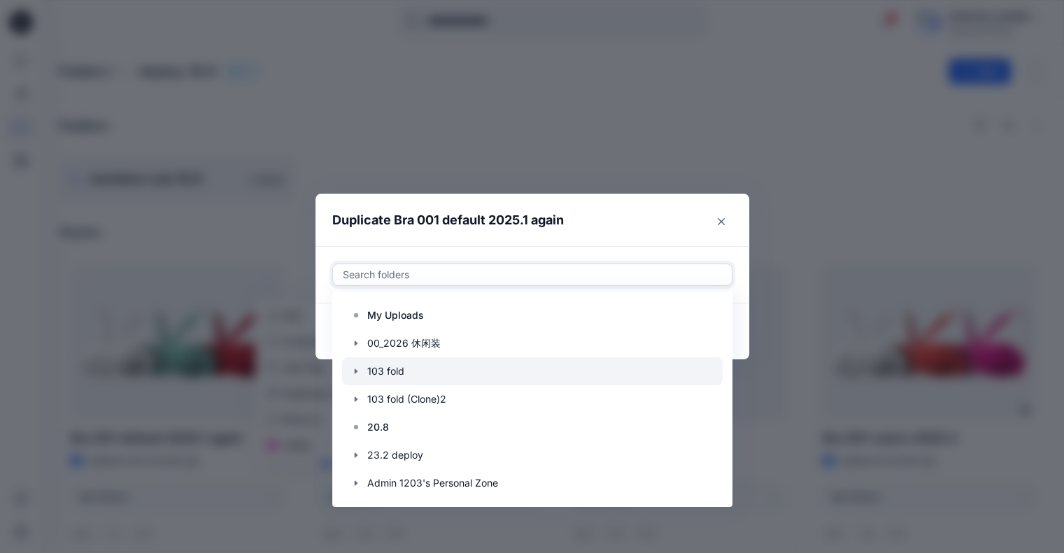
click at [439, 365] on div at bounding box center [532, 372] width 381 height 28
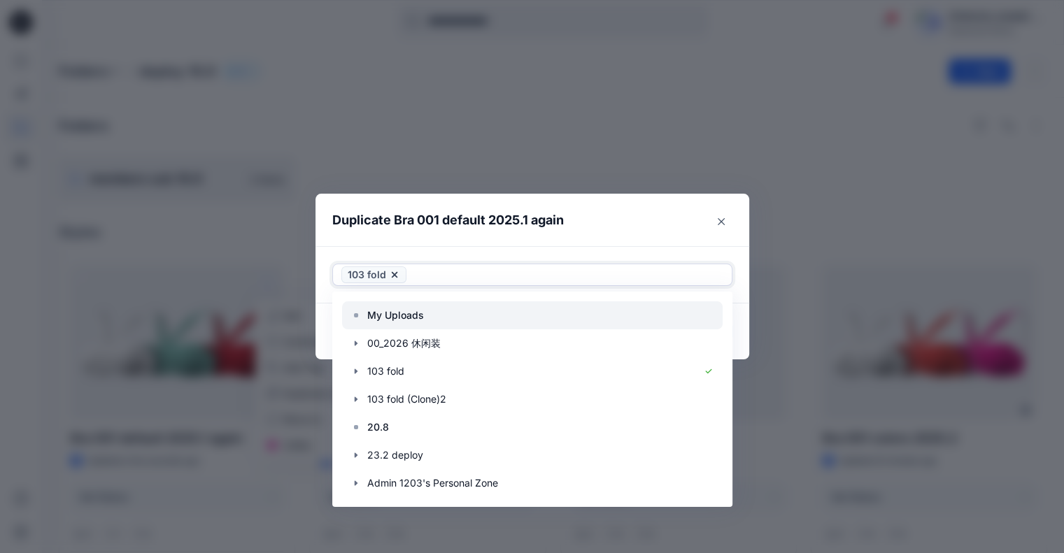
click at [449, 313] on div at bounding box center [532, 316] width 381 height 28
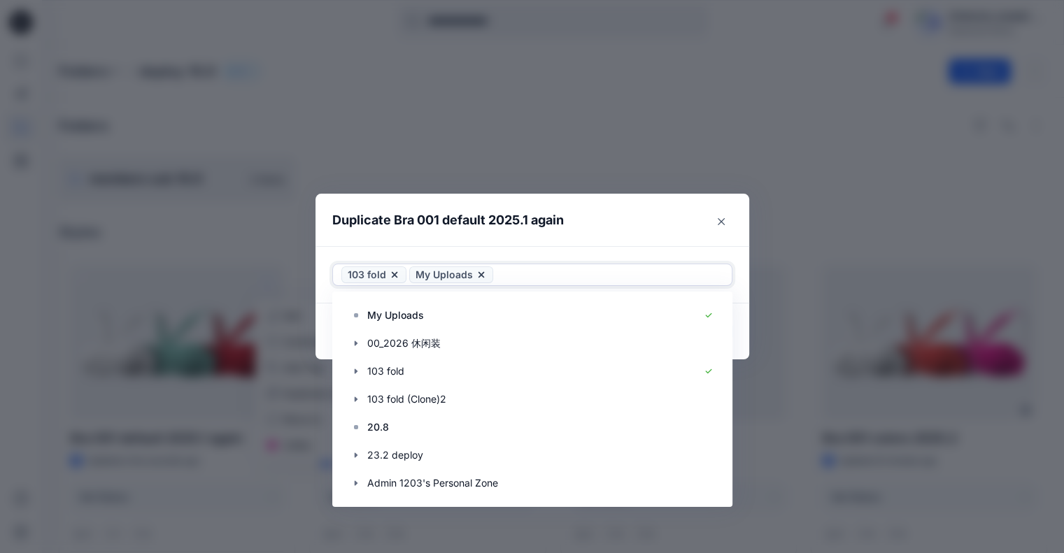
click at [582, 226] on header "Duplicate Bra 001 default 2025.1 again" at bounding box center [519, 220] width 406 height 53
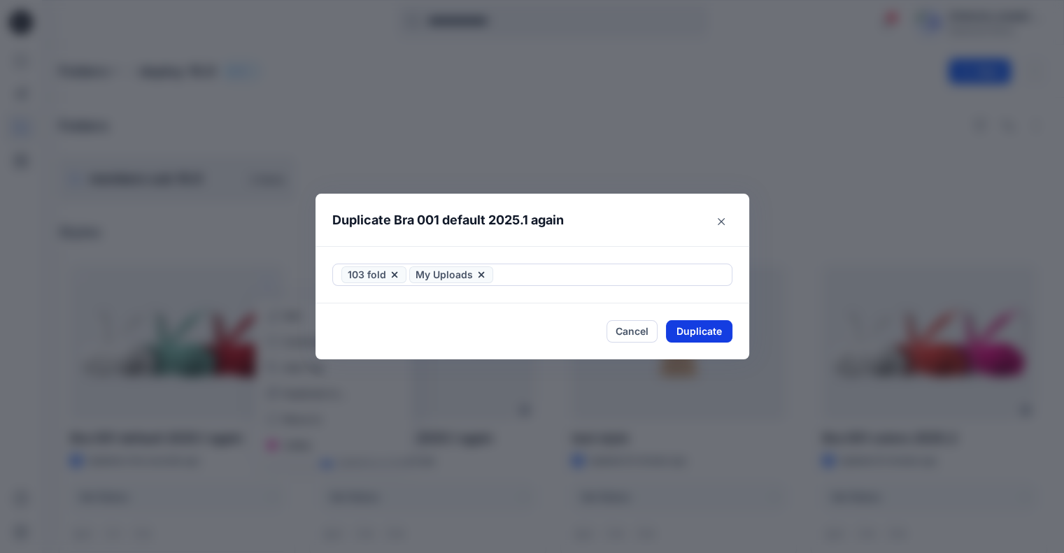
click at [677, 334] on button "Duplicate" at bounding box center [699, 331] width 66 height 22
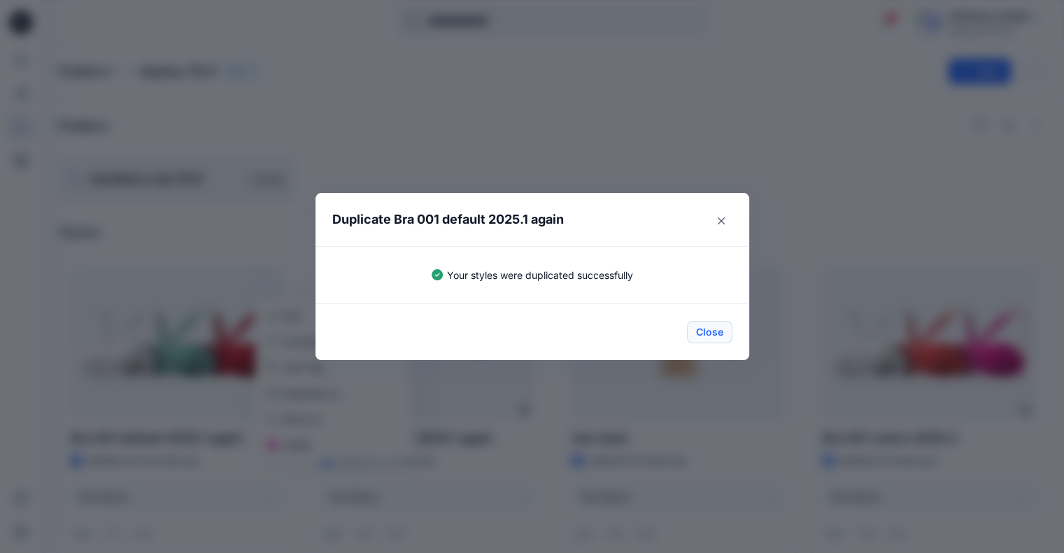
click at [726, 324] on button "Close" at bounding box center [709, 332] width 45 height 22
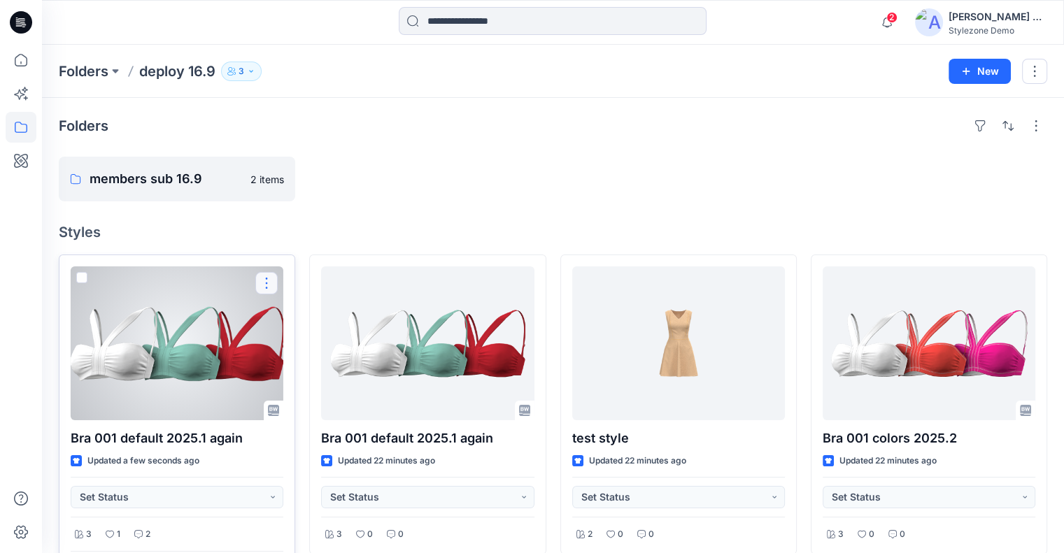
click at [266, 285] on button "button" at bounding box center [266, 283] width 22 height 22
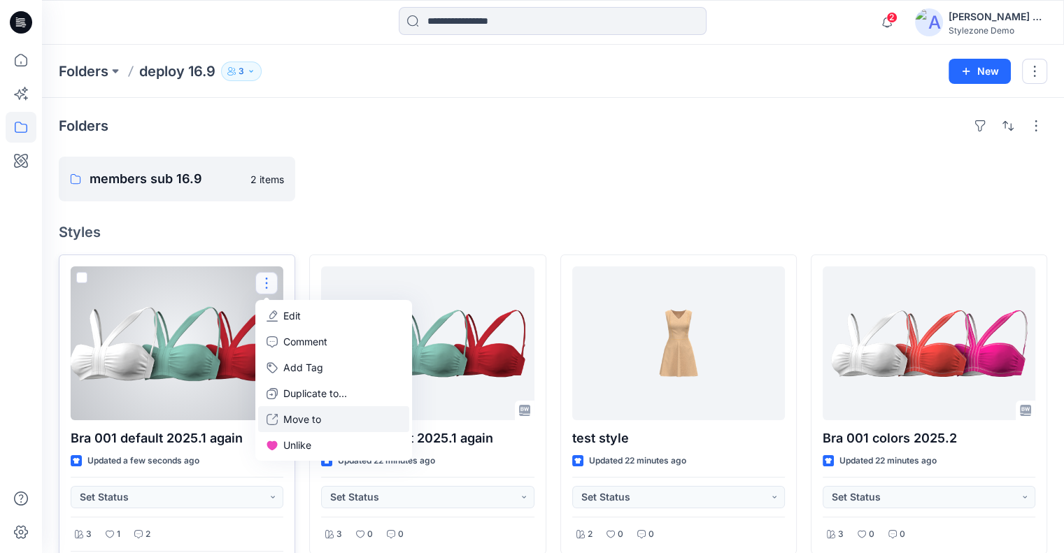
click at [297, 413] on p "Move to" at bounding box center [302, 419] width 38 height 15
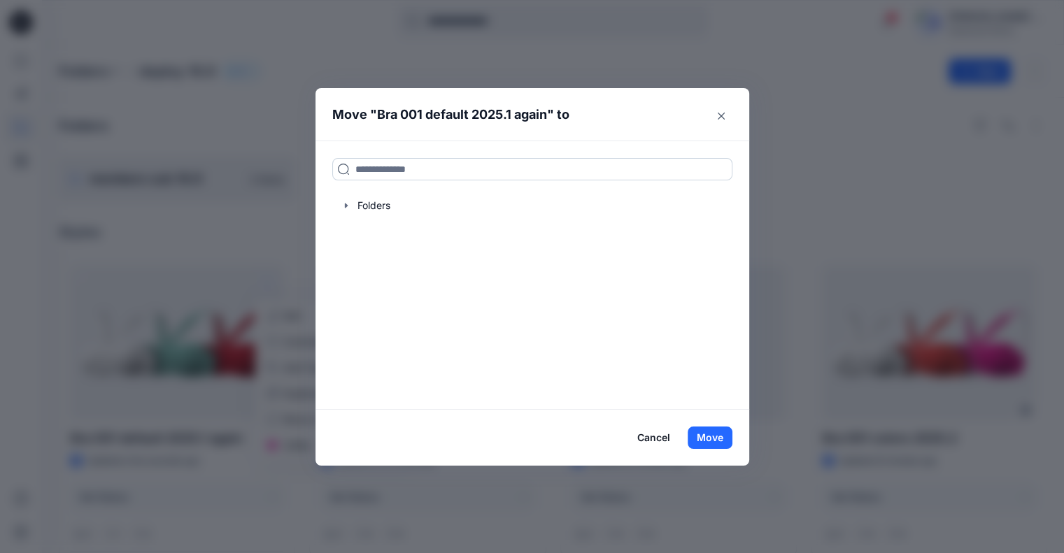
click at [403, 169] on input at bounding box center [532, 169] width 400 height 22
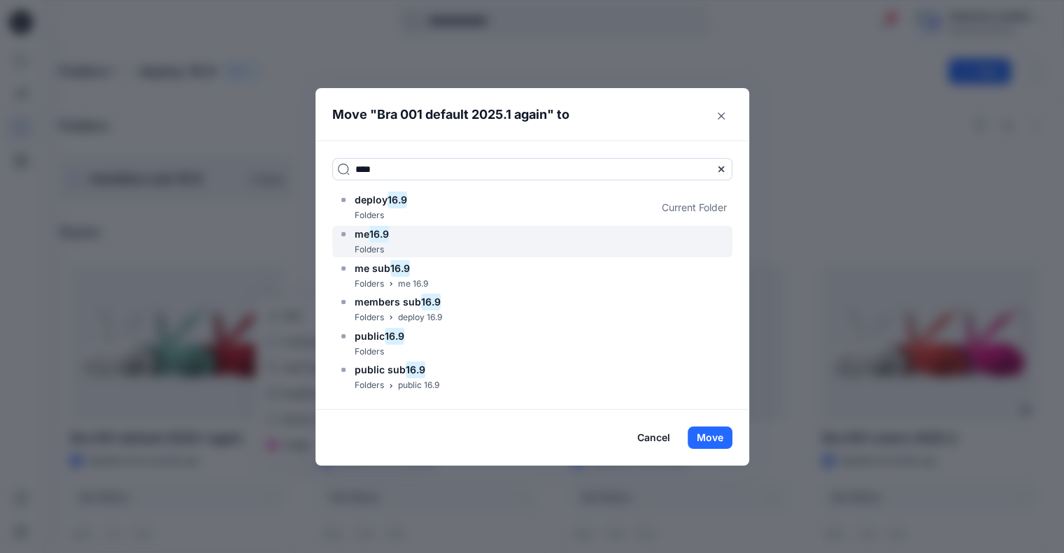
type input "****"
click at [388, 234] on mark "16.9" at bounding box center [379, 234] width 20 height 19
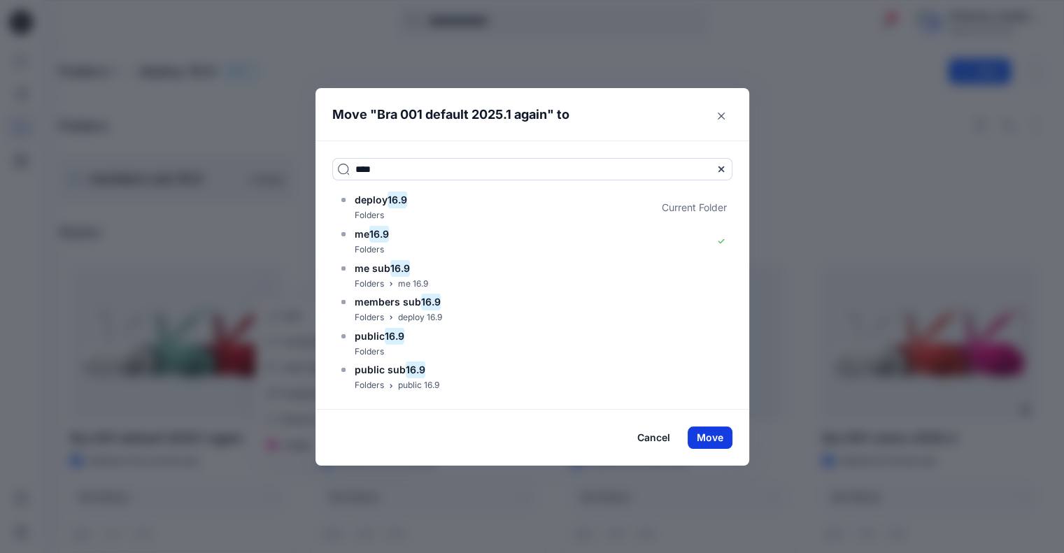
click at [712, 436] on button "Move" at bounding box center [710, 438] width 45 height 22
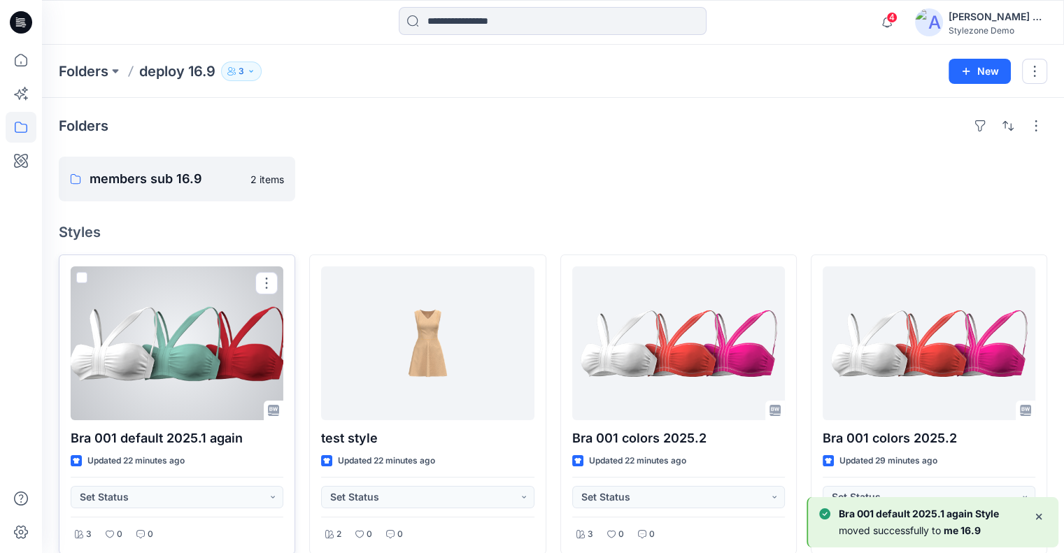
drag, startPoint x: 267, startPoint y: 283, endPoint x: 271, endPoint y: 294, distance: 12.2
click at [267, 282] on button "button" at bounding box center [266, 283] width 22 height 22
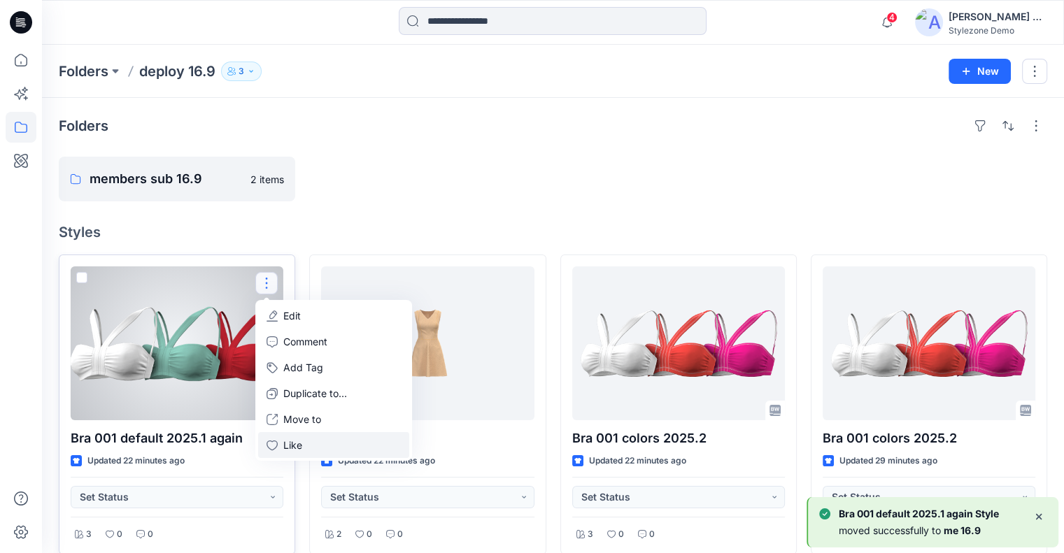
click at [305, 446] on button "Like" at bounding box center [333, 445] width 151 height 26
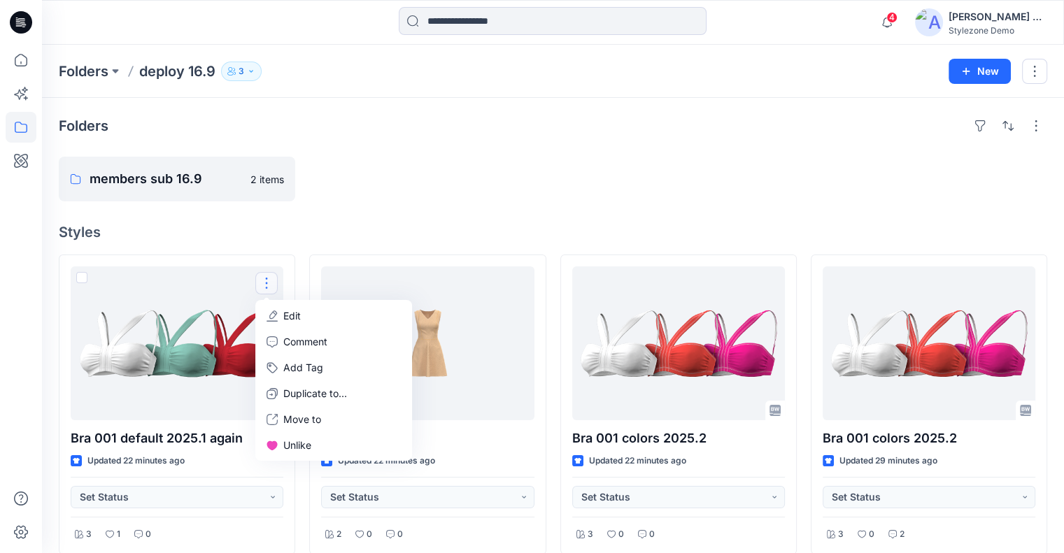
click at [483, 192] on div at bounding box center [427, 179] width 236 height 45
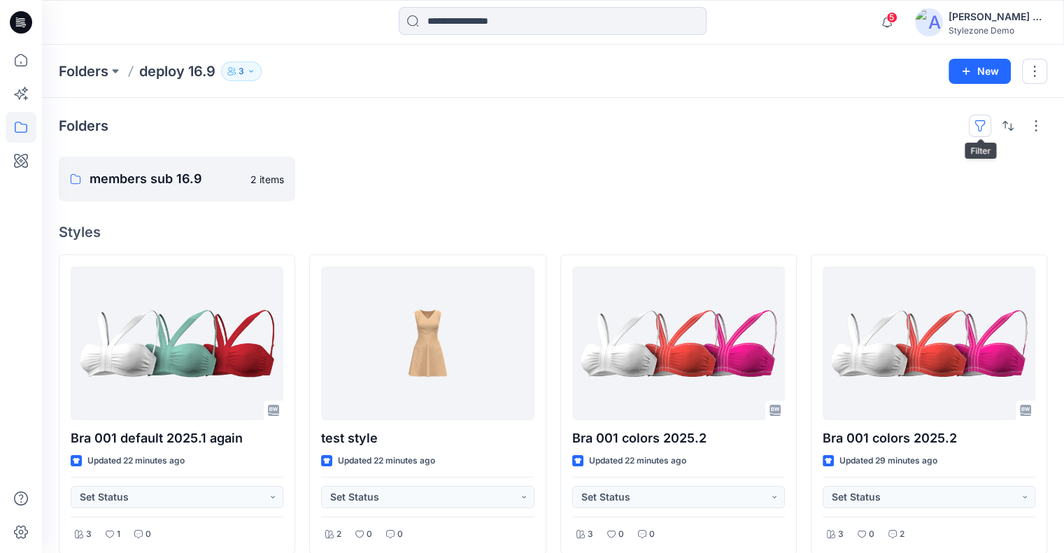
click at [982, 123] on button "button" at bounding box center [980, 126] width 22 height 22
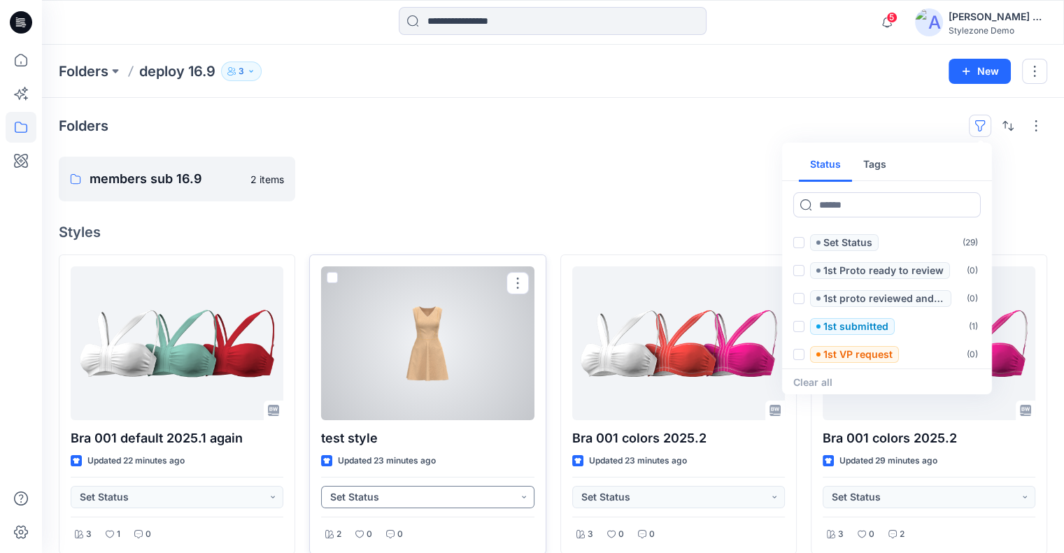
click at [414, 490] on button "Set Status" at bounding box center [427, 497] width 213 height 22
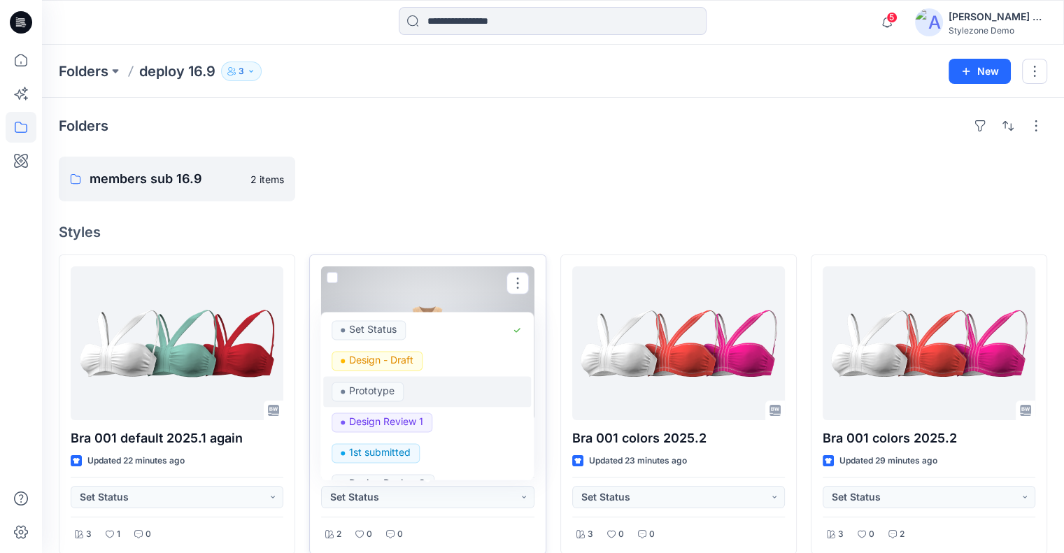
click at [456, 387] on div "Prototype" at bounding box center [427, 393] width 191 height 20
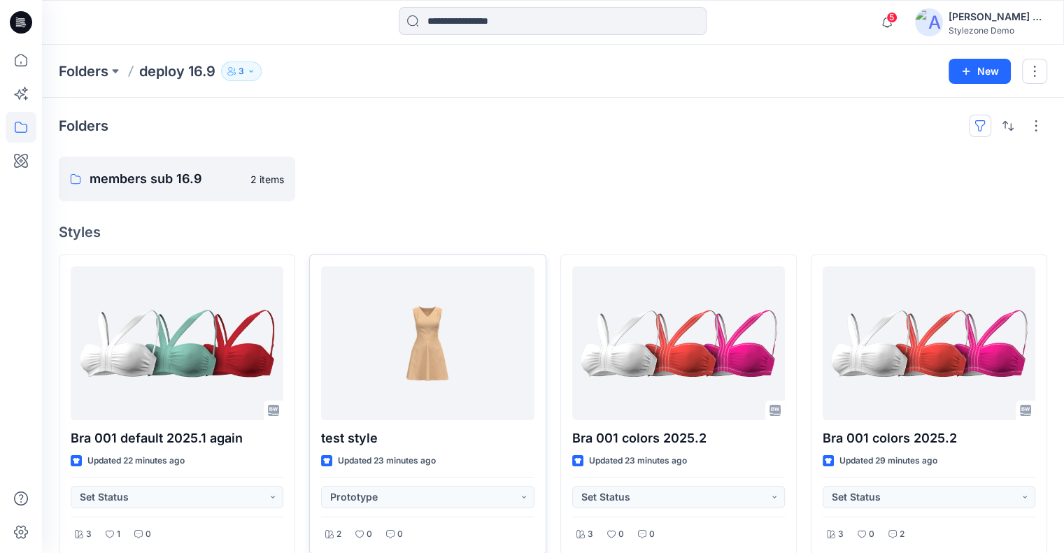
click at [982, 120] on button "button" at bounding box center [980, 126] width 22 height 22
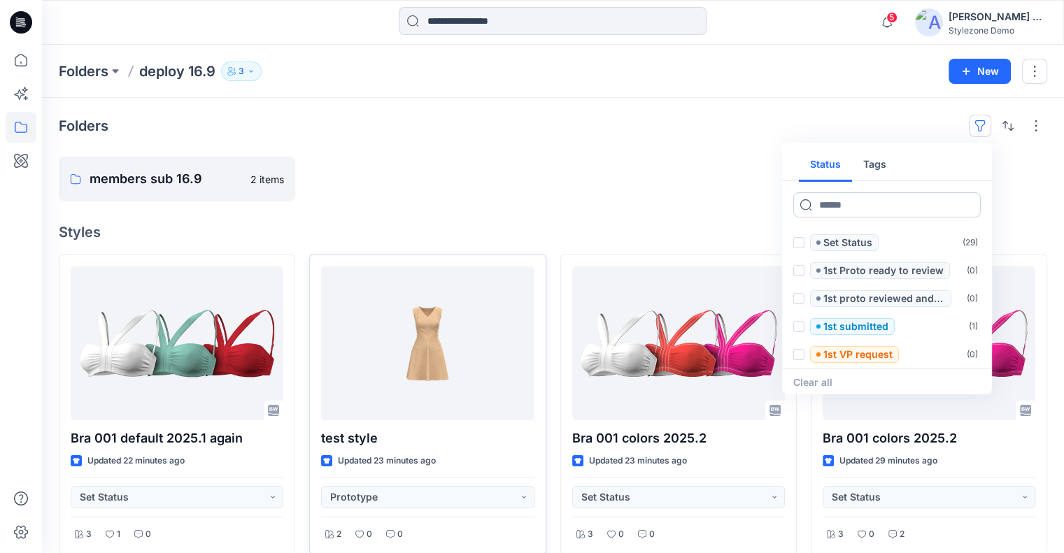
click at [880, 204] on input at bounding box center [887, 204] width 188 height 25
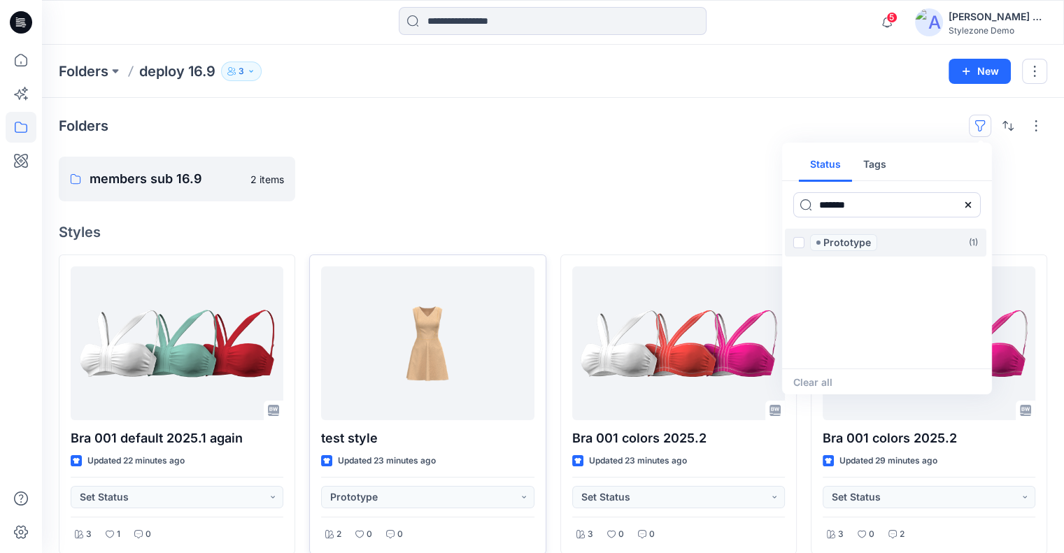
type input "*******"
click at [797, 237] on span at bounding box center [798, 242] width 11 height 11
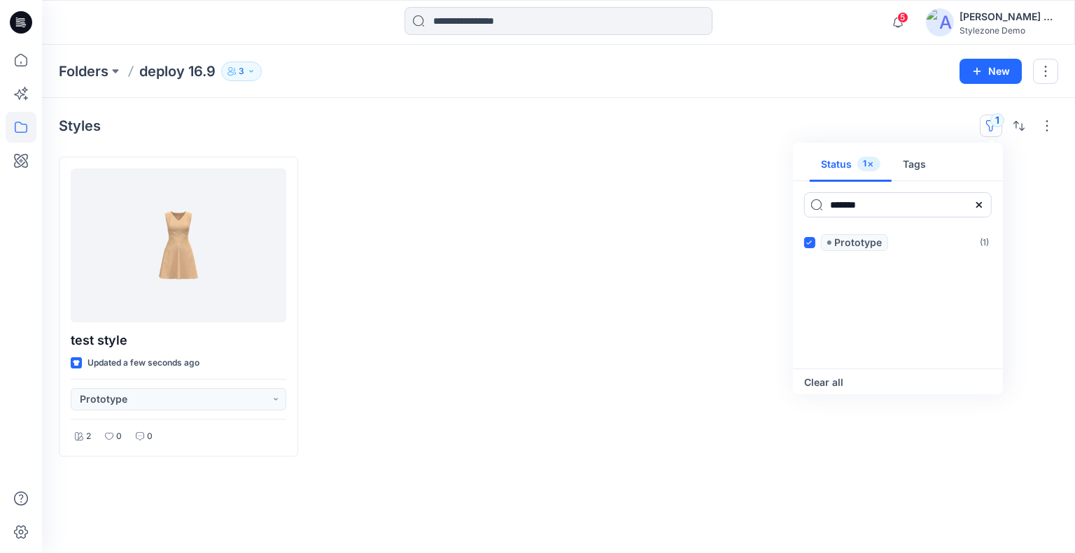
click at [822, 386] on button "Clear all" at bounding box center [823, 382] width 39 height 17
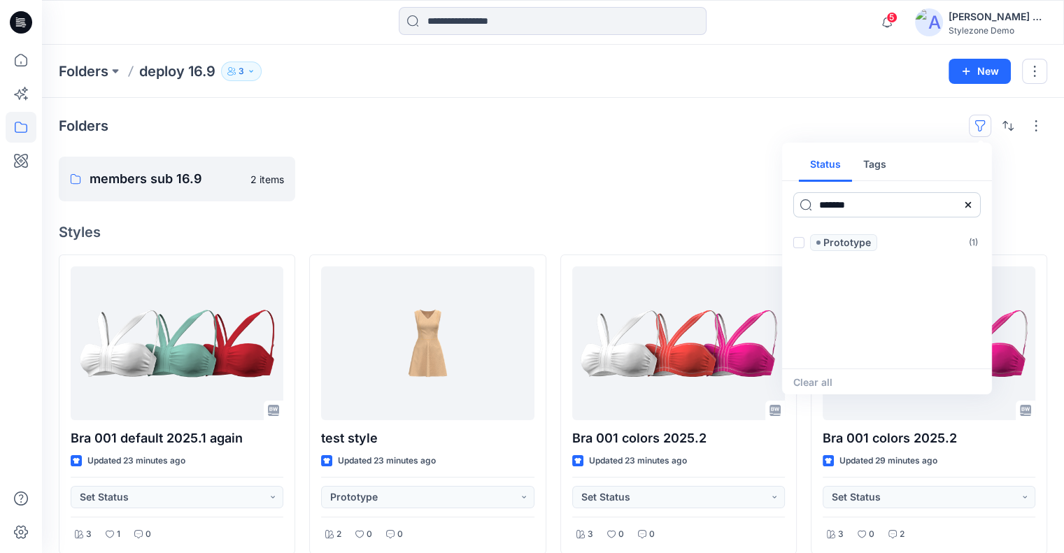
drag, startPoint x: 965, startPoint y: 204, endPoint x: 944, endPoint y: 198, distance: 21.9
click at [965, 204] on icon at bounding box center [968, 204] width 11 height 11
click at [876, 162] on button "Tags" at bounding box center [874, 165] width 45 height 34
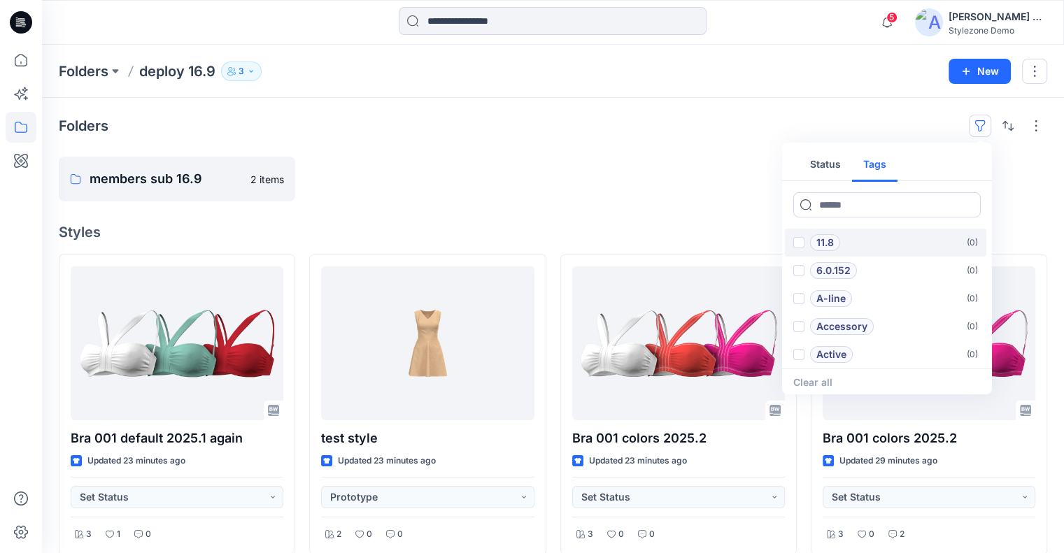
click at [807, 241] on div "11.8" at bounding box center [816, 242] width 47 height 17
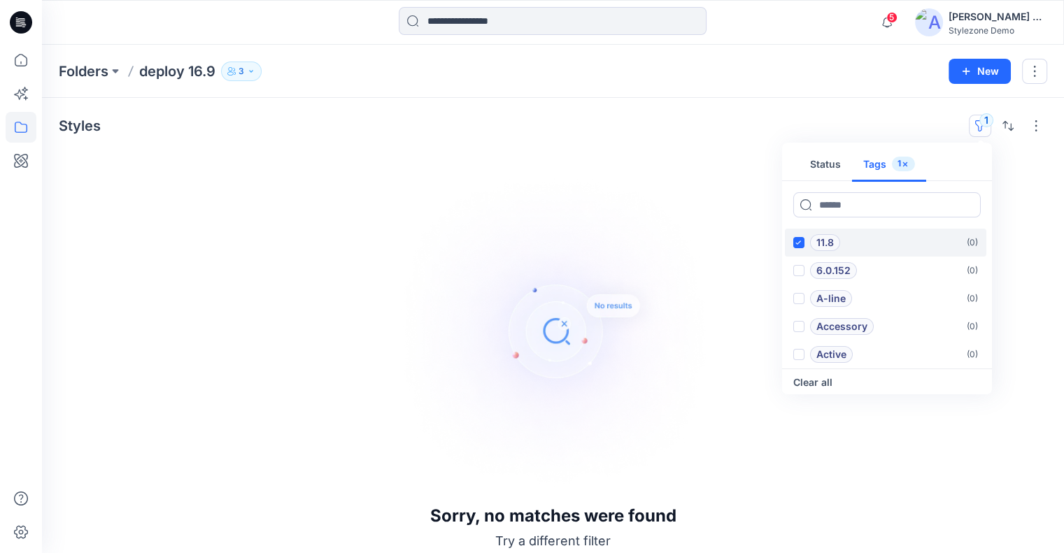
click at [809, 239] on div "11.8" at bounding box center [816, 242] width 47 height 17
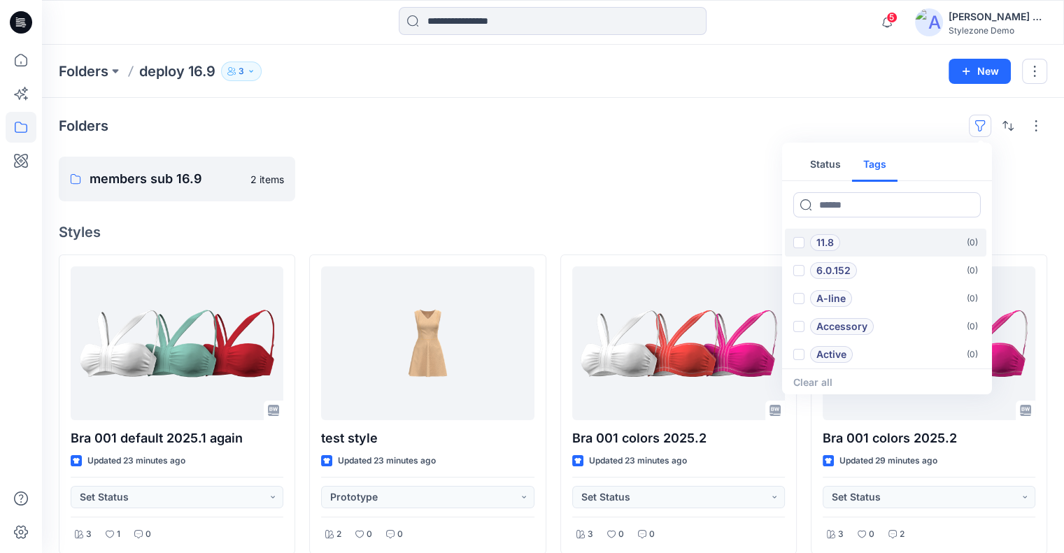
click at [800, 243] on span at bounding box center [798, 242] width 11 height 11
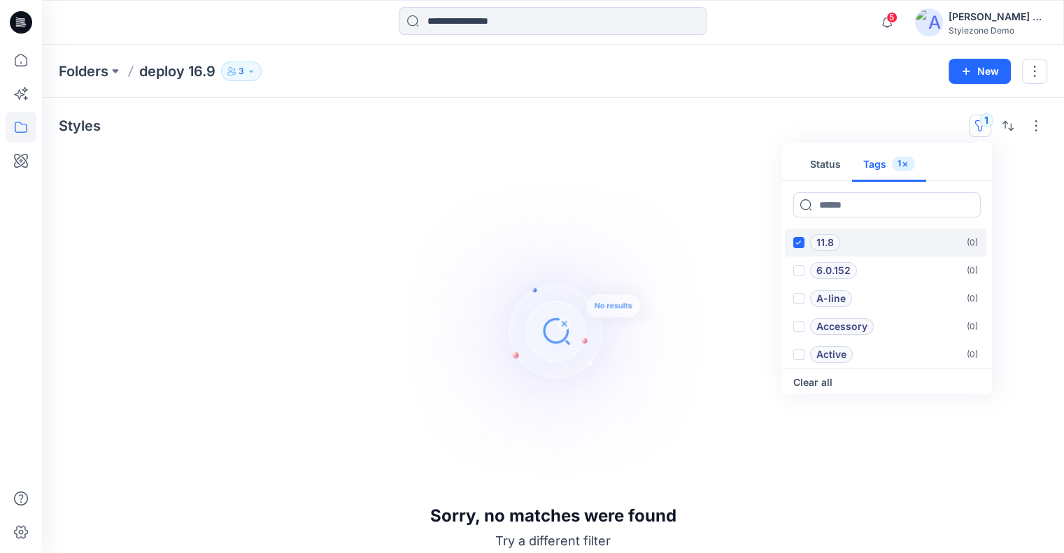
click at [798, 241] on icon at bounding box center [799, 243] width 6 height 5
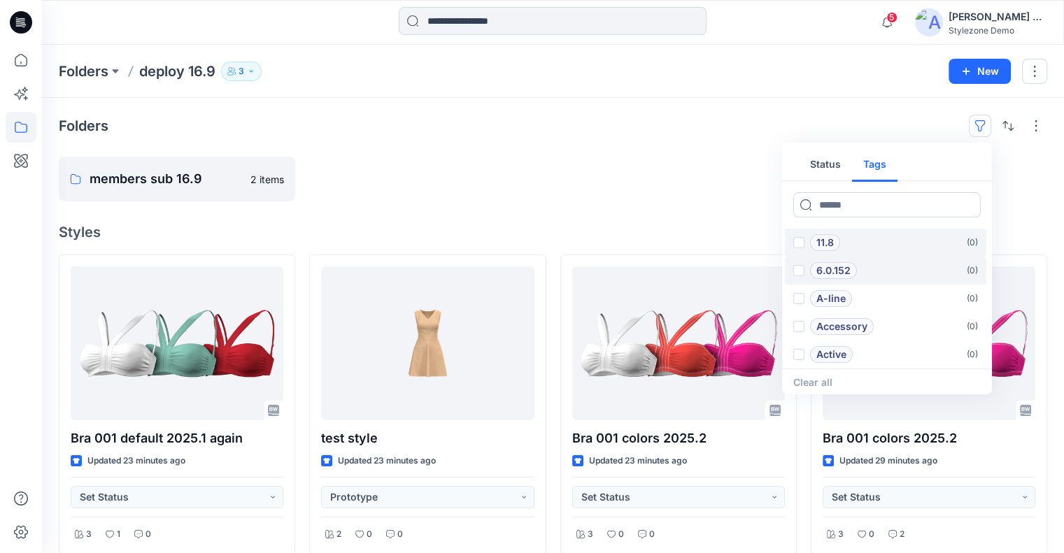
click at [799, 265] on span at bounding box center [798, 270] width 11 height 11
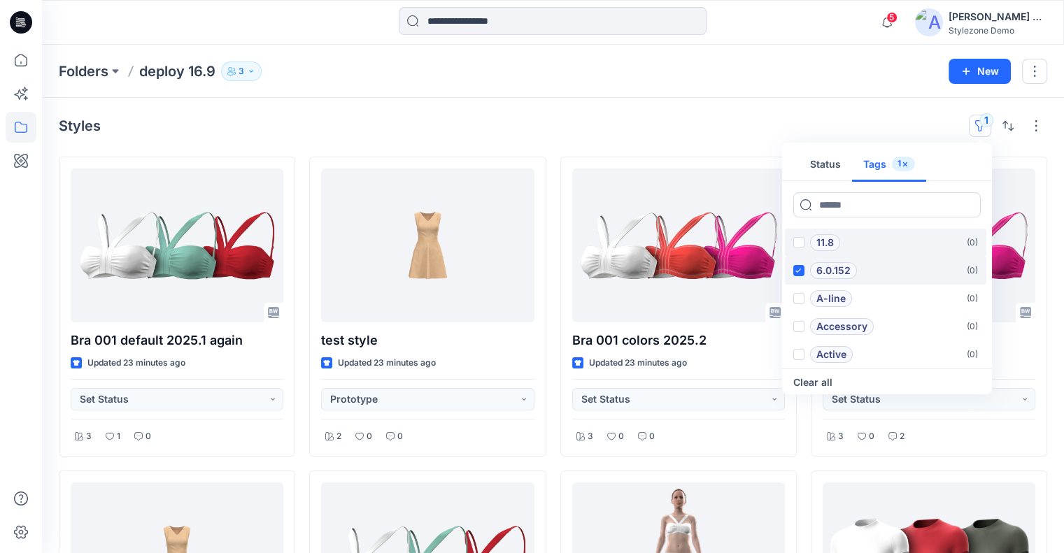
click at [800, 269] on icon at bounding box center [799, 271] width 6 height 5
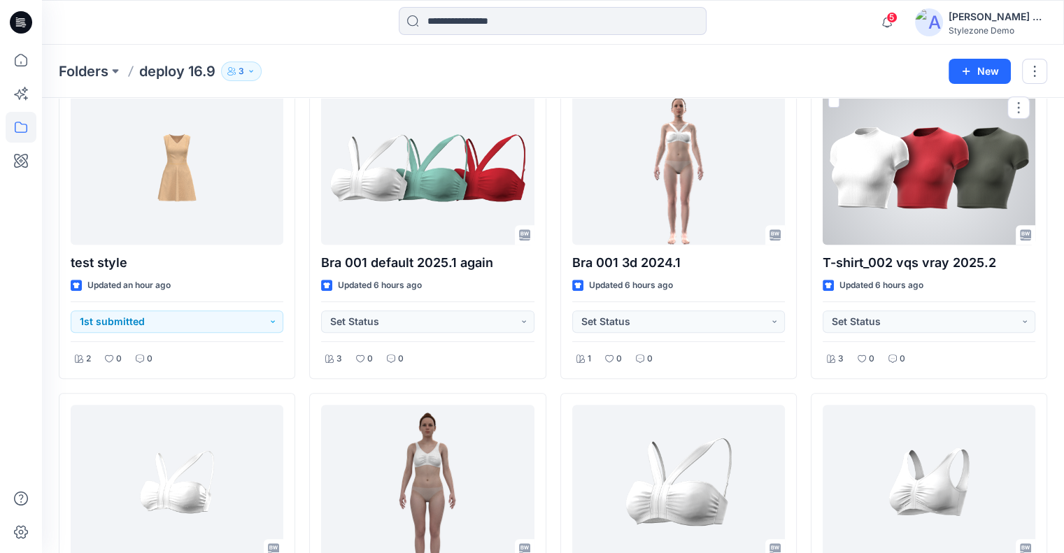
scroll to position [140, 0]
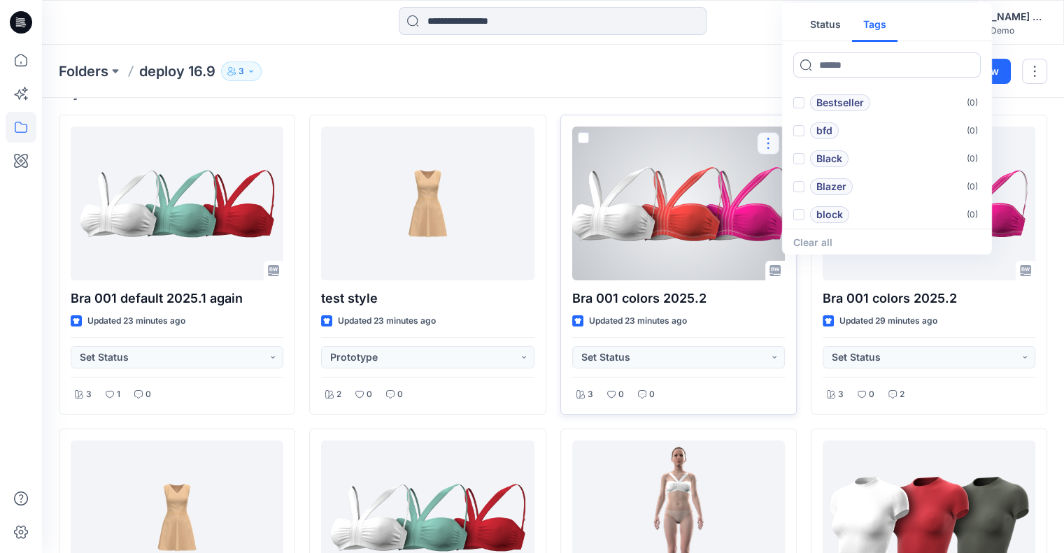
click at [776, 136] on button "button" at bounding box center [768, 143] width 22 height 22
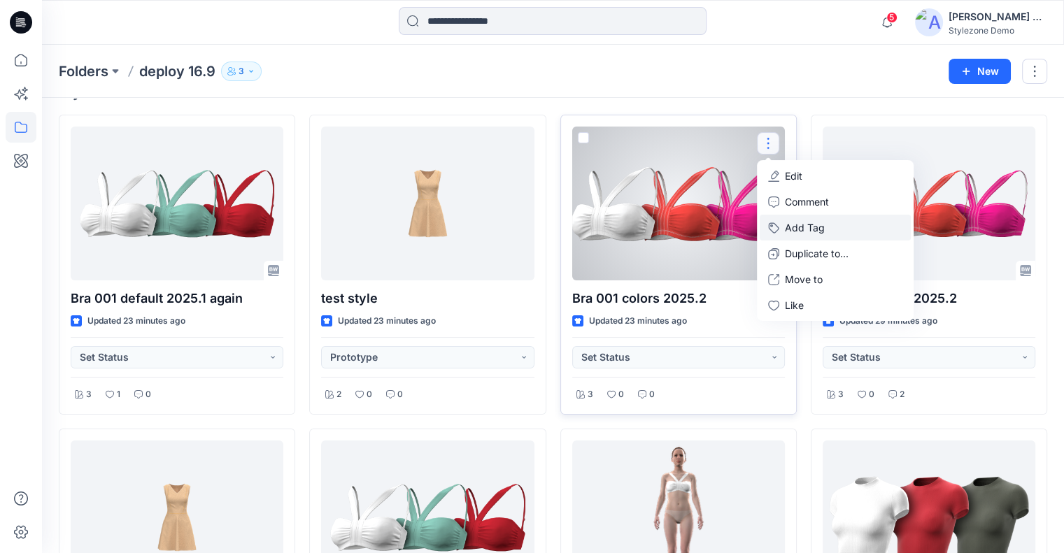
click at [809, 233] on button "Add Tag" at bounding box center [835, 228] width 151 height 26
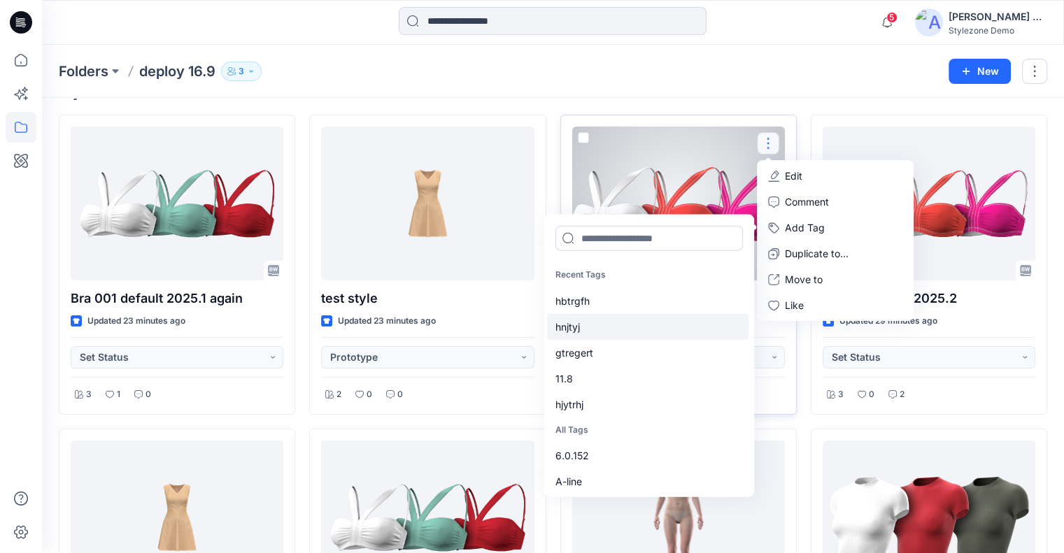
click at [596, 372] on div "11.8" at bounding box center [648, 378] width 202 height 26
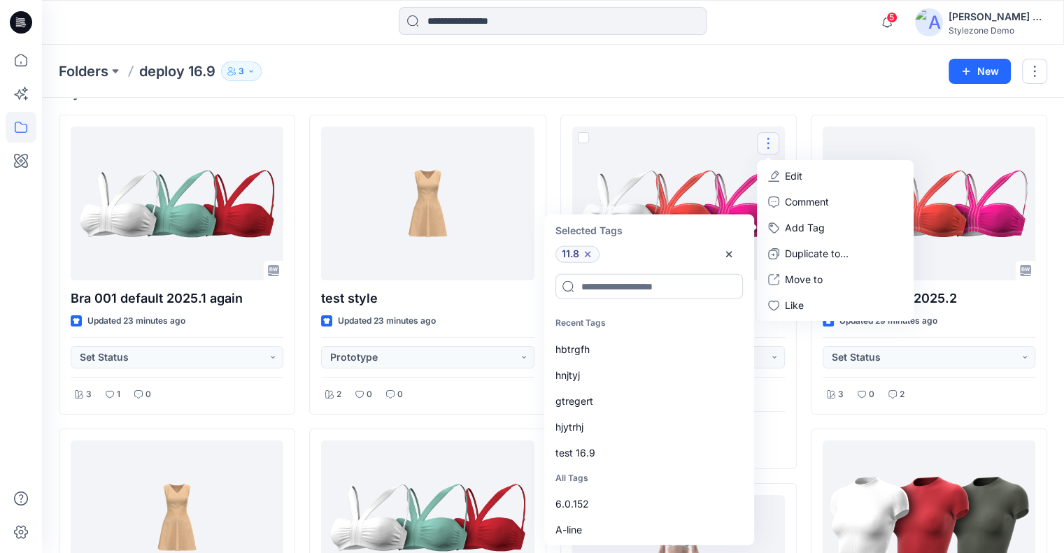
click at [792, 50] on div "Folders deploy 16.9 3 New" at bounding box center [553, 71] width 1022 height 53
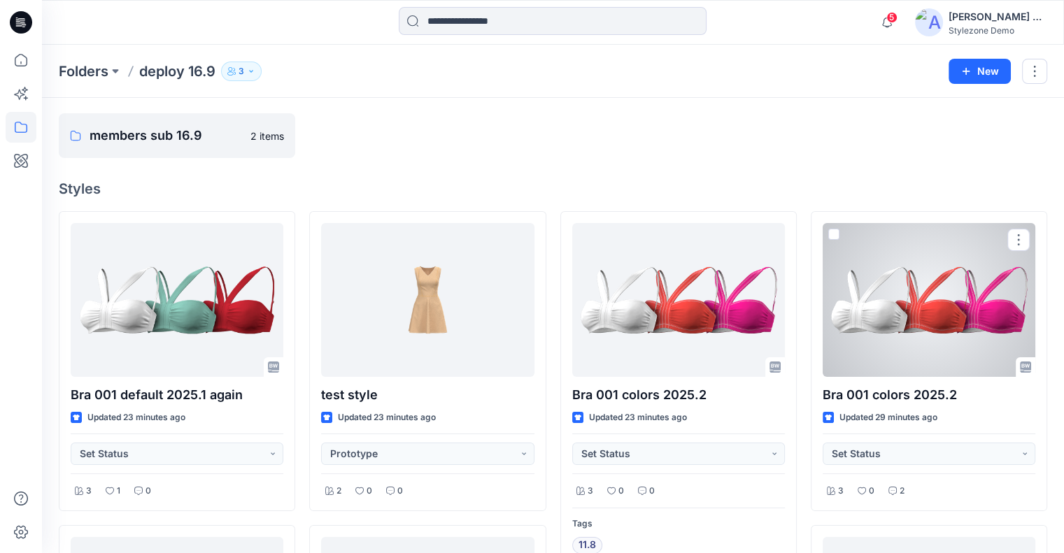
scroll to position [0, 0]
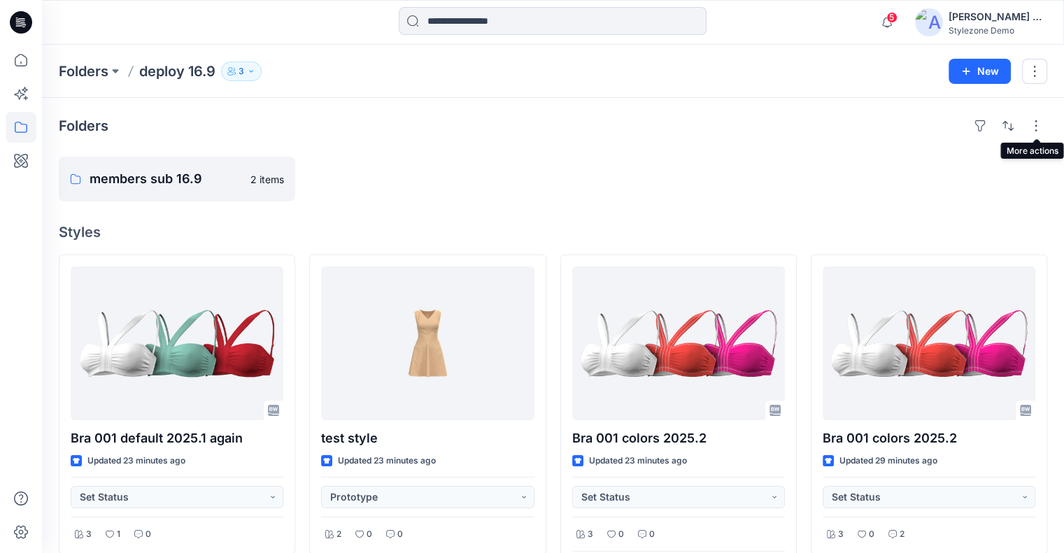
click at [992, 128] on div at bounding box center [1008, 126] width 78 height 22
click at [980, 125] on button "button" at bounding box center [980, 126] width 22 height 22
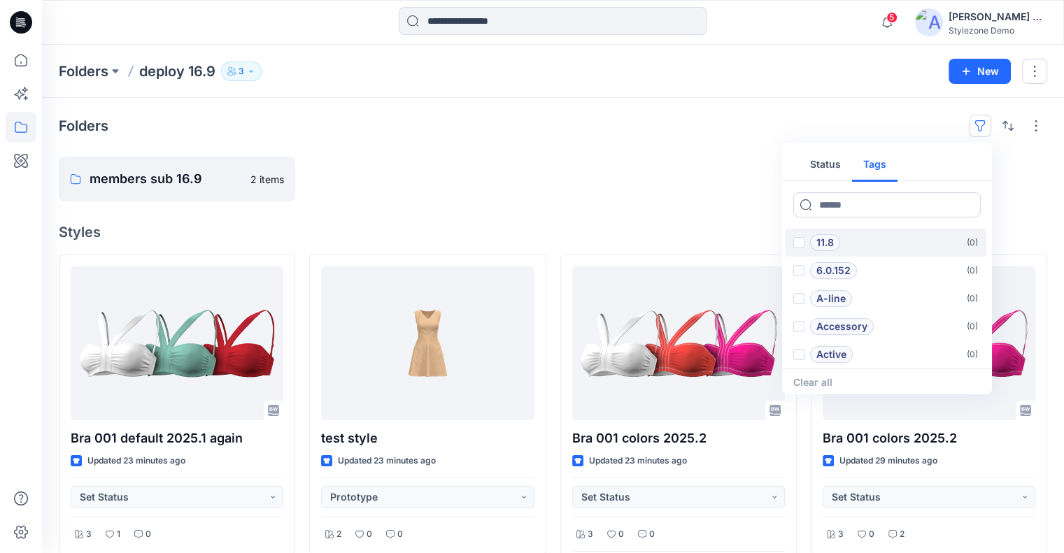
click at [800, 243] on span at bounding box center [798, 242] width 11 height 11
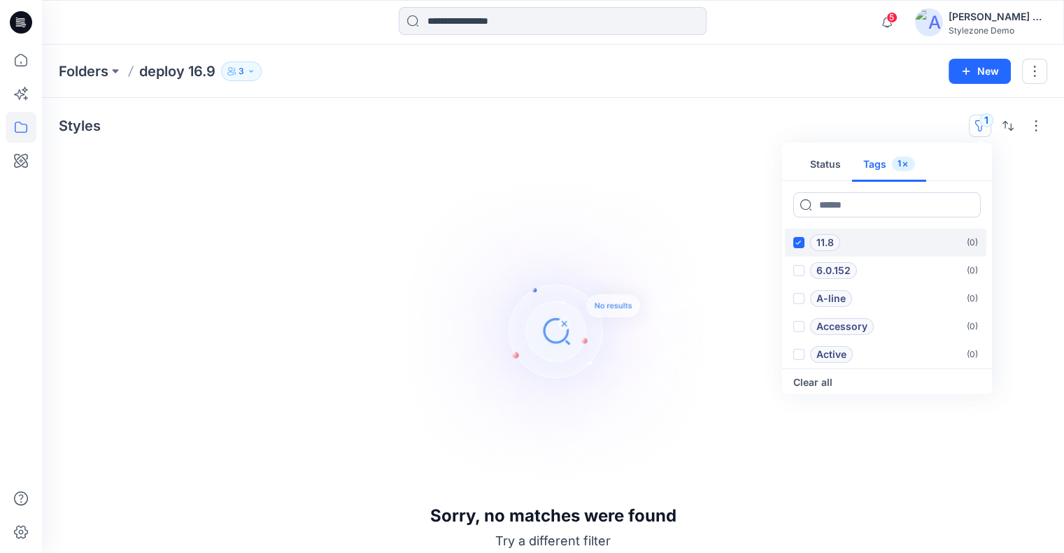
click at [800, 242] on icon at bounding box center [799, 243] width 6 height 4
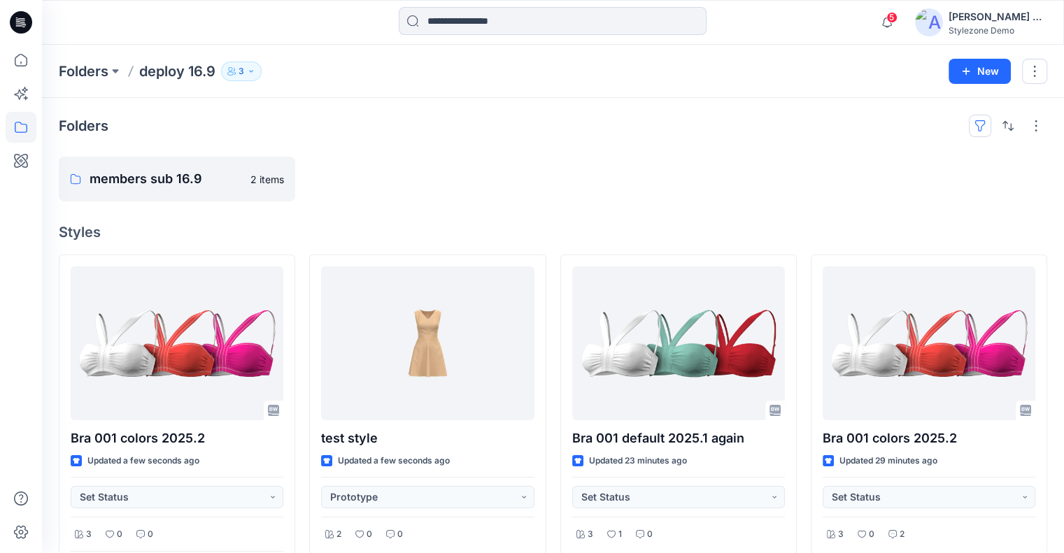
click at [976, 129] on button "button" at bounding box center [980, 126] width 22 height 22
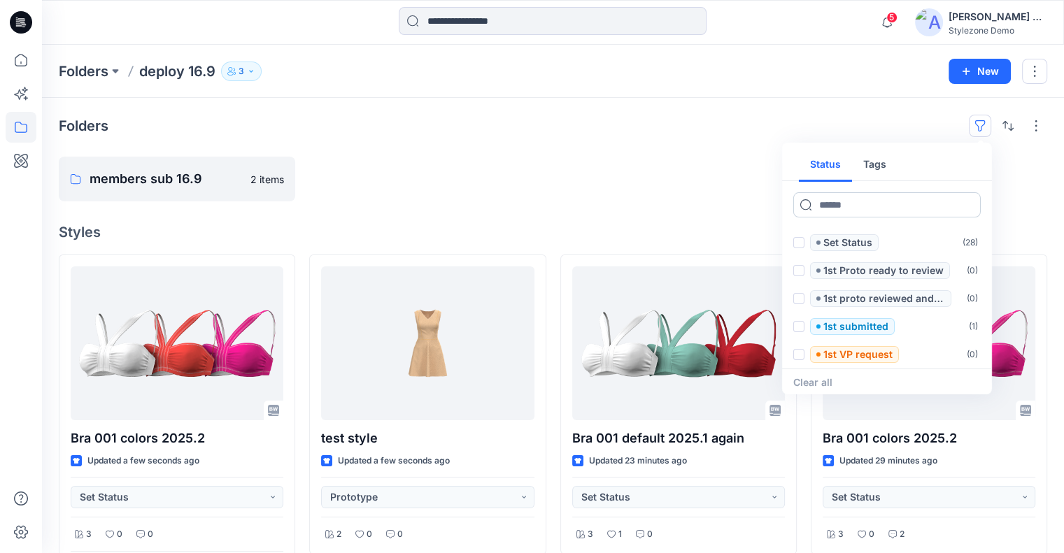
click at [842, 205] on input at bounding box center [887, 204] width 188 height 25
click at [864, 163] on button "Tags" at bounding box center [874, 165] width 45 height 34
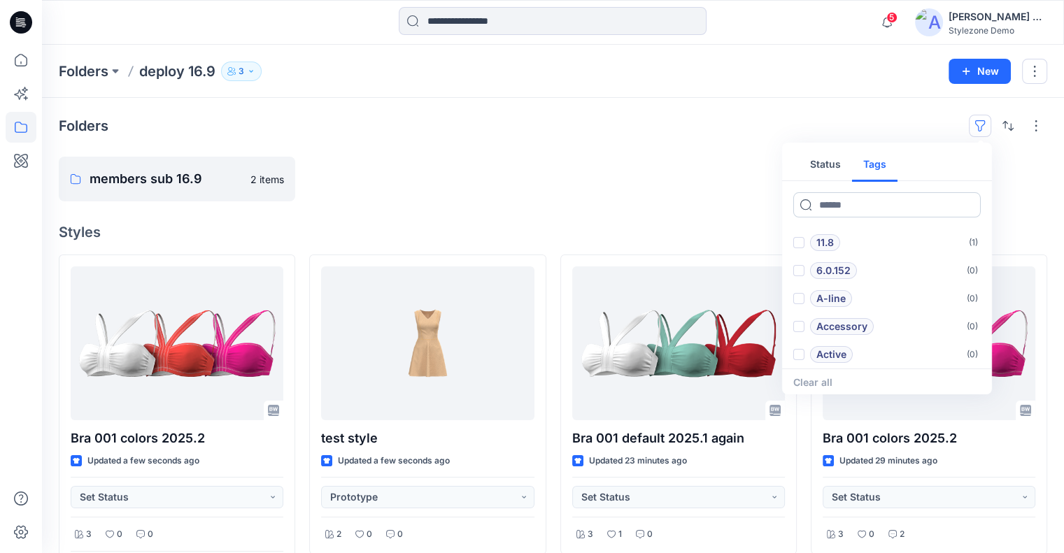
click at [836, 203] on input at bounding box center [887, 204] width 188 height 25
click at [804, 237] on div "11.8" at bounding box center [816, 242] width 47 height 17
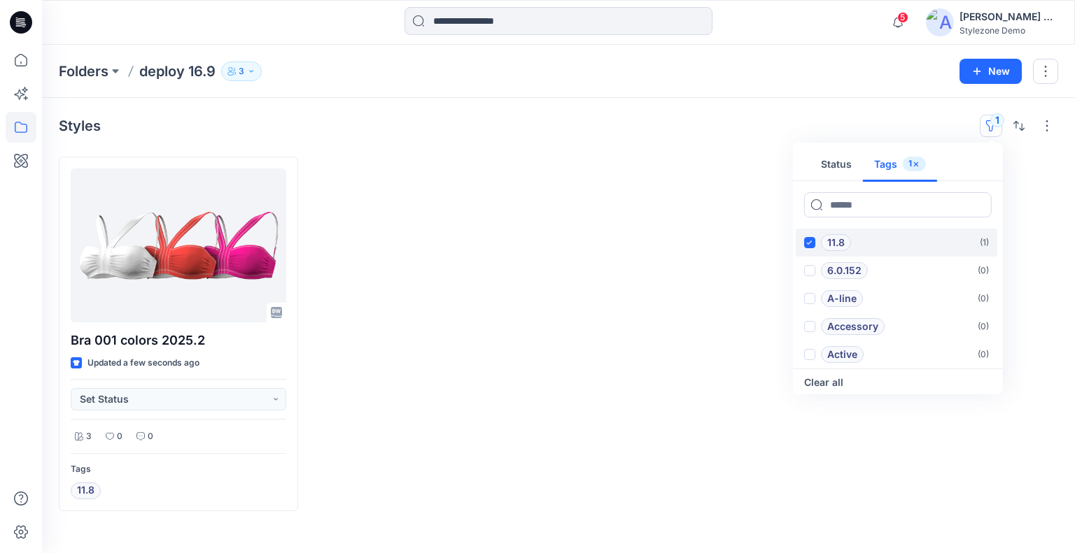
click at [805, 239] on span at bounding box center [809, 242] width 11 height 11
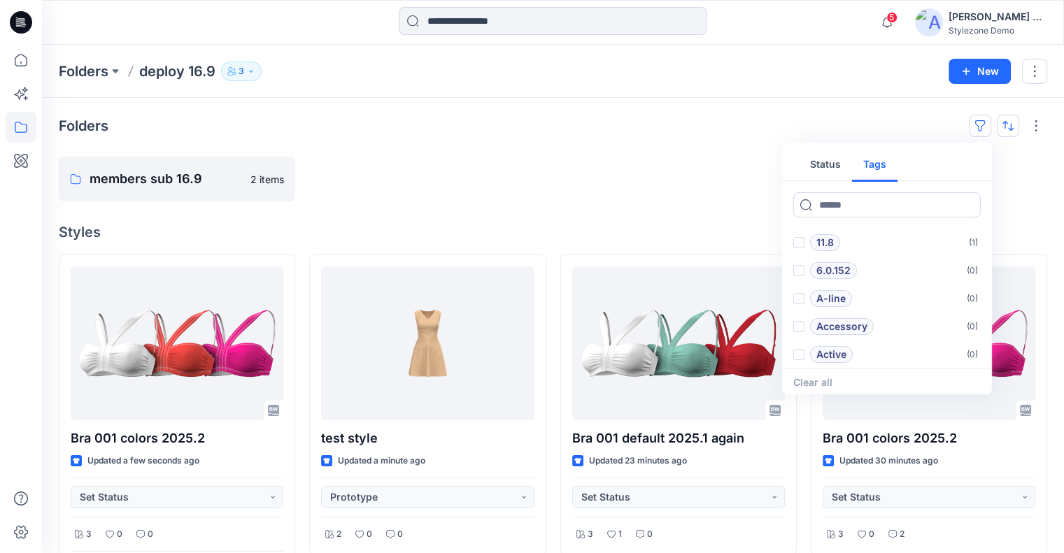
click at [1007, 132] on button "button" at bounding box center [1008, 126] width 22 height 22
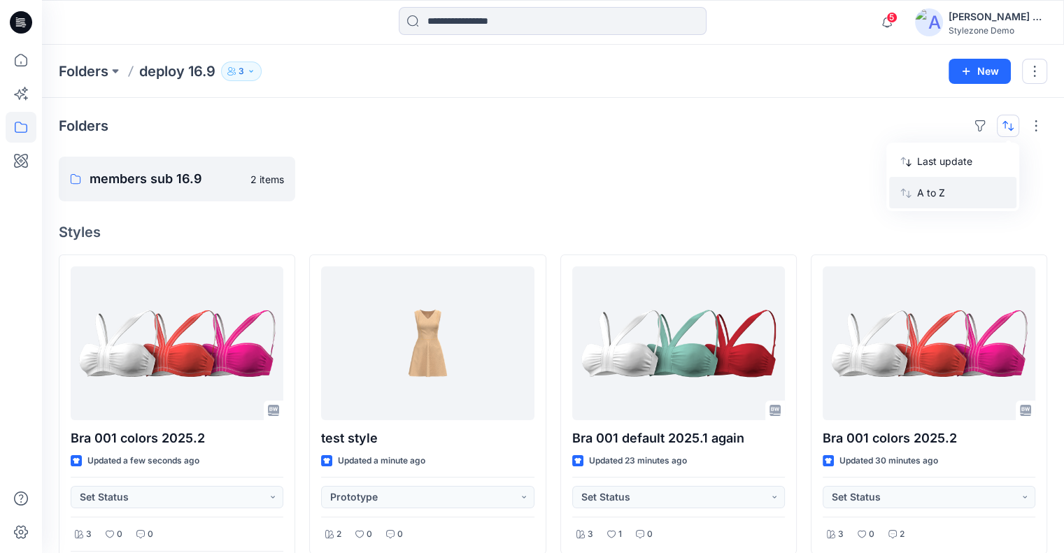
click at [963, 190] on p "A to Z" at bounding box center [961, 192] width 88 height 15
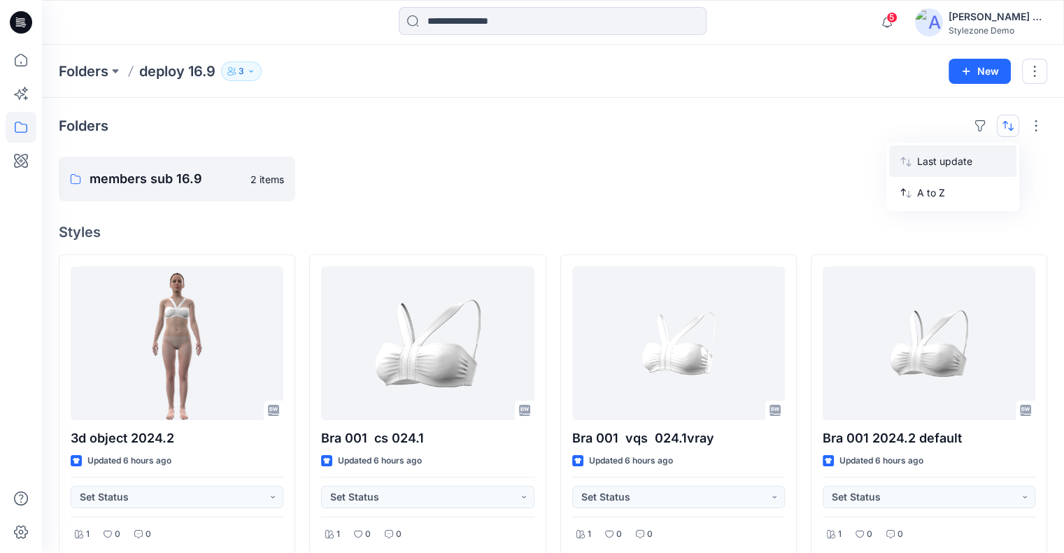
click at [969, 165] on p "Last update" at bounding box center [961, 161] width 88 height 15
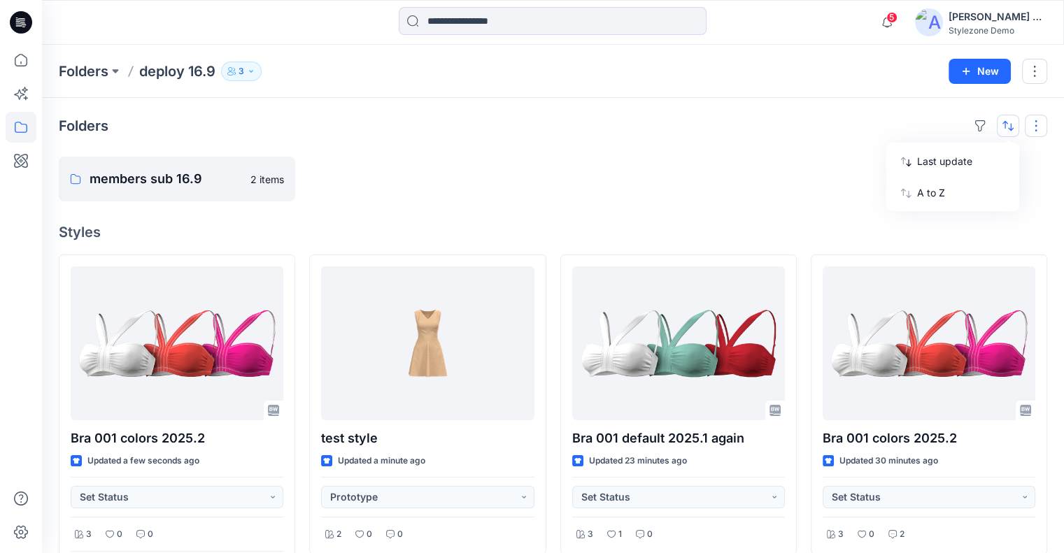
click at [1038, 128] on button "button" at bounding box center [1036, 126] width 22 height 22
click at [870, 170] on p "Large Grid" at bounding box center [856, 173] width 70 height 17
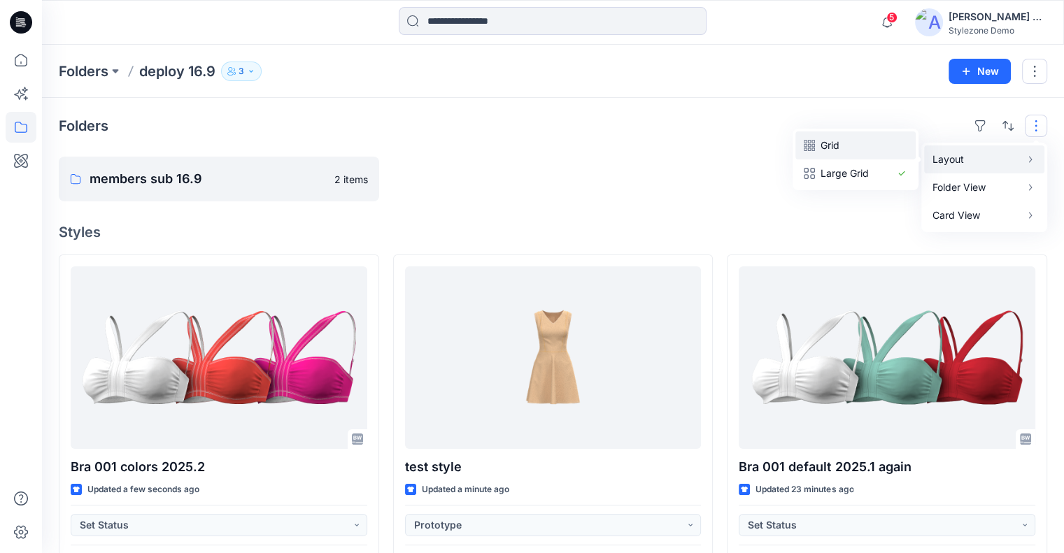
click at [870, 151] on p "Grid" at bounding box center [856, 145] width 70 height 17
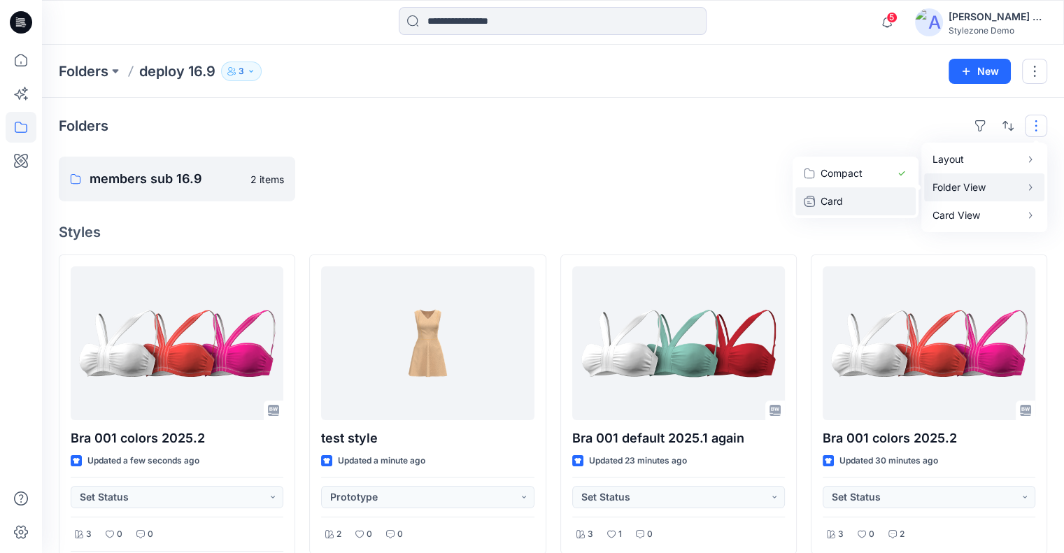
click at [882, 198] on p "Card" at bounding box center [856, 201] width 70 height 17
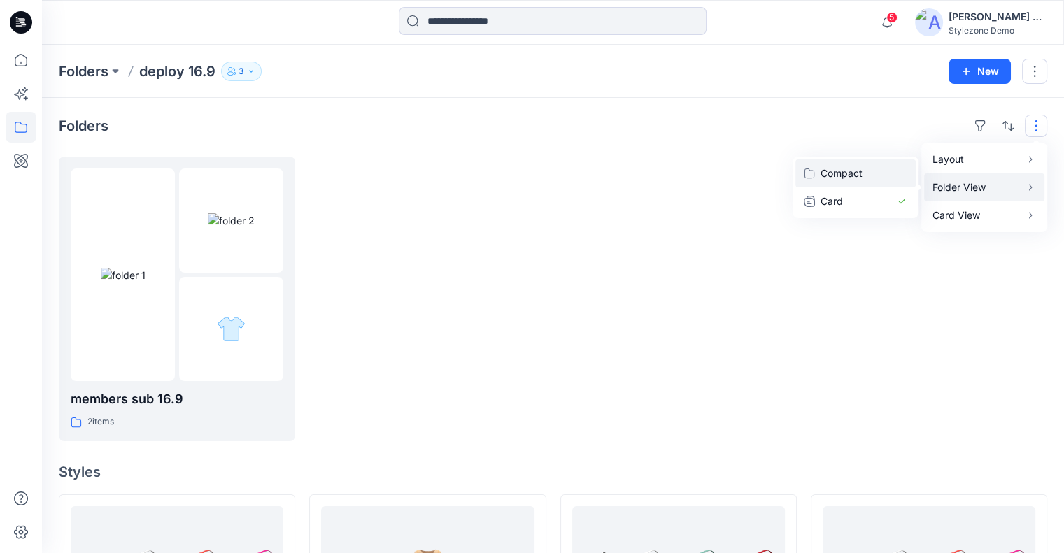
click at [884, 176] on p "Compact" at bounding box center [856, 173] width 70 height 17
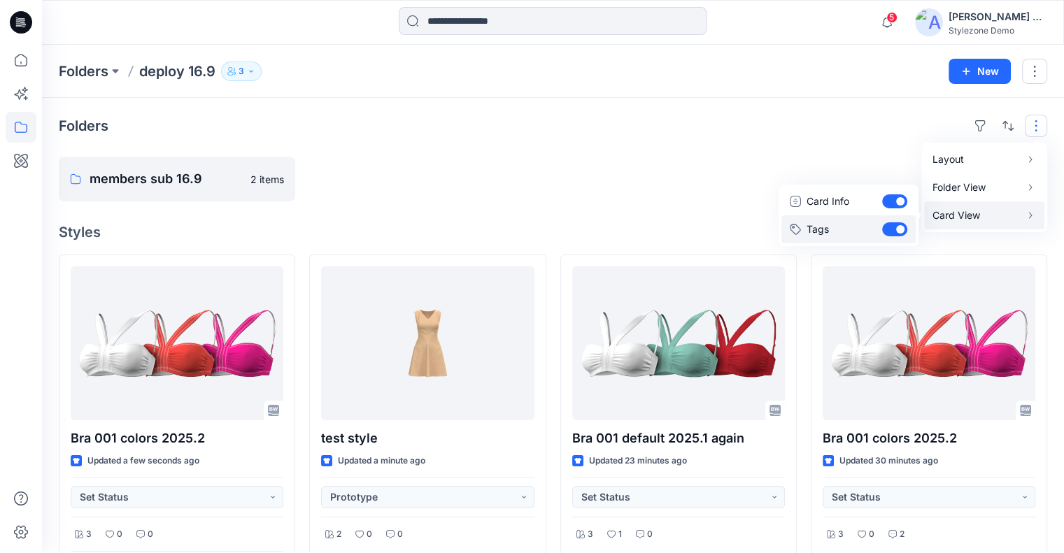
click at [901, 232] on button "Tags" at bounding box center [849, 230] width 134 height 28
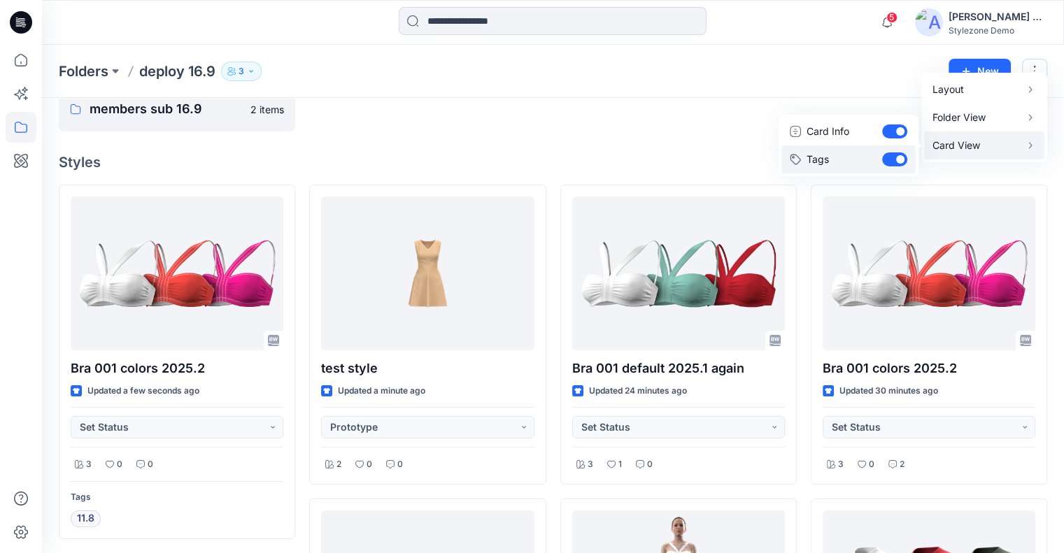
click at [891, 159] on button "Tags" at bounding box center [849, 160] width 134 height 28
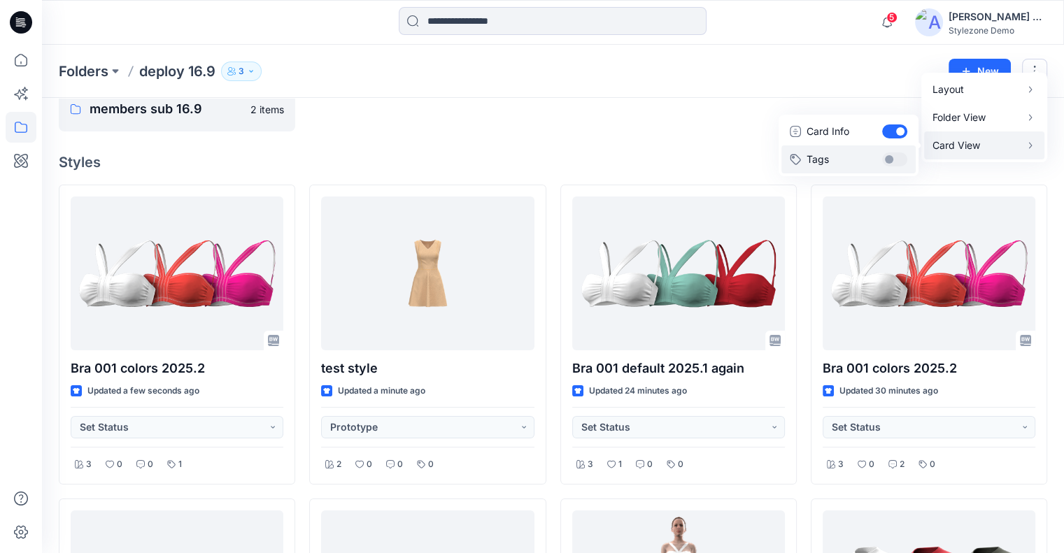
click at [891, 159] on button "Tags" at bounding box center [849, 160] width 134 height 28
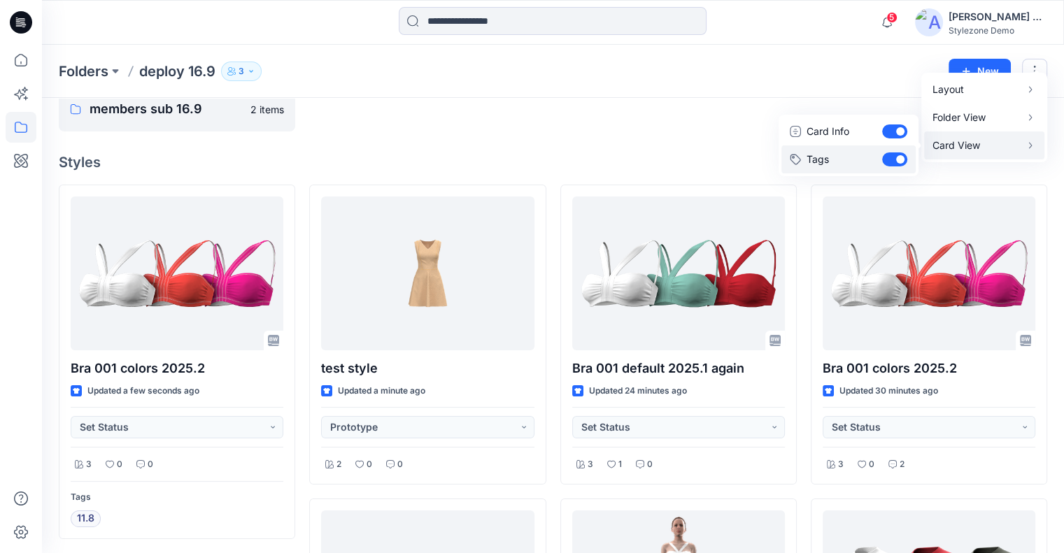
click at [891, 159] on button "Tags" at bounding box center [849, 160] width 134 height 28
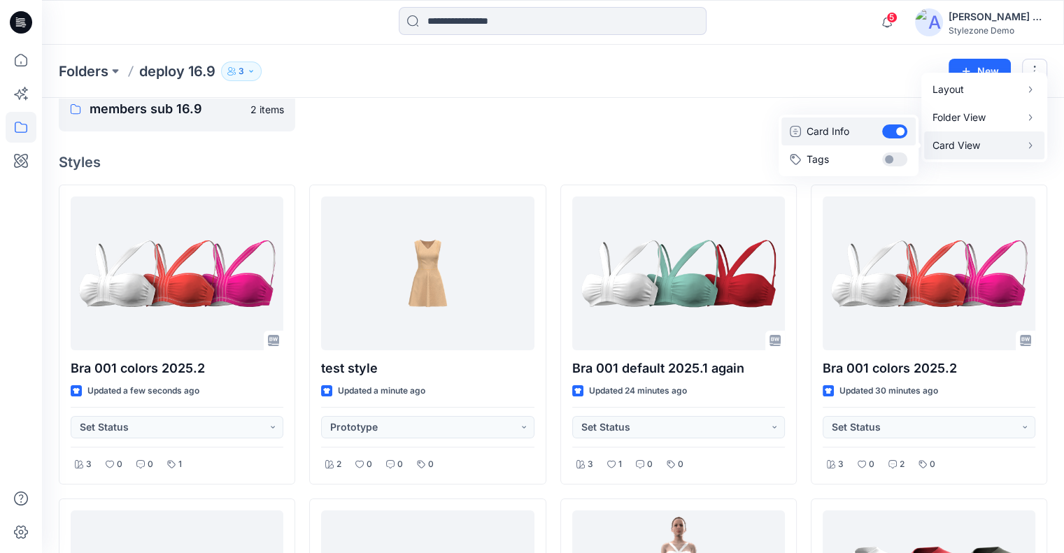
click at [894, 131] on button "Card Info" at bounding box center [849, 132] width 134 height 28
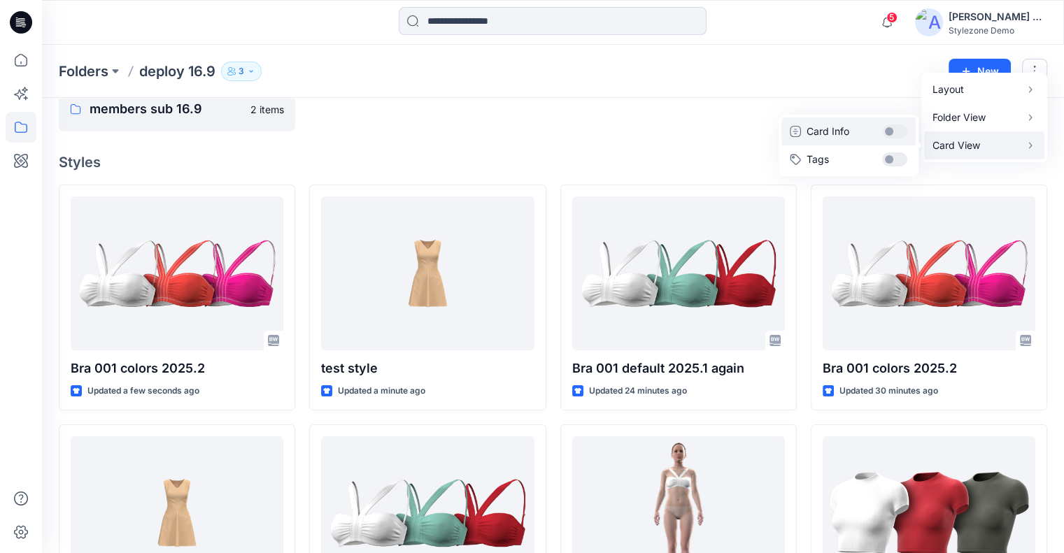
click at [894, 131] on button "Card Info" at bounding box center [849, 132] width 134 height 28
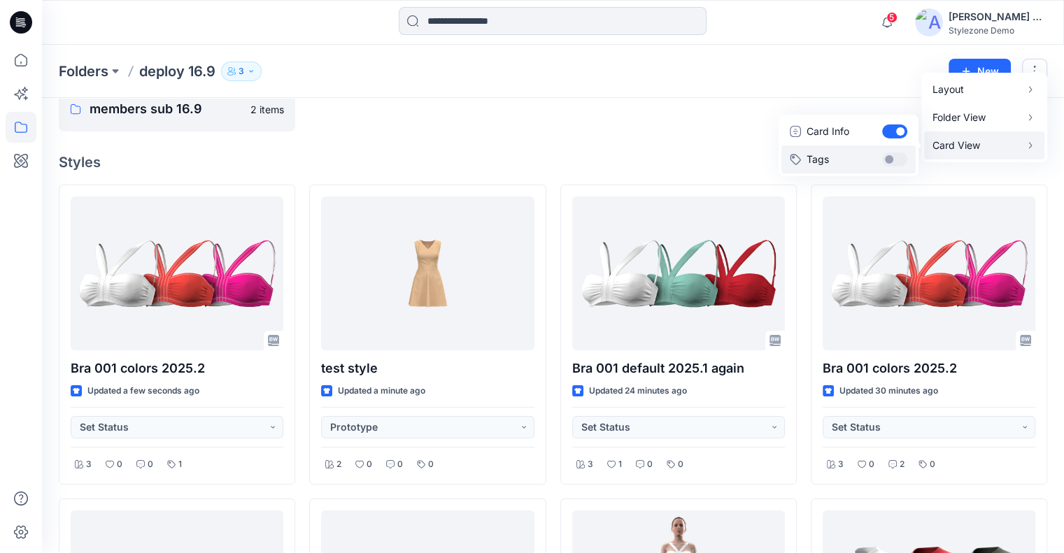
click at [894, 155] on button "Tags" at bounding box center [849, 160] width 134 height 28
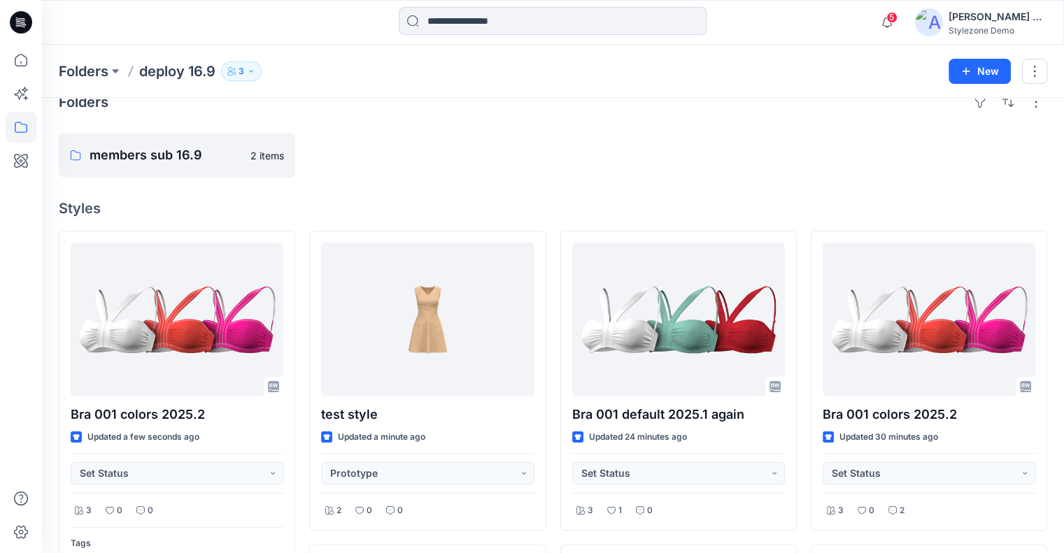
scroll to position [0, 0]
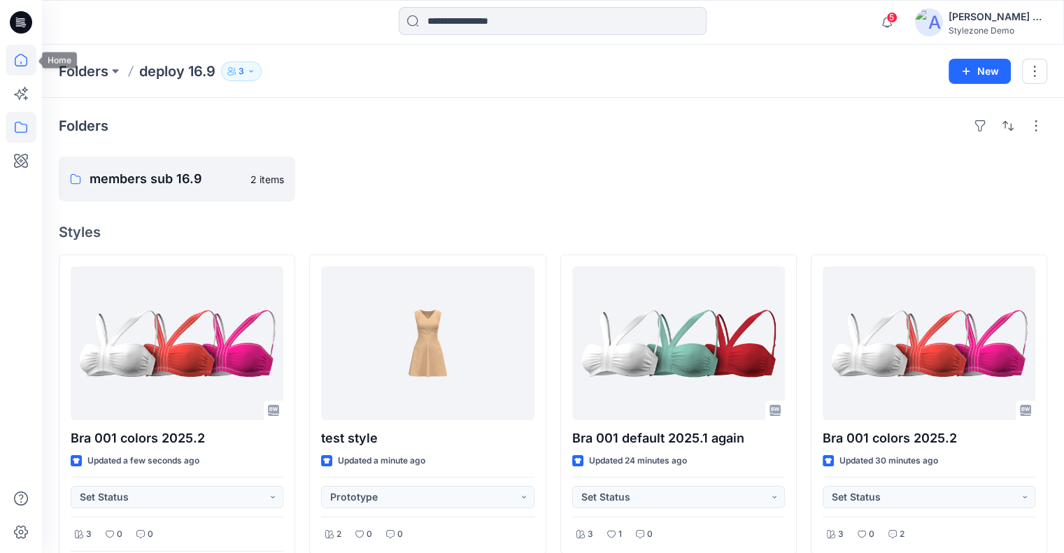
click at [22, 61] on icon at bounding box center [21, 60] width 31 height 31
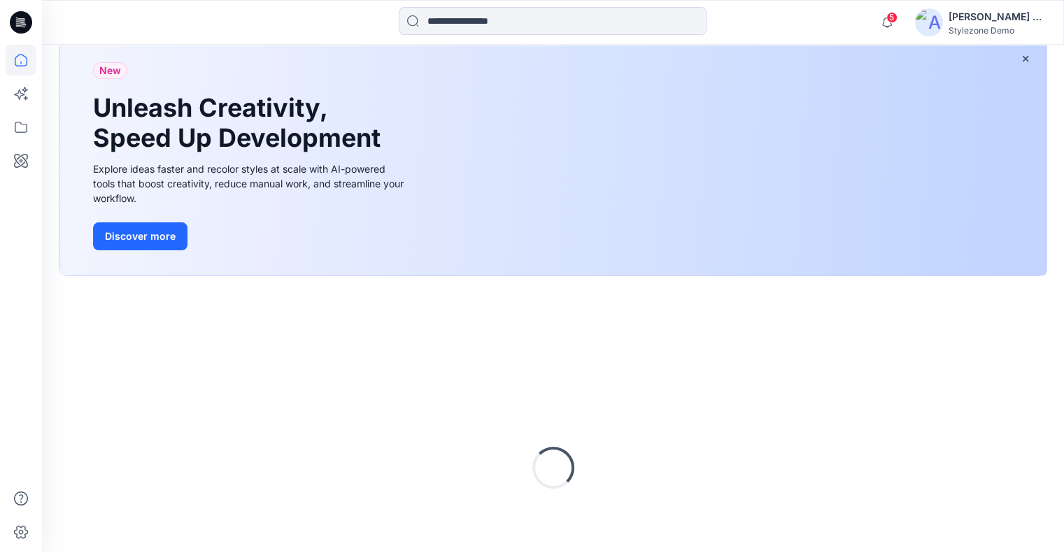
scroll to position [190, 0]
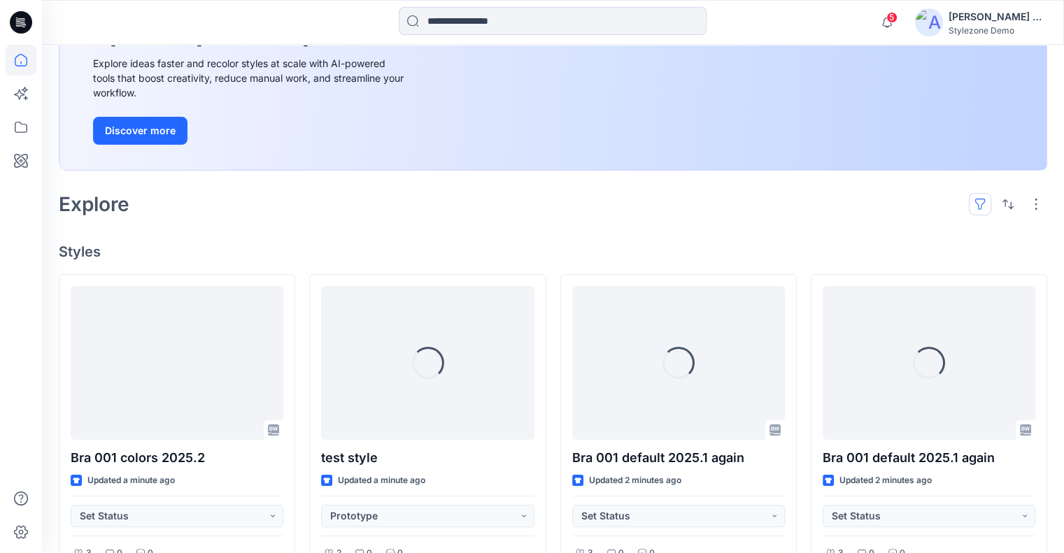
click at [978, 195] on button "button" at bounding box center [980, 204] width 22 height 22
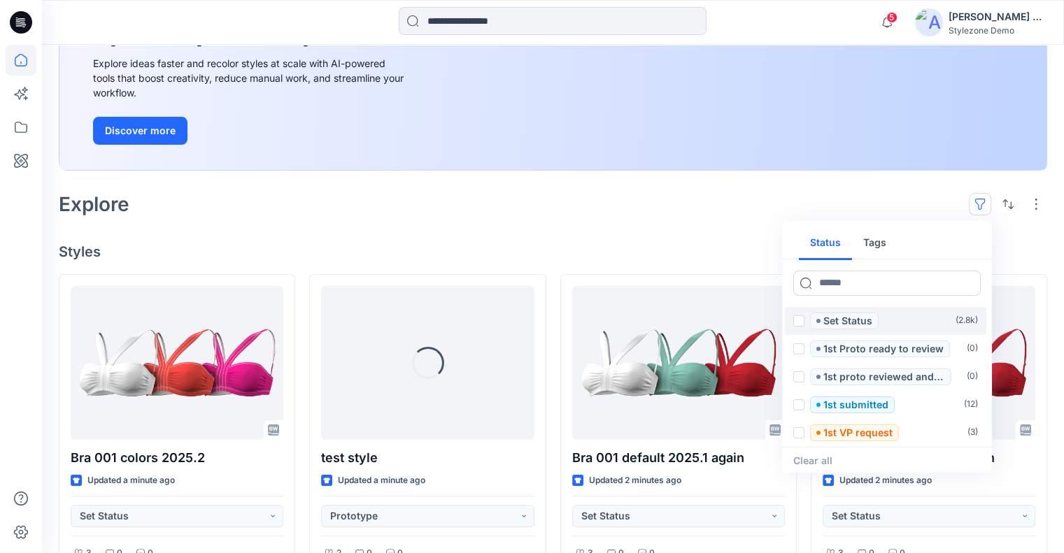
click at [801, 318] on span at bounding box center [798, 321] width 11 height 11
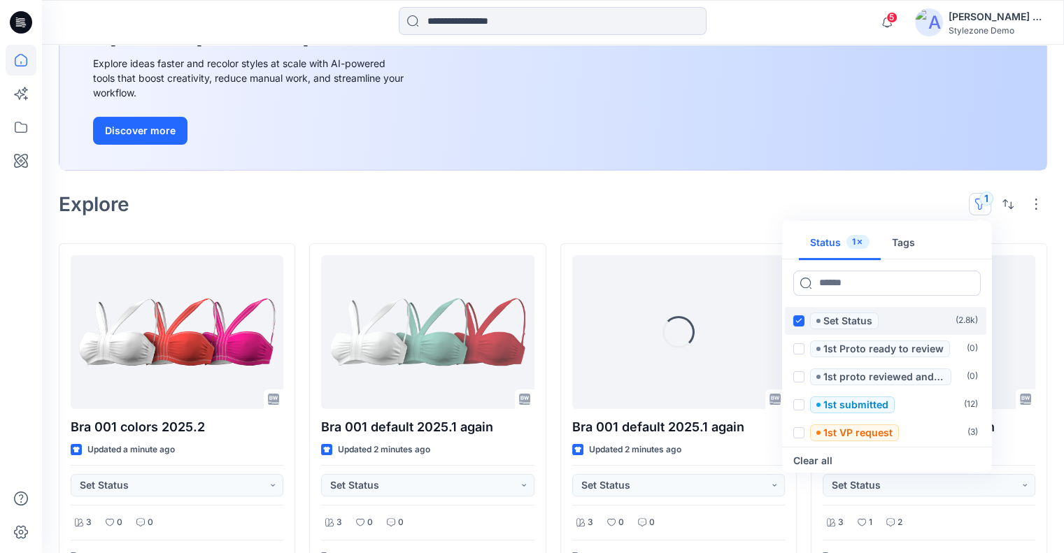
click at [801, 318] on icon at bounding box center [799, 320] width 6 height 5
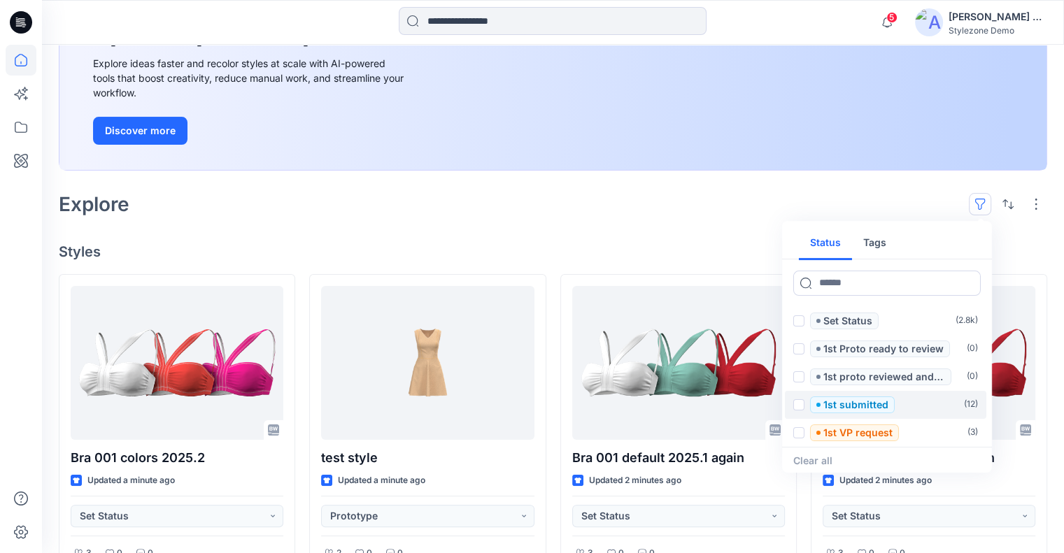
click at [796, 406] on span at bounding box center [798, 405] width 11 height 11
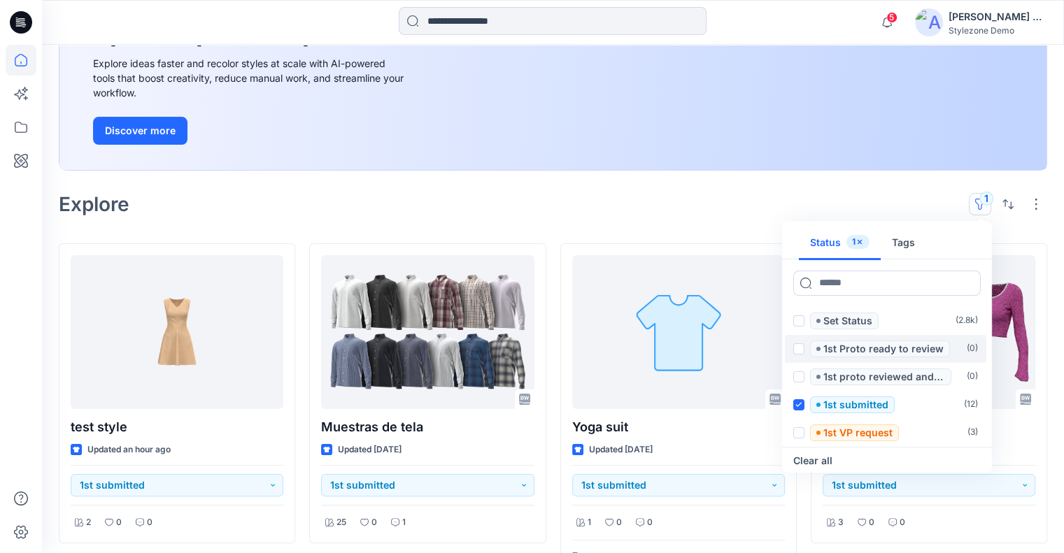
click at [802, 461] on button "Clear all" at bounding box center [812, 461] width 39 height 17
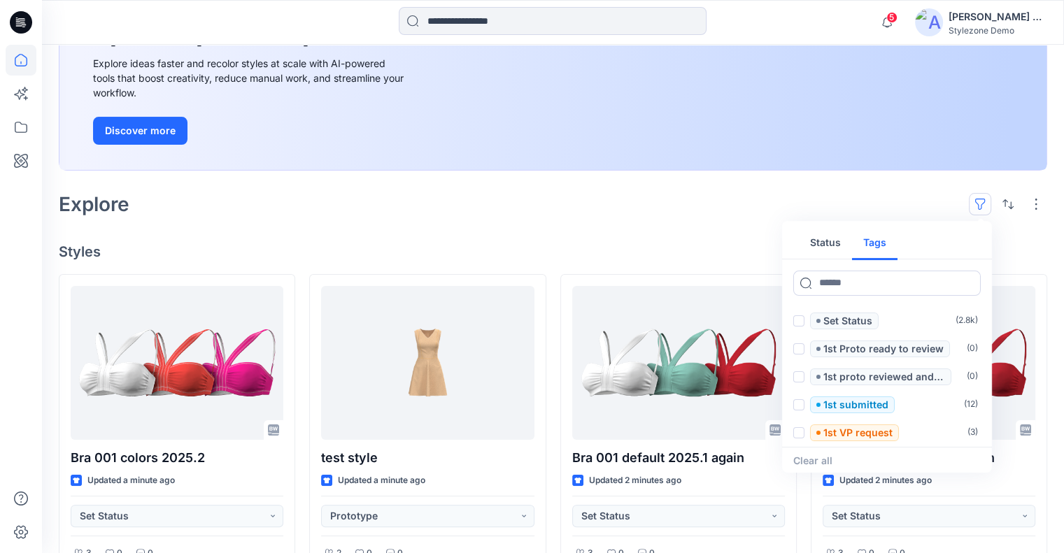
click at [876, 243] on button "Tags" at bounding box center [874, 244] width 45 height 34
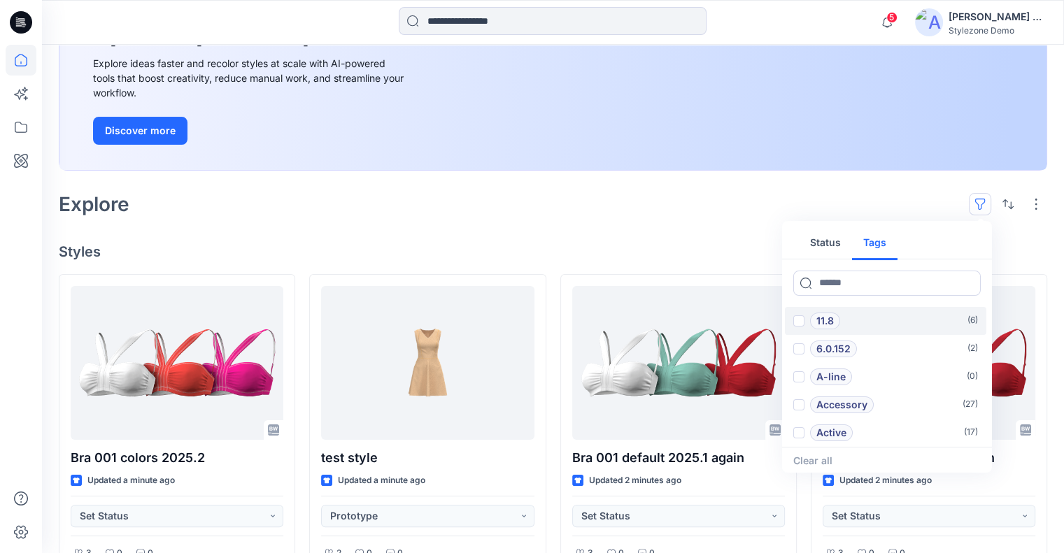
click at [800, 320] on span at bounding box center [798, 321] width 11 height 11
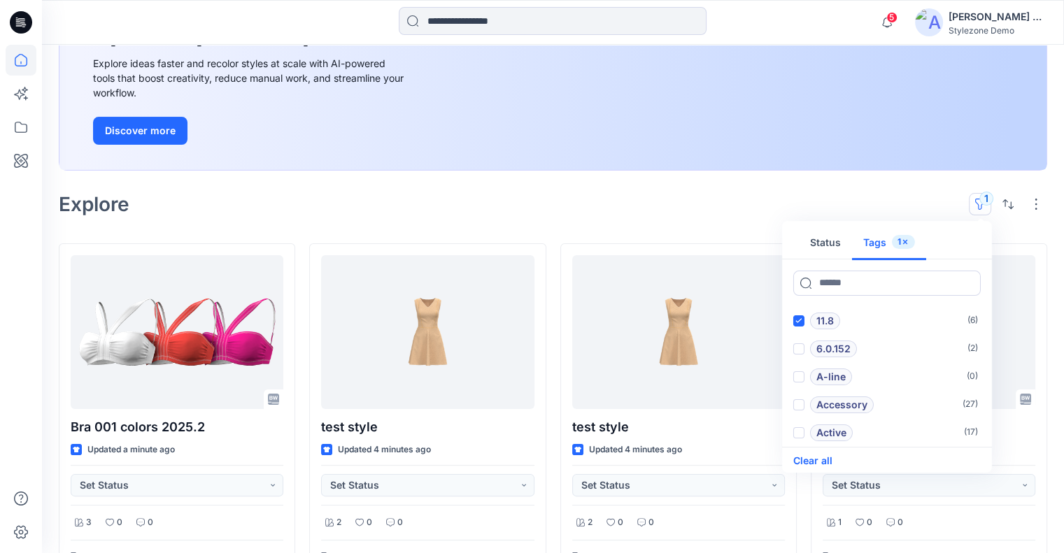
click at [800, 463] on button "Clear all" at bounding box center [812, 461] width 39 height 17
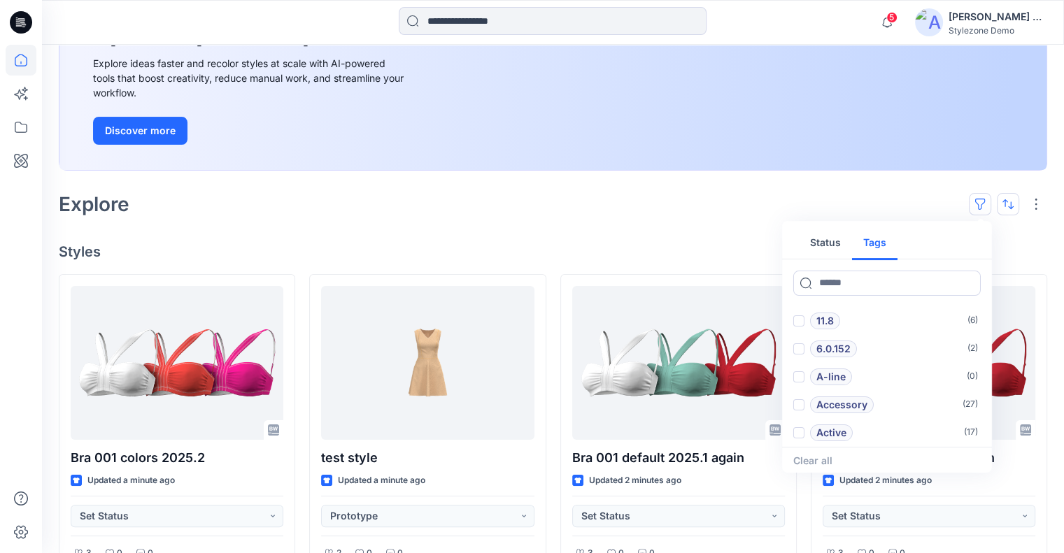
click at [999, 206] on button "button" at bounding box center [1008, 204] width 22 height 22
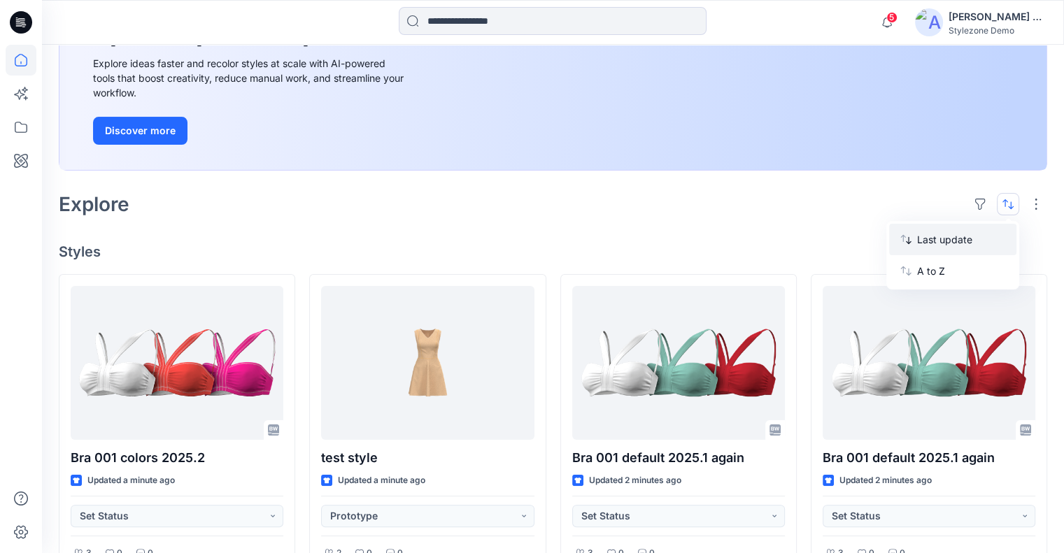
click at [971, 240] on p "Last update" at bounding box center [961, 239] width 88 height 15
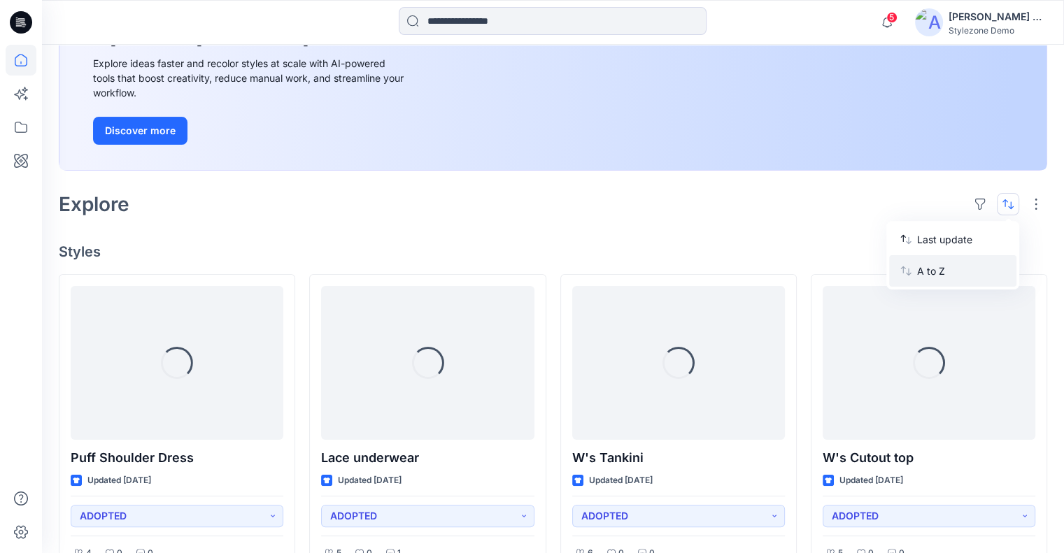
click at [958, 266] on p "A to Z" at bounding box center [961, 271] width 88 height 15
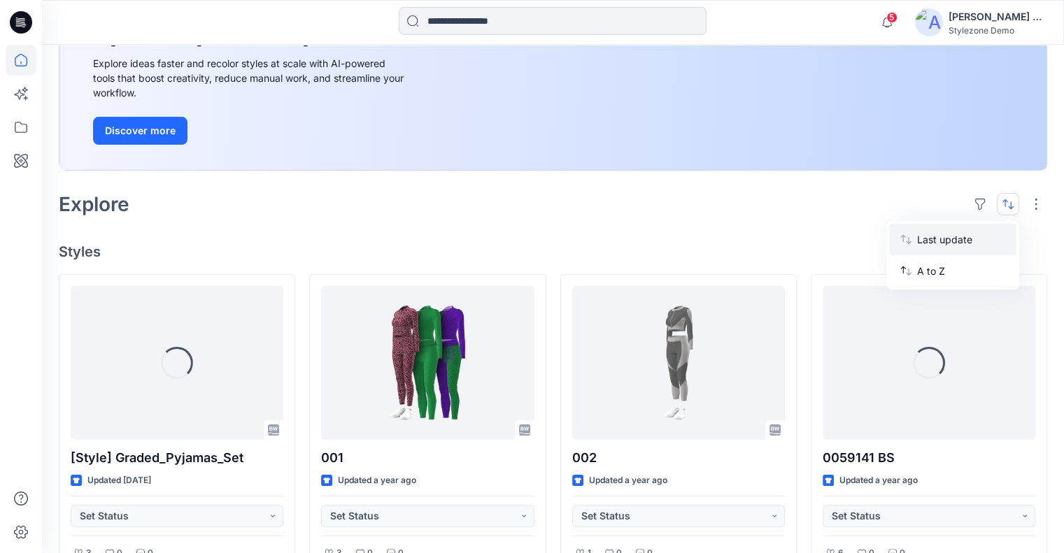
click at [970, 241] on p "Last update" at bounding box center [961, 239] width 88 height 15
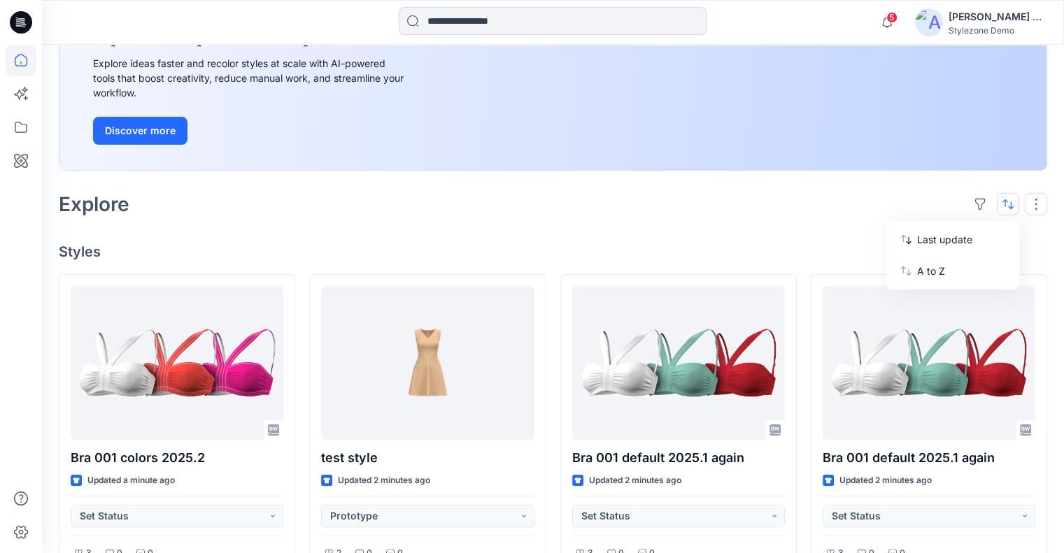
click at [1041, 193] on button "button" at bounding box center [1036, 204] width 22 height 22
click at [896, 277] on button "Card" at bounding box center [856, 280] width 120 height 28
click at [898, 244] on button "Compact" at bounding box center [856, 252] width 120 height 28
click at [989, 297] on p "Card View" at bounding box center [977, 293] width 88 height 17
click at [898, 304] on button "Tags" at bounding box center [849, 308] width 134 height 28
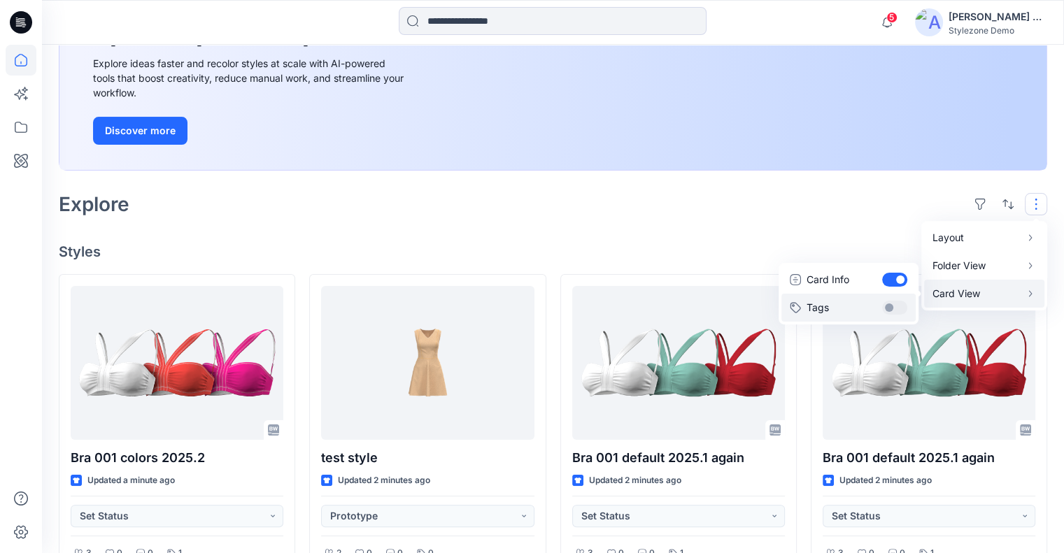
click at [898, 304] on button "Tags" at bounding box center [849, 308] width 134 height 28
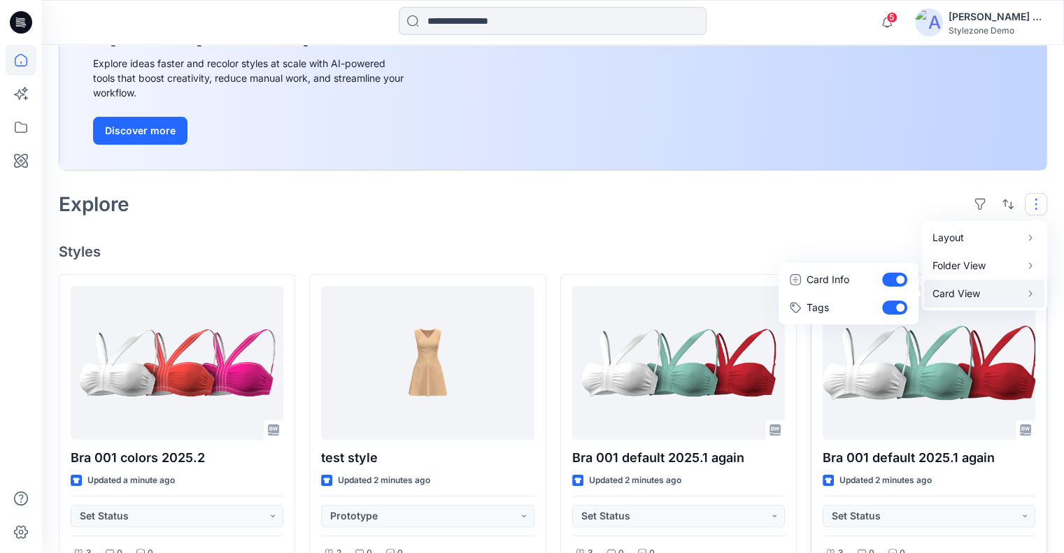
scroll to position [330, 0]
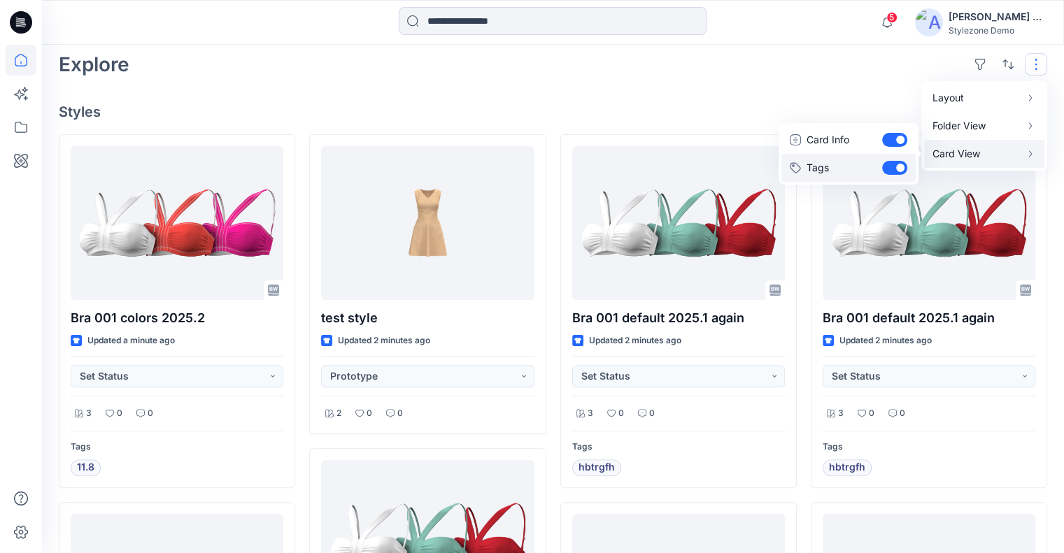
click at [887, 169] on button "Tags" at bounding box center [849, 168] width 134 height 28
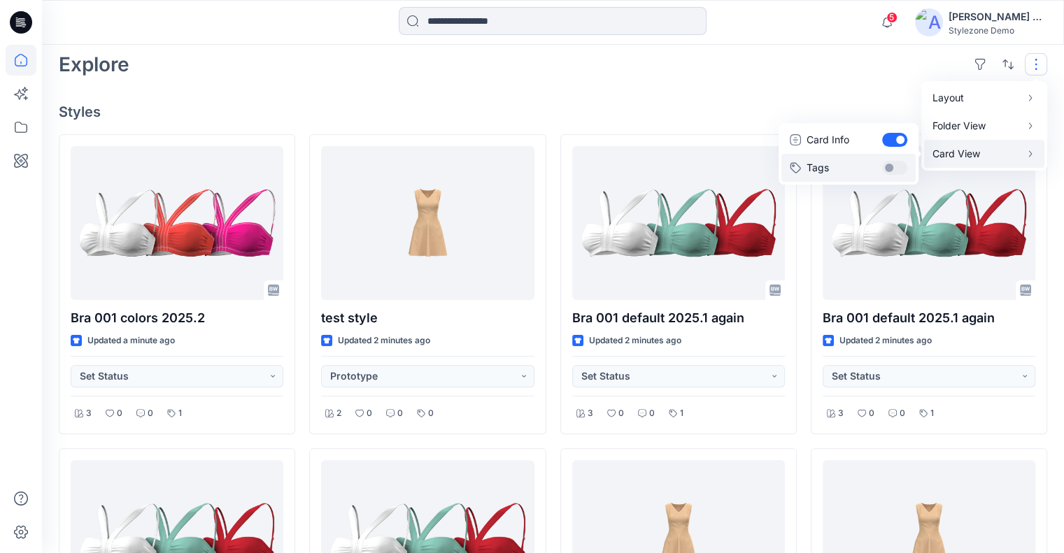
click at [889, 168] on button "Tags" at bounding box center [849, 168] width 134 height 28
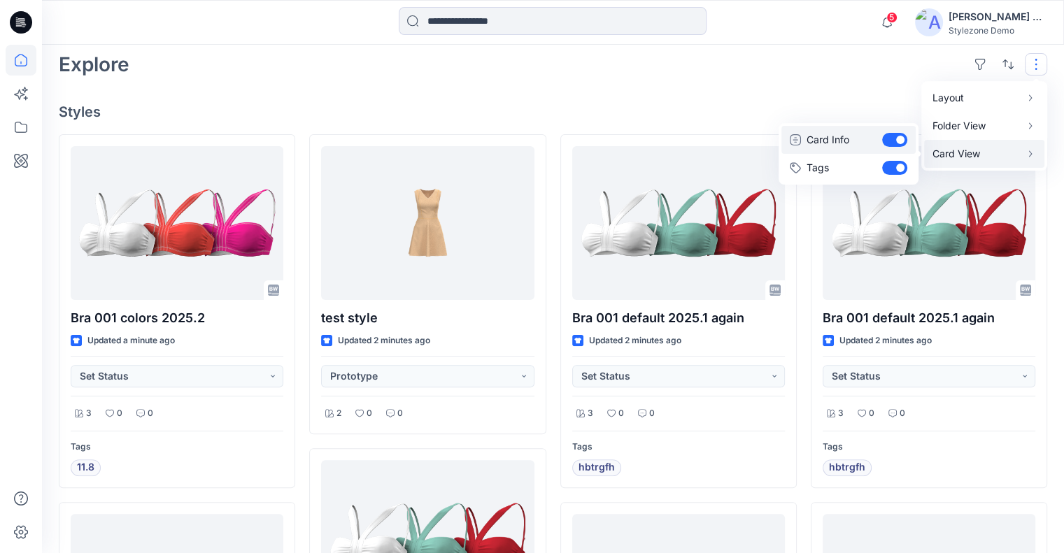
click at [889, 136] on button "Card Info" at bounding box center [849, 140] width 134 height 28
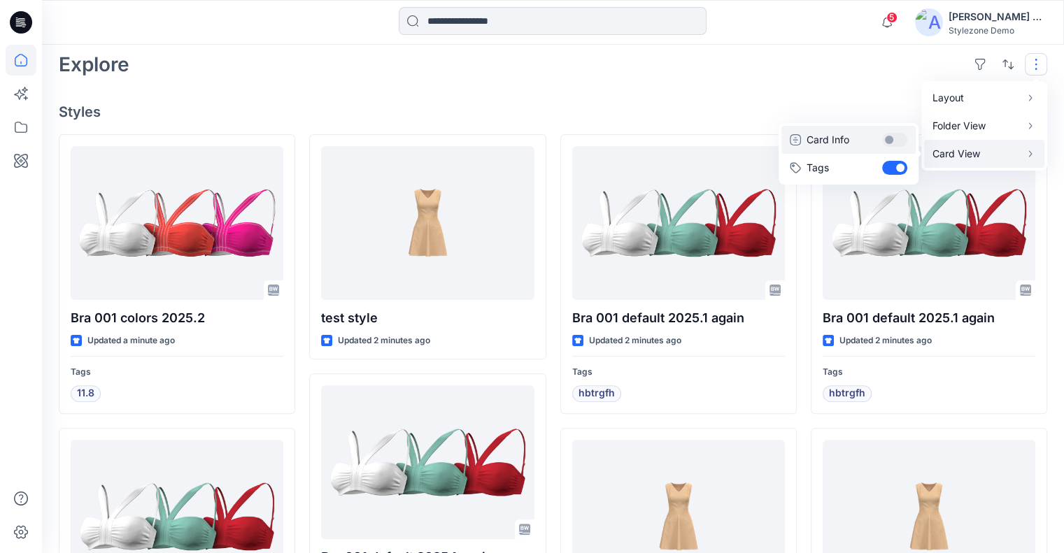
click at [889, 136] on button "Card Info" at bounding box center [849, 140] width 134 height 28
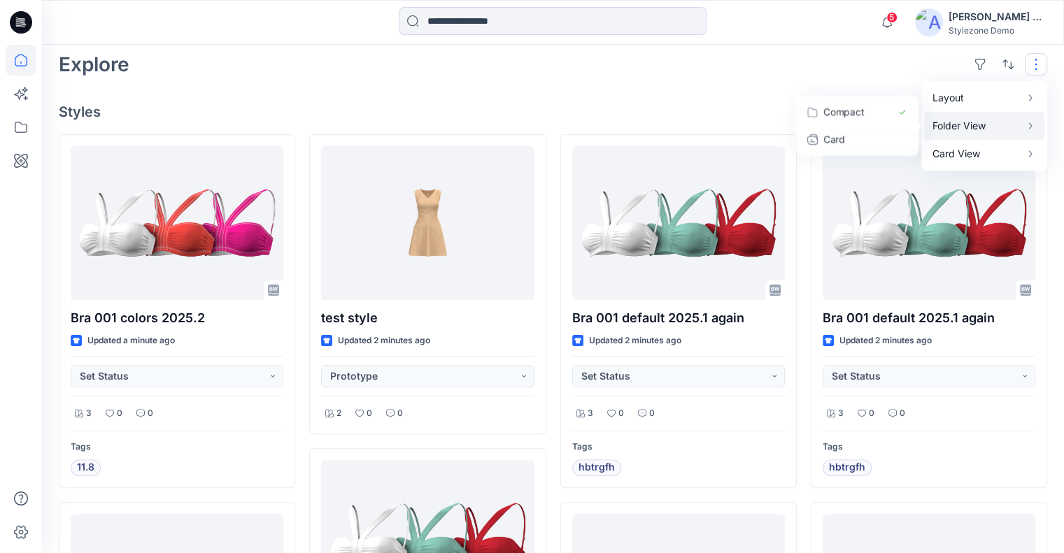
click at [966, 123] on p "Folder View" at bounding box center [977, 126] width 88 height 17
click at [872, 104] on p "Large Grid" at bounding box center [856, 112] width 70 height 17
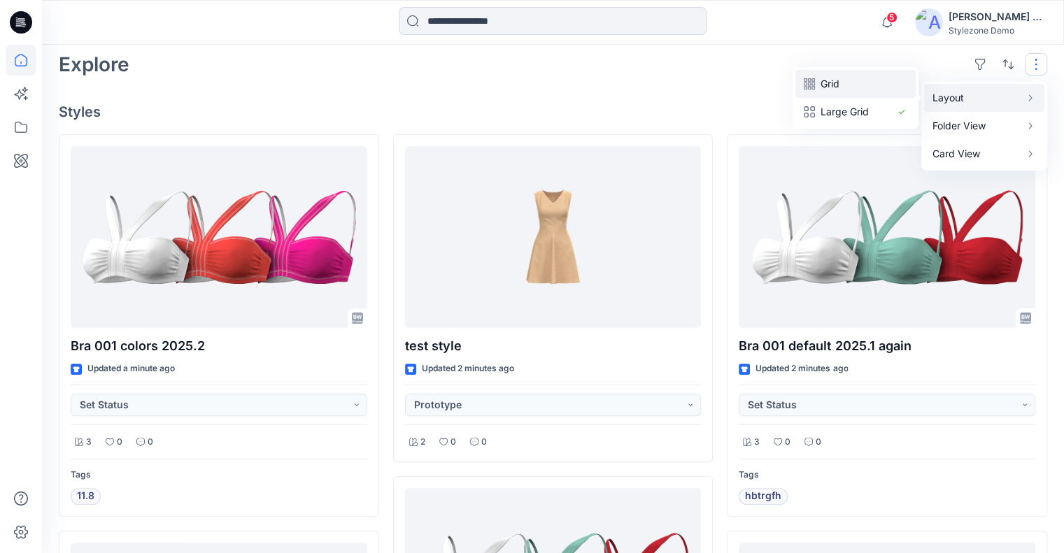
click at [881, 87] on p "Grid" at bounding box center [856, 84] width 70 height 17
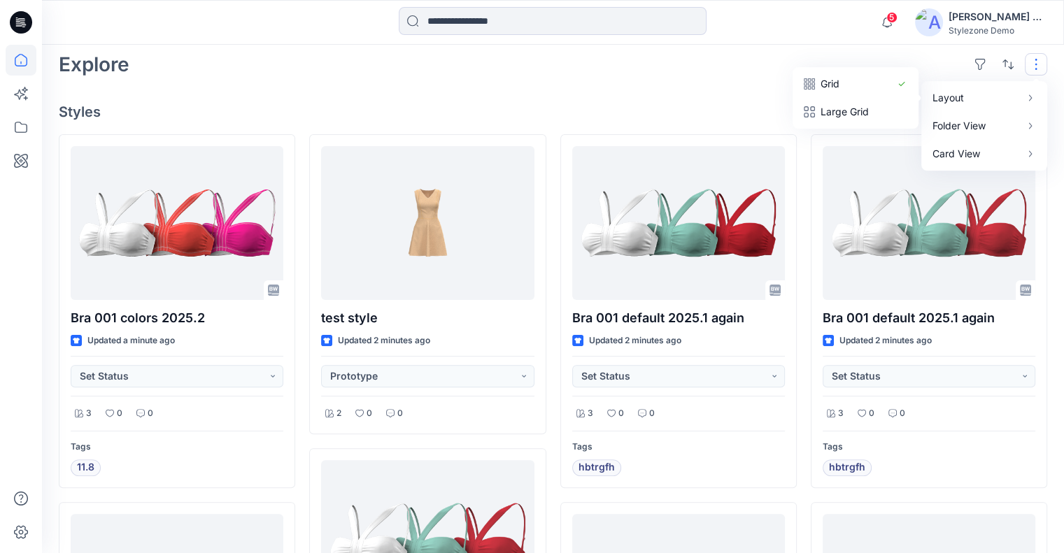
click at [699, 92] on div "Welcome back, Yael New New Unleash Creativity, Speed Up Development Explore ide…" at bounding box center [553, 513] width 1022 height 1597
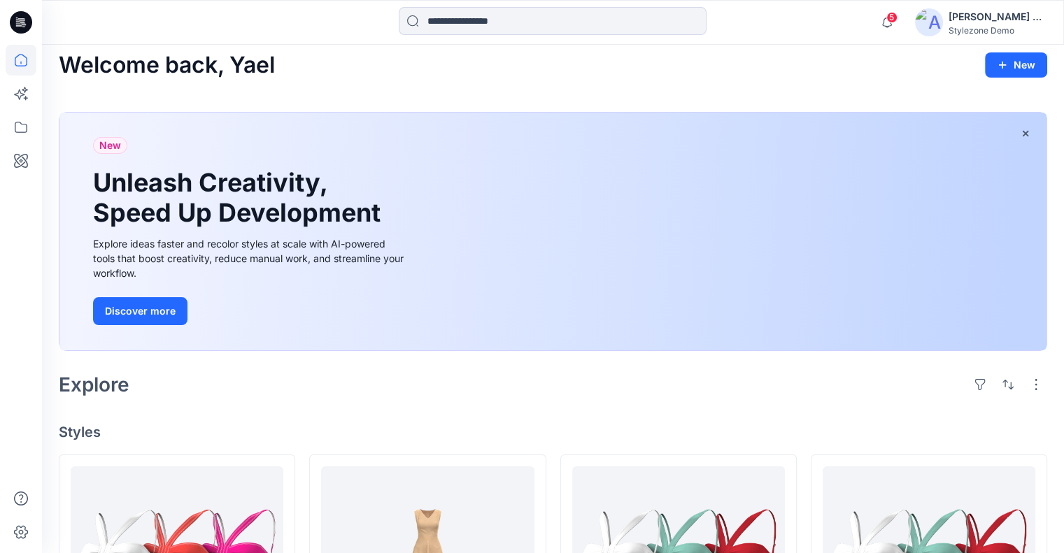
scroll to position [0, 0]
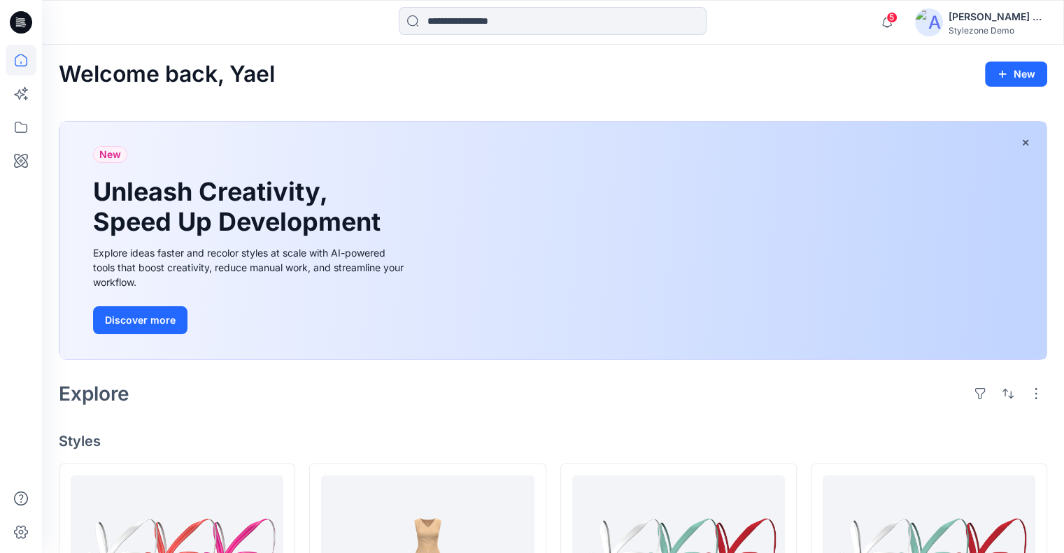
click at [980, 18] on div "[PERSON_NAME] Ashkenazi" at bounding box center [998, 16] width 98 height 17
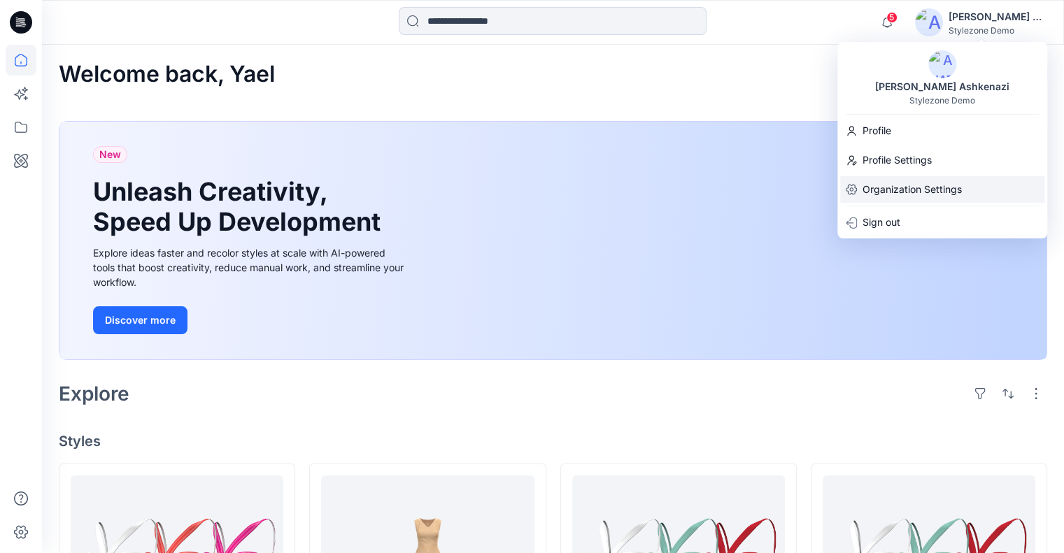
click at [910, 188] on p "Organization Settings" at bounding box center [912, 189] width 99 height 27
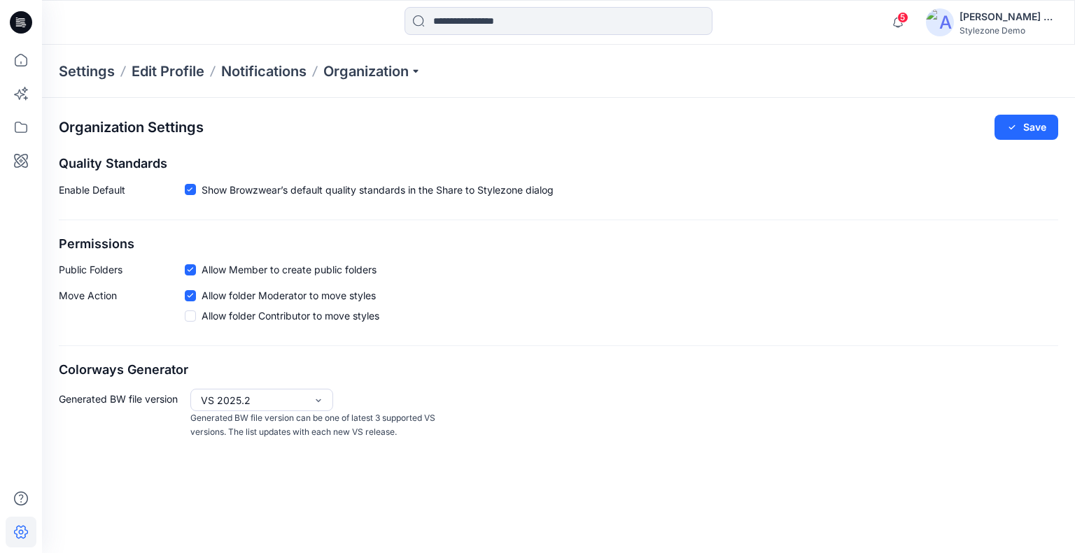
click at [988, 31] on div "Stylezone Demo" at bounding box center [1008, 30] width 98 height 10
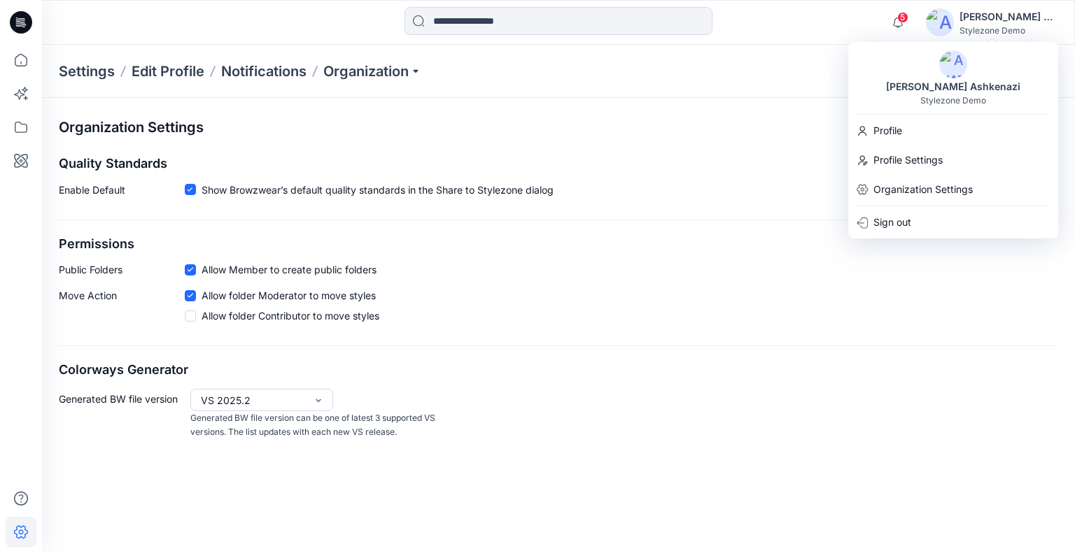
click at [904, 118] on div "Profile" at bounding box center [953, 131] width 204 height 27
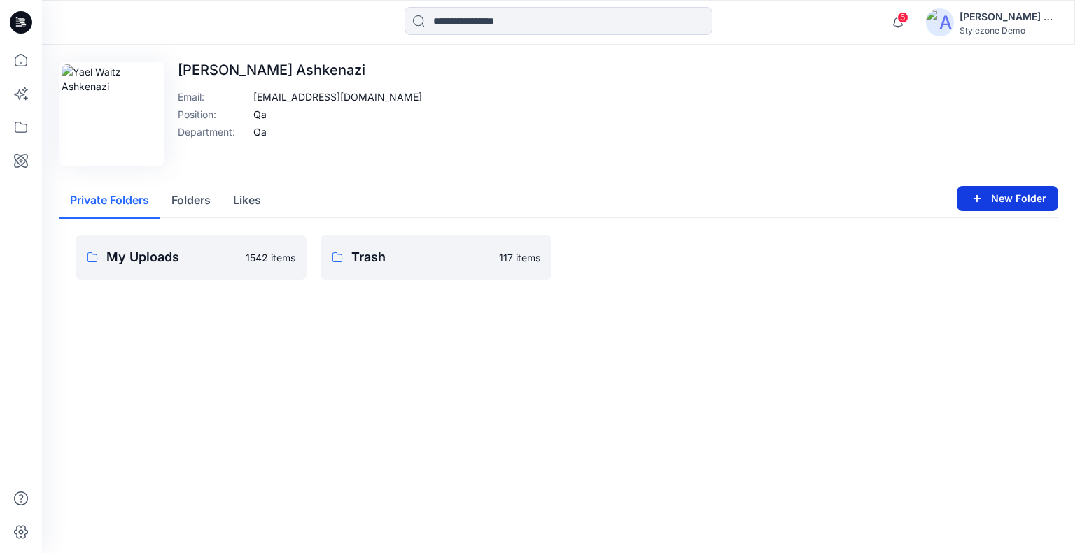
click at [969, 196] on button "New Folder" at bounding box center [1006, 198] width 101 height 25
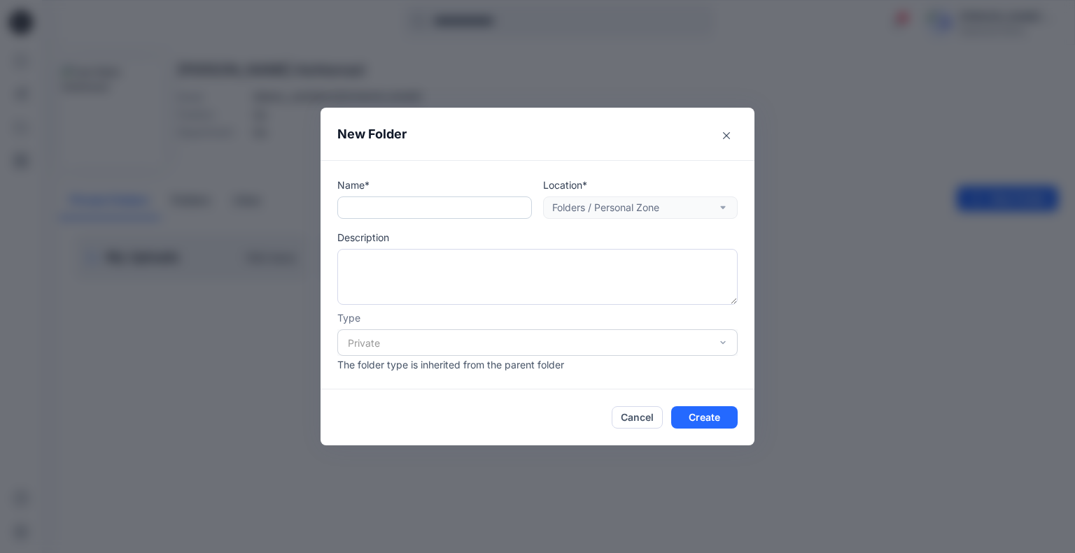
click at [432, 204] on input "text" at bounding box center [434, 208] width 195 height 22
type input "******"
click at [705, 421] on button "Create" at bounding box center [704, 418] width 66 height 22
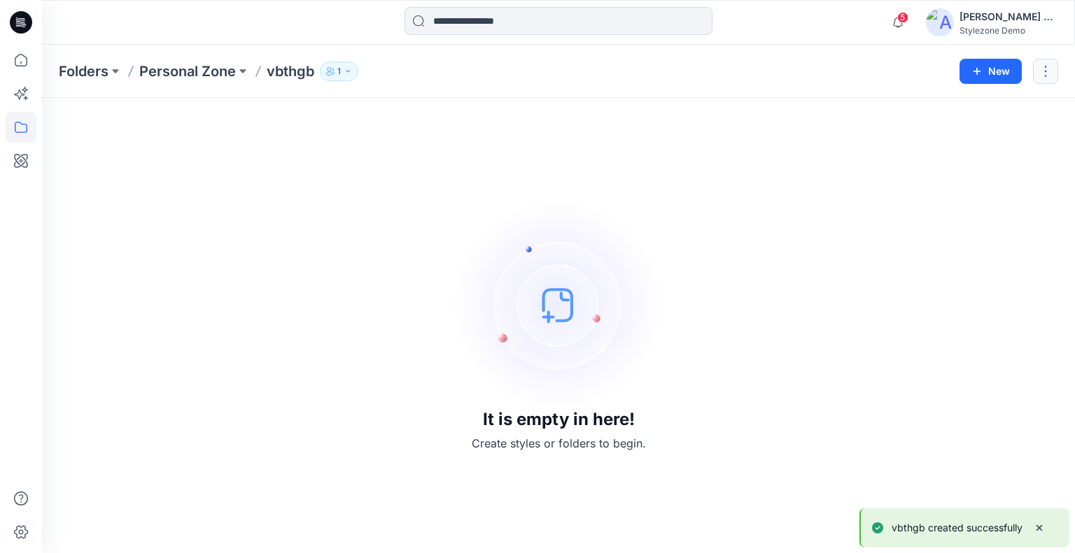
click at [1045, 71] on button "button" at bounding box center [1045, 71] width 25 height 25
click at [940, 164] on p "Delete Folder" at bounding box center [969, 162] width 80 height 15
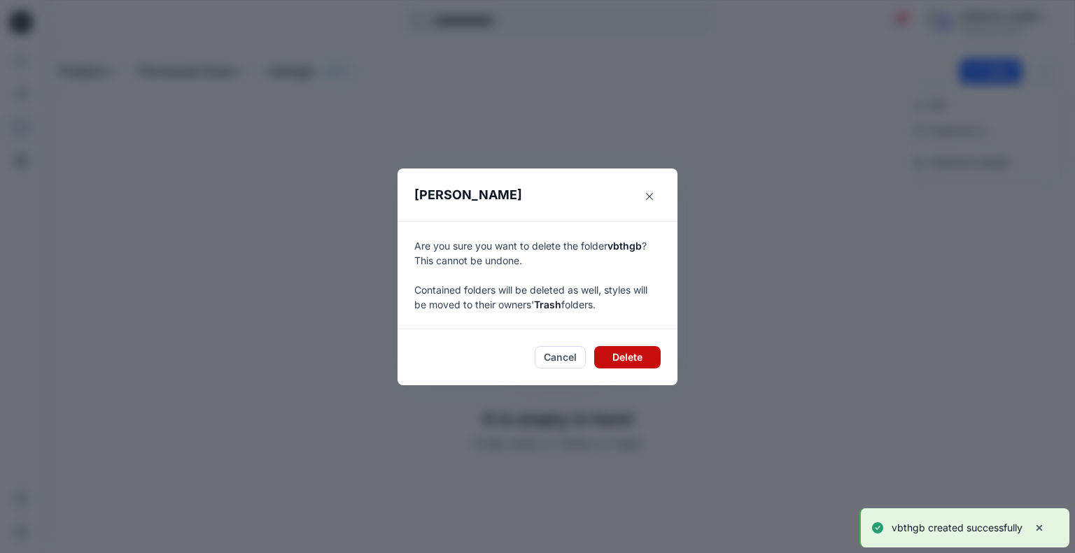
click at [647, 354] on button "Delete" at bounding box center [627, 357] width 66 height 22
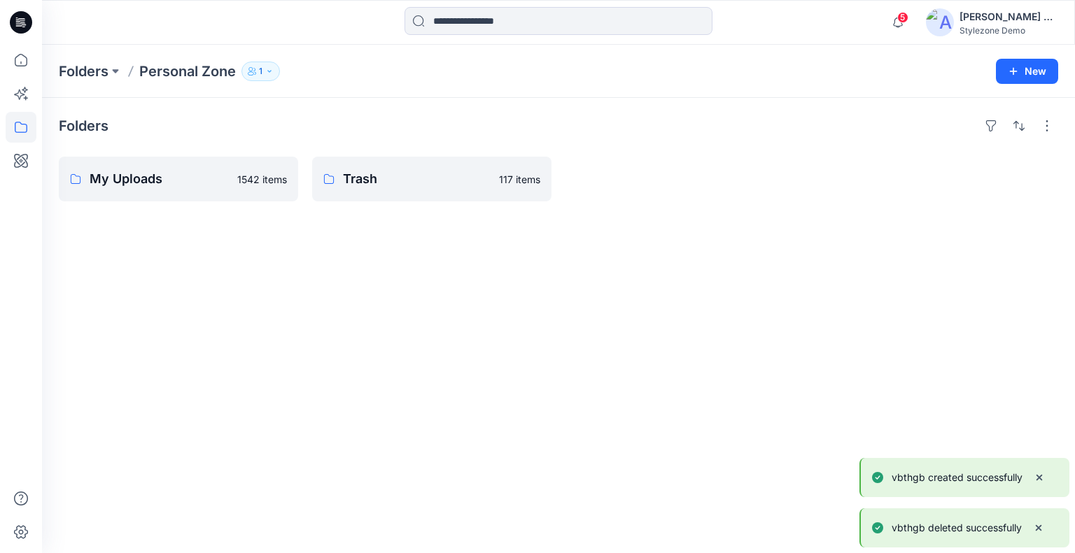
click at [1022, 20] on div "[PERSON_NAME] Ashkenazi" at bounding box center [1008, 16] width 98 height 17
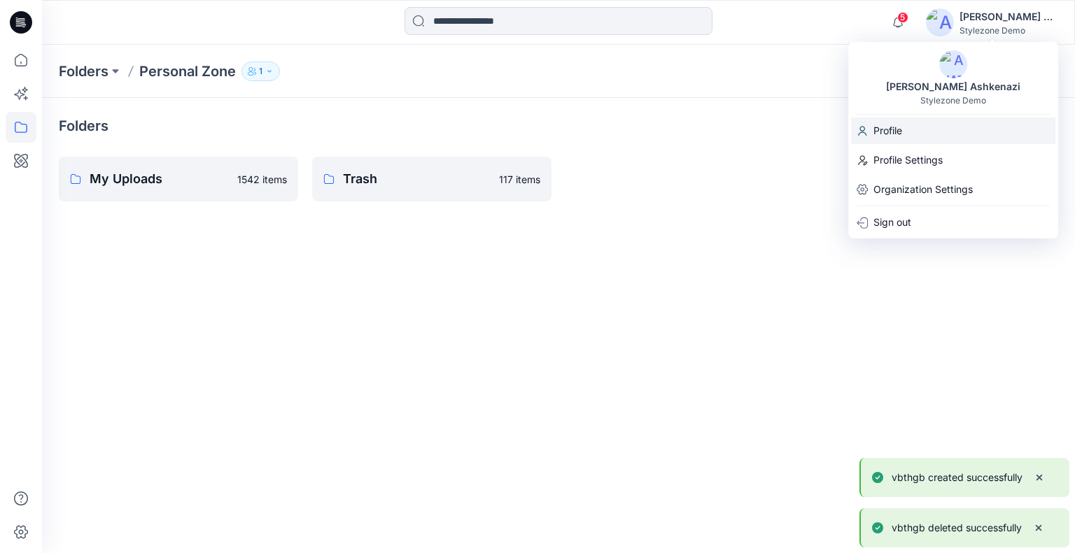
click at [887, 134] on p "Profile" at bounding box center [887, 131] width 29 height 27
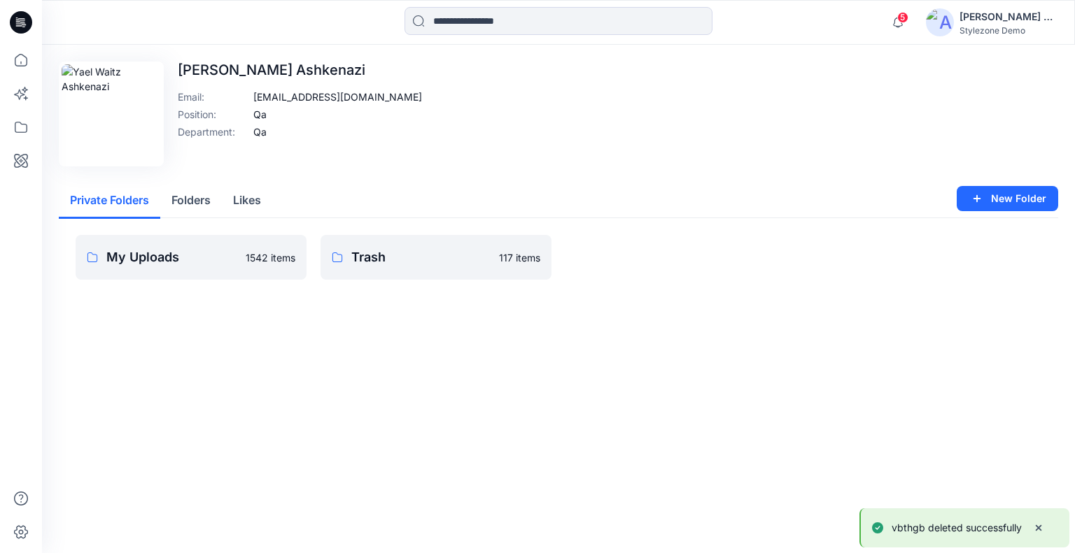
click at [206, 200] on button "Folders" at bounding box center [191, 201] width 62 height 36
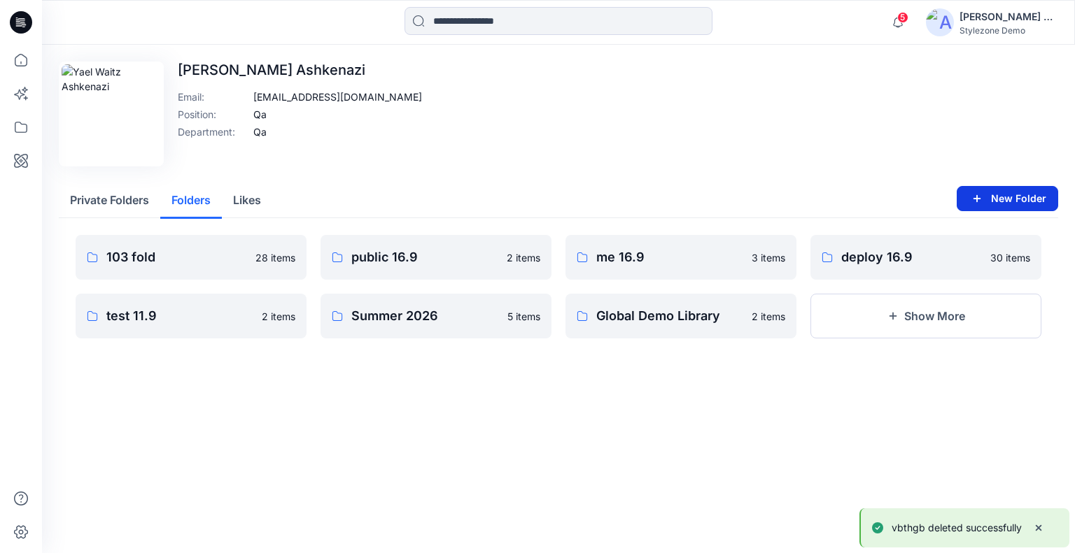
click at [1054, 192] on button "New Folder" at bounding box center [1006, 198] width 101 height 25
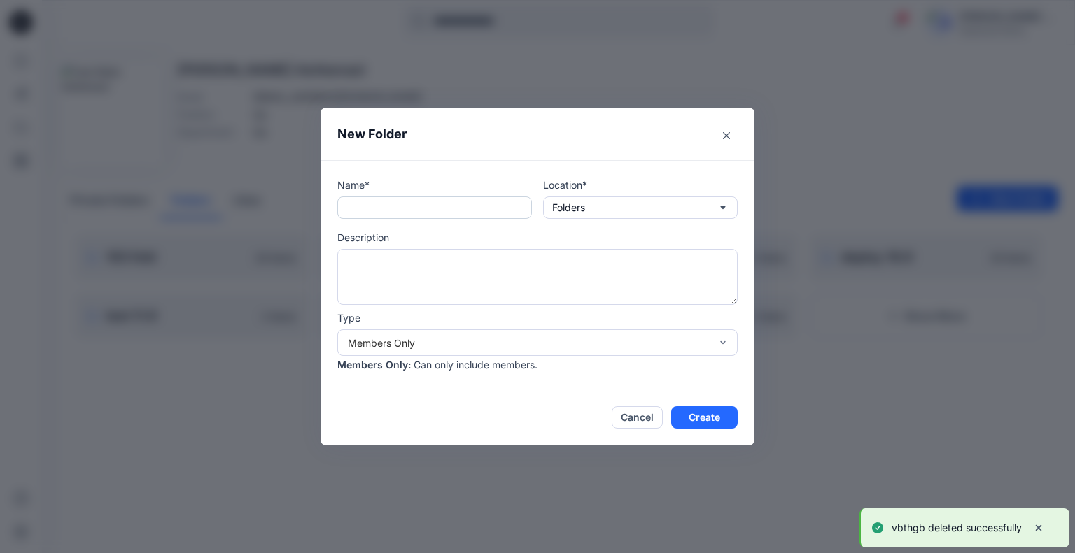
click at [433, 204] on input "text" at bounding box center [434, 208] width 195 height 22
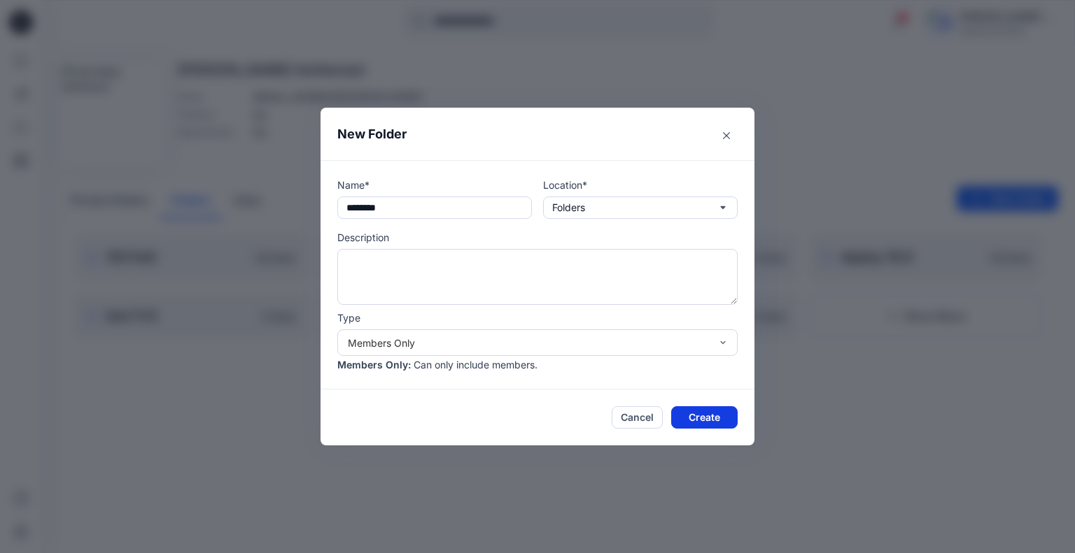
type input "********"
click at [713, 421] on button "Create" at bounding box center [704, 418] width 66 height 22
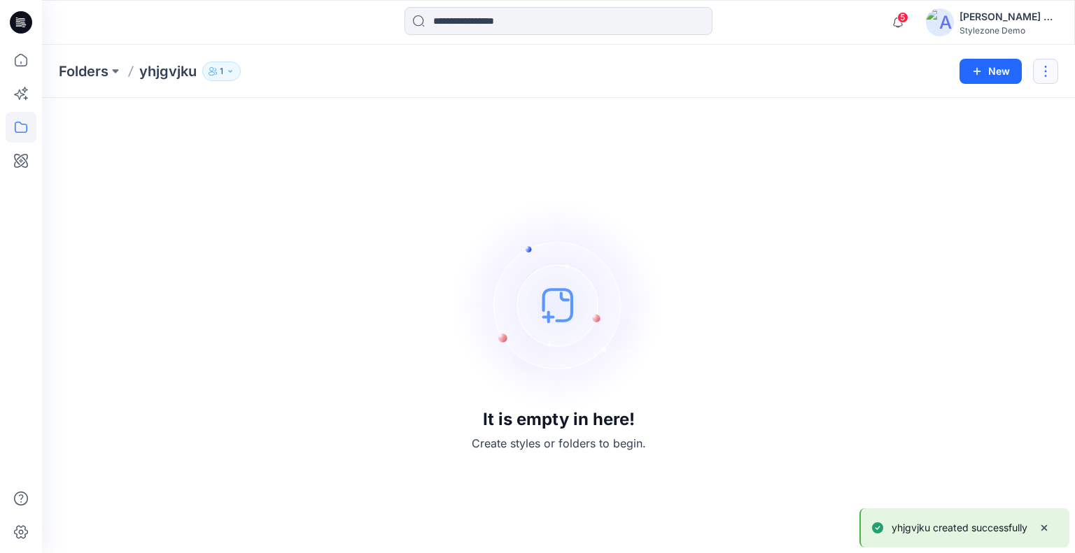
click at [1047, 72] on button "button" at bounding box center [1045, 71] width 25 height 25
click at [967, 188] on p "Delete Folder" at bounding box center [969, 188] width 80 height 15
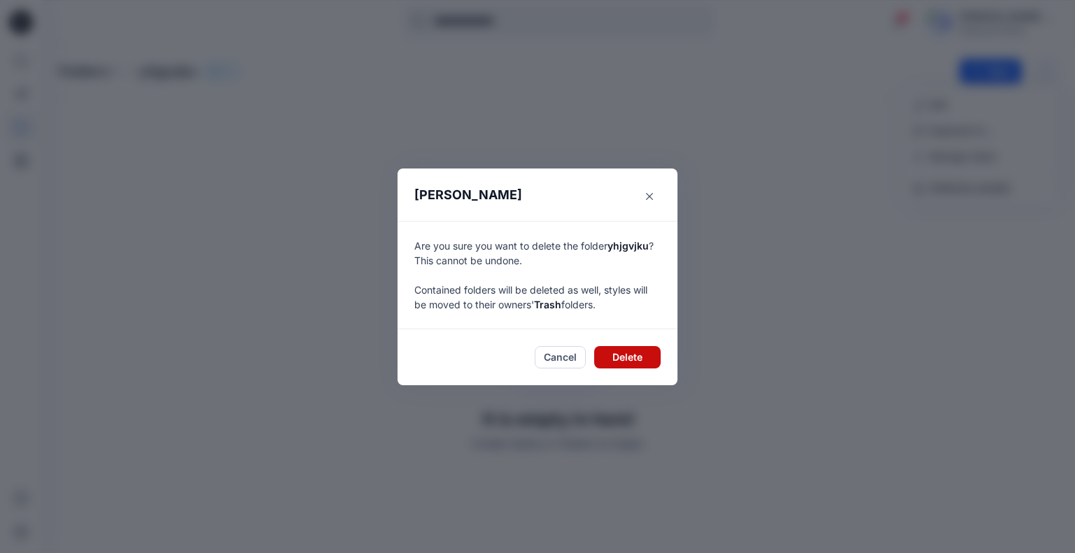
click at [647, 357] on button "Delete" at bounding box center [627, 357] width 66 height 22
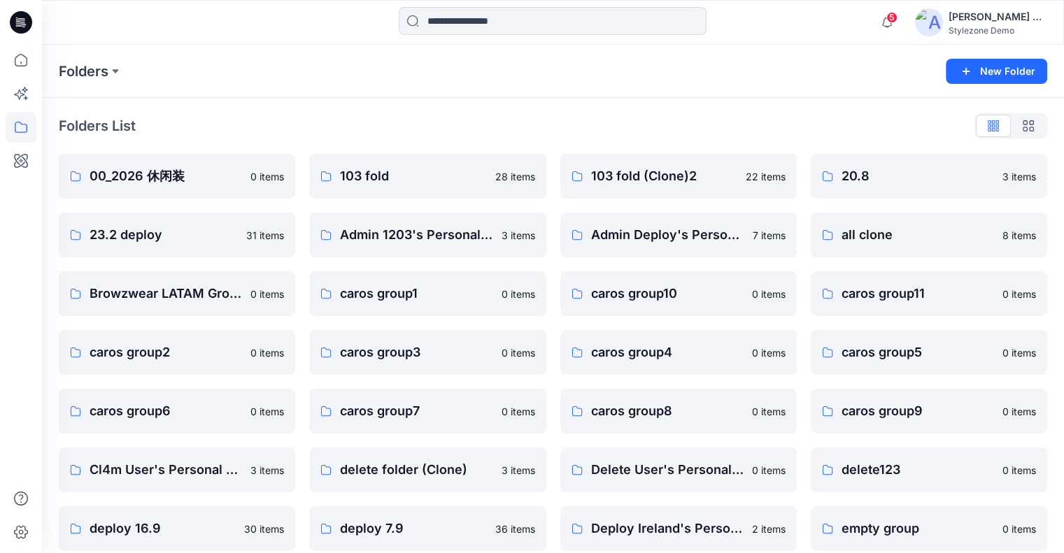
click at [1005, 17] on div "[PERSON_NAME] Ashkenazi" at bounding box center [998, 16] width 98 height 17
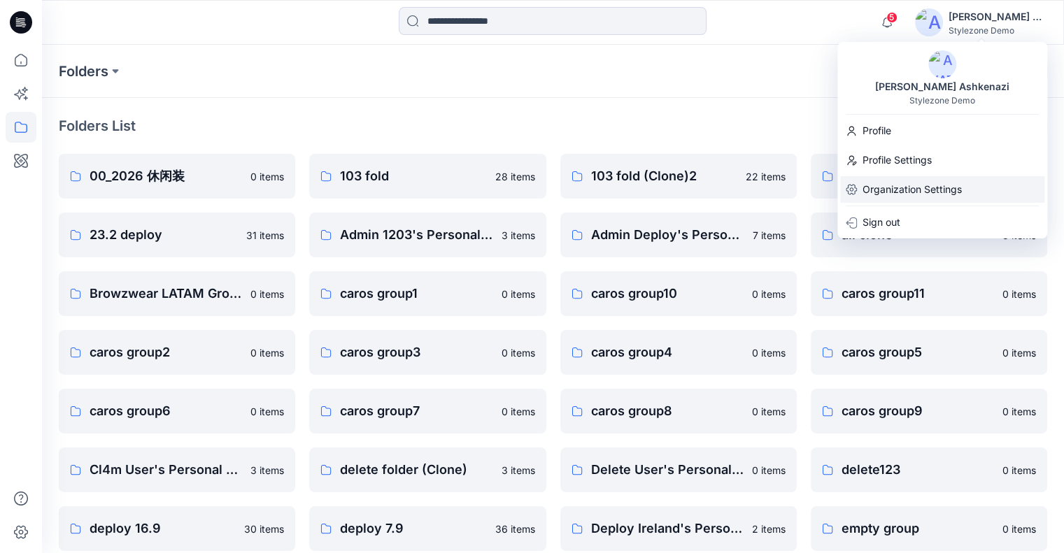
click at [928, 186] on p "Organization Settings" at bounding box center [912, 189] width 99 height 27
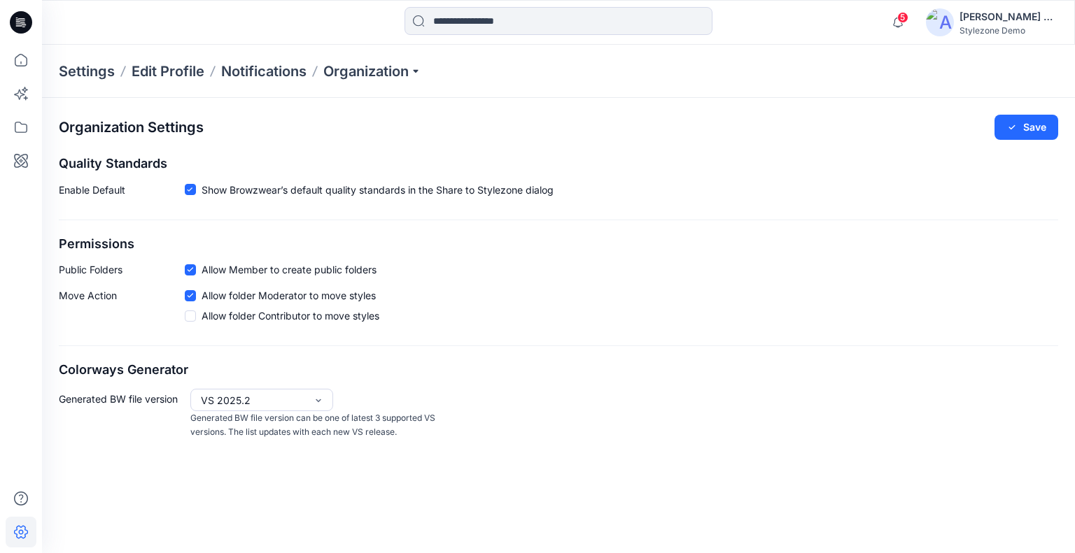
click at [1026, 22] on div "[PERSON_NAME] Ashkenazi" at bounding box center [1008, 16] width 98 height 17
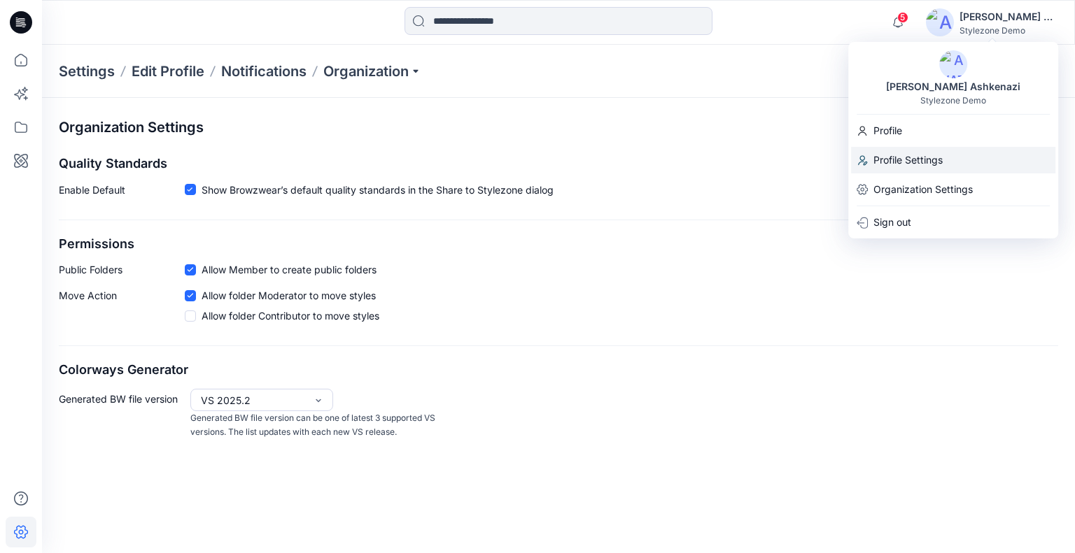
click at [898, 153] on p "Profile Settings" at bounding box center [907, 160] width 69 height 27
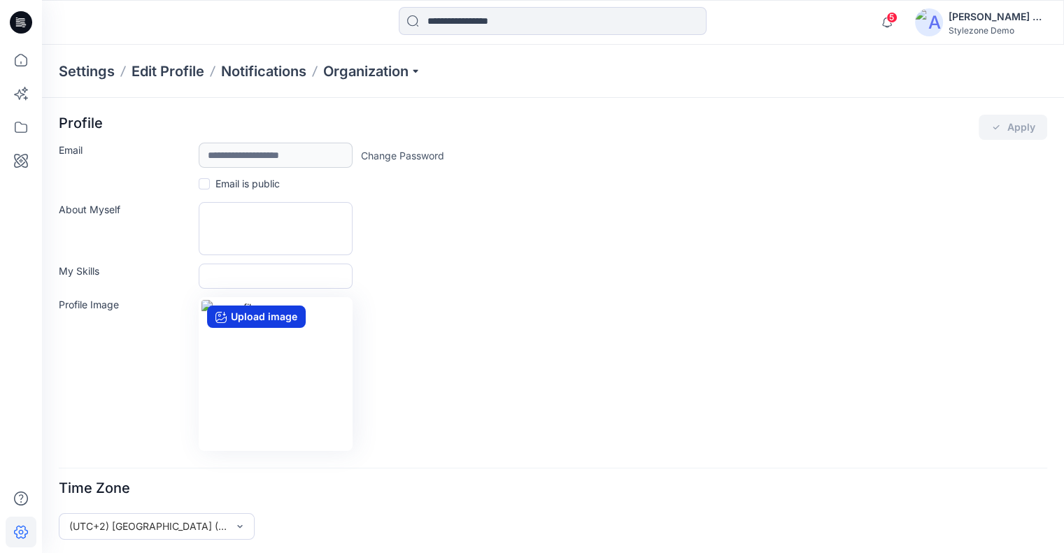
click at [289, 324] on label "Upload image" at bounding box center [256, 317] width 99 height 22
click at [0, 0] on input "Upload image" at bounding box center [0, 0] width 0 height 0
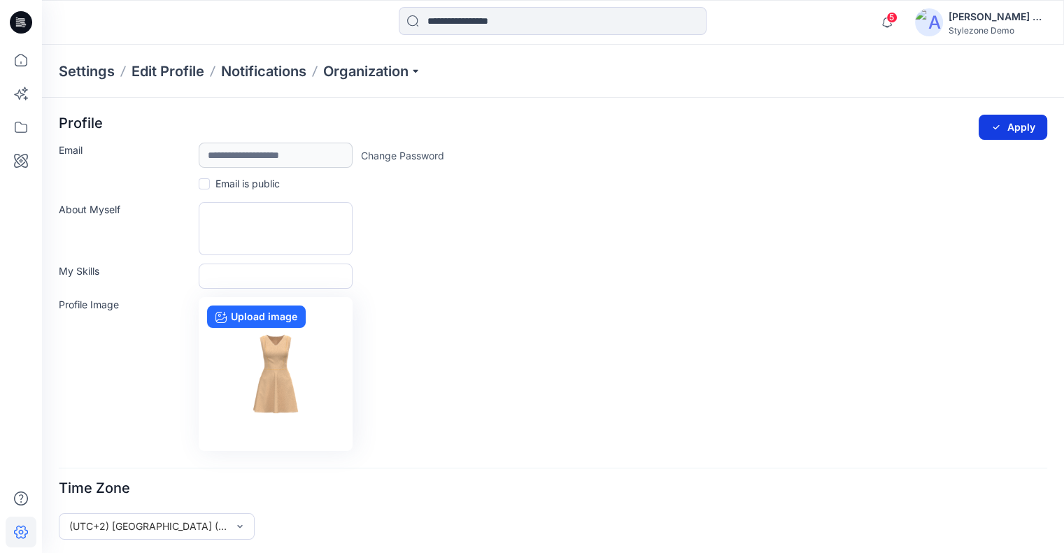
click at [1008, 131] on button "Apply" at bounding box center [1013, 127] width 69 height 25
click at [980, 22] on div "[PERSON_NAME] Ashkenazi" at bounding box center [998, 16] width 98 height 17
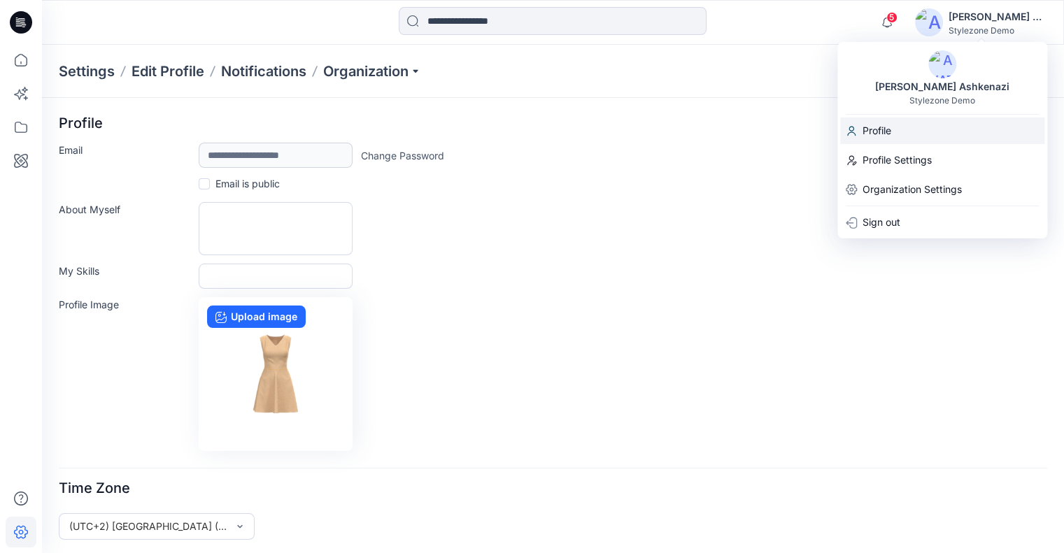
click at [887, 133] on p "Profile" at bounding box center [877, 131] width 29 height 27
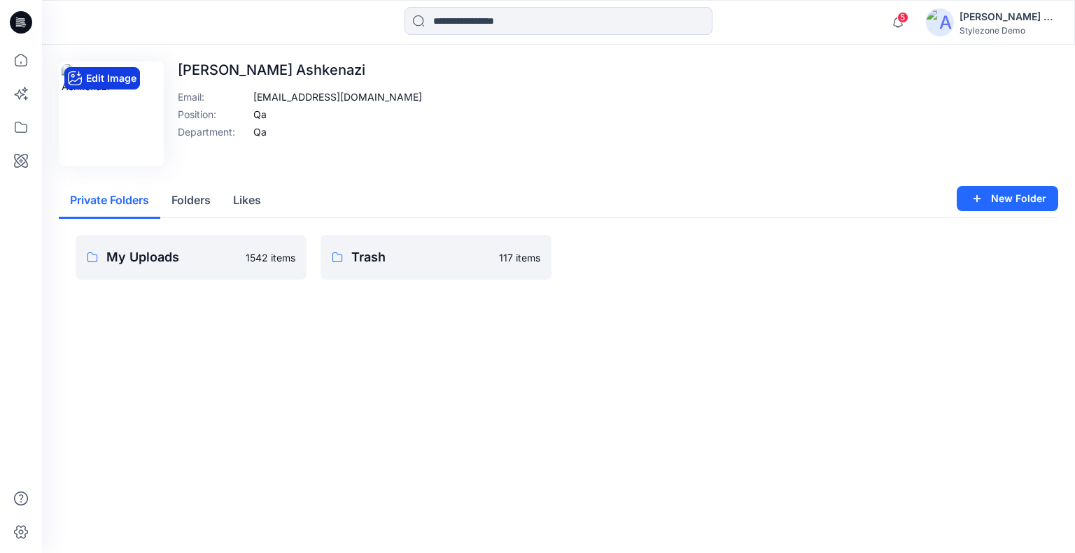
click at [122, 77] on button "Edit Image" at bounding box center [102, 78] width 76 height 22
click at [991, 26] on div "Stylezone Demo" at bounding box center [1008, 30] width 98 height 10
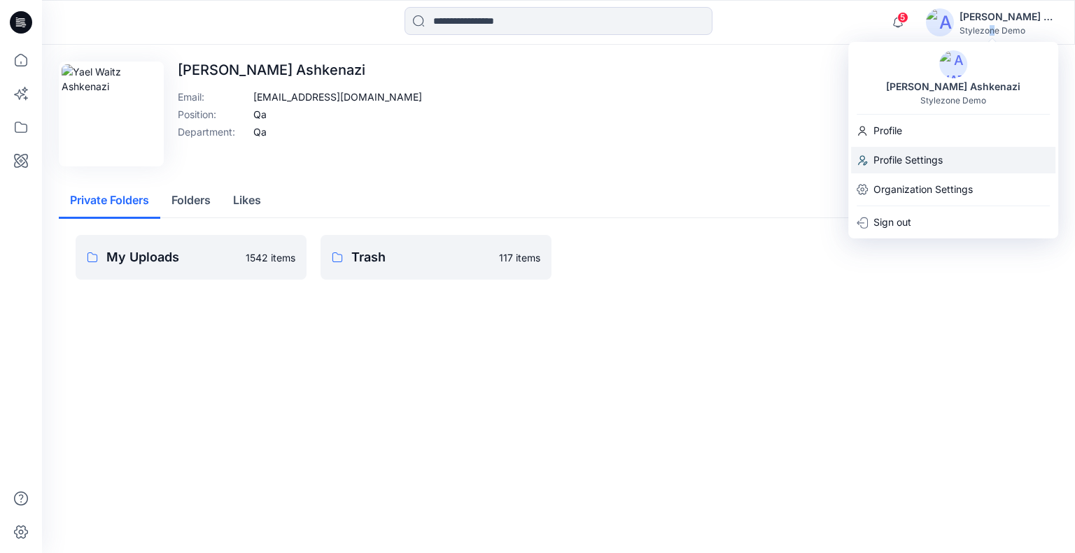
click at [927, 167] on p "Profile Settings" at bounding box center [907, 160] width 69 height 27
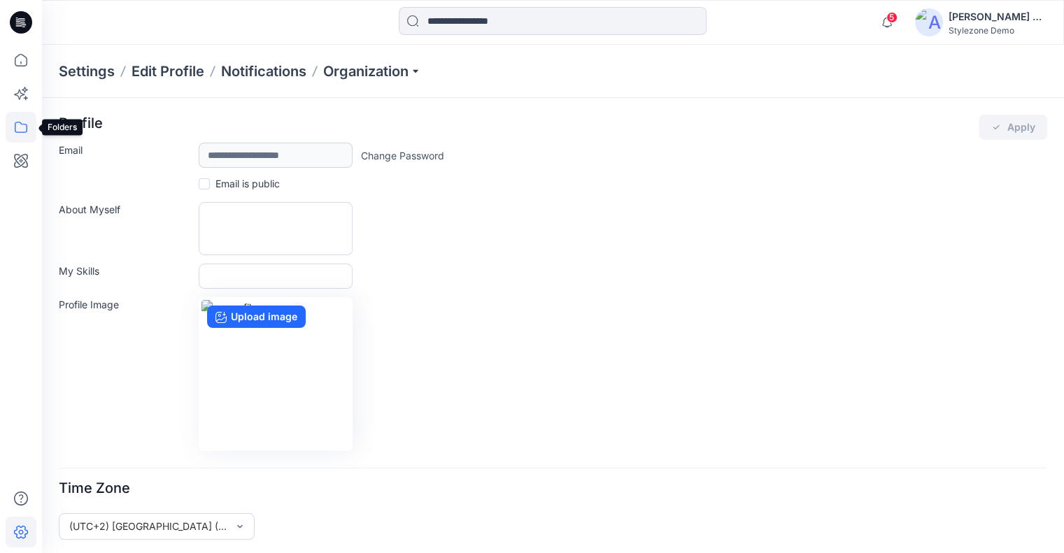
click at [22, 119] on icon at bounding box center [21, 127] width 31 height 31
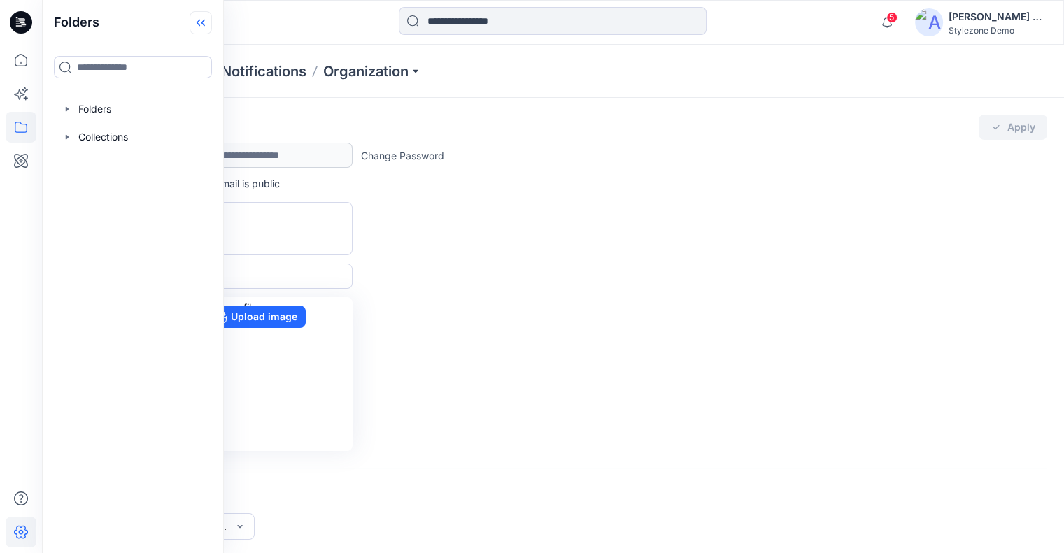
click at [88, 103] on div at bounding box center [133, 109] width 160 height 28
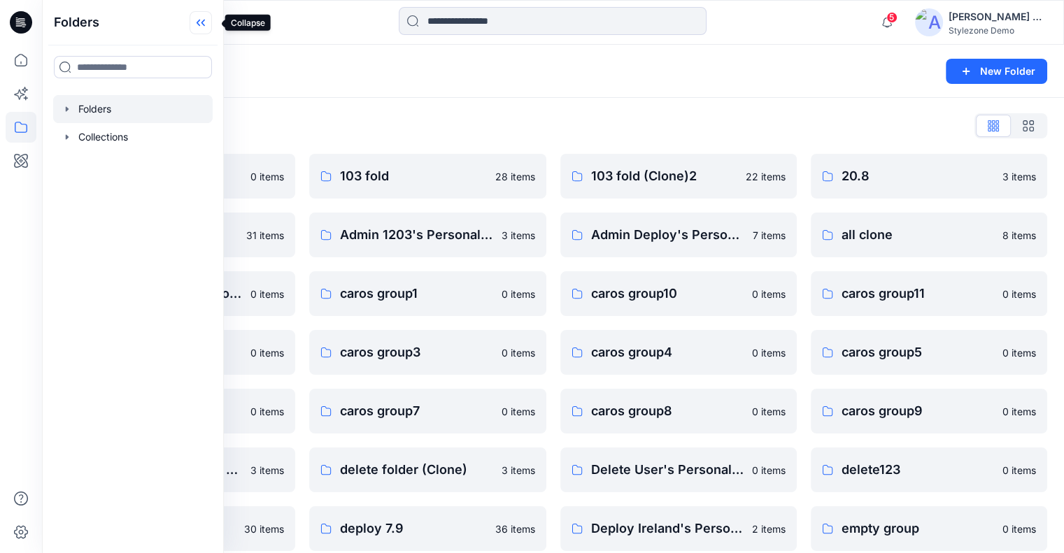
click at [212, 24] on icon at bounding box center [201, 22] width 22 height 23
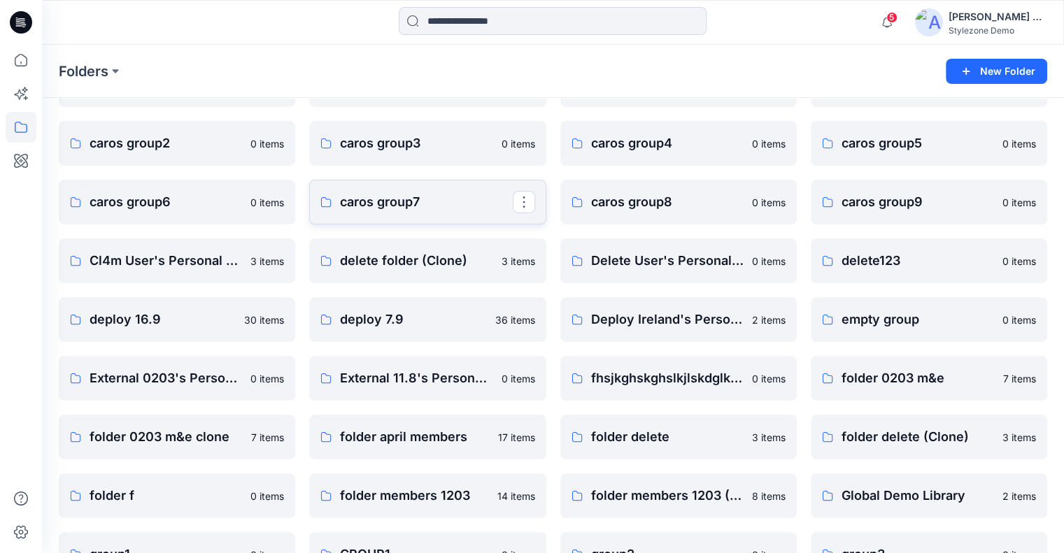
scroll to position [210, 0]
click at [1024, 263] on button "button" at bounding box center [1025, 260] width 22 height 22
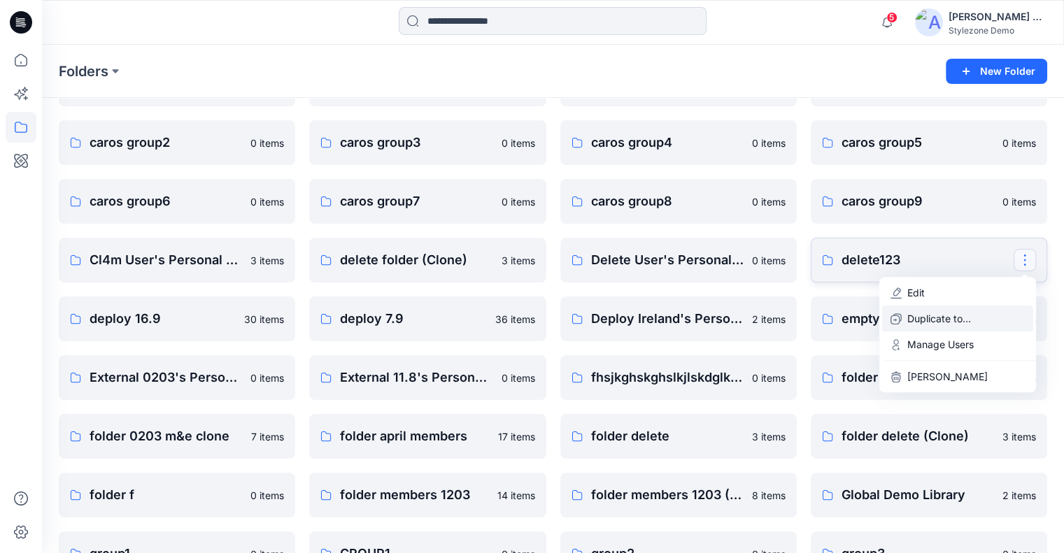
click at [963, 321] on p "Duplicate to..." at bounding box center [940, 318] width 64 height 15
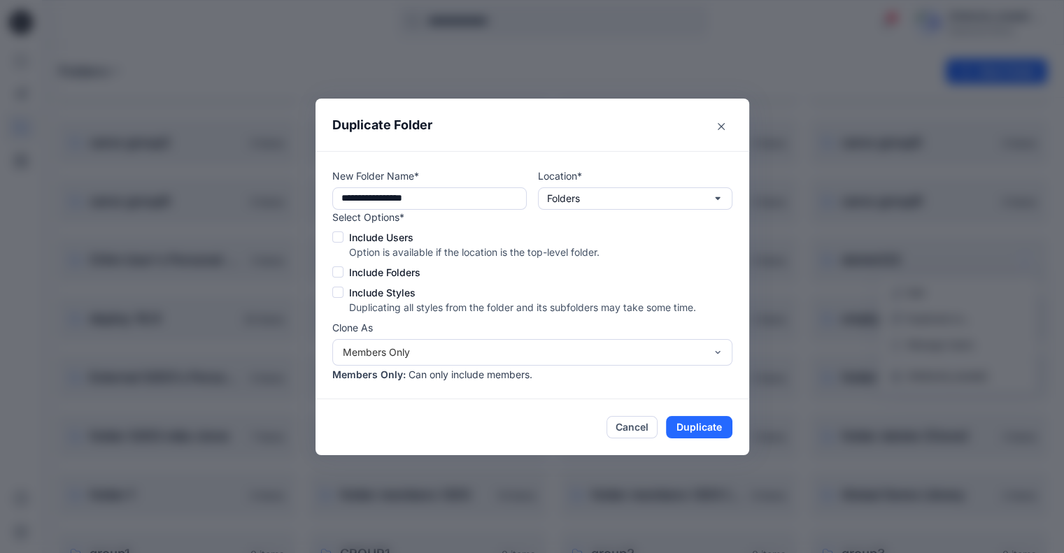
click at [344, 234] on span at bounding box center [337, 237] width 11 height 11
click at [344, 272] on span at bounding box center [337, 272] width 11 height 11
click at [343, 288] on span at bounding box center [337, 292] width 11 height 11
click at [698, 423] on button "Duplicate" at bounding box center [699, 427] width 66 height 22
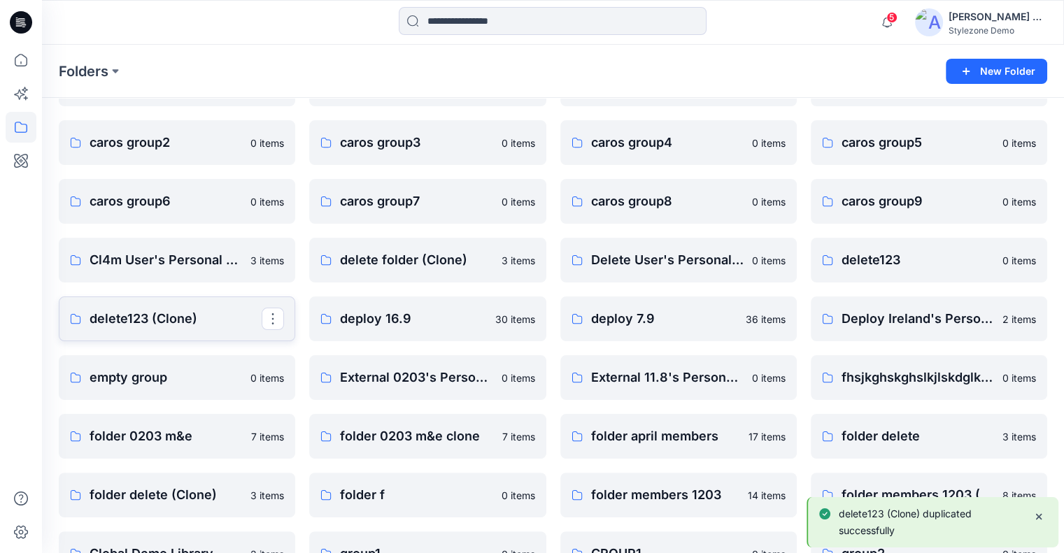
click at [225, 323] on p "delete123 (Clone)" at bounding box center [176, 319] width 172 height 20
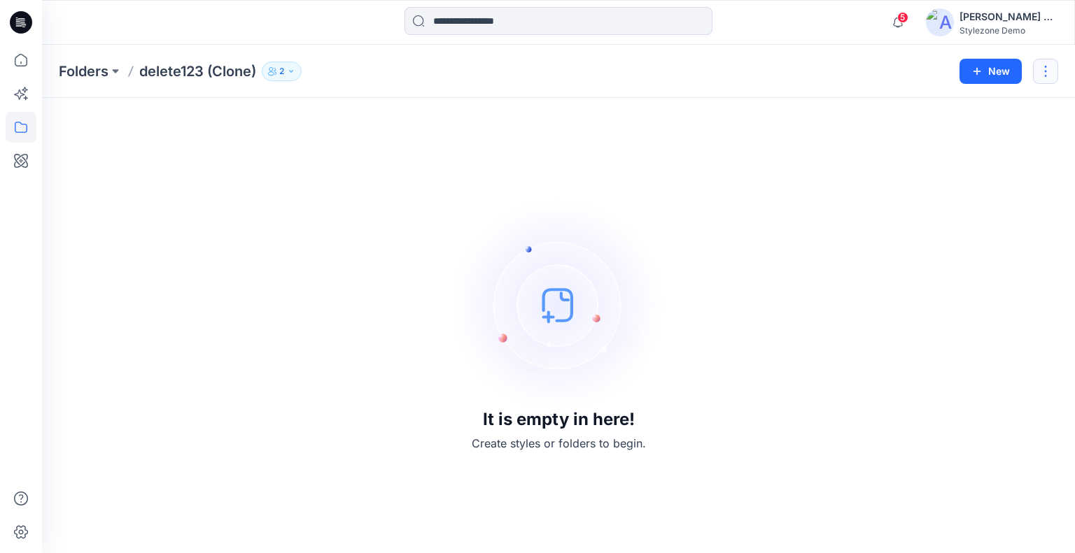
click at [1044, 71] on button "button" at bounding box center [1045, 71] width 25 height 25
click at [971, 190] on p "Delete Folder" at bounding box center [969, 188] width 80 height 15
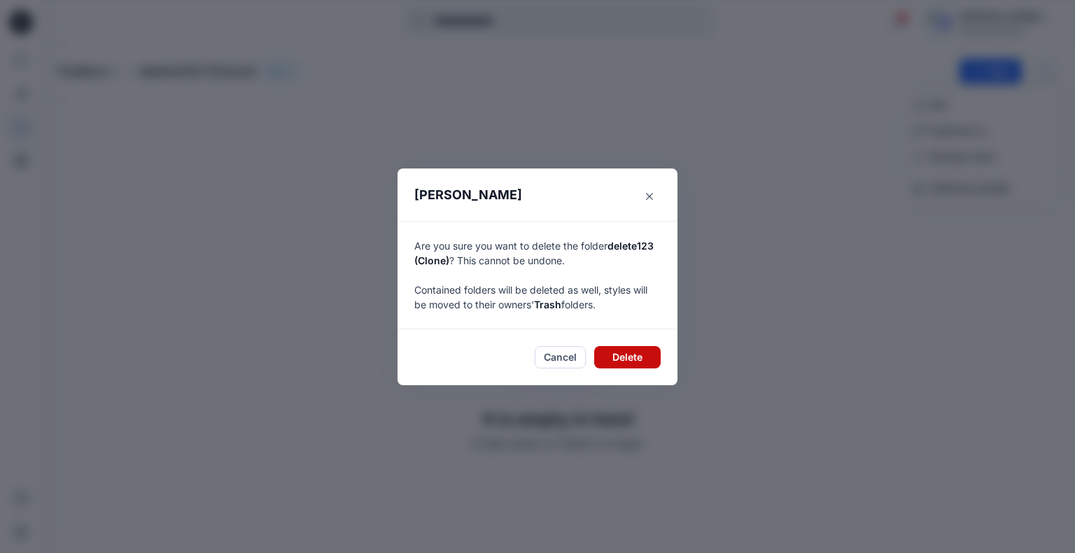
click at [612, 355] on button "Delete" at bounding box center [627, 357] width 66 height 22
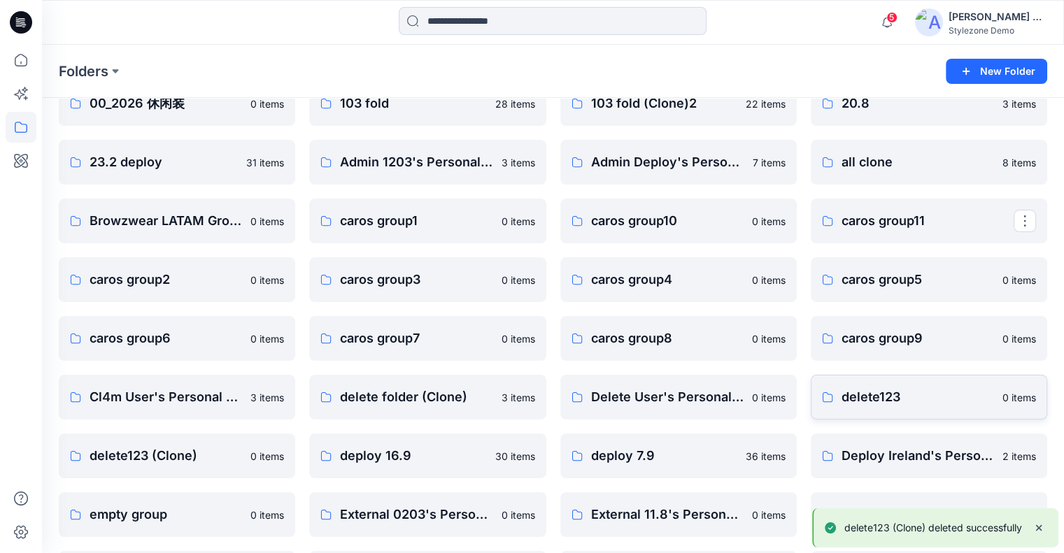
scroll to position [140, 0]
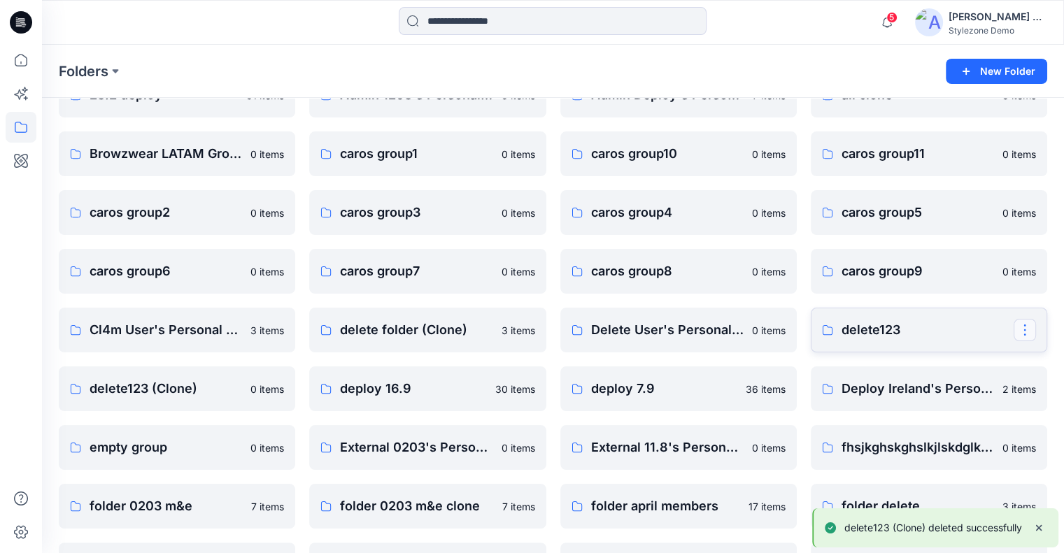
click at [1022, 326] on button "button" at bounding box center [1025, 330] width 22 height 22
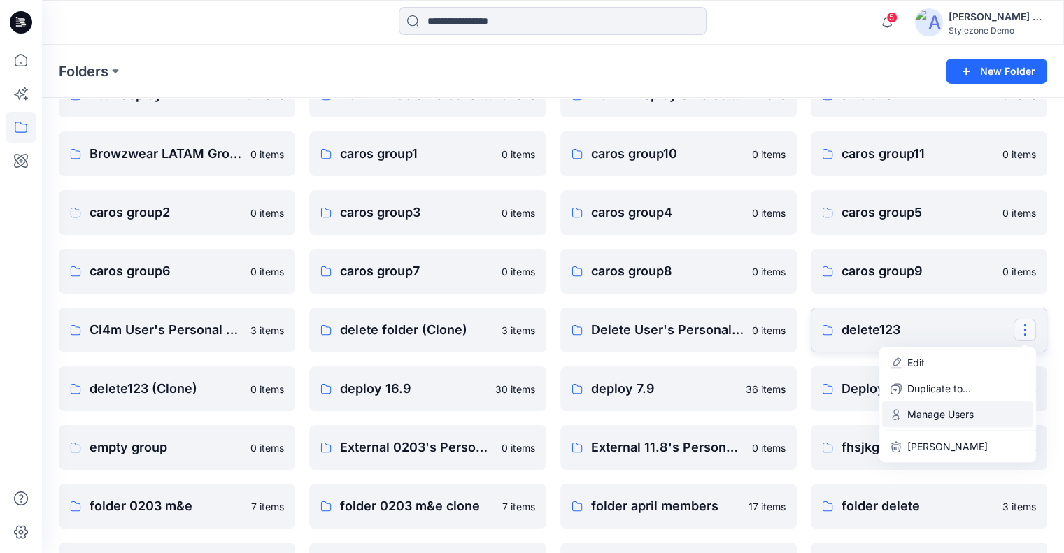
click at [971, 412] on p "Manage Users" at bounding box center [941, 414] width 66 height 15
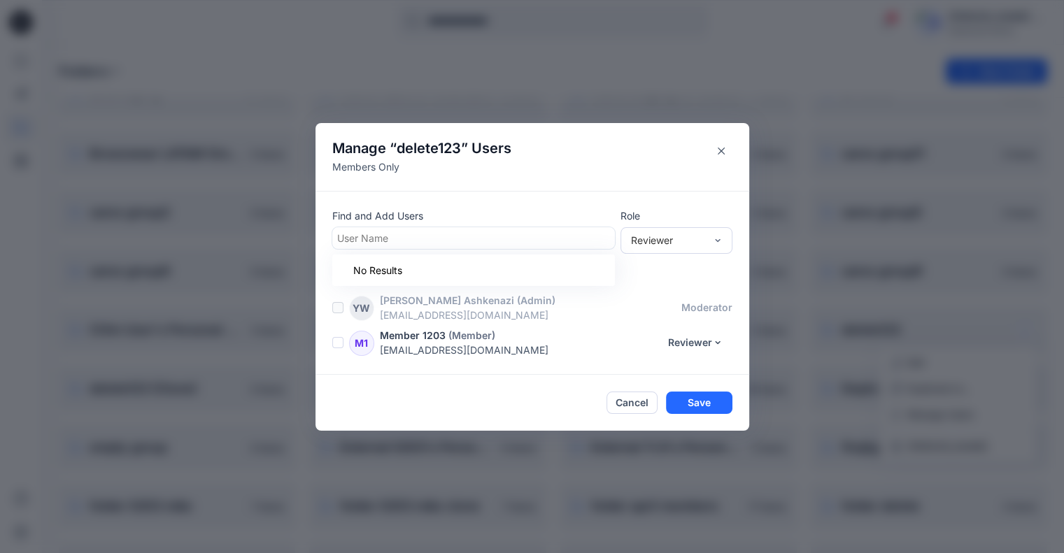
click at [470, 241] on div at bounding box center [473, 238] width 273 height 17
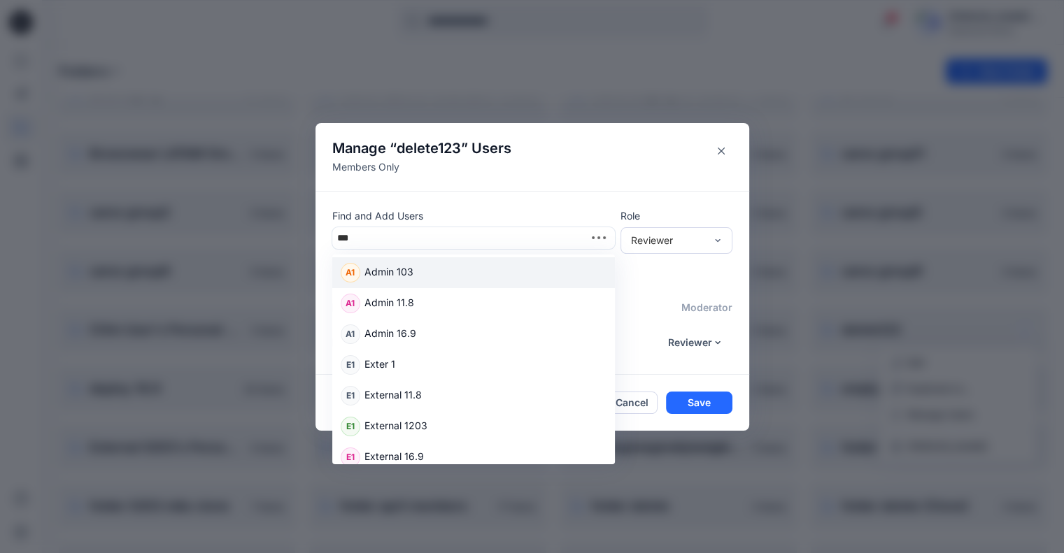
type input "****"
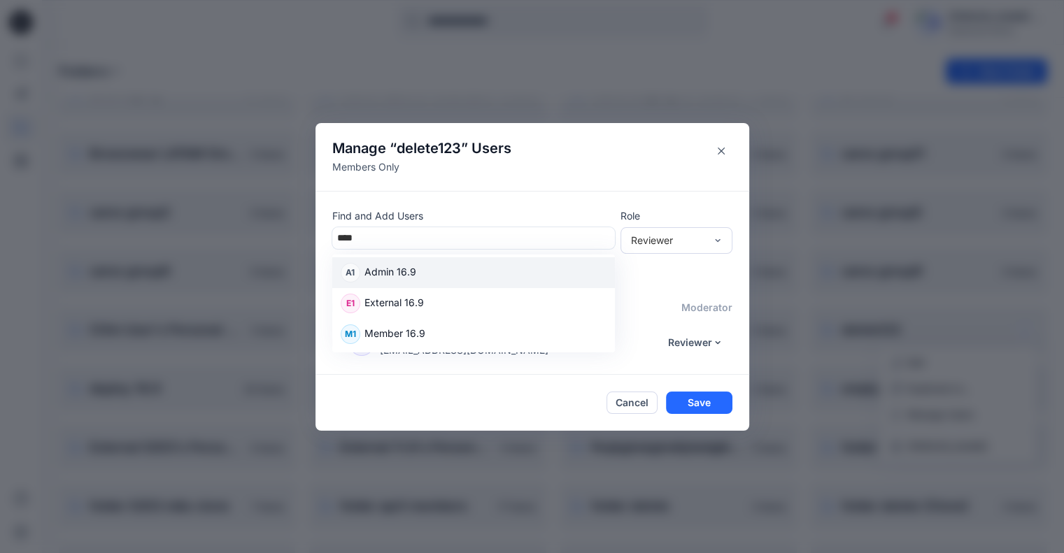
click at [453, 283] on div "A1 Admin 16.9" at bounding box center [473, 272] width 283 height 31
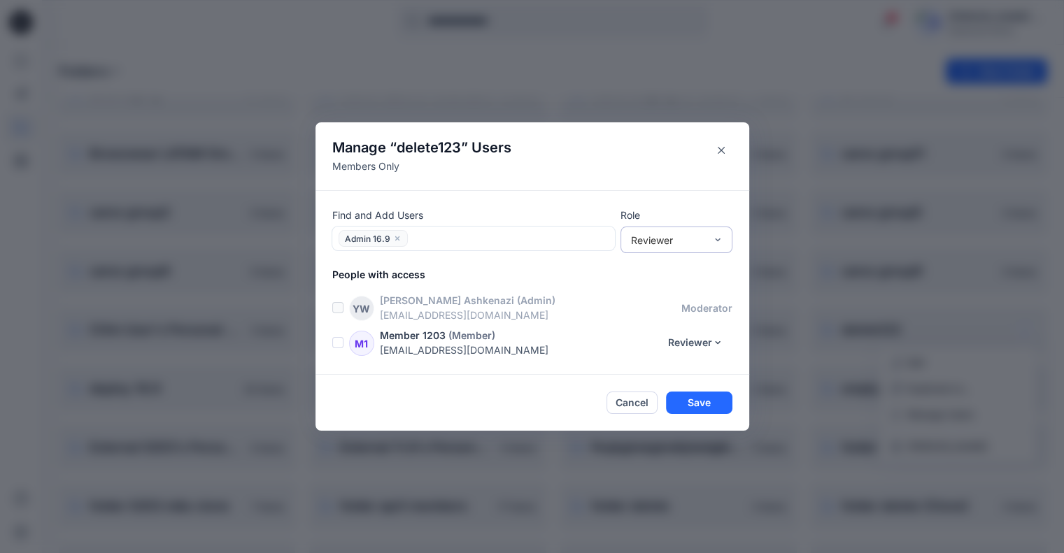
click at [658, 243] on div "Reviewer" at bounding box center [668, 240] width 74 height 15
click at [661, 290] on div "Contributor" at bounding box center [676, 291] width 106 height 24
click at [700, 392] on button "Save" at bounding box center [699, 403] width 66 height 22
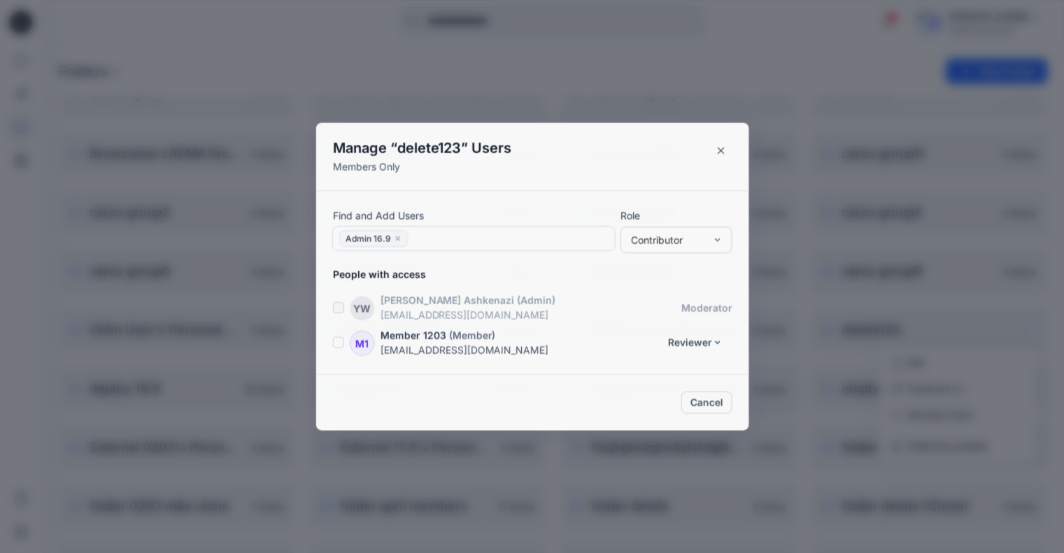
click at [702, 405] on link "Deploy Ireland's Personal Zone 2 items" at bounding box center [678, 389] width 236 height 45
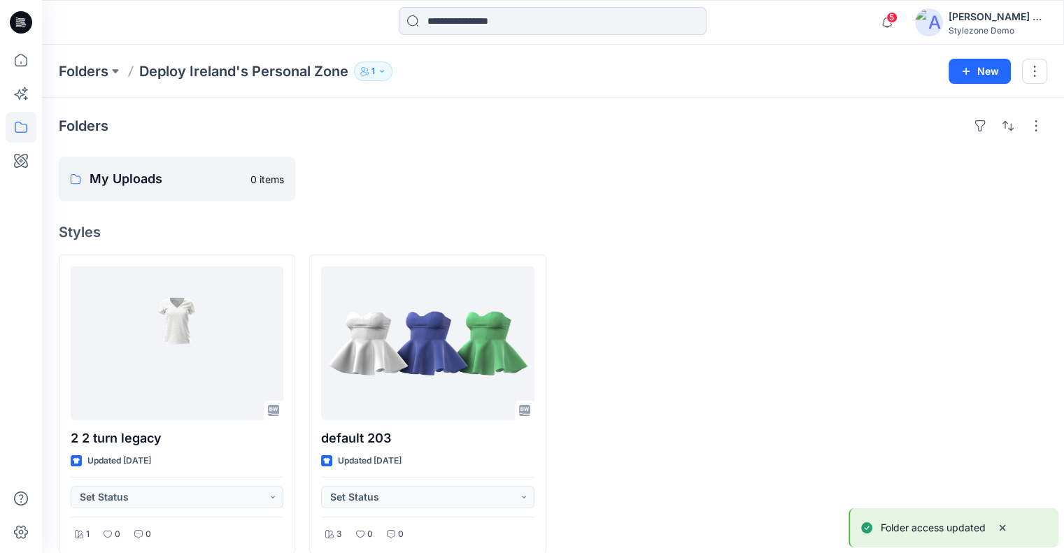
scroll to position [140, 0]
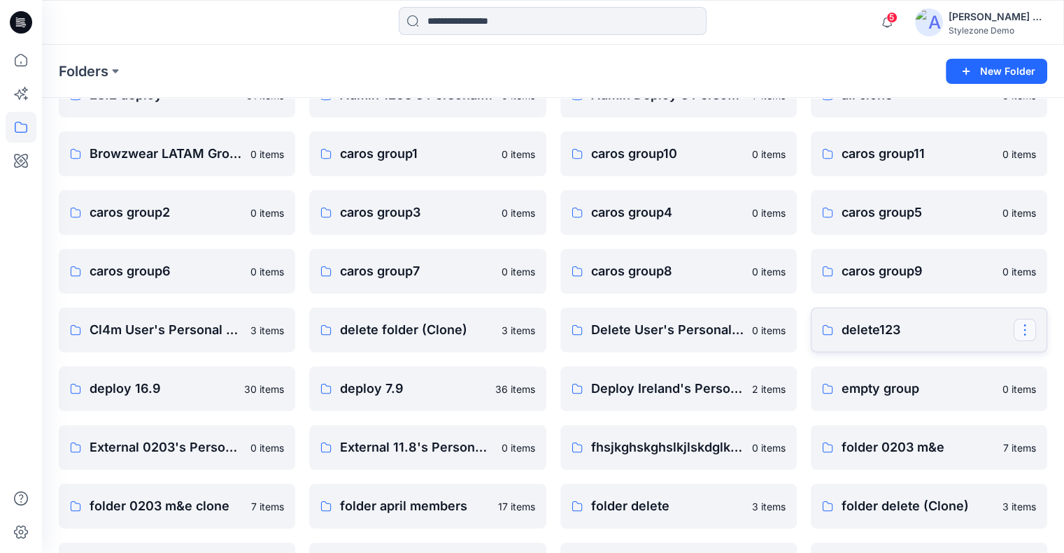
click at [1030, 332] on button "button" at bounding box center [1025, 330] width 22 height 22
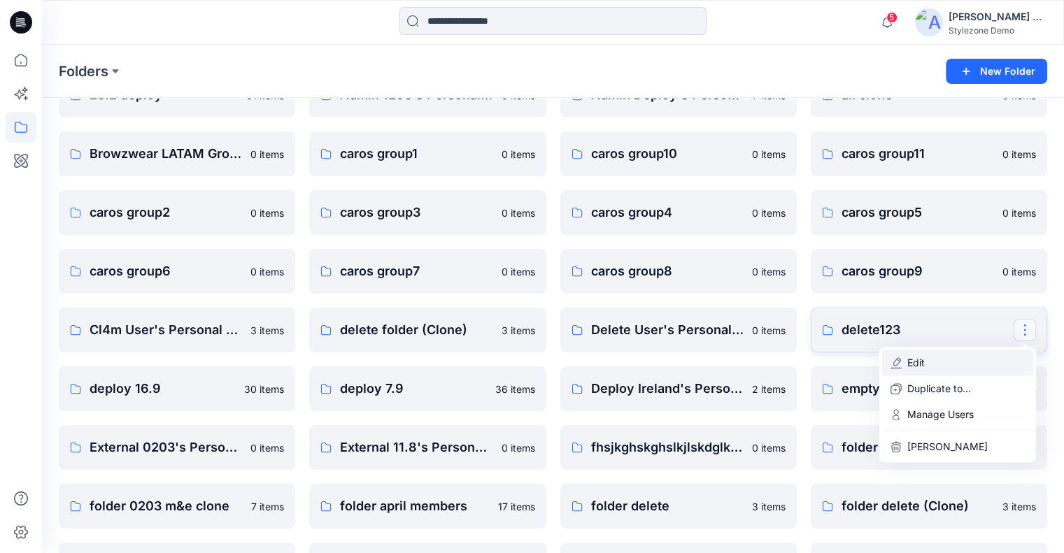
click at [980, 363] on button "Edit" at bounding box center [957, 363] width 151 height 26
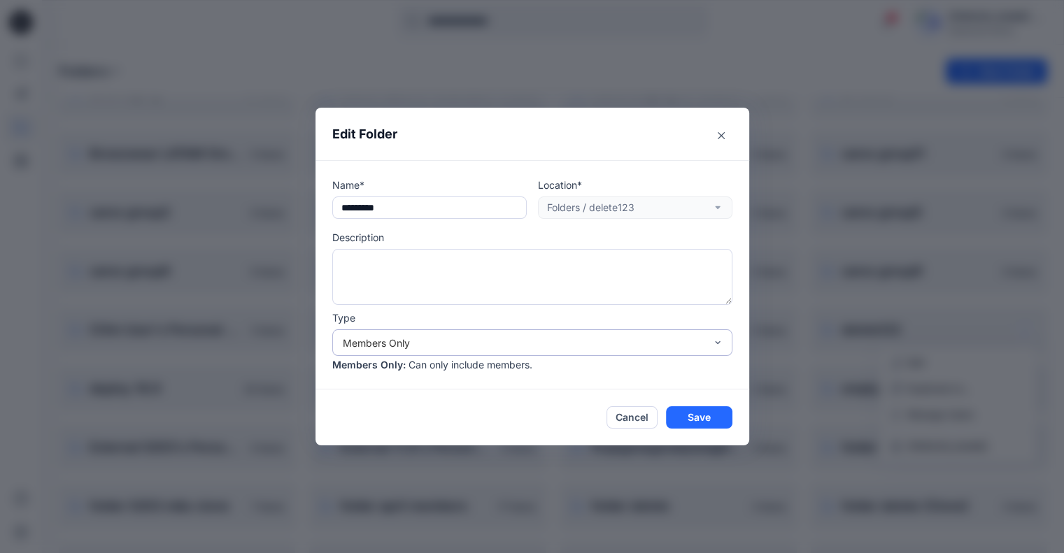
click at [428, 339] on div "Members Only" at bounding box center [524, 343] width 362 height 15
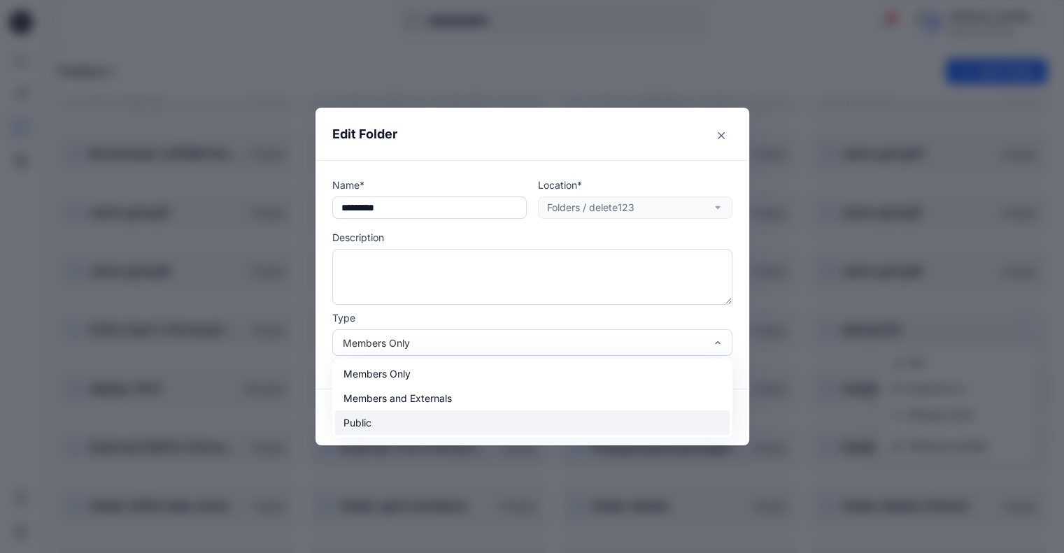
click at [411, 423] on div "Public" at bounding box center [532, 423] width 395 height 24
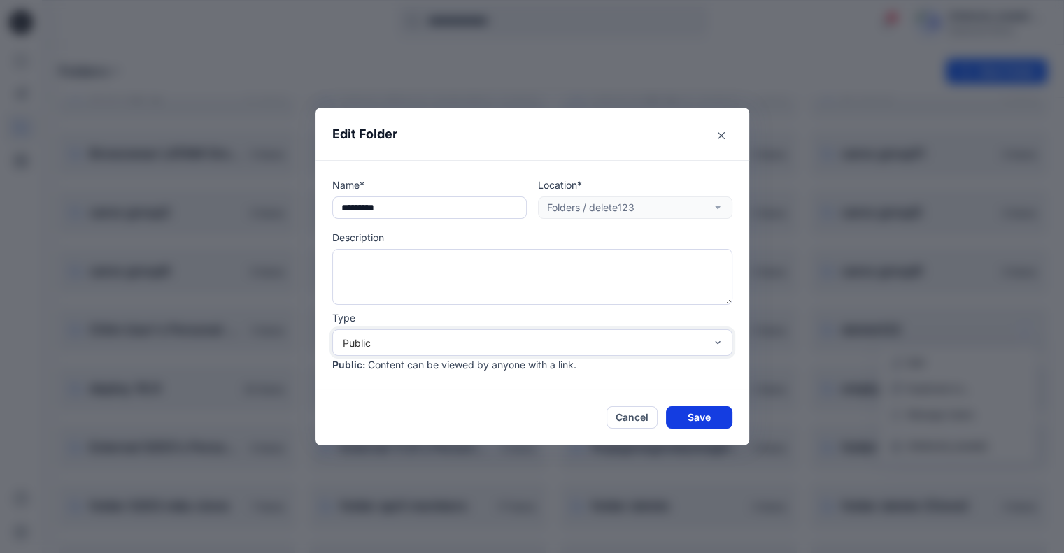
click at [705, 420] on button "Save" at bounding box center [699, 418] width 66 height 22
click at [712, 422] on button "Save" at bounding box center [699, 418] width 66 height 22
click at [709, 414] on button "Save" at bounding box center [699, 418] width 66 height 22
click at [694, 421] on button "Save" at bounding box center [699, 418] width 66 height 22
click at [635, 418] on button "Cancel" at bounding box center [632, 418] width 51 height 22
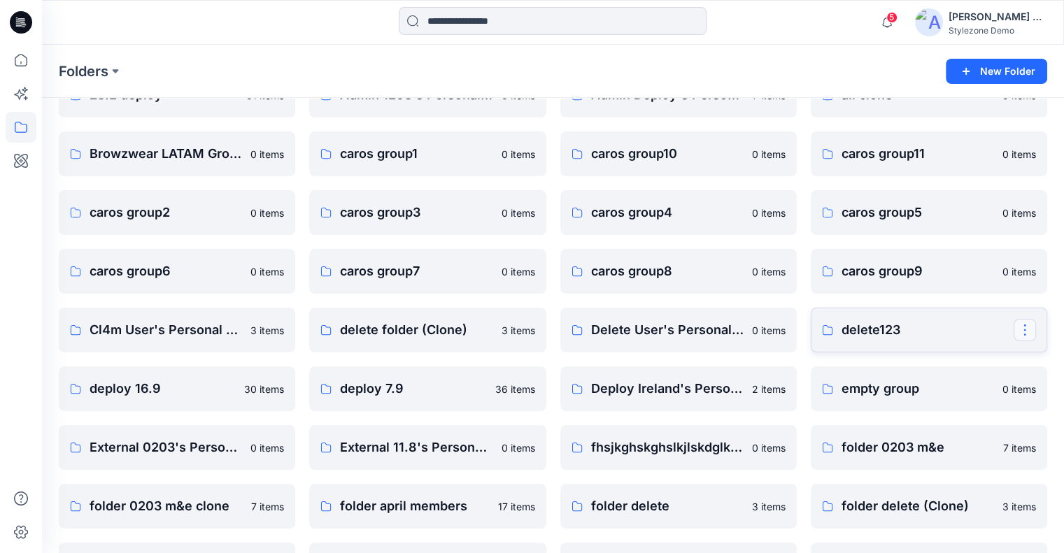
click at [1025, 328] on button "button" at bounding box center [1025, 330] width 22 height 22
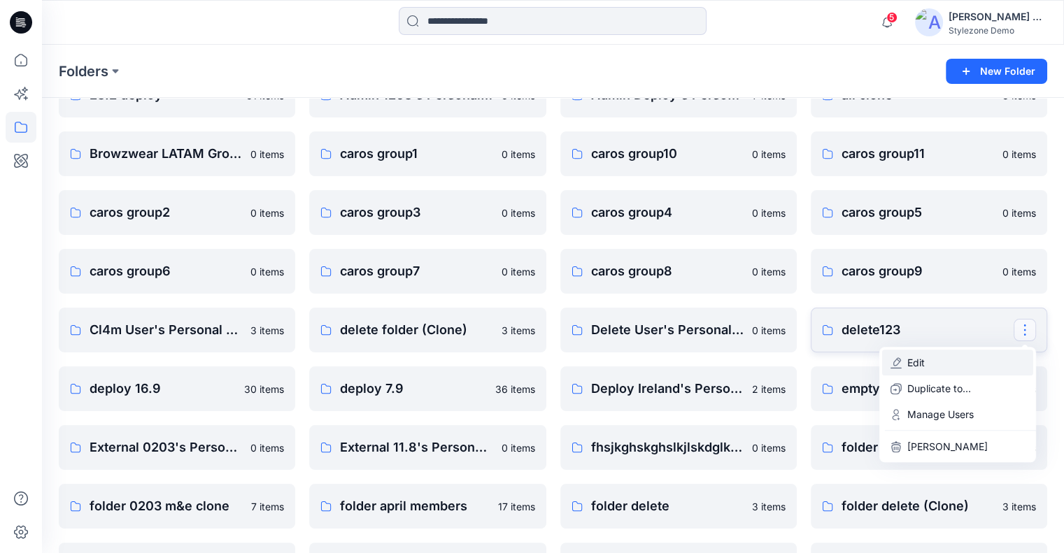
click at [943, 357] on button "Edit" at bounding box center [957, 363] width 151 height 26
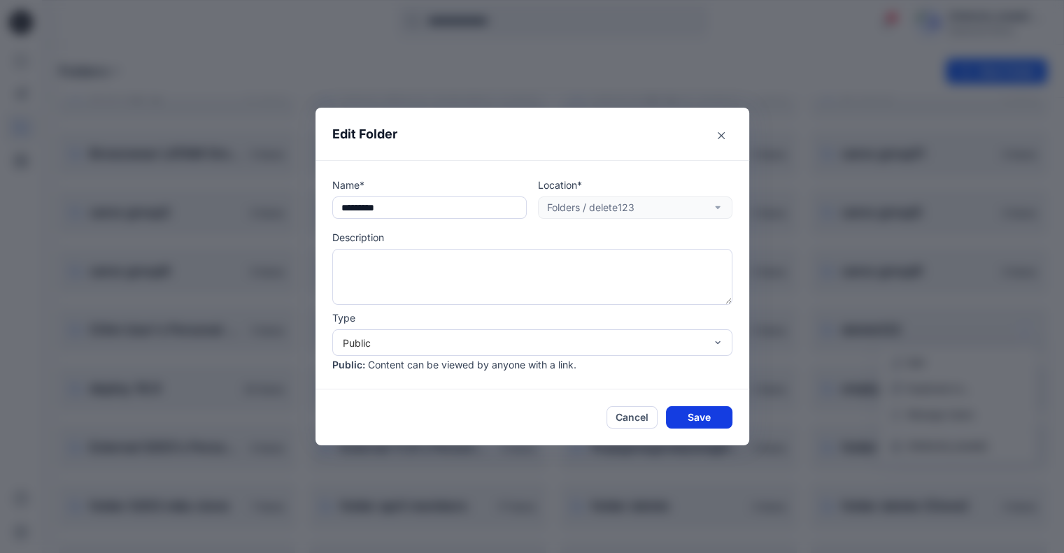
click at [703, 418] on button "Save" at bounding box center [699, 418] width 66 height 22
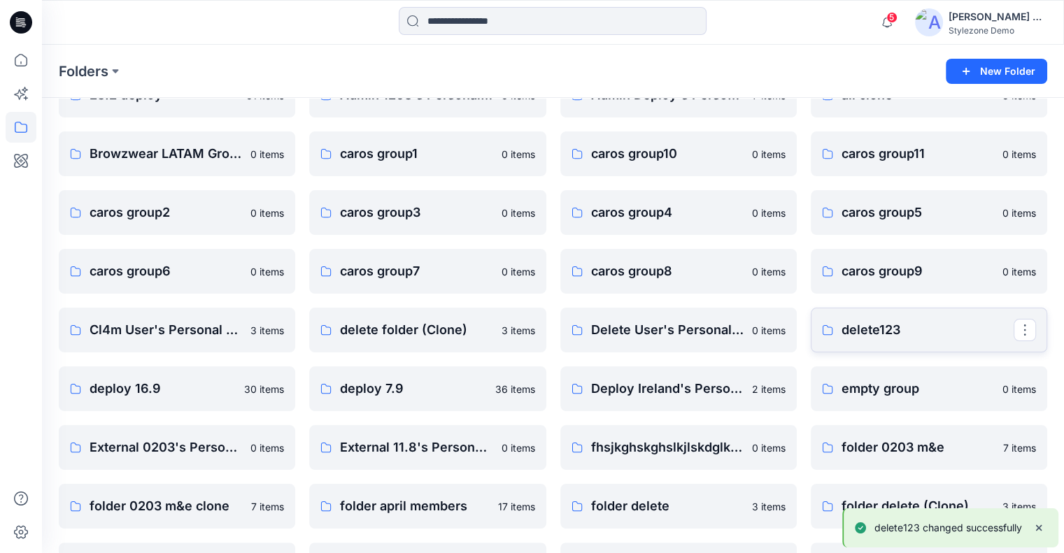
click at [917, 334] on p "delete123" at bounding box center [928, 330] width 172 height 20
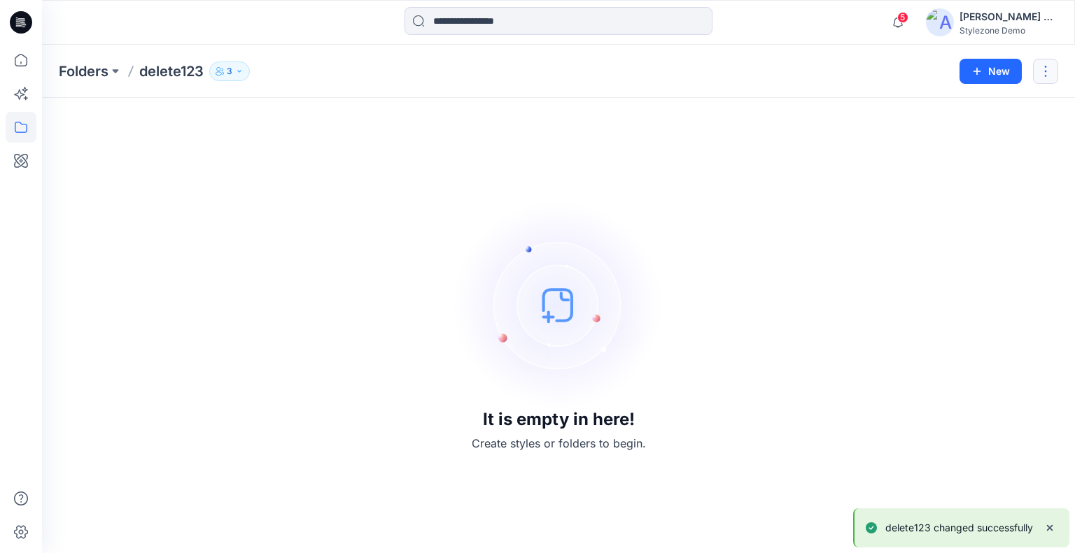
click at [1044, 69] on button "button" at bounding box center [1045, 71] width 25 height 25
click at [977, 109] on button "Edit" at bounding box center [979, 105] width 151 height 26
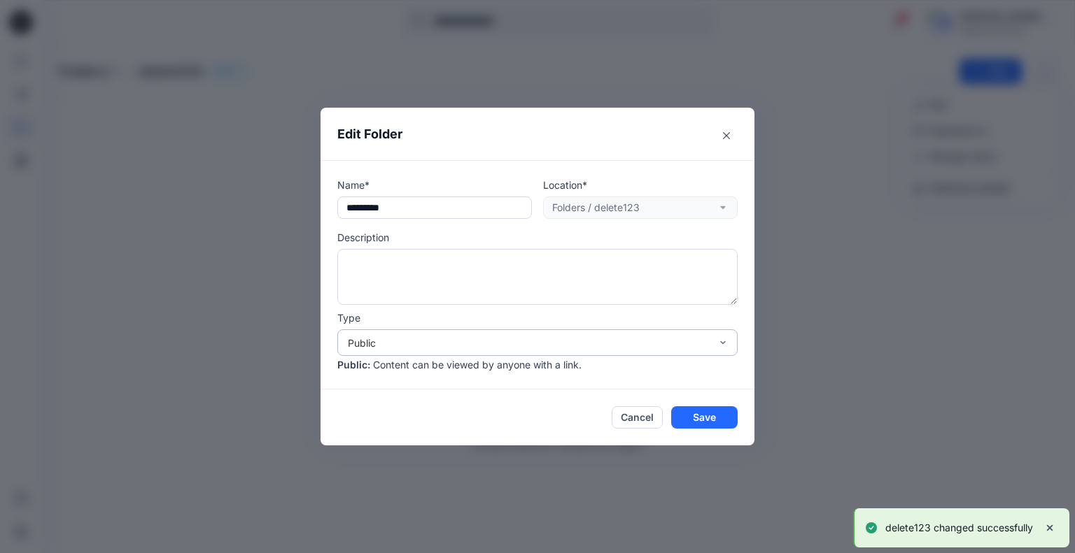
click at [456, 339] on div "Public" at bounding box center [529, 343] width 362 height 15
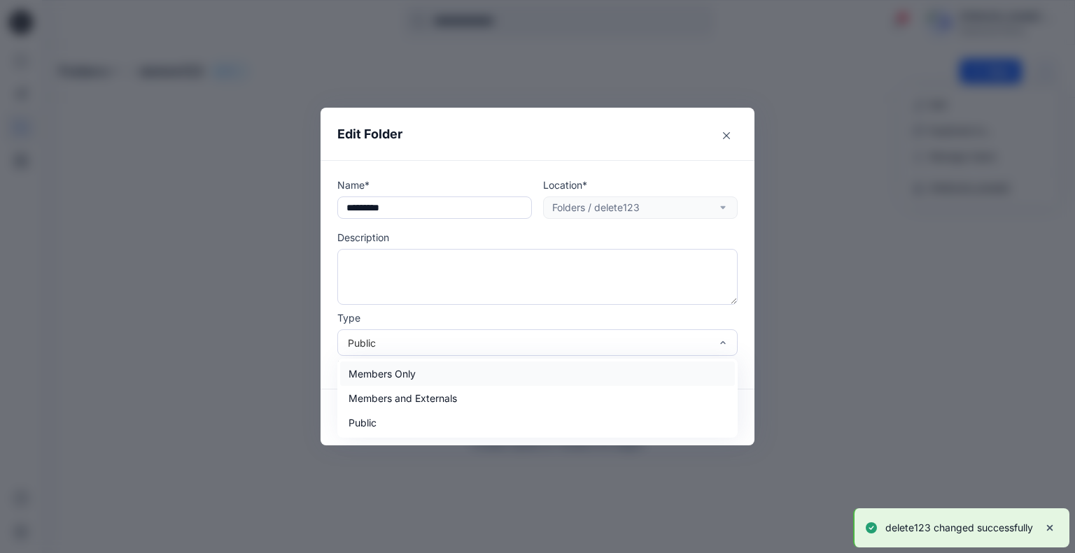
drag, startPoint x: 434, startPoint y: 379, endPoint x: 596, endPoint y: 383, distance: 162.4
click at [434, 379] on div "Members Only" at bounding box center [537, 374] width 395 height 24
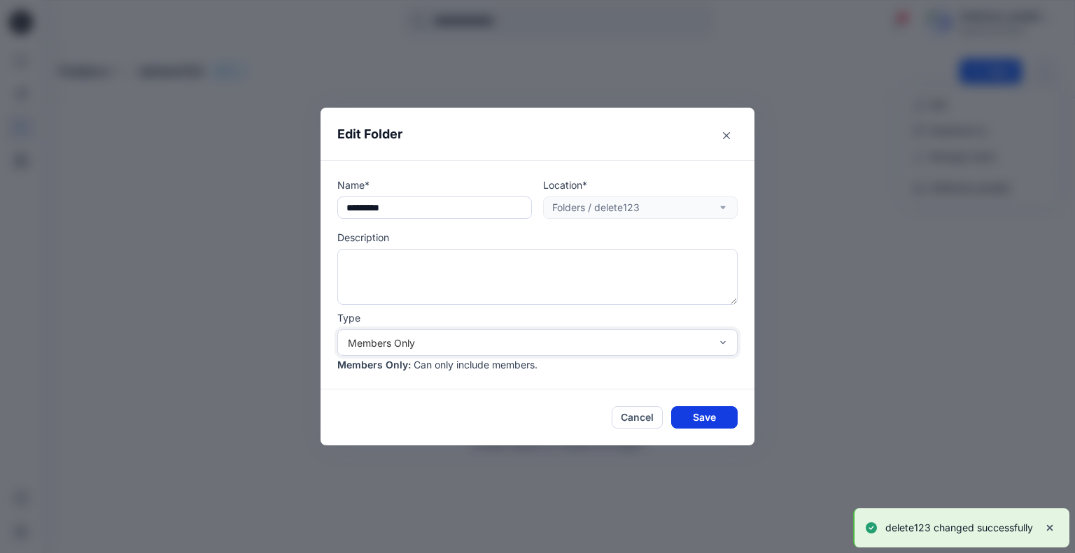
click at [705, 414] on button "Save" at bounding box center [704, 418] width 66 height 22
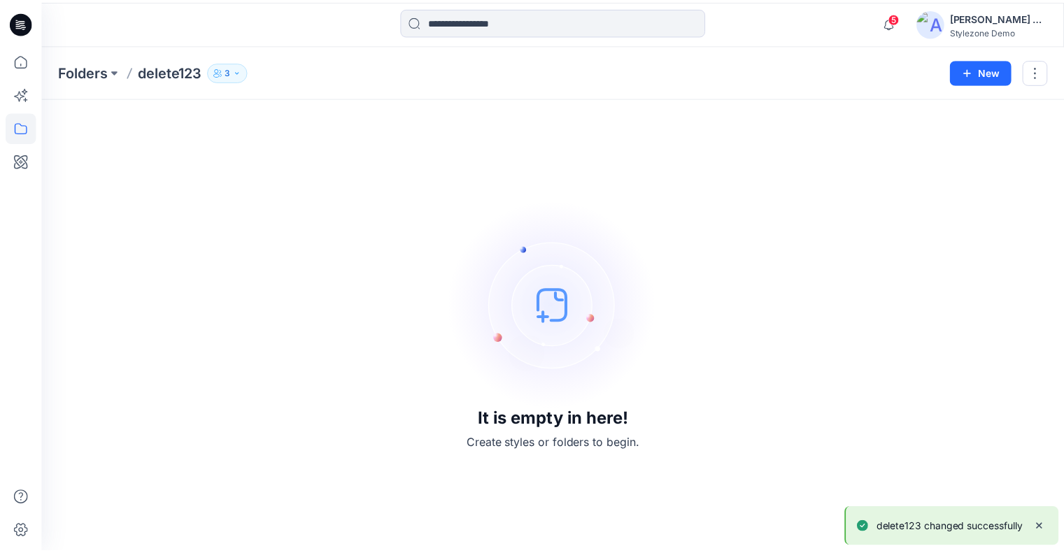
scroll to position [140, 0]
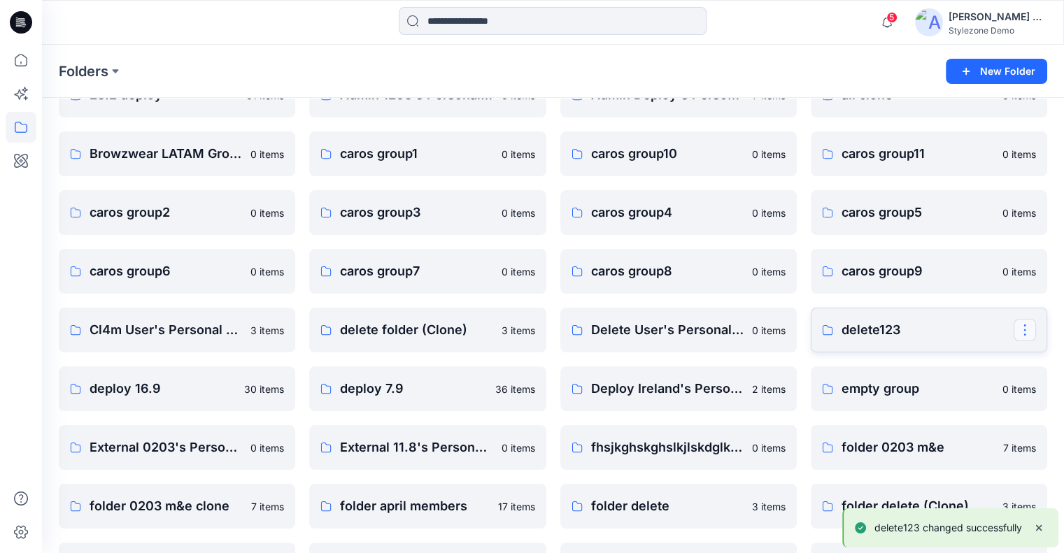
click at [1021, 330] on button "button" at bounding box center [1025, 330] width 22 height 22
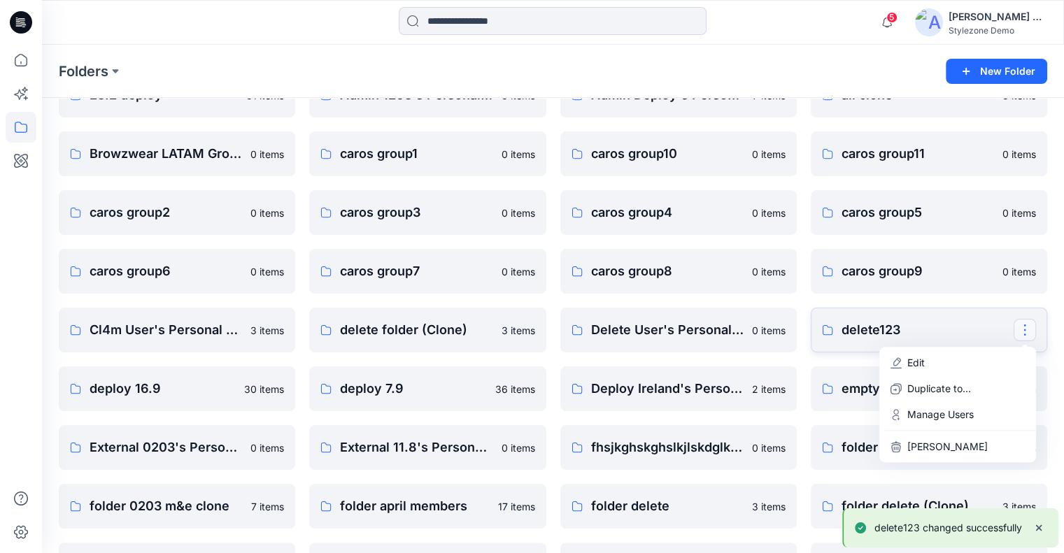
click at [948, 327] on p "delete123" at bounding box center [928, 330] width 172 height 20
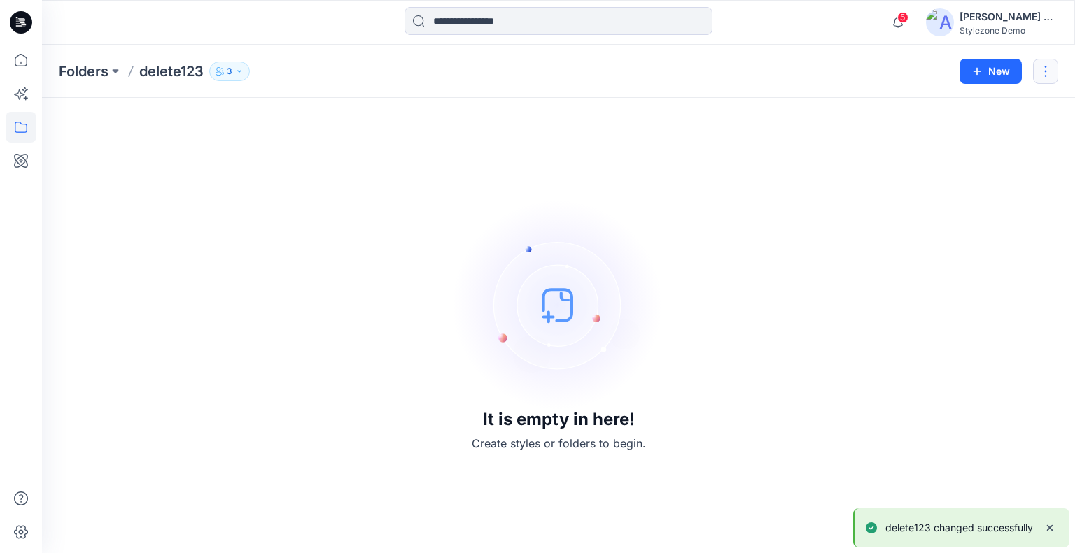
click at [1039, 71] on button "button" at bounding box center [1045, 71] width 25 height 25
click at [980, 128] on p "Duplicate to..." at bounding box center [961, 130] width 64 height 15
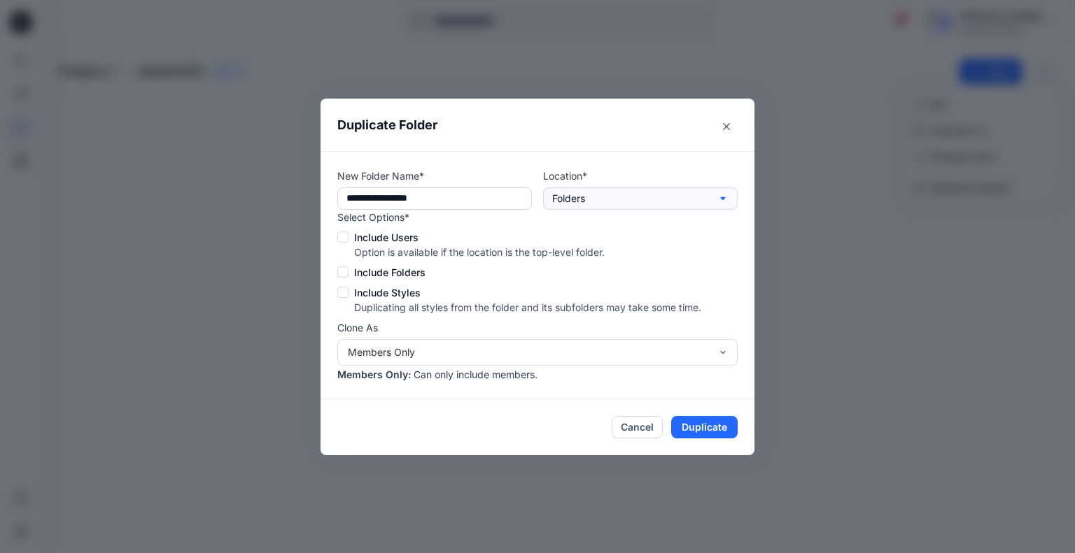
click at [579, 206] on button "Folders" at bounding box center [640, 199] width 195 height 22
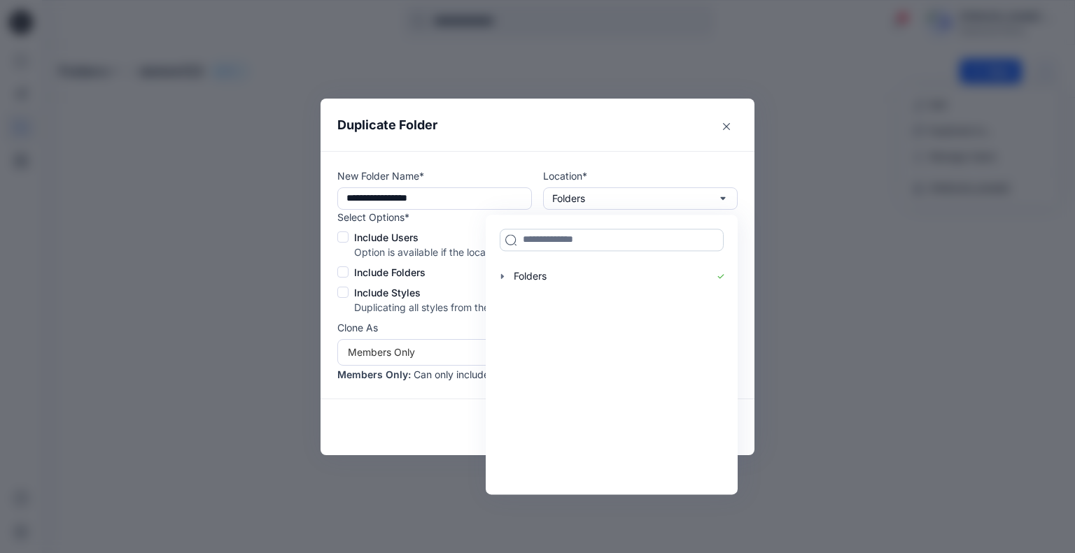
click at [599, 239] on input at bounding box center [612, 240] width 224 height 22
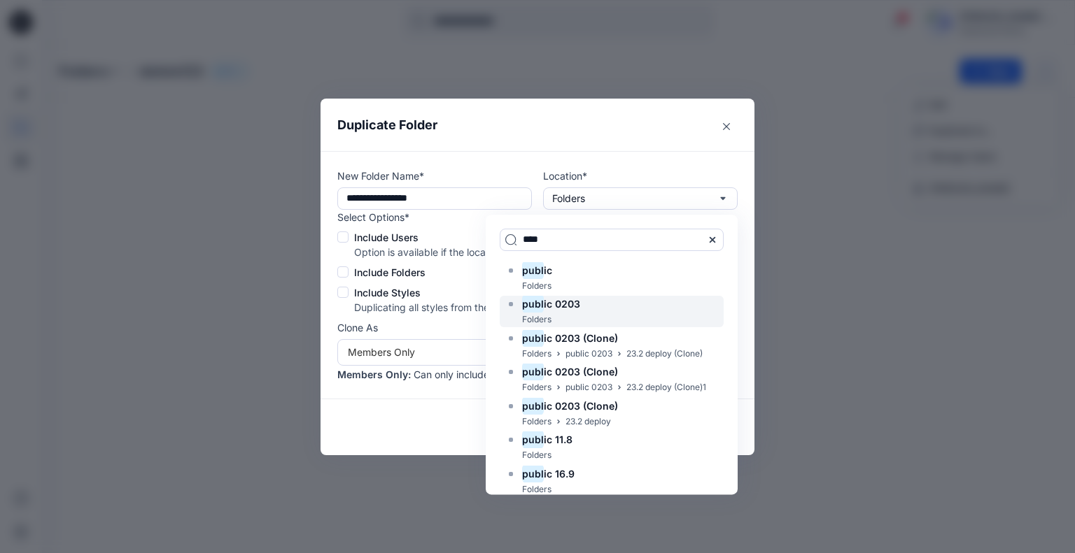
type input "****"
click at [546, 311] on h6 "publ ic 0203" at bounding box center [551, 304] width 58 height 17
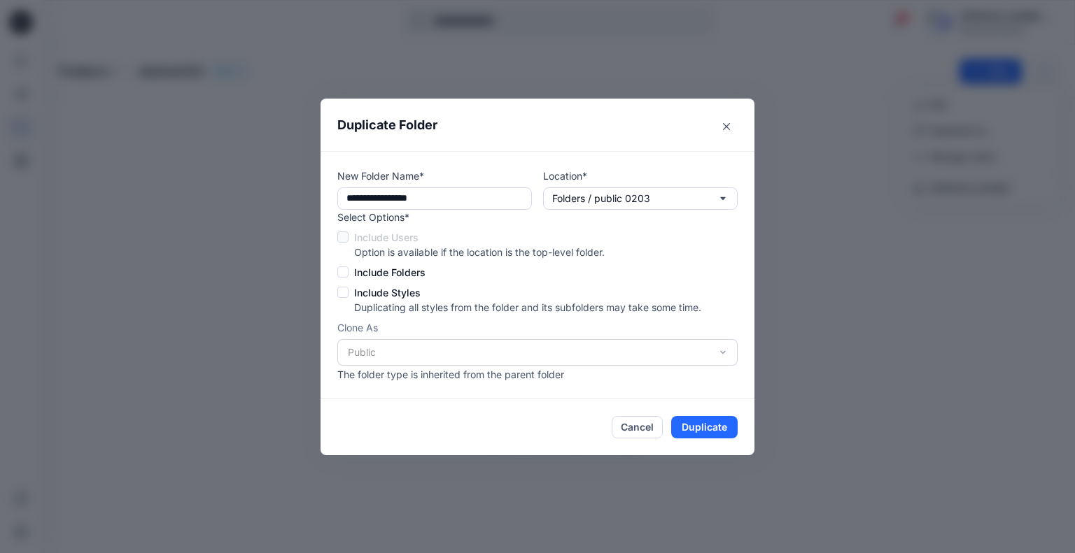
click at [339, 269] on span at bounding box center [342, 272] width 11 height 11
drag, startPoint x: 345, startPoint y: 292, endPoint x: 394, endPoint y: 297, distance: 49.2
click at [346, 292] on span at bounding box center [342, 292] width 11 height 11
click at [714, 424] on button "Duplicate" at bounding box center [704, 427] width 66 height 22
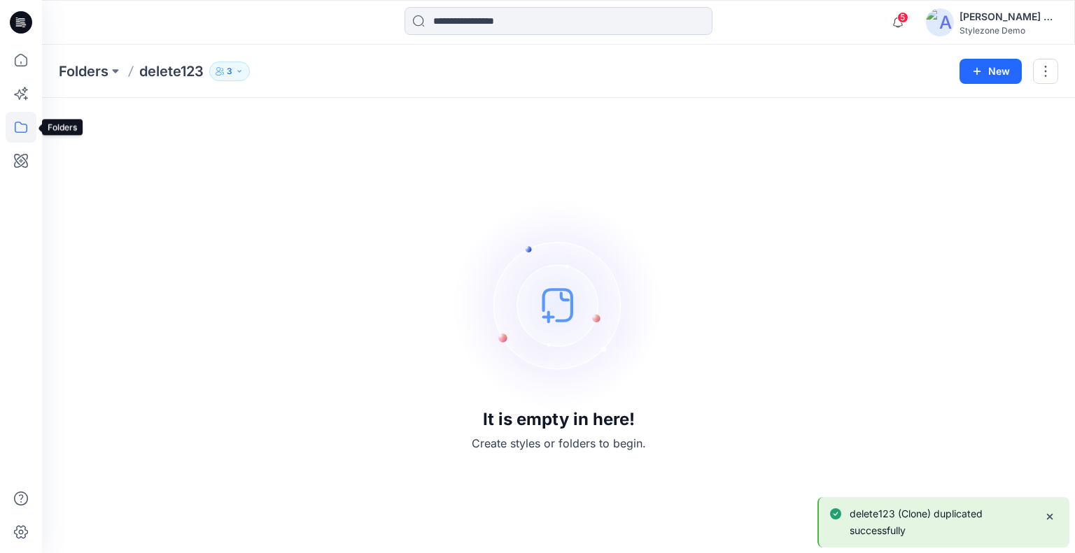
click at [20, 131] on icon at bounding box center [21, 127] width 31 height 31
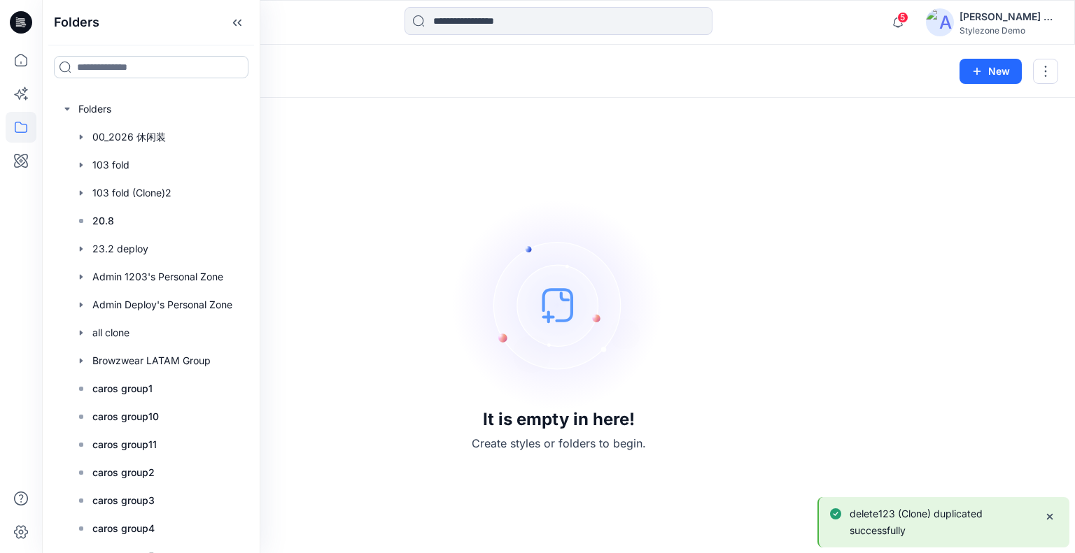
click at [97, 59] on input at bounding box center [151, 67] width 195 height 22
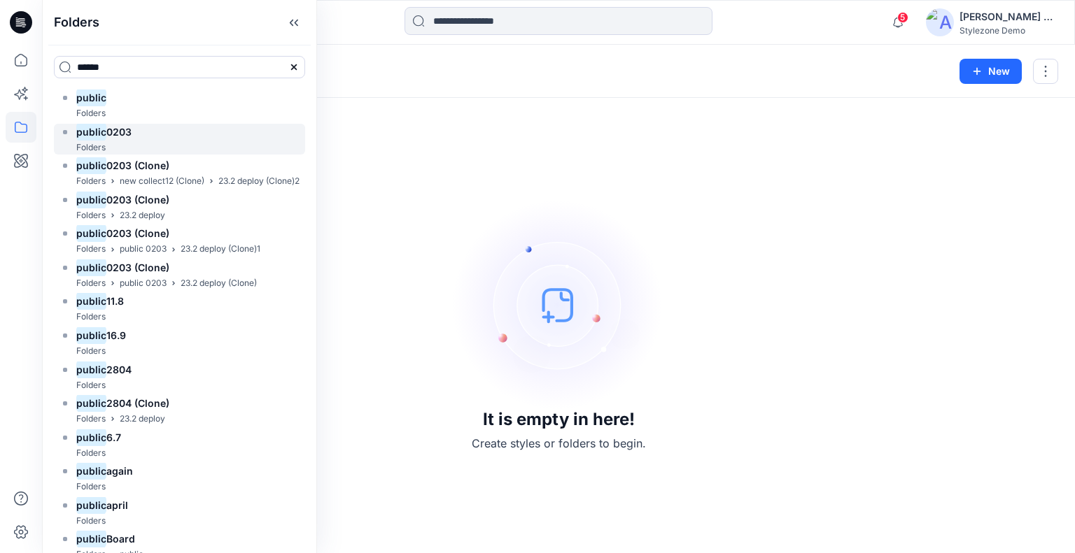
type input "******"
click at [91, 136] on mark "public" at bounding box center [91, 131] width 30 height 19
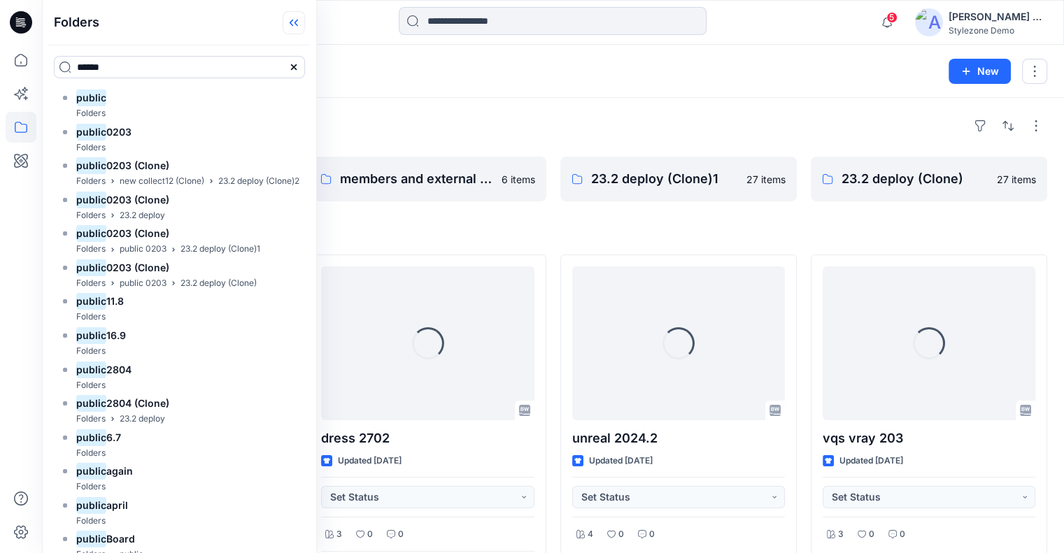
click at [302, 28] on icon at bounding box center [294, 22] width 22 height 23
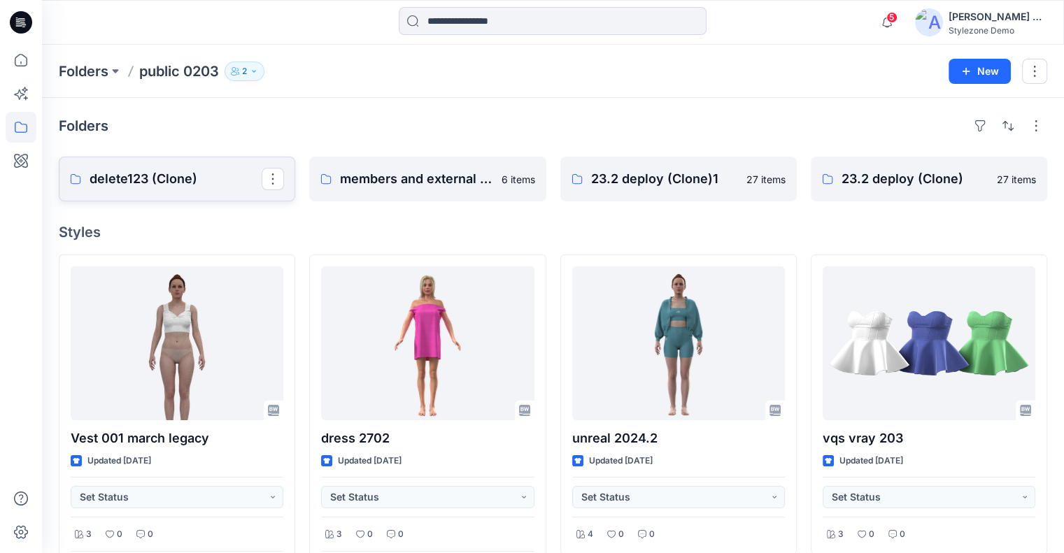
click at [177, 185] on p "delete123 (Clone)" at bounding box center [176, 179] width 172 height 20
click at [66, 76] on p "Folders" at bounding box center [84, 72] width 50 height 20
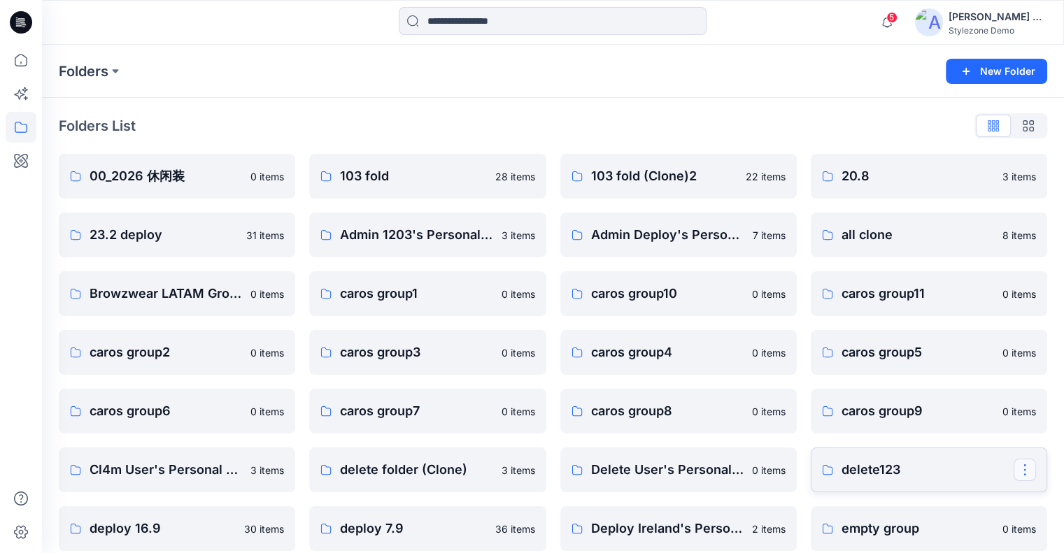
click at [1024, 473] on button "button" at bounding box center [1025, 470] width 22 height 22
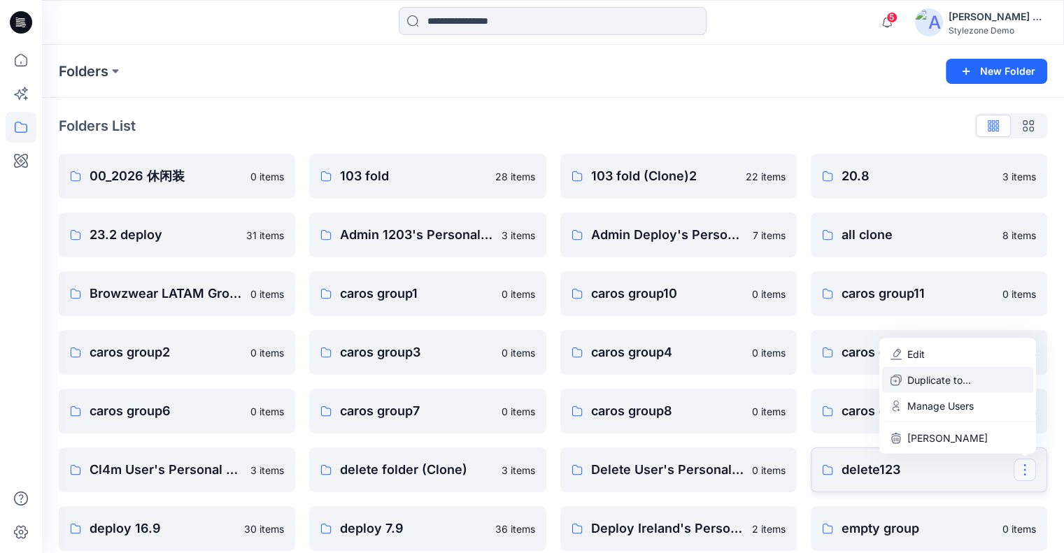
click at [970, 381] on p "Duplicate to..." at bounding box center [940, 380] width 64 height 15
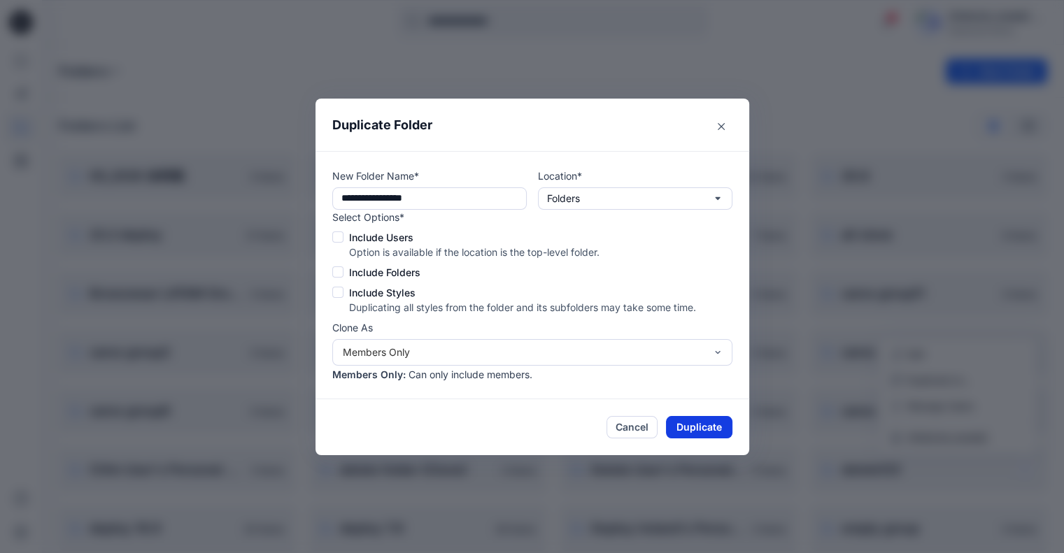
drag, startPoint x: 696, startPoint y: 424, endPoint x: 722, endPoint y: 424, distance: 26.6
click at [696, 424] on button "Duplicate" at bounding box center [699, 427] width 66 height 22
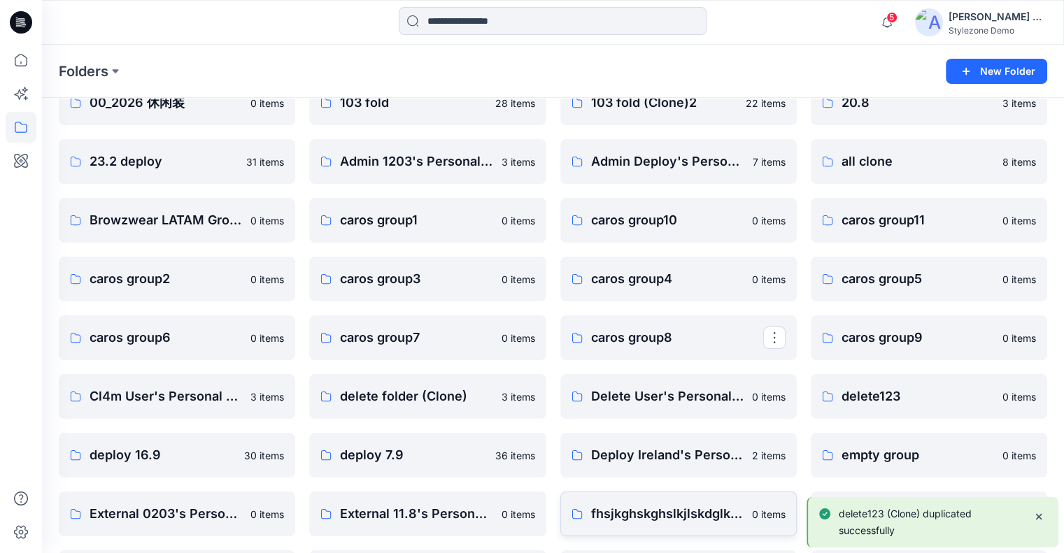
scroll to position [140, 0]
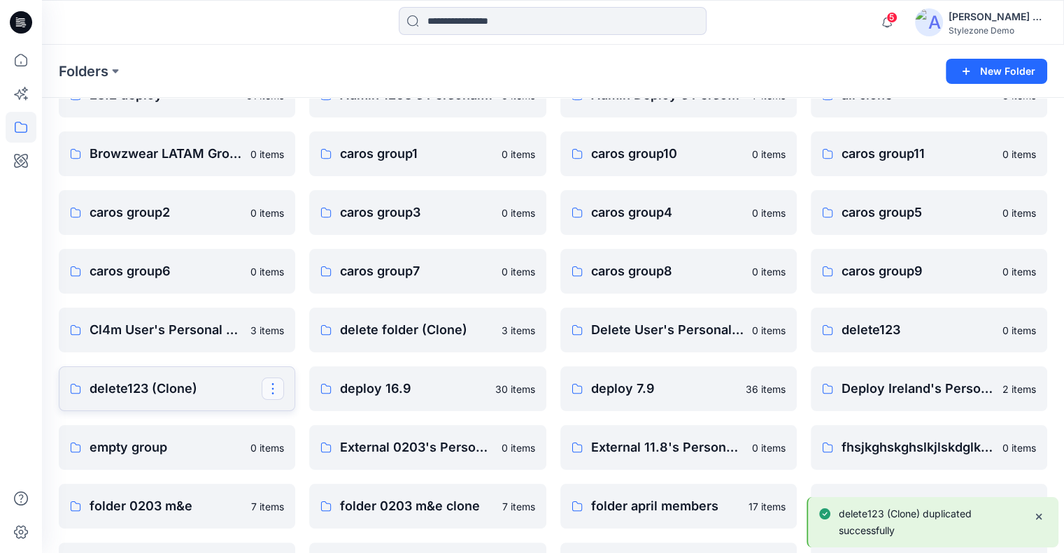
click at [273, 386] on button "button" at bounding box center [273, 389] width 22 height 22
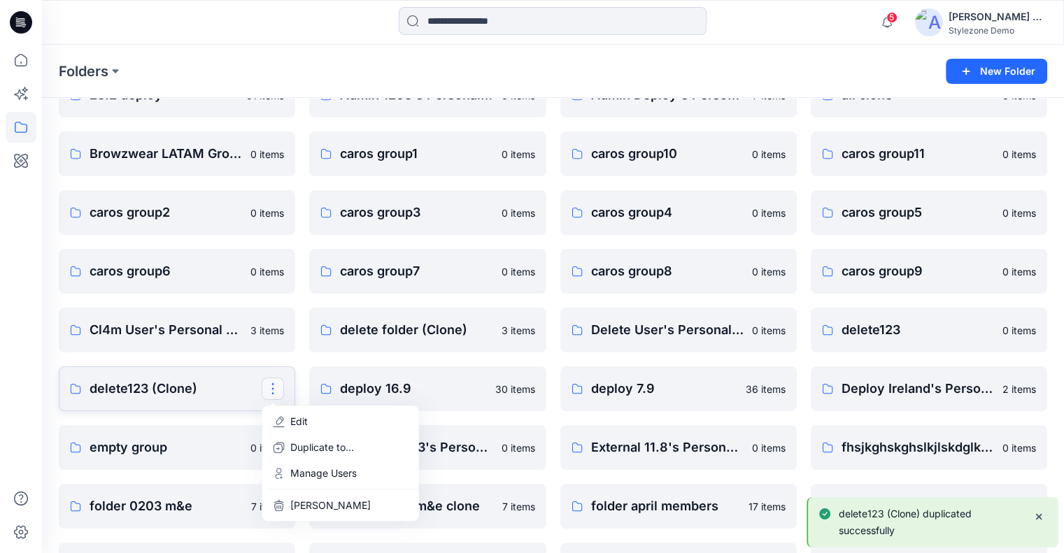
click at [175, 395] on p "delete123 (Clone)" at bounding box center [176, 389] width 172 height 20
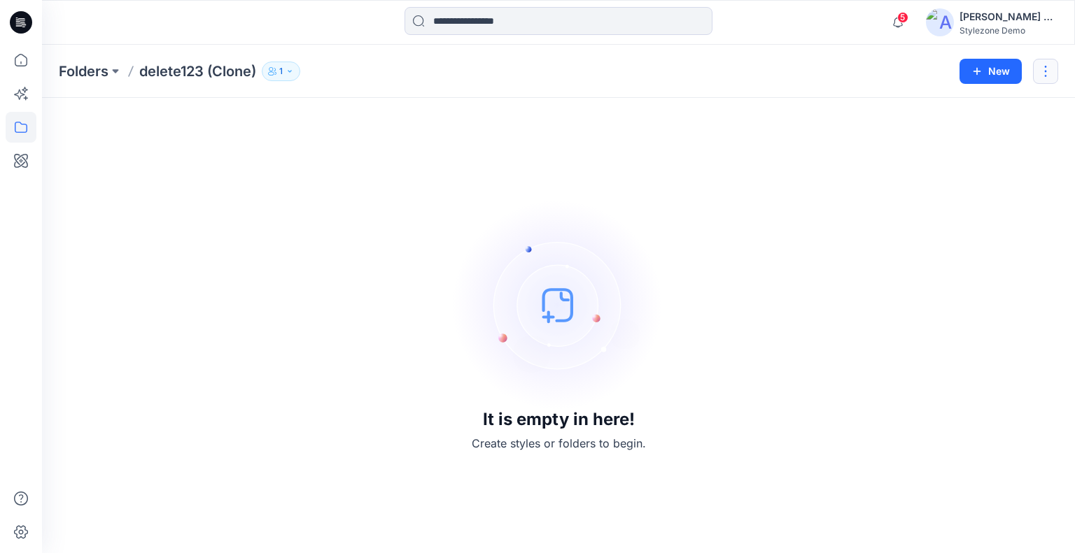
click at [1046, 76] on button "button" at bounding box center [1045, 71] width 25 height 25
click at [984, 187] on p "Delete Folder" at bounding box center [969, 188] width 80 height 15
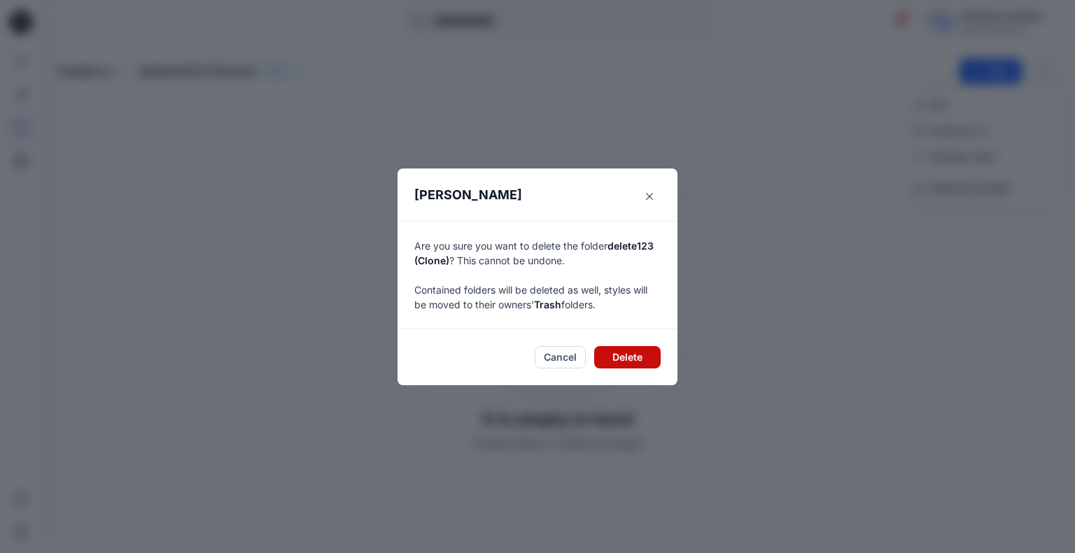
click at [627, 358] on button "Delete" at bounding box center [627, 357] width 66 height 22
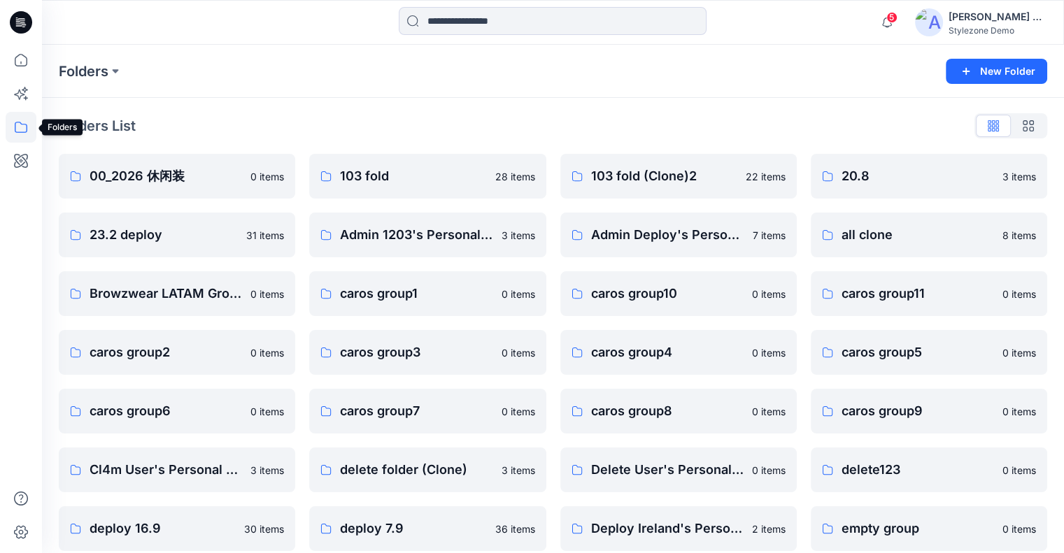
click at [31, 121] on icon at bounding box center [21, 127] width 31 height 31
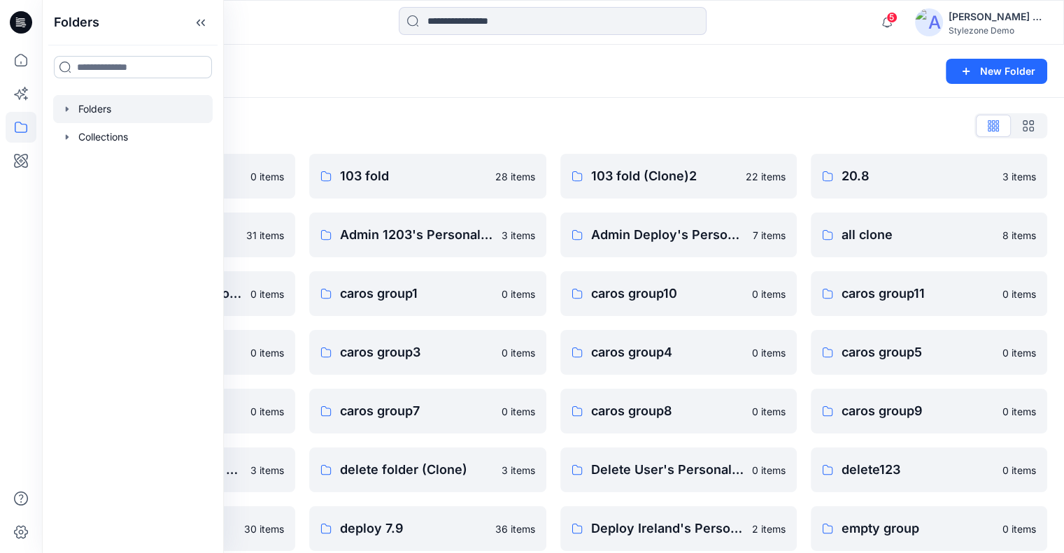
click at [132, 66] on input at bounding box center [133, 67] width 158 height 22
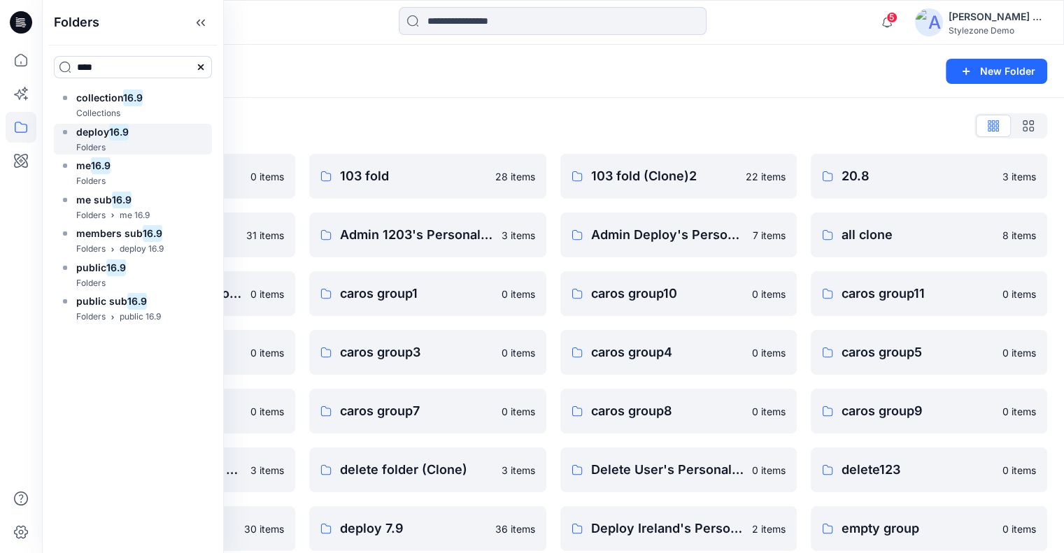
type input "****"
click at [148, 140] on div "deploy 16.9 Folders" at bounding box center [133, 139] width 158 height 31
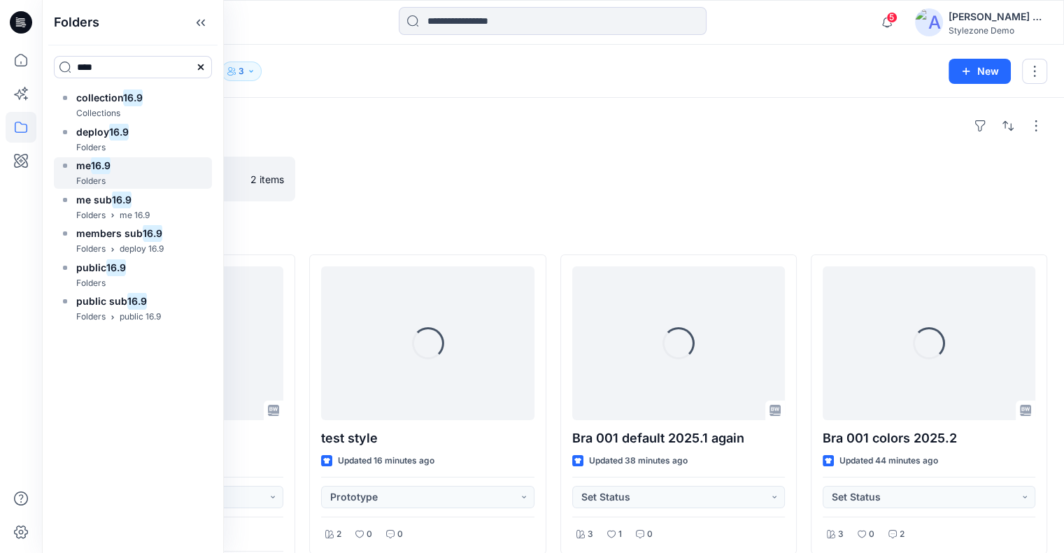
click at [107, 161] on mark "16.9" at bounding box center [101, 165] width 20 height 19
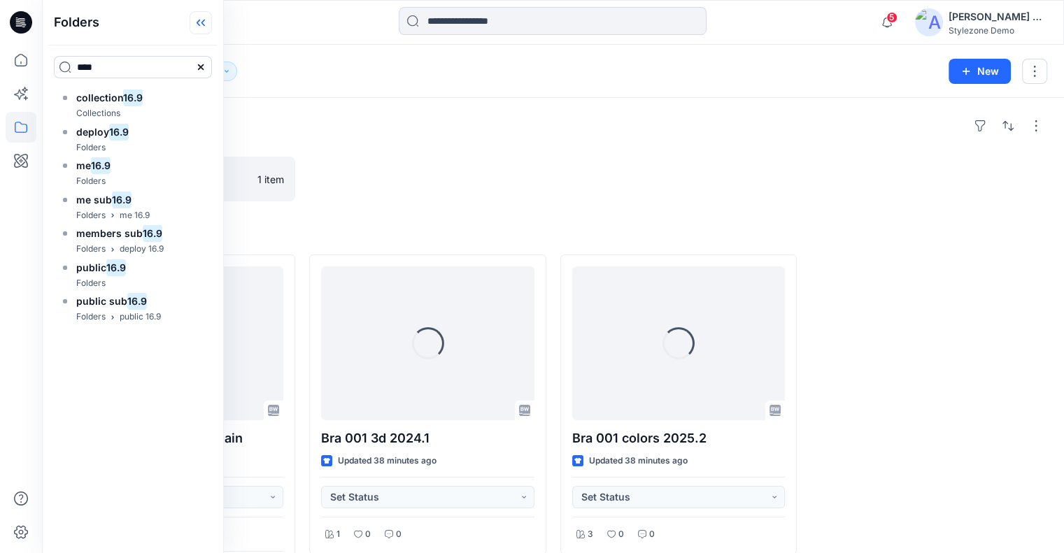
click at [212, 20] on icon at bounding box center [201, 22] width 22 height 23
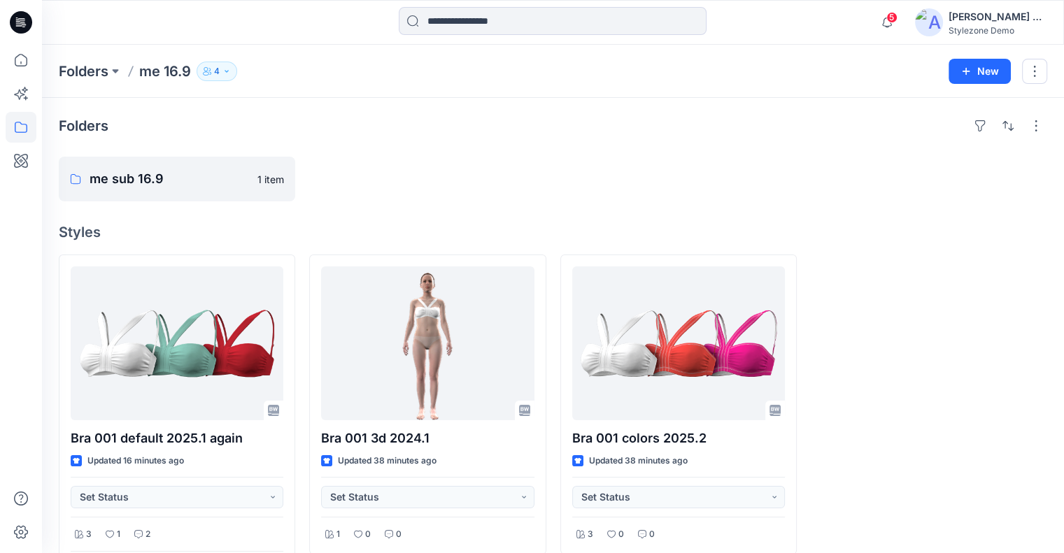
click at [226, 71] on icon "button" at bounding box center [227, 71] width 8 height 8
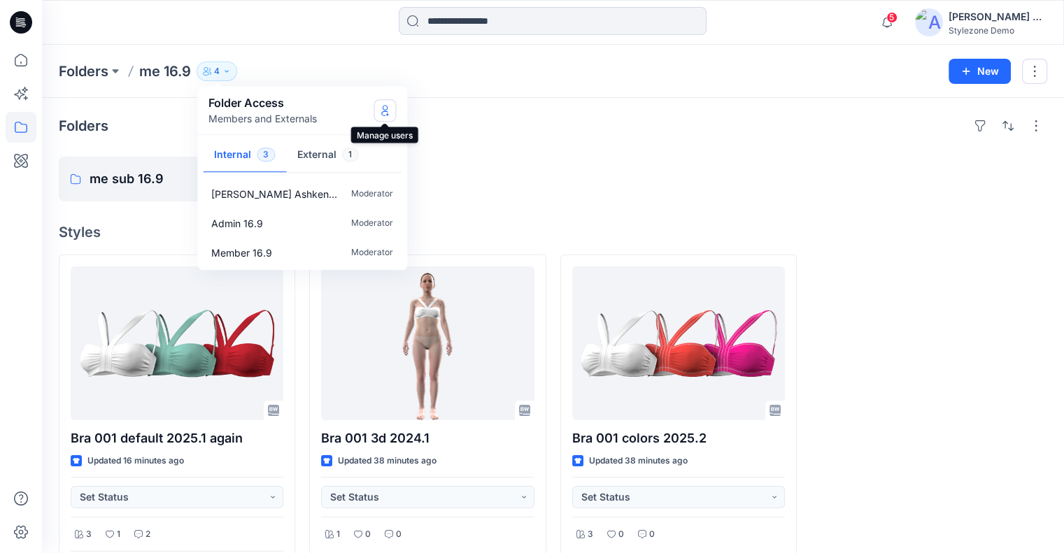
click at [386, 108] on icon "Manage Users" at bounding box center [384, 110] width 11 height 11
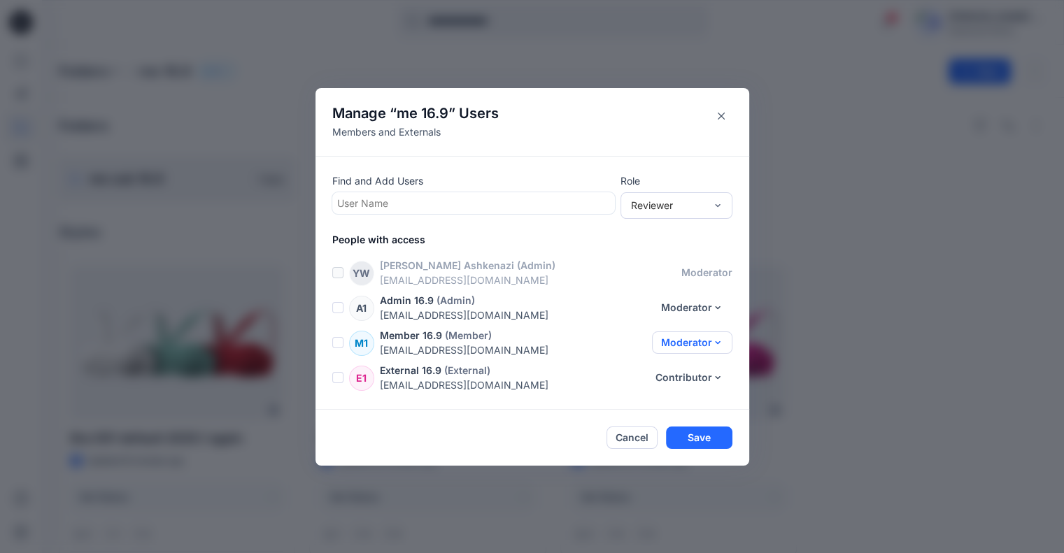
click at [711, 341] on button "Moderator" at bounding box center [692, 343] width 80 height 22
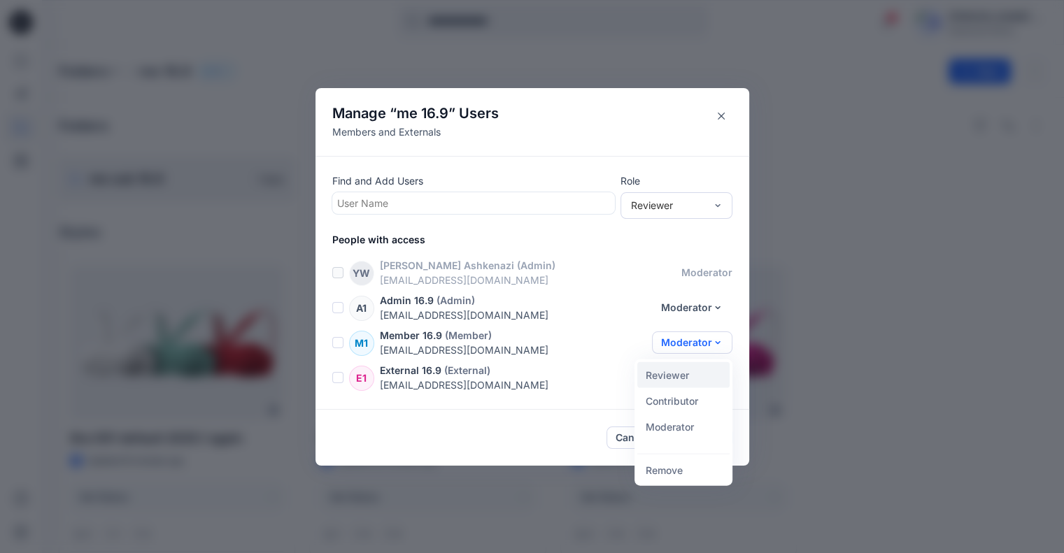
click at [696, 377] on button "Reviewer" at bounding box center [683, 375] width 92 height 26
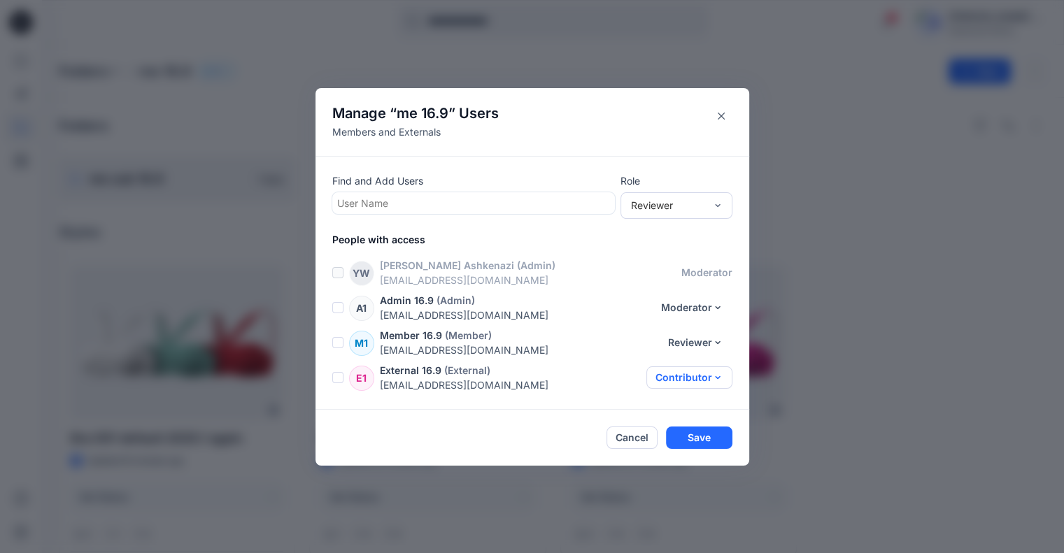
click at [698, 372] on button "Contributor" at bounding box center [690, 378] width 86 height 22
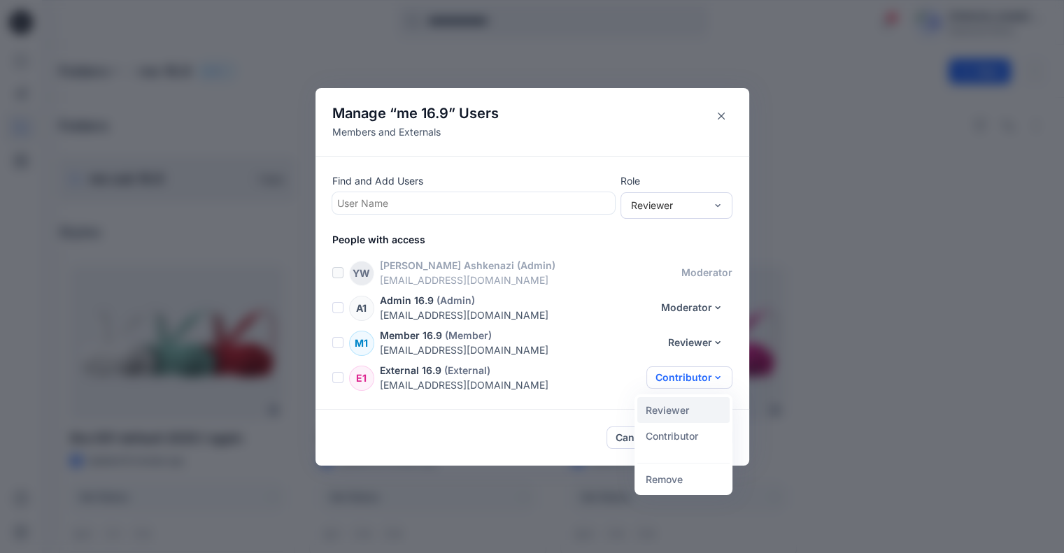
click at [694, 409] on button "Reviewer" at bounding box center [683, 410] width 92 height 26
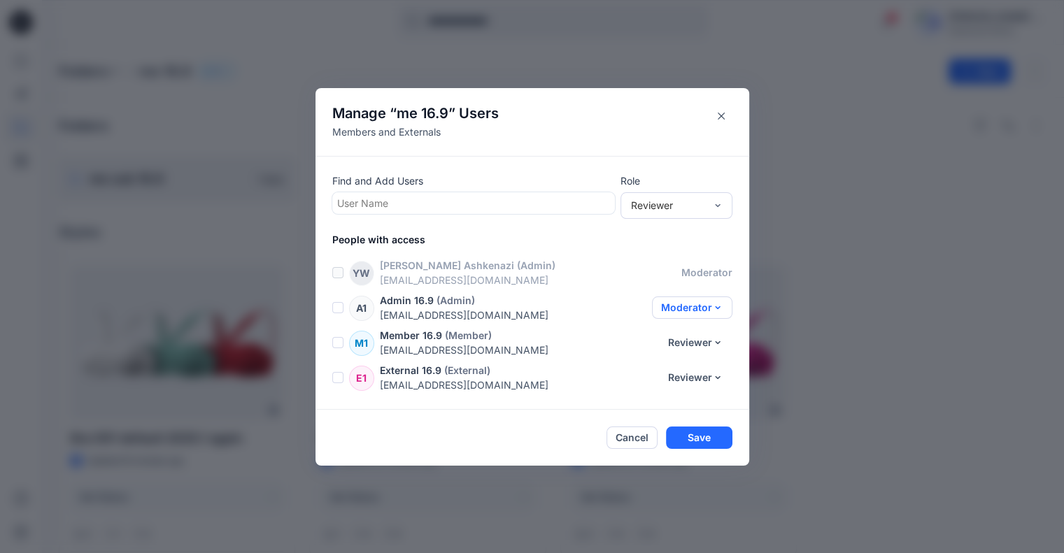
click at [703, 309] on button "Moderator" at bounding box center [692, 308] width 80 height 22
click at [693, 337] on button "Reviewer" at bounding box center [683, 340] width 92 height 26
click at [702, 435] on button "Save" at bounding box center [699, 438] width 66 height 22
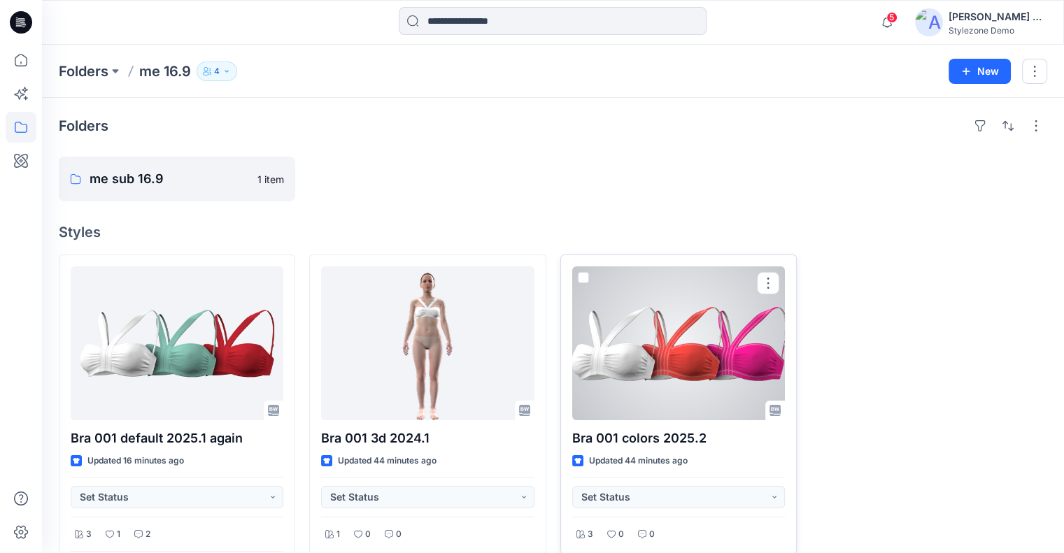
click at [696, 316] on div at bounding box center [678, 344] width 213 height 154
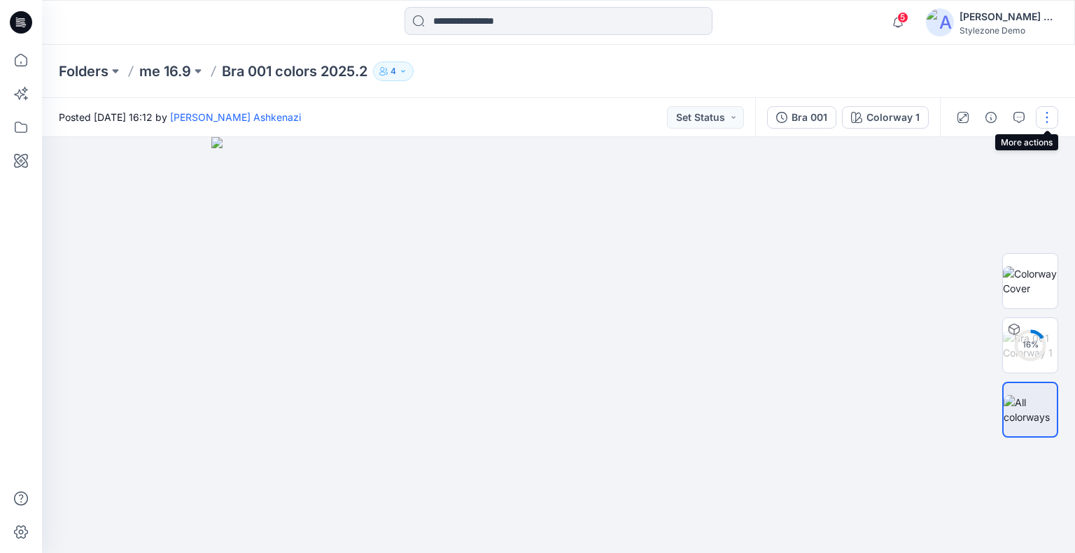
click at [1047, 118] on button "button" at bounding box center [1047, 117] width 22 height 22
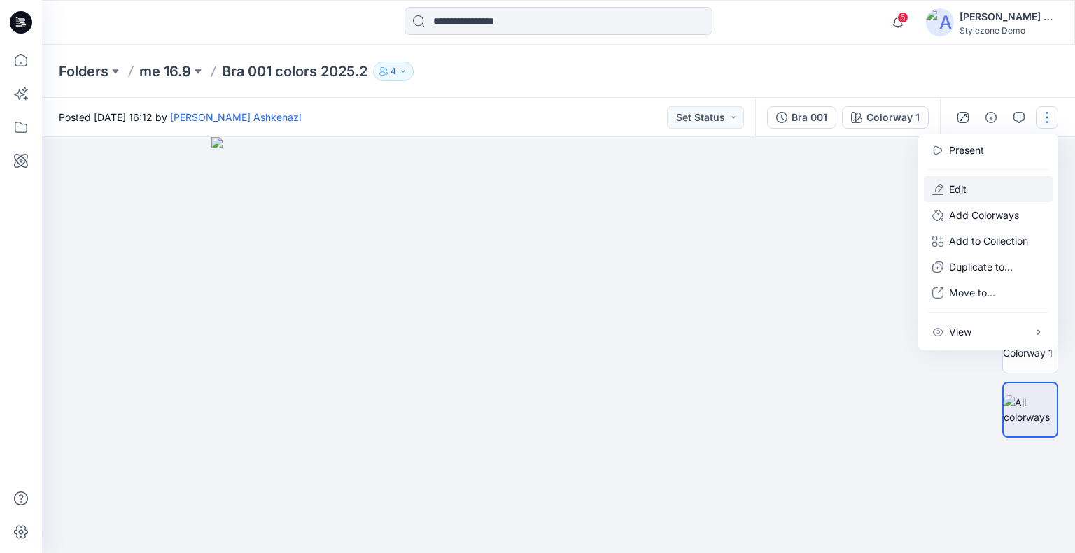
click at [978, 193] on button "Edit" at bounding box center [988, 189] width 129 height 26
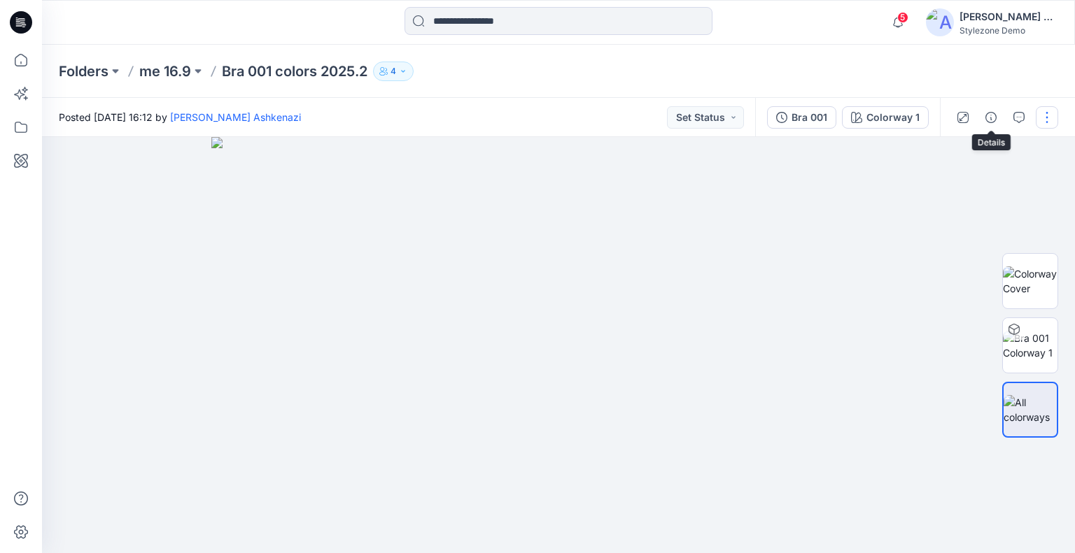
click at [1038, 122] on button "button" at bounding box center [1047, 117] width 22 height 22
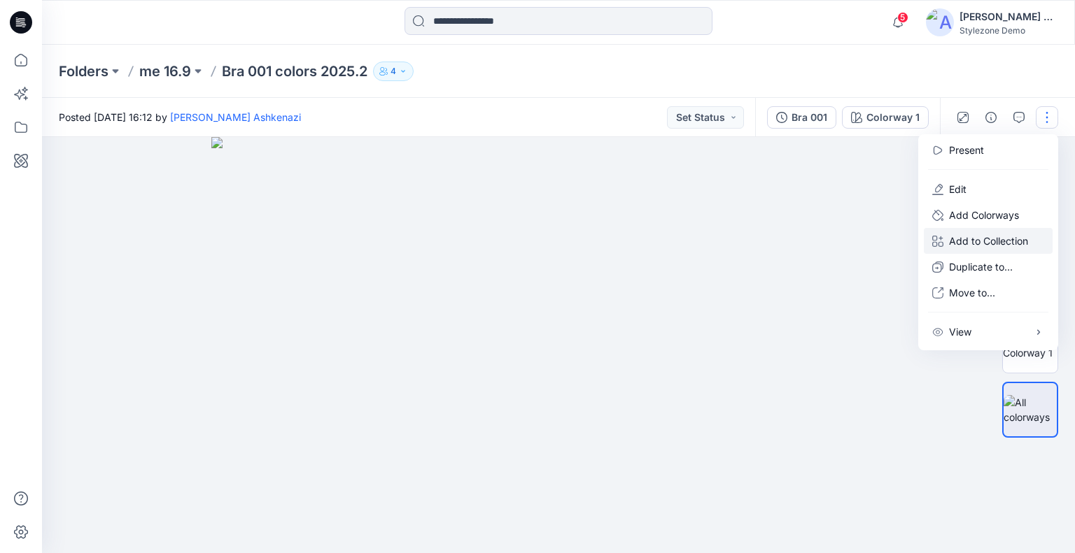
click at [992, 242] on p "Add to Collection" at bounding box center [988, 241] width 79 height 15
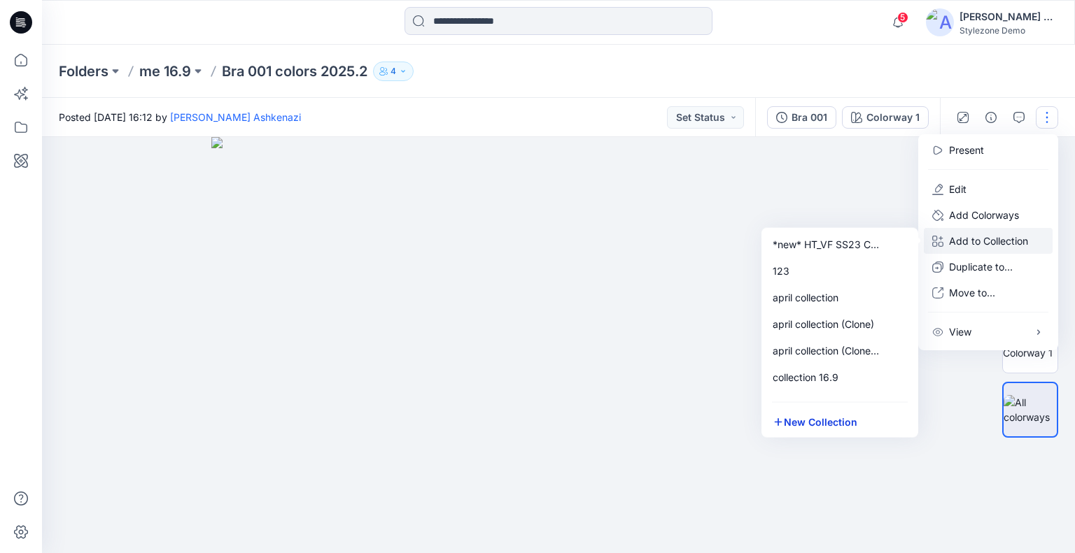
click at [831, 417] on button "New Collection" at bounding box center [839, 422] width 151 height 26
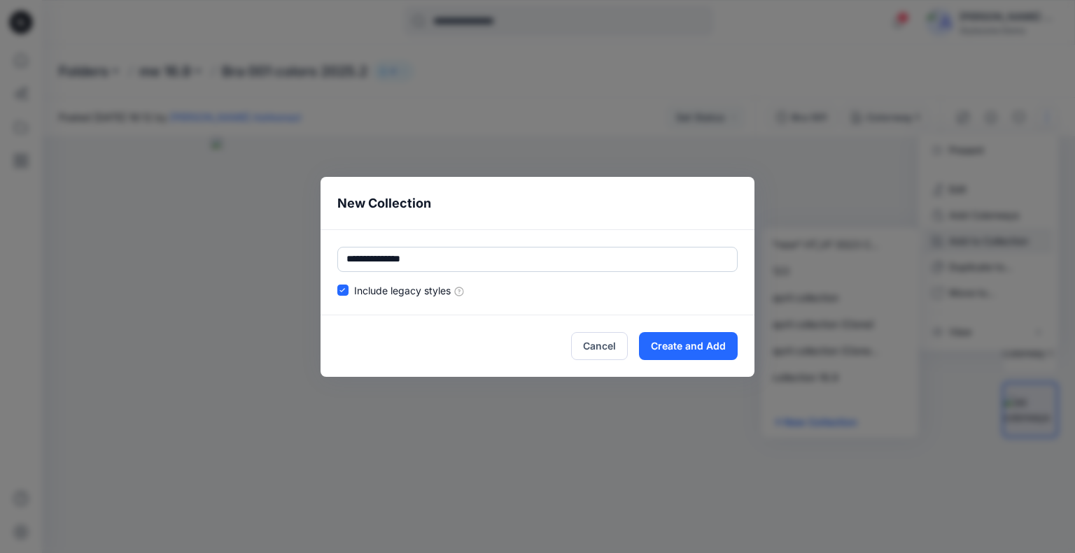
type input "**********"
click at [670, 335] on button "Create and Add" at bounding box center [688, 346] width 99 height 28
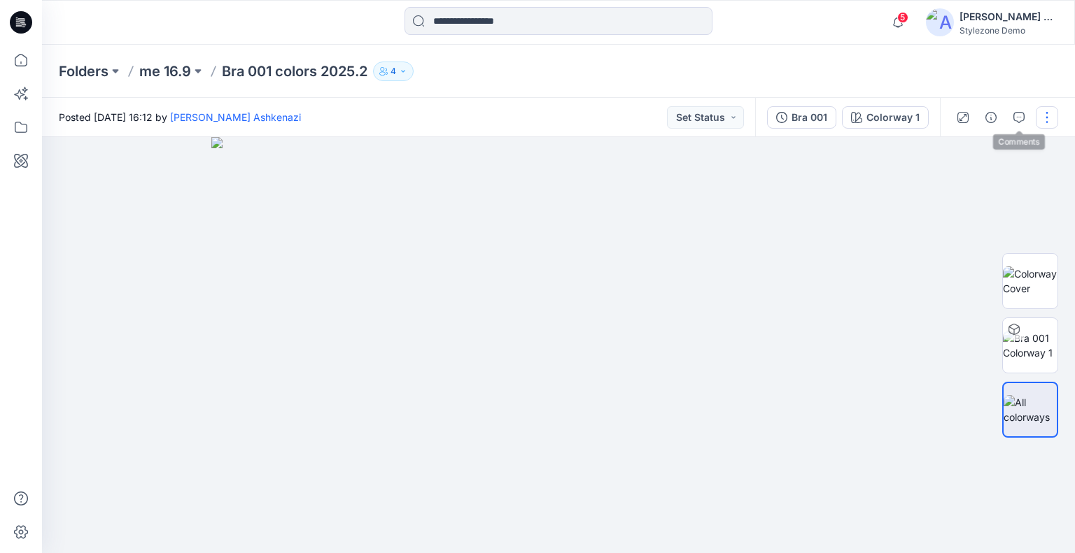
click at [1045, 118] on button "button" at bounding box center [1047, 117] width 22 height 22
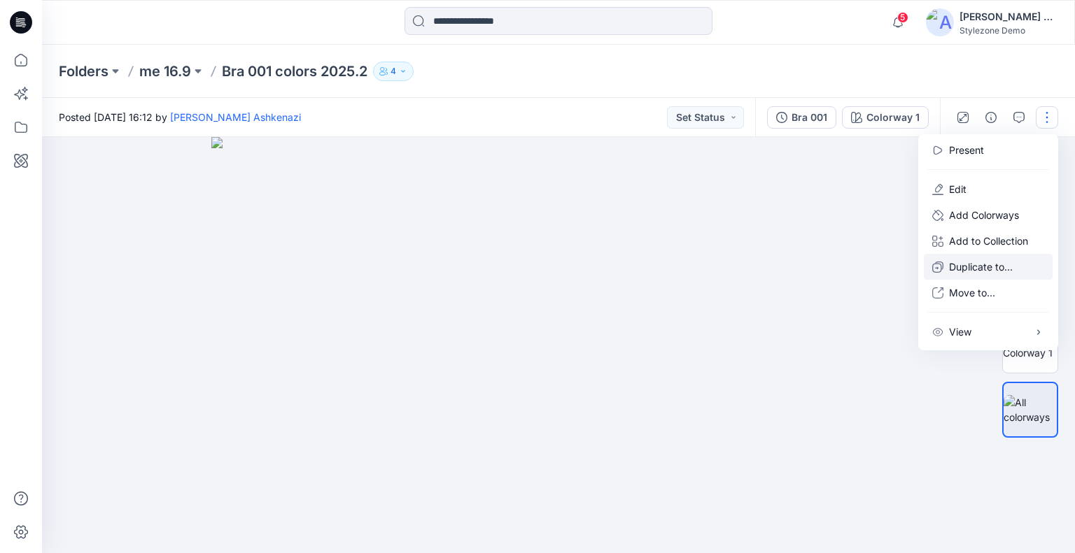
click at [961, 267] on p "Duplicate to..." at bounding box center [981, 267] width 64 height 15
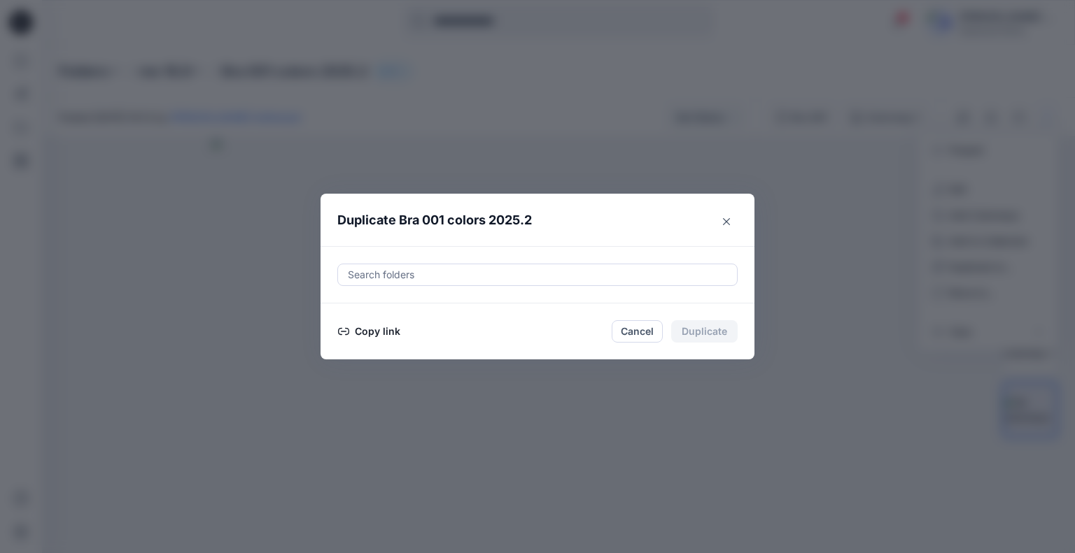
click at [382, 337] on button "Copy link" at bounding box center [369, 331] width 64 height 17
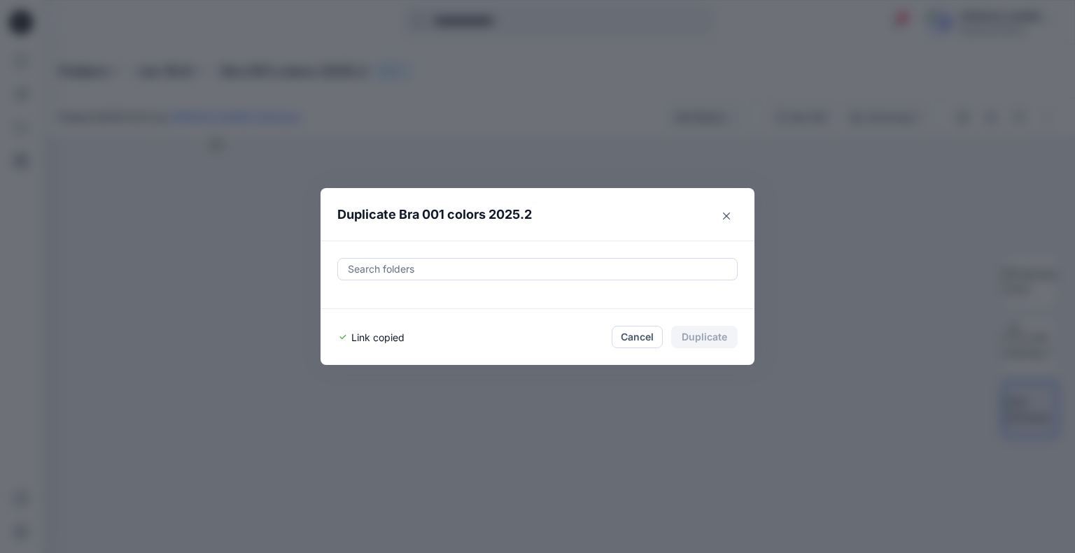
click at [465, 265] on div at bounding box center [537, 269] width 382 height 17
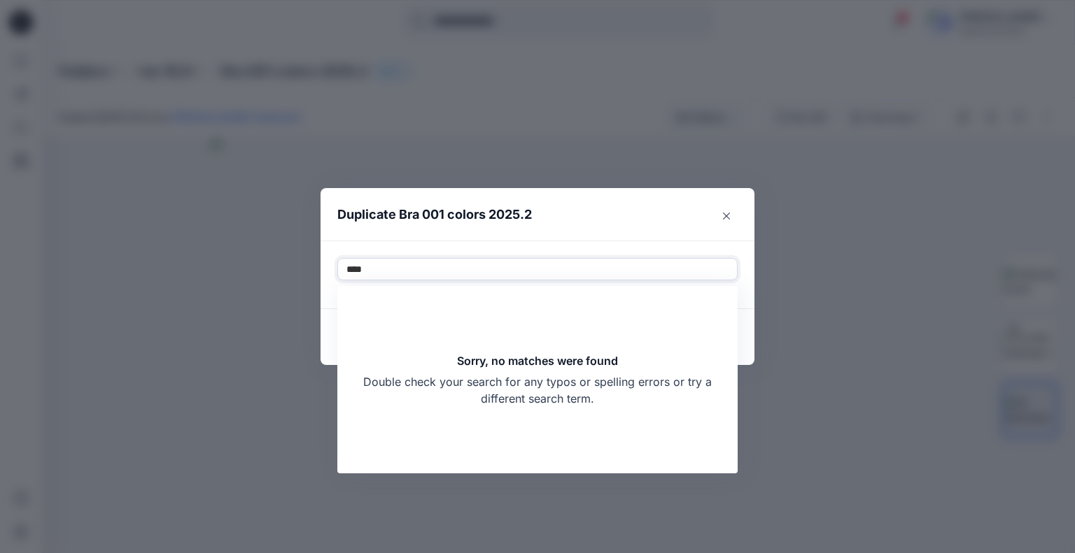
click at [693, 330] on div "Sorry, no matches were found Double check your search for any typos or spelling…" at bounding box center [537, 380] width 381 height 168
type input "*"
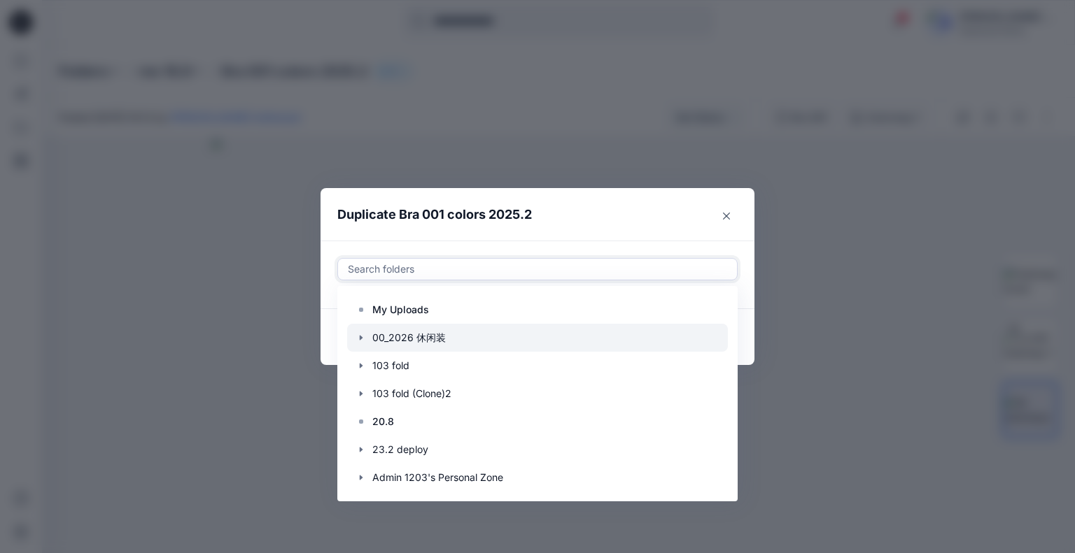
click at [426, 342] on div at bounding box center [537, 338] width 381 height 28
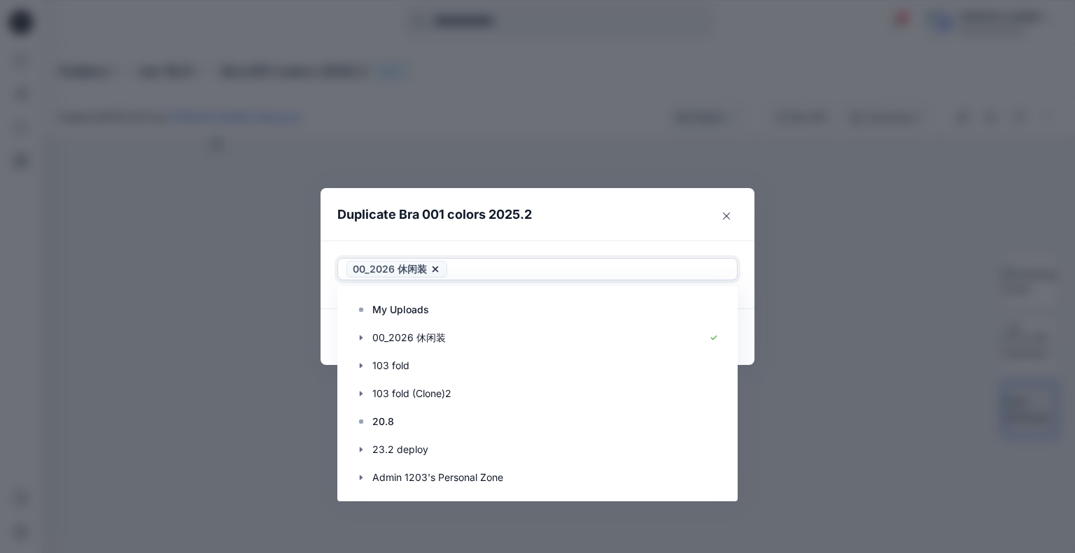
click at [639, 220] on header "Duplicate Bra 001 colors 2025.2" at bounding box center [523, 214] width 406 height 53
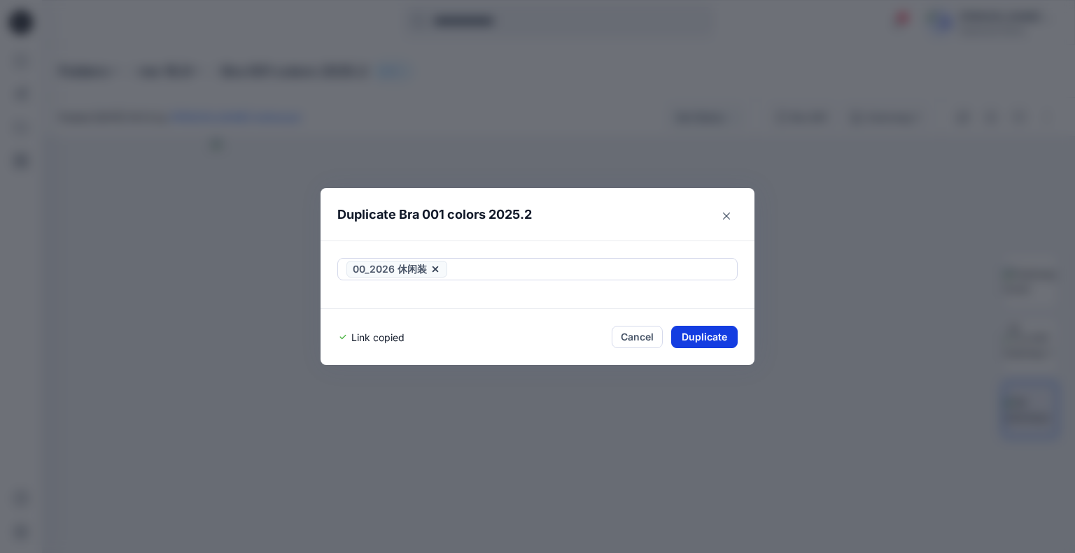
click at [696, 338] on button "Duplicate" at bounding box center [704, 337] width 66 height 22
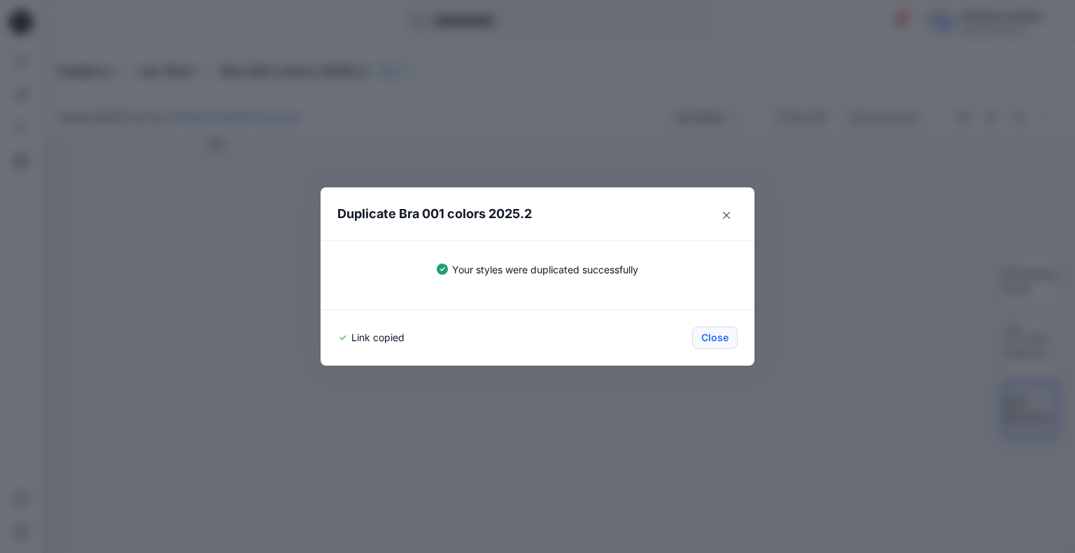
click at [708, 336] on button "Close" at bounding box center [714, 338] width 45 height 22
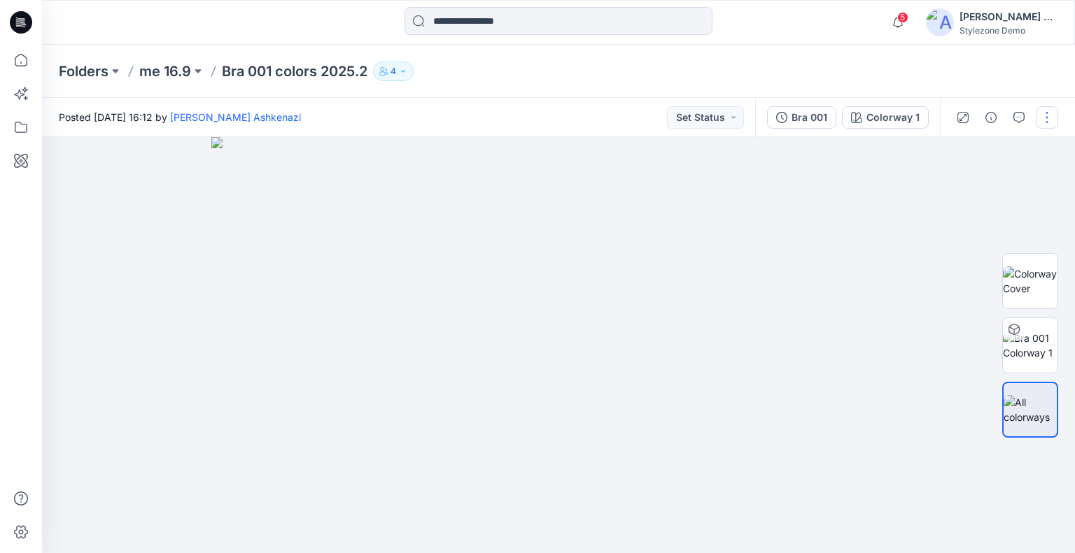
click at [1047, 122] on button "button" at bounding box center [1047, 117] width 22 height 22
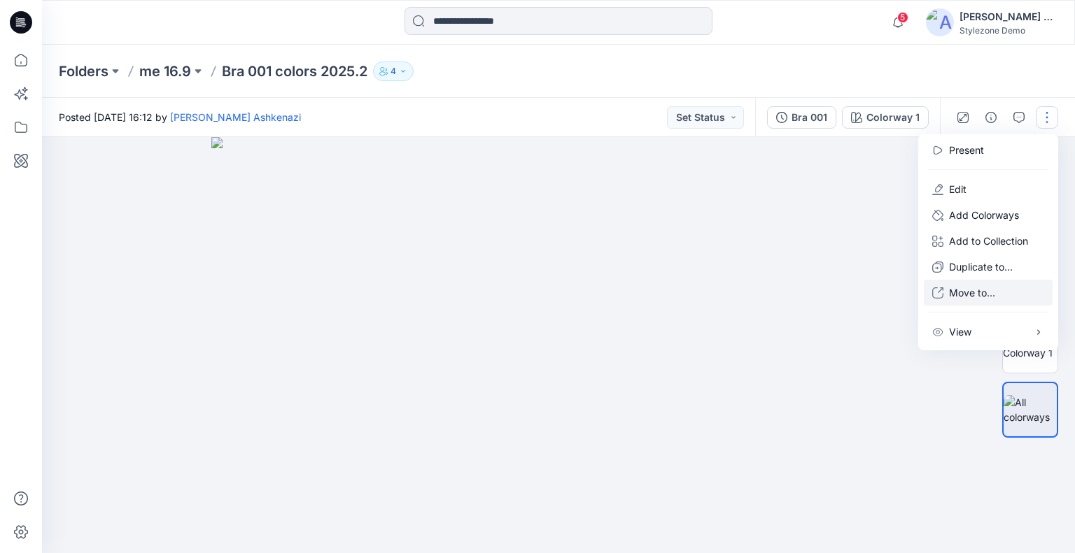
click at [955, 290] on p "Move to..." at bounding box center [972, 292] width 46 height 15
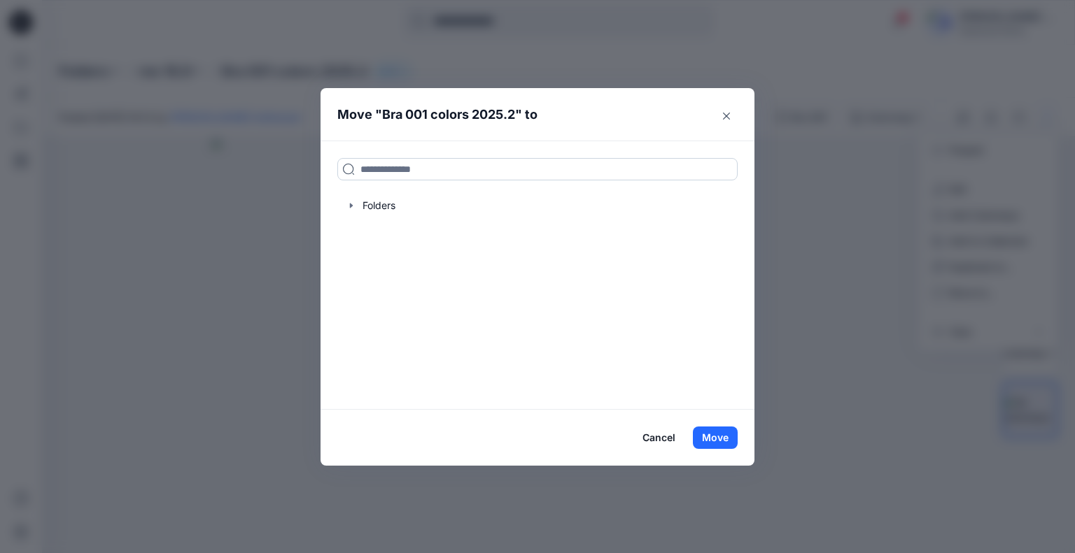
click at [428, 174] on input at bounding box center [537, 169] width 400 height 22
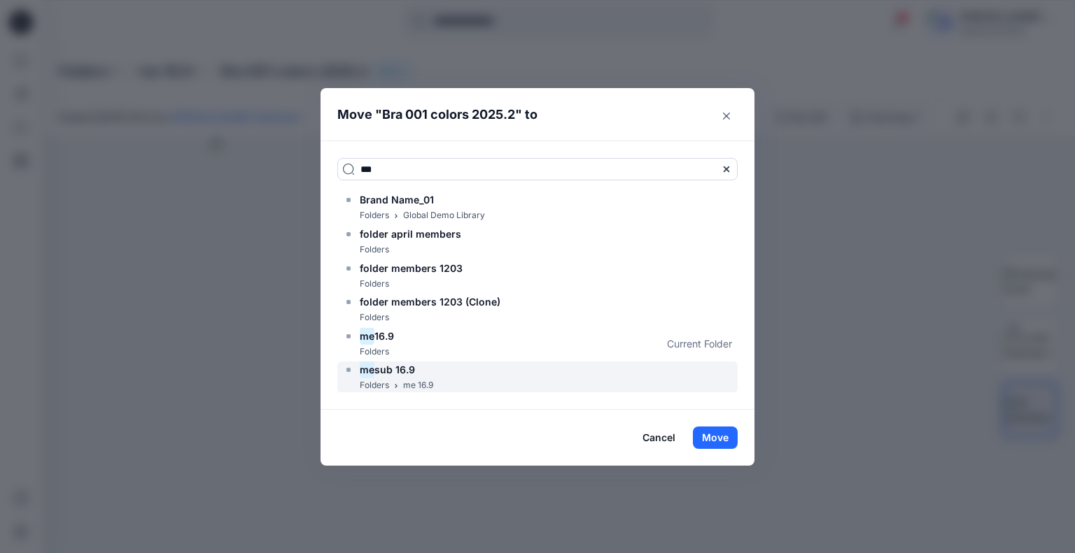
type input "**"
drag, startPoint x: 380, startPoint y: 376, endPoint x: 409, endPoint y: 377, distance: 28.7
click at [381, 376] on span "sub 16.9" at bounding box center [394, 370] width 41 height 12
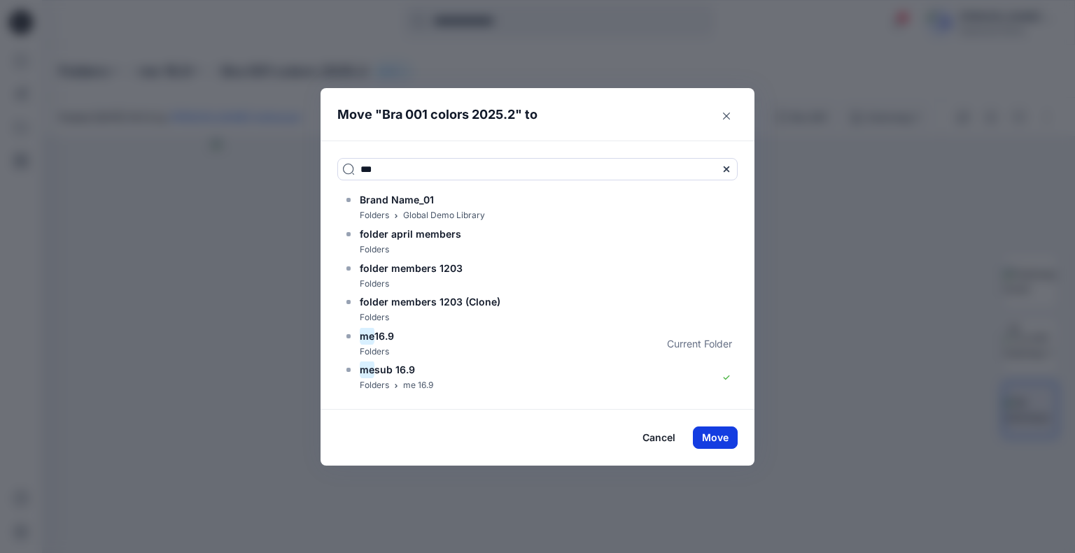
click at [726, 436] on button "Move" at bounding box center [715, 438] width 45 height 22
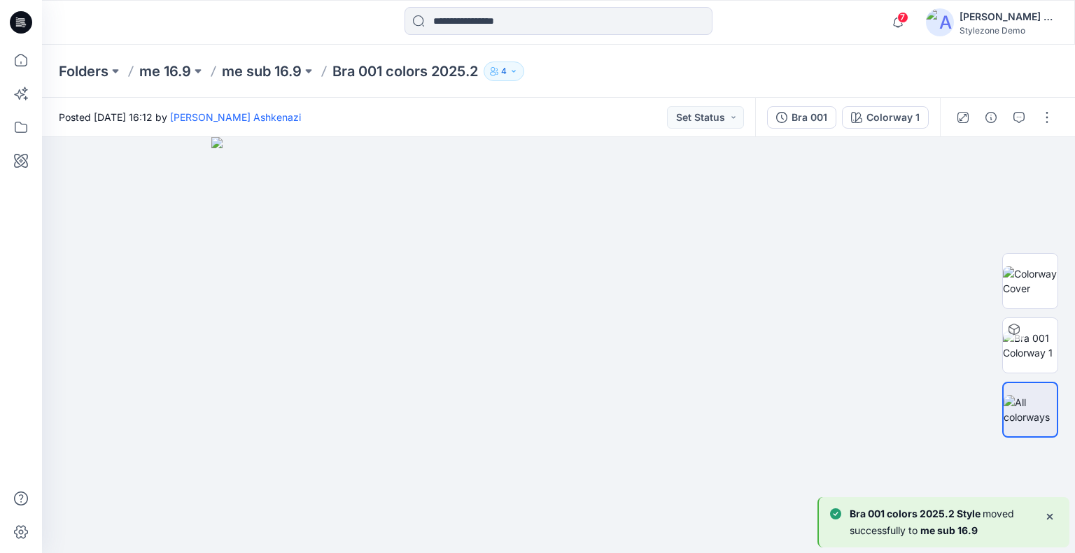
click at [1035, 115] on div at bounding box center [1004, 117] width 129 height 39
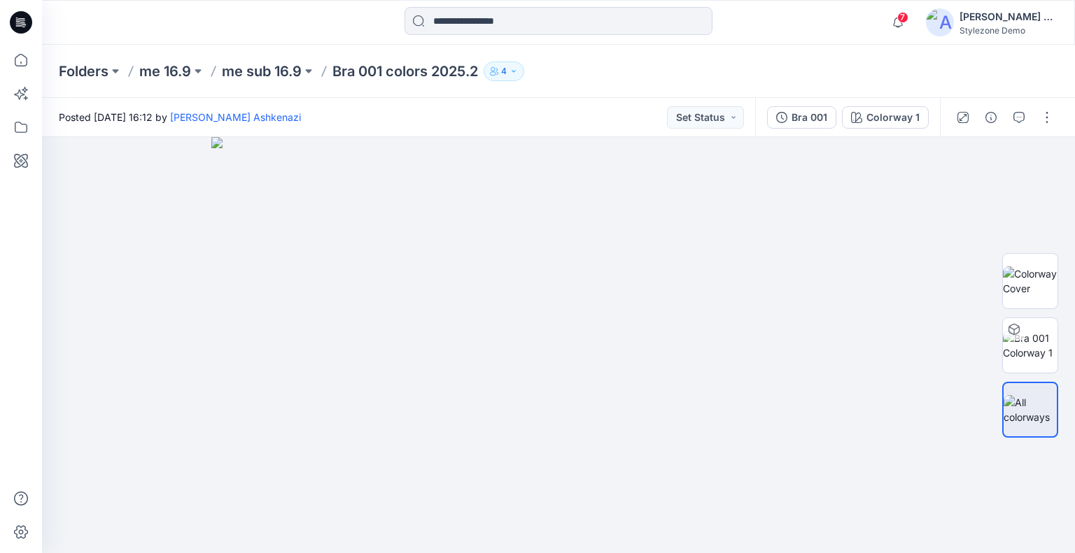
click at [722, 66] on div "Folders me 16.9 me sub 16.9 Bra 001 colors 2025.2 4" at bounding box center [504, 72] width 890 height 20
click at [482, 22] on input at bounding box center [558, 21] width 308 height 28
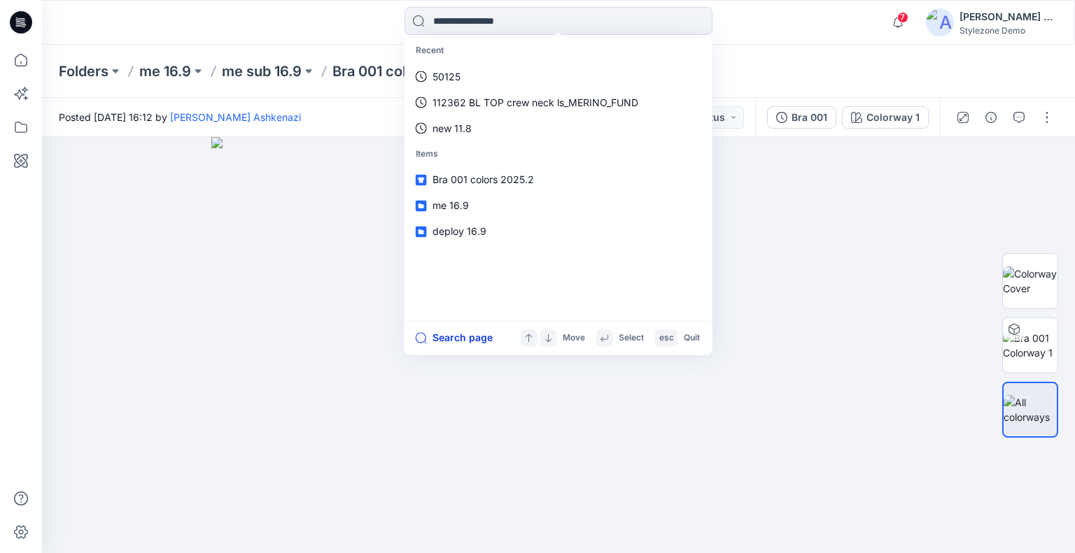
click at [469, 341] on button "Search page" at bounding box center [454, 338] width 77 height 17
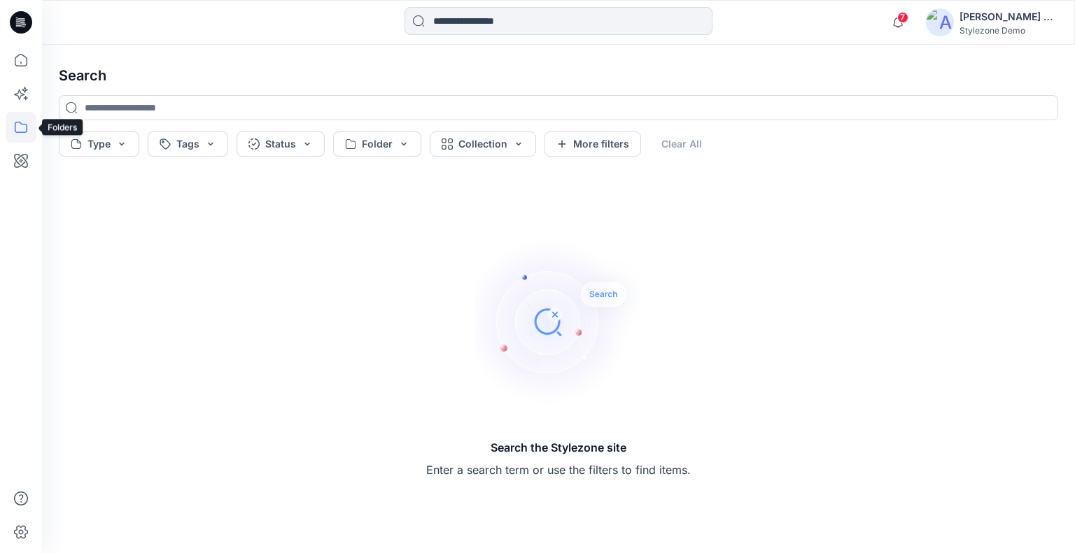
click at [28, 128] on icon at bounding box center [21, 127] width 31 height 31
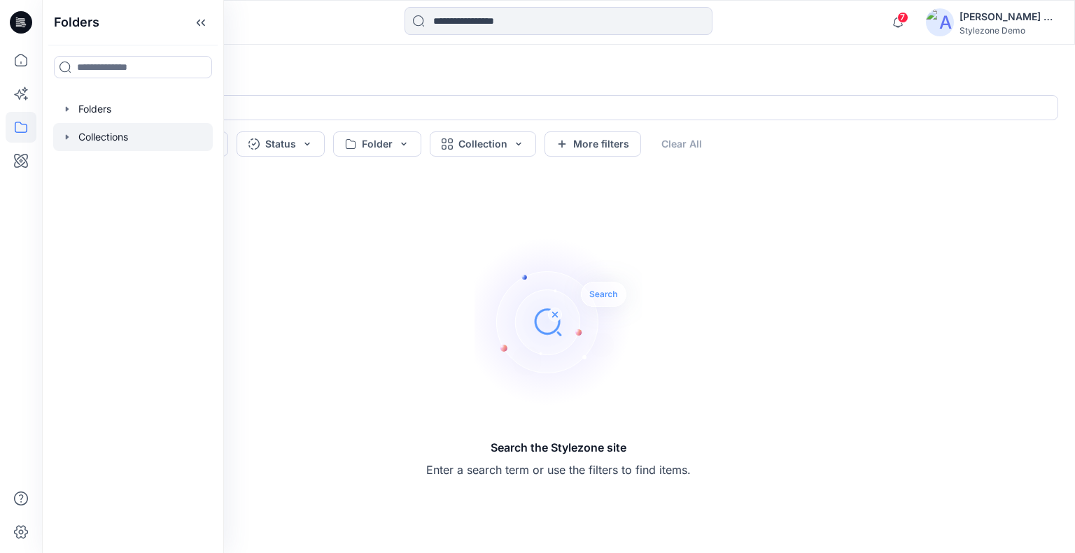
click at [91, 134] on div at bounding box center [133, 137] width 160 height 28
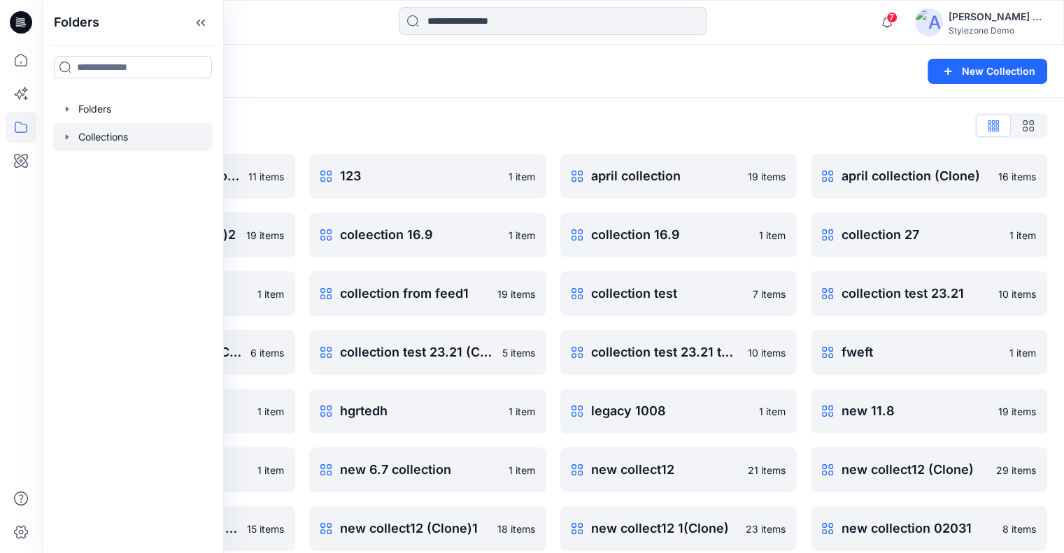
click at [211, 24] on icon at bounding box center [201, 22] width 22 height 23
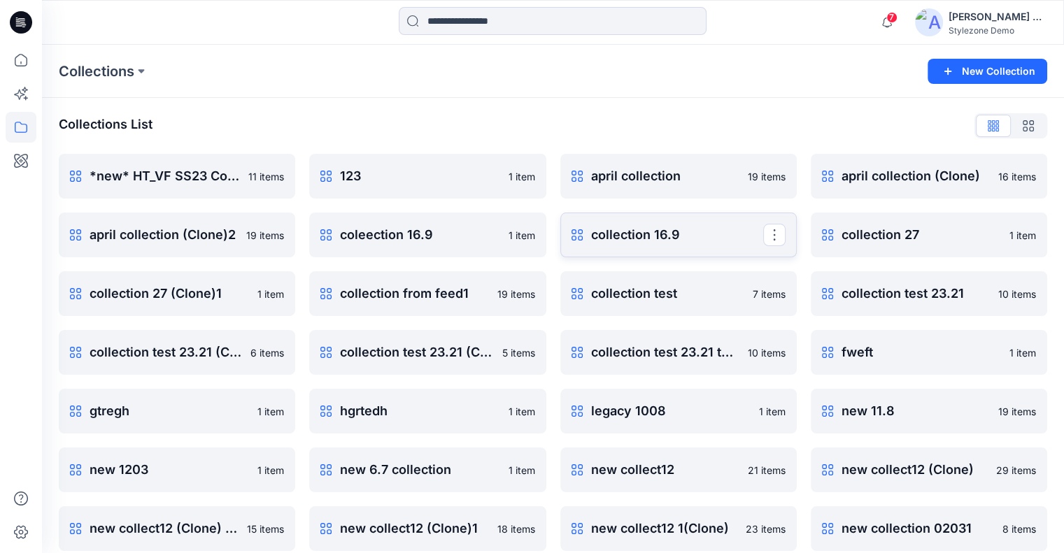
click at [682, 241] on p "collection 16.9" at bounding box center [677, 235] width 172 height 20
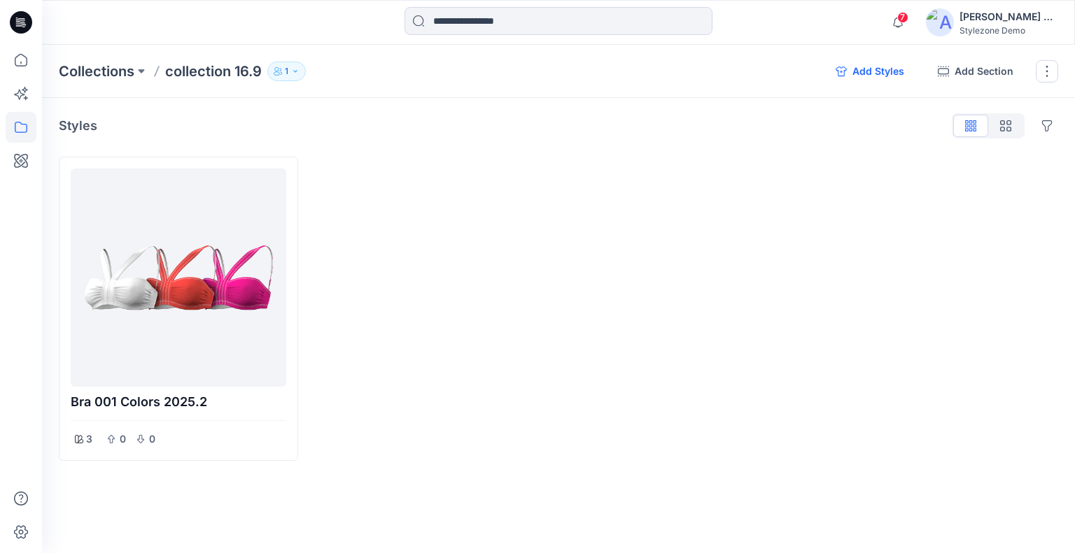
click at [857, 68] on button "Add Styles" at bounding box center [869, 71] width 91 height 22
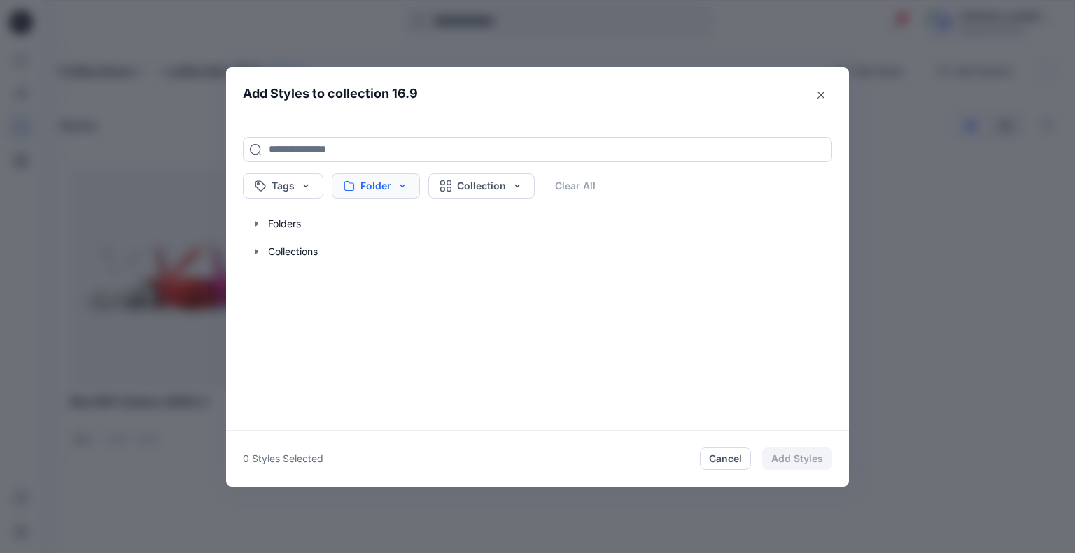
click at [386, 183] on button "Folder" at bounding box center [376, 186] width 88 height 25
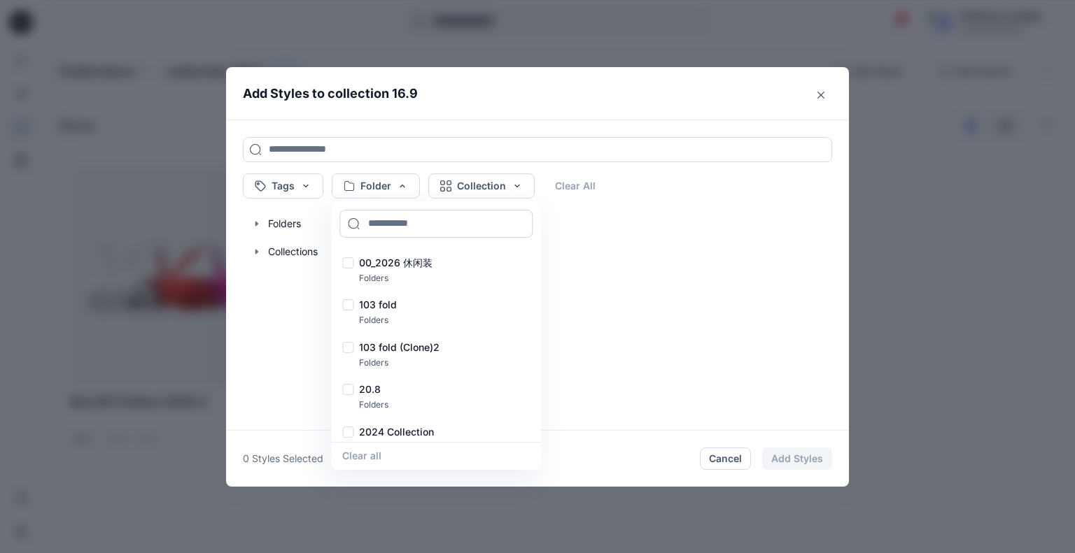
click at [388, 218] on input at bounding box center [435, 224] width 193 height 28
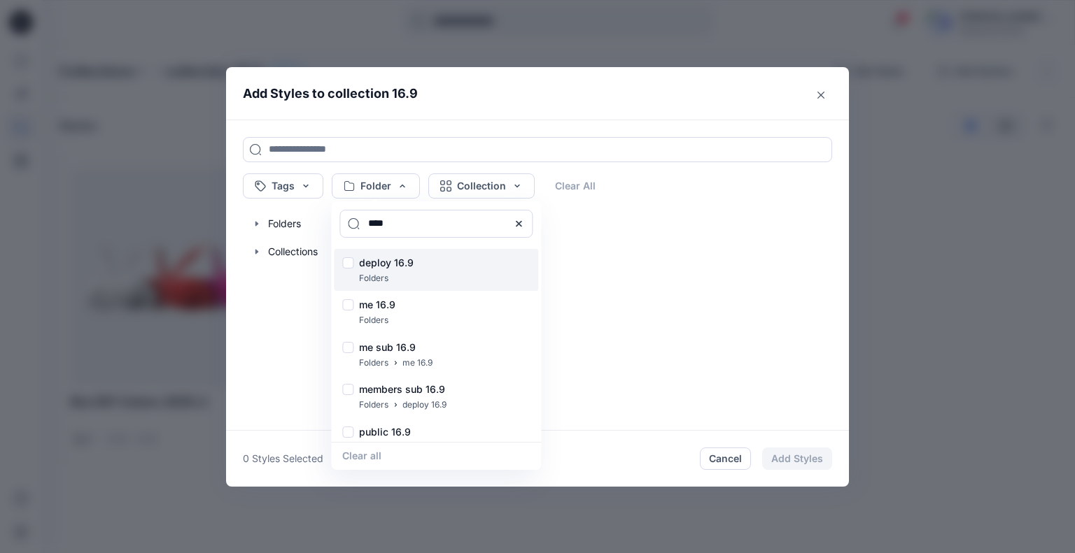
type input "****"
click at [349, 262] on div at bounding box center [347, 264] width 11 height 15
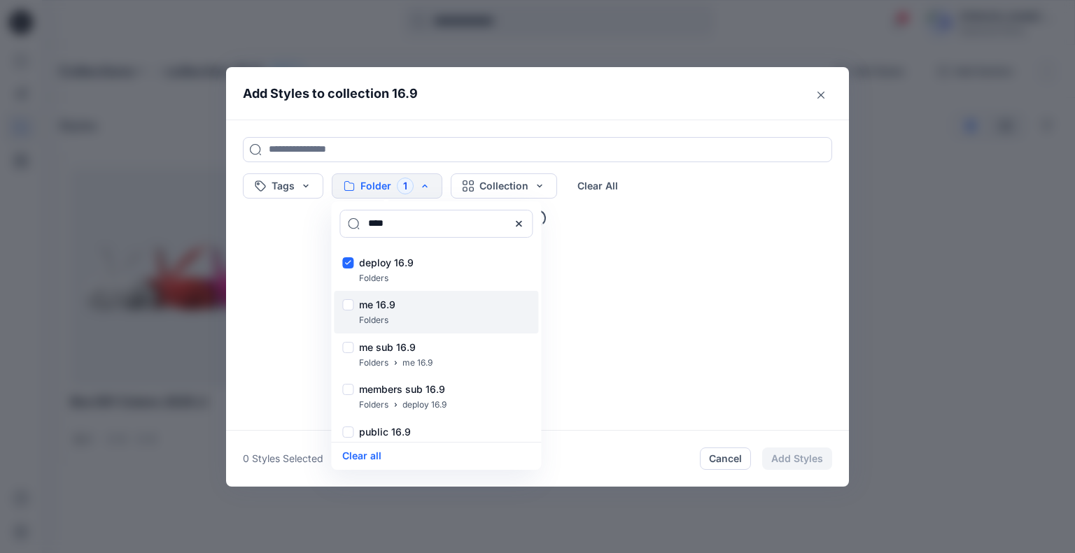
click at [350, 303] on div at bounding box center [347, 306] width 11 height 15
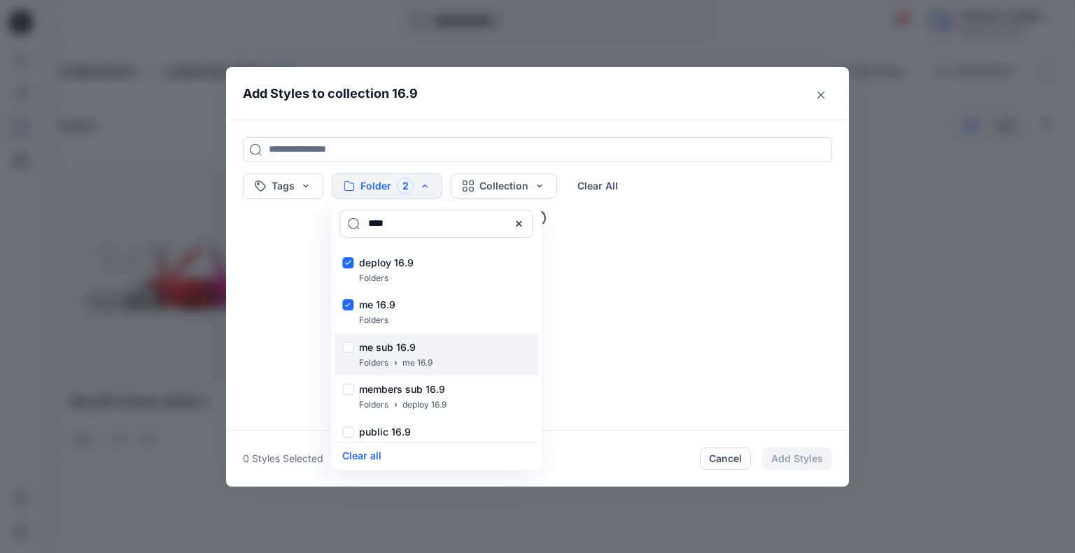
click at [347, 345] on div at bounding box center [347, 349] width 11 height 15
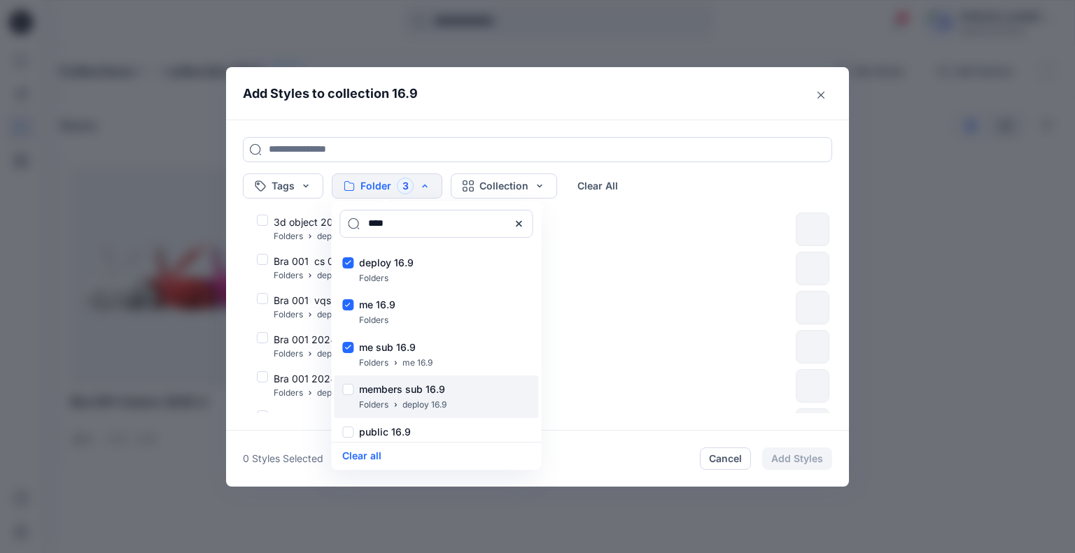
click at [351, 393] on div at bounding box center [347, 391] width 11 height 15
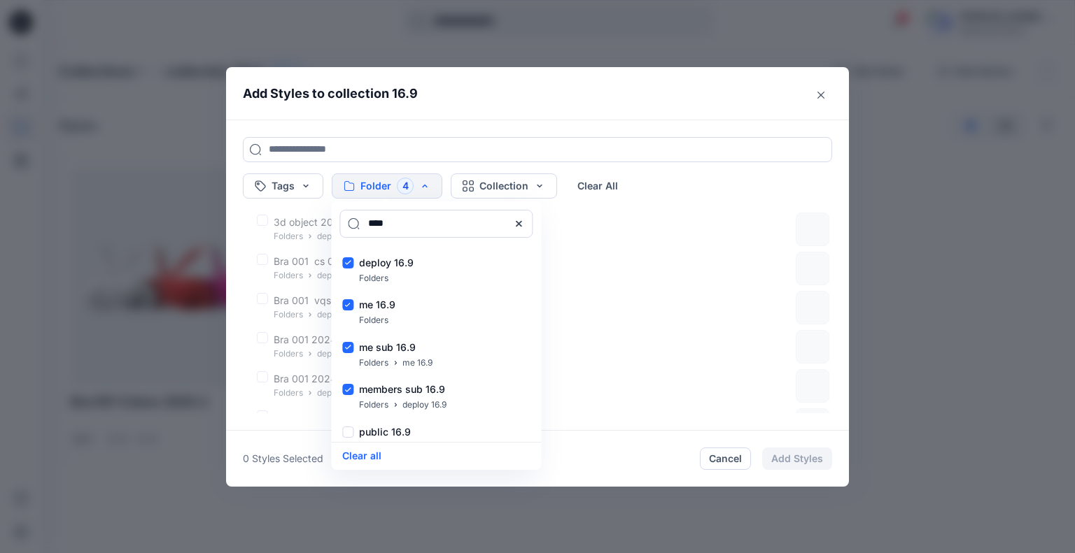
click at [603, 124] on div "Tags Folder 4 **** deploy 16.9 Folders me 16.9 Folders me sub 16.9 Folders me 1…" at bounding box center [537, 275] width 623 height 311
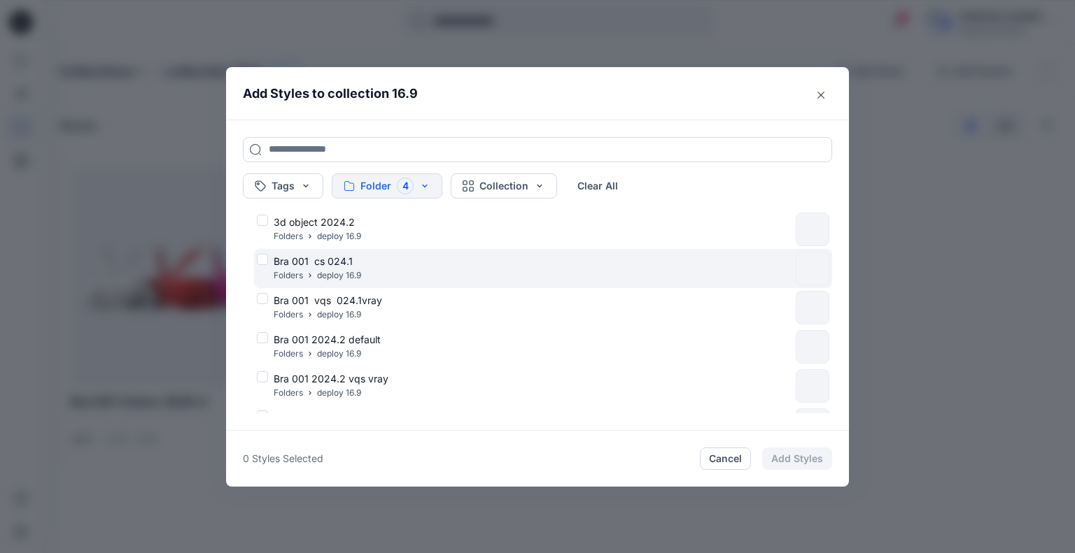
click at [260, 260] on div "Bra 001 cs 024.1 Folders deploy 16.9" at bounding box center [523, 268] width 533 height 29
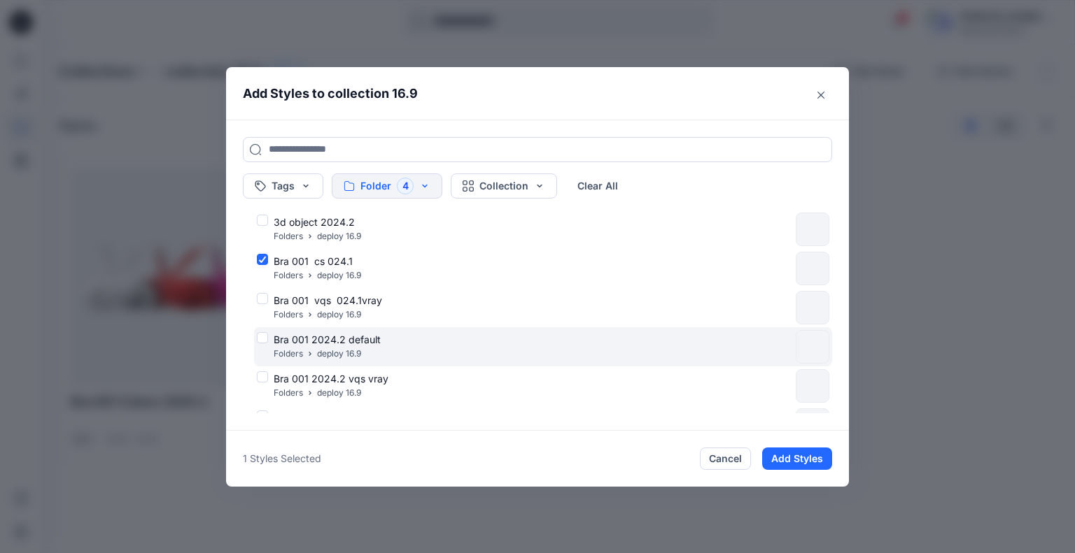
click at [267, 343] on div "Bra 001 2024.2 default Folders deploy 16.9" at bounding box center [523, 346] width 533 height 29
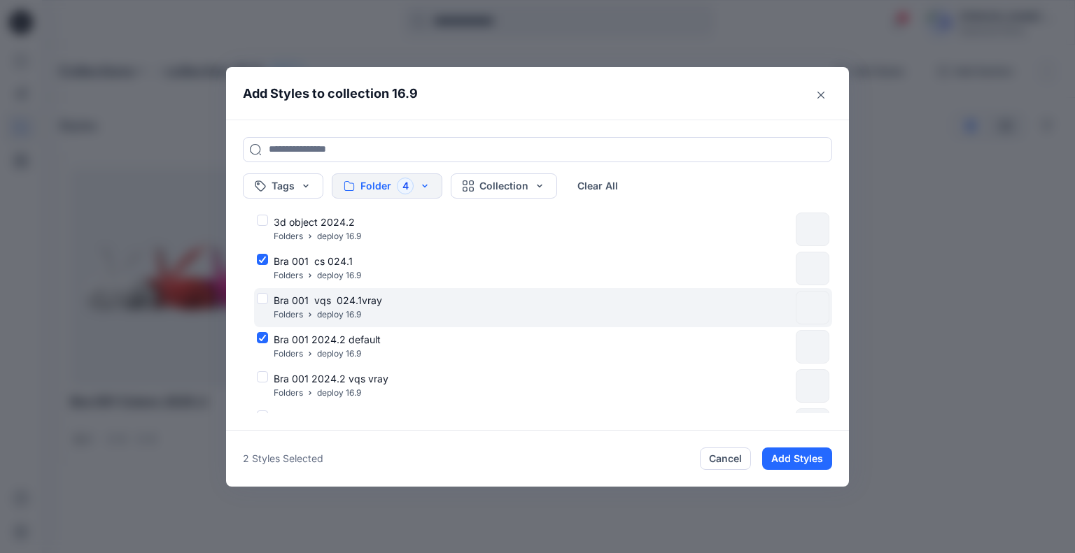
click at [266, 304] on div "Bra 001 vqs 024.1vray Folders deploy 16.9" at bounding box center [523, 307] width 533 height 29
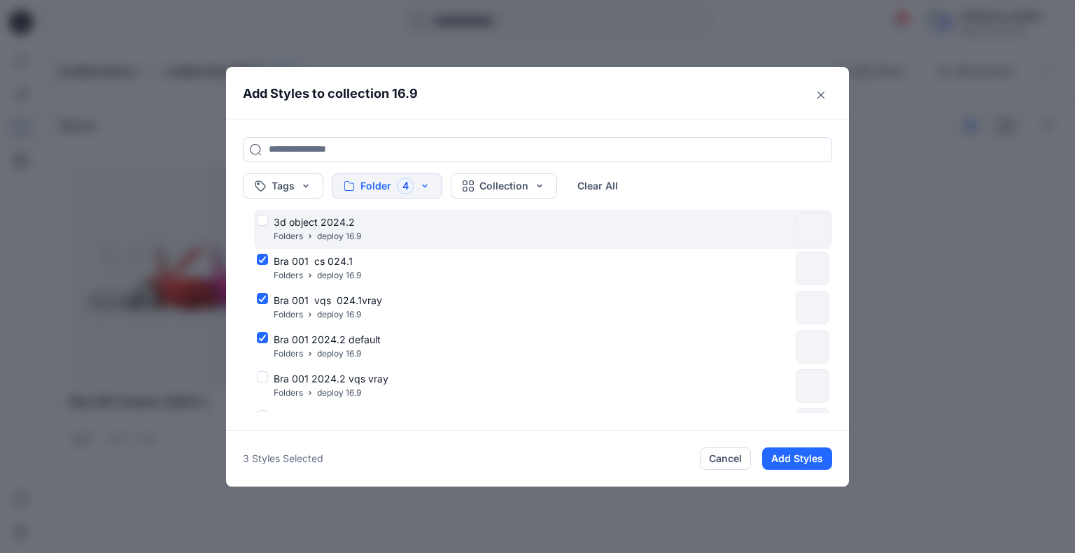
click at [261, 226] on div "3d object 2024.2 Folders deploy 16.9" at bounding box center [523, 229] width 533 height 29
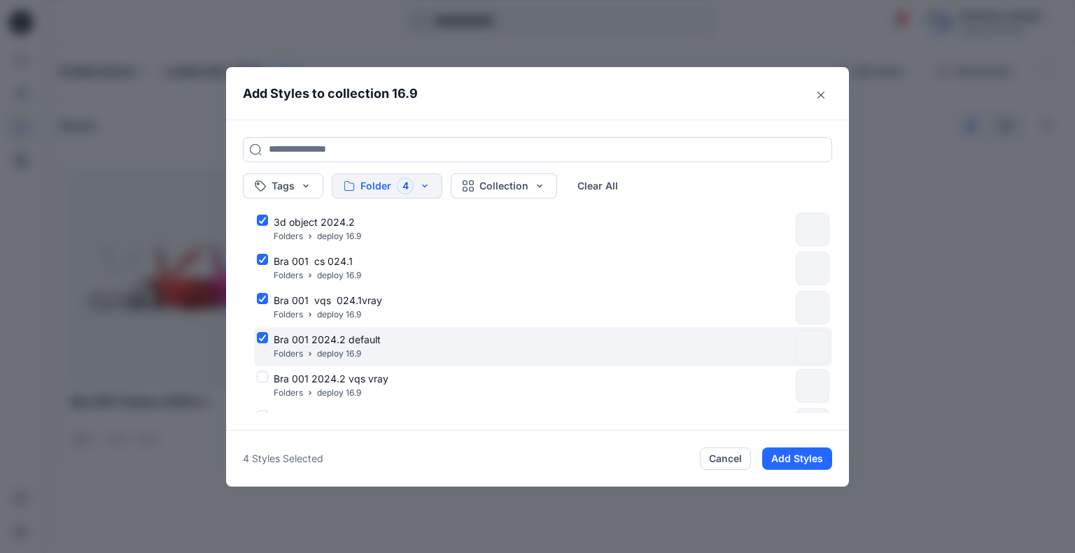
scroll to position [140, 0]
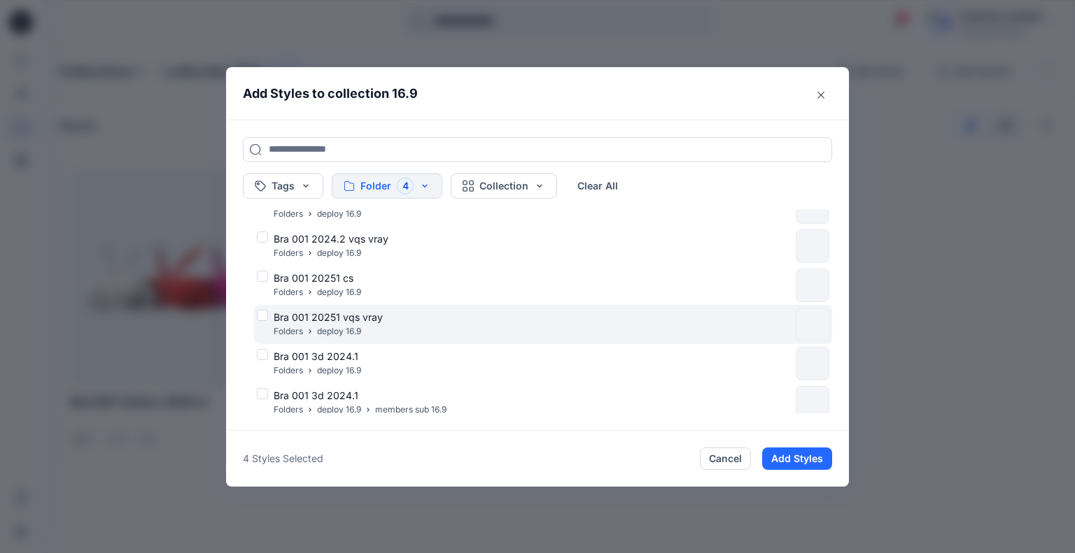
drag, startPoint x: 259, startPoint y: 352, endPoint x: 262, endPoint y: 313, distance: 38.6
click at [262, 355] on div "Bra 001 3d 2024.1 Folders deploy 16.9" at bounding box center [523, 363] width 533 height 29
click at [262, 312] on div "Bra 001 20251 vqs vray Folders deploy 16.9" at bounding box center [523, 324] width 533 height 29
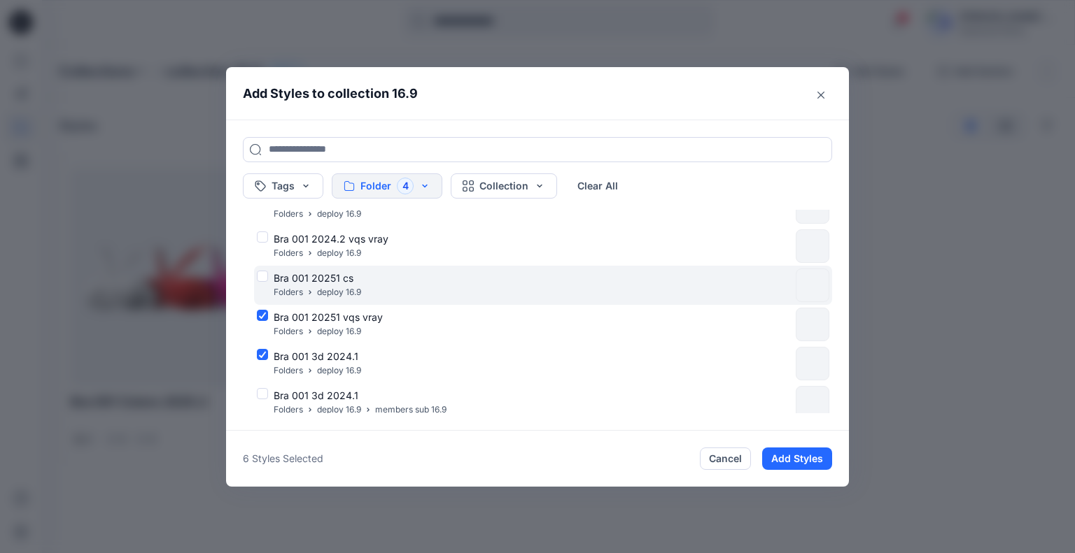
click at [264, 273] on div "Bra 001 20251 cs Folders deploy 16.9" at bounding box center [523, 285] width 533 height 29
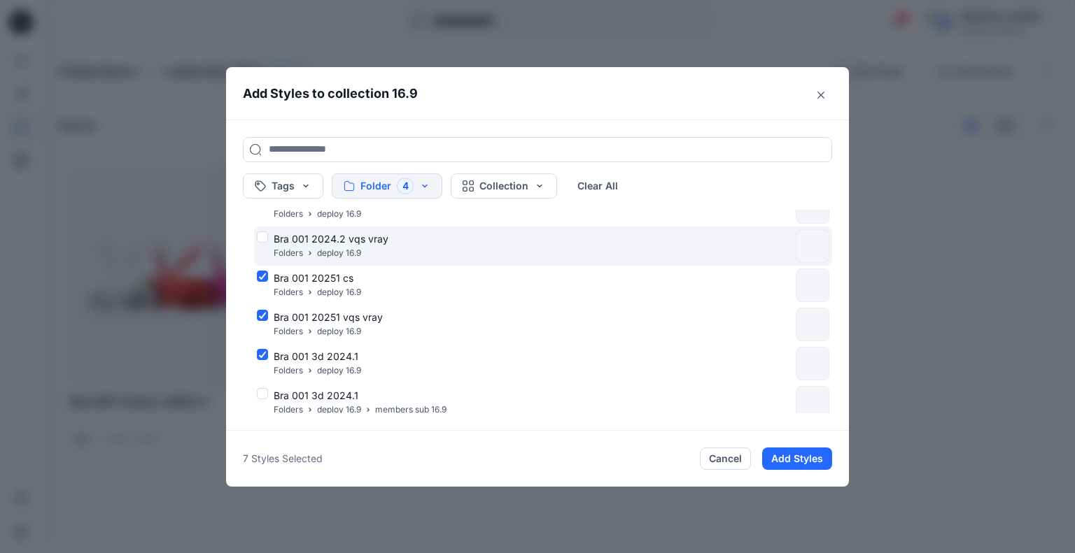
click at [262, 237] on div "Bra 001 2024.2 vqs vray Folders deploy 16.9" at bounding box center [523, 246] width 533 height 29
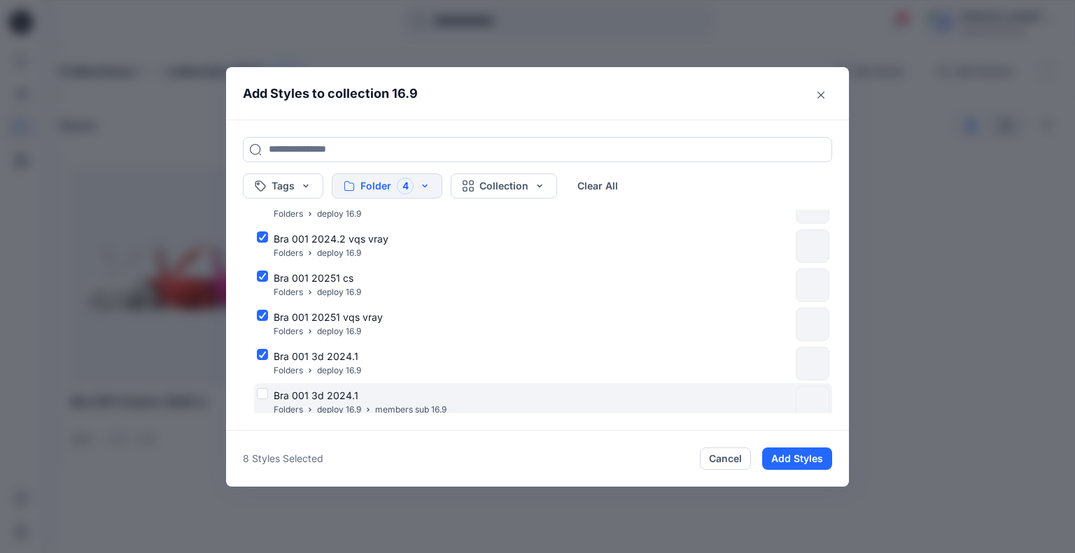
click at [262, 393] on div "Bra 001 3d 2024.1 Folders deploy 16.9 members sub 16.9" at bounding box center [523, 402] width 533 height 29
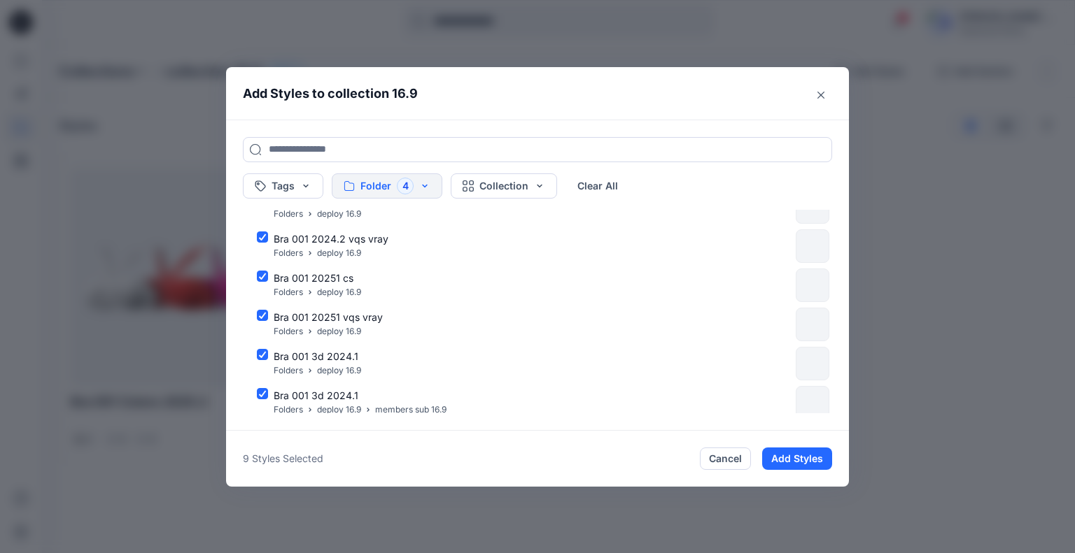
click at [810, 463] on button "Add Styles" at bounding box center [797, 459] width 70 height 22
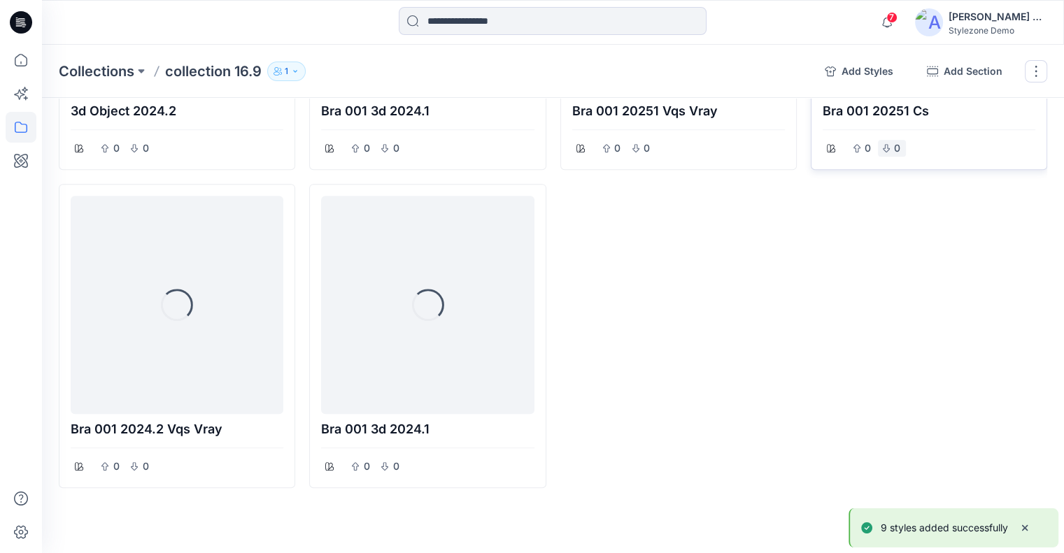
scroll to position [613, 0]
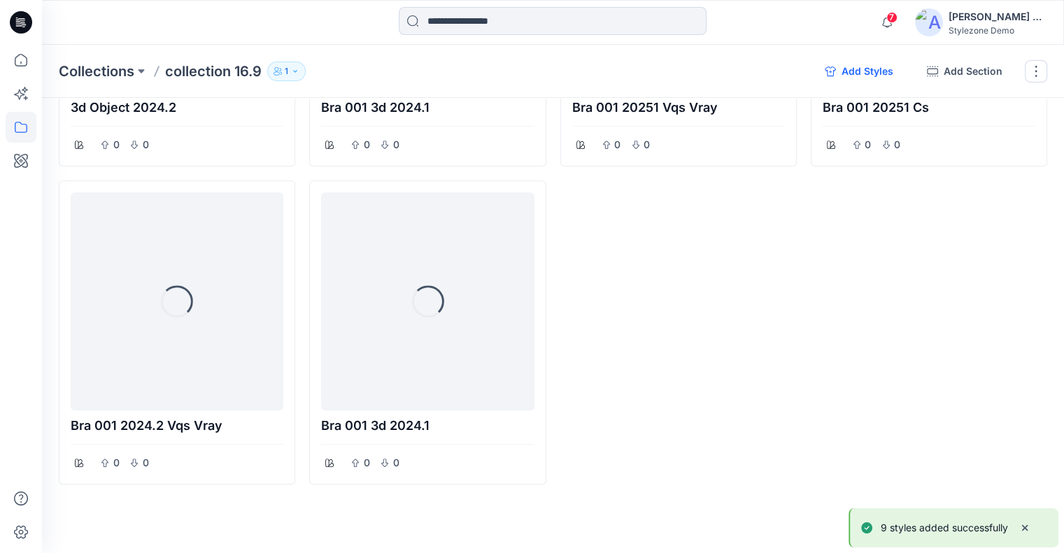
click at [868, 67] on button "Add Styles" at bounding box center [859, 71] width 91 height 22
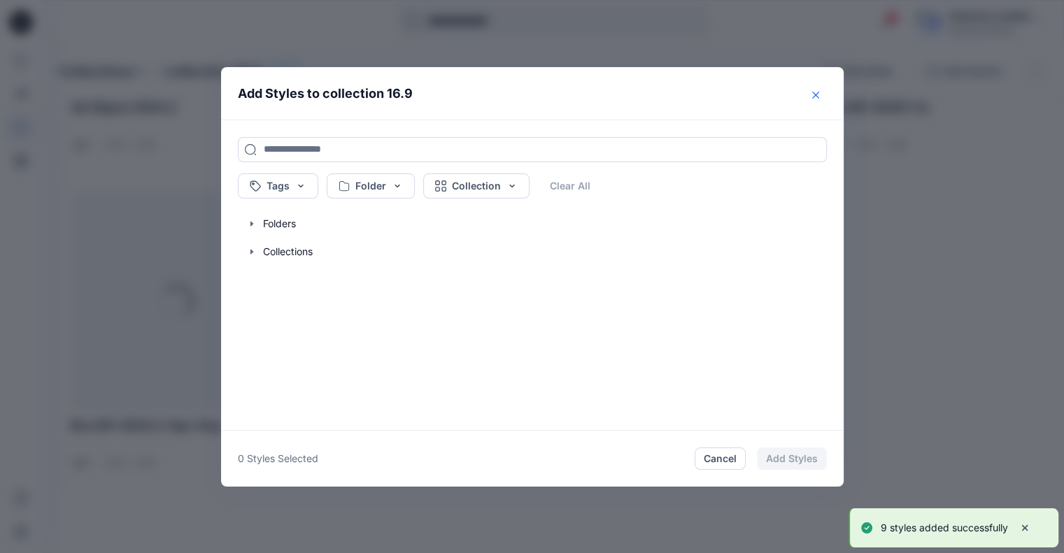
click at [819, 97] on icon "Close" at bounding box center [815, 94] width 7 height 7
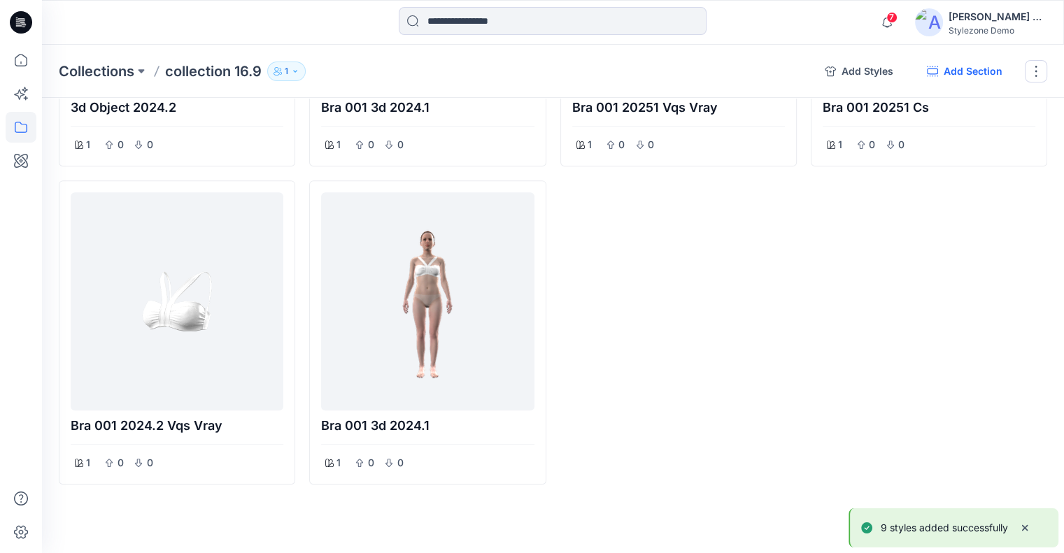
click at [963, 69] on button "Add Section" at bounding box center [965, 71] width 98 height 22
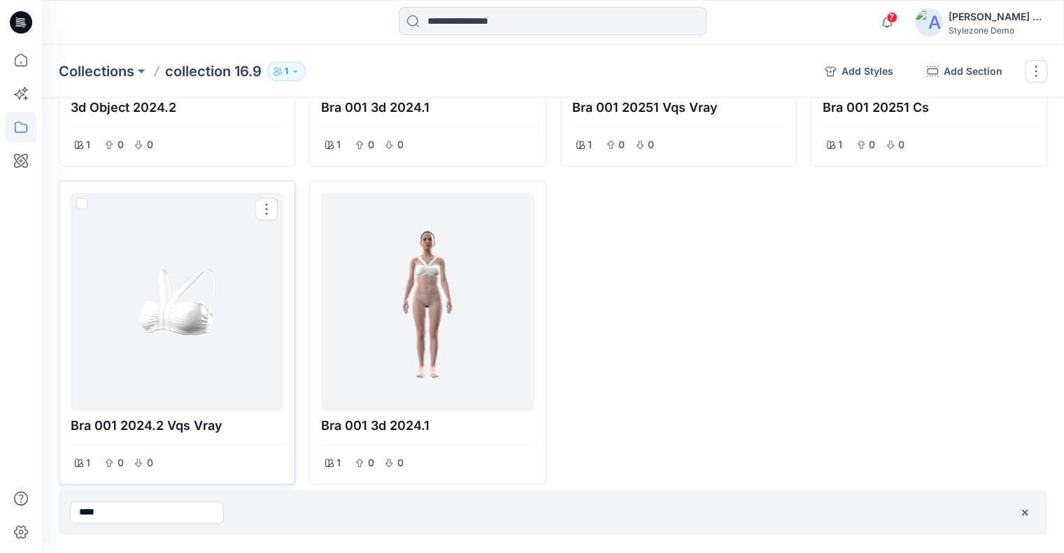
type input "****"
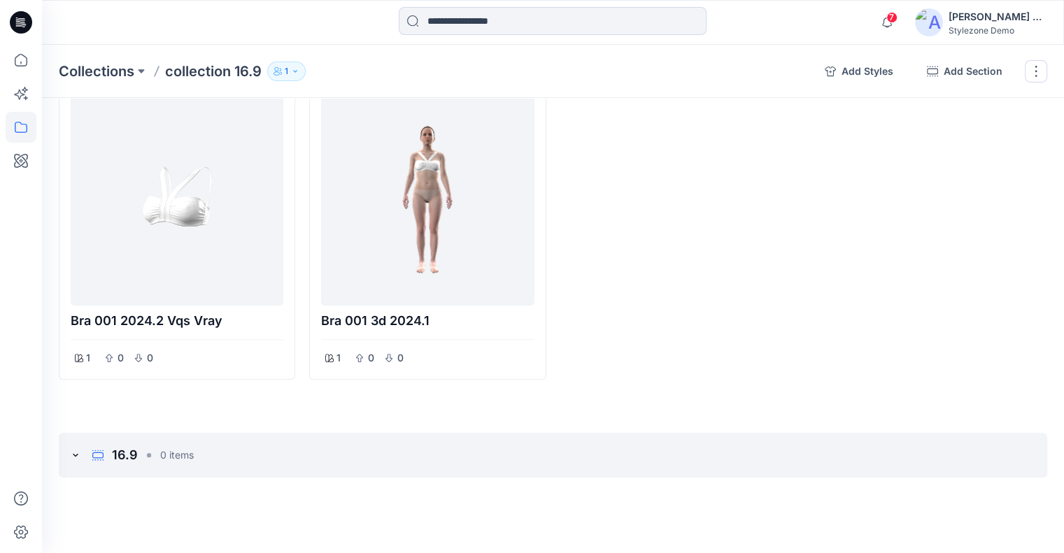
scroll to position [719, 0]
click at [991, 451] on icon "add styles" at bounding box center [996, 454] width 11 height 11
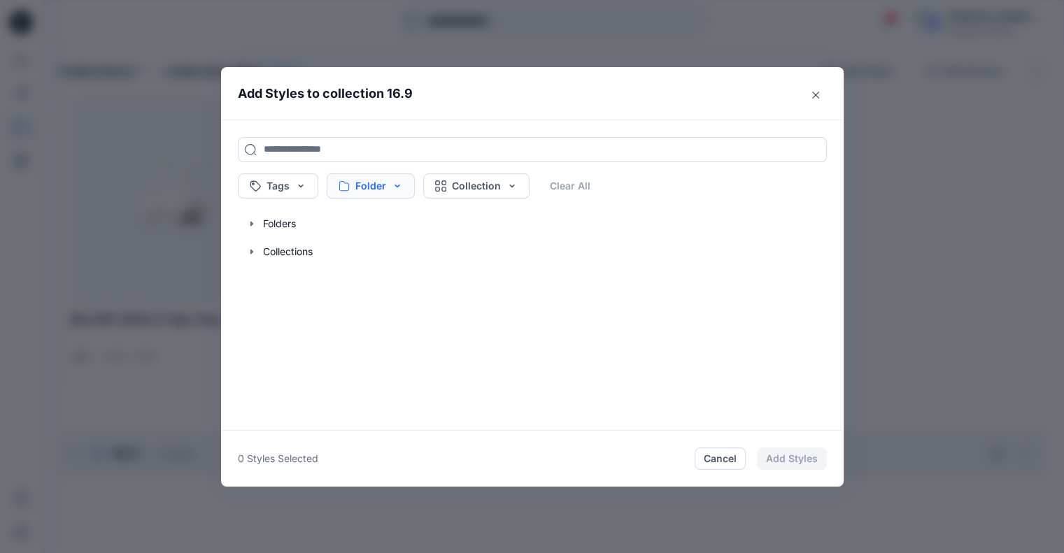
click at [397, 182] on button "Folder" at bounding box center [371, 186] width 88 height 25
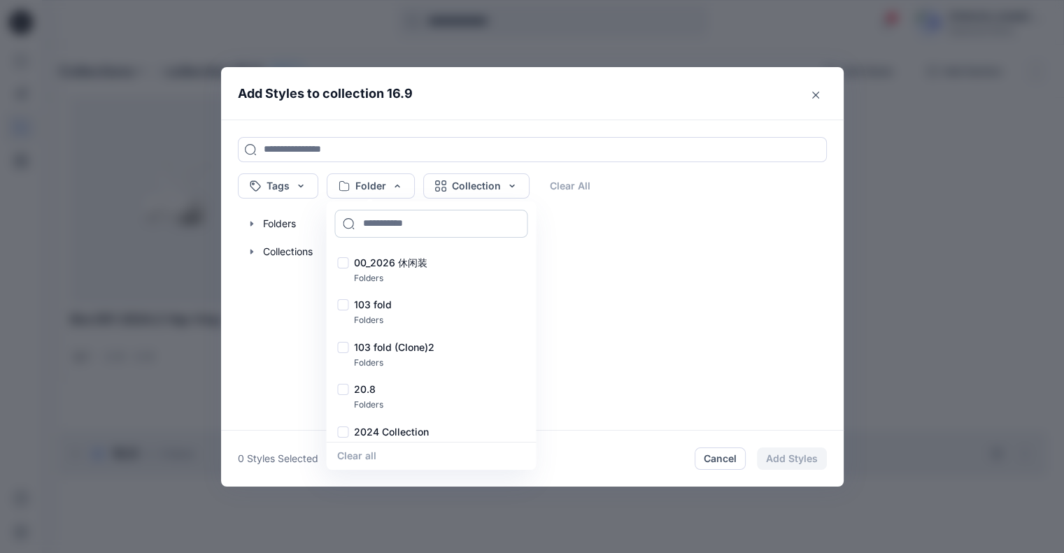
click at [381, 220] on input at bounding box center [430, 224] width 193 height 28
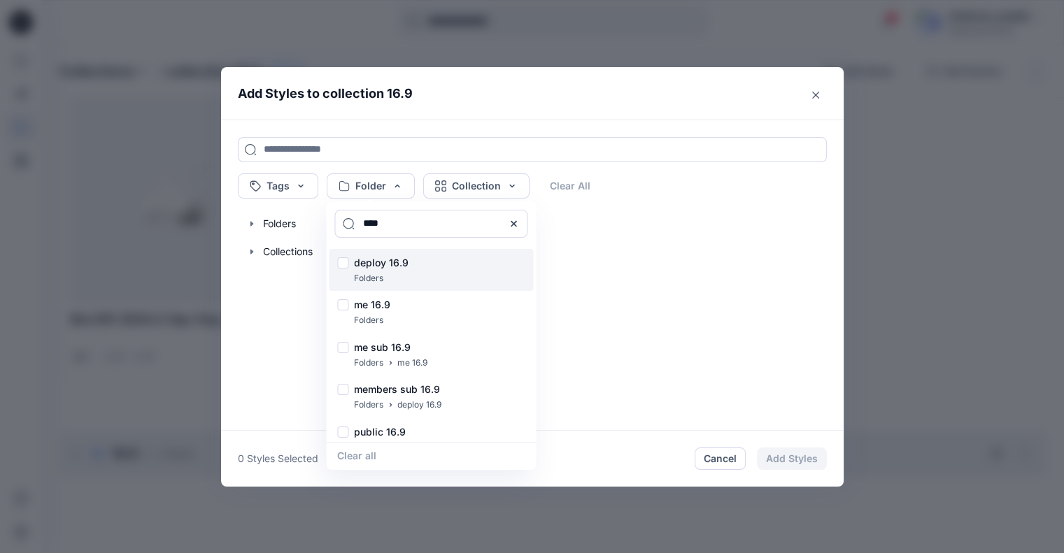
type input "****"
click at [348, 264] on div at bounding box center [342, 264] width 11 height 15
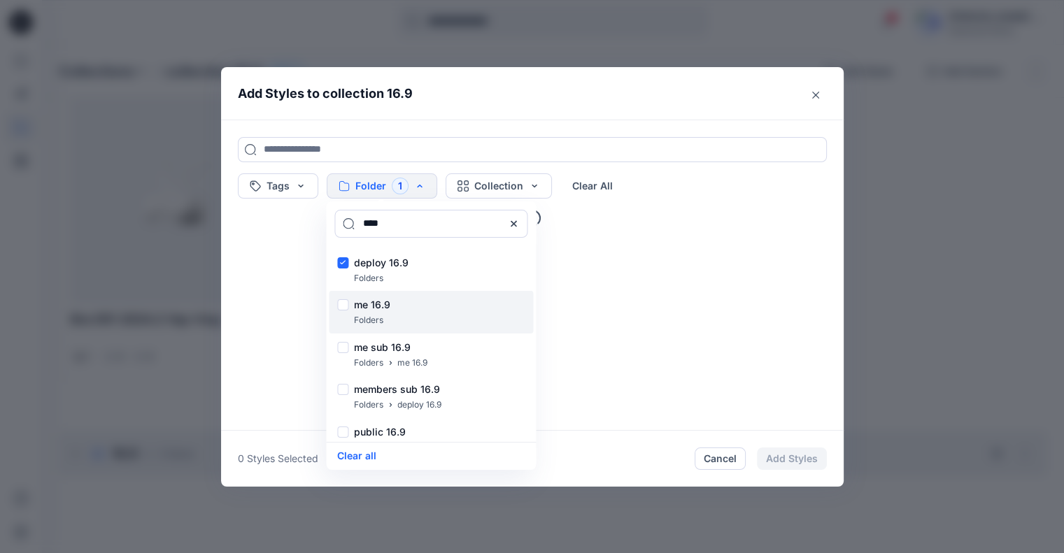
click at [348, 304] on div at bounding box center [342, 306] width 11 height 15
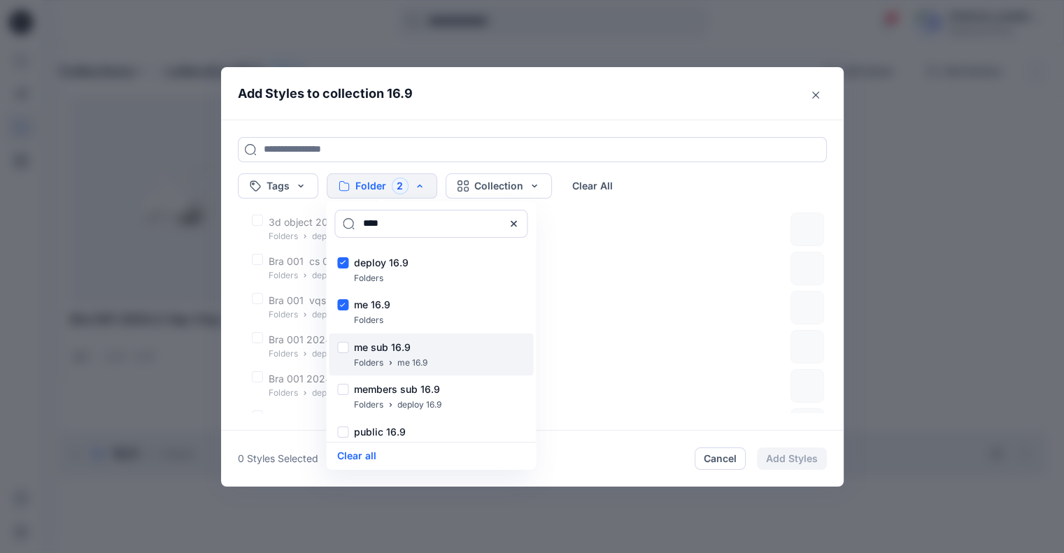
click at [351, 341] on div "me sub 16.9 Folders me 16.9" at bounding box center [431, 355] width 204 height 43
click at [614, 122] on div "Tags Folder 3 **** deploy 16.9 Folders me 16.9 Folders me sub 16.9 Folders me 1…" at bounding box center [532, 275] width 623 height 311
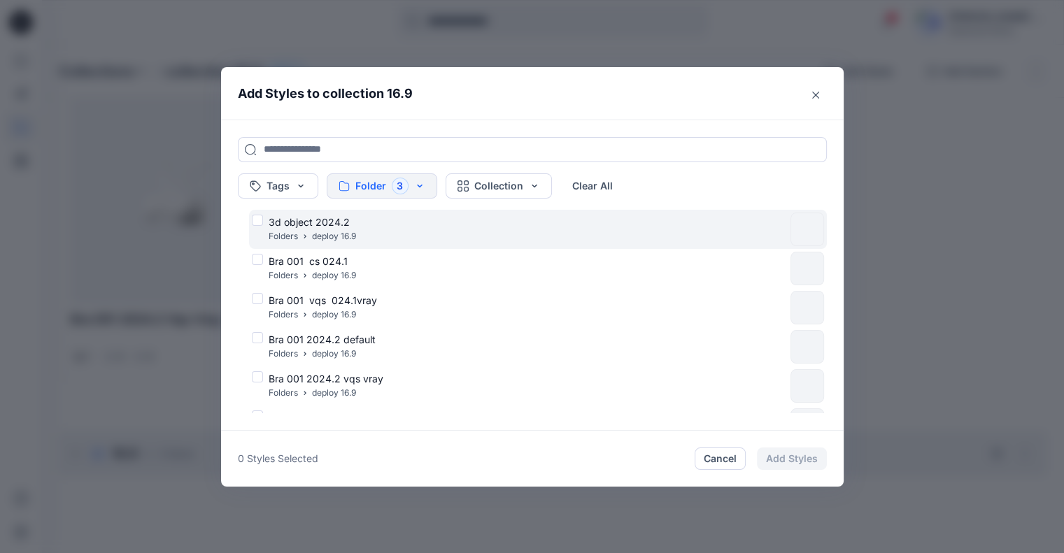
click at [266, 222] on div "3d object 2024.2 Folders deploy 16.9" at bounding box center [518, 229] width 533 height 29
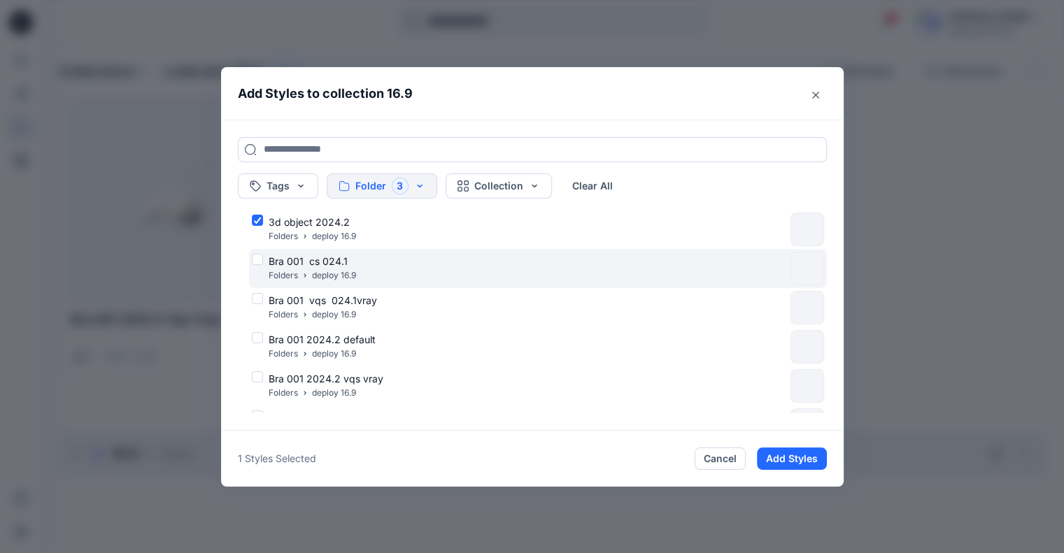
click at [260, 271] on div "Bra 001 cs 024.1 Folders deploy 16.9" at bounding box center [518, 268] width 533 height 29
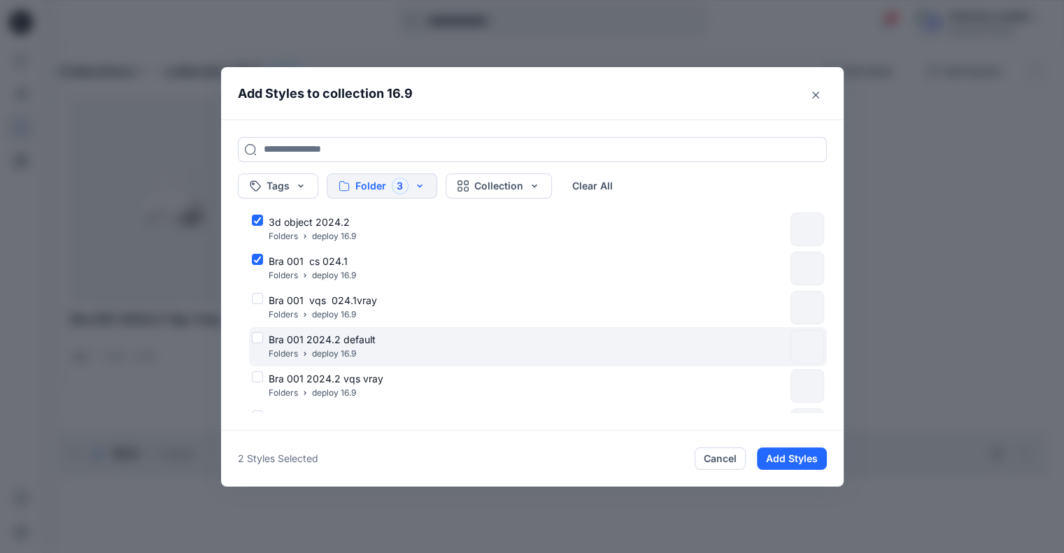
click at [267, 353] on div "Bra 001 2024.2 default Folders deploy 16.9" at bounding box center [518, 346] width 533 height 29
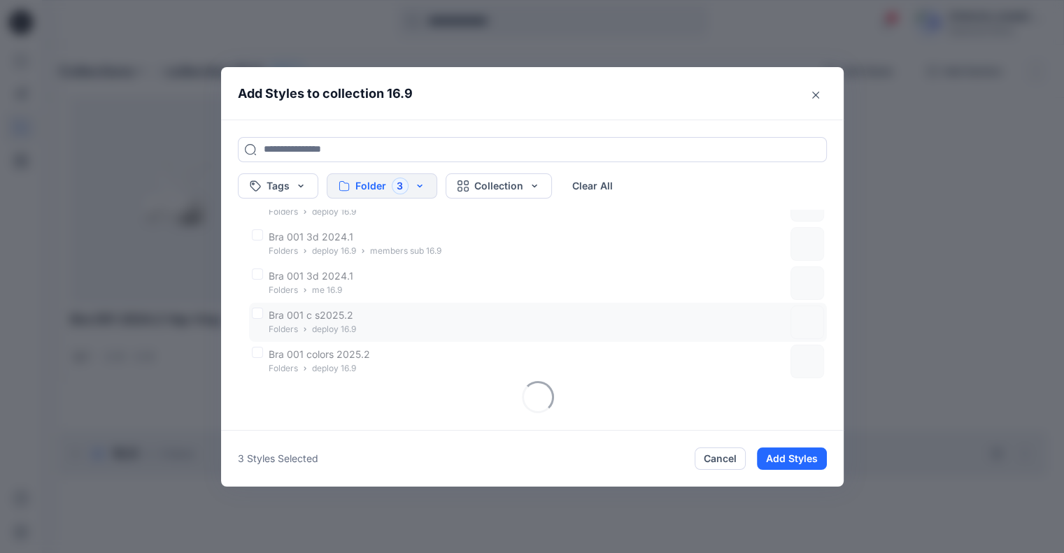
scroll to position [299, 0]
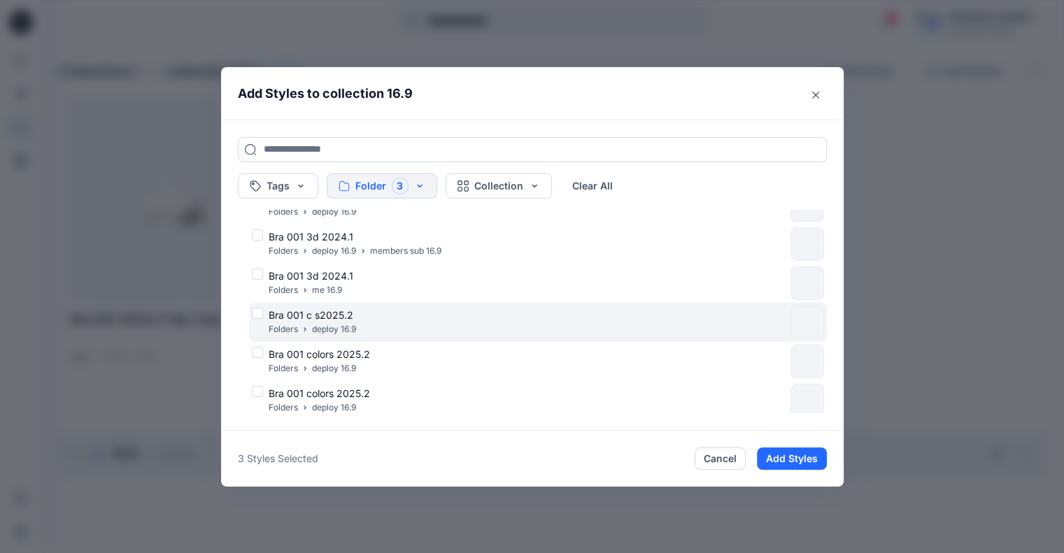
click at [263, 306] on div "Bra 001 c s2025.2 Folders deploy 16.9" at bounding box center [538, 322] width 578 height 39
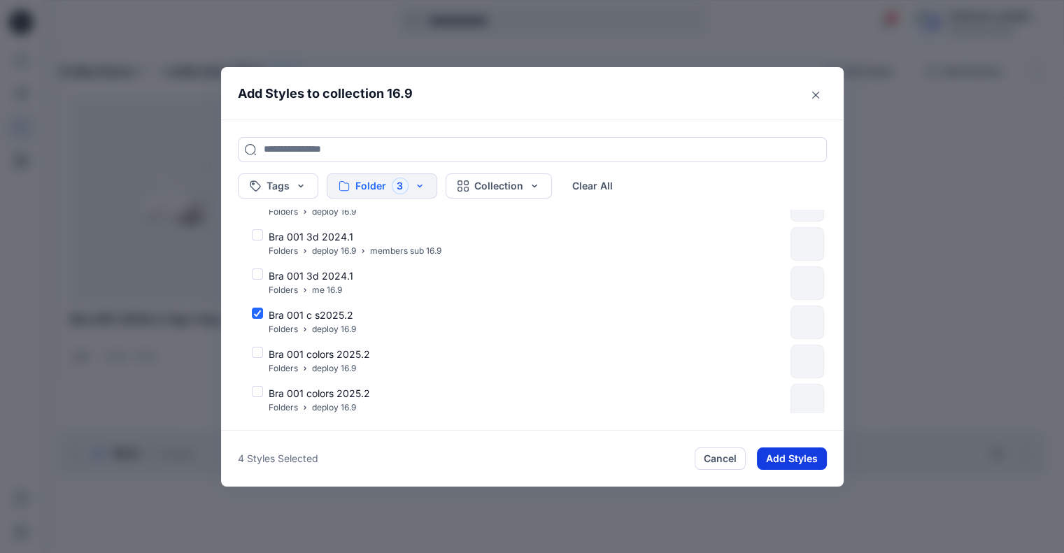
click at [784, 456] on button "Add Styles" at bounding box center [792, 459] width 70 height 22
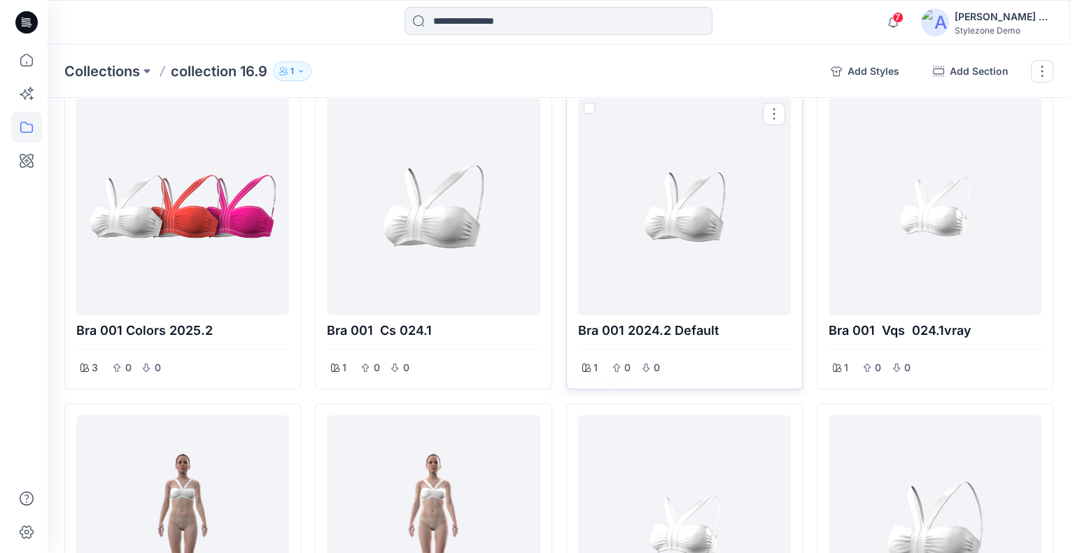
scroll to position [0, 0]
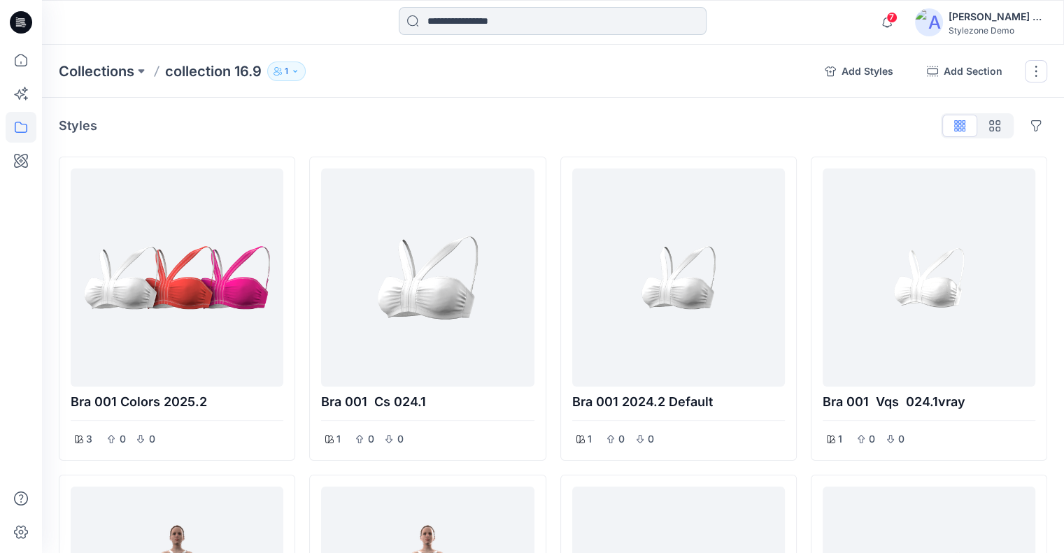
click at [602, 21] on input at bounding box center [553, 21] width 308 height 28
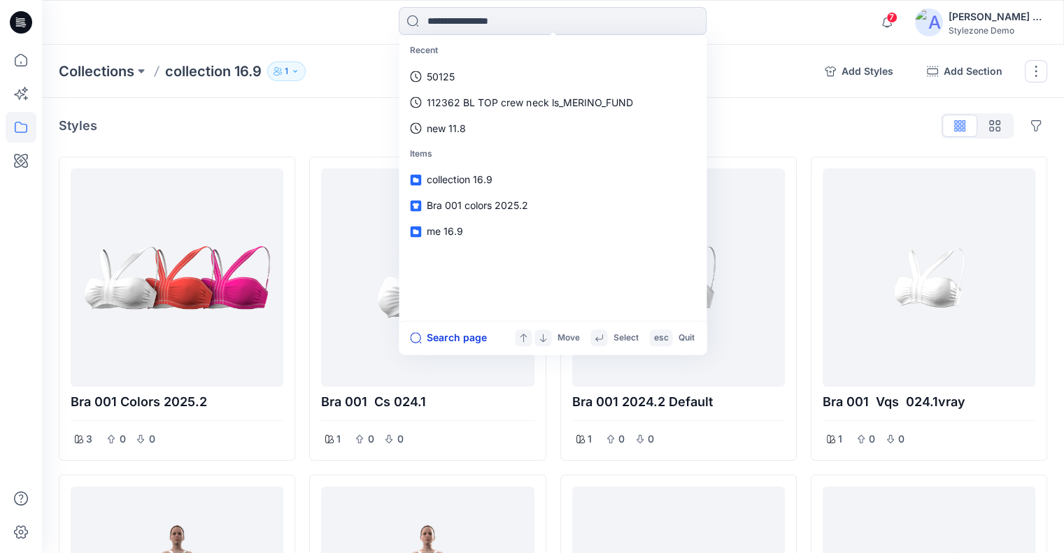
click at [453, 338] on button "Search page" at bounding box center [448, 338] width 77 height 17
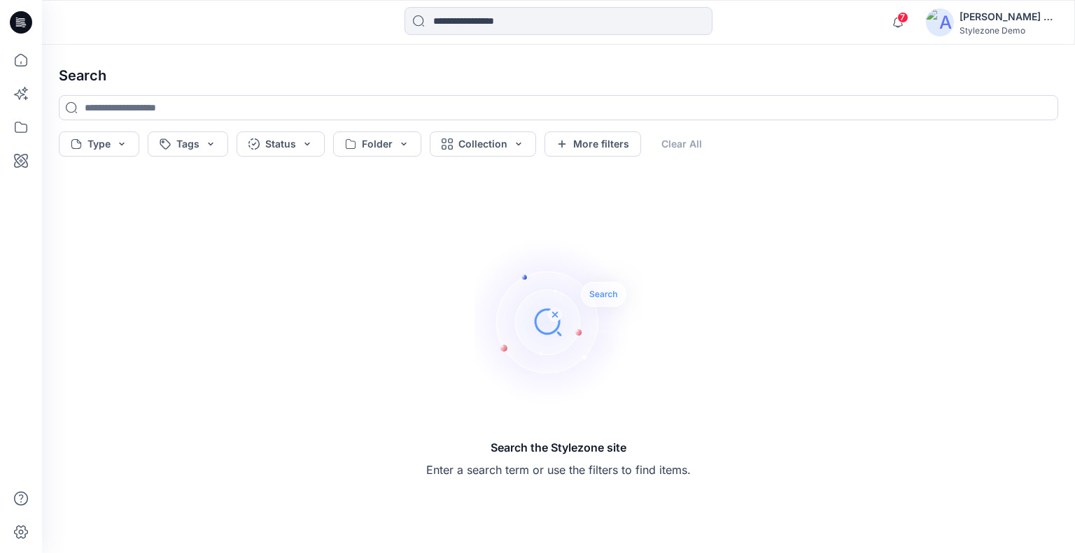
click at [336, 90] on h4 "Search" at bounding box center [559, 75] width 1022 height 39
click at [504, 148] on button "Collection" at bounding box center [483, 144] width 106 height 25
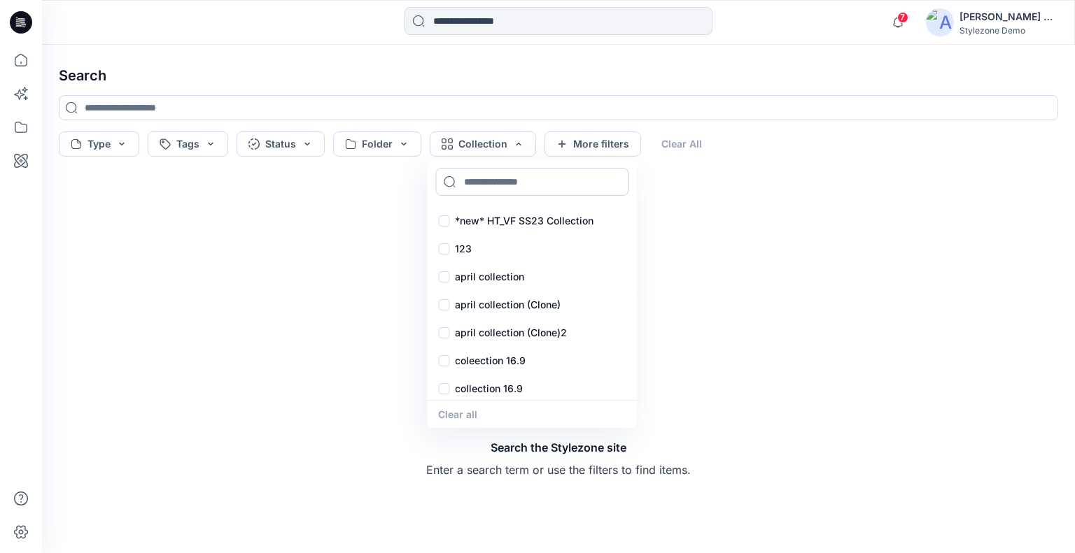
click at [498, 185] on input at bounding box center [531, 182] width 193 height 28
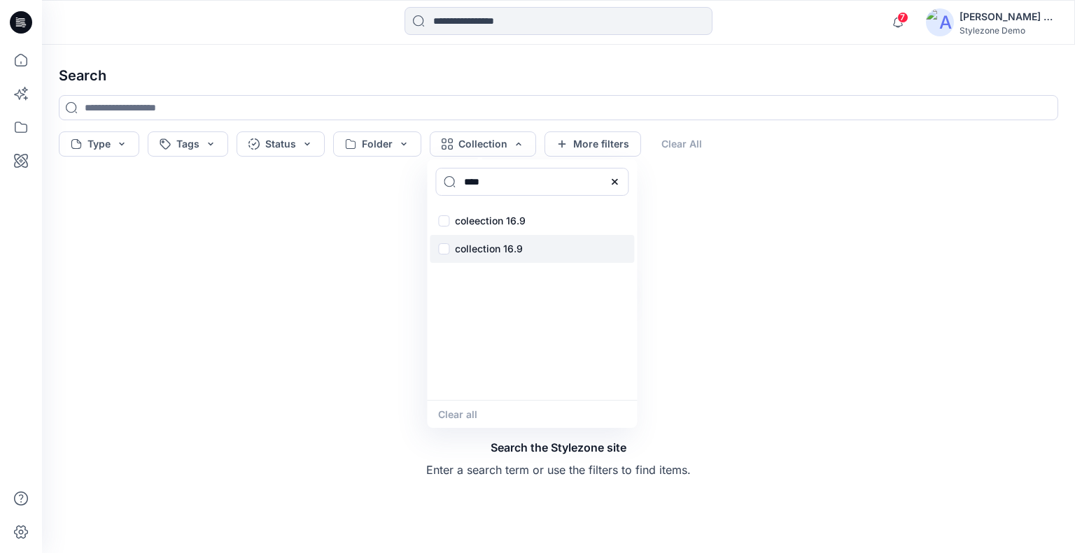
type input "****"
click at [443, 249] on div "collection 16.9" at bounding box center [532, 249] width 204 height 28
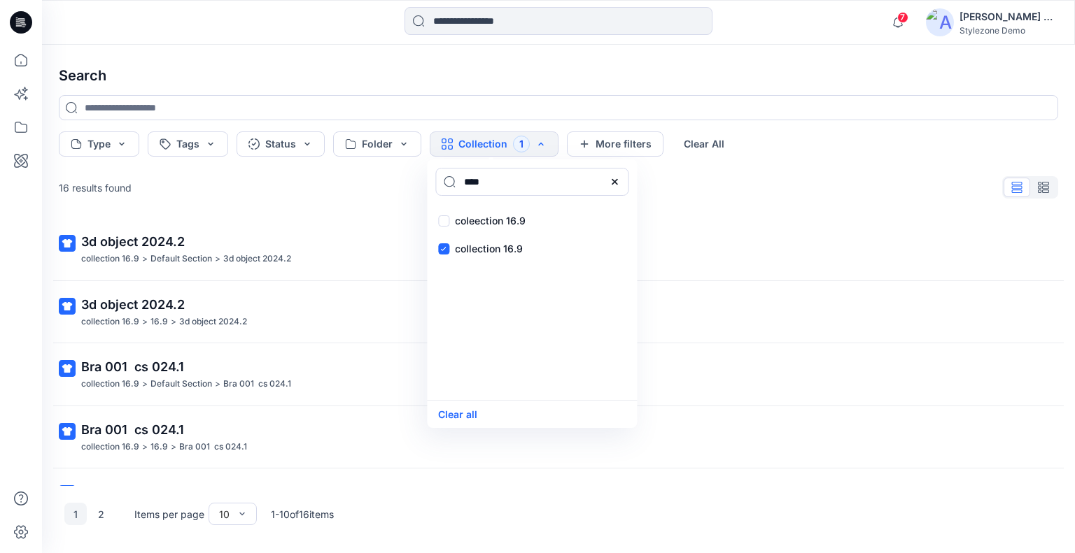
click at [591, 78] on h4 "Search" at bounding box center [559, 75] width 1022 height 39
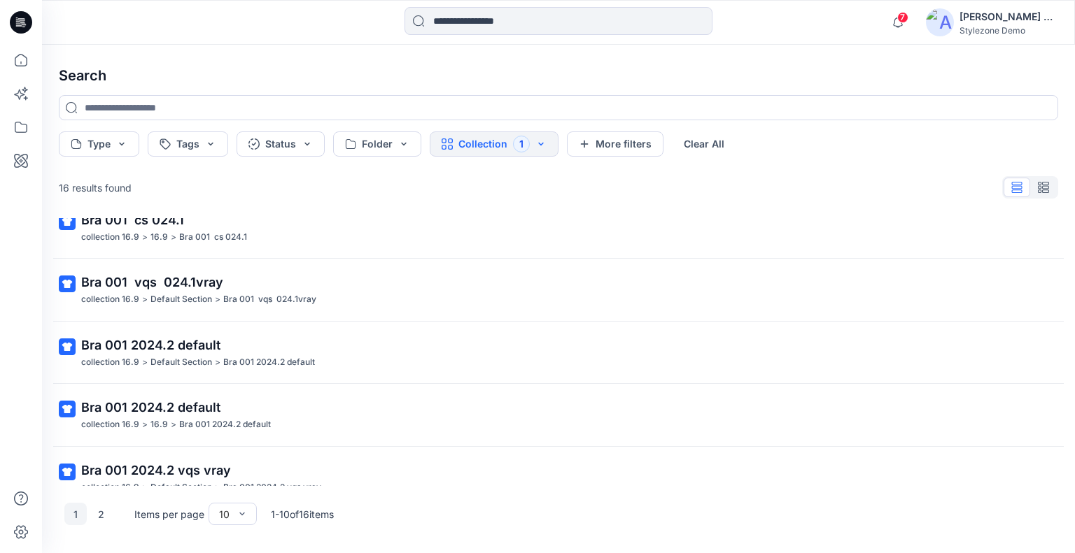
drag, startPoint x: 103, startPoint y: 506, endPoint x: 108, endPoint y: 496, distance: 11.0
click at [103, 507] on button "2" at bounding box center [101, 514] width 22 height 22
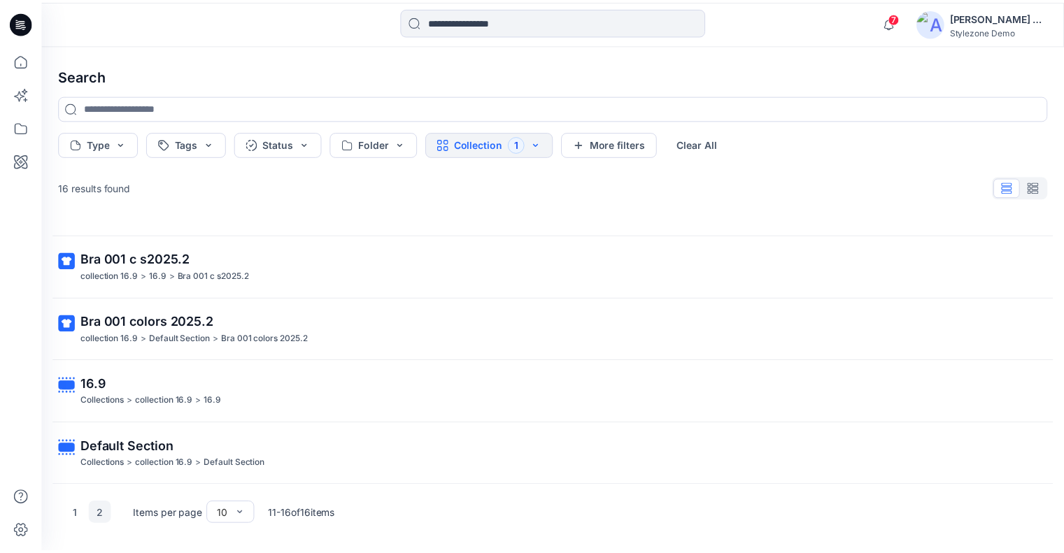
scroll to position [106, 0]
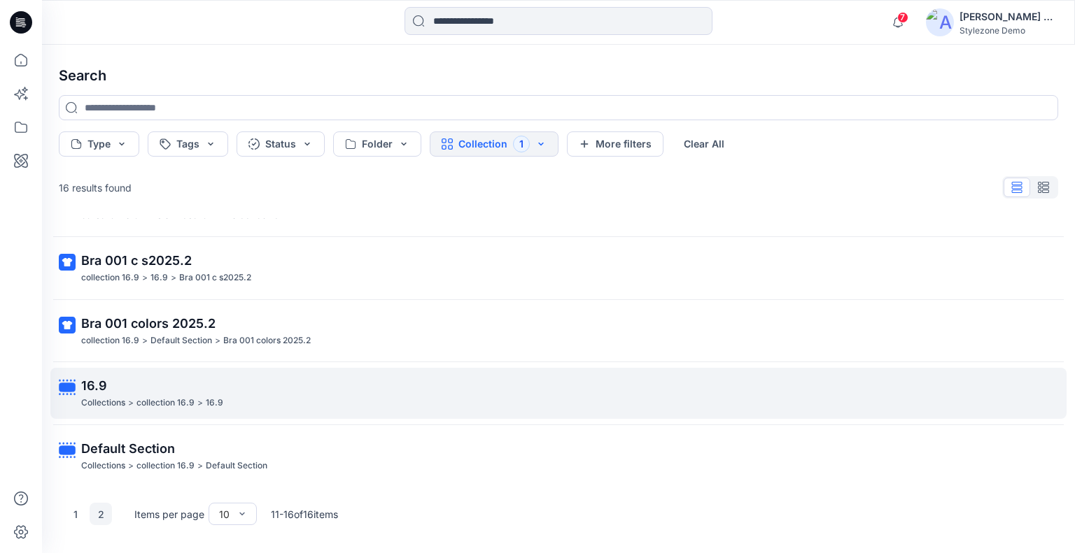
click at [134, 389] on p "16.9" at bounding box center [557, 386] width 952 height 20
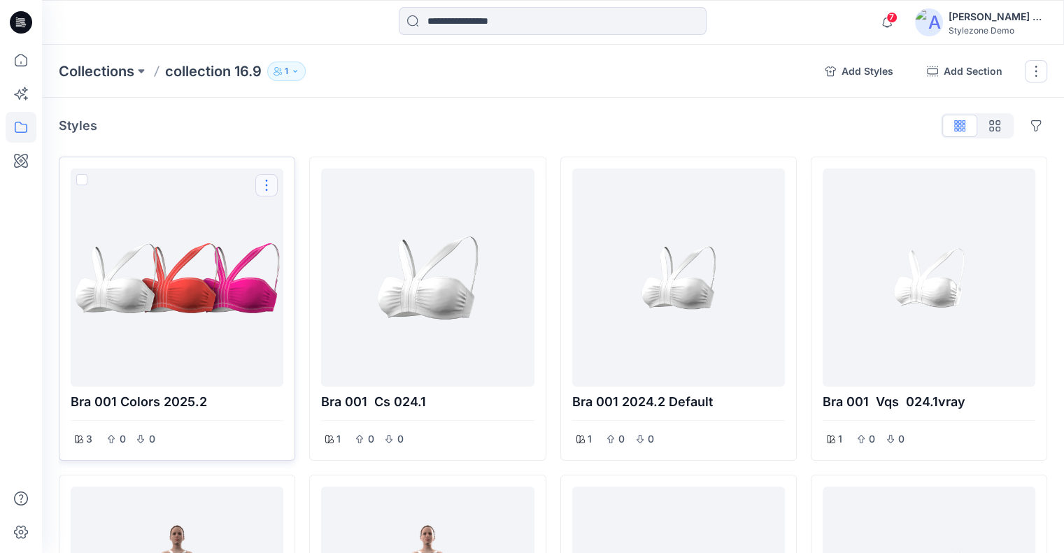
click at [271, 188] on button "Options" at bounding box center [266, 185] width 22 height 22
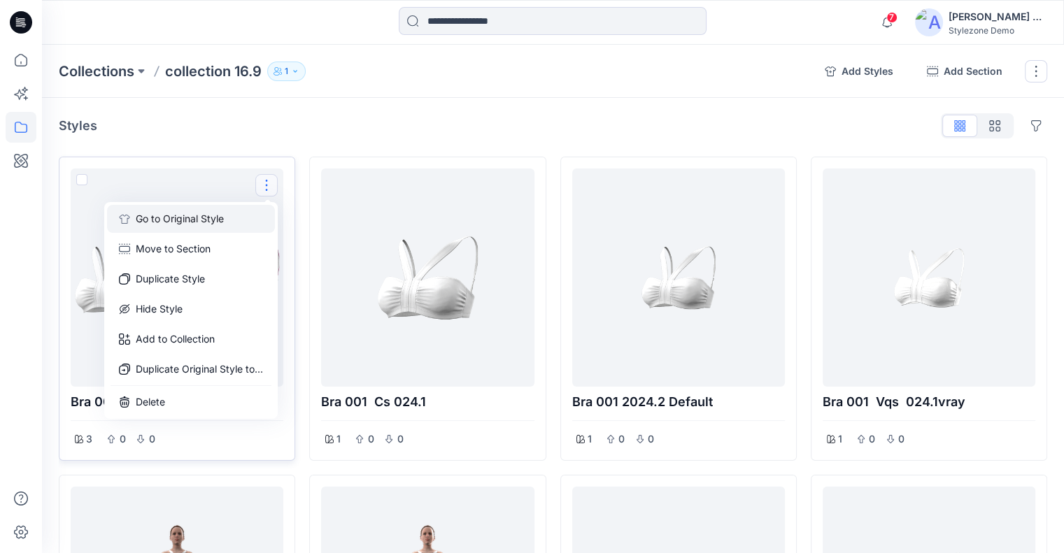
click at [227, 222] on button "Go to Original Style" at bounding box center [191, 219] width 168 height 28
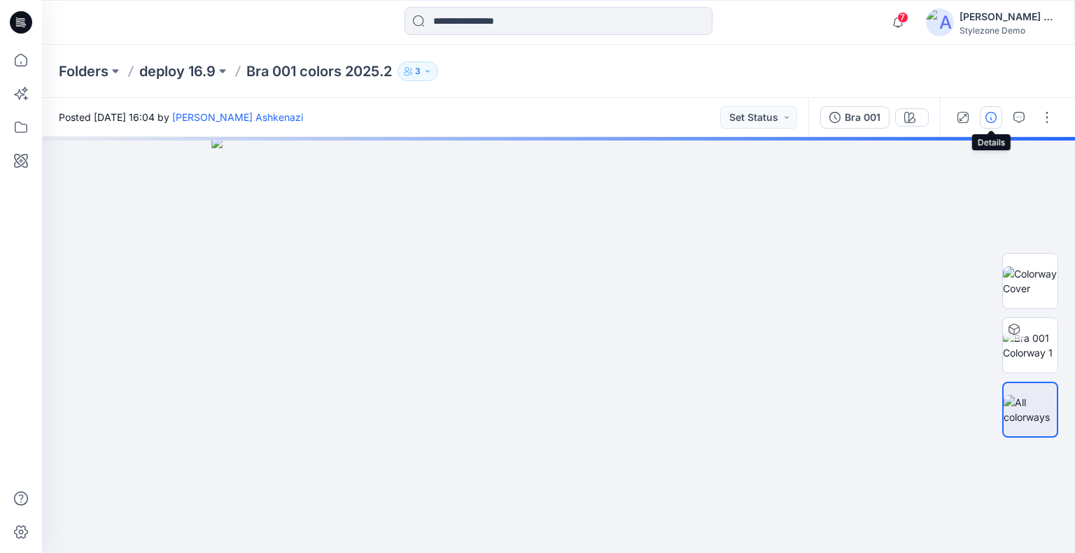
click at [992, 120] on icon "button" at bounding box center [990, 117] width 11 height 11
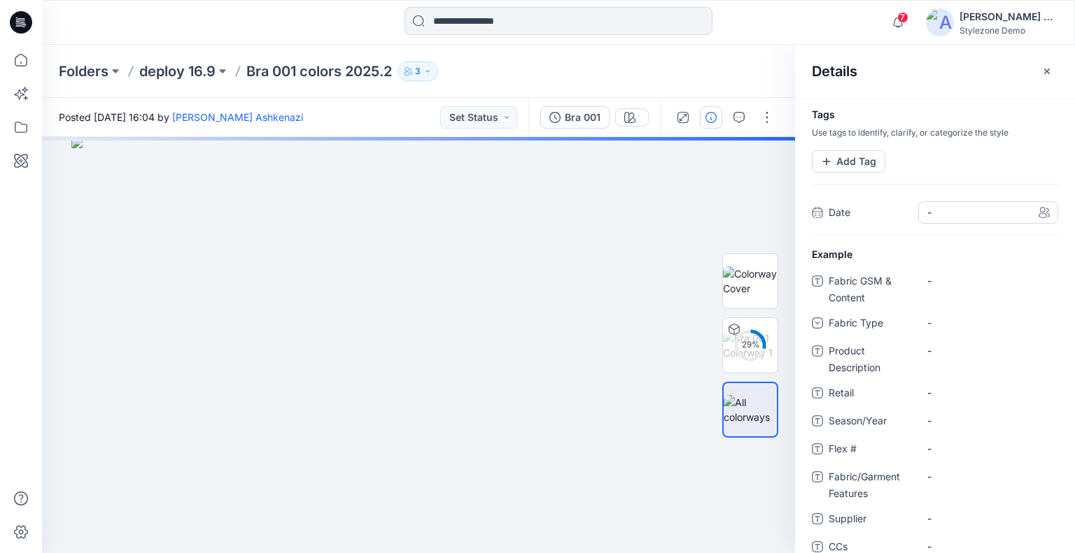
click at [936, 206] on span "-" at bounding box center [988, 212] width 122 height 15
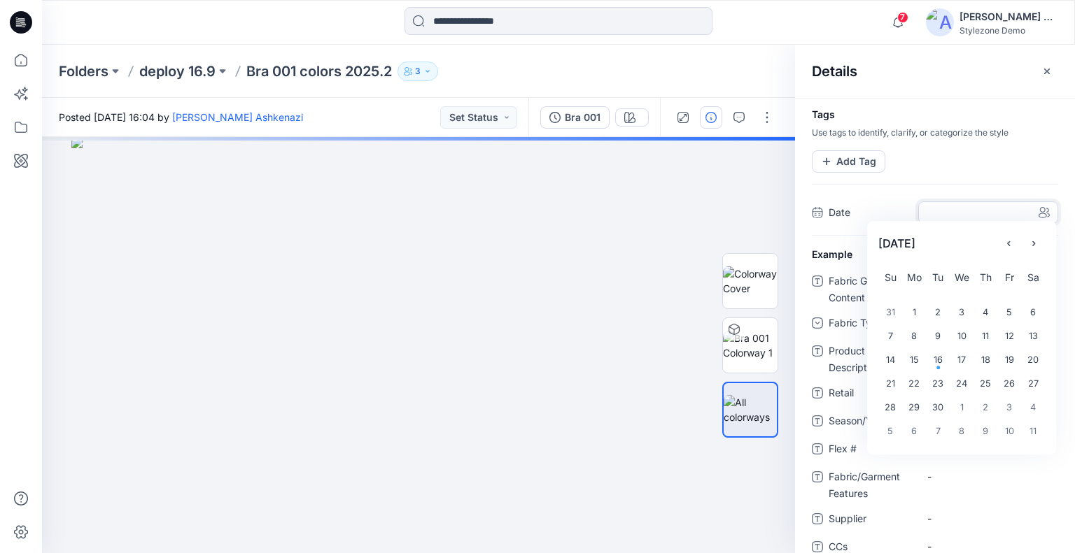
click at [939, 173] on div at bounding box center [935, 184] width 280 height 23
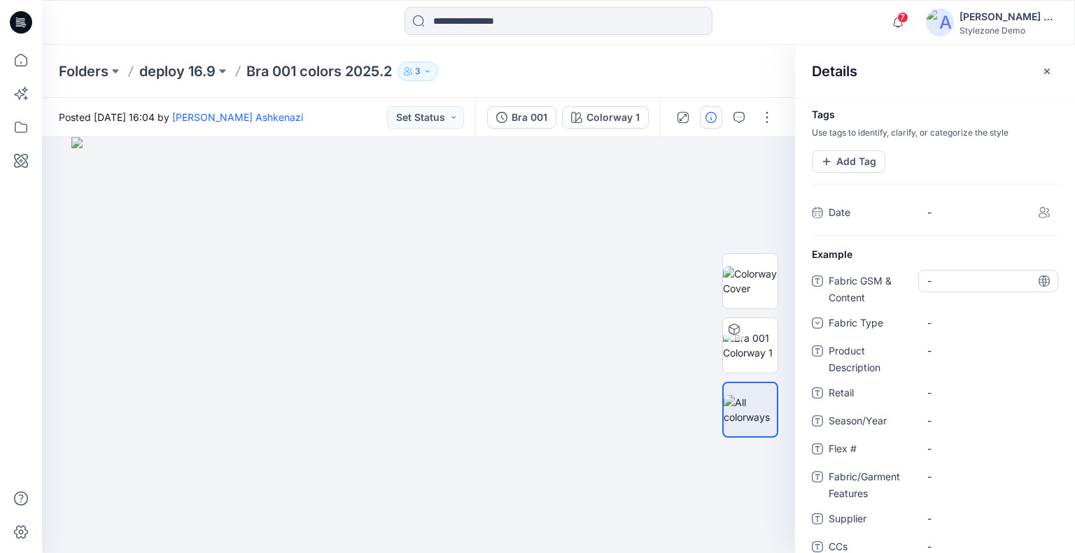
click at [943, 276] on Content "-" at bounding box center [988, 281] width 122 height 15
type textarea "****"
click at [1004, 206] on span "-" at bounding box center [988, 212] width 122 height 15
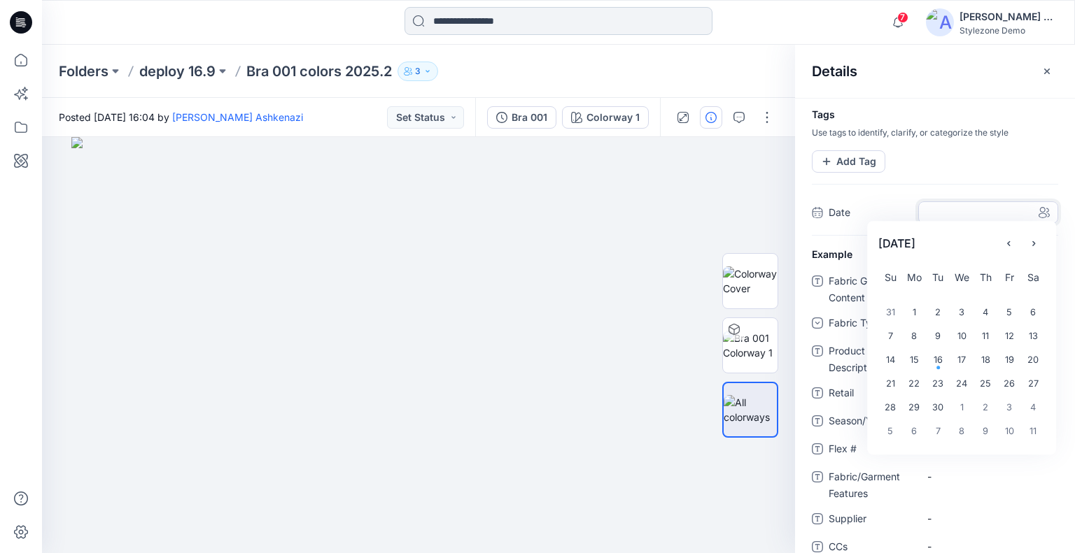
click at [528, 17] on input at bounding box center [558, 21] width 308 height 28
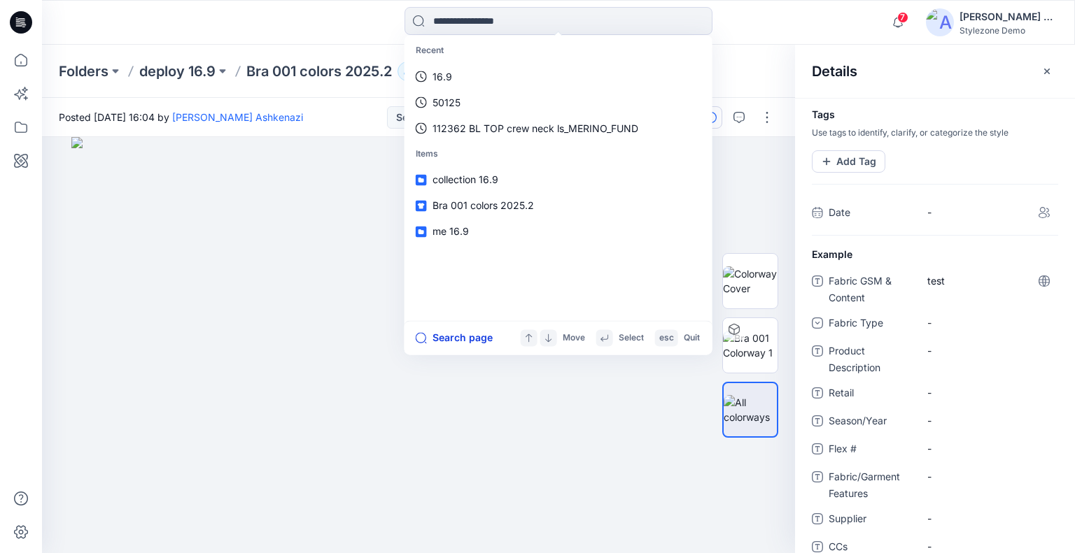
drag, startPoint x: 444, startPoint y: 338, endPoint x: 453, endPoint y: 335, distance: 9.5
click at [445, 338] on button "Search page" at bounding box center [454, 338] width 77 height 17
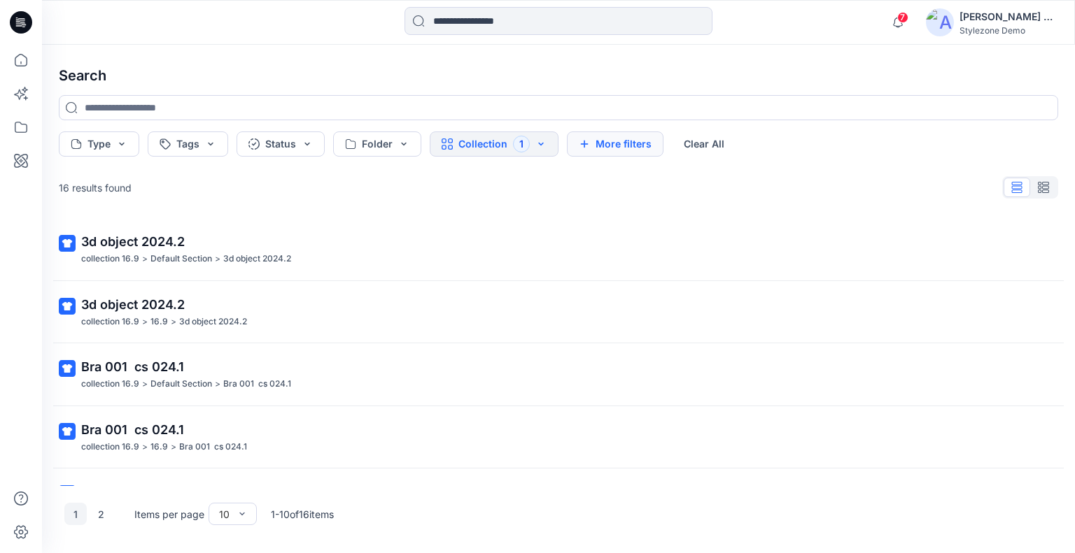
click at [630, 146] on button "More filters" at bounding box center [615, 144] width 97 height 25
click at [740, 153] on button "Metadata" at bounding box center [736, 144] width 102 height 25
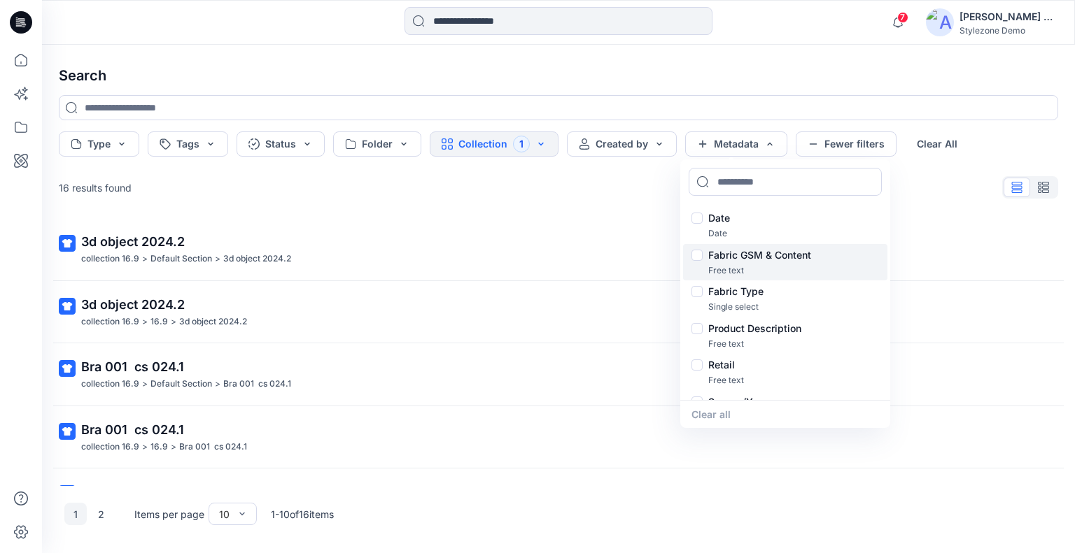
click at [699, 257] on div "Fabric GSM & Content" at bounding box center [785, 255] width 188 height 17
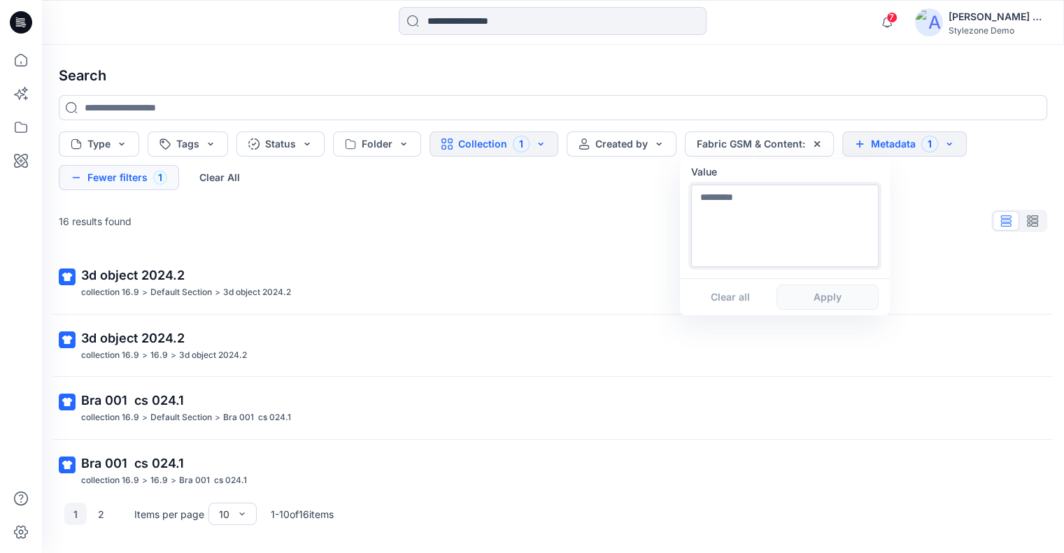
click at [798, 212] on textarea at bounding box center [785, 226] width 188 height 83
type textarea "****"
click at [813, 306] on button "Apply" at bounding box center [828, 297] width 102 height 25
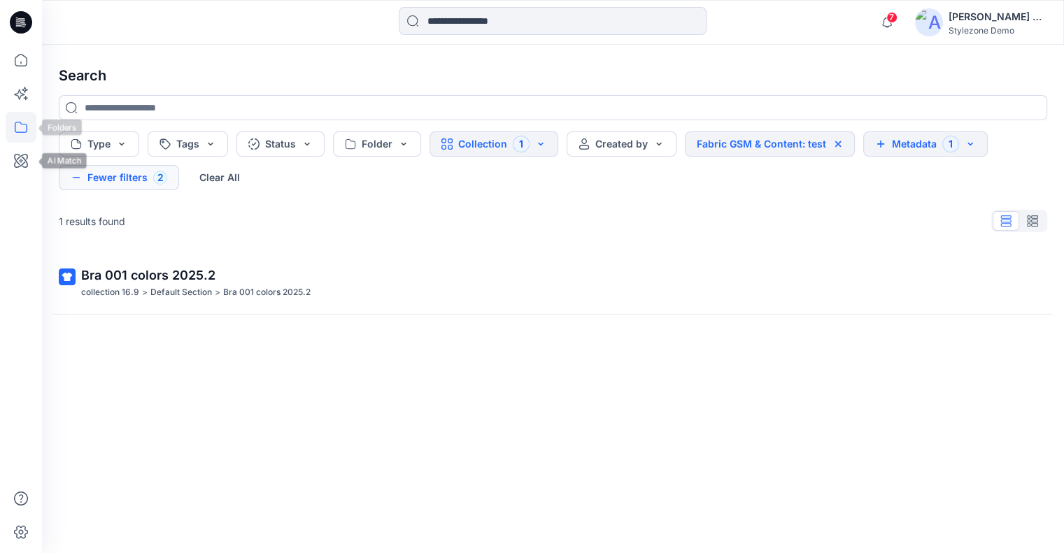
click at [20, 134] on icon at bounding box center [21, 127] width 31 height 31
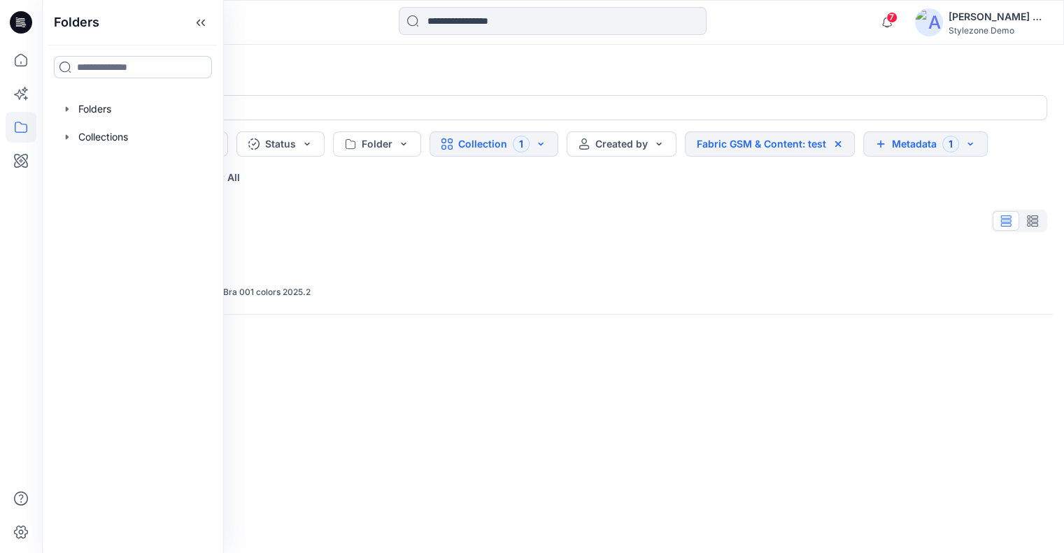
click at [150, 69] on input at bounding box center [133, 67] width 158 height 22
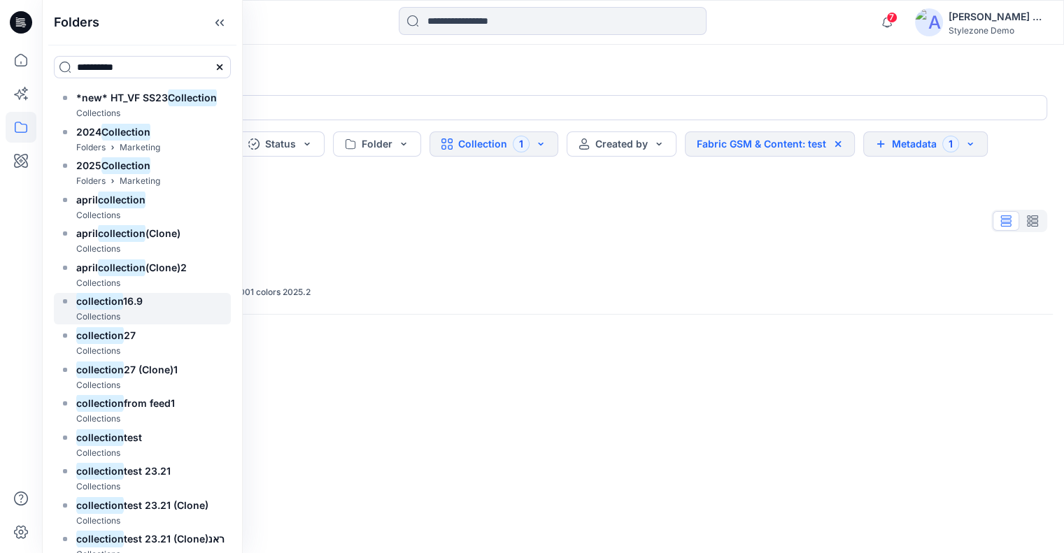
type input "**********"
drag, startPoint x: 97, startPoint y: 309, endPoint x: 154, endPoint y: 220, distance: 106.0
click at [98, 309] on mark "collection" at bounding box center [99, 301] width 47 height 19
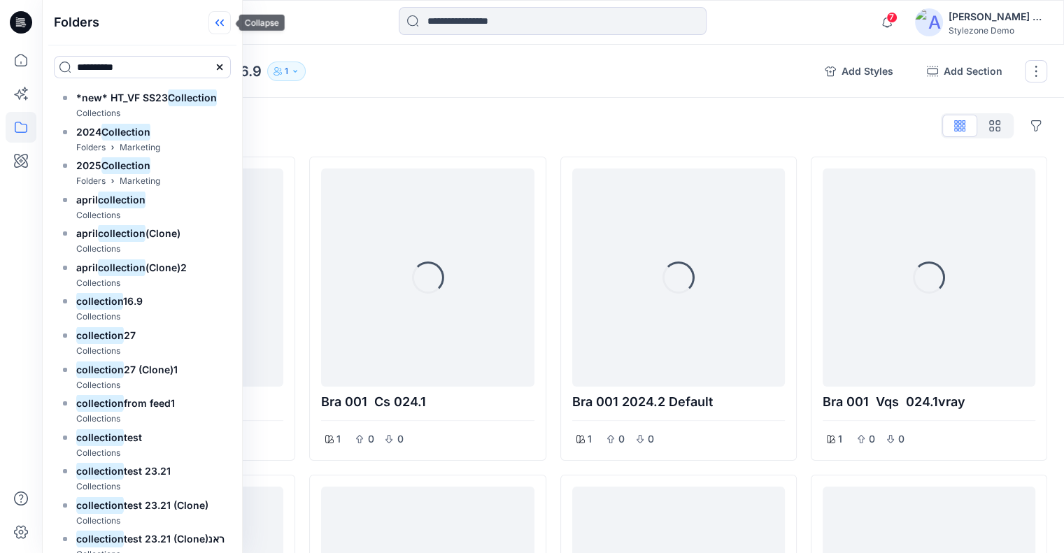
click at [226, 27] on icon at bounding box center [220, 22] width 22 height 23
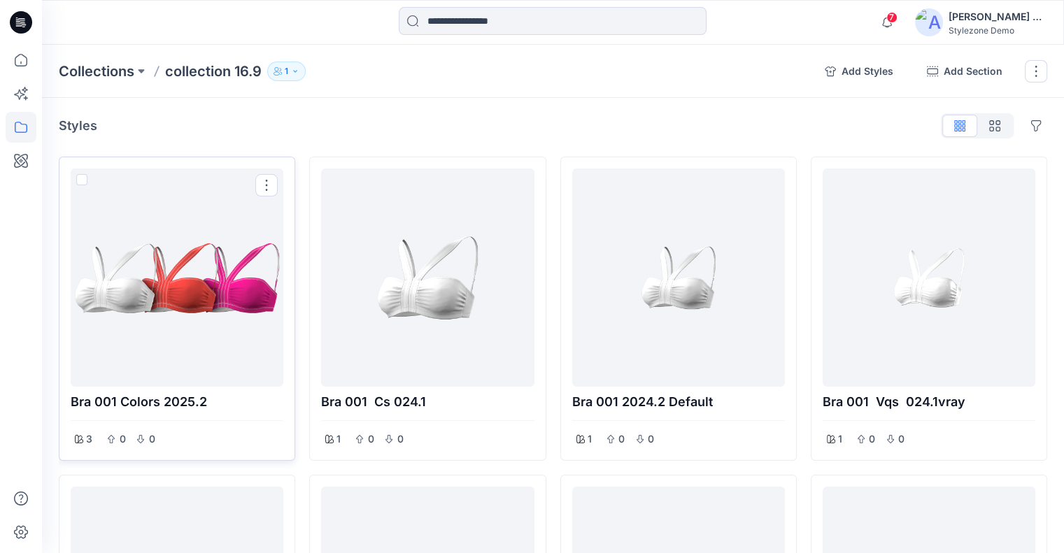
click at [81, 179] on span at bounding box center [81, 179] width 11 height 11
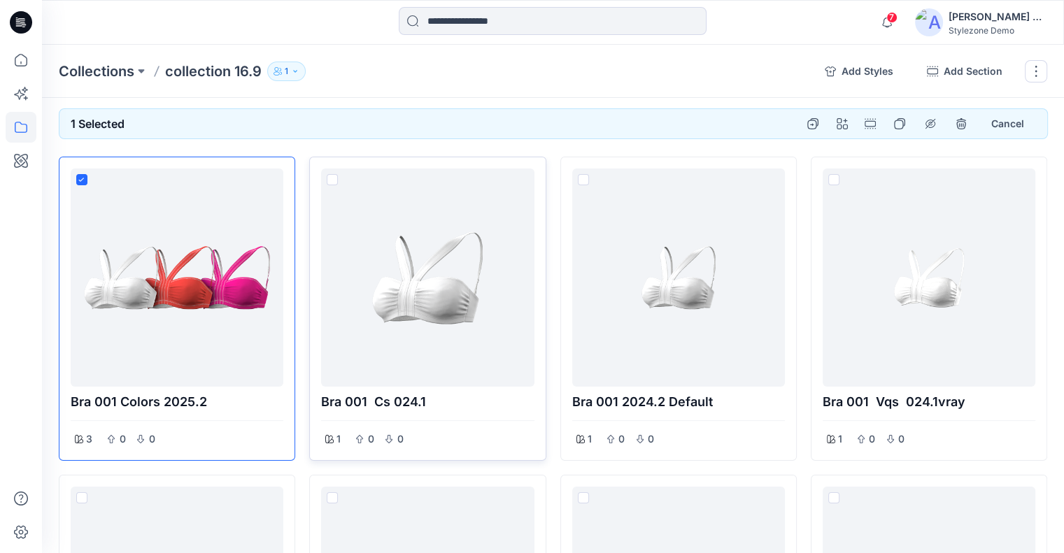
click at [332, 178] on span at bounding box center [332, 179] width 11 height 11
click at [816, 128] on icon "Duplicate Original Style to…" at bounding box center [812, 123] width 11 height 11
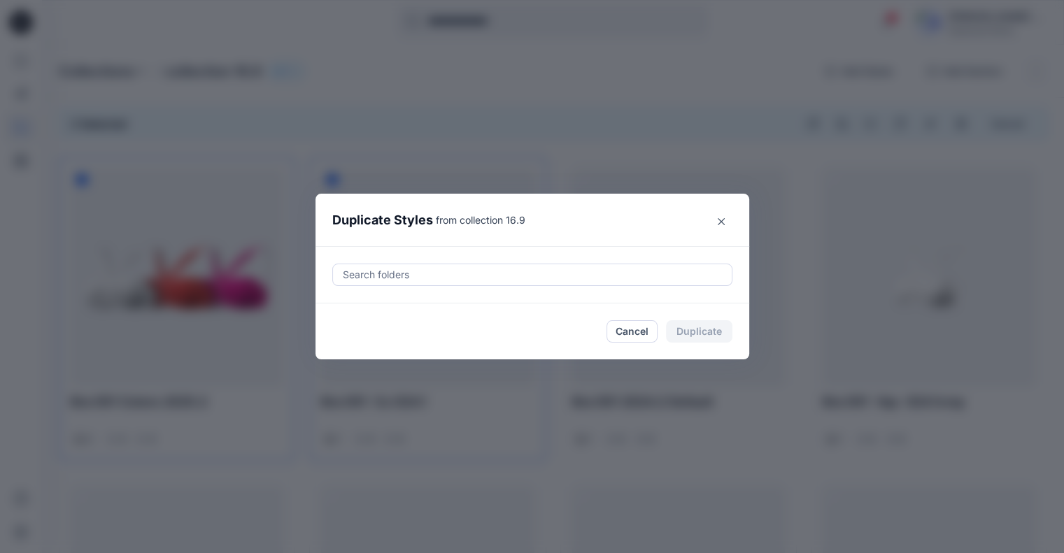
click at [514, 281] on div at bounding box center [532, 275] width 382 height 17
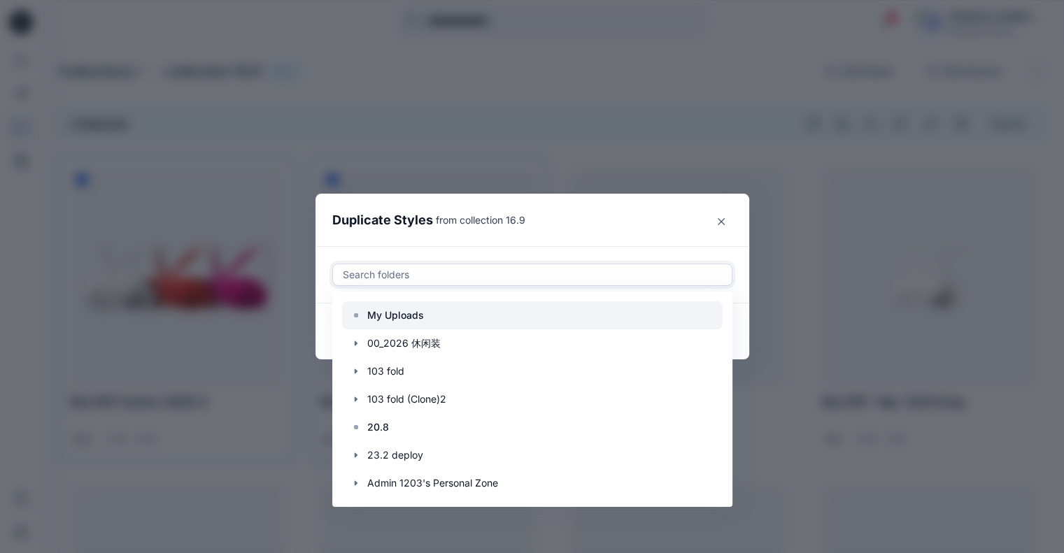
click at [494, 320] on div at bounding box center [532, 316] width 381 height 28
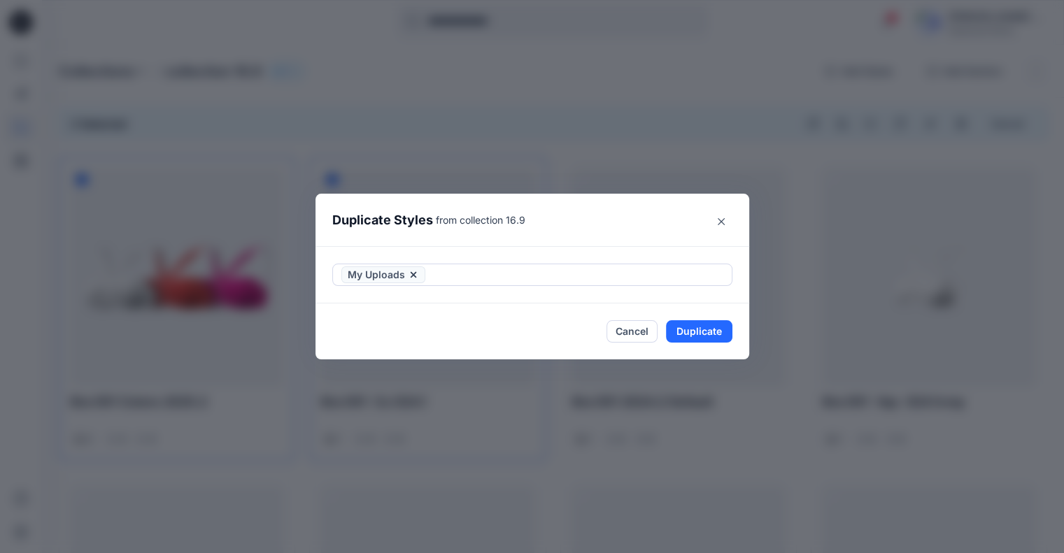
click at [624, 239] on header "Duplicate Styles from collection 16.9" at bounding box center [519, 220] width 406 height 53
click at [706, 332] on button "Duplicate" at bounding box center [699, 331] width 66 height 22
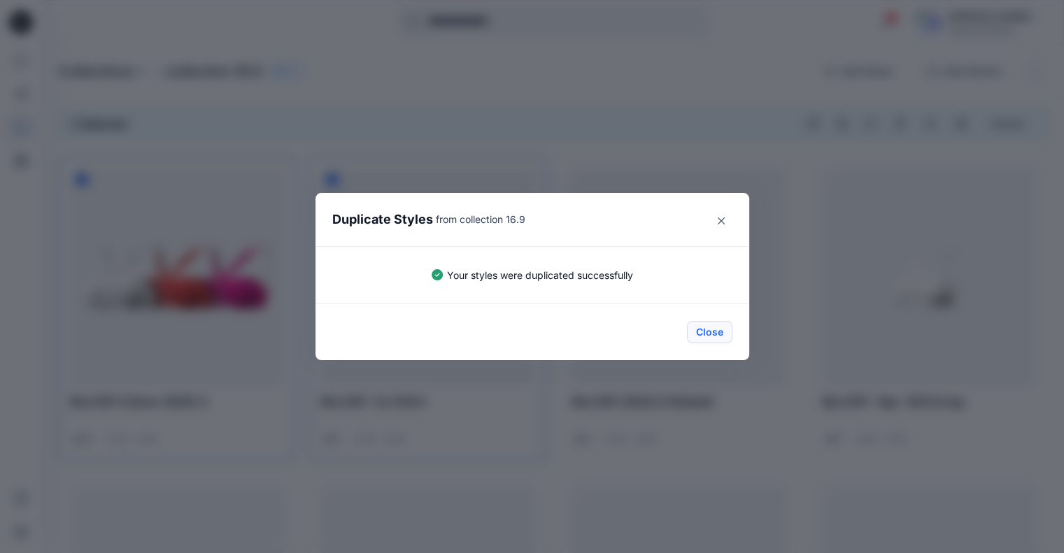
click at [712, 332] on button "Close" at bounding box center [709, 332] width 45 height 22
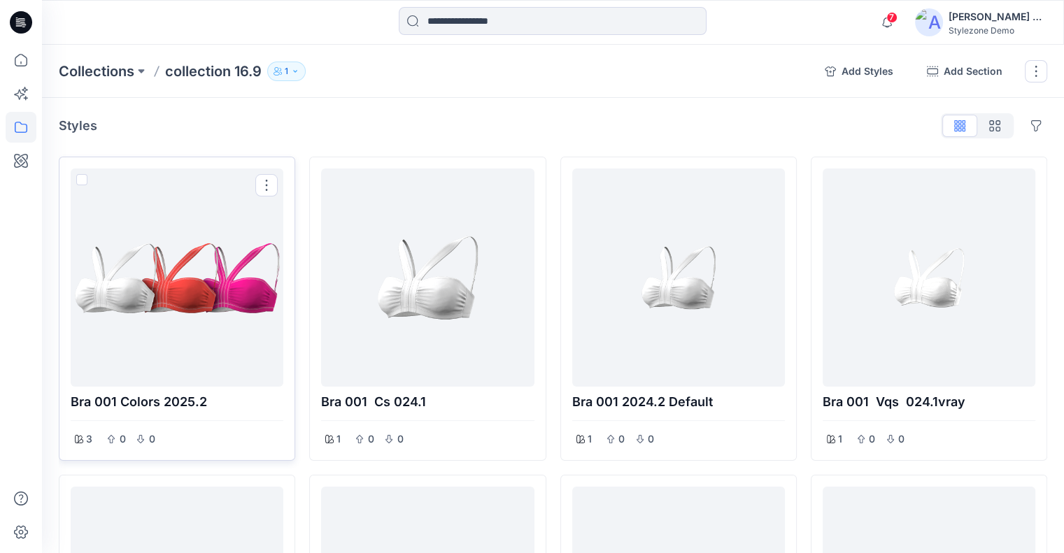
click at [80, 178] on span at bounding box center [81, 179] width 11 height 11
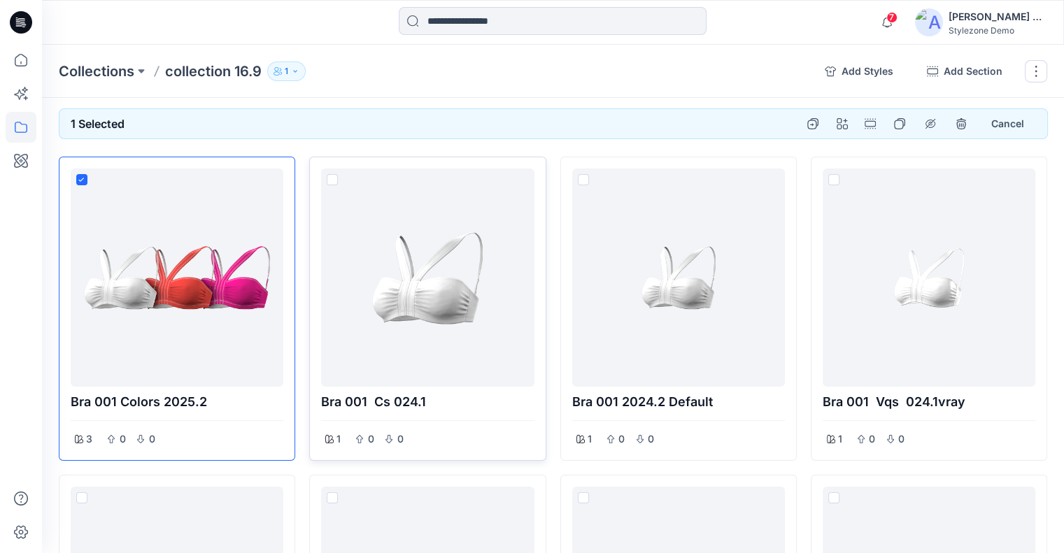
click at [334, 181] on span at bounding box center [332, 179] width 11 height 11
click at [842, 122] on button "button" at bounding box center [842, 124] width 22 height 22
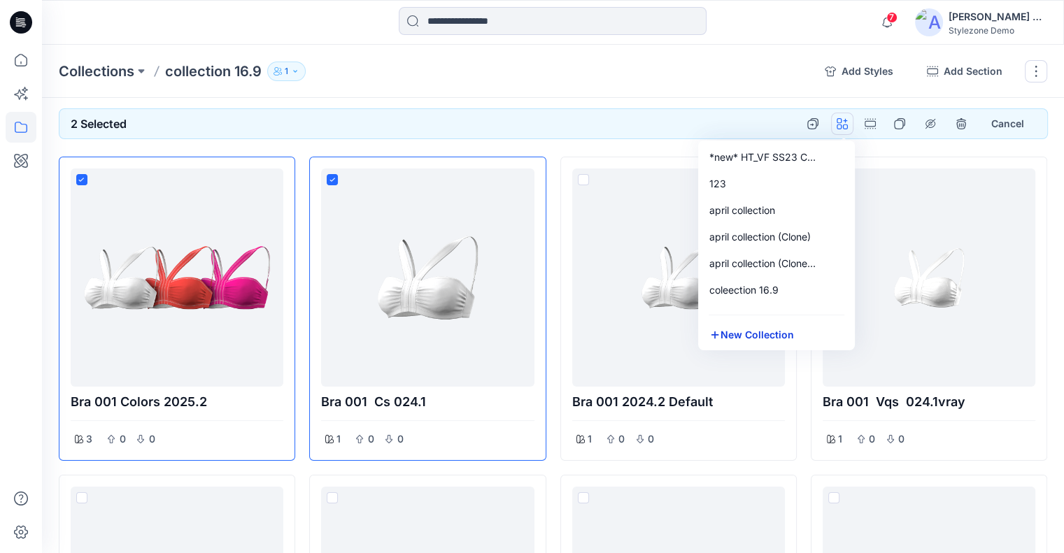
click at [775, 336] on button "New Collection" at bounding box center [776, 335] width 151 height 26
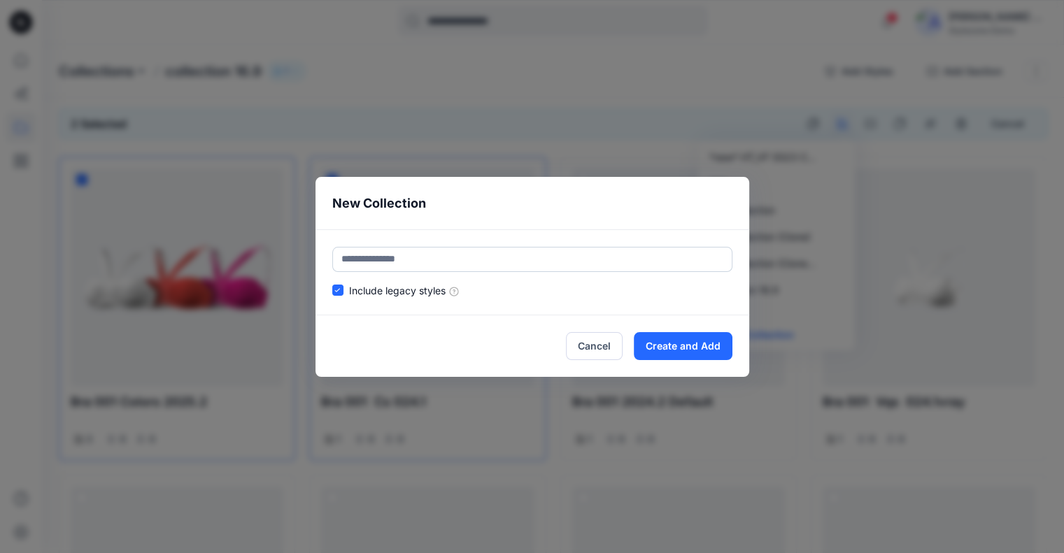
click at [423, 246] on div "Include legacy styles" at bounding box center [533, 273] width 434 height 86
click at [431, 262] on input "text" at bounding box center [532, 259] width 400 height 25
type input "*****"
click at [704, 339] on button "Create and Add" at bounding box center [683, 346] width 99 height 28
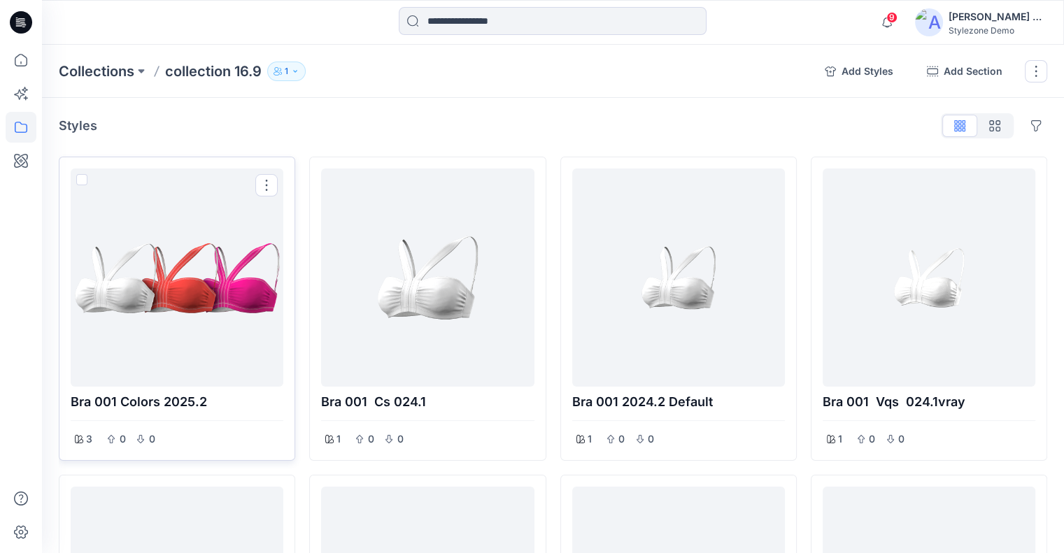
click at [75, 177] on div at bounding box center [177, 278] width 213 height 218
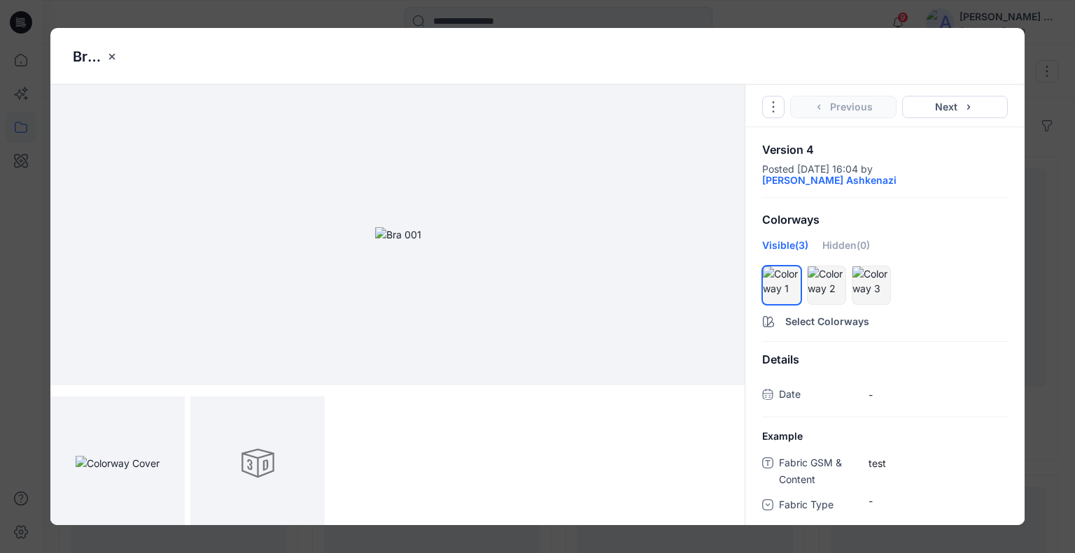
drag, startPoint x: 1064, startPoint y: 190, endPoint x: 752, endPoint y: 212, distance: 312.1
click at [1064, 190] on div "Bra 001 colors 2025.2 Go to Original Style Duplicate Original Style to... Previ…" at bounding box center [537, 276] width 1075 height 553
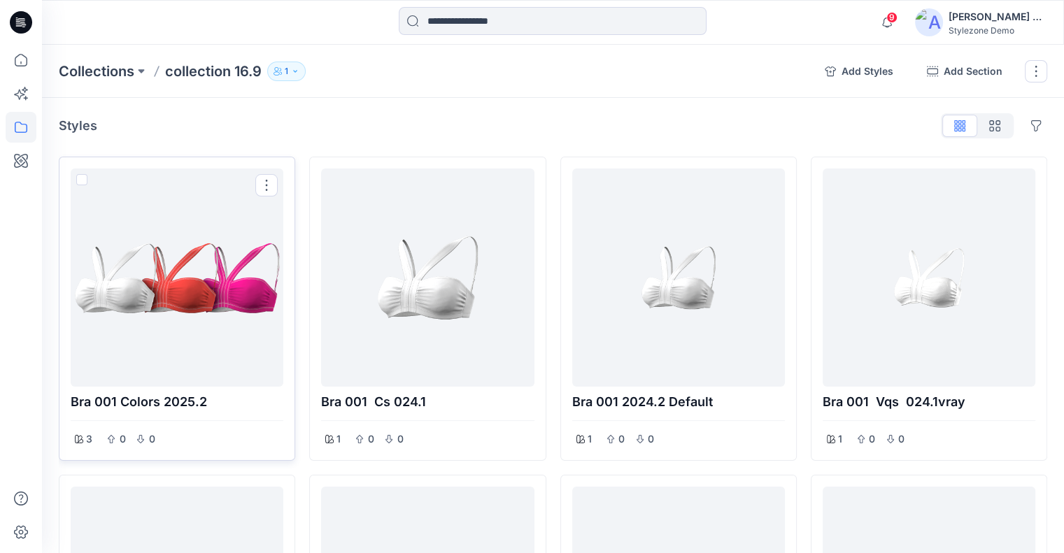
click at [83, 178] on span at bounding box center [81, 179] width 11 height 11
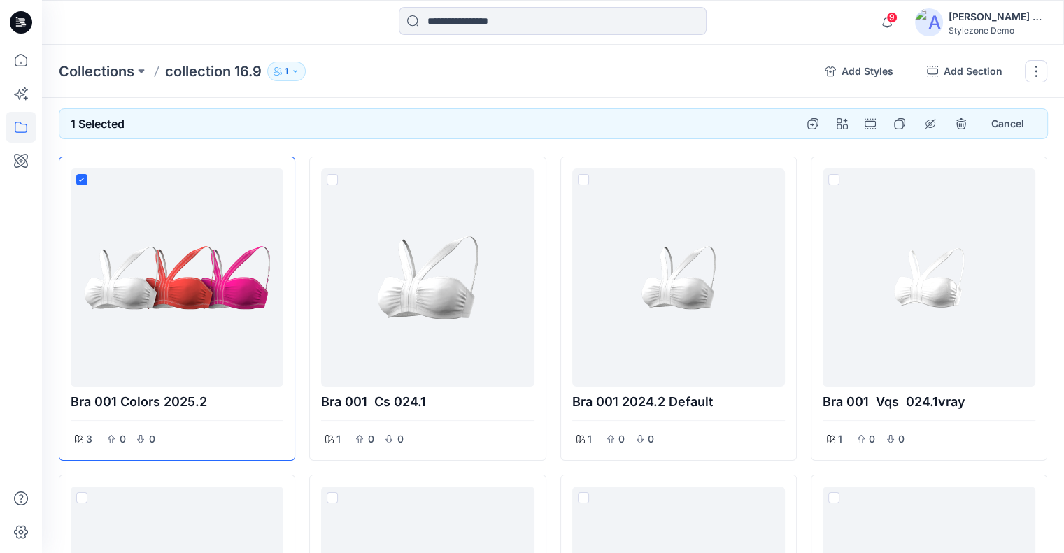
drag, startPoint x: 333, startPoint y: 183, endPoint x: 796, endPoint y: 136, distance: 464.9
click at [333, 183] on span at bounding box center [332, 179] width 11 height 11
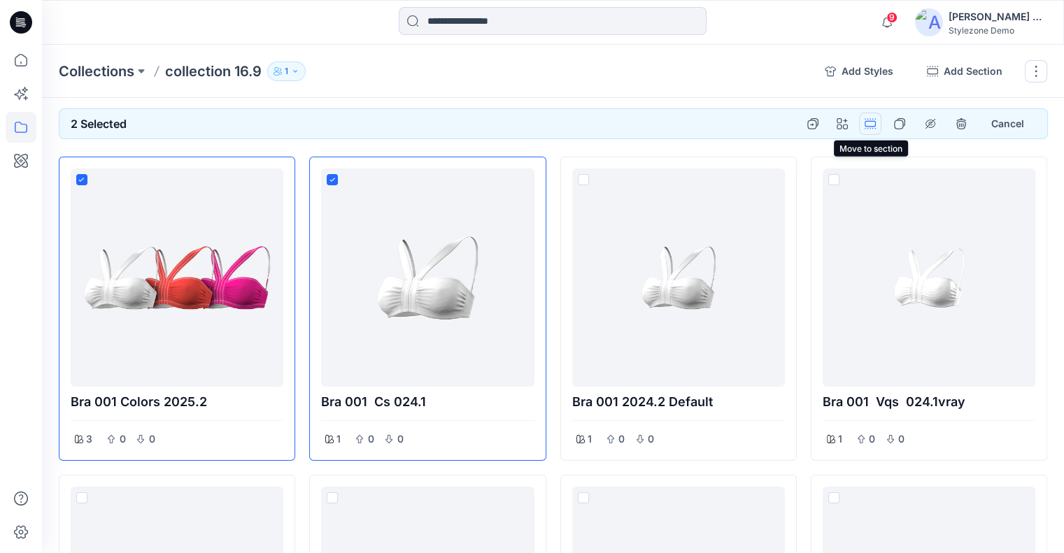
click at [873, 122] on button "Options" at bounding box center [870, 124] width 22 height 22
click at [796, 156] on button "16.9" at bounding box center [803, 156] width 151 height 26
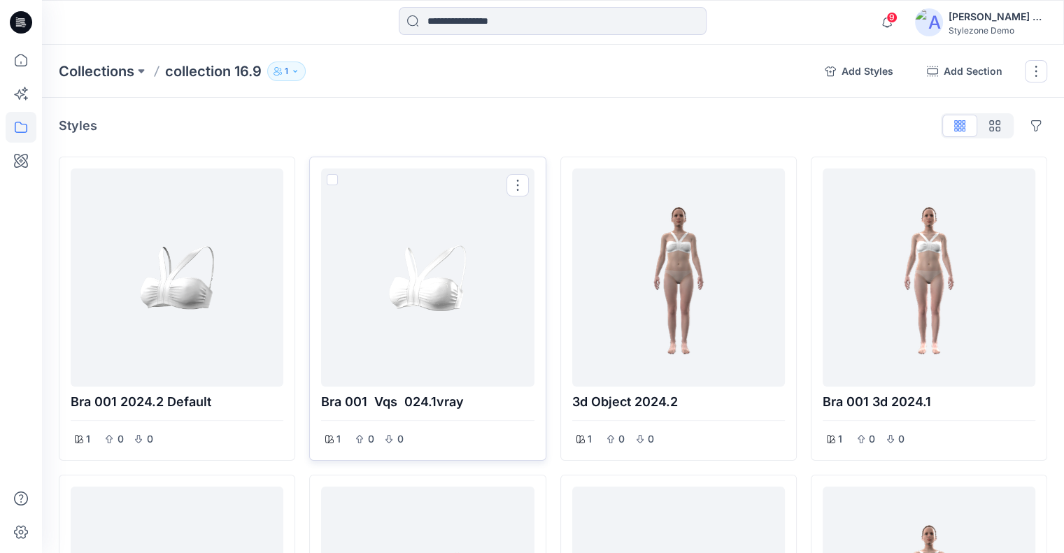
click at [333, 181] on span at bounding box center [332, 179] width 11 height 11
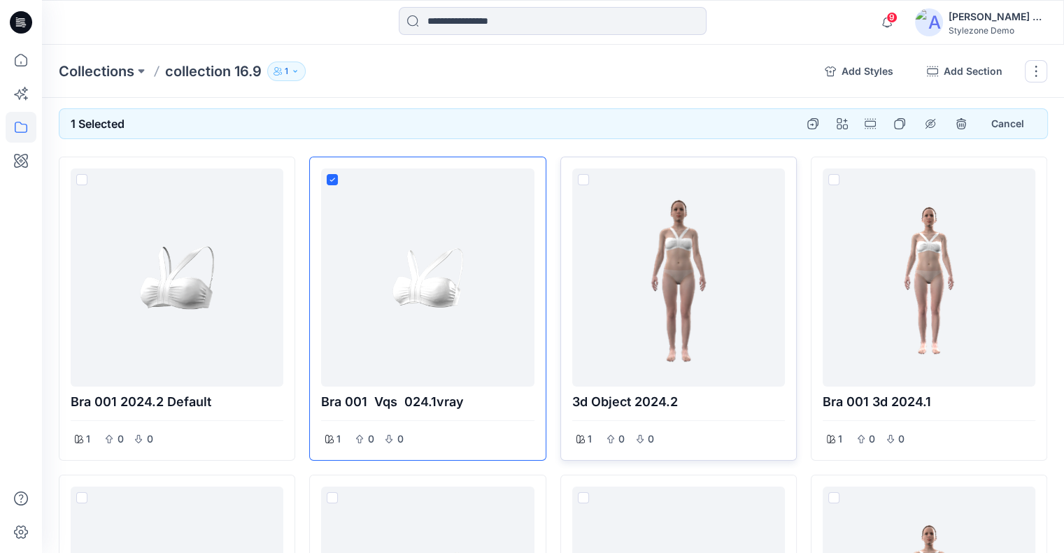
click at [588, 177] on span at bounding box center [583, 179] width 11 height 11
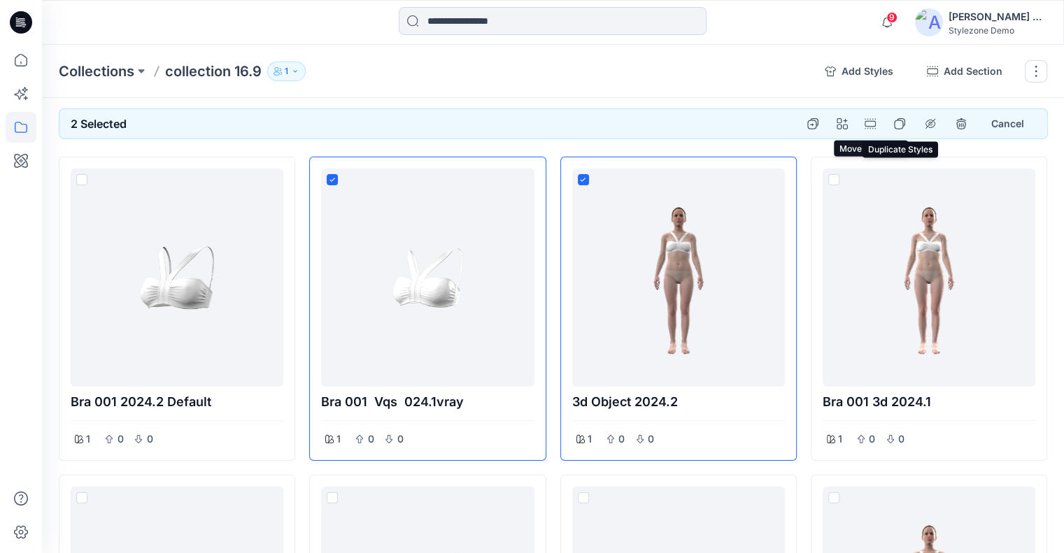
click at [899, 124] on icon "duplicate styles" at bounding box center [899, 123] width 11 height 11
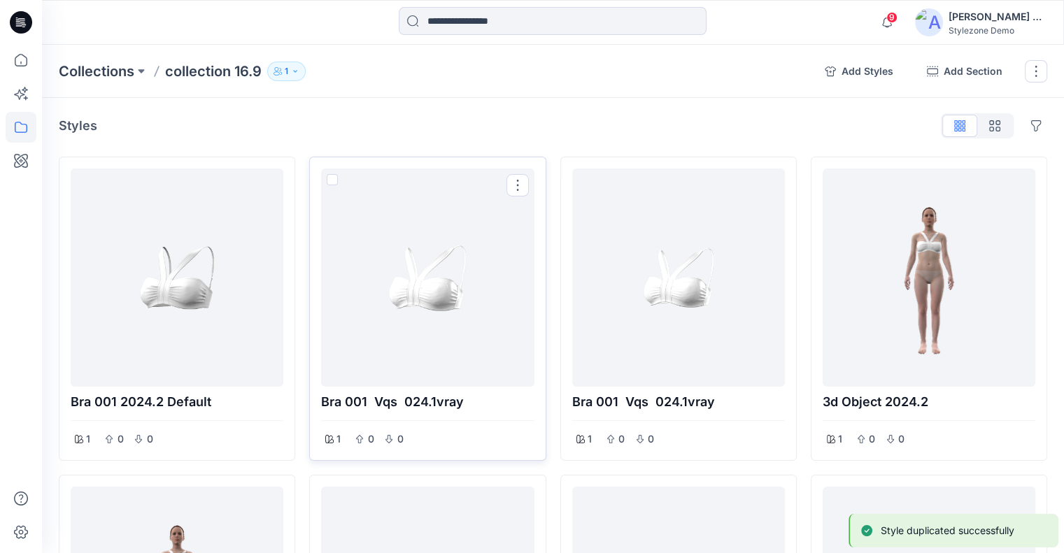
click at [330, 177] on span at bounding box center [332, 179] width 11 height 11
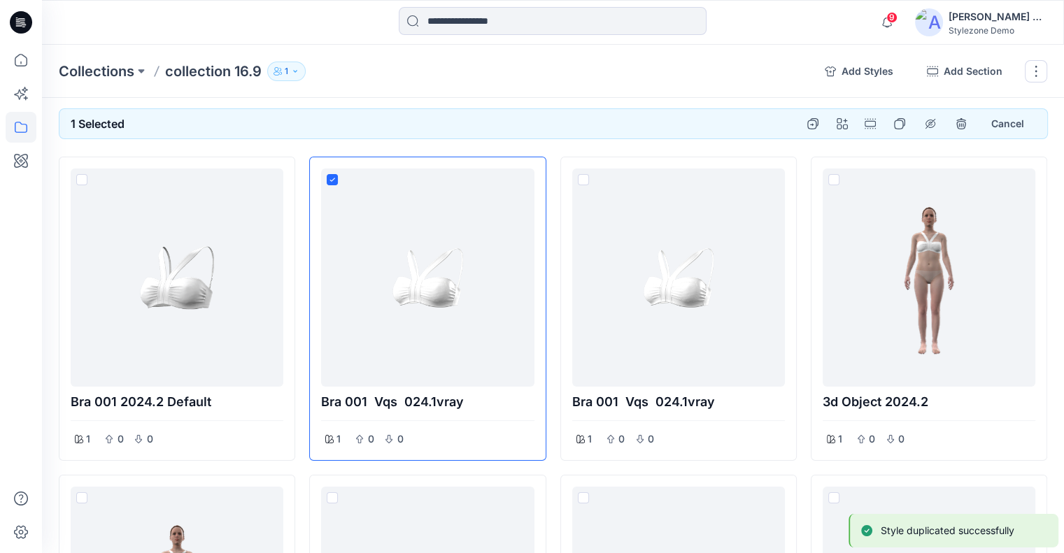
drag, startPoint x: 581, startPoint y: 178, endPoint x: 805, endPoint y: 143, distance: 226.6
click at [582, 178] on span at bounding box center [583, 179] width 11 height 11
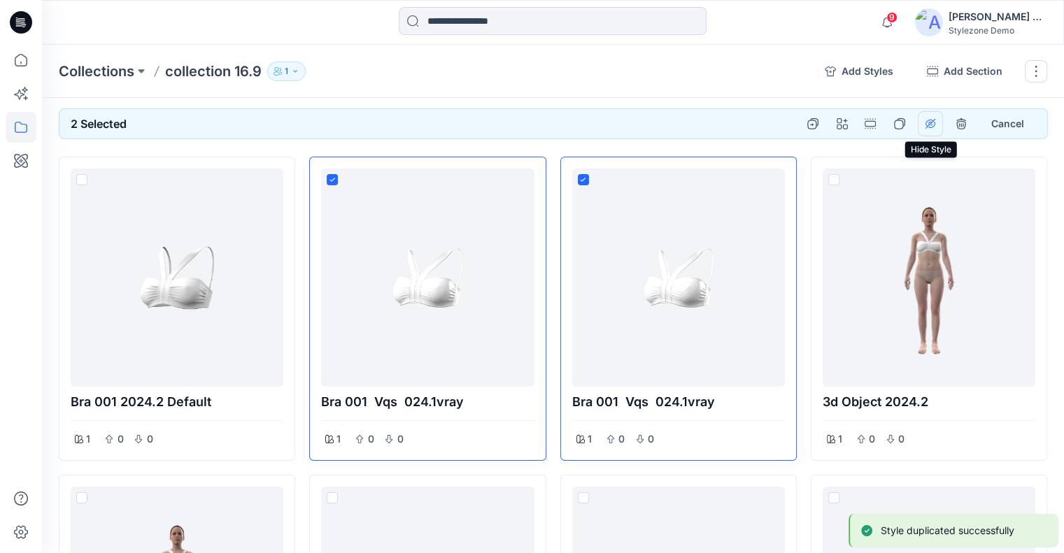
click at [938, 125] on button "hide show styles" at bounding box center [930, 123] width 25 height 25
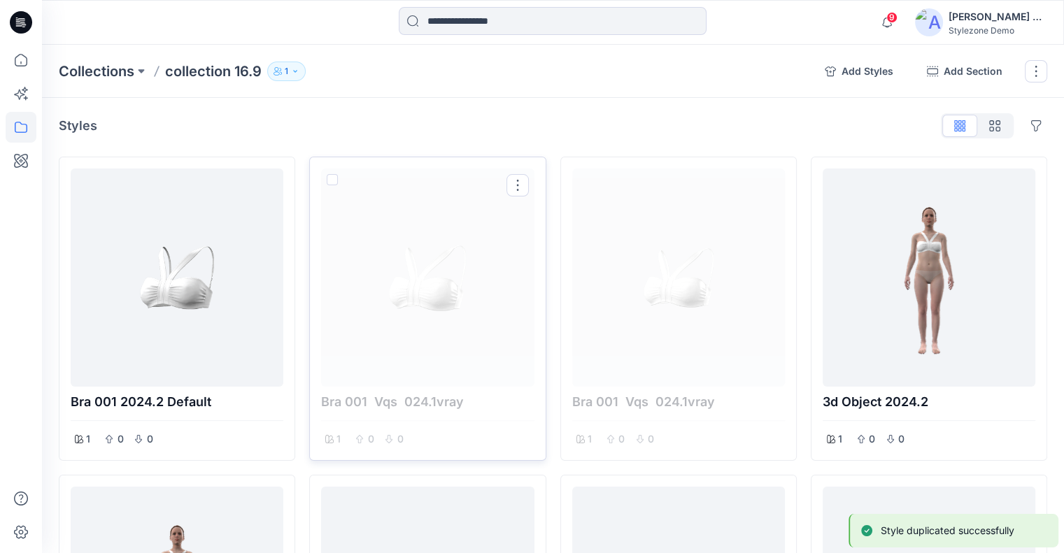
click at [338, 178] on div at bounding box center [428, 277] width 202 height 207
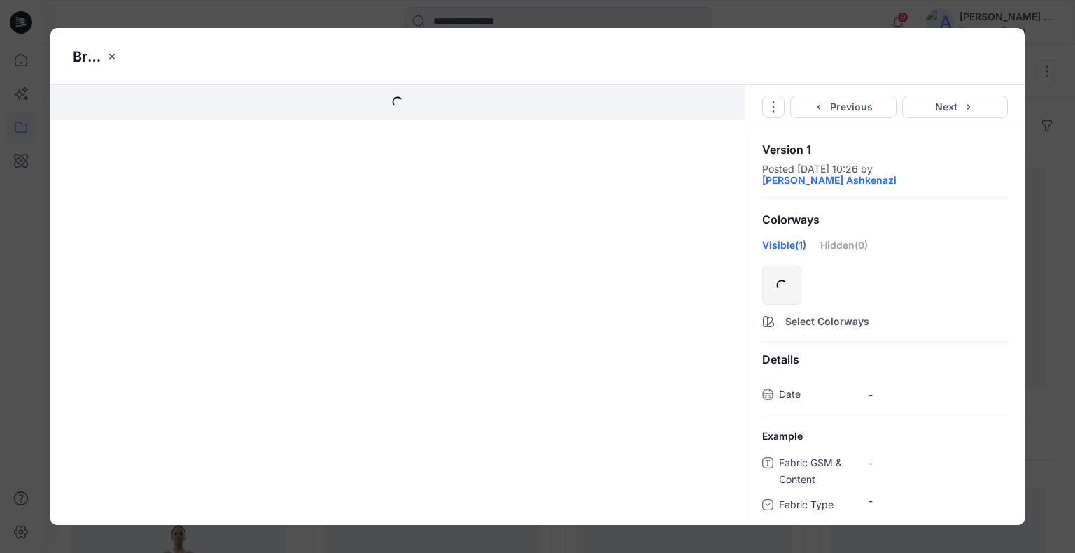
click at [1056, 205] on div "Bra 001 vqs 024.1vray Go to Original Style Duplicate Original Style to... Previ…" at bounding box center [537, 276] width 1075 height 553
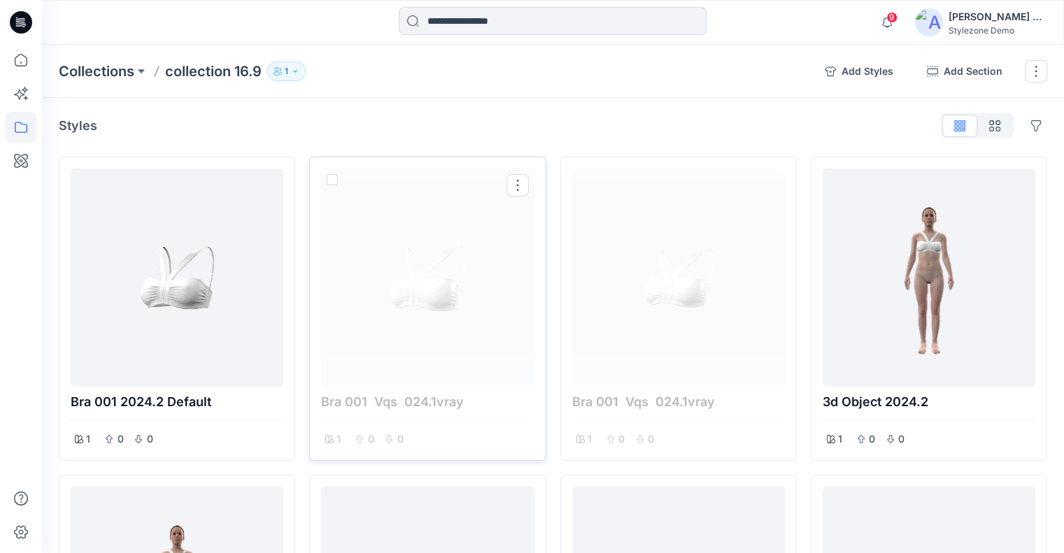
click at [332, 178] on span at bounding box center [332, 179] width 11 height 11
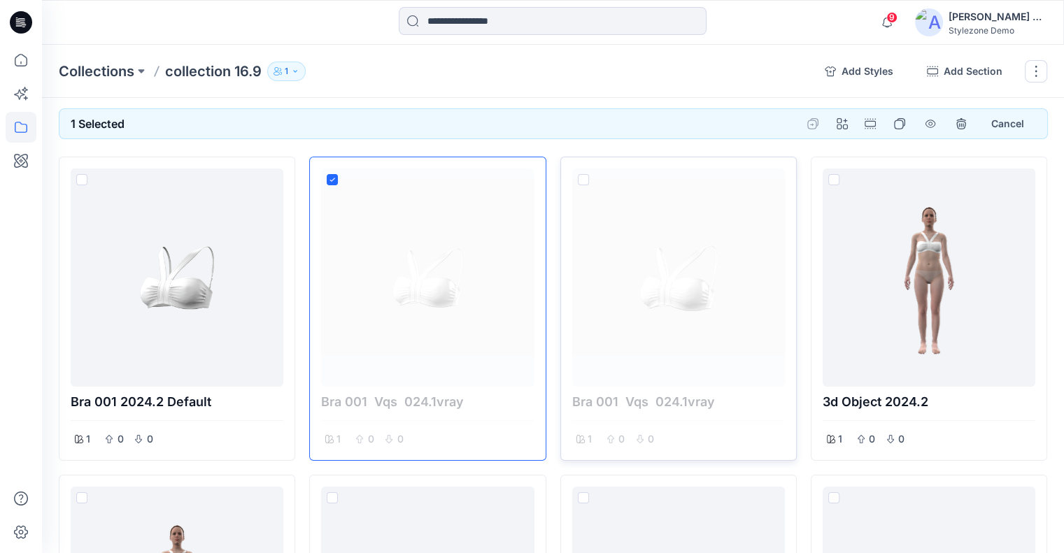
click at [579, 181] on span at bounding box center [583, 179] width 11 height 11
click at [931, 125] on icon "hide show styles" at bounding box center [930, 123] width 11 height 11
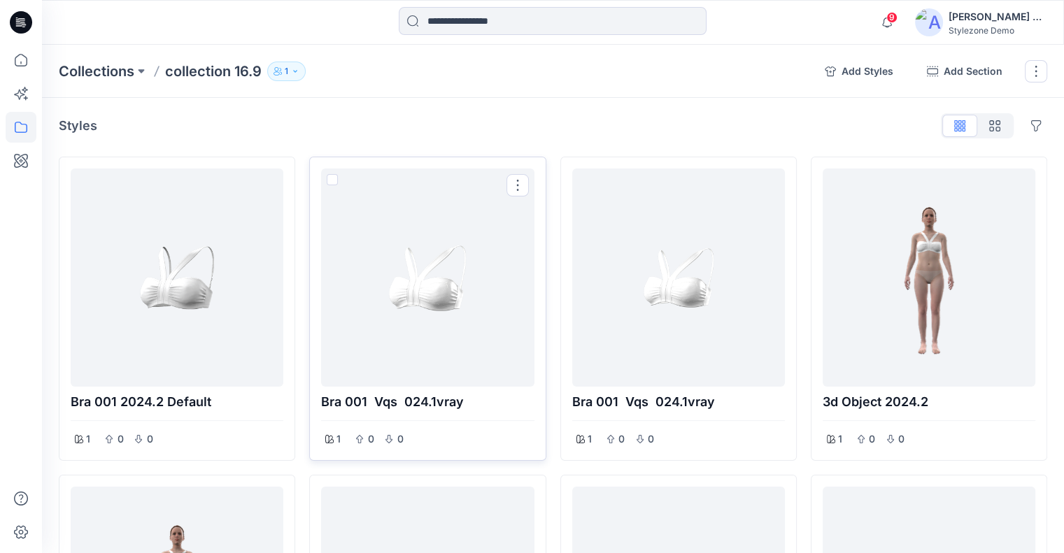
click at [330, 176] on span at bounding box center [332, 179] width 11 height 11
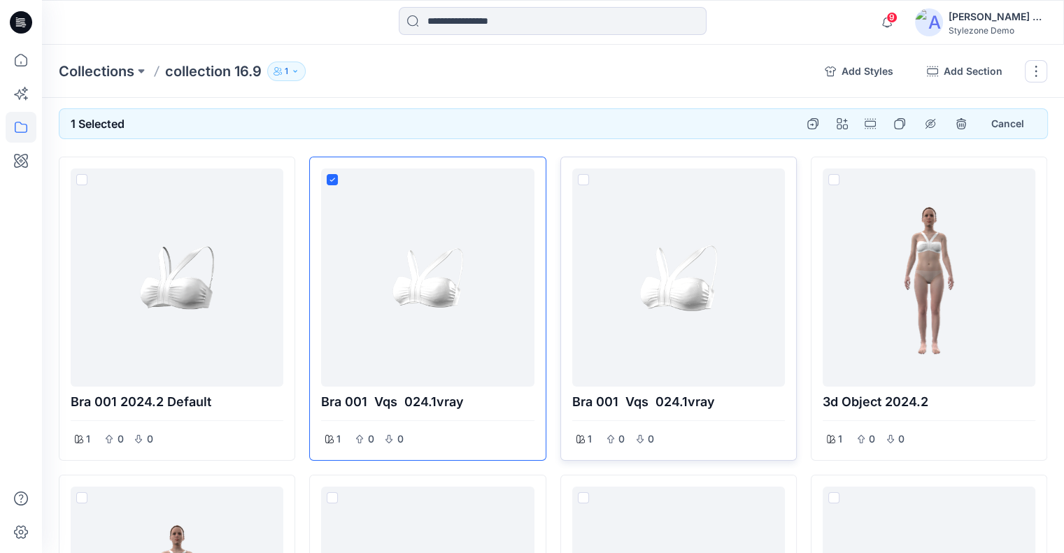
click at [582, 177] on span at bounding box center [583, 179] width 11 height 11
click at [957, 124] on icon "remove styles" at bounding box center [960, 125] width 9 height 8
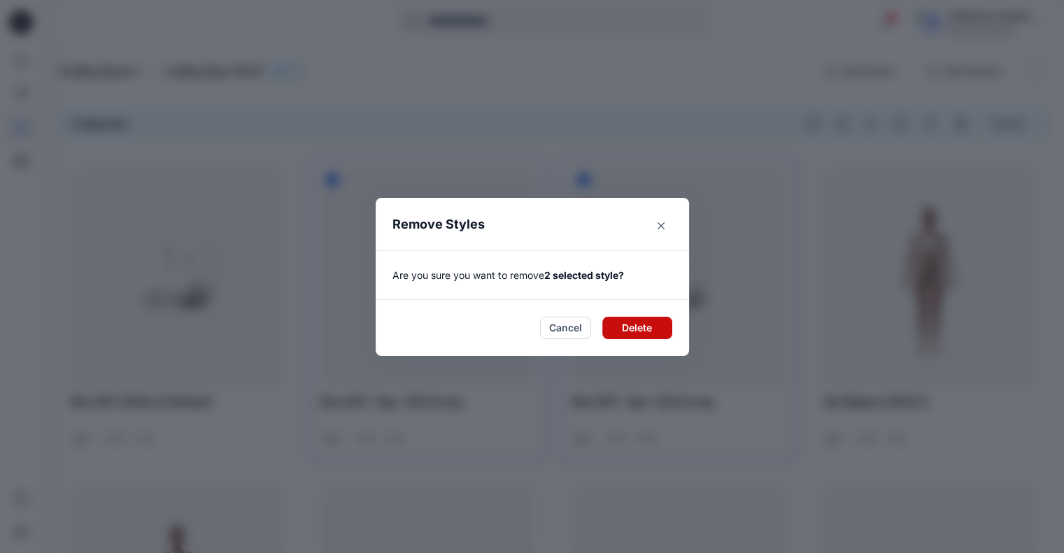
click at [643, 330] on button "Delete" at bounding box center [637, 328] width 70 height 22
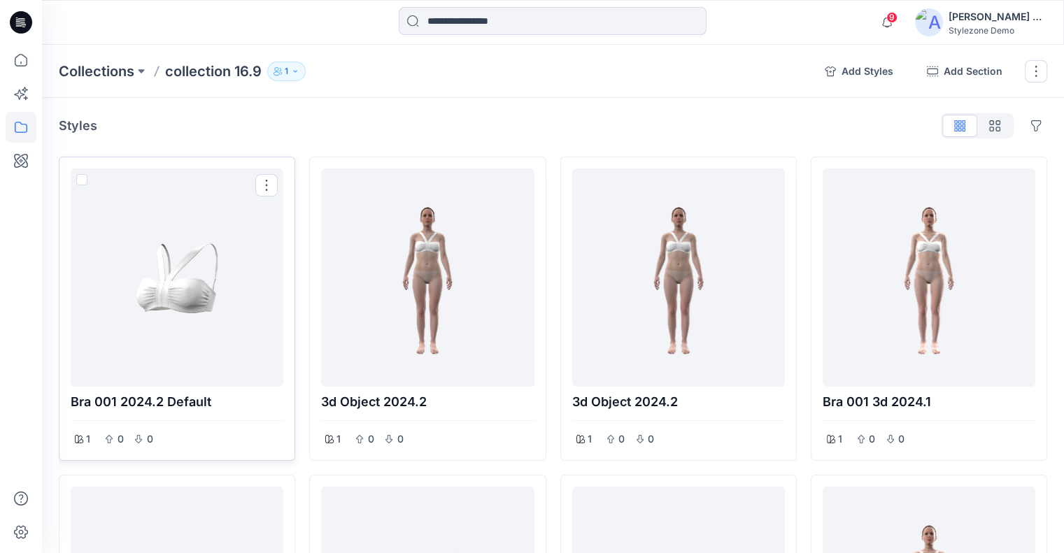
click at [278, 187] on div at bounding box center [177, 278] width 213 height 218
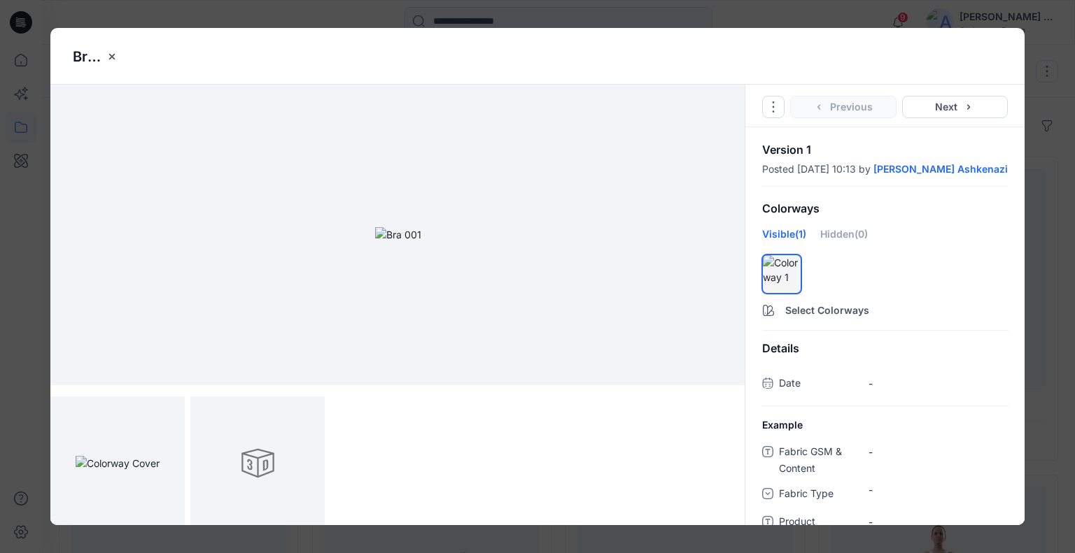
click at [1047, 184] on div "Bra 001 2024.2 default Go to Original Style Duplicate Original Style to... Prev…" at bounding box center [537, 276] width 1075 height 553
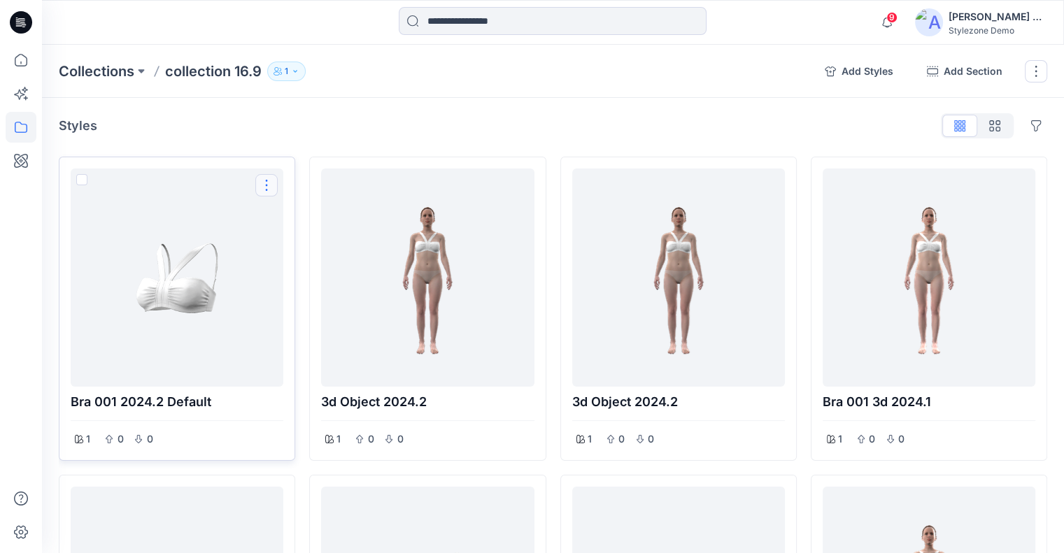
click at [266, 184] on button "Options" at bounding box center [266, 185] width 22 height 22
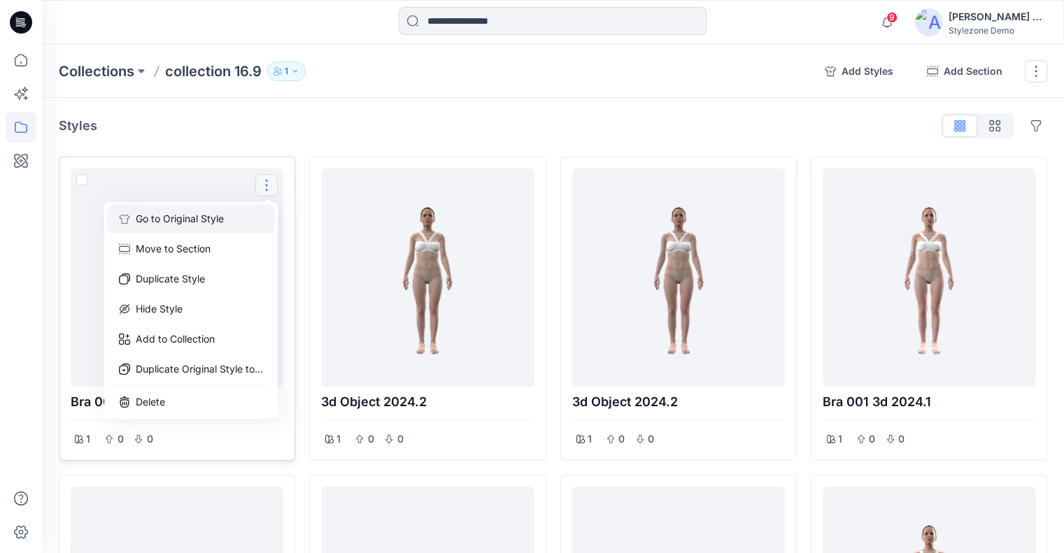
click at [230, 220] on button "Go to Original Style" at bounding box center [191, 219] width 168 height 28
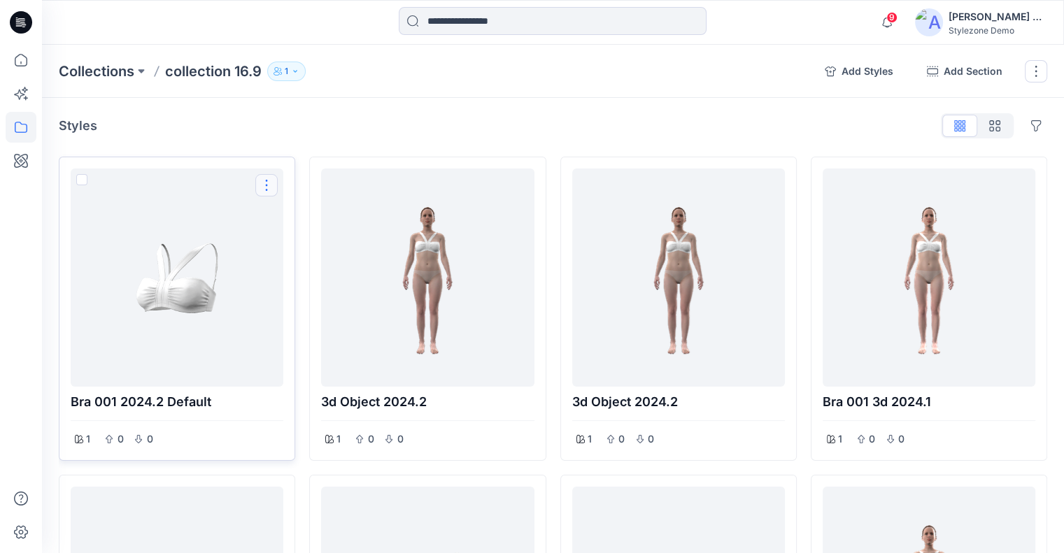
click at [267, 185] on button "Options" at bounding box center [266, 185] width 22 height 22
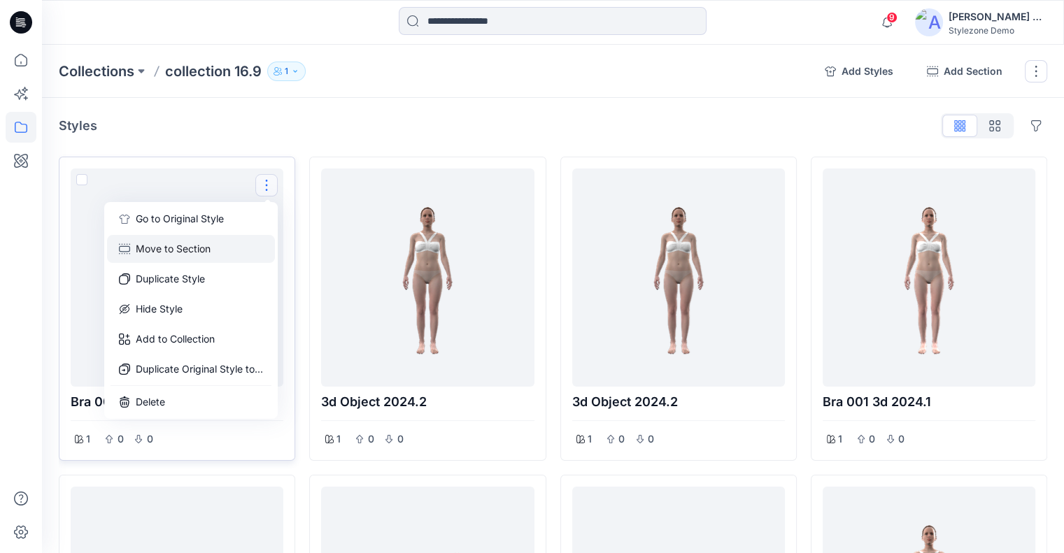
click at [239, 244] on button "Move to Section" at bounding box center [191, 249] width 168 height 28
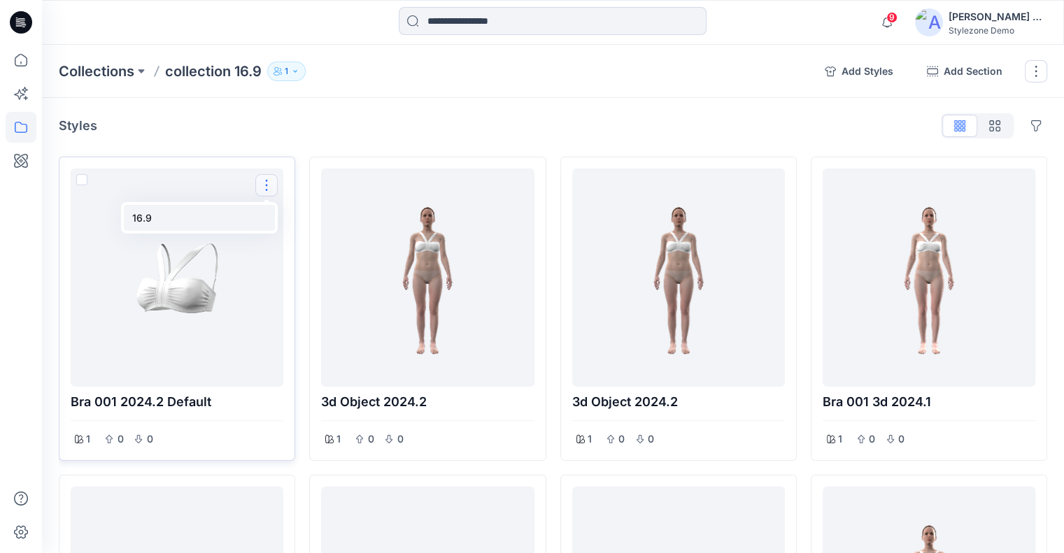
click at [204, 211] on button "16.9" at bounding box center [199, 218] width 151 height 26
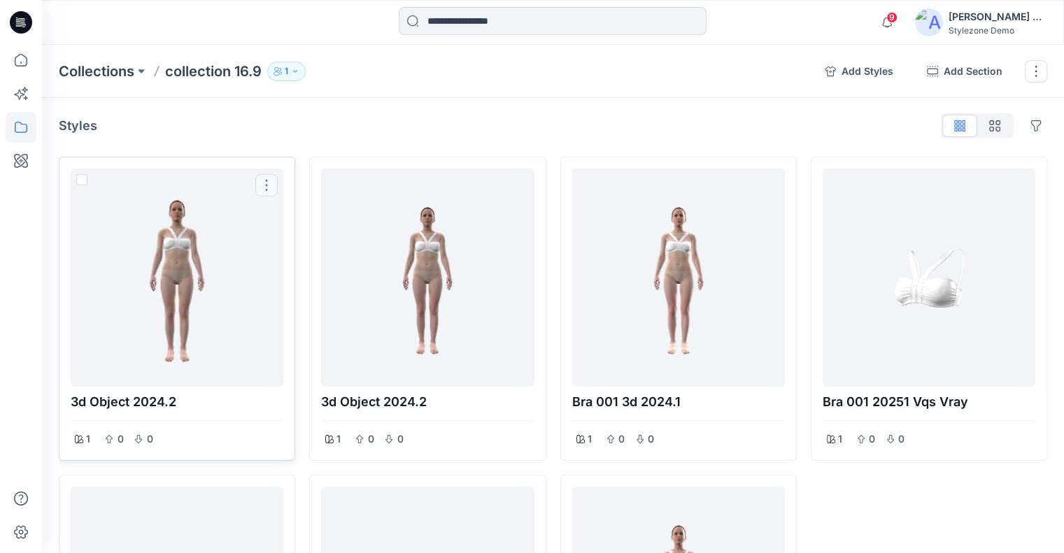
click at [266, 186] on button "Options" at bounding box center [266, 185] width 22 height 22
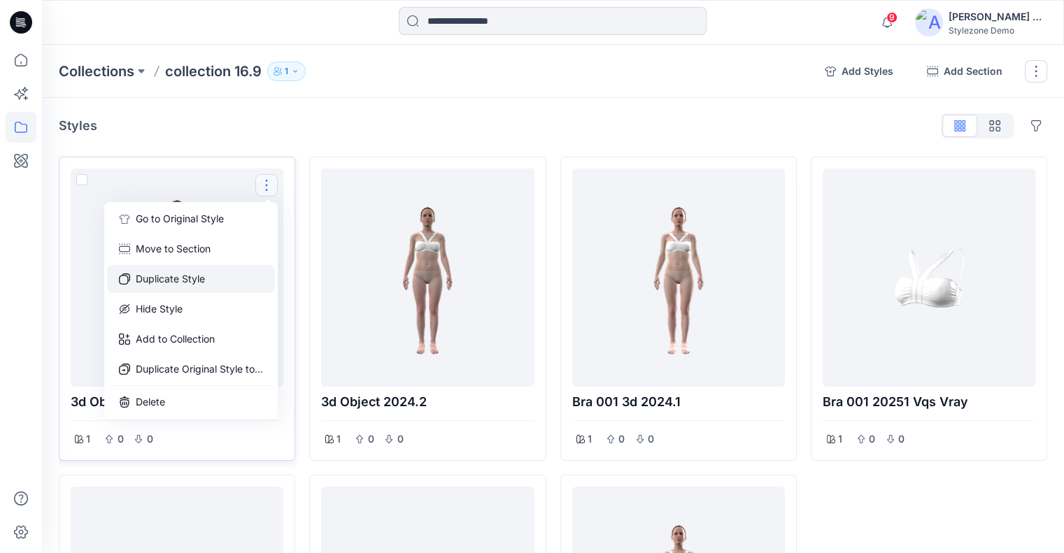
click at [234, 270] on button "Duplicate Style" at bounding box center [191, 279] width 168 height 28
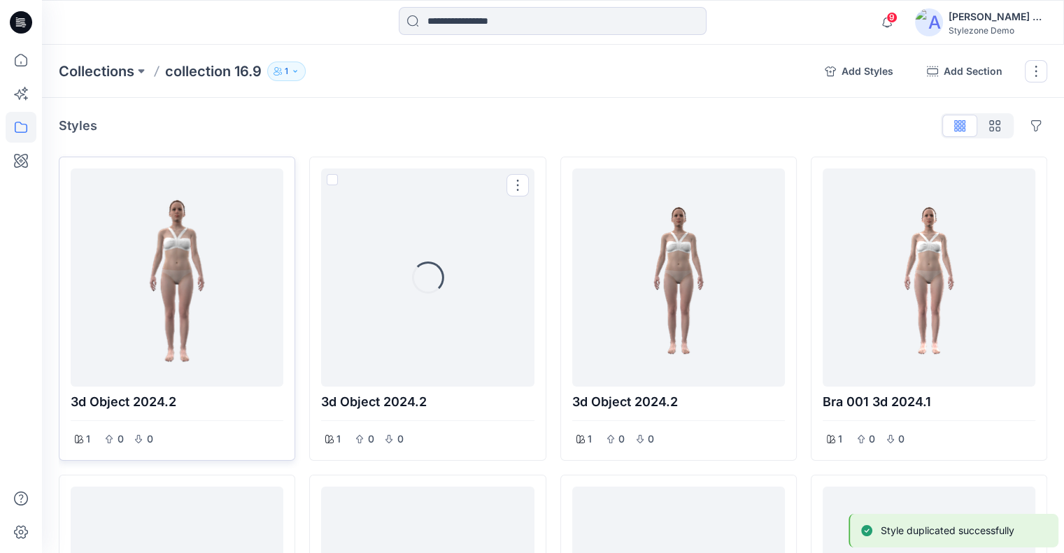
click at [516, 187] on button "Options" at bounding box center [518, 185] width 22 height 22
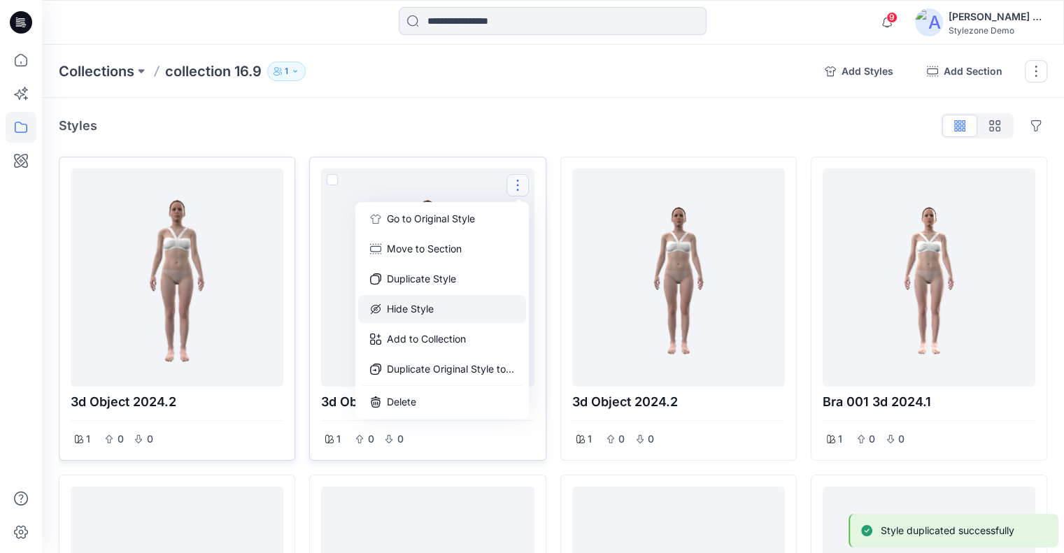
click at [472, 301] on button "Hide Style" at bounding box center [442, 309] width 168 height 28
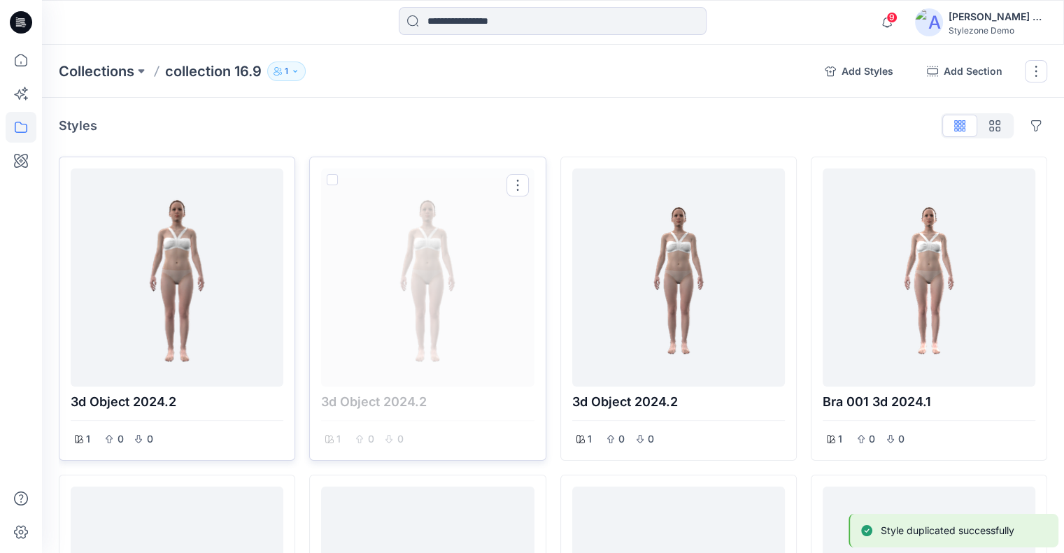
click at [518, 190] on button "Options" at bounding box center [518, 185] width 22 height 22
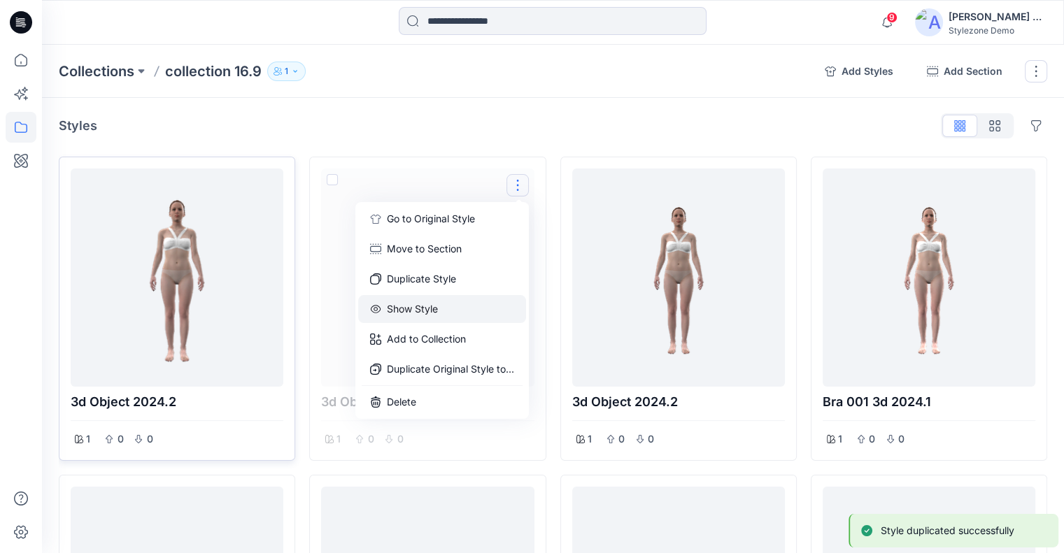
click at [462, 302] on button "Show Style" at bounding box center [442, 309] width 168 height 28
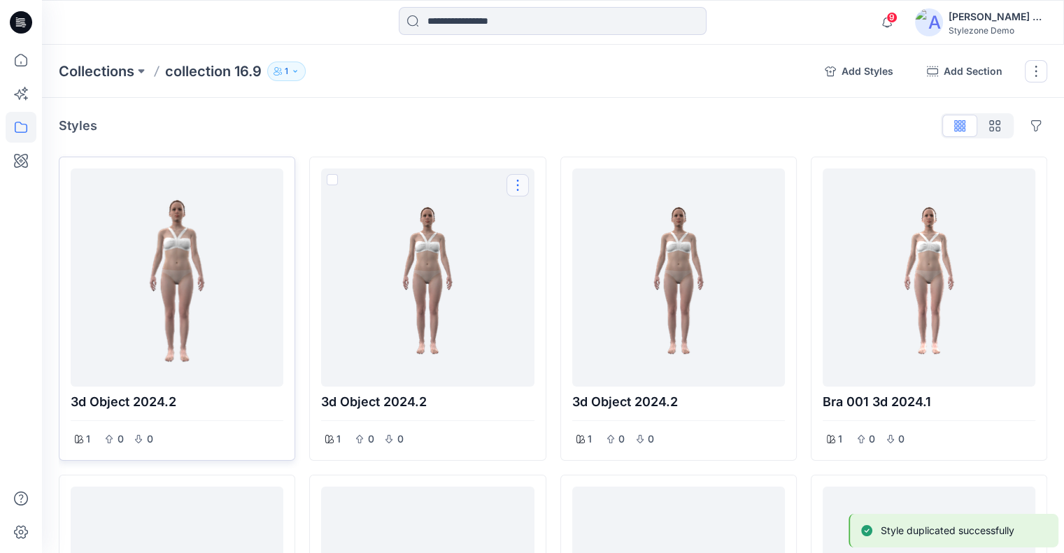
click at [515, 186] on button "Options" at bounding box center [518, 185] width 22 height 22
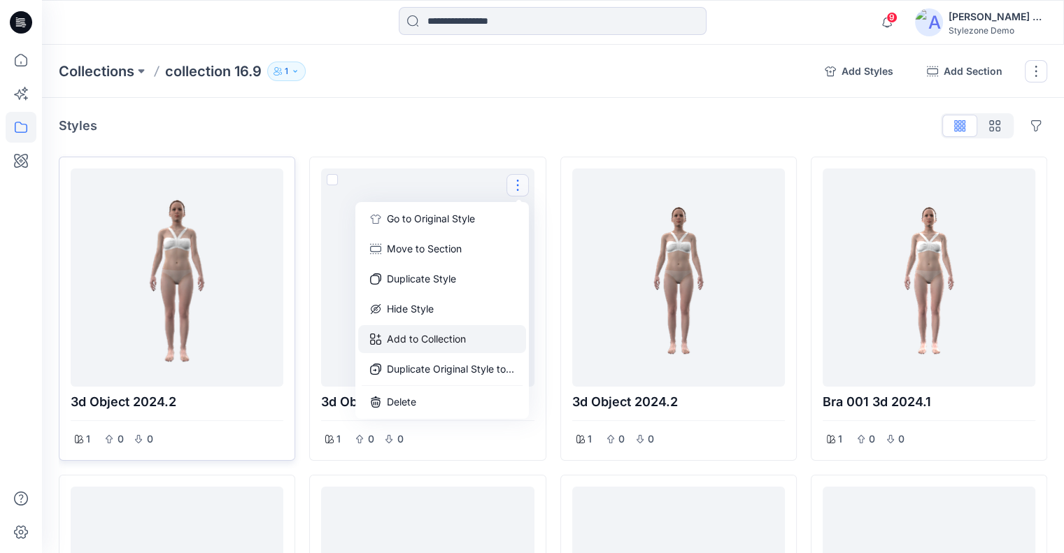
click at [449, 337] on button "Add to Collection" at bounding box center [442, 339] width 168 height 28
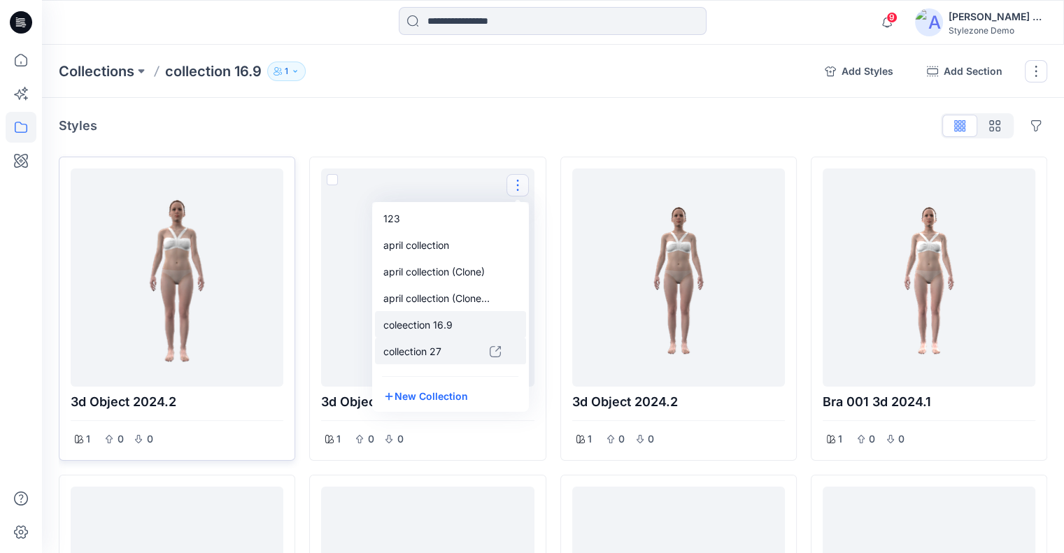
drag, startPoint x: 442, startPoint y: 332, endPoint x: 437, endPoint y: 345, distance: 13.5
click at [442, 332] on div "coleection 16.9" at bounding box center [450, 324] width 151 height 27
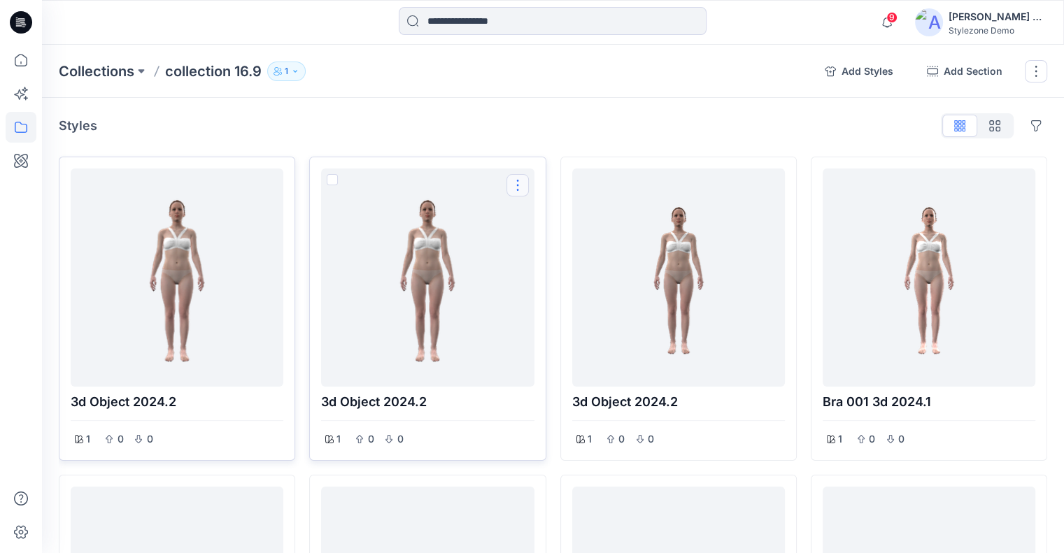
click at [516, 188] on button "Options" at bounding box center [518, 185] width 22 height 22
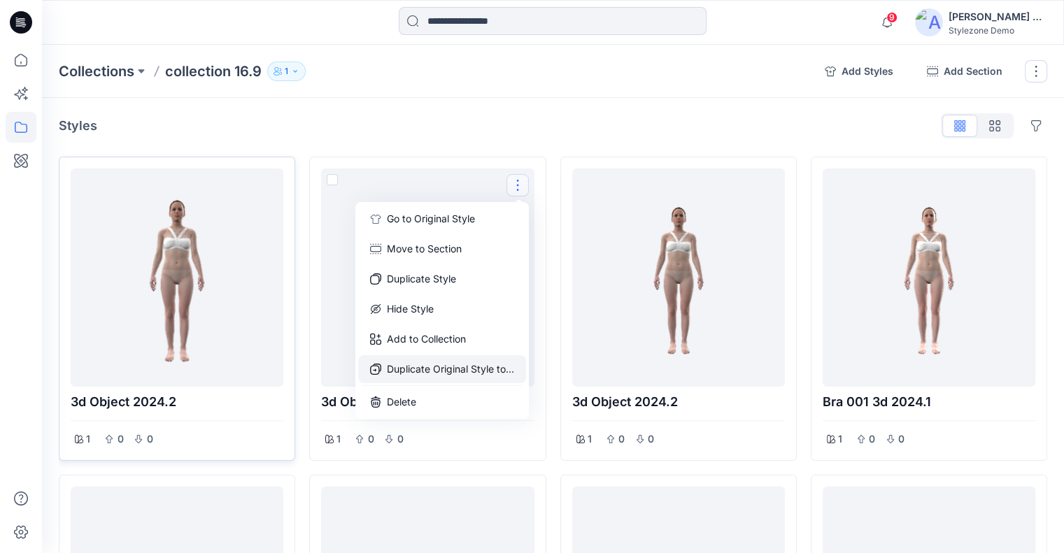
click at [459, 367] on button "Duplicate Original Style to..." at bounding box center [442, 369] width 168 height 28
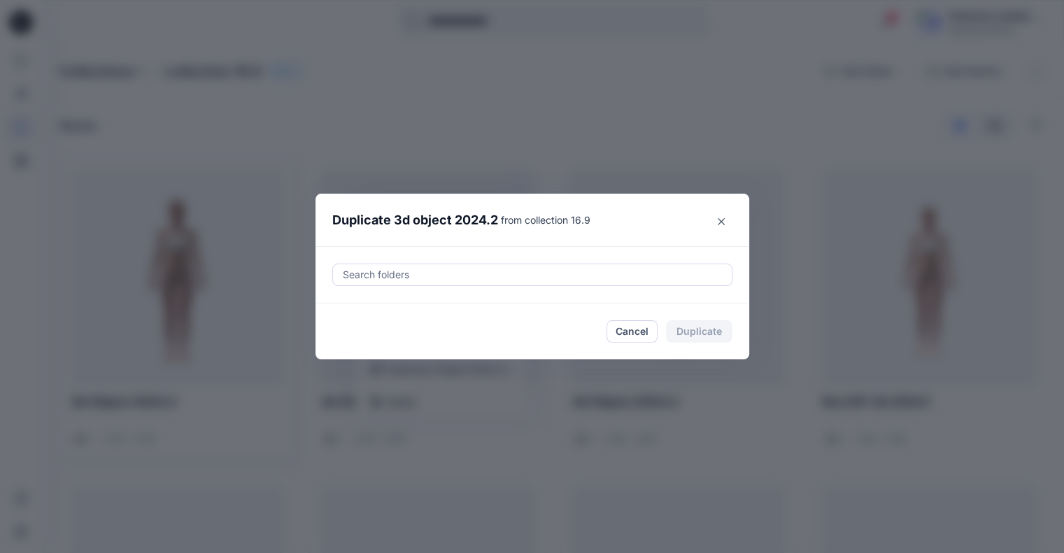
drag, startPoint x: 544, startPoint y: 265, endPoint x: 537, endPoint y: 277, distance: 13.8
click at [544, 264] on div "Search folders" at bounding box center [532, 274] width 399 height 21
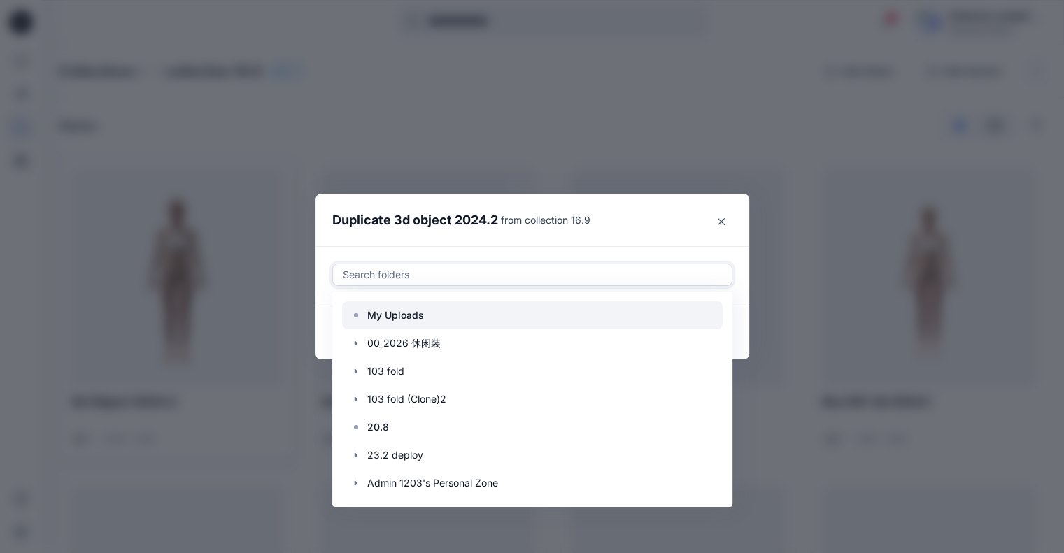
click at [486, 320] on div at bounding box center [532, 316] width 381 height 28
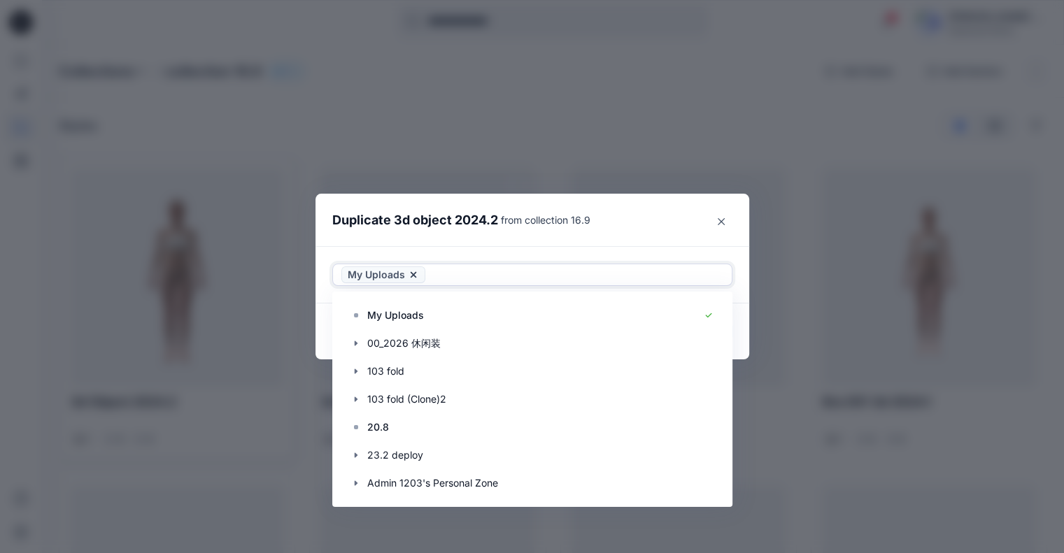
click at [576, 241] on header "Duplicate 3d object 2024.2 from collection 16.9" at bounding box center [519, 220] width 406 height 53
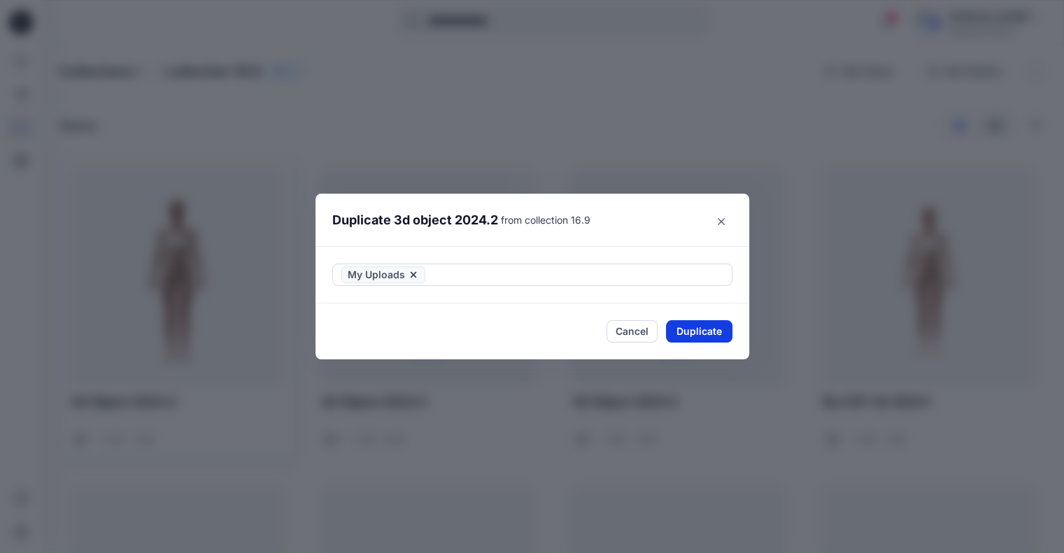
click at [702, 327] on button "Duplicate" at bounding box center [699, 331] width 66 height 22
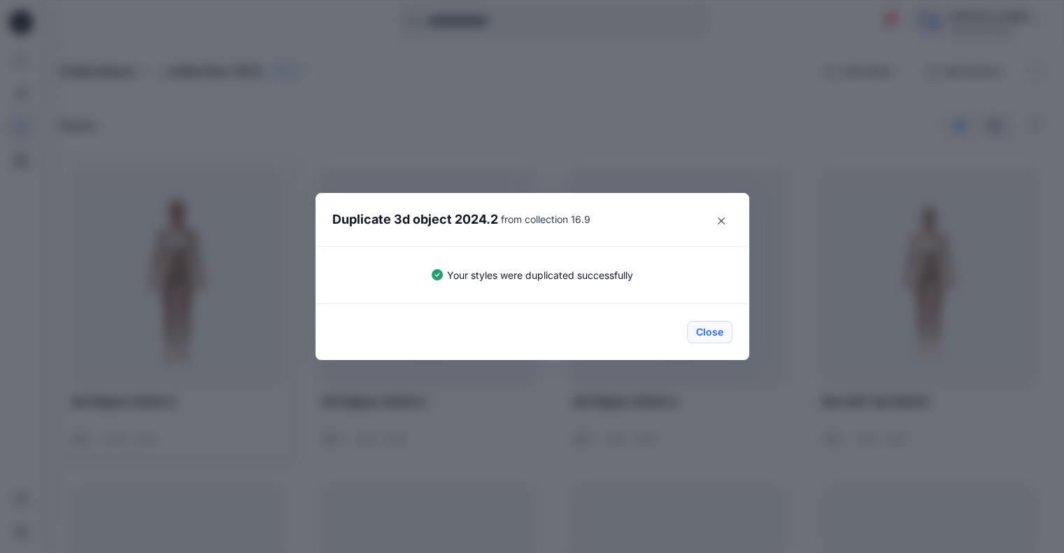
click at [722, 331] on button "Close" at bounding box center [709, 332] width 45 height 22
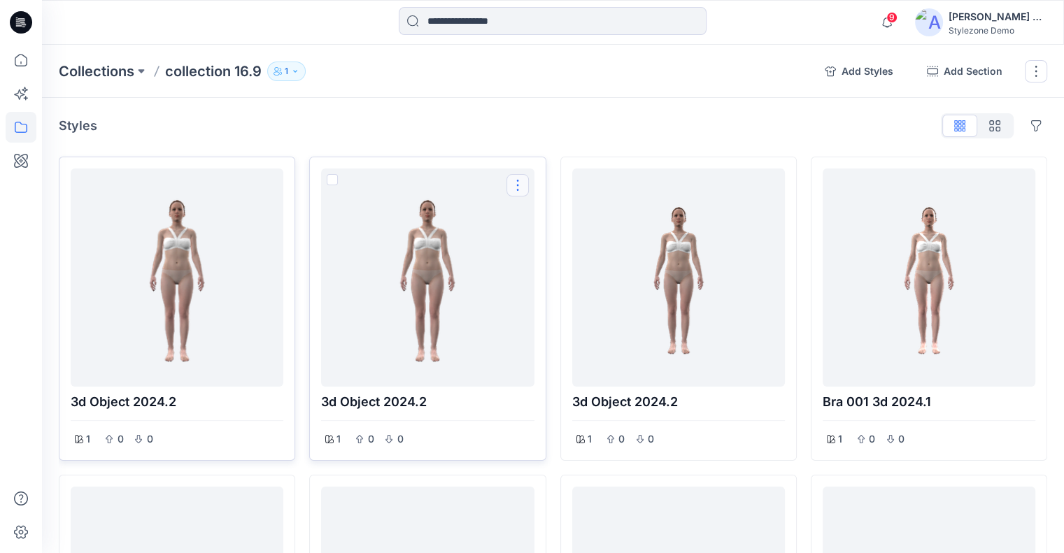
click at [518, 187] on button "Options" at bounding box center [518, 185] width 22 height 22
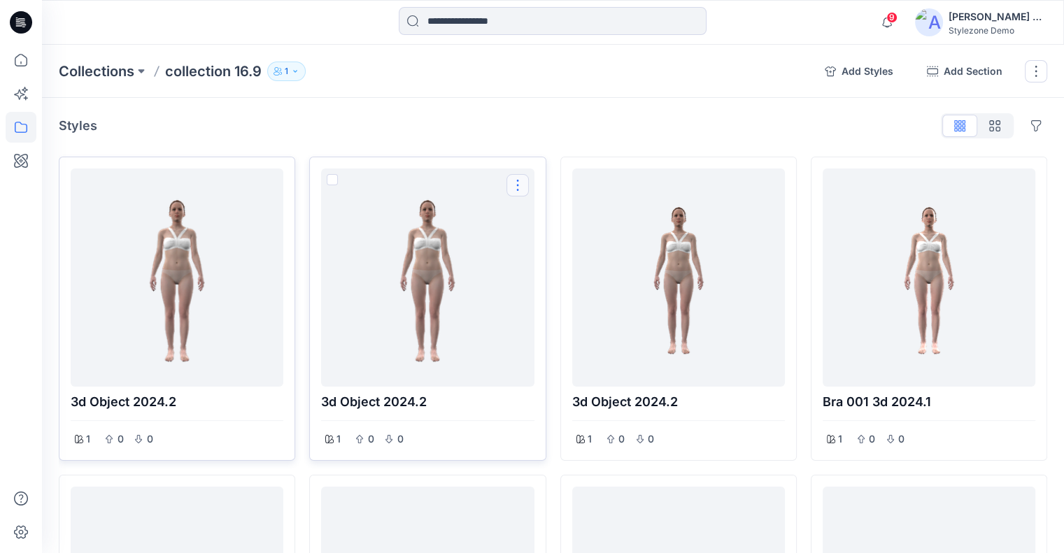
click at [517, 185] on button "Options" at bounding box center [518, 185] width 22 height 22
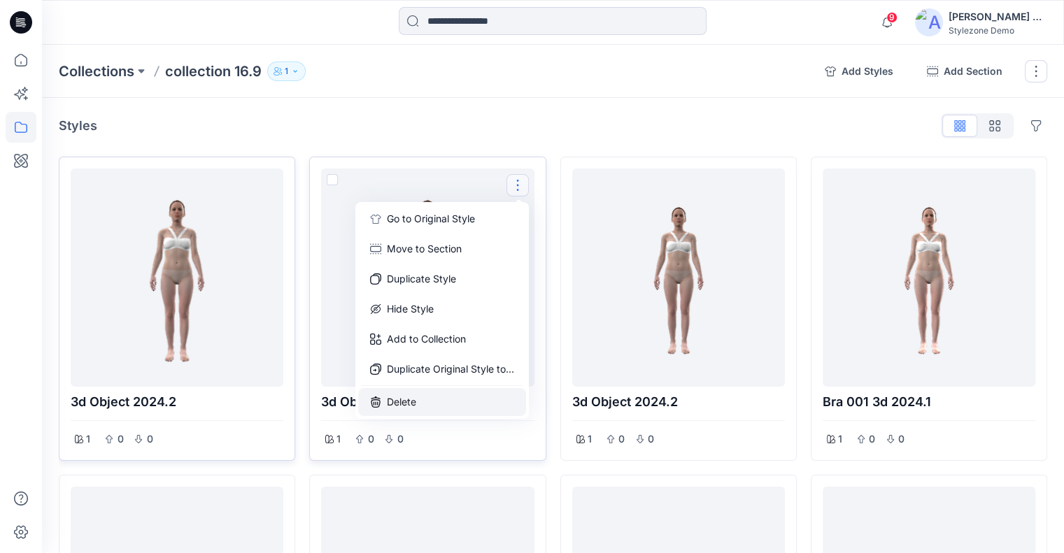
click at [453, 394] on button "Delete" at bounding box center [442, 402] width 168 height 28
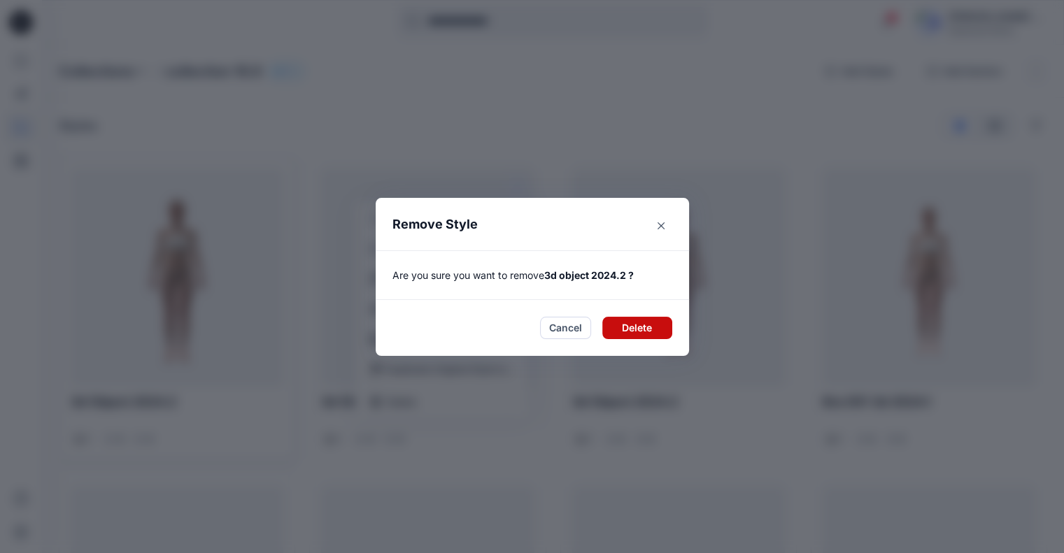
click at [634, 325] on button "Delete" at bounding box center [637, 328] width 70 height 22
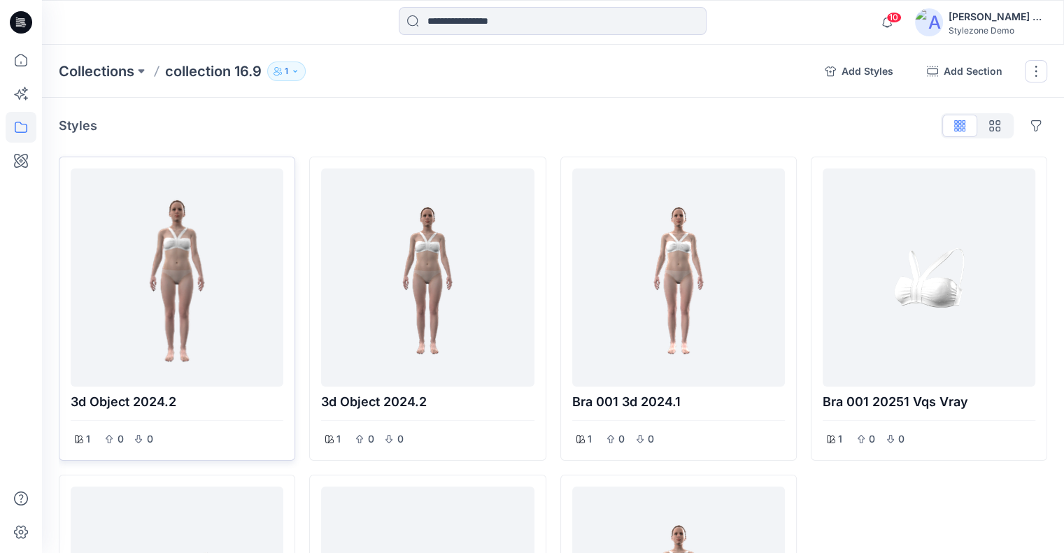
click at [560, 120] on div "Styles Hide Legacy Styles" at bounding box center [553, 126] width 989 height 22
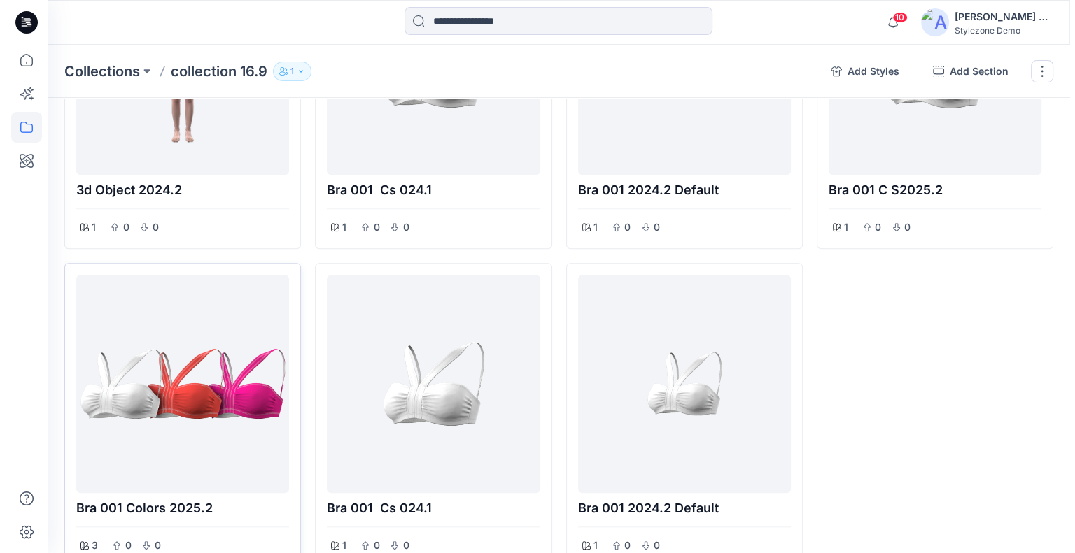
scroll to position [1023, 0]
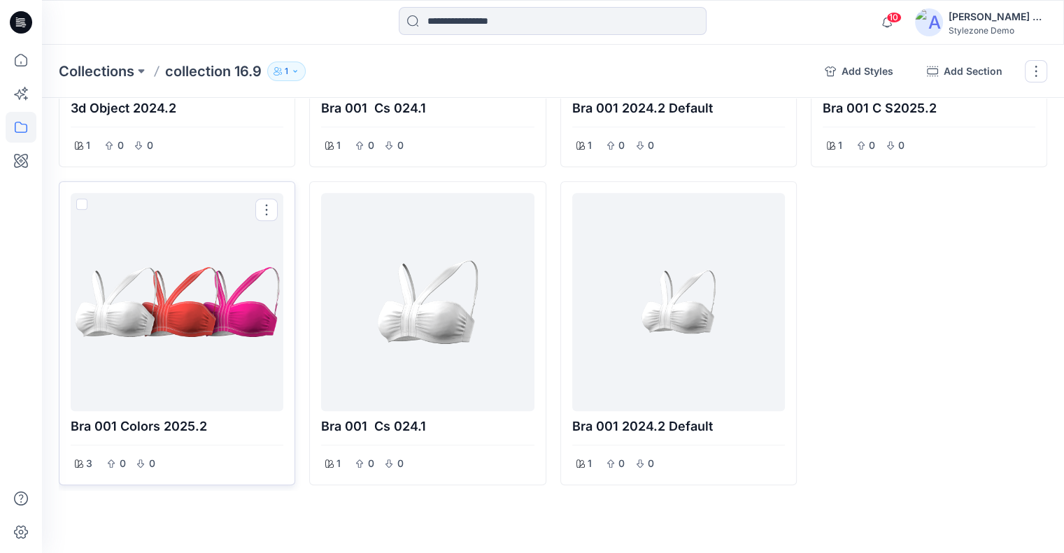
click at [179, 302] on div at bounding box center [177, 302] width 202 height 207
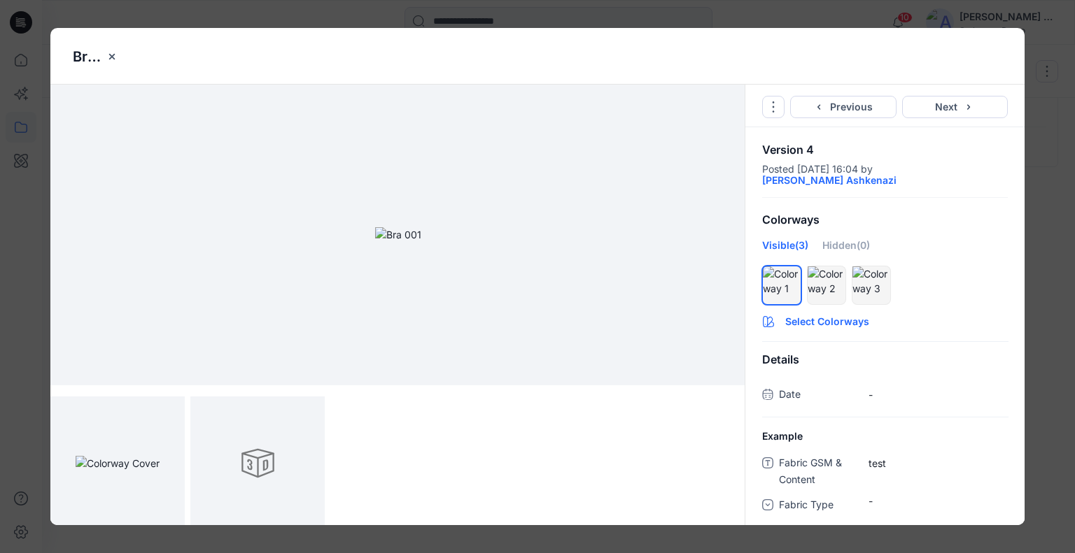
click at [852, 322] on button "Select Colorways" at bounding box center [884, 319] width 279 height 22
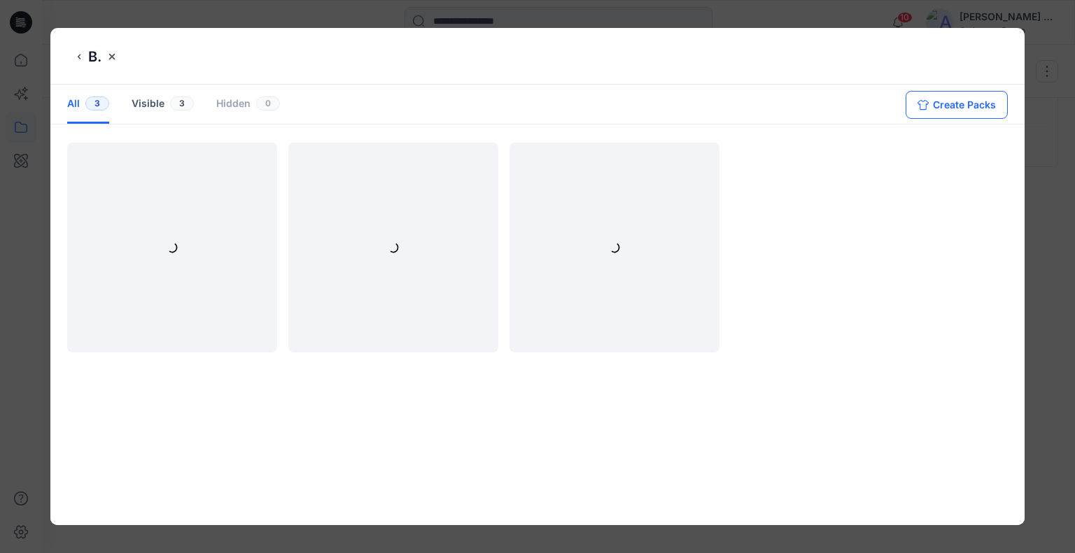
click at [947, 94] on button "Create Packs" at bounding box center [956, 105] width 102 height 28
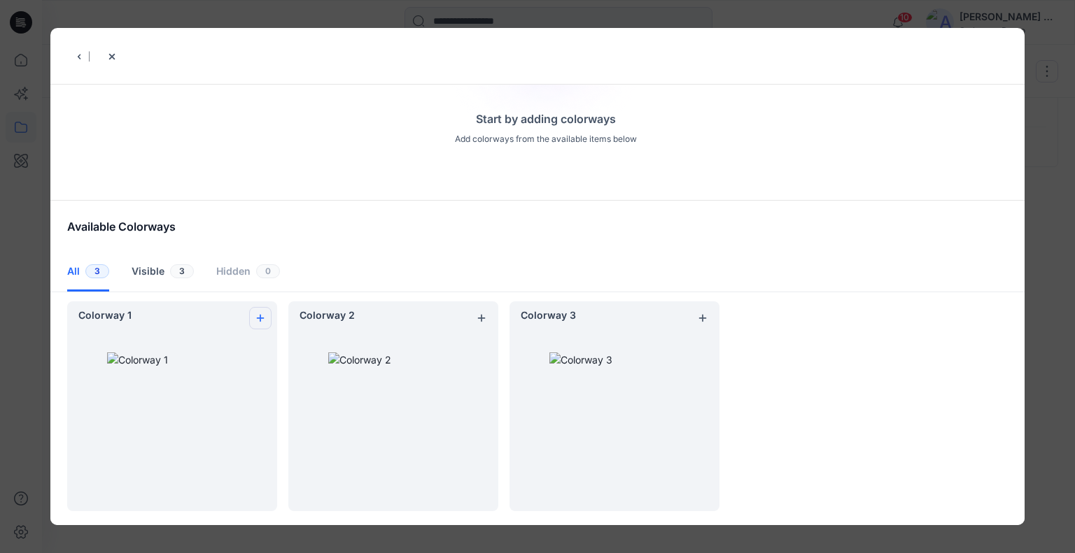
click at [266, 316] on button "add colorway" at bounding box center [260, 318] width 22 height 22
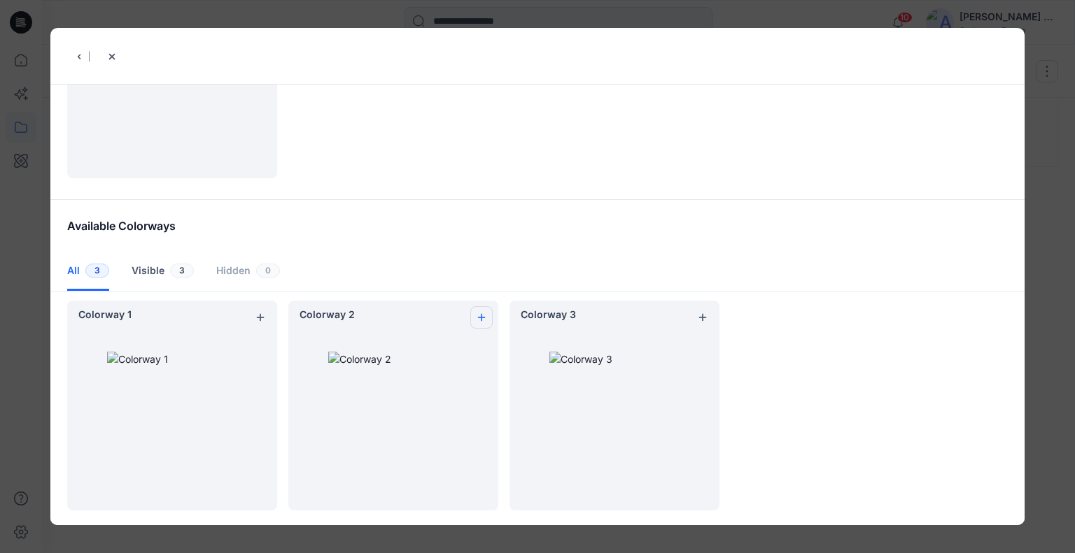
click at [483, 313] on icon "add colorway" at bounding box center [481, 317] width 11 height 11
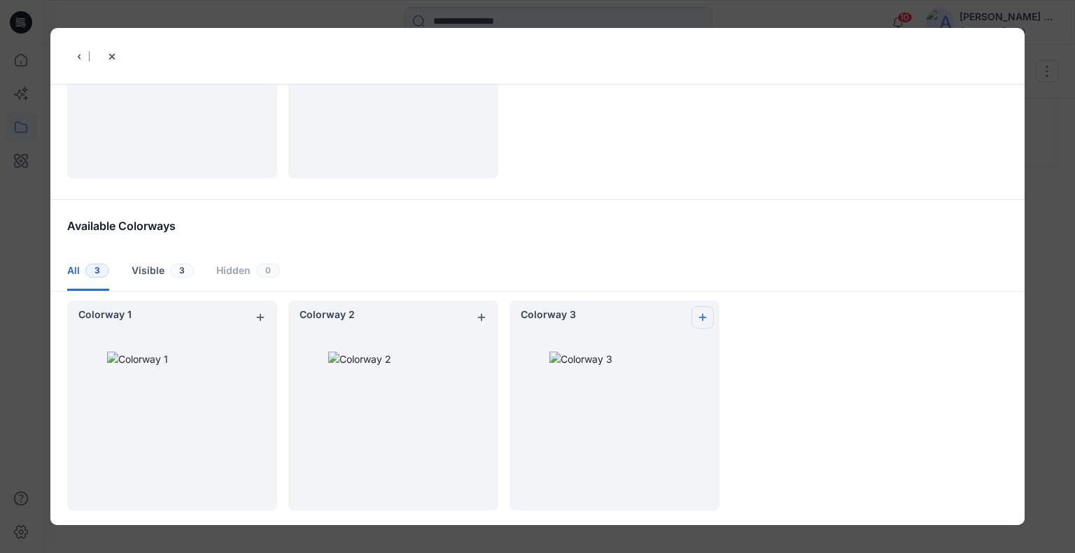
click at [697, 317] on icon "add colorway" at bounding box center [702, 317] width 11 height 11
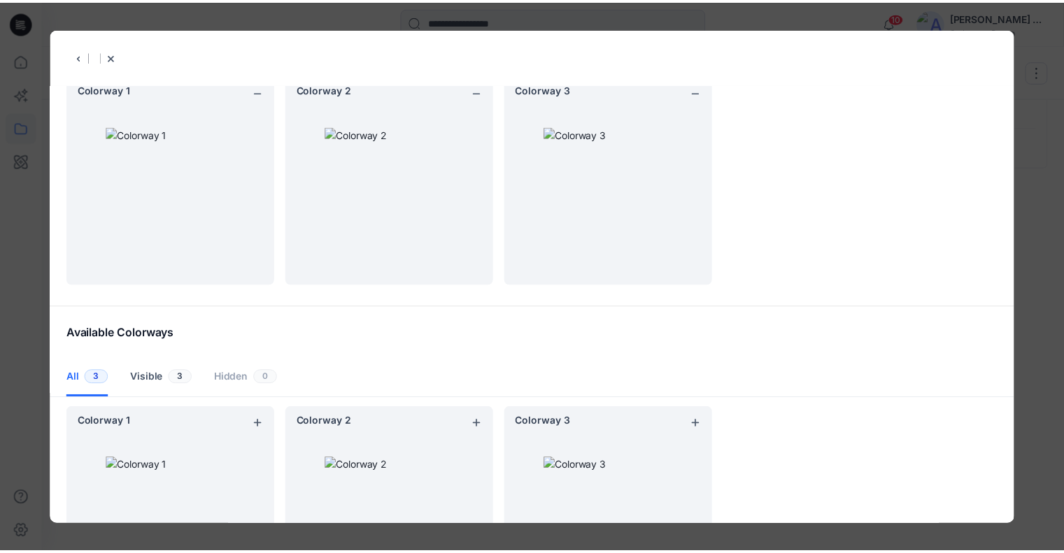
scroll to position [0, 0]
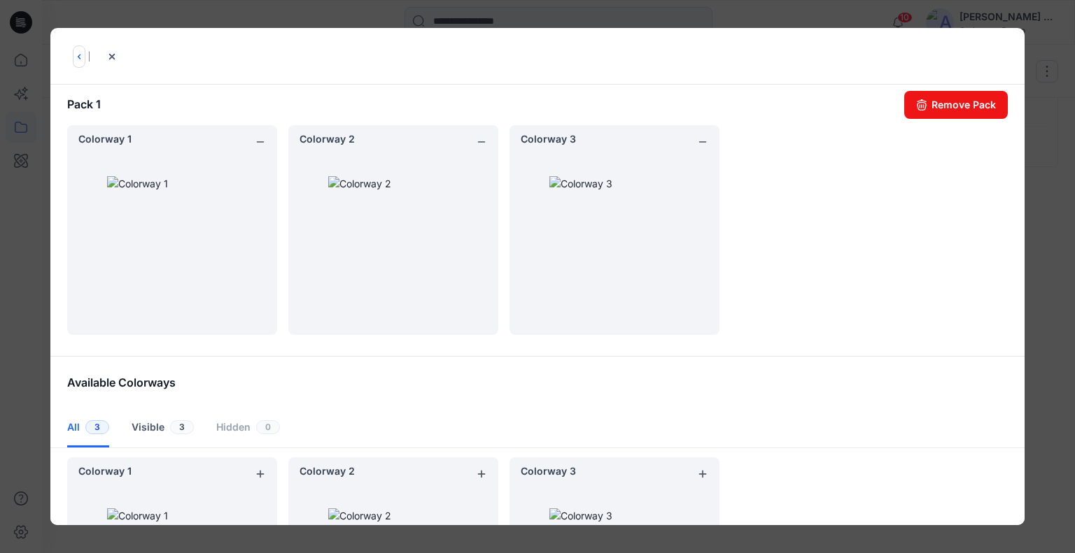
click at [80, 61] on icon "back button" at bounding box center [78, 56] width 11 height 11
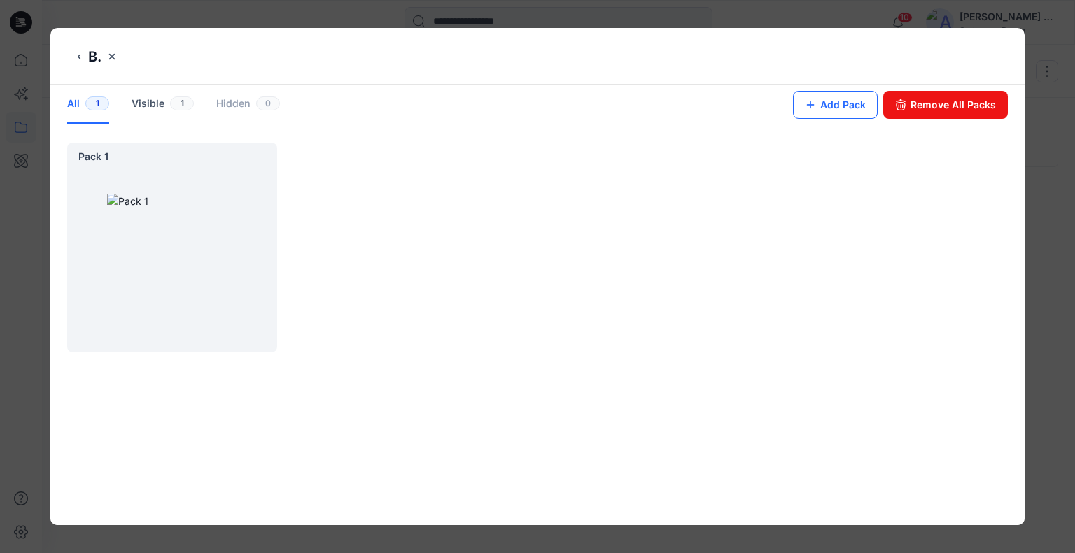
click at [836, 102] on button "Add Pack" at bounding box center [835, 105] width 85 height 28
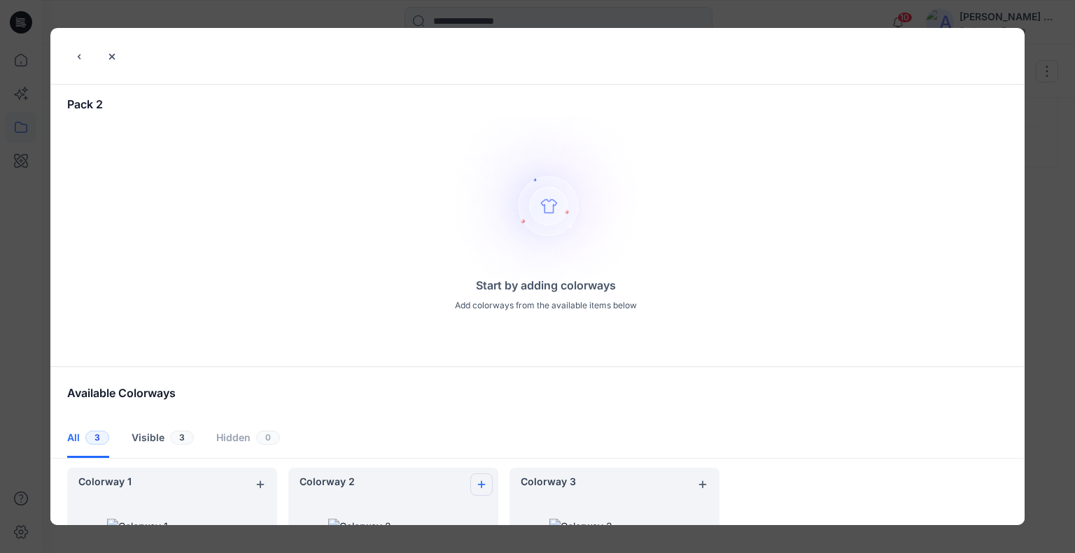
click at [486, 480] on icon "add colorway" at bounding box center [481, 484] width 11 height 11
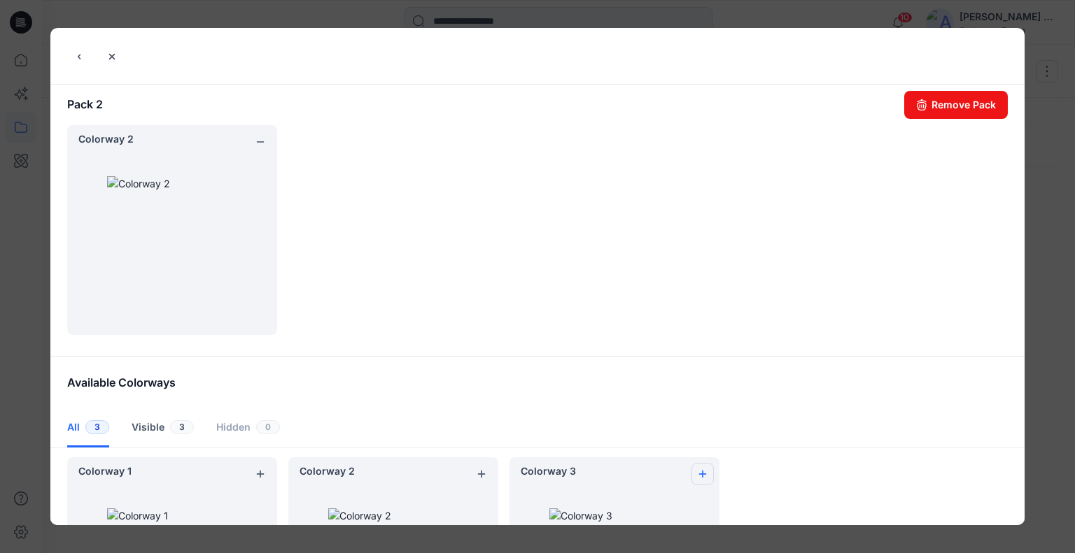
click at [697, 474] on icon "add colorway" at bounding box center [702, 474] width 11 height 11
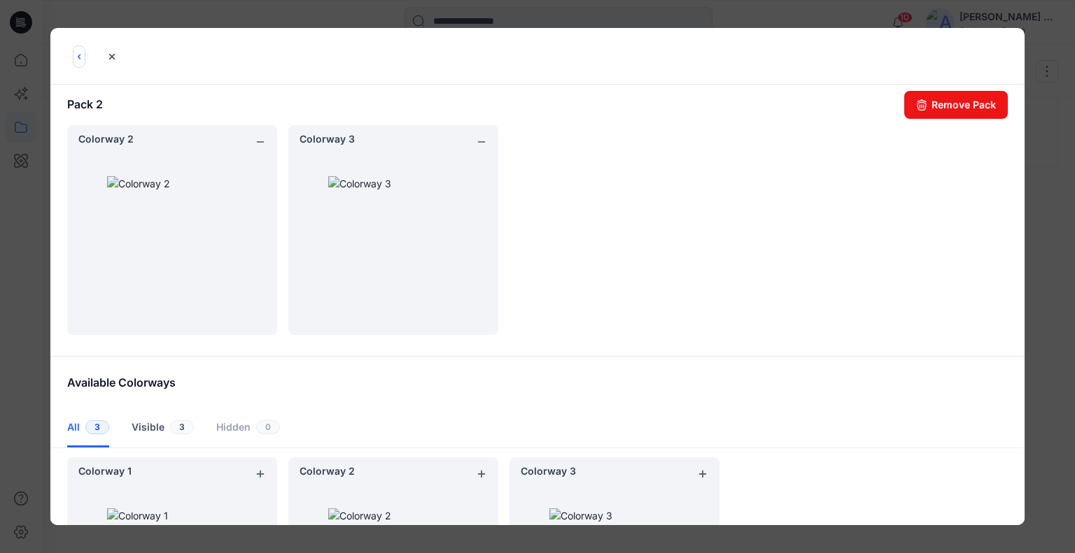
click at [74, 55] on icon "back button" at bounding box center [78, 56] width 11 height 11
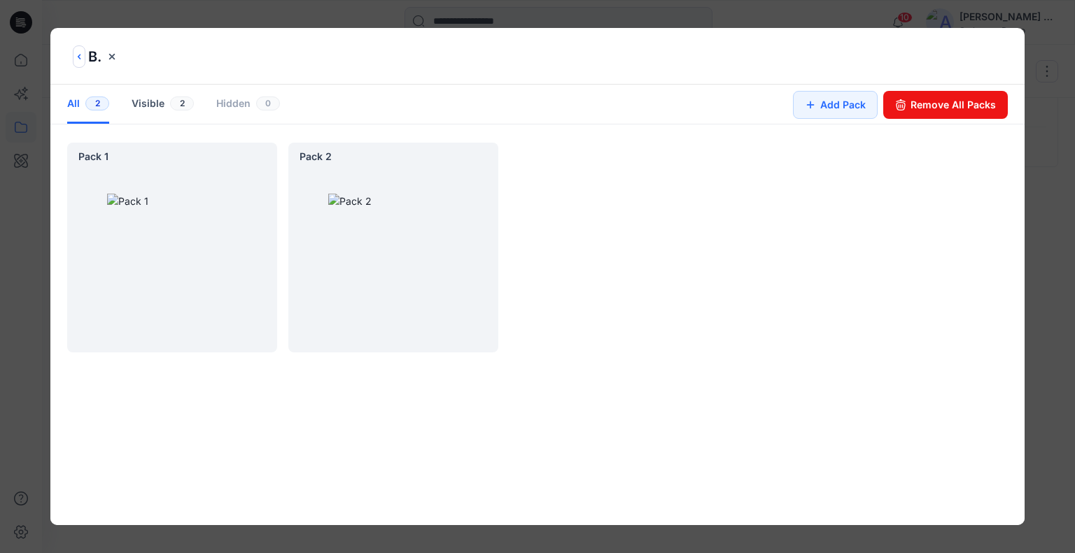
click at [74, 55] on icon "back button" at bounding box center [78, 56] width 11 height 11
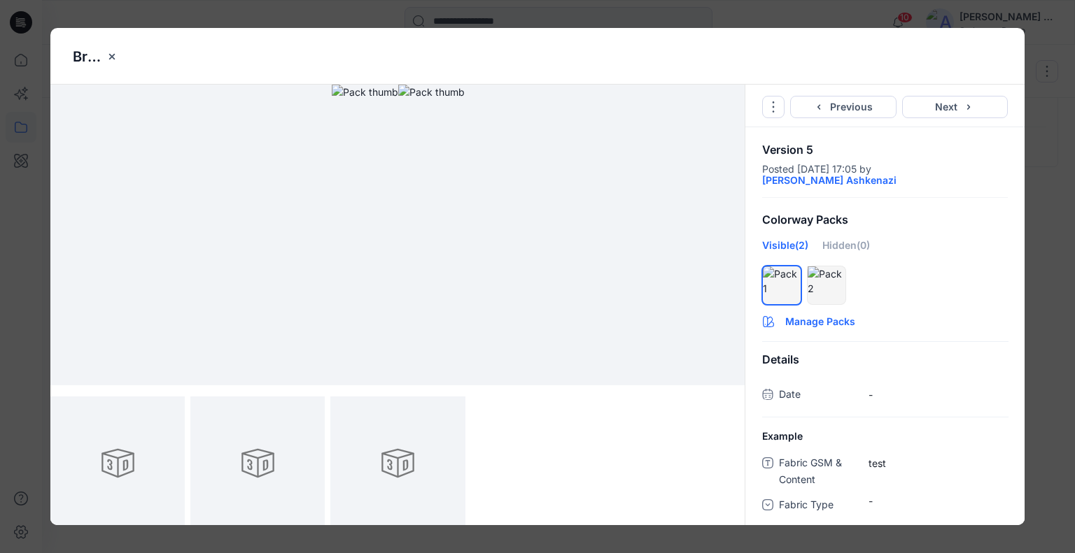
click at [826, 320] on button "Manage Packs" at bounding box center [884, 319] width 279 height 22
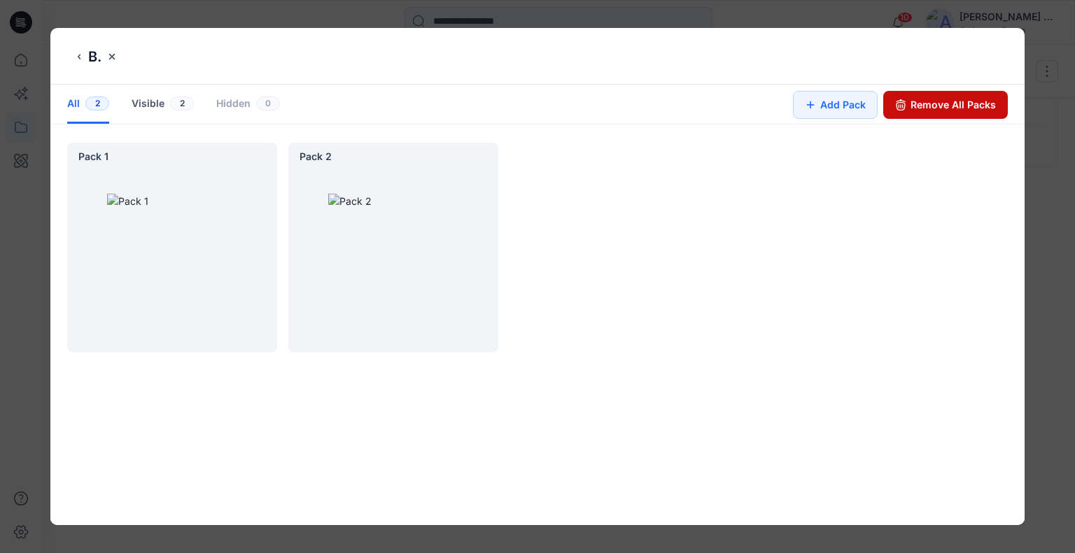
click at [943, 109] on button "Remove All Packs" at bounding box center [945, 105] width 125 height 28
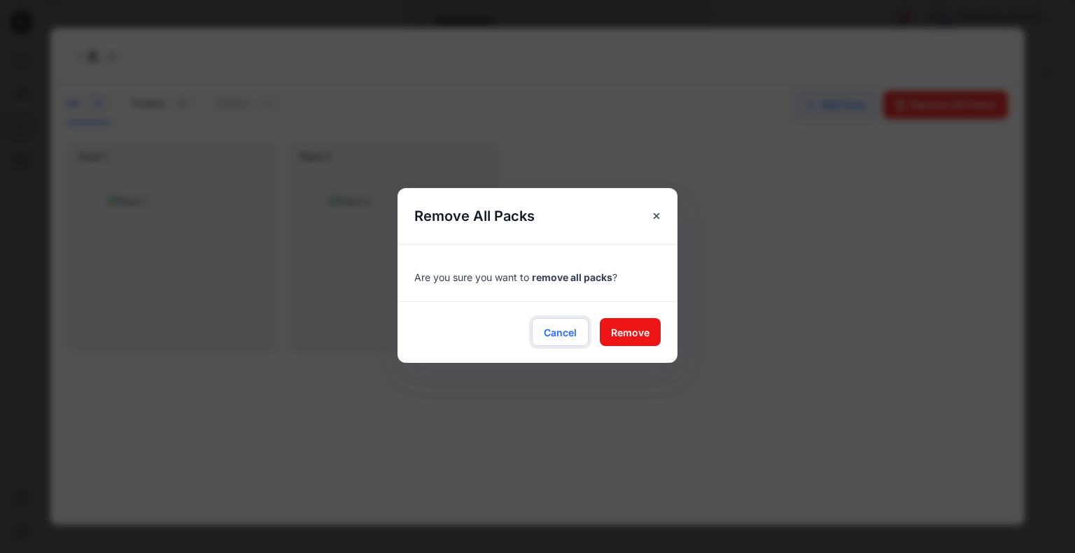
click at [554, 330] on span "Cancel" at bounding box center [560, 332] width 33 height 15
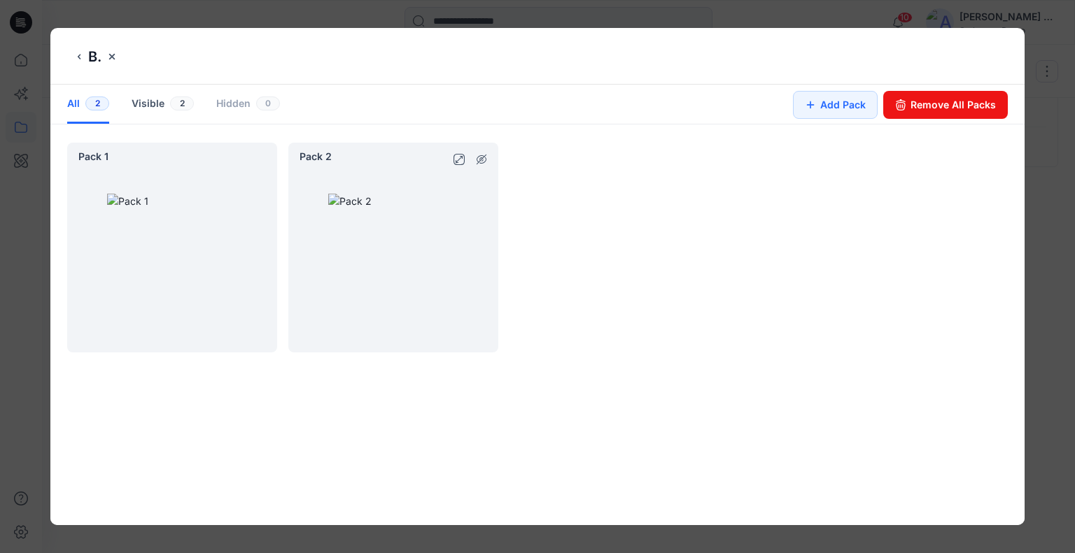
click at [445, 201] on div at bounding box center [393, 259] width 210 height 188
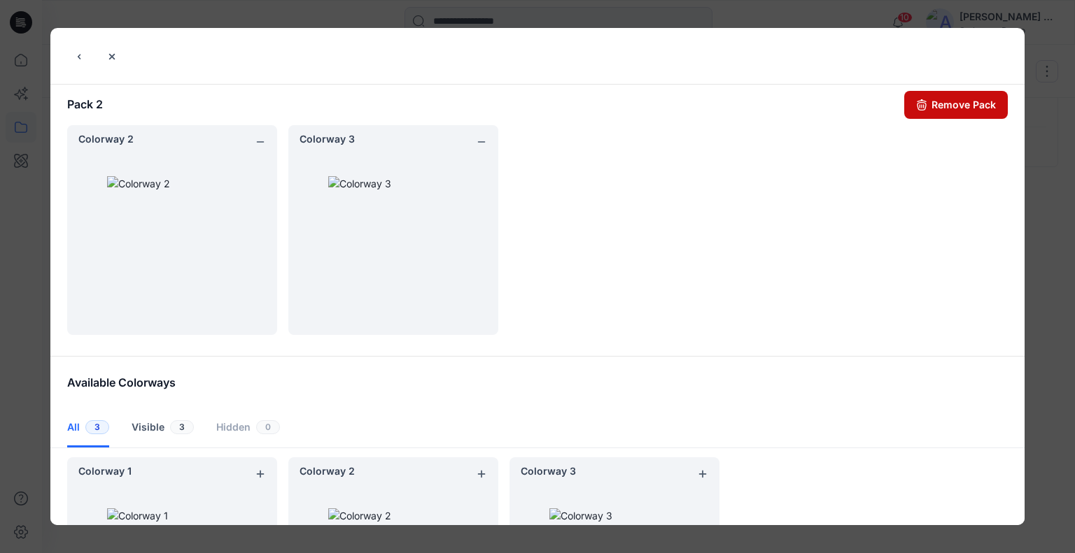
click at [968, 100] on button "Remove Pack" at bounding box center [956, 105] width 104 height 28
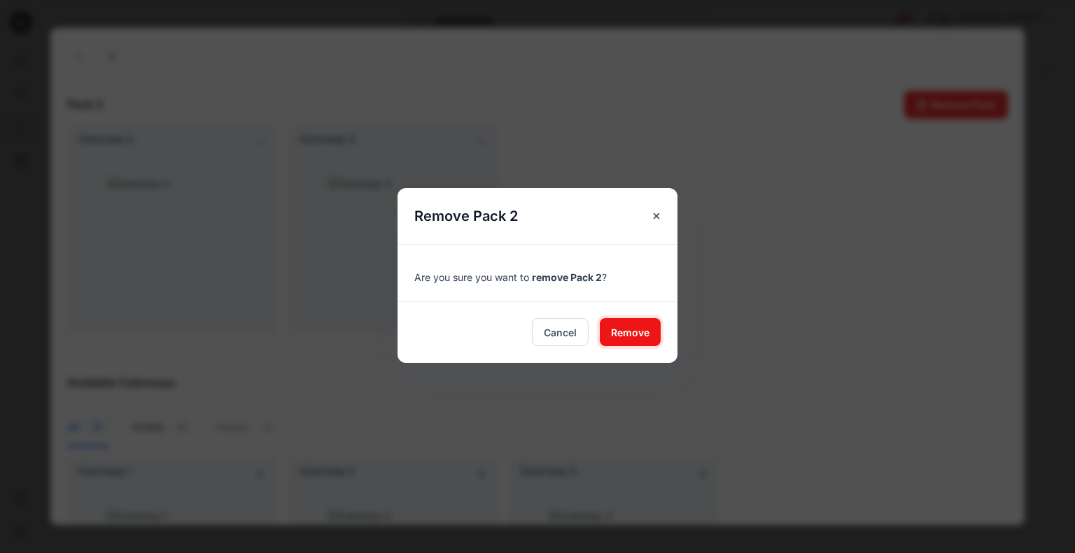
click at [628, 325] on span "Remove" at bounding box center [630, 332] width 38 height 15
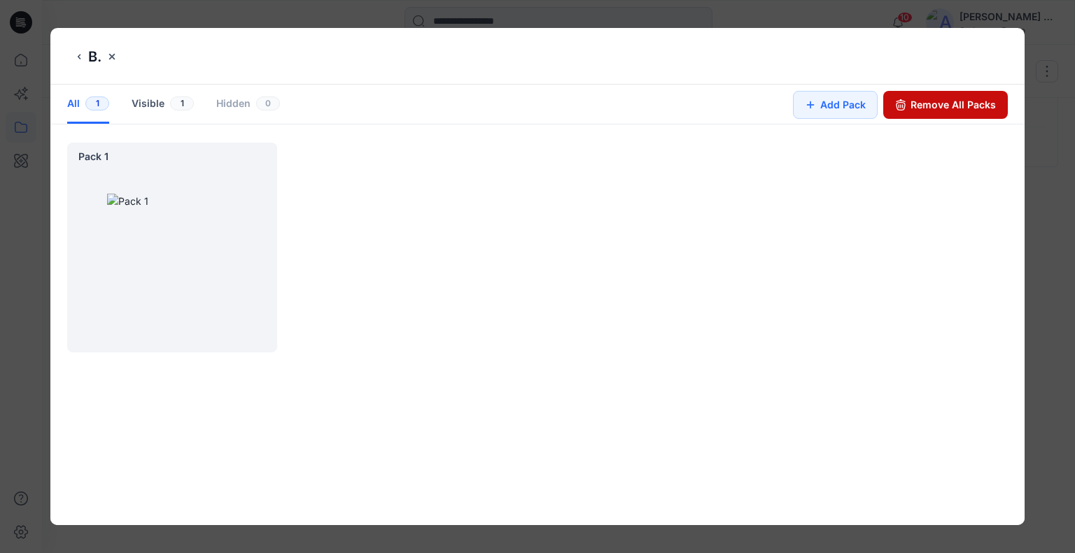
click at [946, 104] on button "Remove All Packs" at bounding box center [945, 105] width 125 height 28
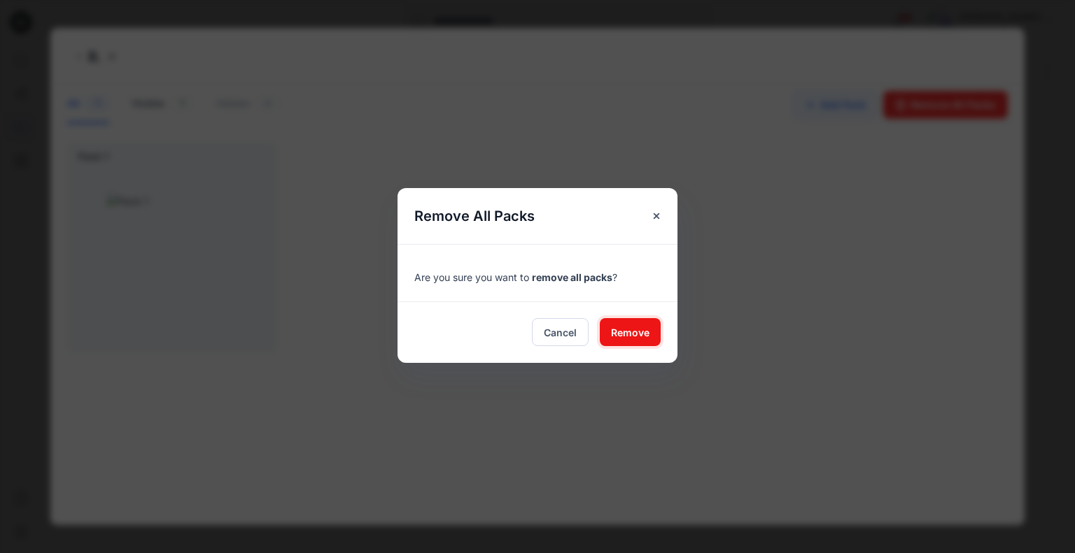
click at [629, 336] on span "Remove" at bounding box center [630, 332] width 38 height 15
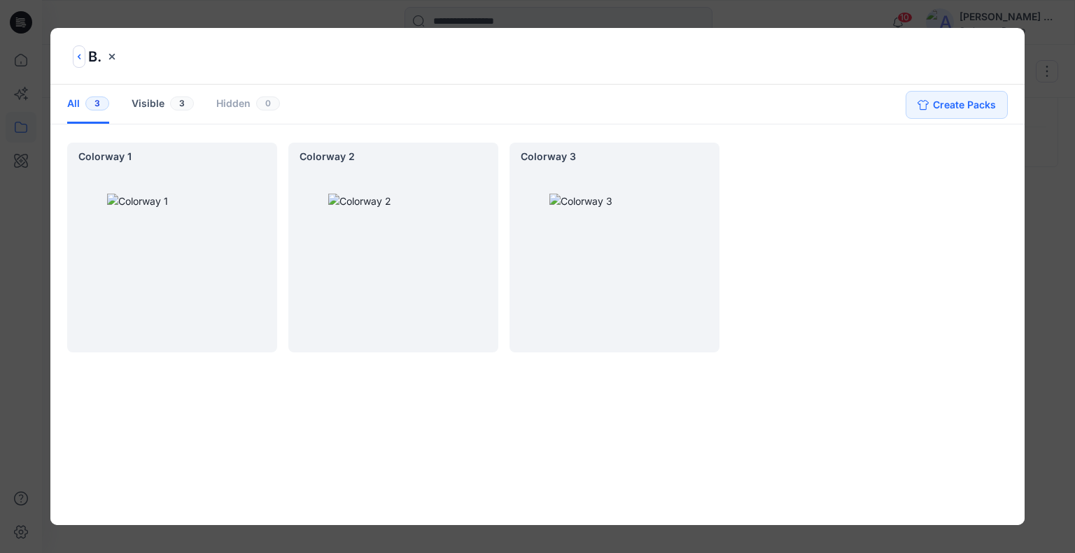
click at [79, 58] on icon "back button" at bounding box center [78, 56] width 11 height 11
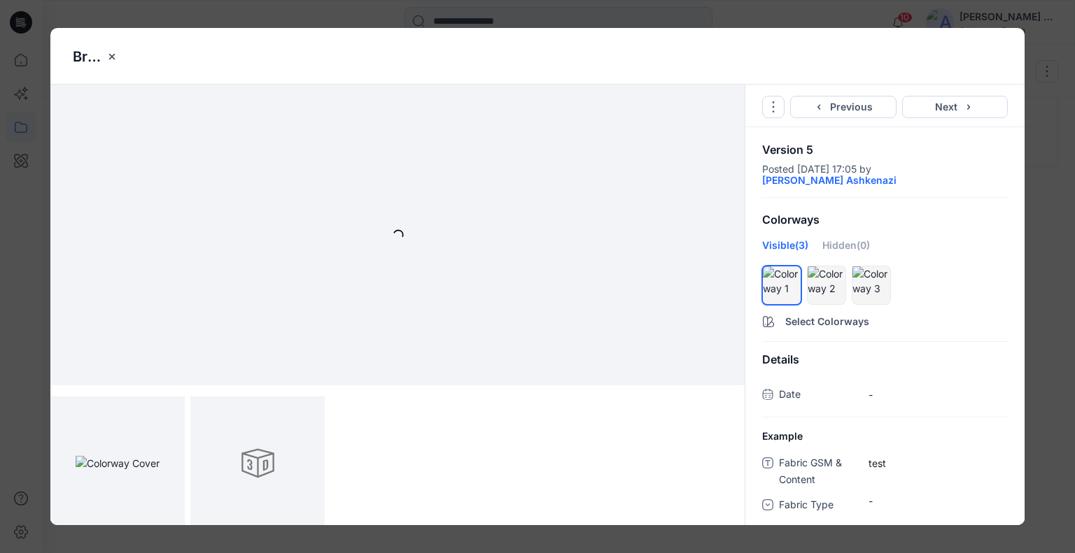
drag, startPoint x: 838, startPoint y: 276, endPoint x: 850, endPoint y: 278, distance: 12.1
click at [838, 276] on button "hide/show colorway" at bounding box center [832, 279] width 22 height 22
drag, startPoint x: 837, startPoint y: 274, endPoint x: 851, endPoint y: 257, distance: 21.9
click at [837, 274] on icon "hide/show colorway" at bounding box center [832, 279] width 11 height 11
click at [853, 246] on div "Hidden (2)" at bounding box center [844, 250] width 48 height 25
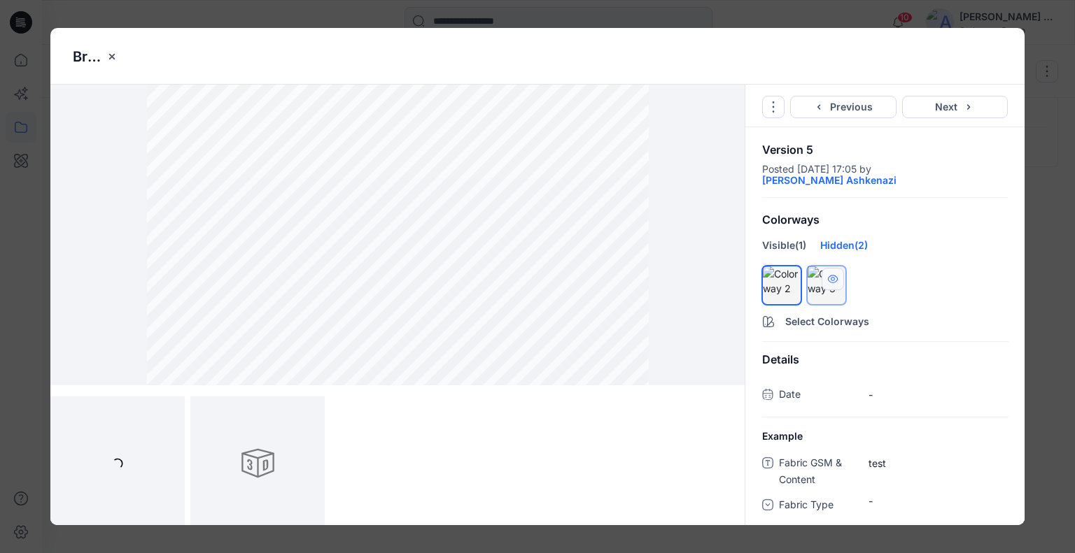
click at [838, 276] on button "hide/show colorway" at bounding box center [832, 279] width 22 height 22
click at [789, 276] on icon "hide/show colorway" at bounding box center [787, 279] width 11 height 11
click at [953, 100] on button "Next" at bounding box center [955, 107] width 106 height 22
click at [868, 108] on button "Previous" at bounding box center [843, 107] width 106 height 22
click at [1052, 181] on div "Bra 001 colors 2025.2 Go to Original Style Duplicate Original Style to... Previ…" at bounding box center [537, 276] width 1075 height 553
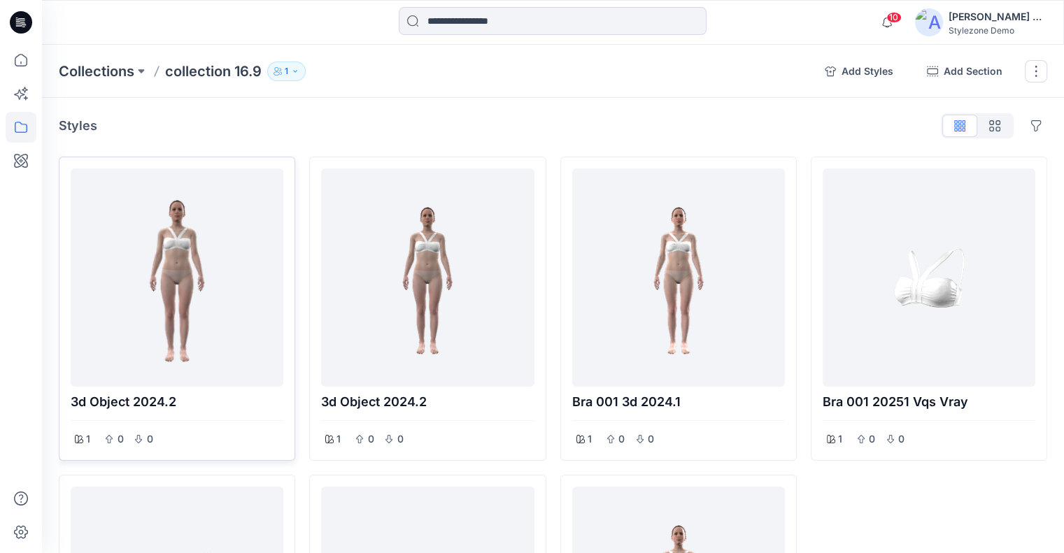
click at [286, 72] on p "1" at bounding box center [286, 71] width 3 height 15
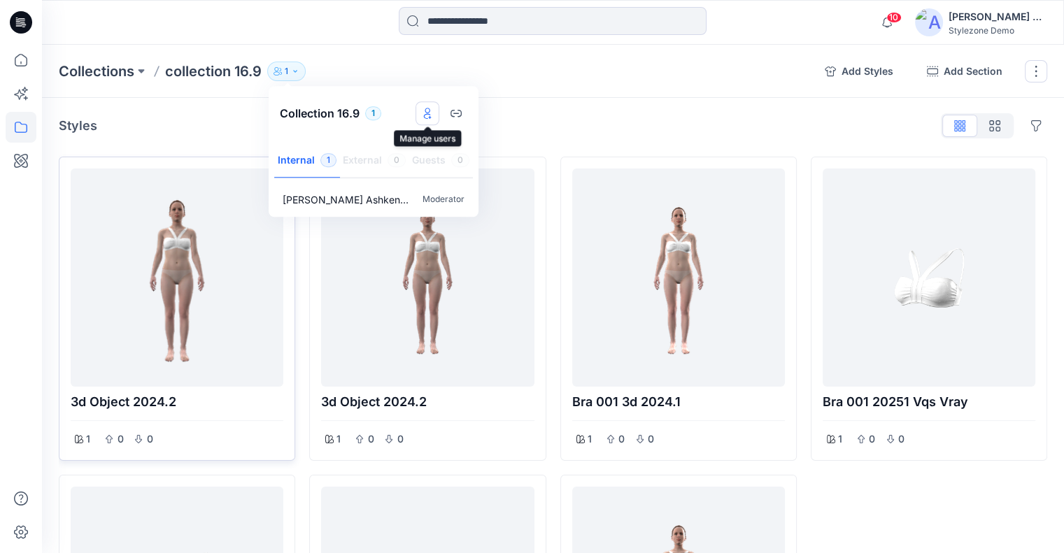
click at [428, 111] on icon "Manage users" at bounding box center [427, 113] width 11 height 11
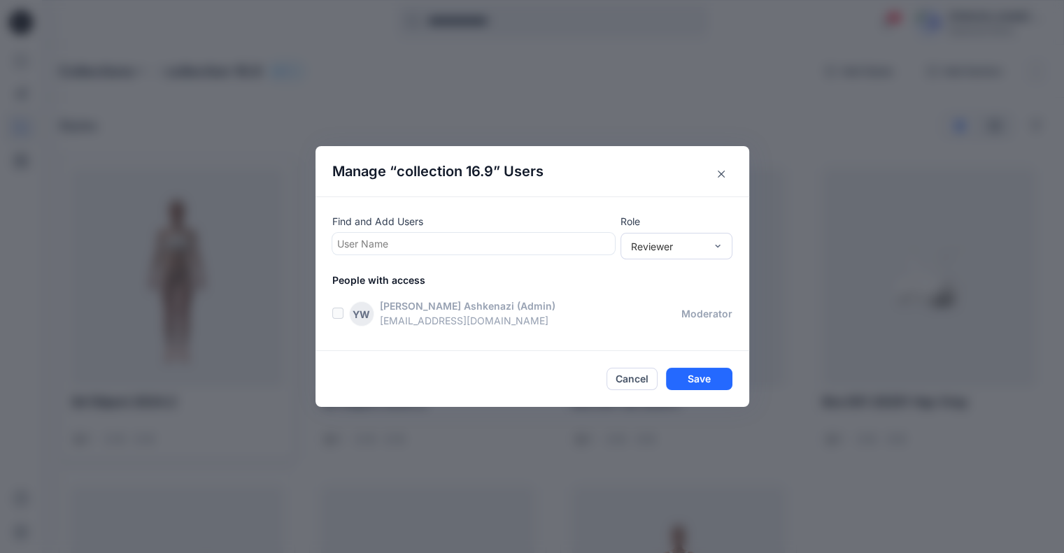
click at [414, 242] on div at bounding box center [473, 243] width 273 height 17
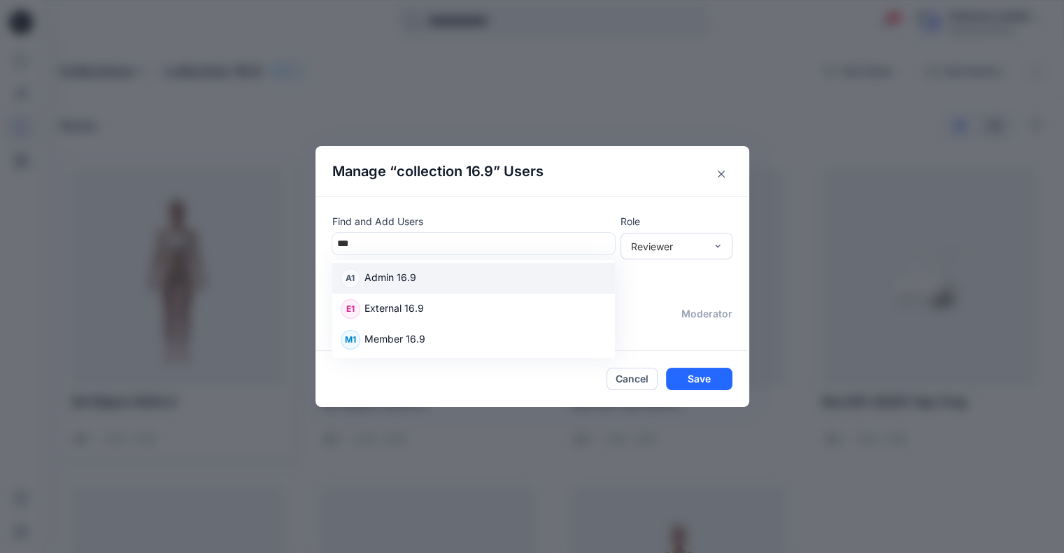
type input "****"
click at [416, 279] on p "Admin 16.9" at bounding box center [391, 279] width 52 height 18
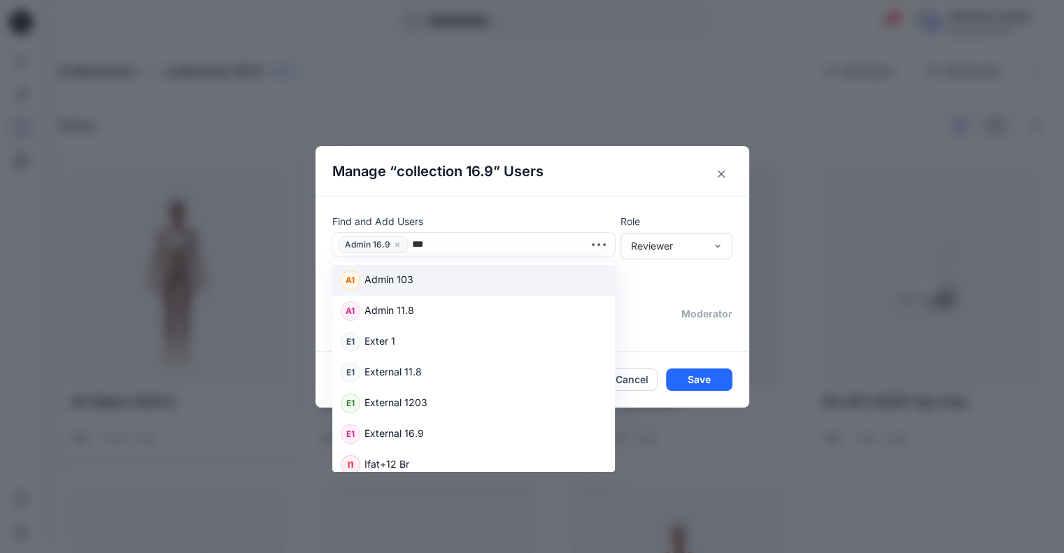
type input "****"
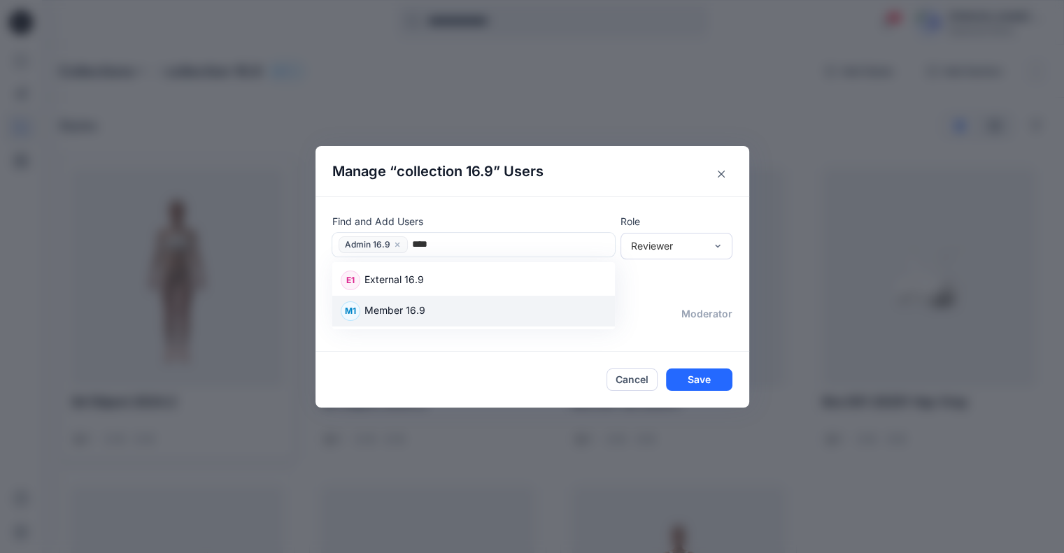
click at [425, 304] on p "Member 16.9" at bounding box center [395, 312] width 61 height 18
click at [691, 250] on div "Reviewer" at bounding box center [668, 246] width 74 height 15
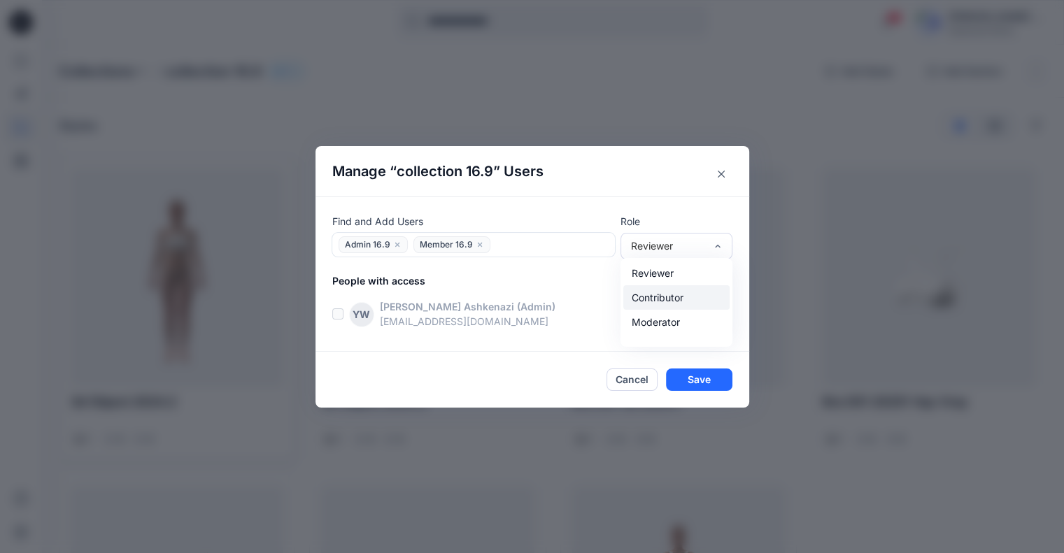
click at [668, 300] on div "Contributor" at bounding box center [676, 297] width 106 height 24
click at [684, 362] on footer "Cancel Save" at bounding box center [533, 380] width 434 height 56
click at [691, 374] on button "Save" at bounding box center [699, 380] width 66 height 22
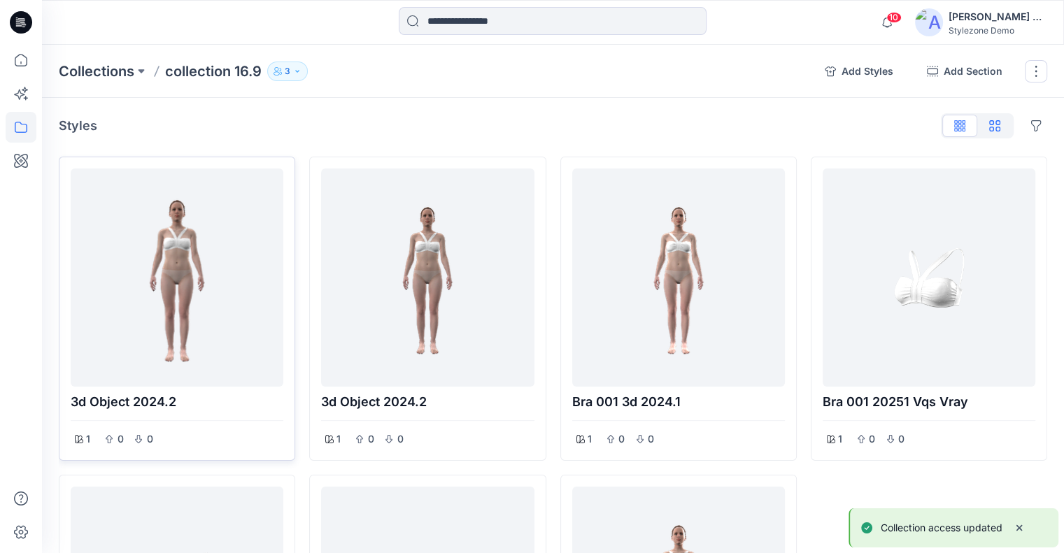
click at [1006, 125] on button "button" at bounding box center [994, 126] width 35 height 22
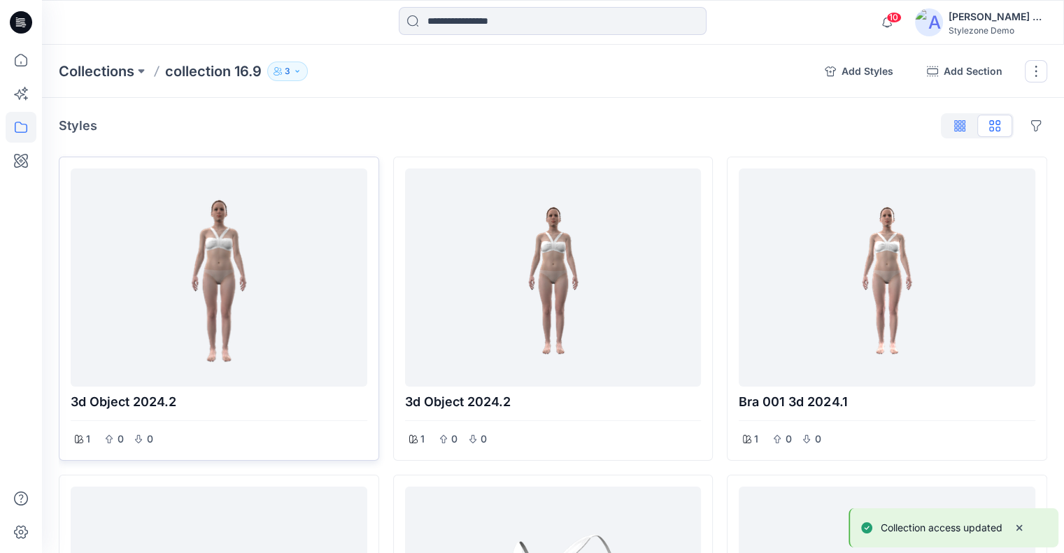
click at [971, 131] on button "button" at bounding box center [959, 126] width 35 height 22
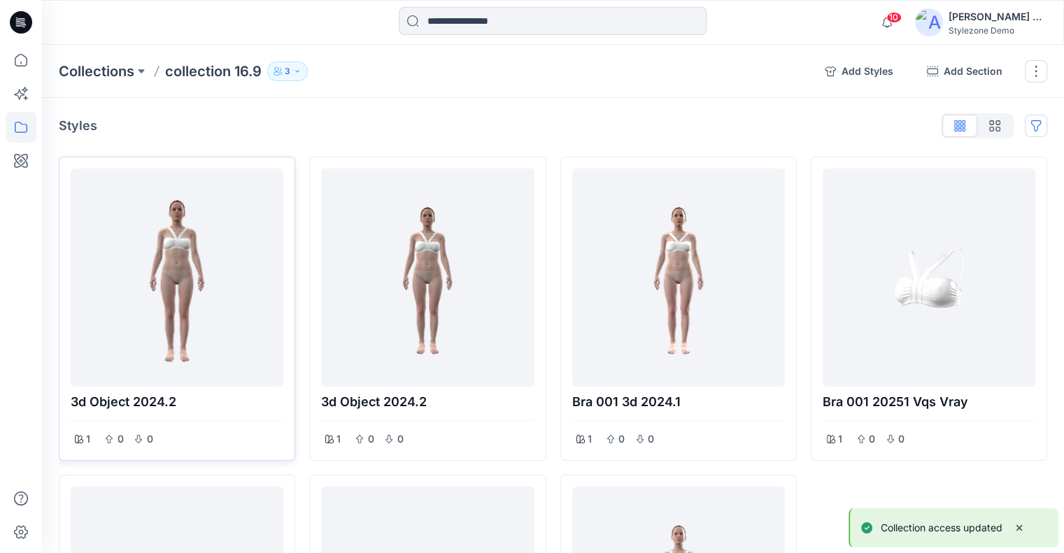
click at [1033, 129] on button "Options" at bounding box center [1036, 126] width 22 height 22
click at [999, 157] on button "Hide Legacy Styles" at bounding box center [969, 159] width 151 height 26
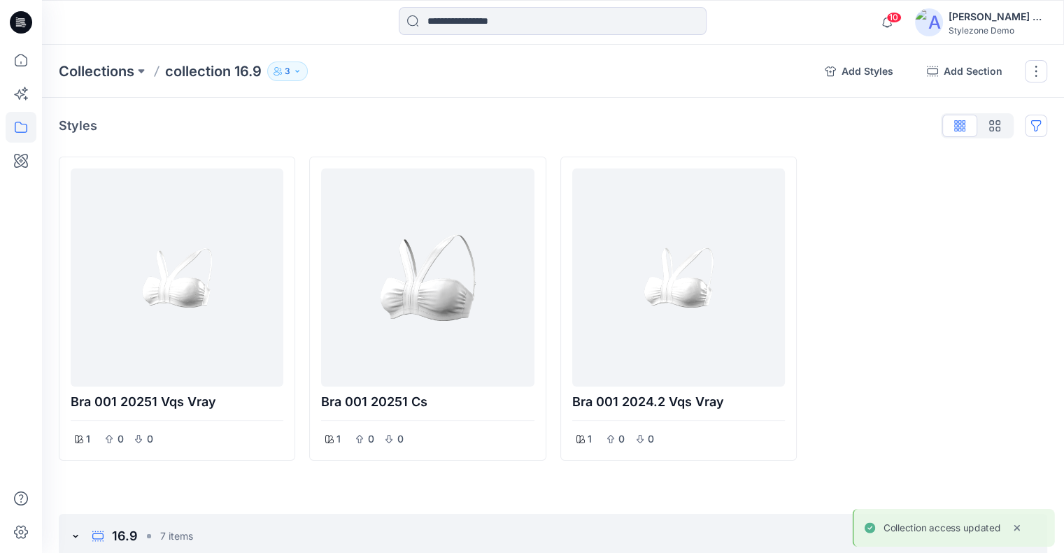
click at [1032, 128] on button "Options" at bounding box center [1036, 126] width 22 height 22
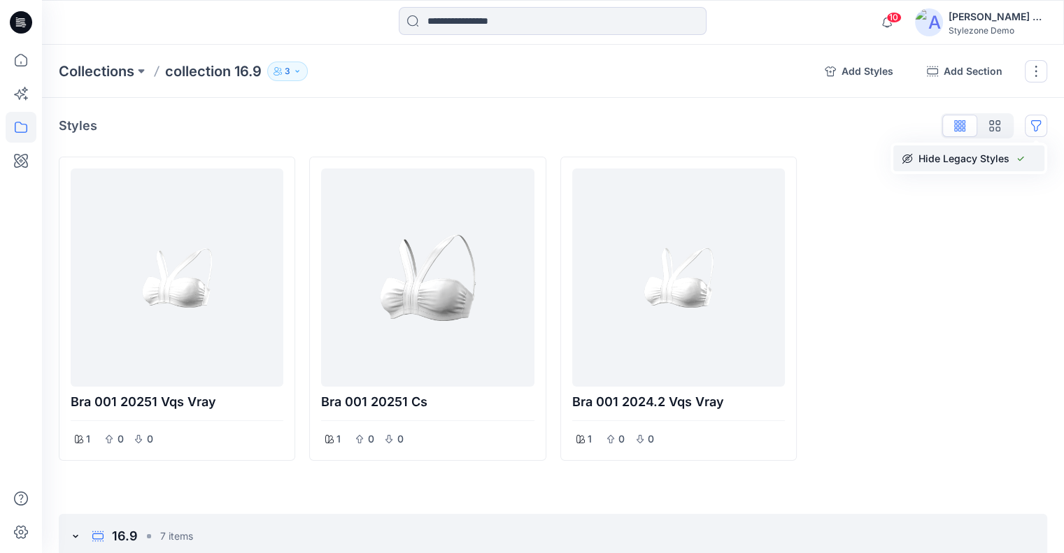
click at [1005, 160] on button "Hide Legacy Styles" at bounding box center [969, 159] width 151 height 26
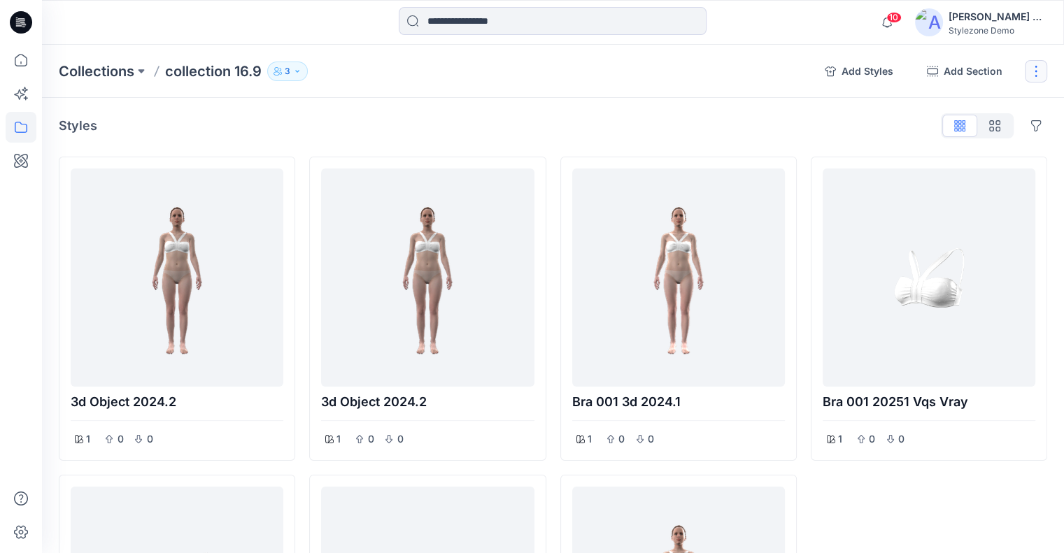
click at [1042, 67] on button "button" at bounding box center [1036, 71] width 22 height 22
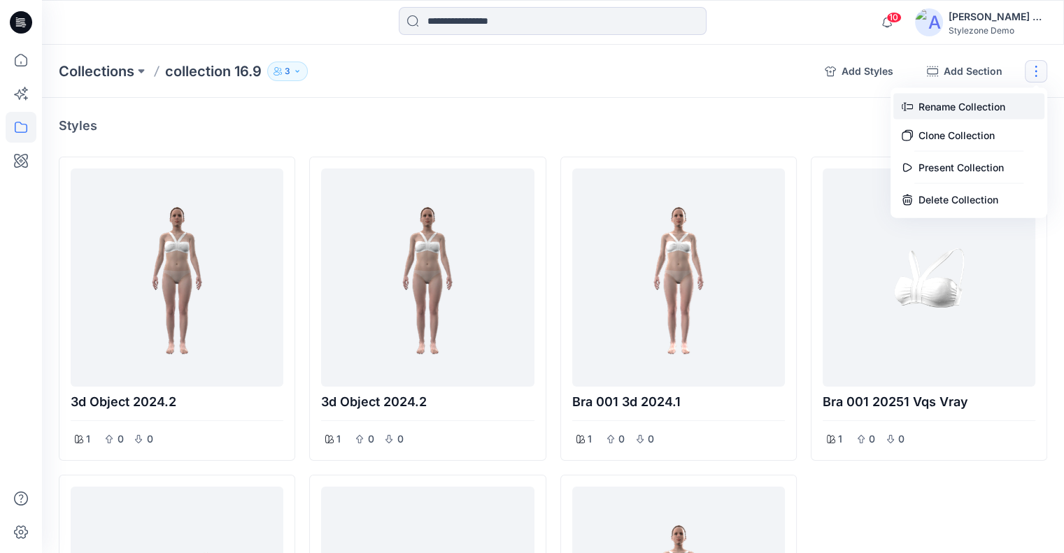
click at [974, 108] on button "Rename Collection" at bounding box center [969, 107] width 151 height 26
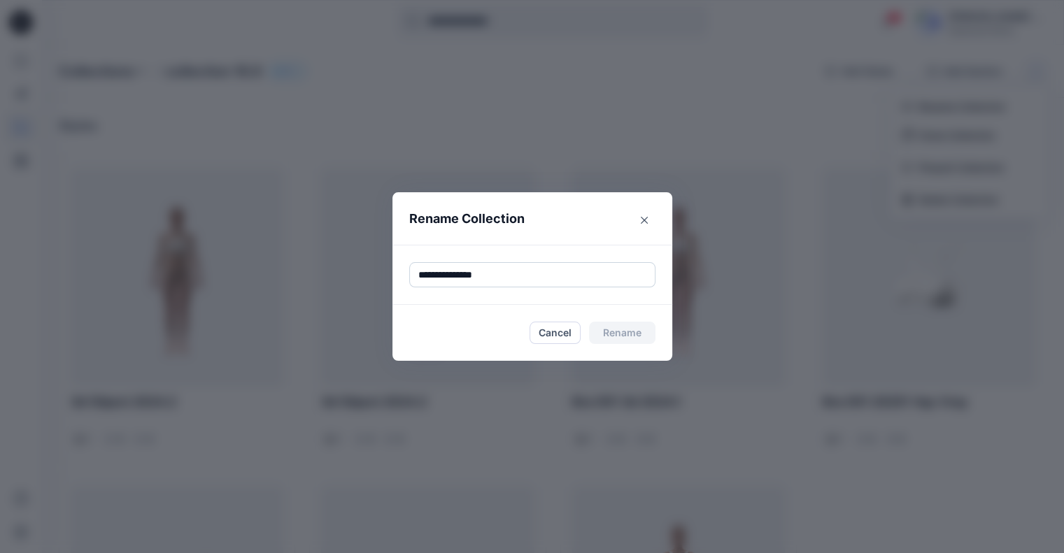
click at [500, 274] on input "**********" at bounding box center [532, 274] width 246 height 25
type input "**********"
click at [626, 334] on button "Rename" at bounding box center [622, 333] width 66 height 22
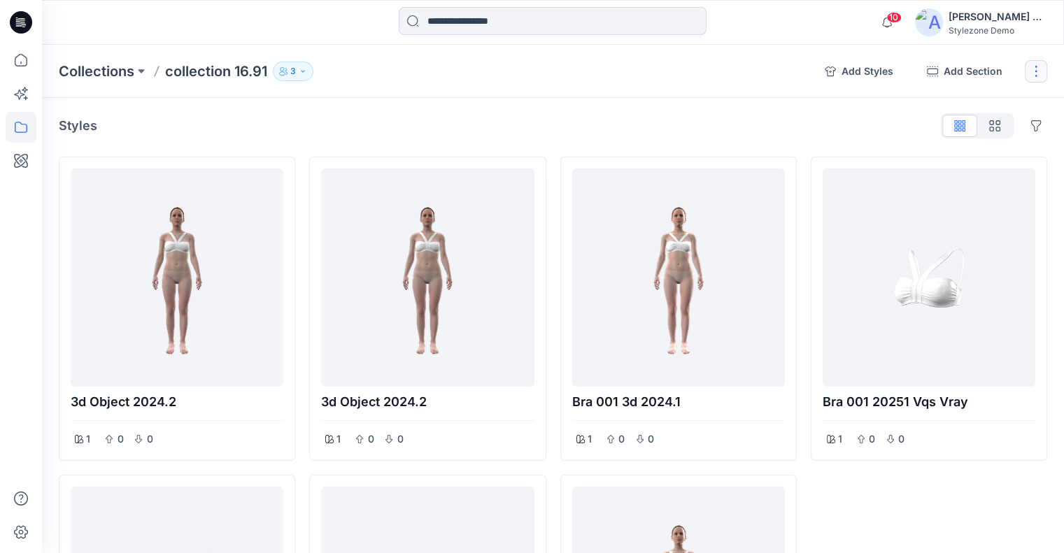
click at [1035, 78] on button "button" at bounding box center [1036, 71] width 22 height 22
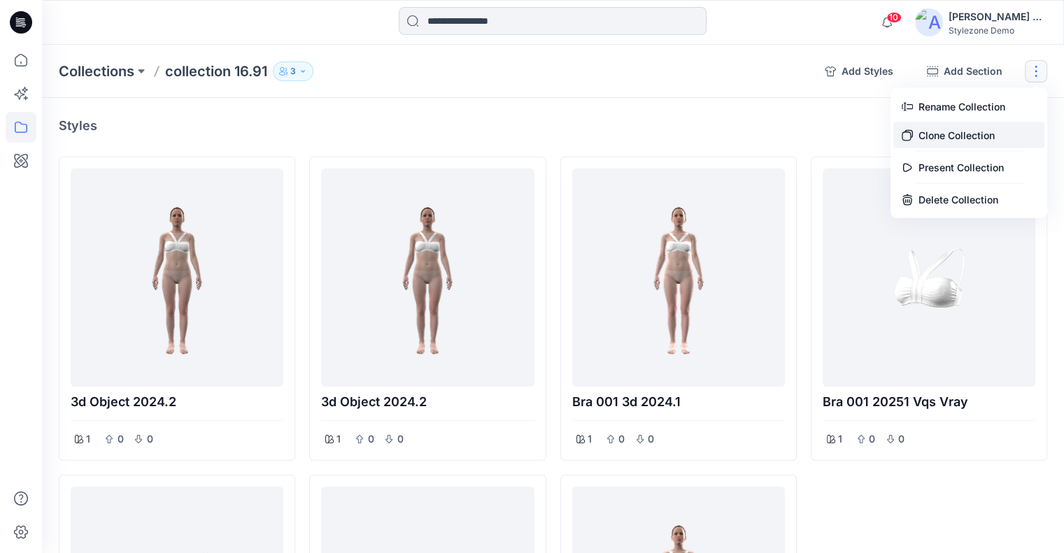
click at [985, 139] on button "Clone Collection" at bounding box center [969, 135] width 151 height 26
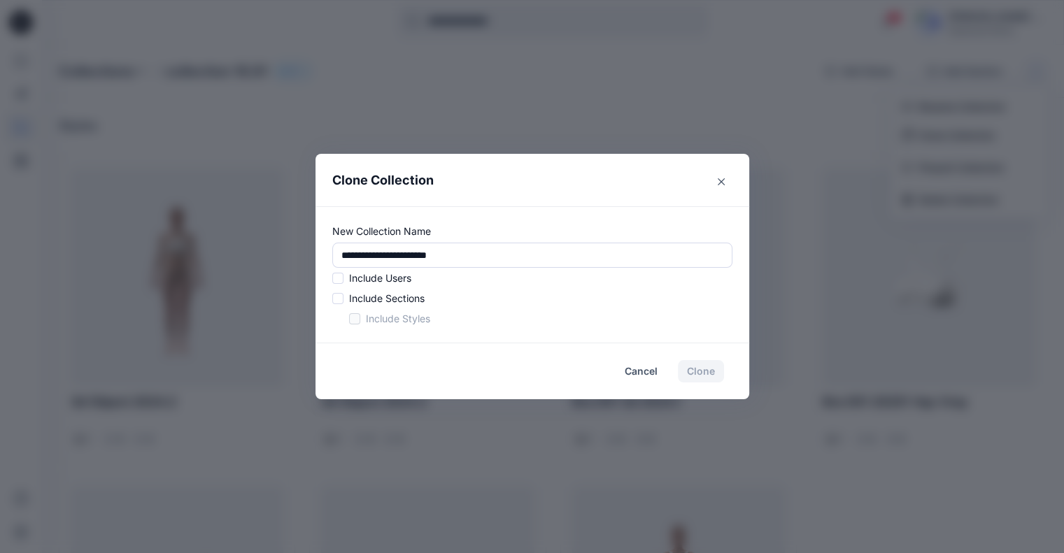
click at [344, 279] on span at bounding box center [337, 278] width 11 height 11
click at [339, 301] on span at bounding box center [337, 298] width 11 height 11
click at [360, 323] on span at bounding box center [354, 318] width 11 height 11
click at [715, 374] on button "Clone" at bounding box center [701, 371] width 46 height 22
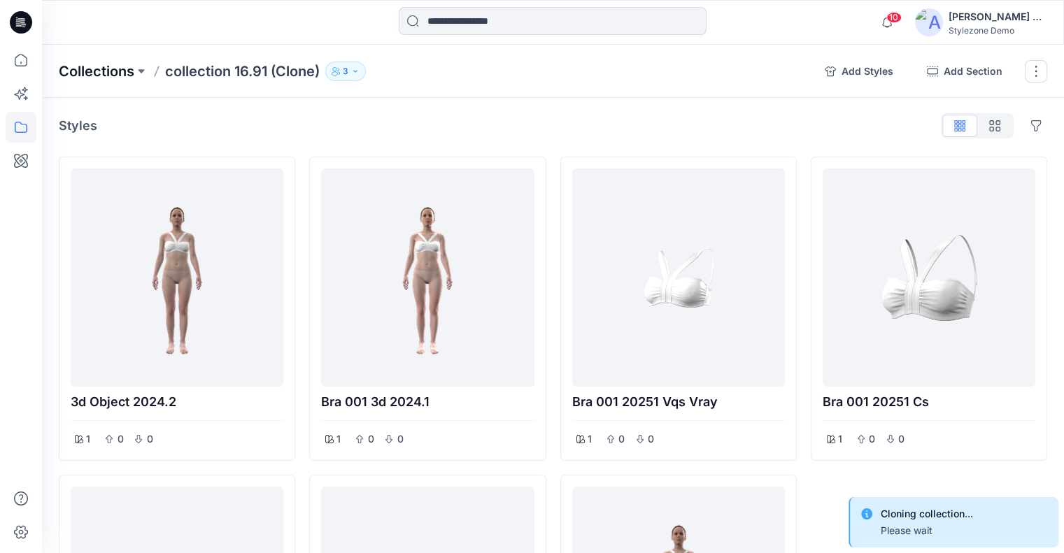
click at [108, 71] on p "Collections" at bounding box center [97, 72] width 76 height 20
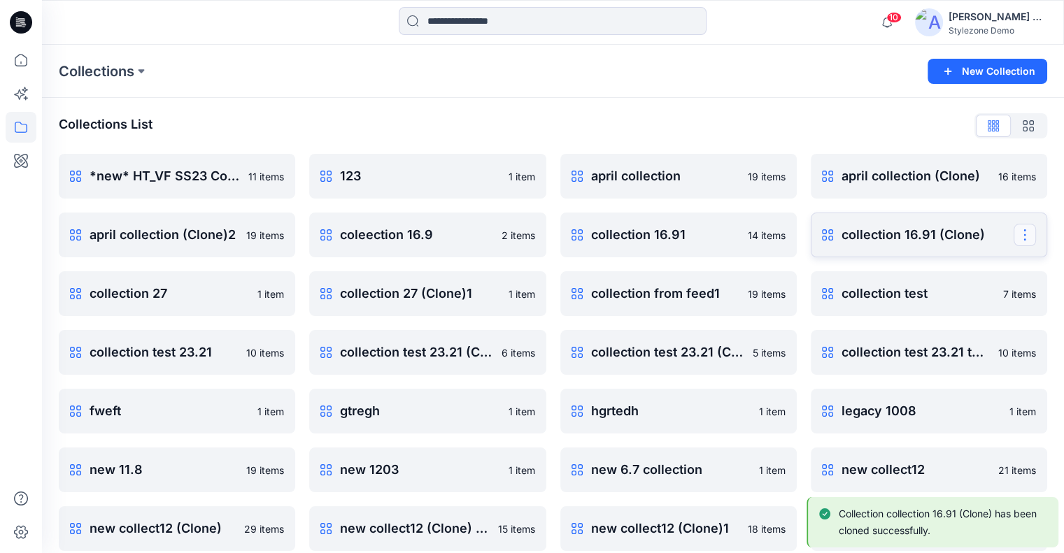
click at [1025, 232] on button "button" at bounding box center [1025, 235] width 22 height 22
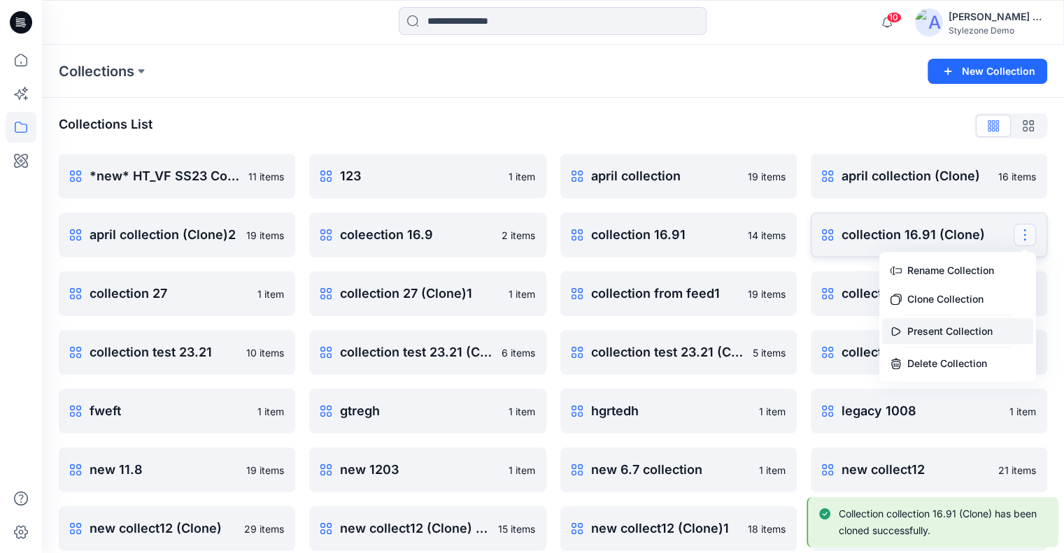
click at [938, 332] on button "Present Collection" at bounding box center [957, 331] width 151 height 26
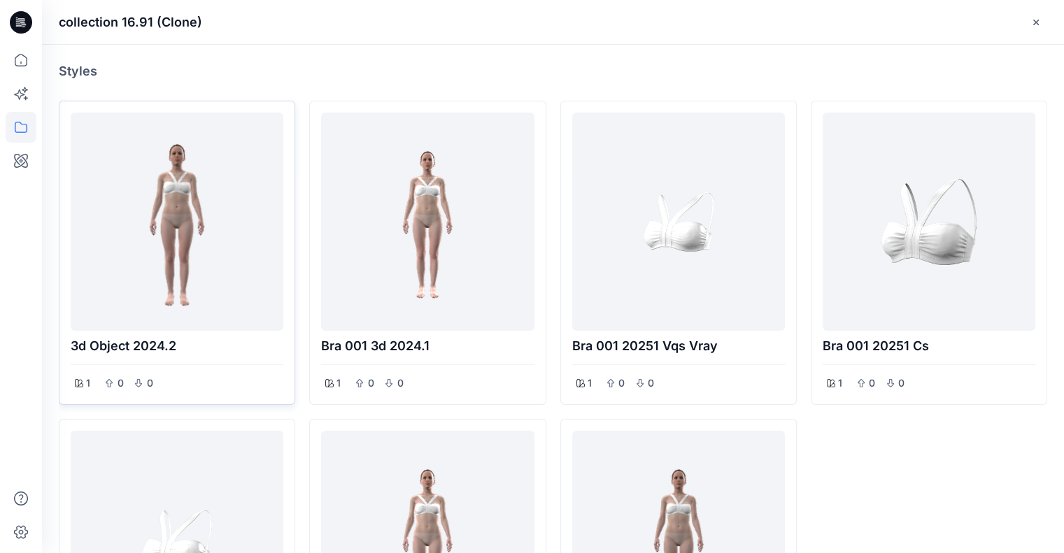
click at [174, 207] on div at bounding box center [177, 221] width 202 height 207
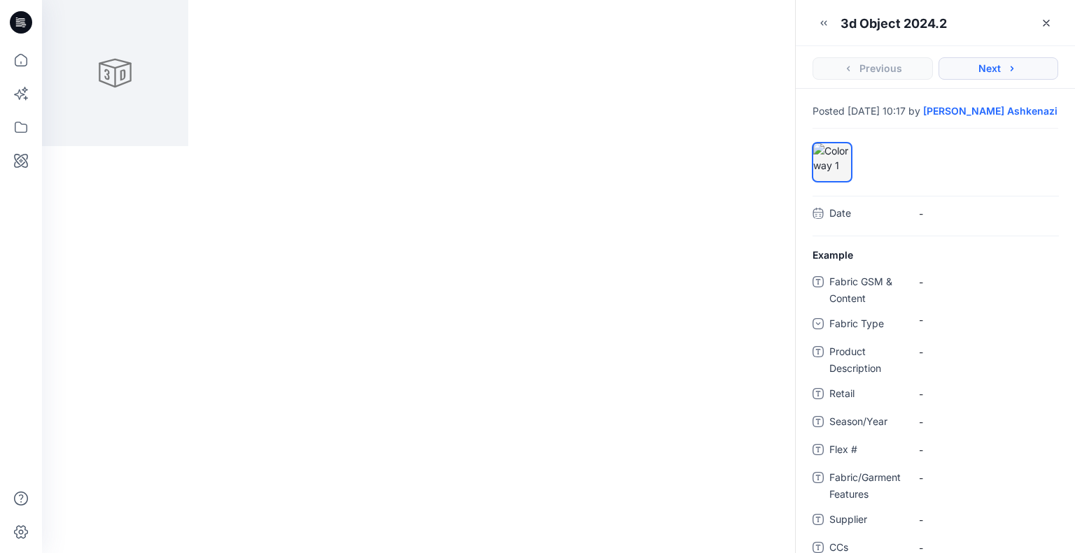
click at [1013, 66] on icon "button" at bounding box center [1011, 68] width 11 height 11
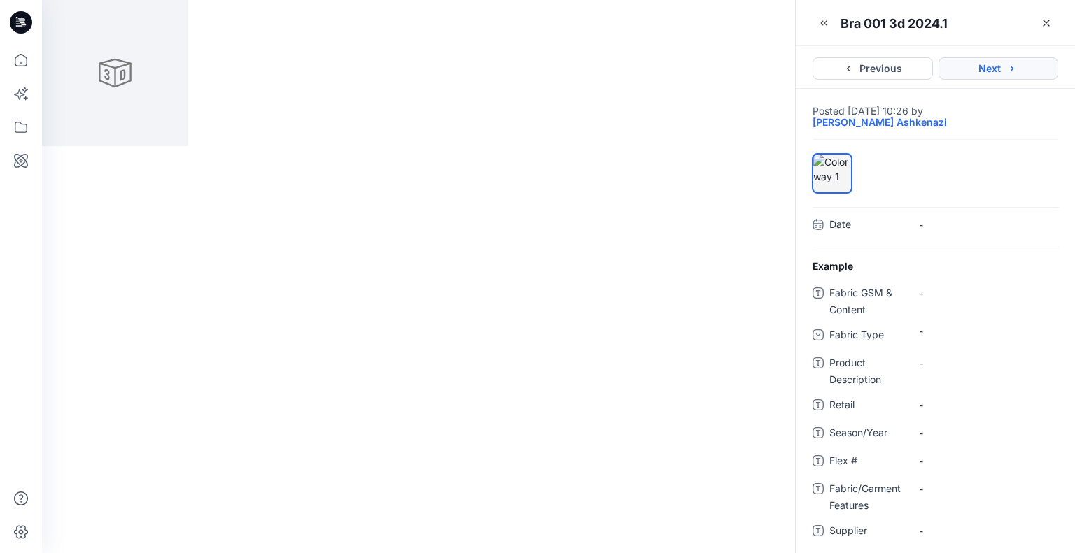
click at [1017, 66] on icon "button" at bounding box center [1011, 68] width 11 height 11
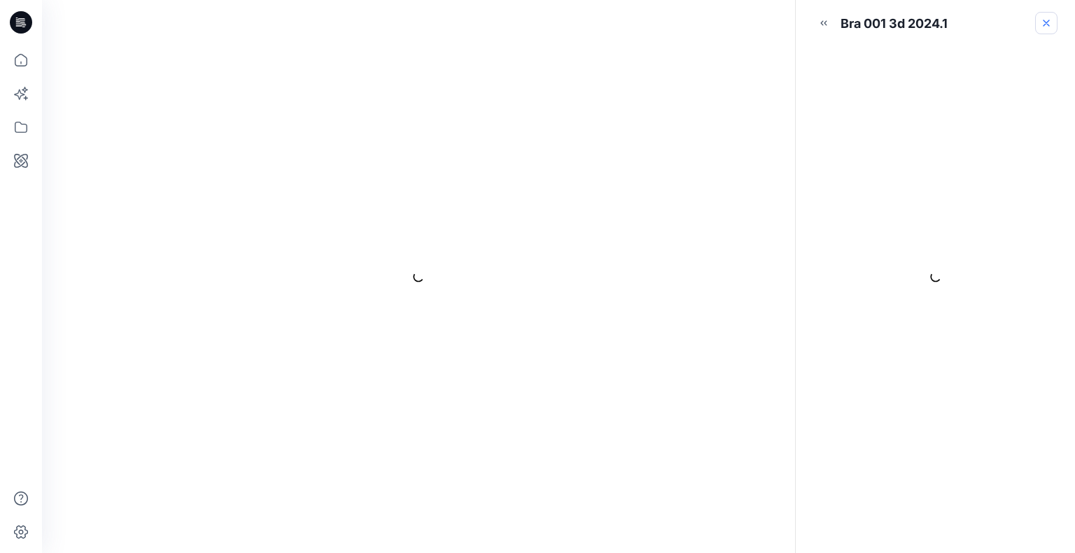
click at [1041, 24] on icon "button" at bounding box center [1045, 22] width 11 height 11
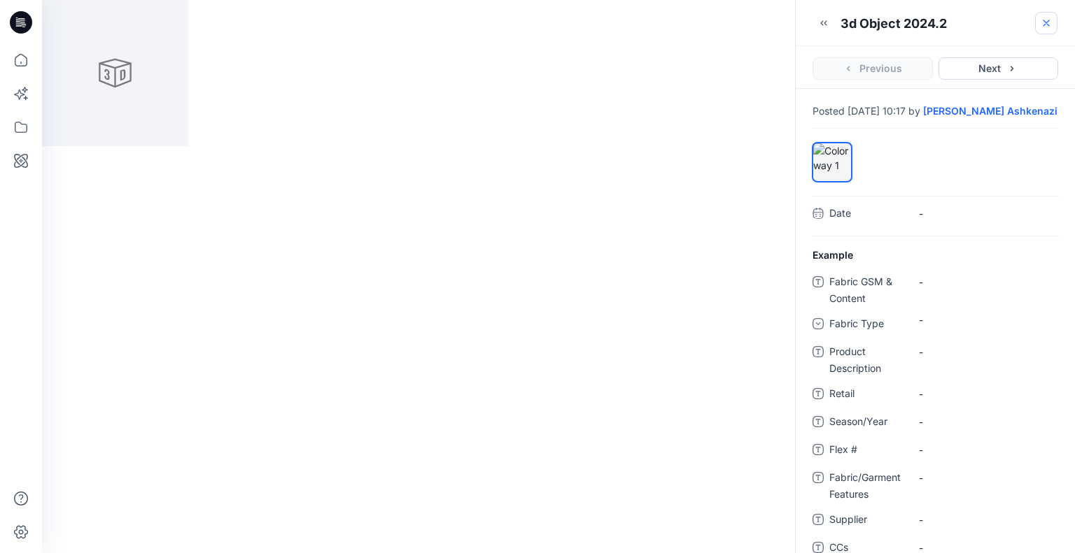
click at [1052, 22] on button "button" at bounding box center [1046, 23] width 22 height 22
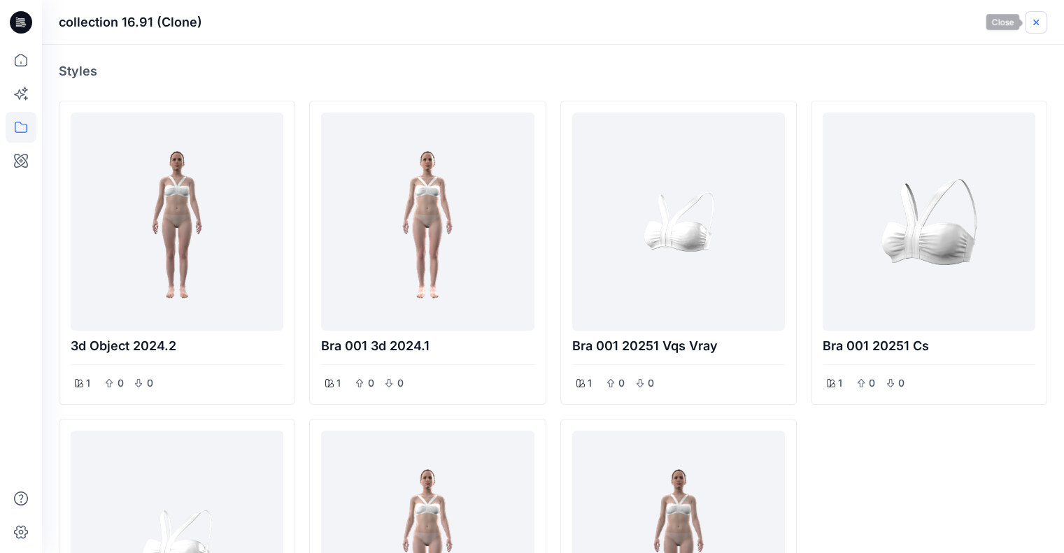
drag, startPoint x: 1033, startPoint y: 22, endPoint x: 922, endPoint y: 114, distance: 144.1
click at [1033, 22] on icon "button" at bounding box center [1036, 22] width 11 height 11
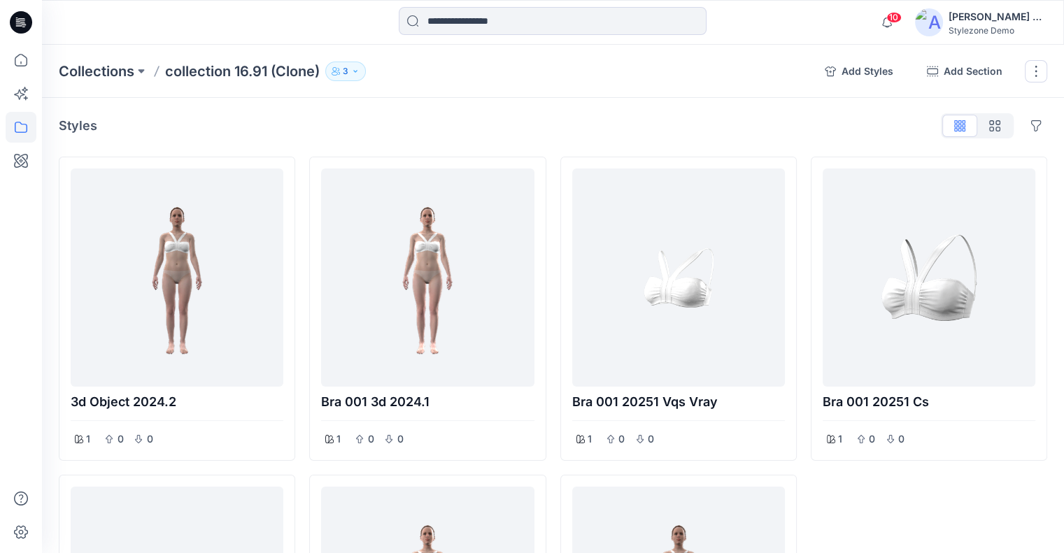
click at [104, 80] on p "Collections" at bounding box center [97, 72] width 76 height 20
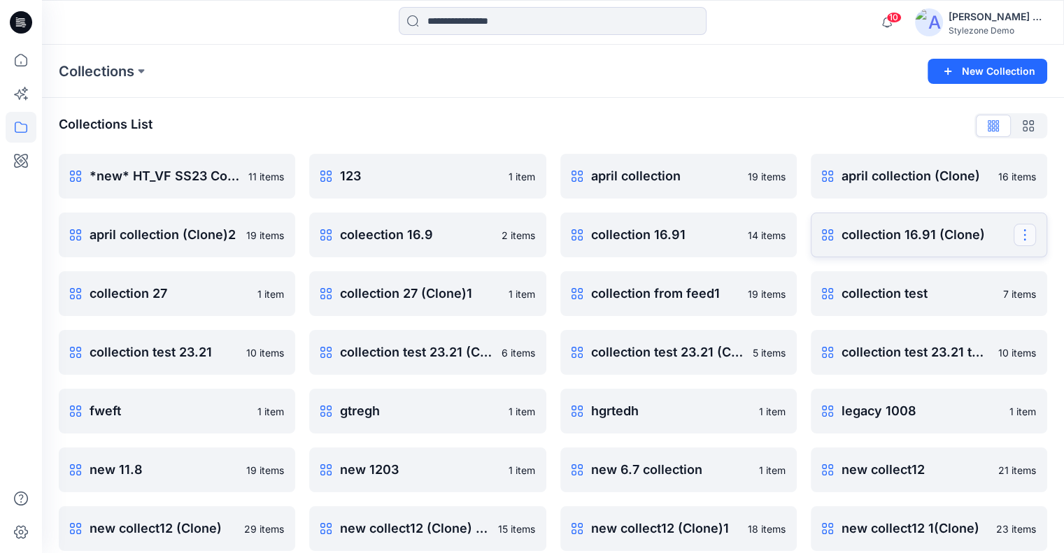
click at [1022, 235] on button "button" at bounding box center [1025, 235] width 22 height 22
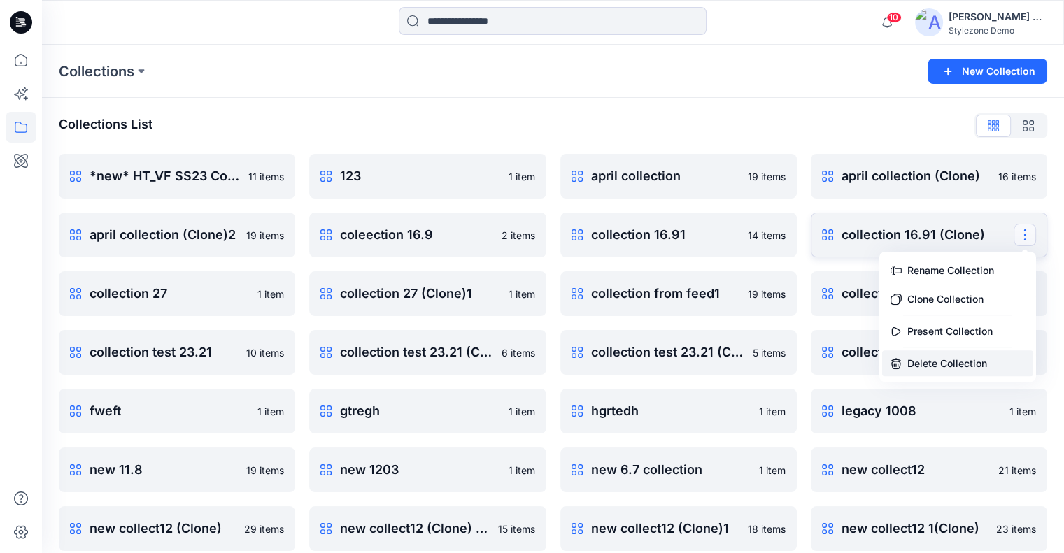
click at [949, 359] on button "Delete Collection" at bounding box center [957, 364] width 151 height 26
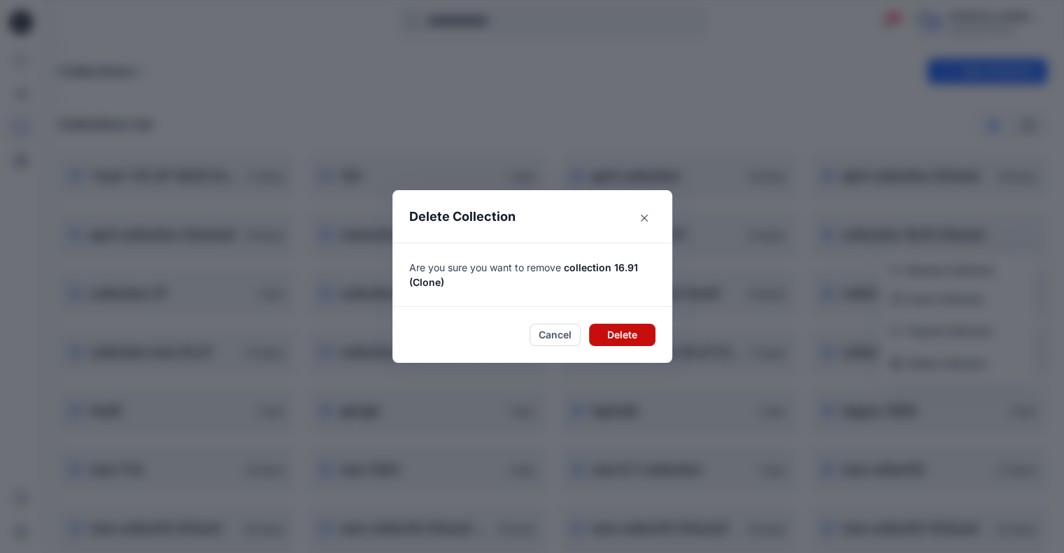
click at [622, 336] on button "Delete" at bounding box center [622, 335] width 66 height 22
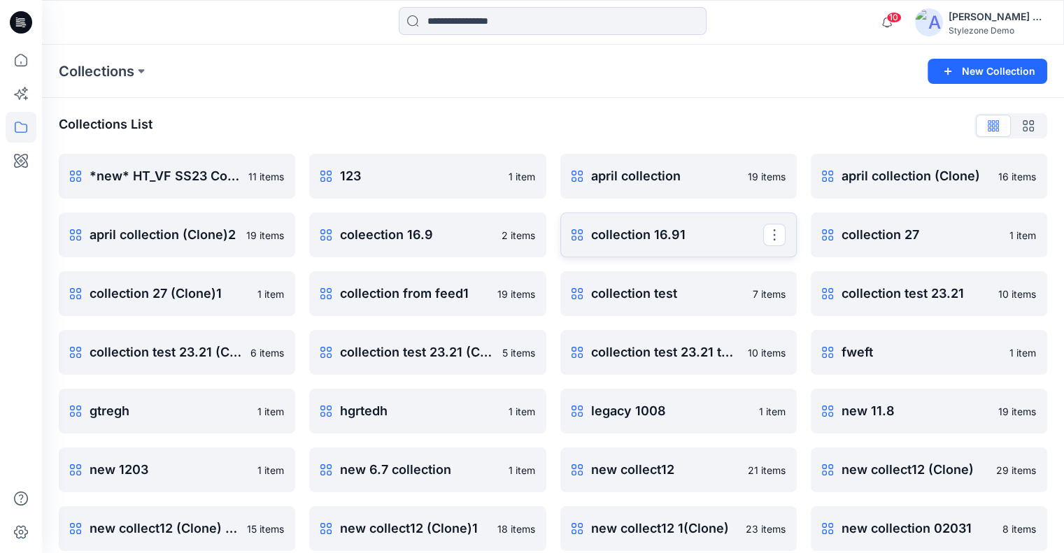
click at [683, 234] on p "collection 16.91" at bounding box center [677, 235] width 172 height 20
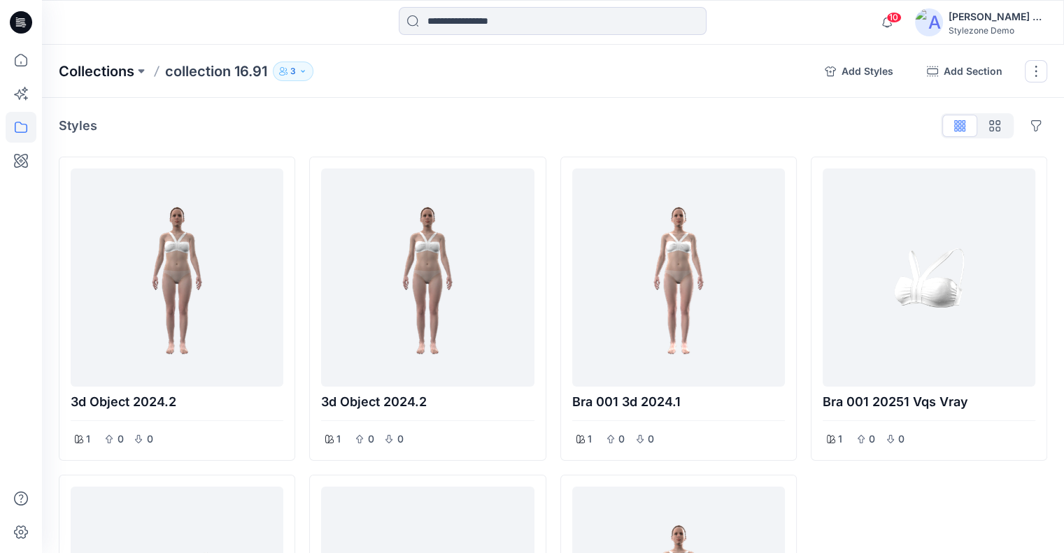
click at [125, 69] on p "Collections" at bounding box center [97, 72] width 76 height 20
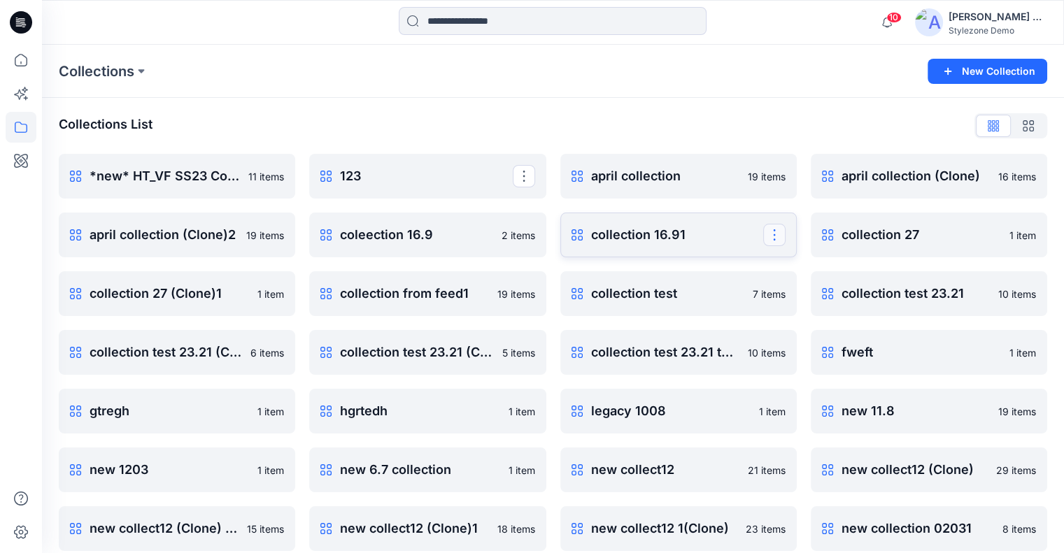
click at [767, 236] on button "button" at bounding box center [774, 235] width 22 height 22
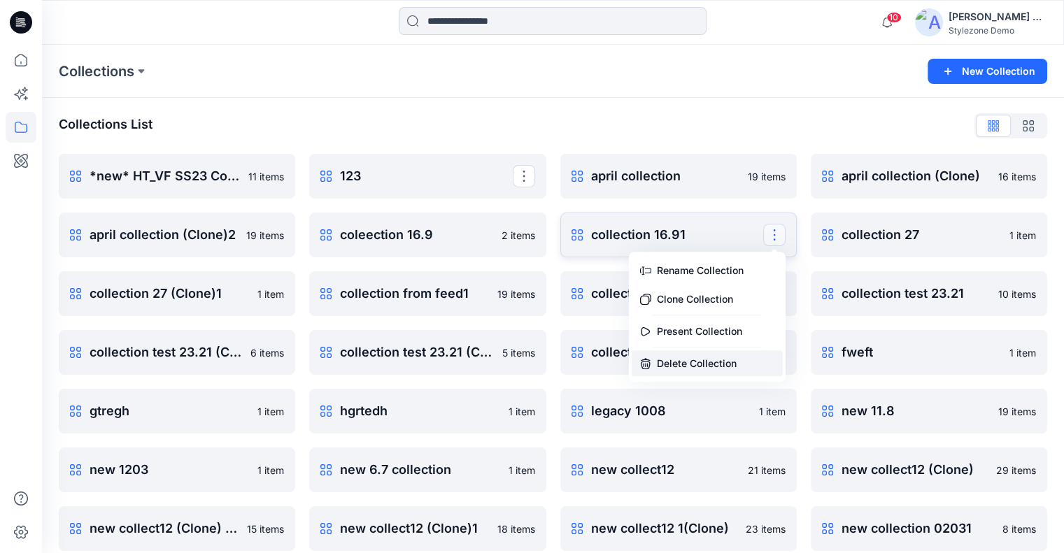
click at [695, 363] on button "Delete Collection" at bounding box center [707, 364] width 151 height 26
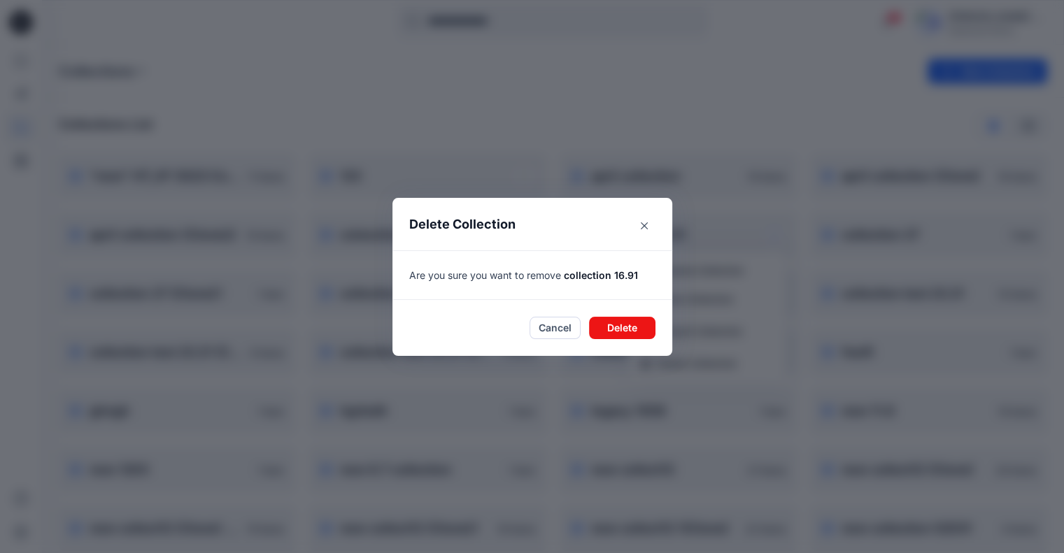
drag, startPoint x: 553, startPoint y: 331, endPoint x: 585, endPoint y: 324, distance: 32.3
click at [553, 330] on button "Cancel" at bounding box center [555, 328] width 51 height 22
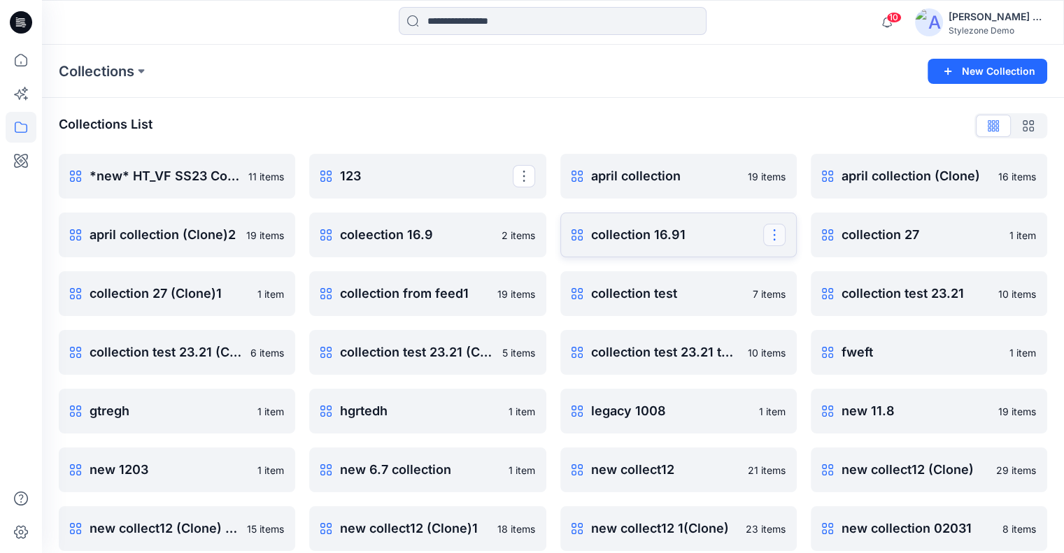
click at [779, 233] on button "button" at bounding box center [774, 235] width 22 height 22
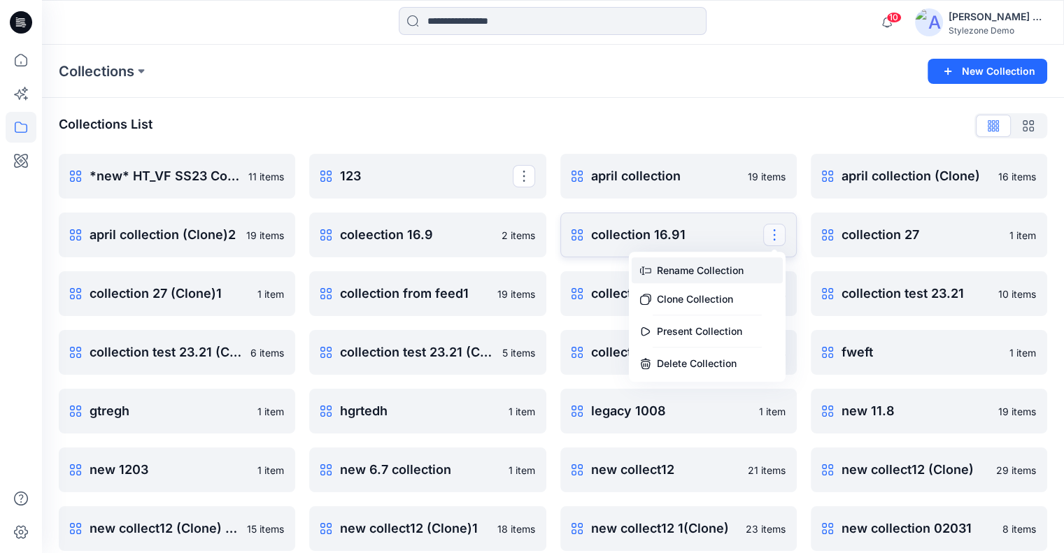
click at [711, 271] on button "Rename Collection" at bounding box center [707, 270] width 151 height 26
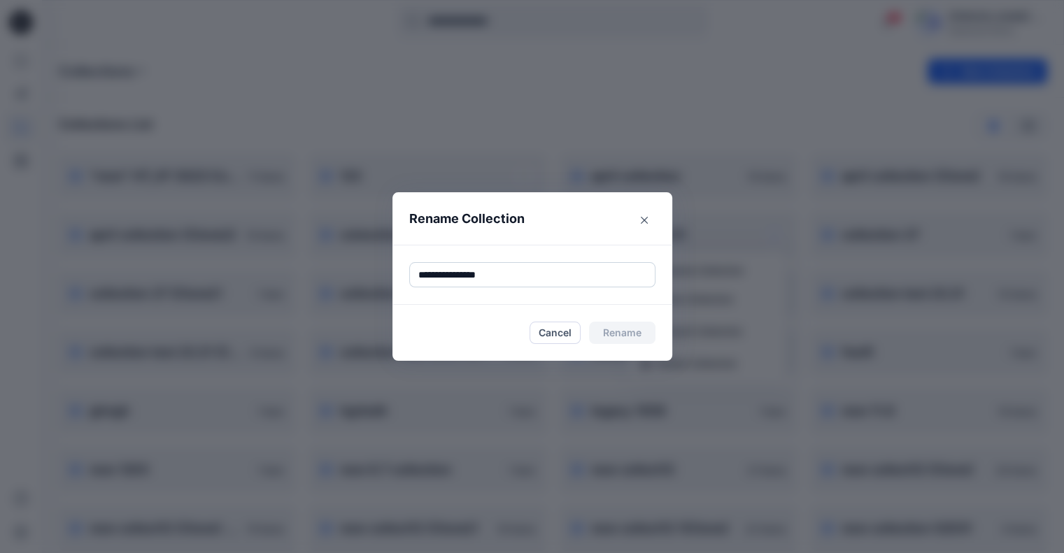
click at [508, 274] on input "**********" at bounding box center [532, 274] width 246 height 25
type input "**********"
click at [626, 334] on button "Rename" at bounding box center [622, 333] width 66 height 22
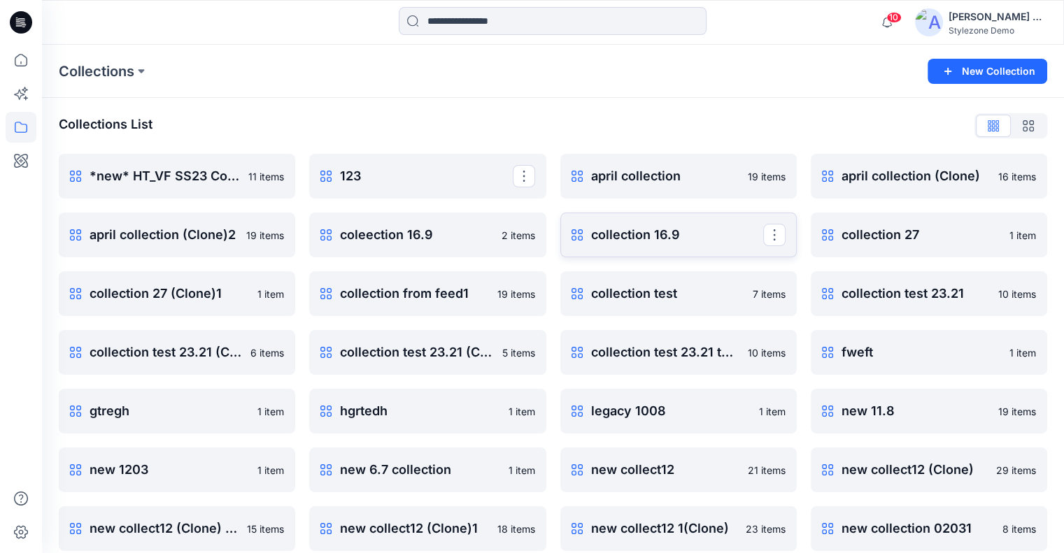
click at [668, 241] on p "collection 16.9" at bounding box center [677, 235] width 172 height 20
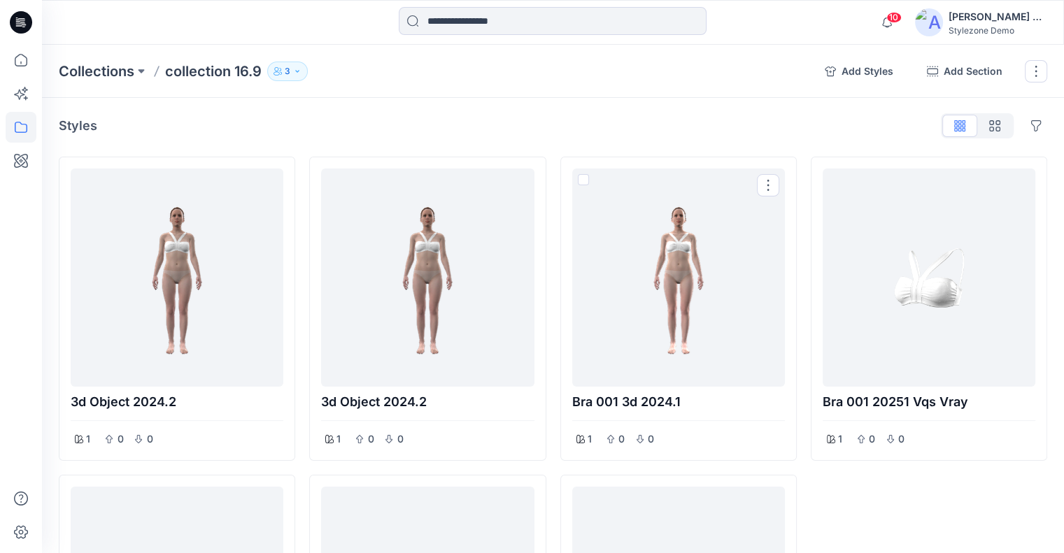
click at [297, 72] on icon "button" at bounding box center [297, 71] width 8 height 8
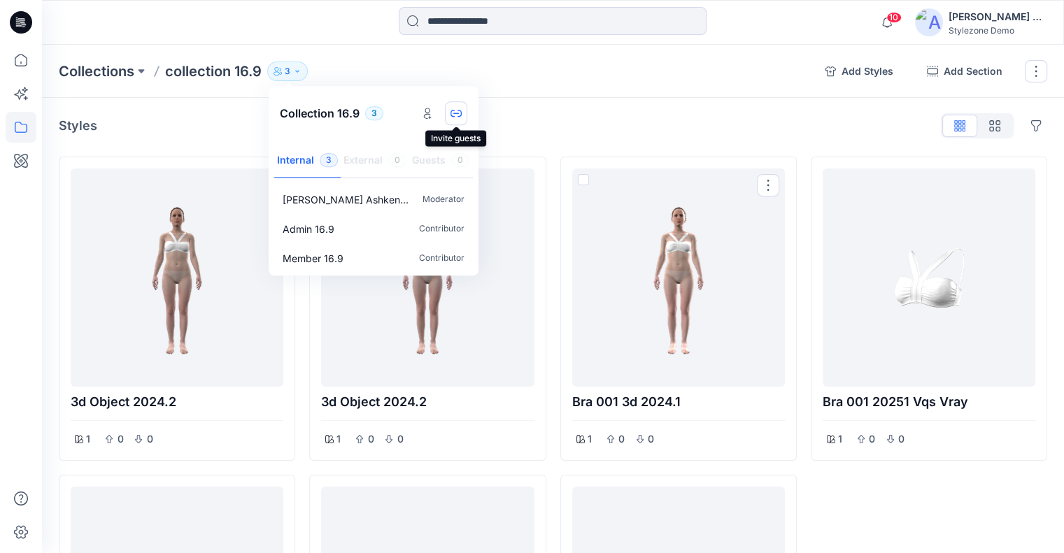
click at [458, 117] on icon "button" at bounding box center [456, 113] width 11 height 11
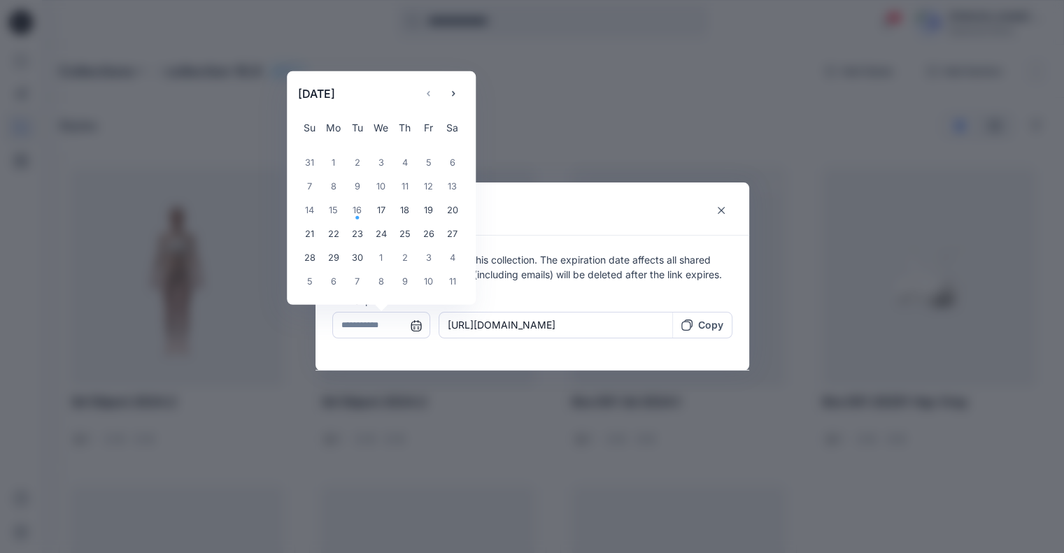
click at [415, 327] on input "text" at bounding box center [381, 325] width 98 height 27
click at [386, 213] on div "17" at bounding box center [381, 211] width 24 height 24
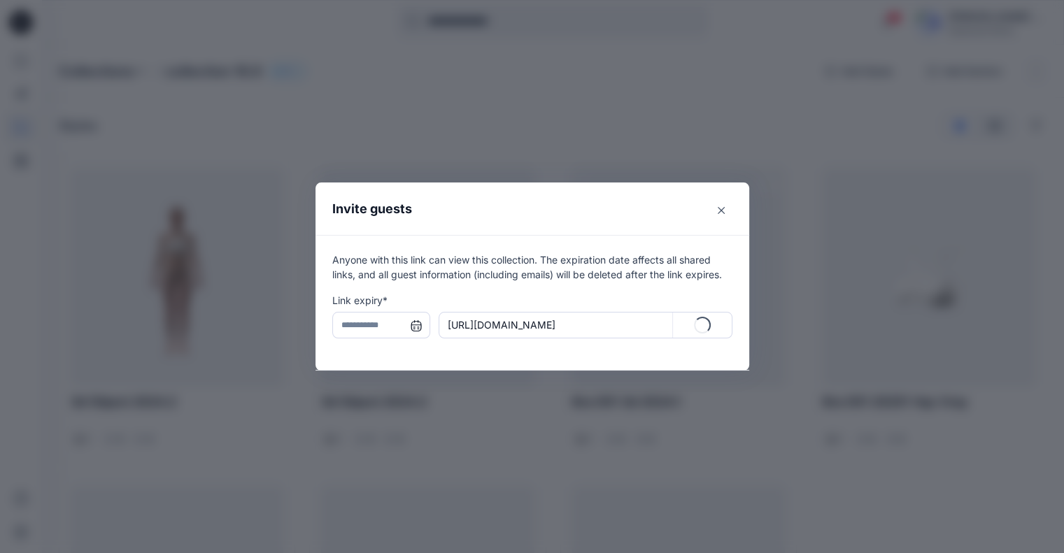
type input "**********"
click at [702, 326] on div "Copy" at bounding box center [703, 325] width 42 height 15
drag, startPoint x: 728, startPoint y: 209, endPoint x: 747, endPoint y: 191, distance: 26.3
click at [725, 209] on icon "Close" at bounding box center [721, 210] width 7 height 7
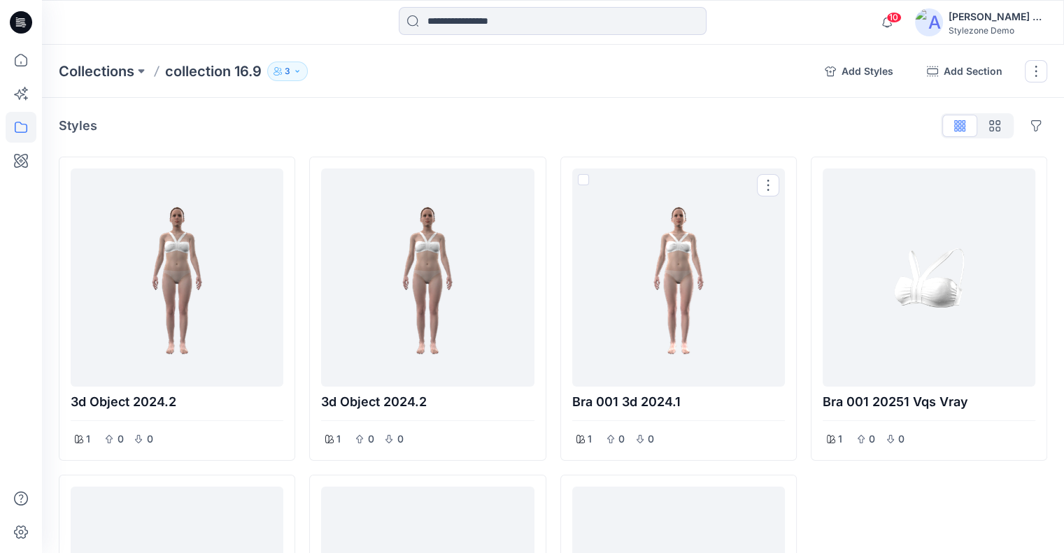
click at [991, 25] on div "Stylezone Demo" at bounding box center [998, 30] width 98 height 10
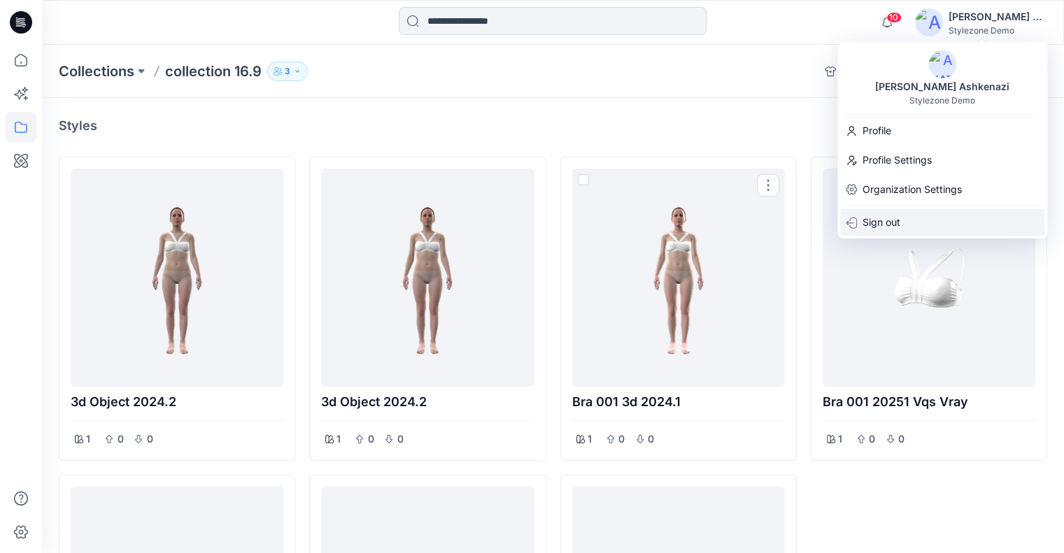
click at [910, 226] on div "Sign out" at bounding box center [942, 222] width 204 height 27
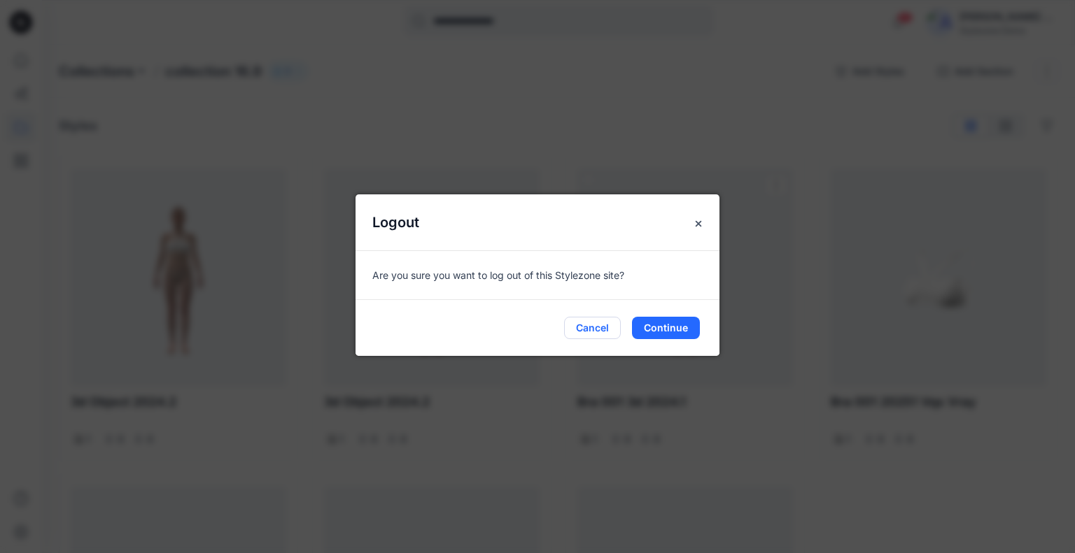
click at [595, 321] on button "Cancel" at bounding box center [592, 328] width 57 height 22
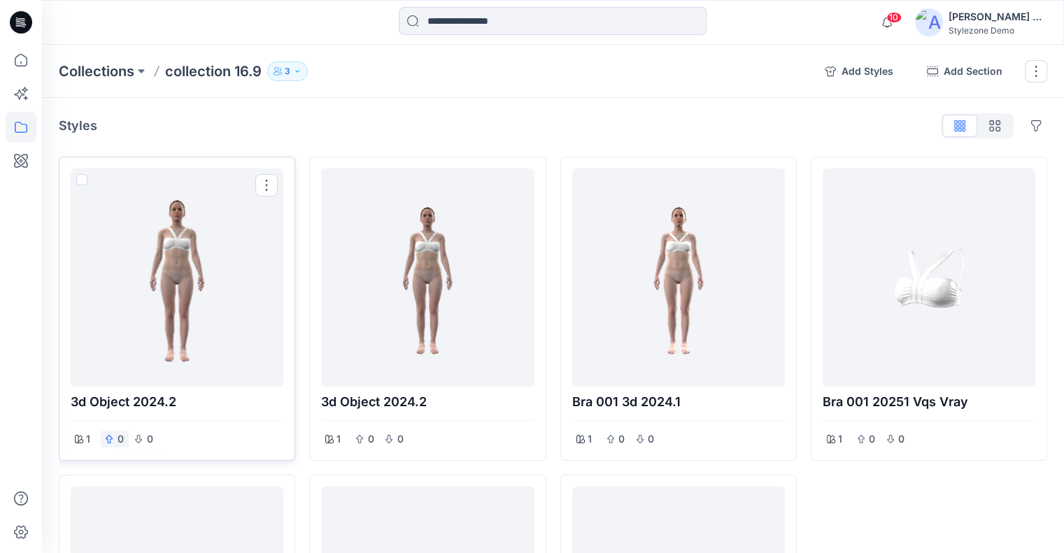
click at [112, 436] on icon "button" at bounding box center [109, 439] width 8 height 8
drag, startPoint x: 394, startPoint y: 437, endPoint x: 500, endPoint y: 439, distance: 106.4
click at [395, 437] on div "0" at bounding box center [395, 439] width 28 height 17
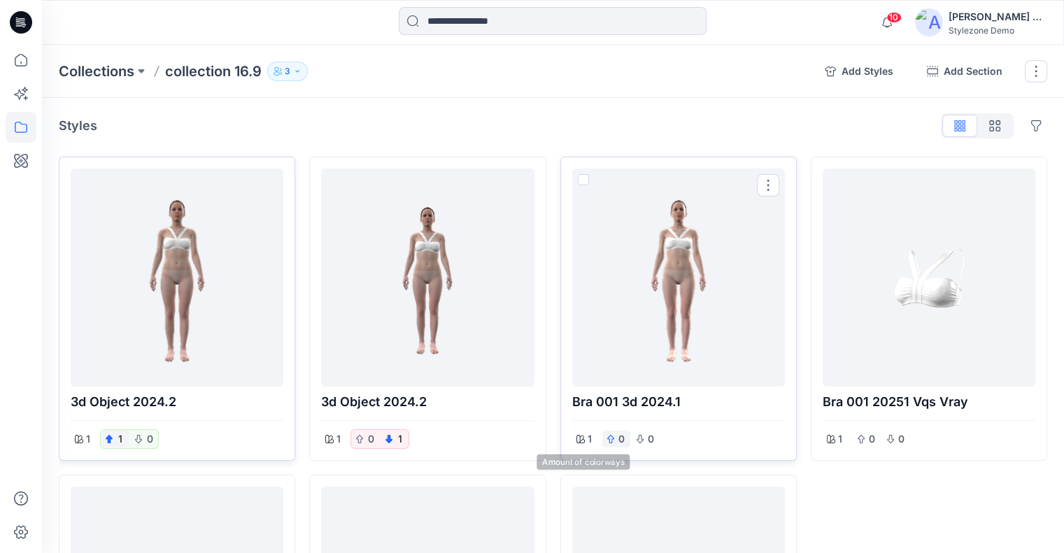
click at [609, 436] on icon "button" at bounding box center [610, 439] width 7 height 8
click at [890, 439] on icon "button" at bounding box center [891, 439] width 8 height 8
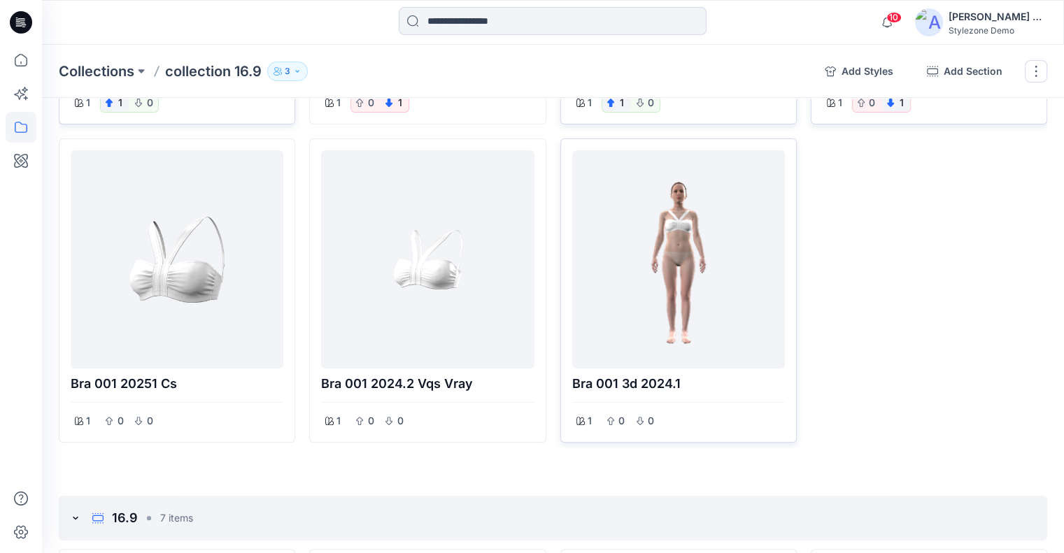
scroll to position [350, 0]
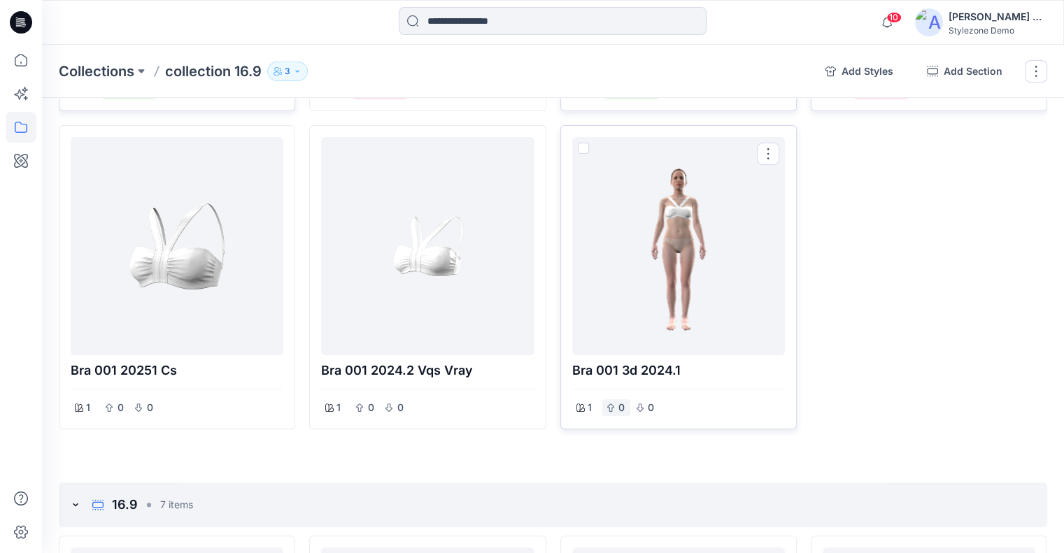
click at [618, 408] on p "0" at bounding box center [622, 408] width 8 height 17
click at [364, 406] on div "0" at bounding box center [365, 408] width 28 height 17
click at [132, 405] on div "0" at bounding box center [144, 408] width 28 height 17
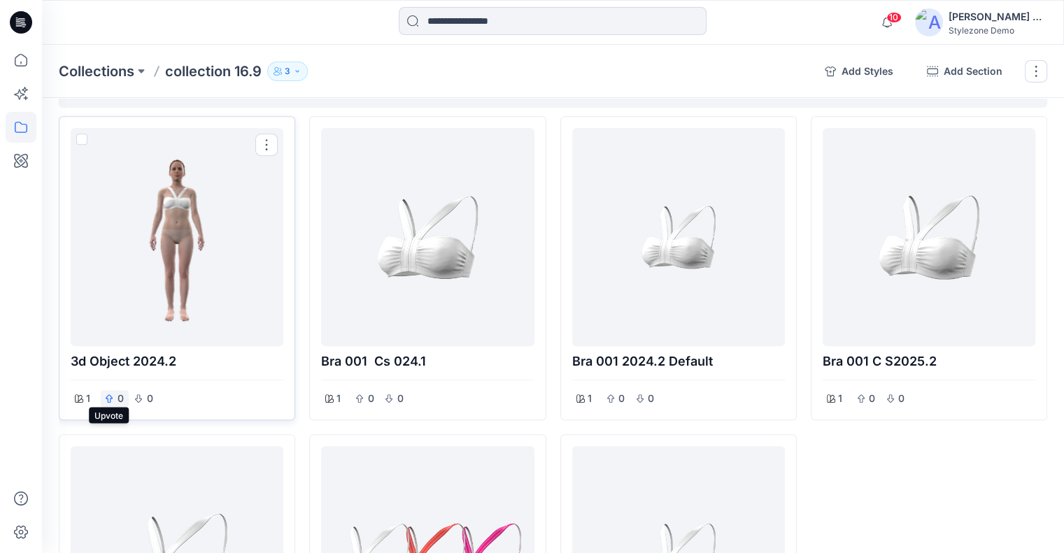
click at [107, 400] on icon "button" at bounding box center [109, 399] width 7 height 8
drag, startPoint x: 395, startPoint y: 397, endPoint x: 407, endPoint y: 397, distance: 11.2
click at [396, 397] on p "0" at bounding box center [400, 398] width 8 height 17
click at [386, 400] on icon "button" at bounding box center [389, 399] width 7 height 8
click at [614, 396] on icon "button" at bounding box center [611, 399] width 8 height 8
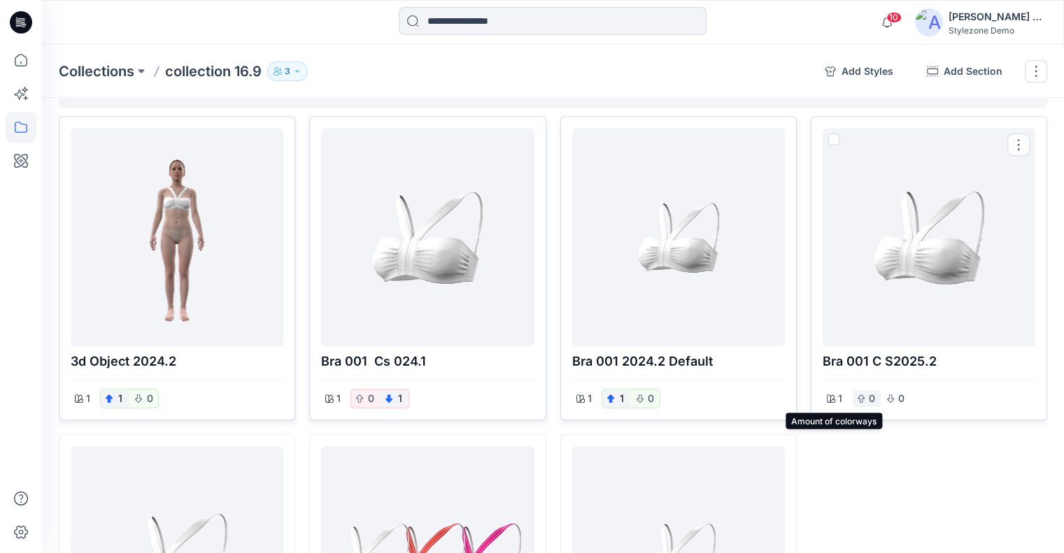
click at [853, 394] on div "0" at bounding box center [867, 398] width 28 height 17
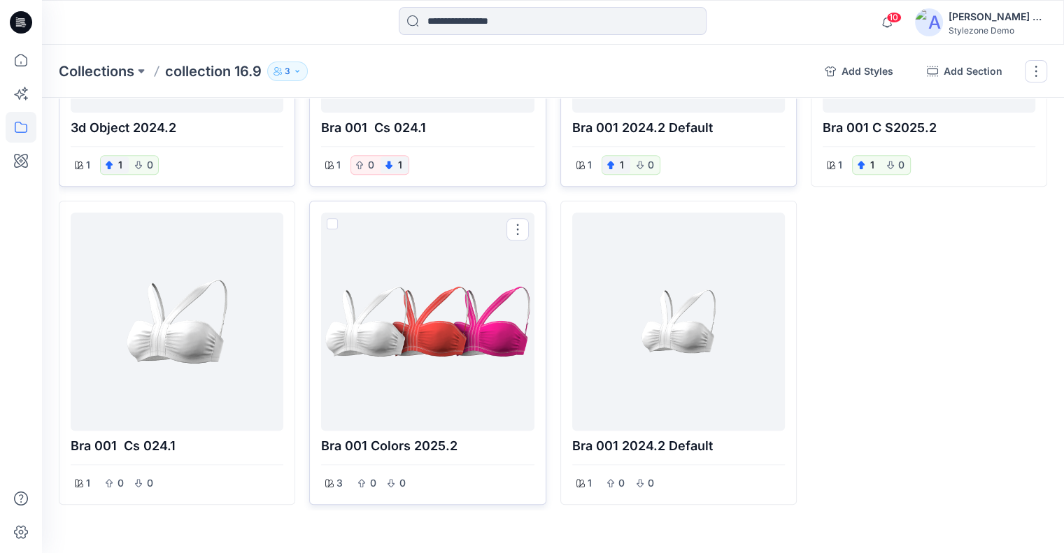
scroll to position [1023, 0]
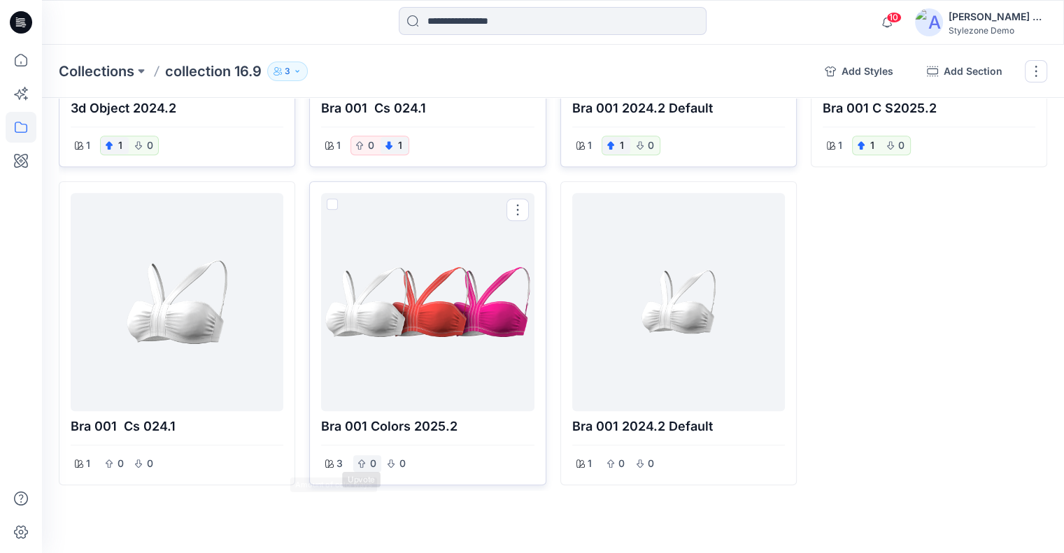
click at [375, 460] on p "0" at bounding box center [373, 464] width 8 height 17
click at [360, 460] on icon "button" at bounding box center [362, 464] width 8 height 8
click at [113, 463] on div "0" at bounding box center [115, 464] width 28 height 17
click at [640, 457] on div "0" at bounding box center [646, 464] width 28 height 17
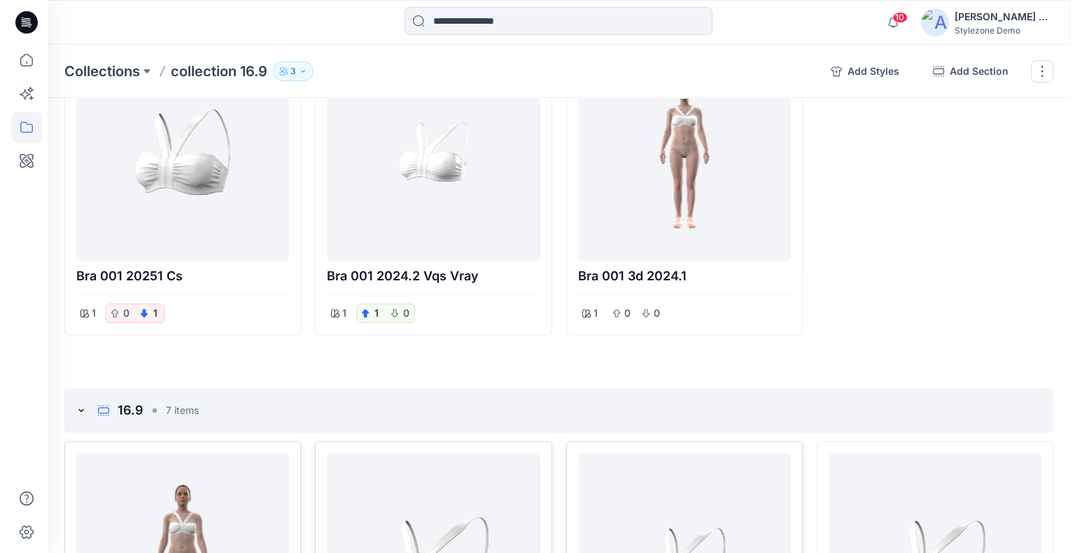
scroll to position [183, 0]
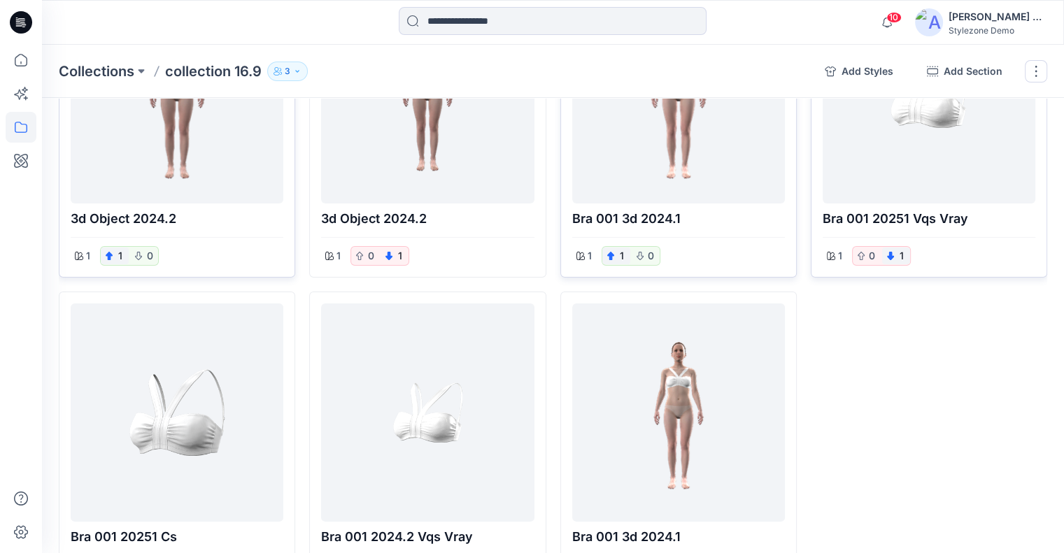
click at [981, 15] on div "Yael Waitz Ashkenazi" at bounding box center [998, 16] width 98 height 17
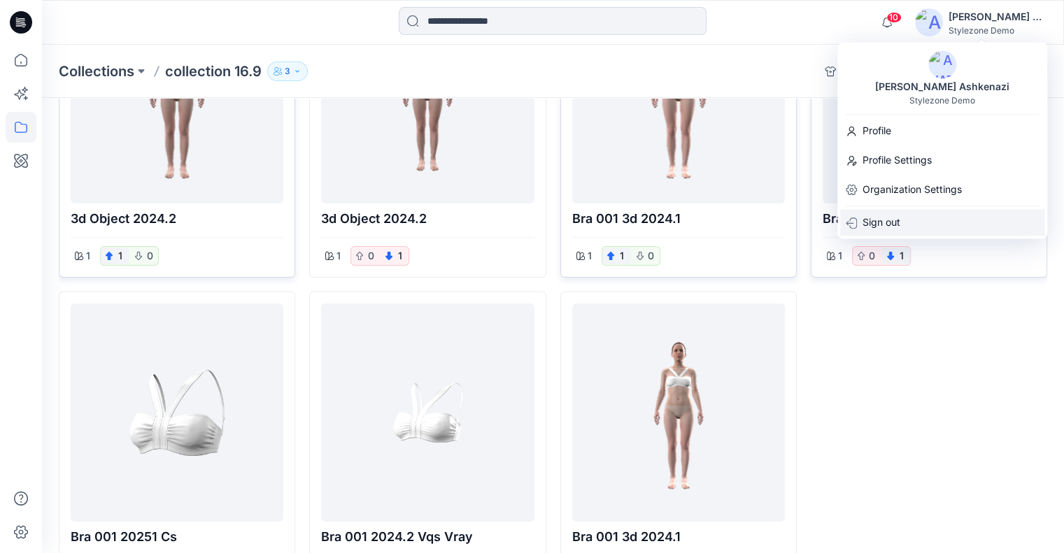
click at [918, 217] on div "Sign out" at bounding box center [942, 222] width 204 height 27
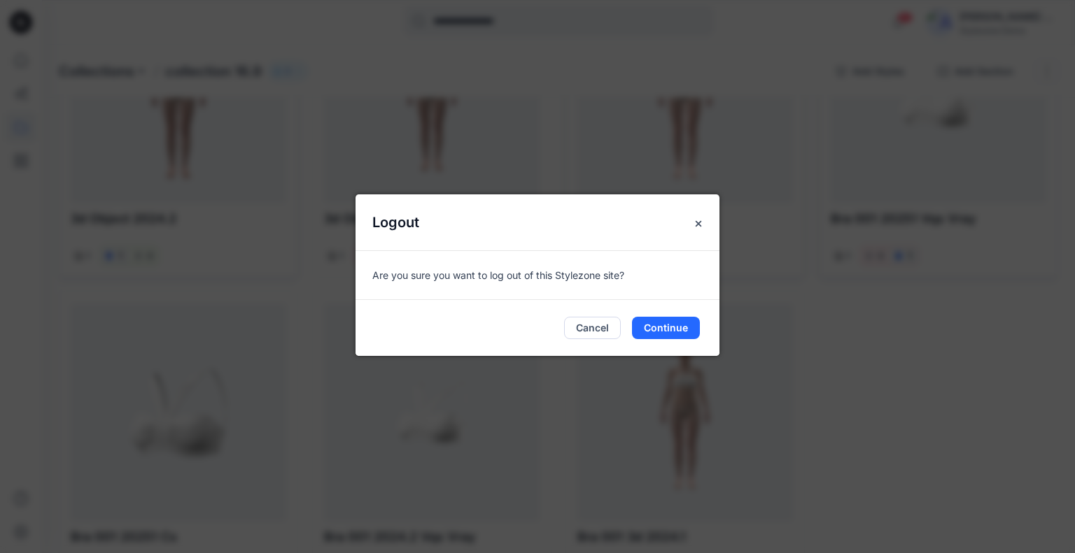
drag, startPoint x: 681, startPoint y: 330, endPoint x: 663, endPoint y: 307, distance: 28.4
click at [681, 330] on button "Continue" at bounding box center [666, 328] width 68 height 22
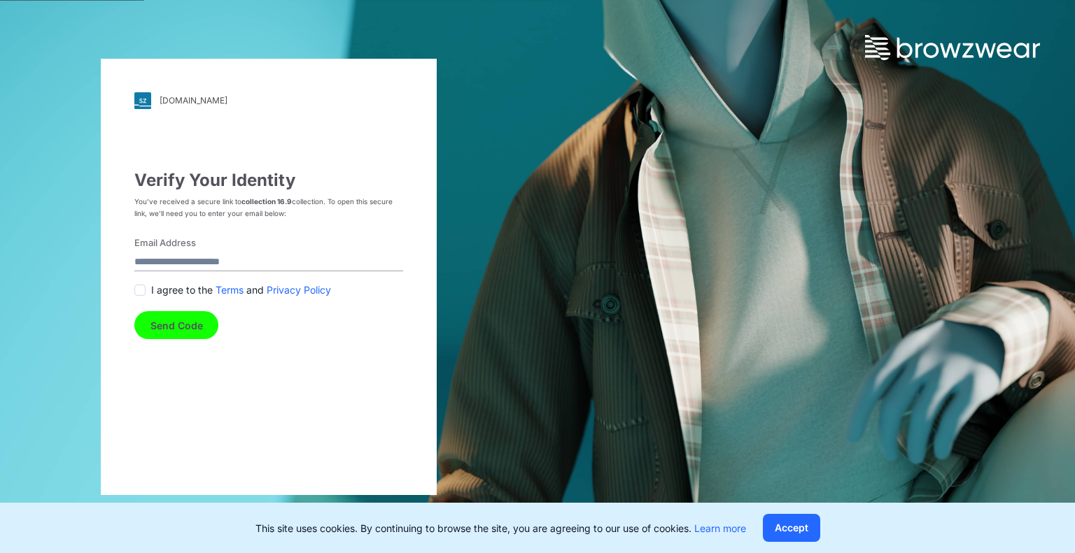
click at [223, 248] on label "Email Address" at bounding box center [264, 243] width 260 height 14
click at [223, 253] on input "Email Address" at bounding box center [268, 262] width 269 height 19
click at [221, 261] on input "Email Address" at bounding box center [268, 262] width 269 height 19
click at [216, 258] on input "**********" at bounding box center [268, 262] width 269 height 19
click at [216, 257] on input "**********" at bounding box center [268, 262] width 269 height 19
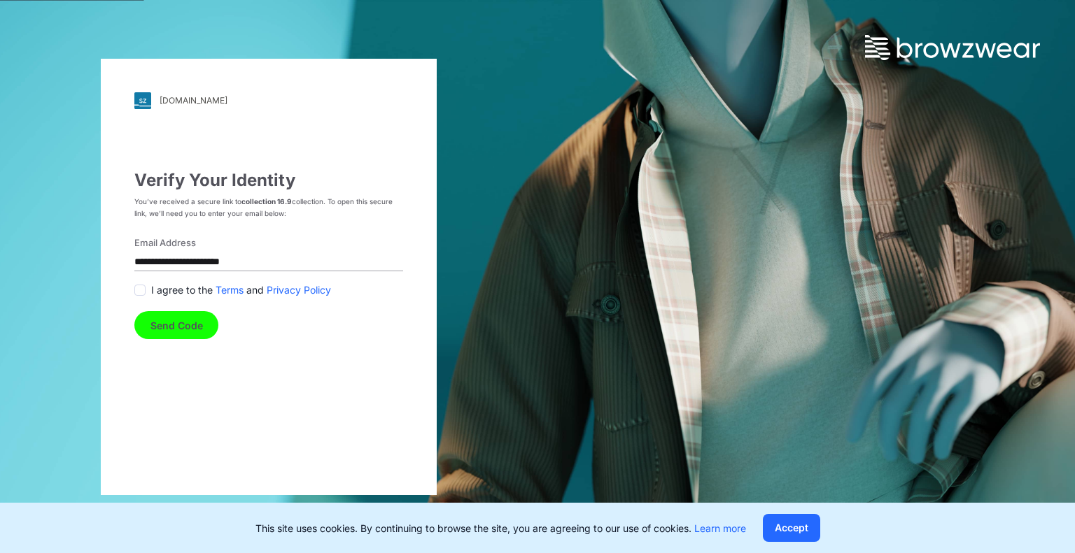
click at [216, 257] on input "**********" at bounding box center [268, 262] width 269 height 19
type input "**********"
click at [142, 292] on span at bounding box center [139, 290] width 11 height 11
click at [176, 330] on button "Send Code" at bounding box center [176, 325] width 84 height 28
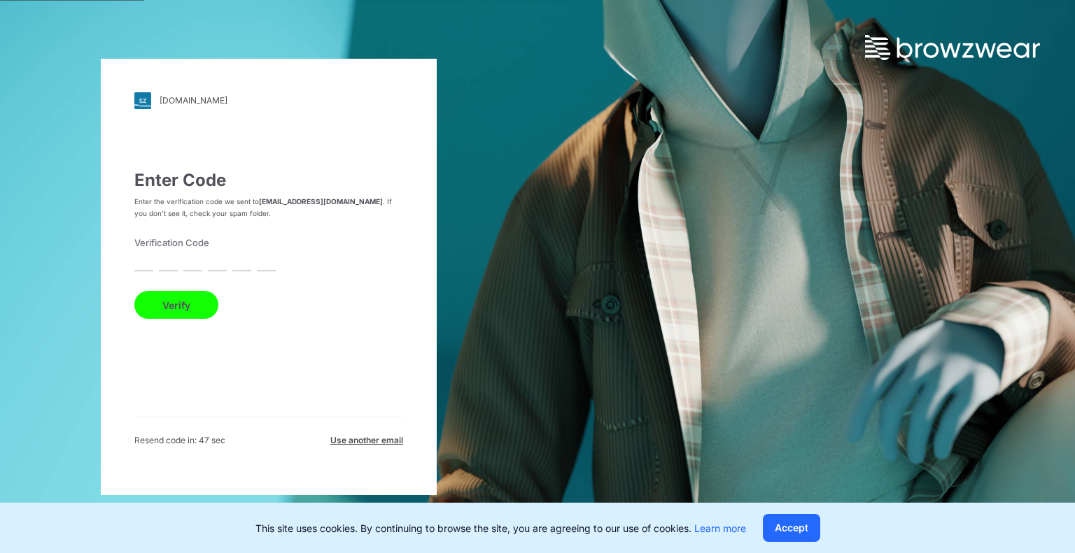
click at [146, 262] on input "text" at bounding box center [143, 262] width 19 height 19
paste input "*"
type input "*"
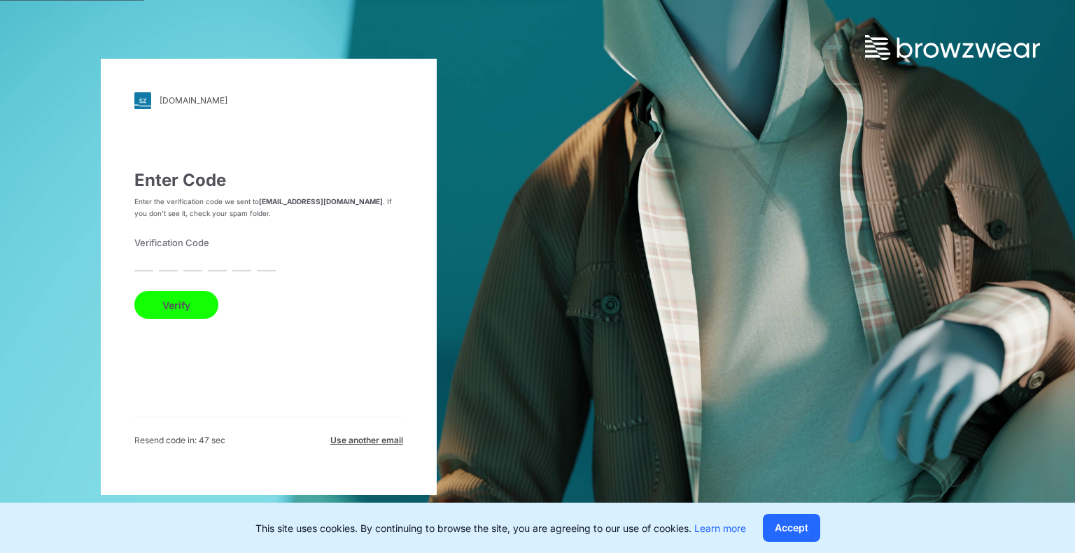
type input "*"
click at [188, 304] on button "Verify" at bounding box center [176, 305] width 84 height 28
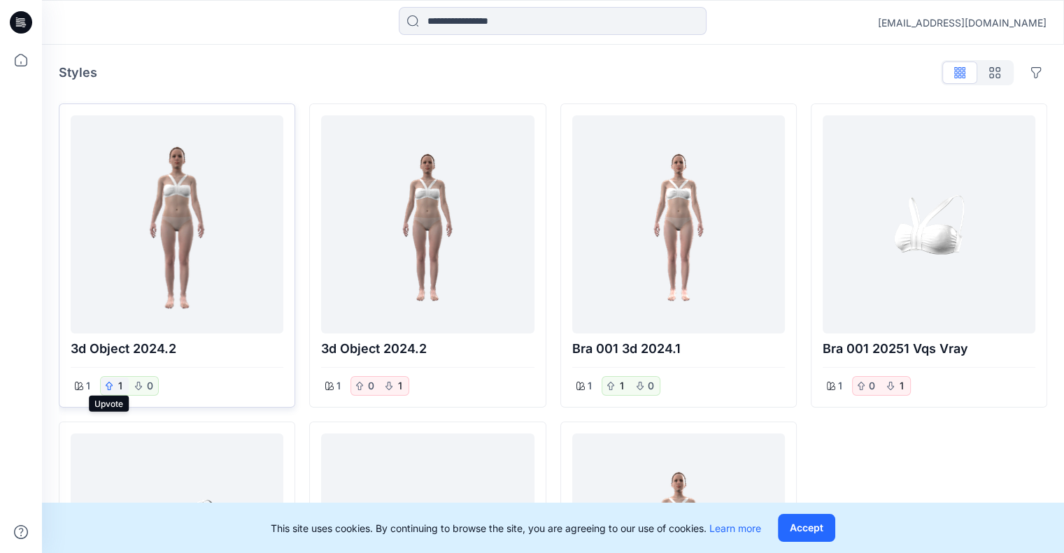
click at [112, 386] on icon "button" at bounding box center [109, 386] width 8 height 8
click at [392, 386] on icon "button" at bounding box center [389, 386] width 8 height 8
click at [610, 386] on icon "button" at bounding box center [611, 386] width 8 height 8
click at [857, 383] on icon "button" at bounding box center [861, 386] width 8 height 8
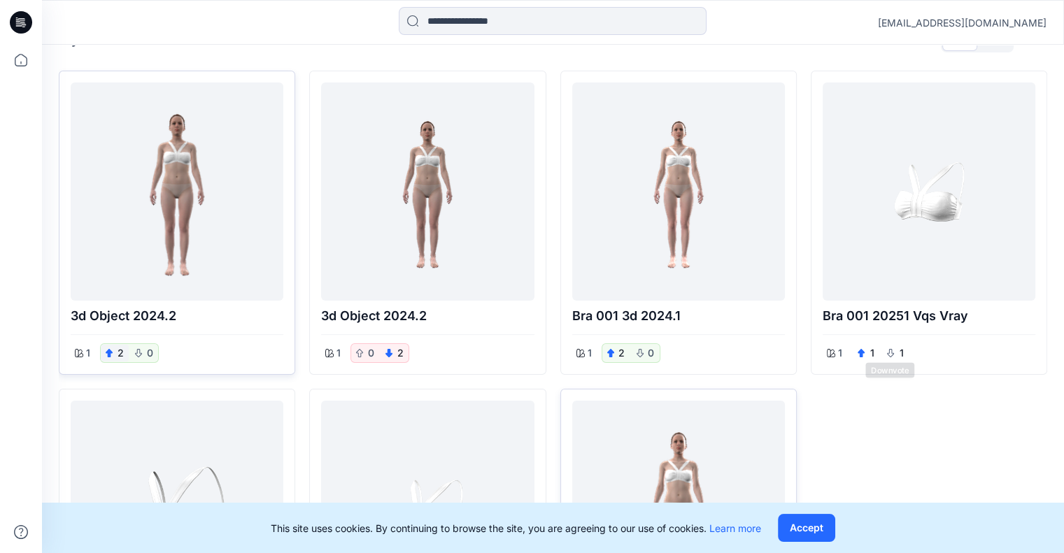
scroll to position [280, 0]
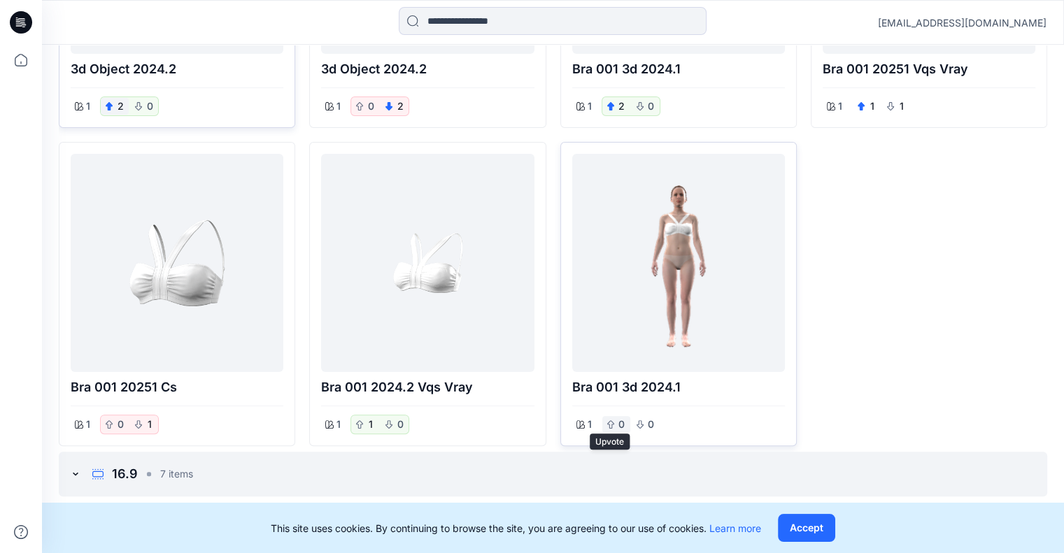
click at [606, 430] on div "0" at bounding box center [616, 424] width 28 height 17
click at [357, 427] on icon "button" at bounding box center [359, 425] width 8 height 8
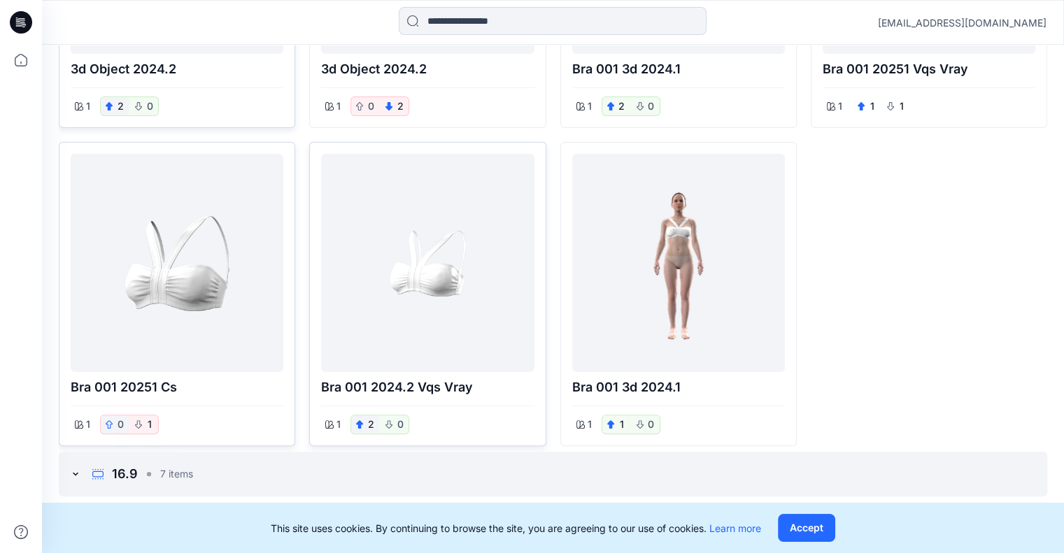
click at [105, 425] on icon "button" at bounding box center [109, 425] width 8 height 8
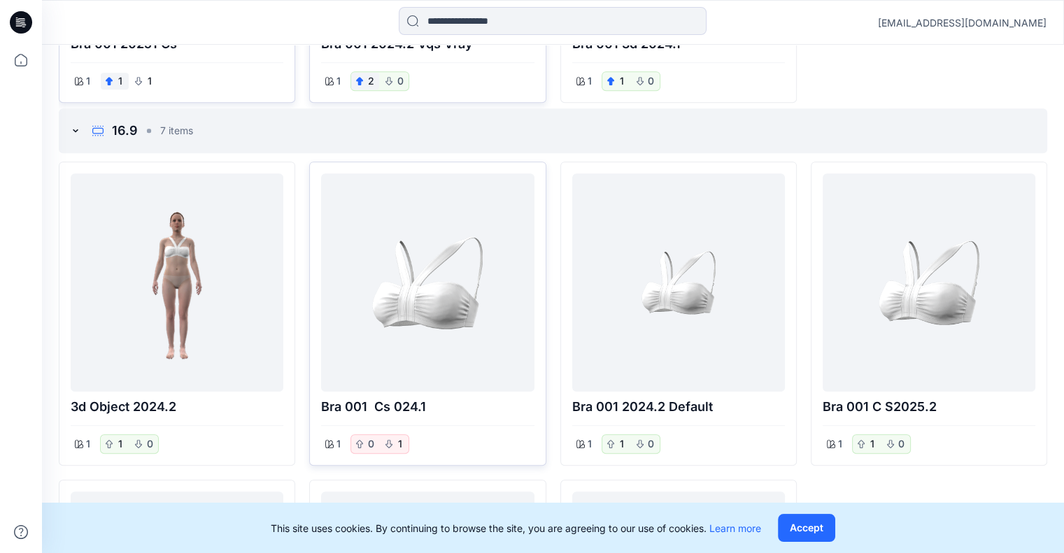
scroll to position [700, 0]
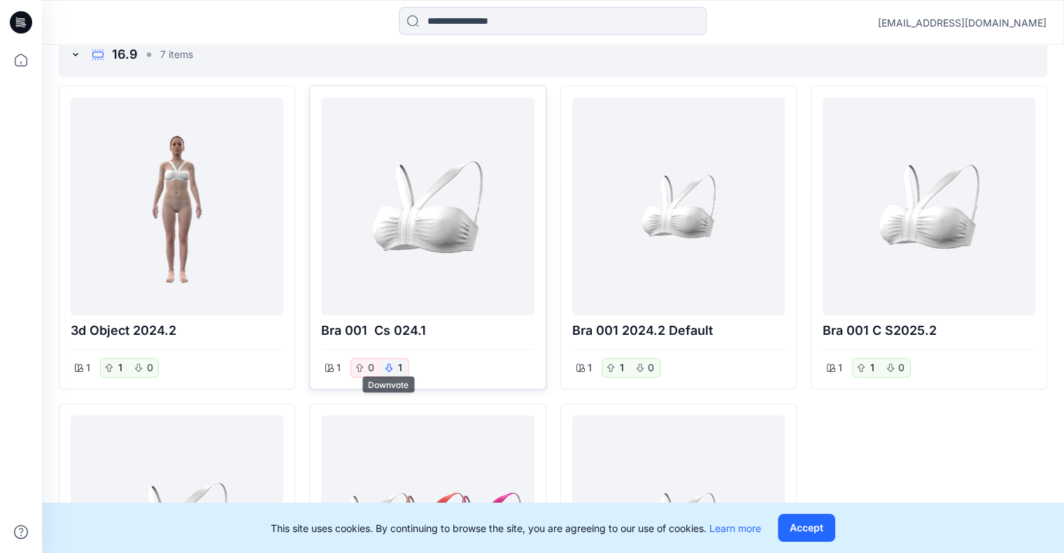
click at [388, 365] on icon "button" at bounding box center [389, 368] width 8 height 8
click at [105, 369] on icon "button" at bounding box center [109, 368] width 8 height 8
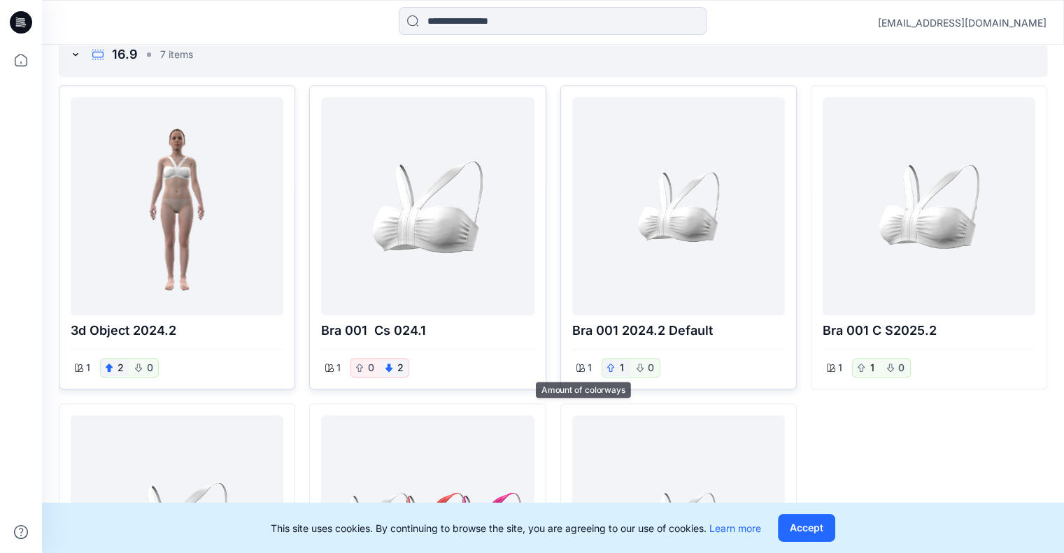
click at [611, 364] on icon "button" at bounding box center [610, 368] width 7 height 8
click at [857, 369] on icon "button" at bounding box center [861, 368] width 8 height 8
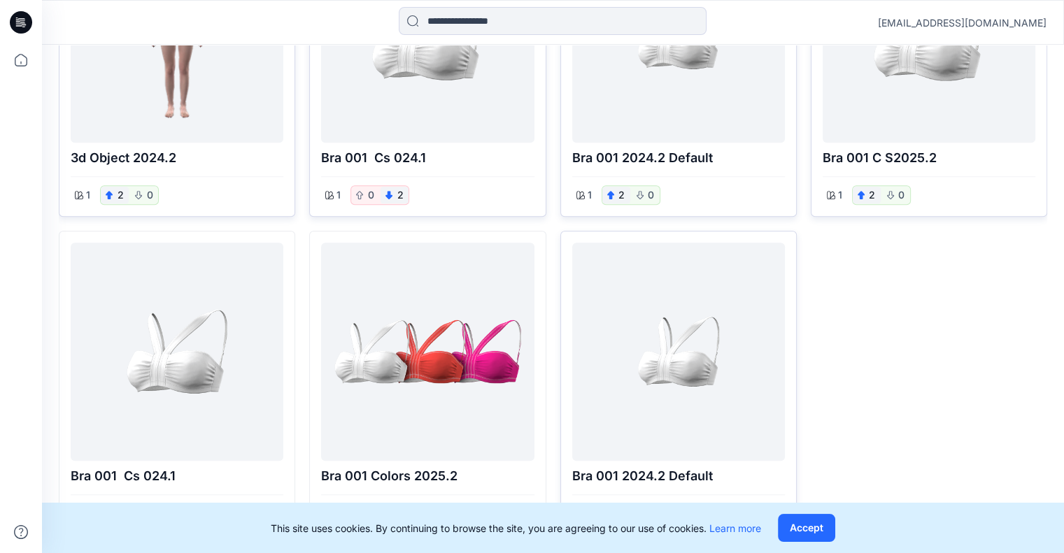
scroll to position [875, 0]
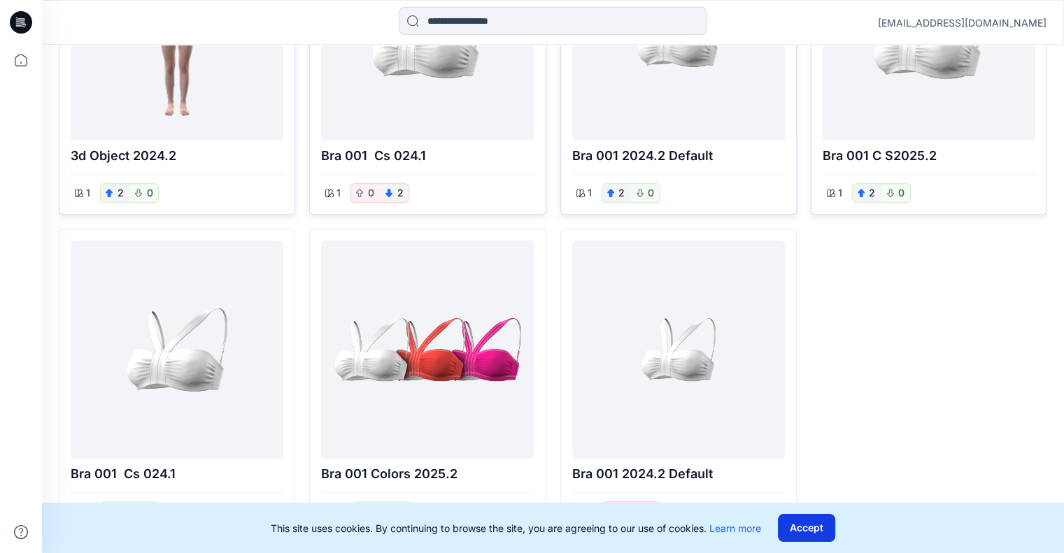
click at [806, 525] on button "Accept" at bounding box center [806, 528] width 57 height 28
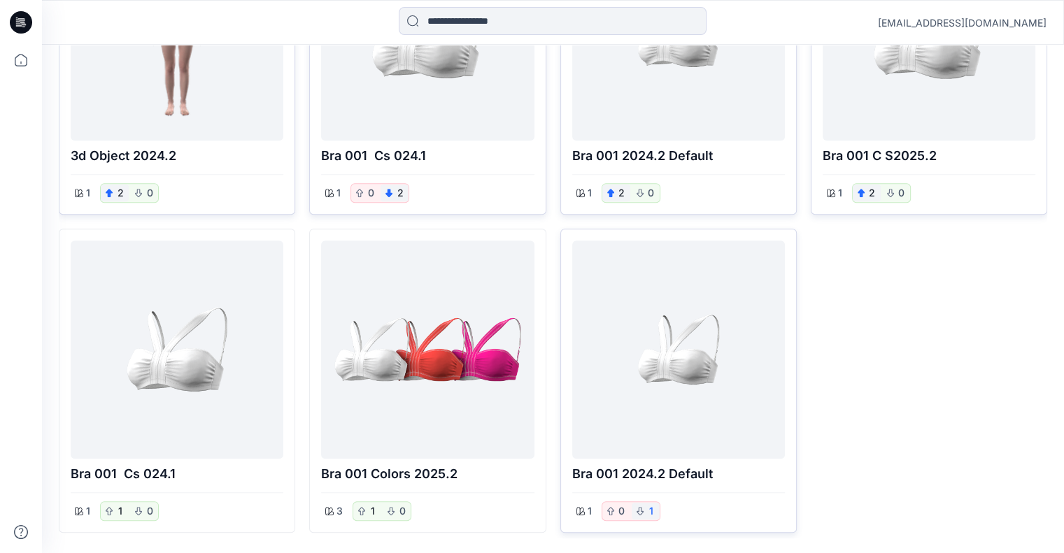
click at [647, 507] on button "1" at bounding box center [651, 511] width 8 height 17
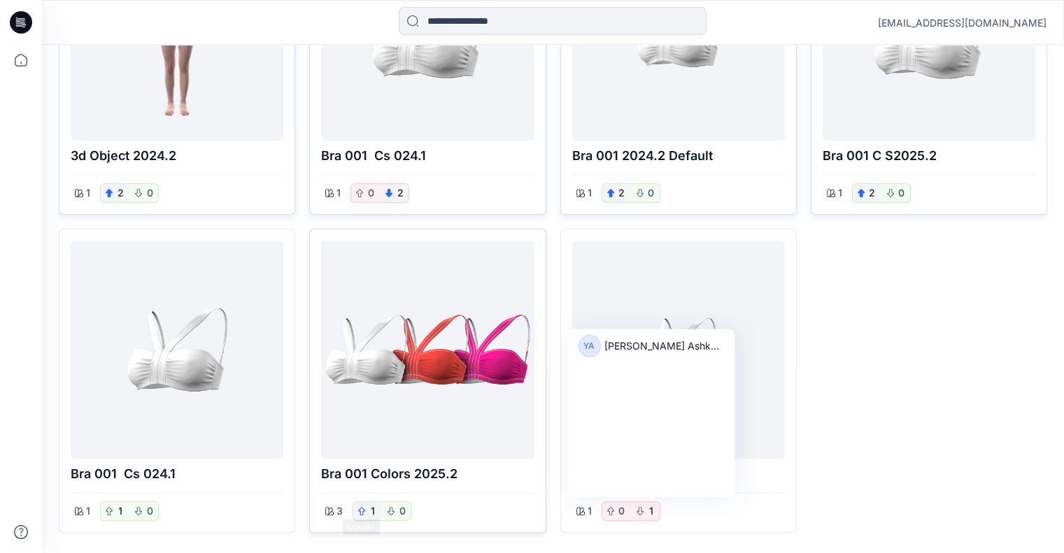
click at [362, 507] on icon "button" at bounding box center [362, 511] width 8 height 8
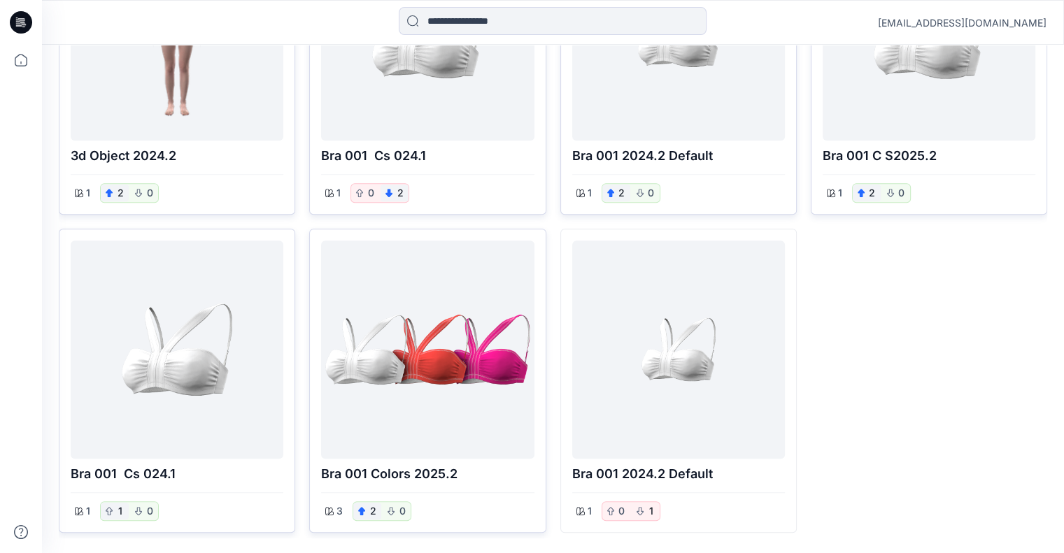
click at [104, 511] on div "1" at bounding box center [115, 511] width 28 height 17
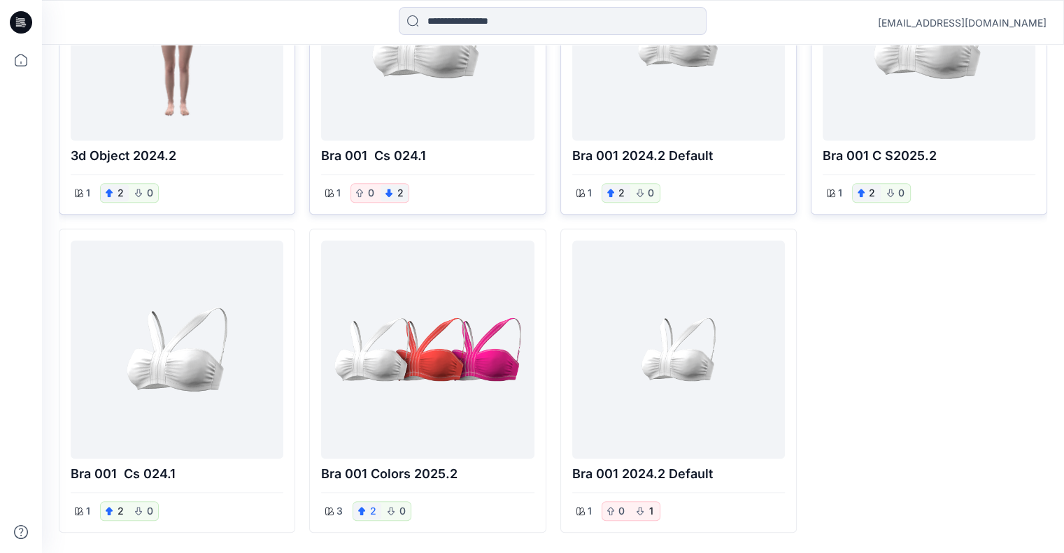
click at [369, 509] on button "2" at bounding box center [373, 511] width 8 height 17
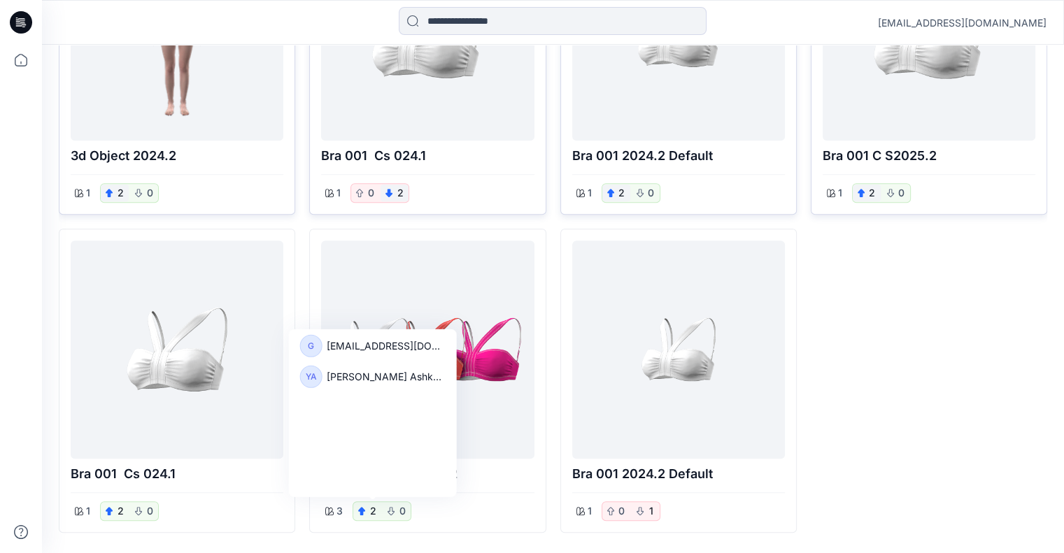
click at [838, 379] on div "Bra 001 c s2025.2 1 2 0" at bounding box center [929, 221] width 236 height 623
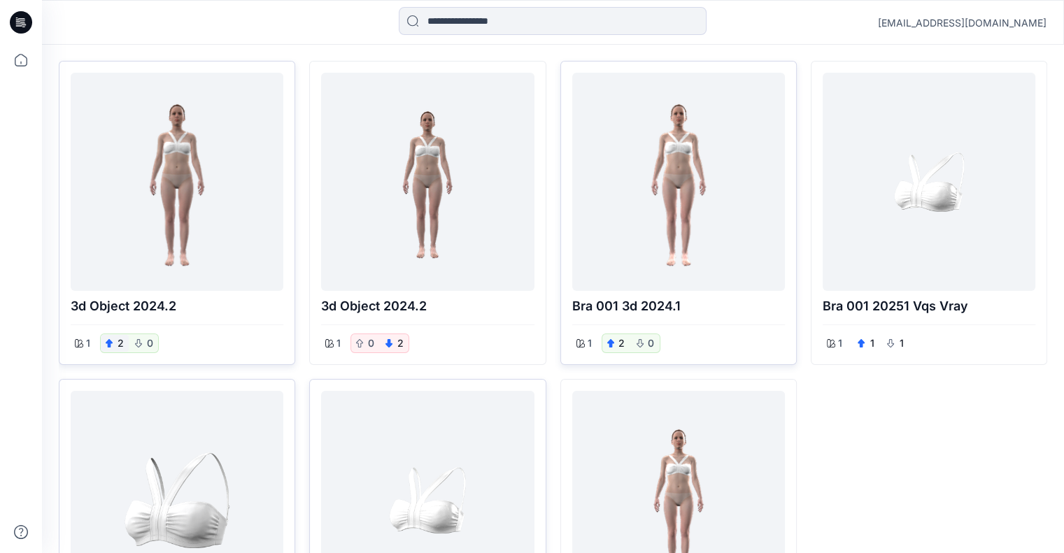
scroll to position [0, 0]
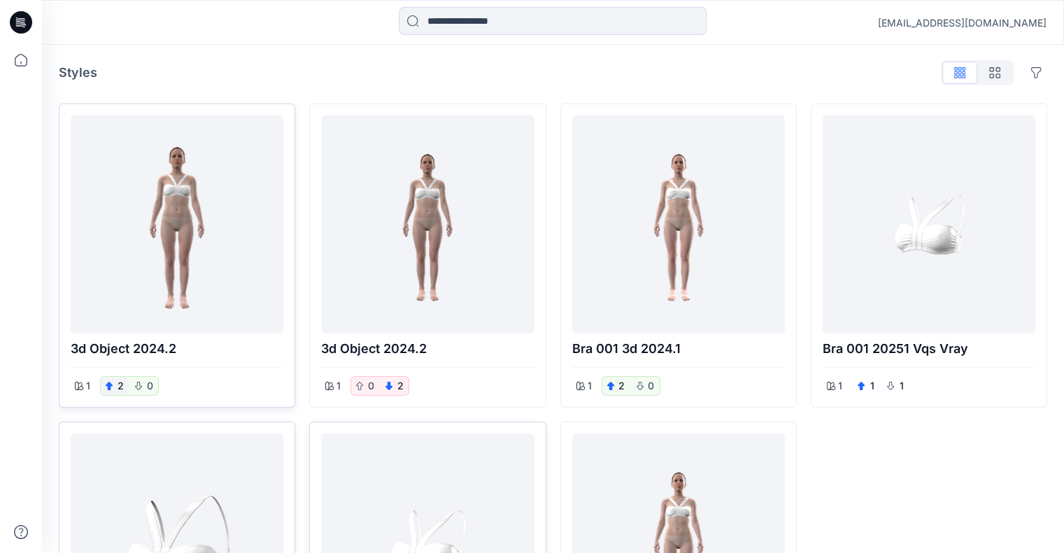
click at [129, 211] on div at bounding box center [177, 224] width 202 height 207
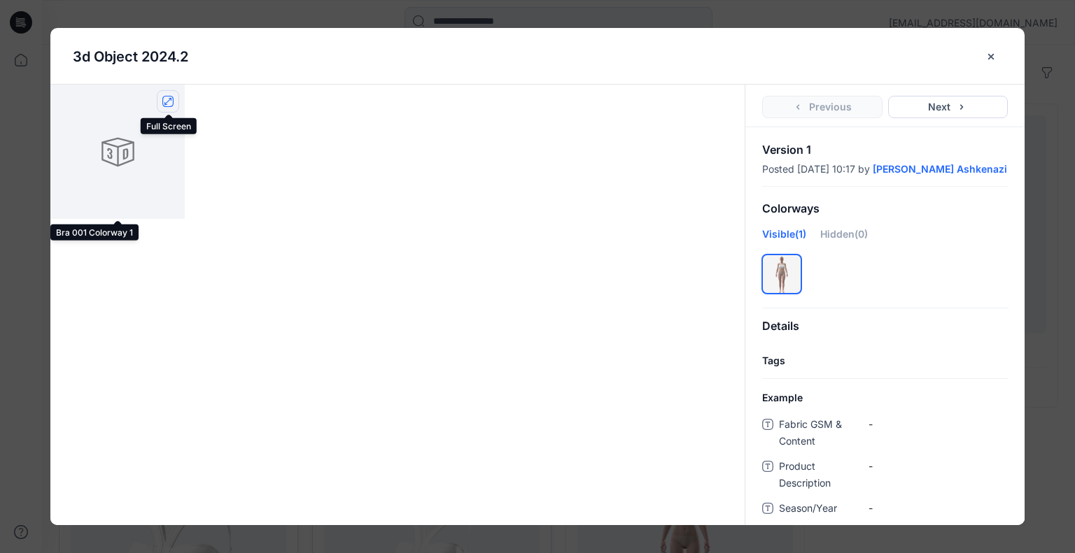
click at [168, 99] on icon "full screen" at bounding box center [167, 101] width 11 height 11
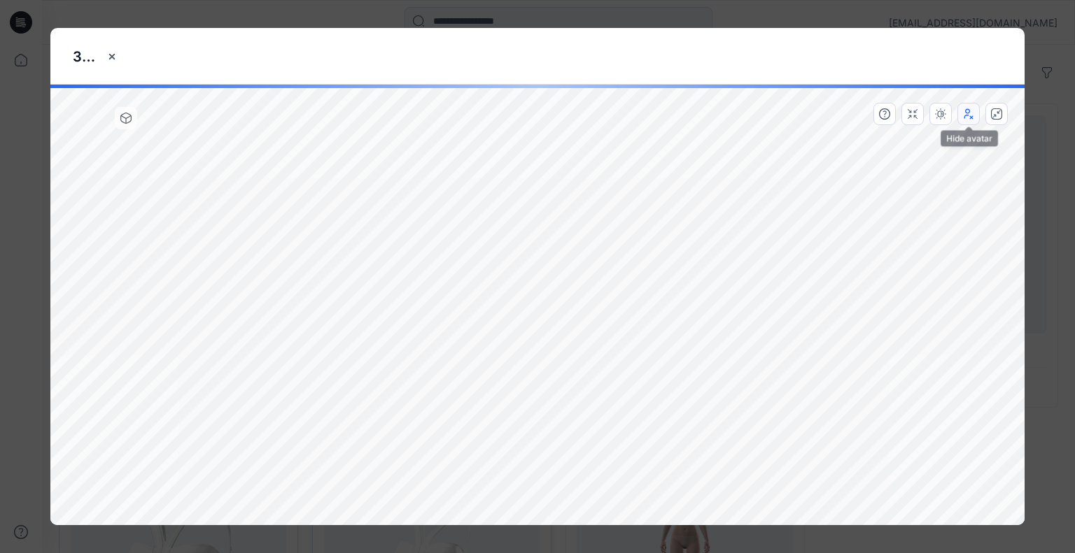
click at [968, 115] on icon "button" at bounding box center [968, 113] width 11 height 11
click at [968, 115] on icon "button" at bounding box center [968, 117] width 8 height 4
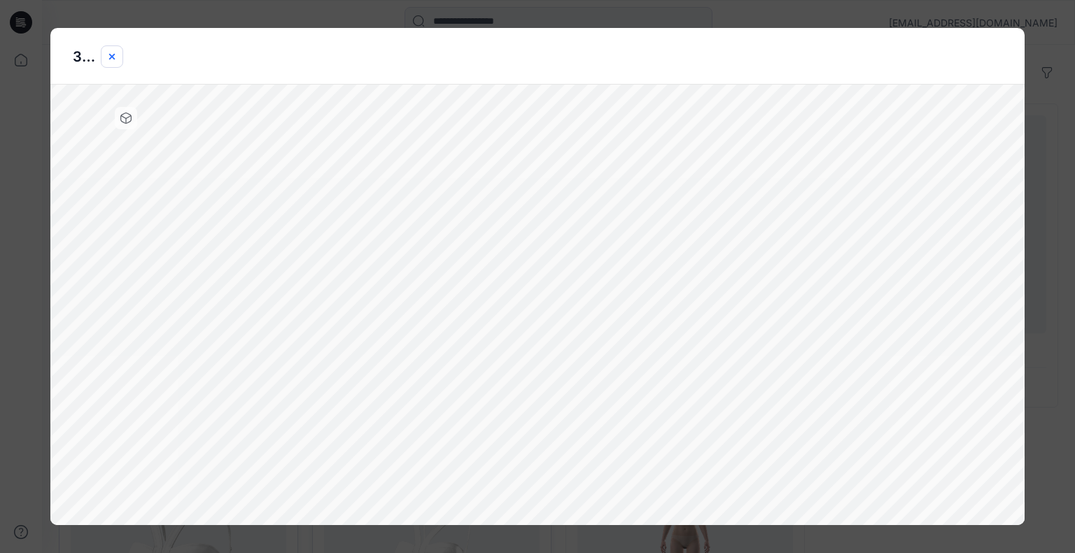
click at [110, 65] on button "close-btn" at bounding box center [112, 56] width 22 height 22
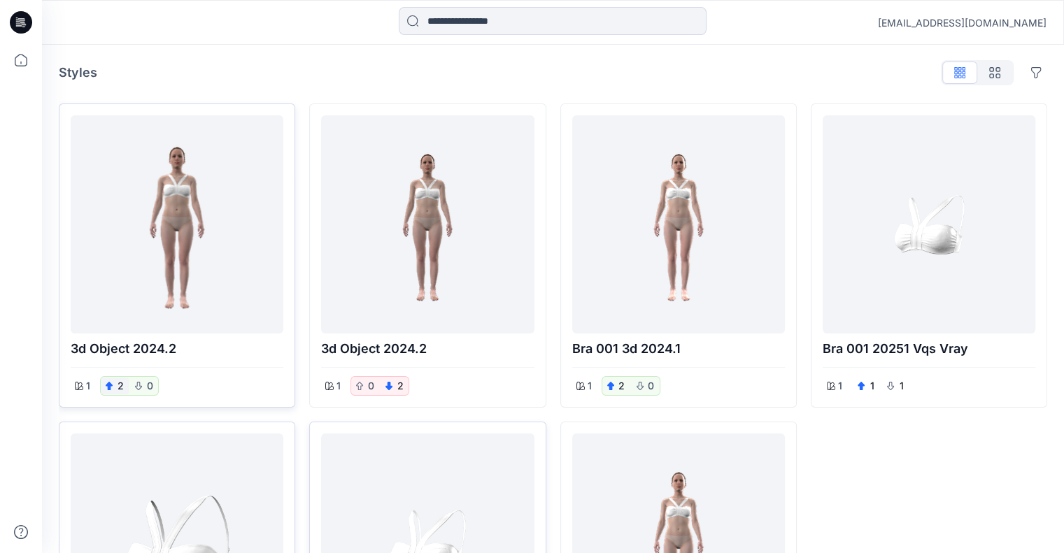
click at [229, 252] on div at bounding box center [177, 224] width 202 height 207
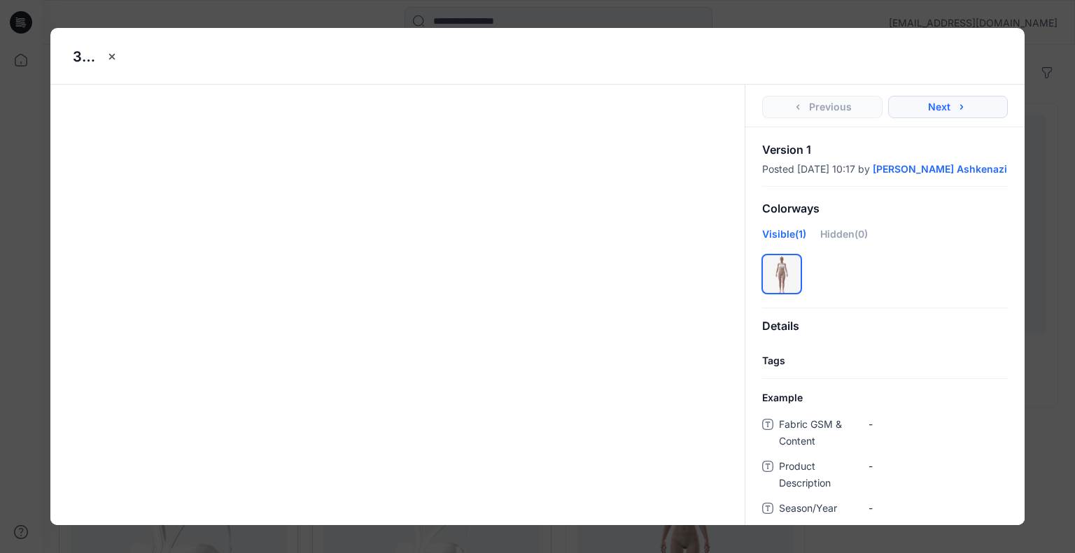
click at [938, 101] on button "Next" at bounding box center [948, 107] width 120 height 22
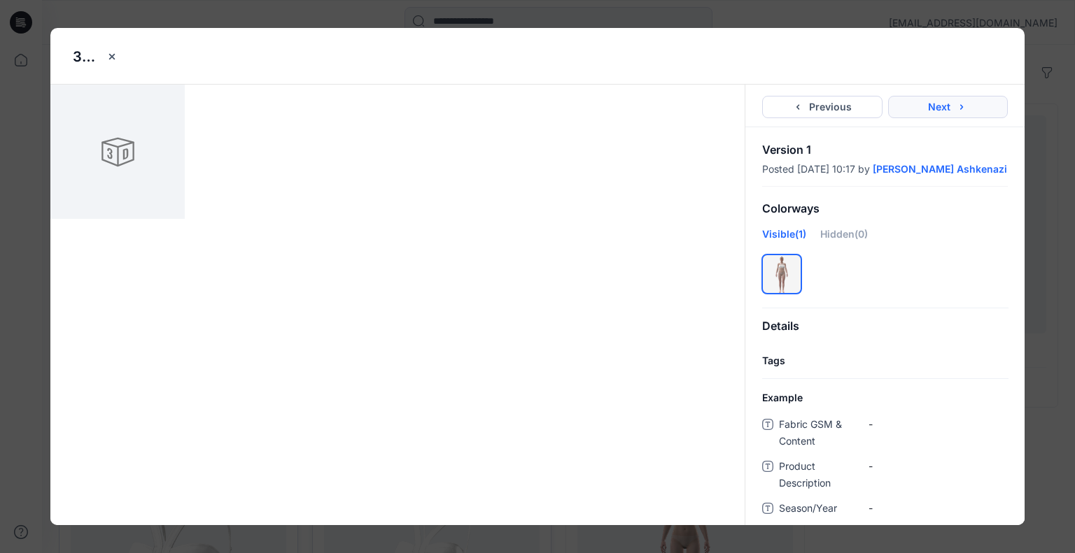
click at [958, 106] on icon "button" at bounding box center [961, 106] width 11 height 11
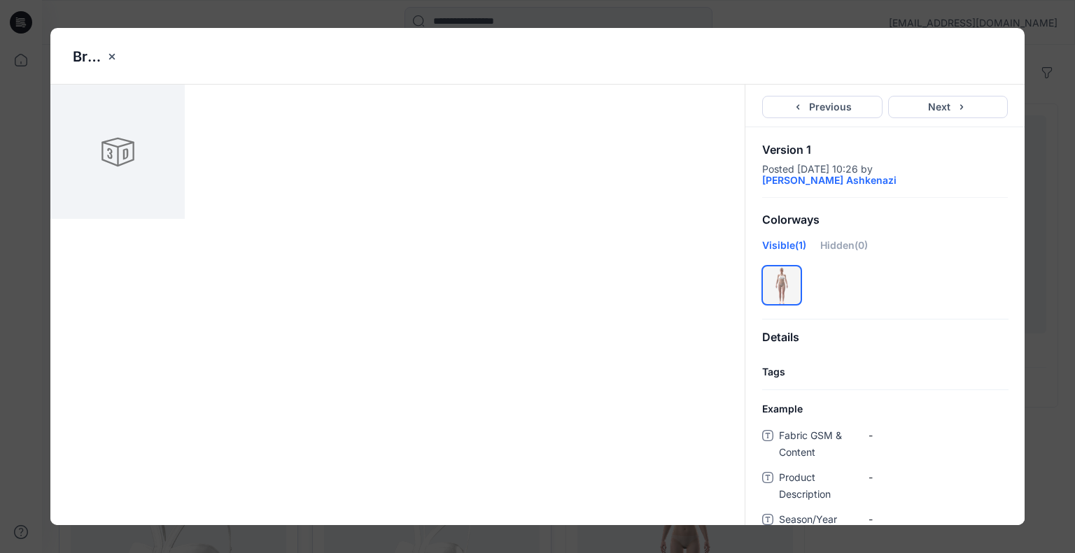
click at [958, 105] on icon "button" at bounding box center [961, 106] width 11 height 11
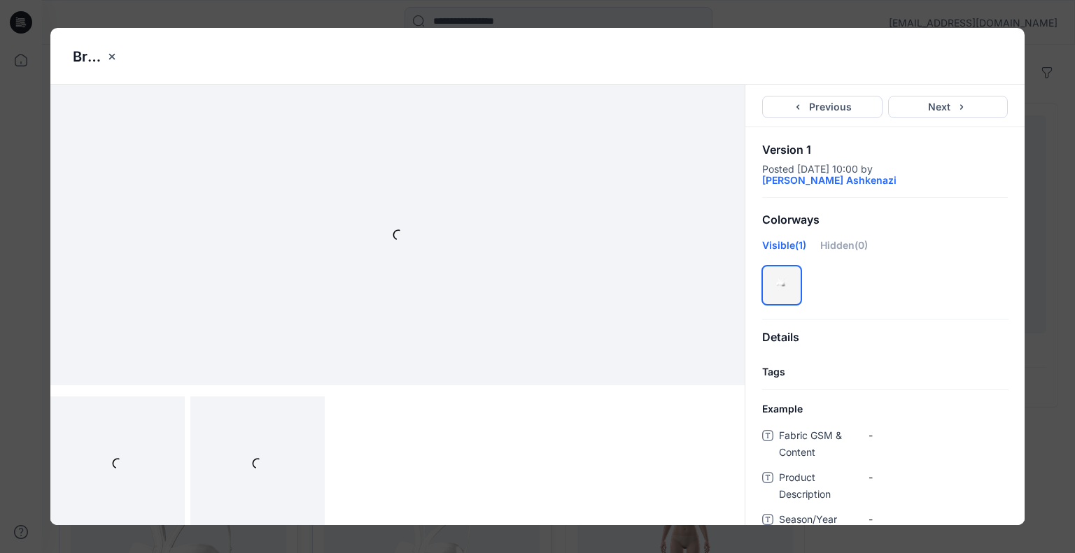
click at [961, 104] on icon "button" at bounding box center [961, 106] width 11 height 11
click at [1058, 198] on div "Bra 001 20251 cs Previous Next Version 1 Posted September 16, 2025 09:59 by Yae…" at bounding box center [537, 276] width 1075 height 553
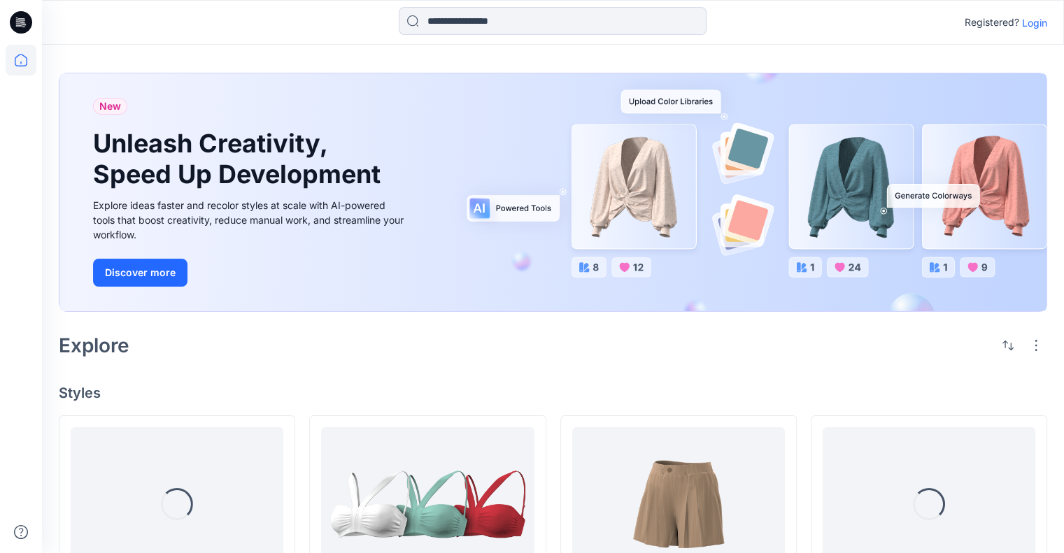
click at [1036, 22] on p "Login" at bounding box center [1034, 22] width 25 height 15
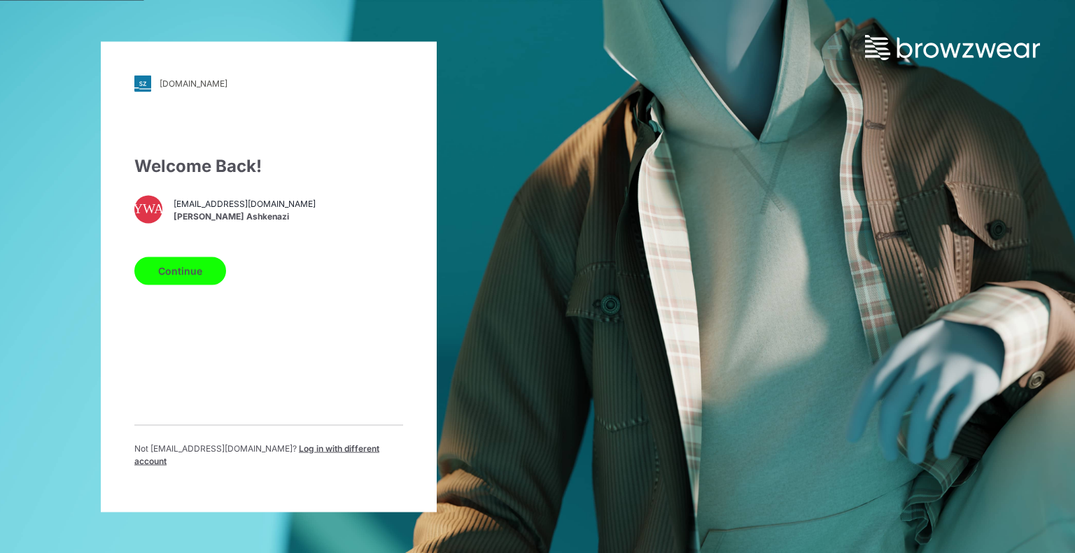
click at [168, 283] on button "Continue" at bounding box center [180, 271] width 92 height 28
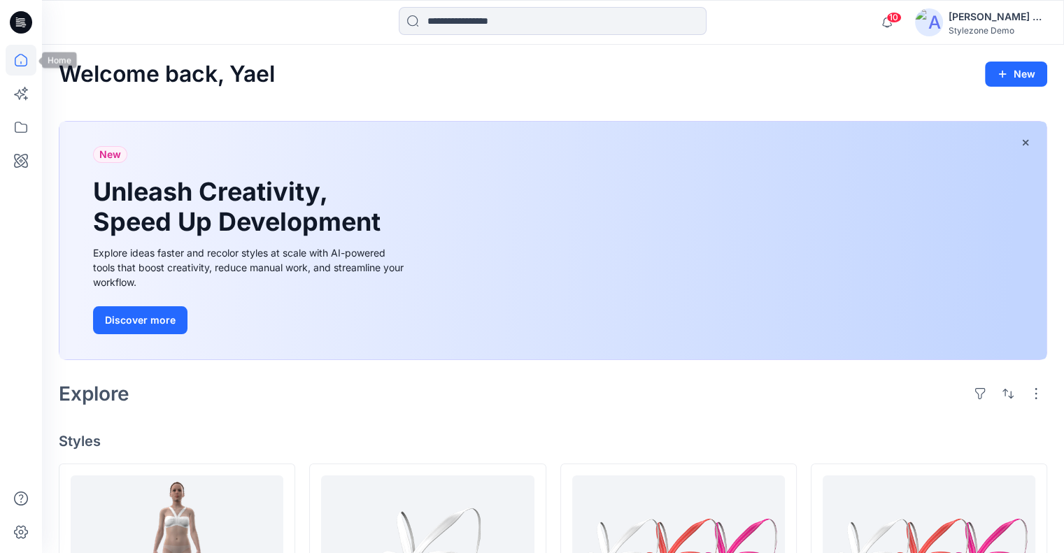
drag, startPoint x: 25, startPoint y: 50, endPoint x: 62, endPoint y: 29, distance: 42.6
click at [25, 50] on icon at bounding box center [21, 60] width 31 height 31
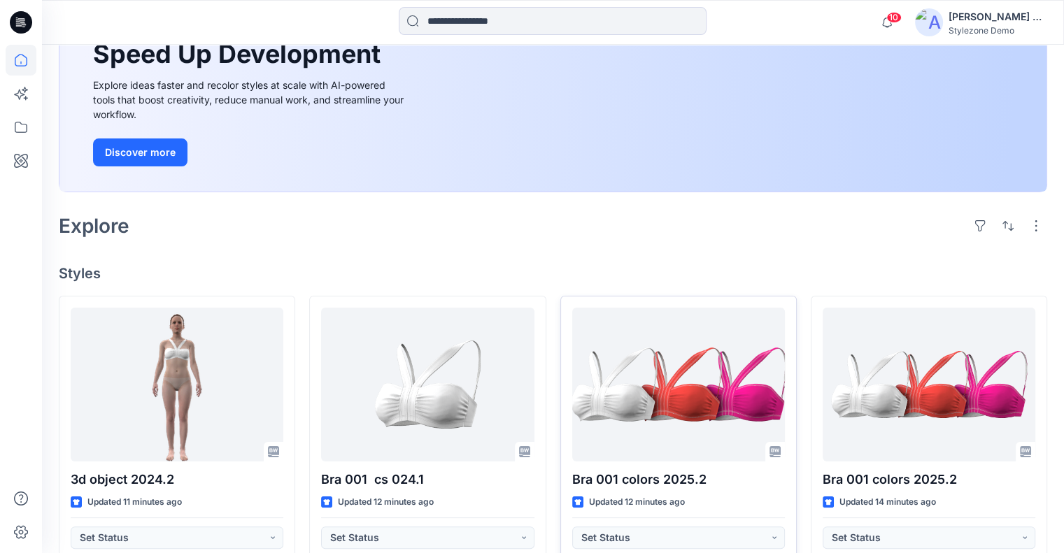
scroll to position [280, 0]
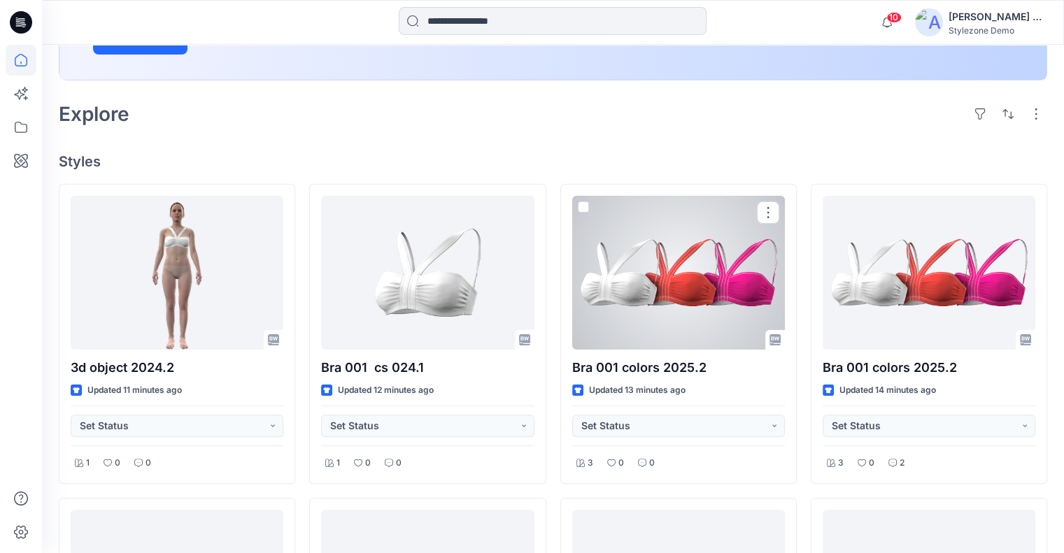
drag, startPoint x: 673, startPoint y: 309, endPoint x: 588, endPoint y: 282, distance: 89.0
click at [673, 309] on div at bounding box center [678, 273] width 213 height 154
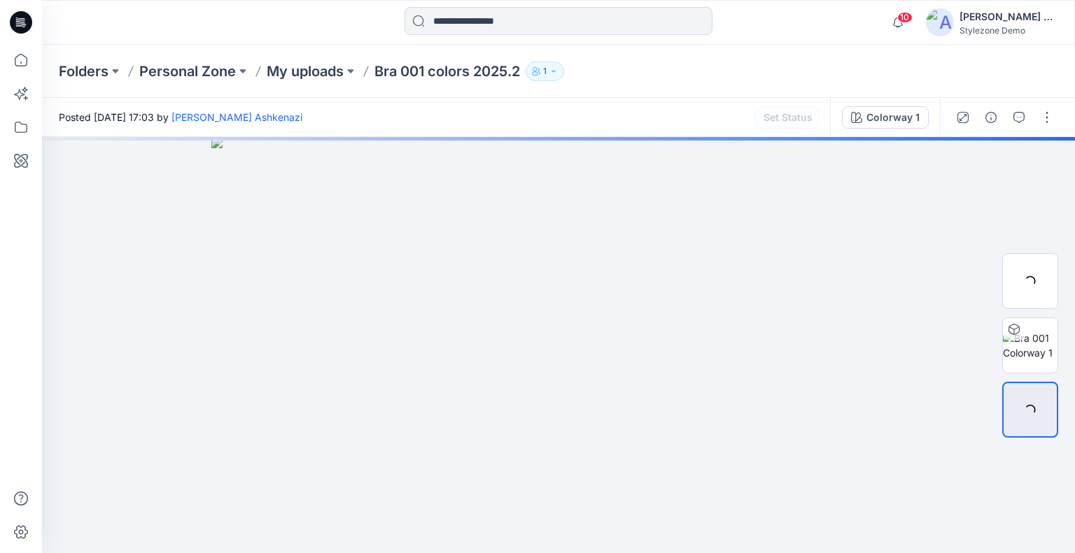
click at [474, 70] on p "Bra 001 colors 2025.2" at bounding box center [447, 72] width 146 height 20
click at [474, 69] on p "Bra 001 colors 2025.2" at bounding box center [447, 72] width 146 height 20
drag, startPoint x: 526, startPoint y: 69, endPoint x: 371, endPoint y: 72, distance: 155.4
click at [371, 72] on div "Folders Personal Zone My uploads Bra 001 colors 2025.2 1" at bounding box center [504, 72] width 890 height 20
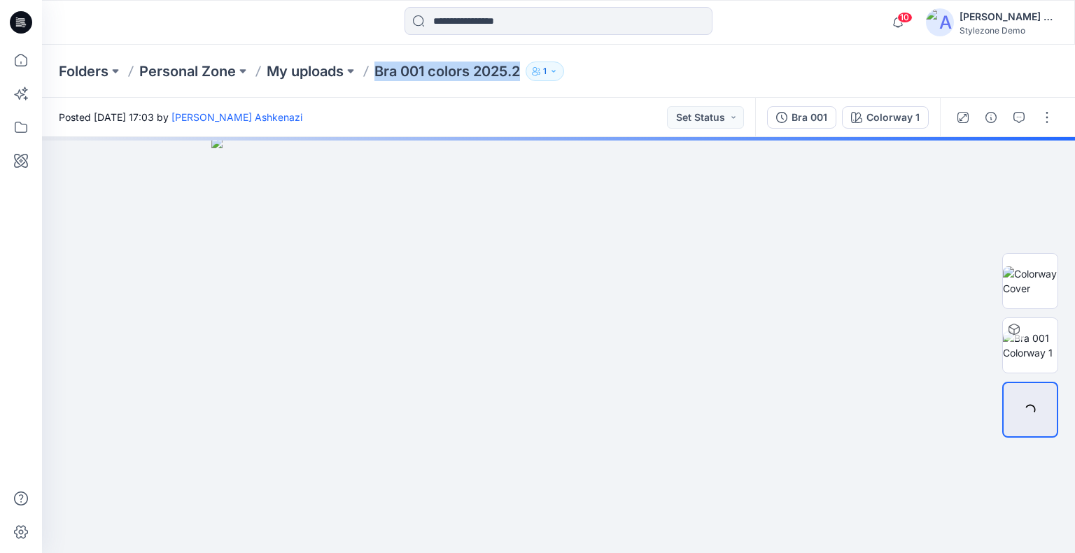
copy p "Bra 001 colors 2025.2"
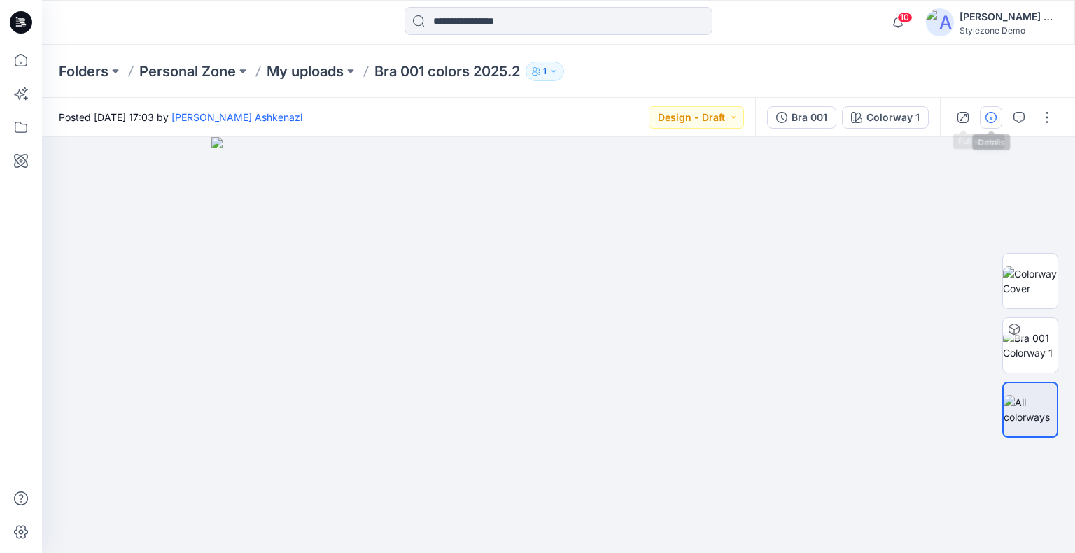
click at [986, 119] on icon "button" at bounding box center [990, 117] width 11 height 11
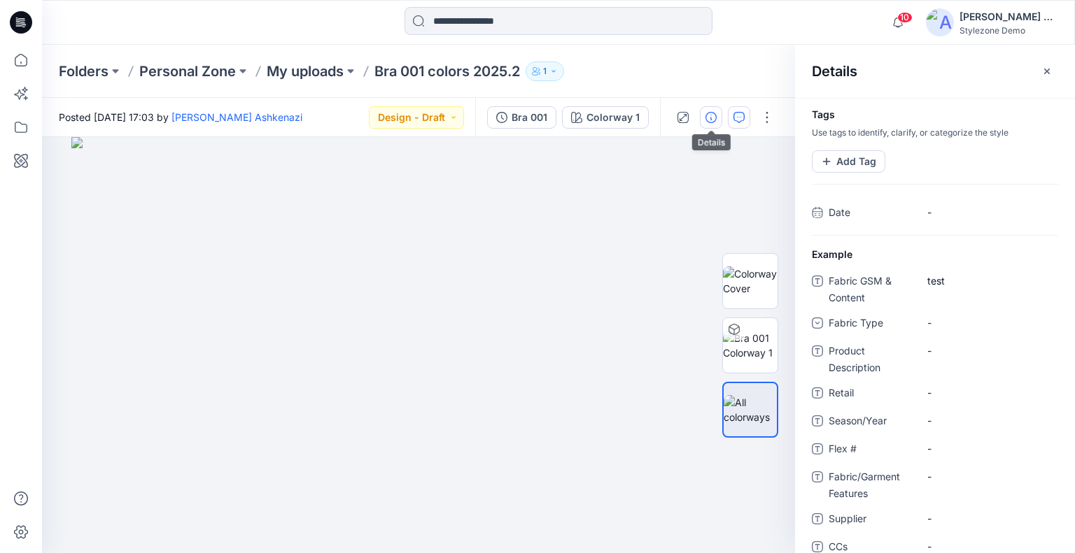
click at [738, 120] on icon "button" at bounding box center [738, 117] width 11 height 11
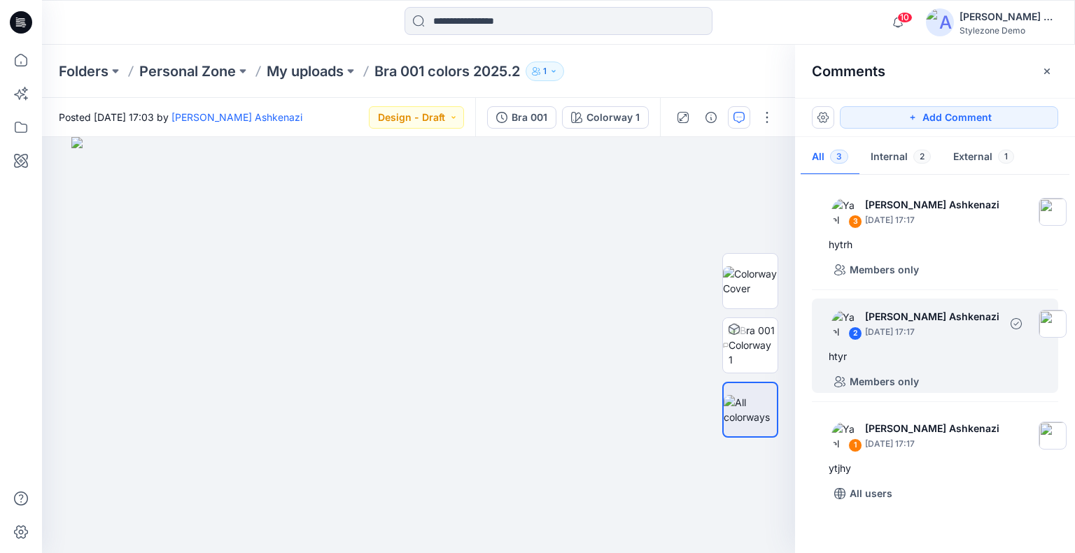
click at [915, 341] on div "2 [PERSON_NAME] Ashkenazi [DATE] 17:17" at bounding box center [943, 323] width 246 height 38
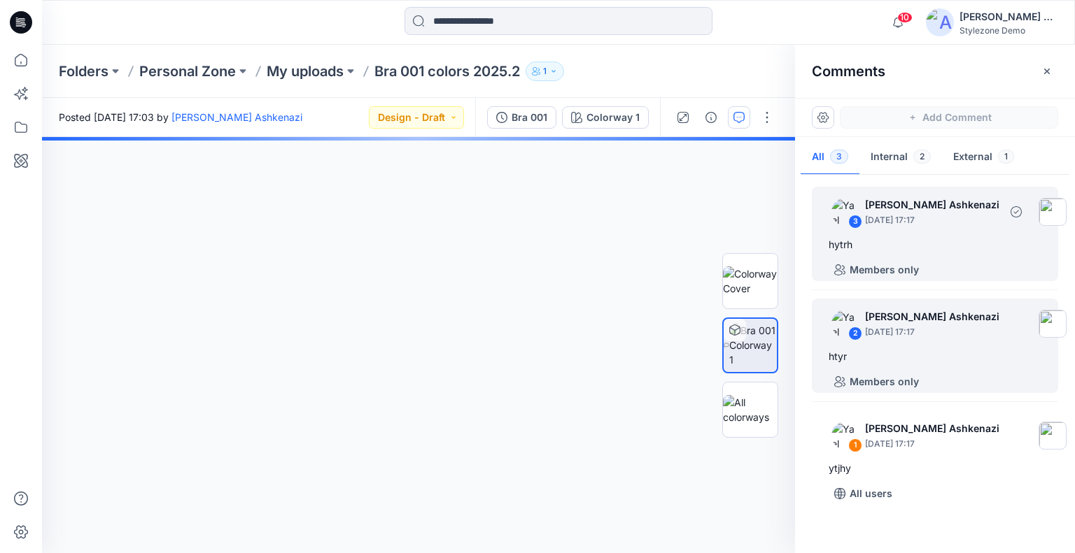
click at [938, 247] on div "hytrh" at bounding box center [934, 244] width 213 height 17
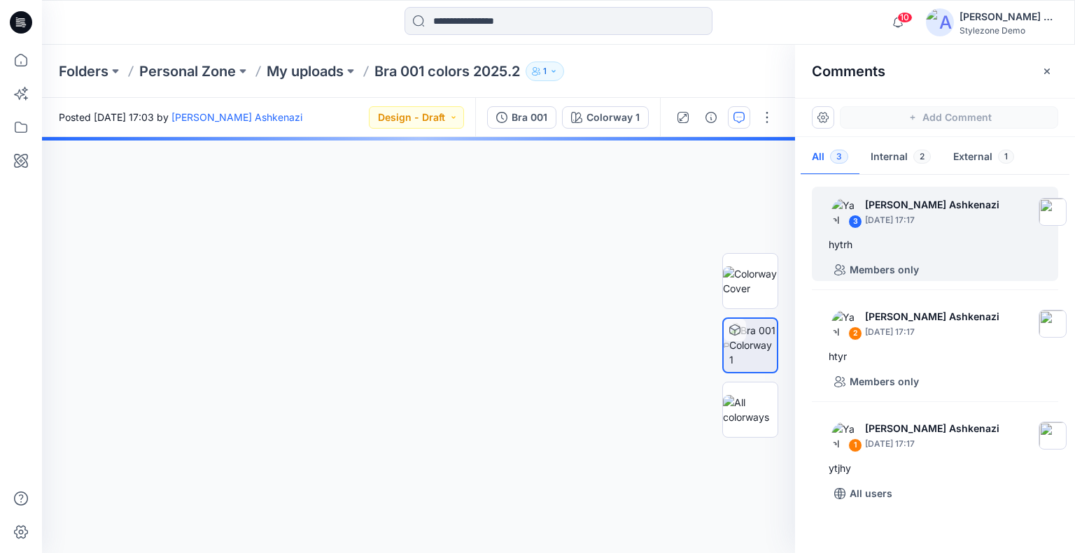
click at [451, 108] on button "Design - Draft" at bounding box center [416, 117] width 95 height 22
click at [449, 119] on button "Design - Draft" at bounding box center [416, 117] width 95 height 22
